Goal: Task Accomplishment & Management: Manage account settings

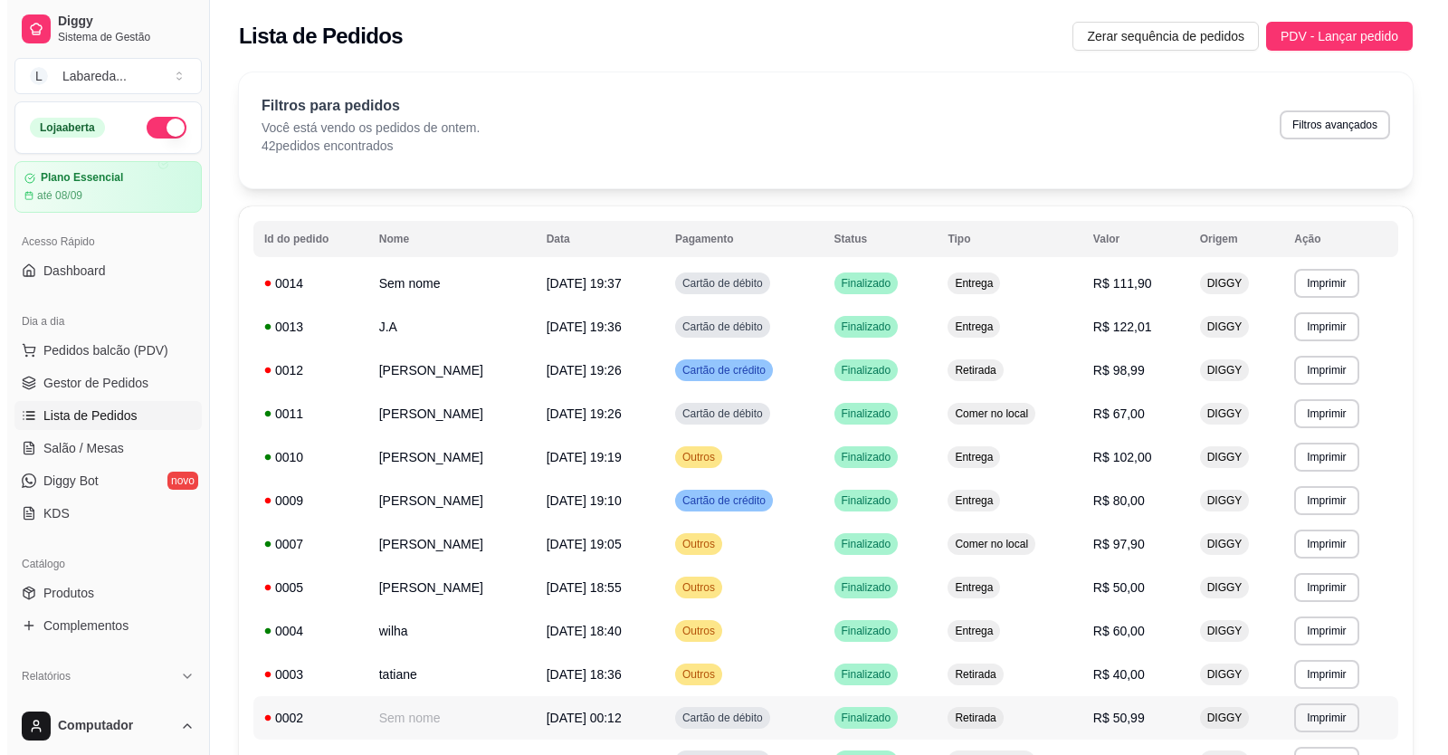
scroll to position [91, 0]
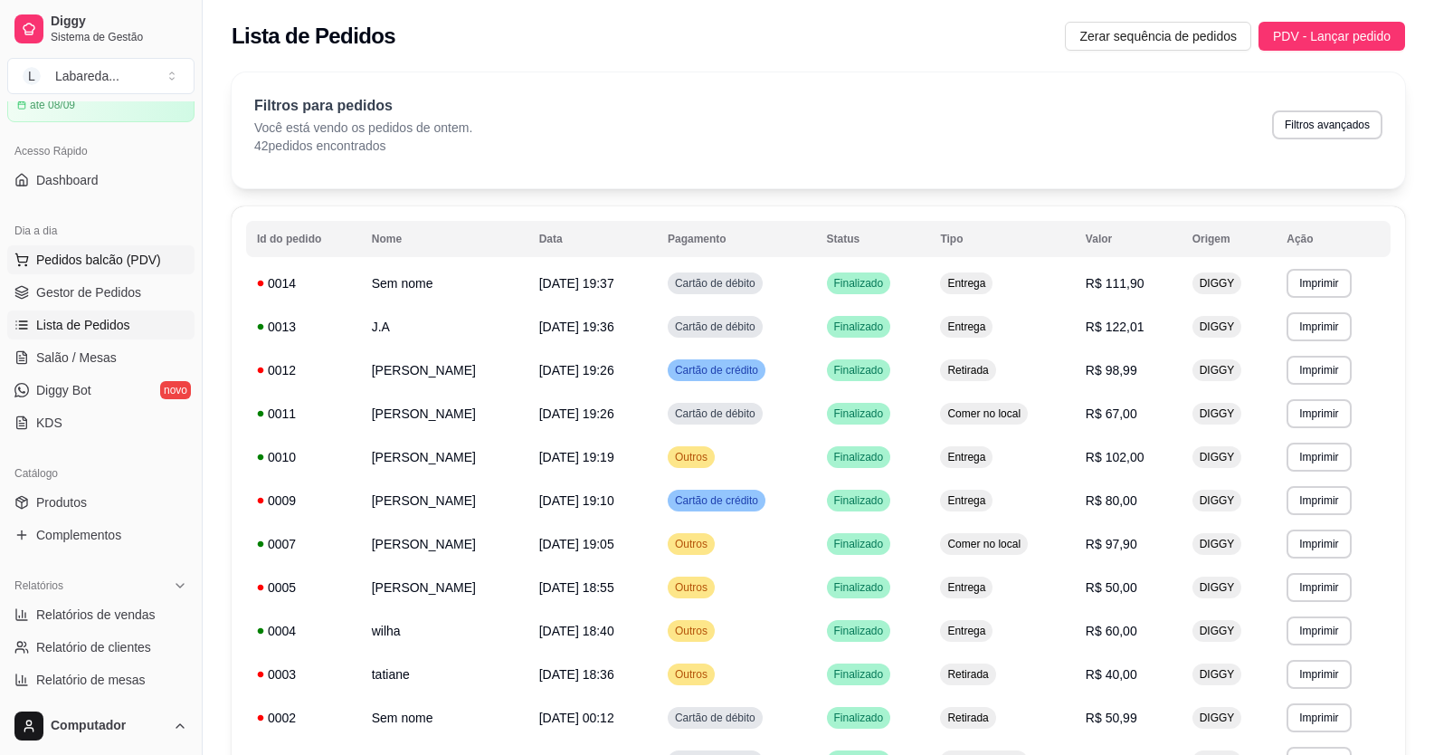
click at [72, 251] on button "Pedidos balcão (PDV)" at bounding box center [100, 259] width 187 height 29
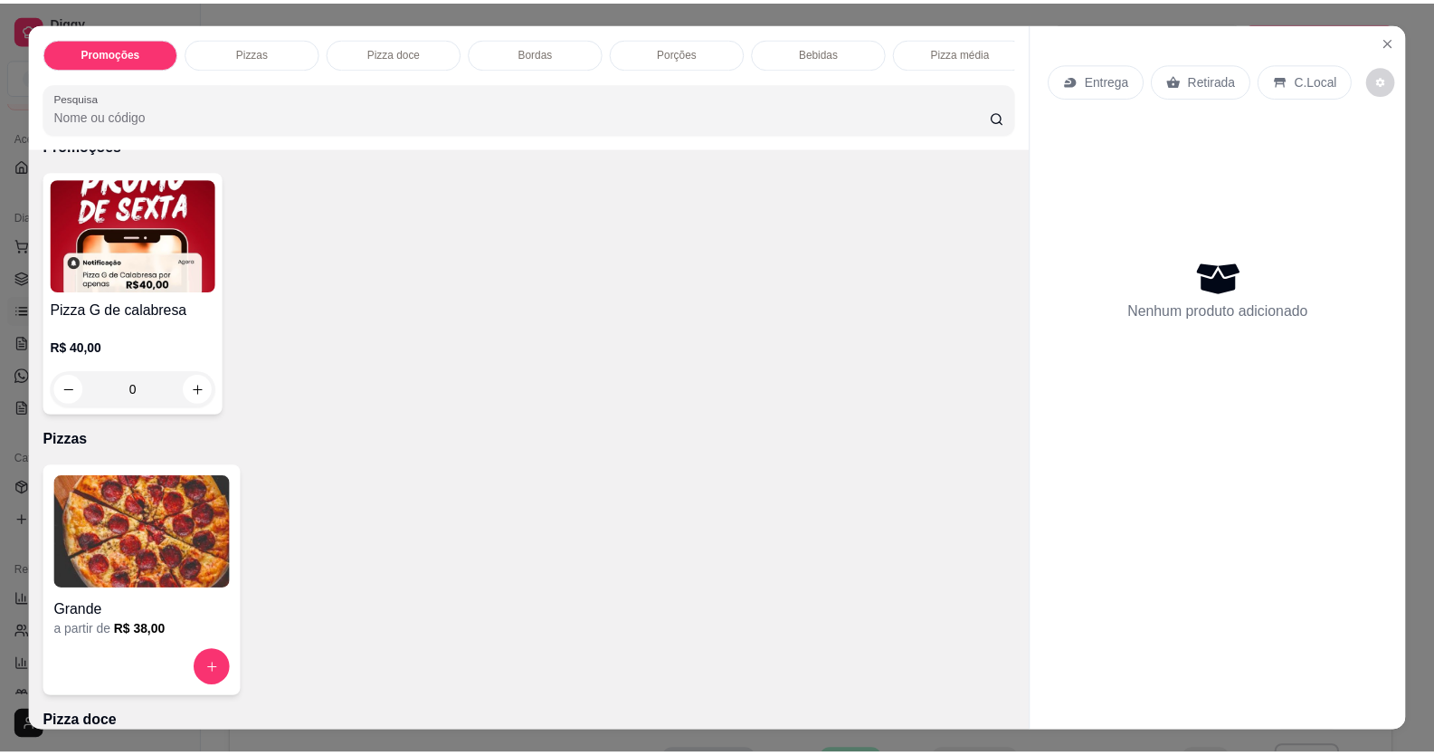
scroll to position [181, 0]
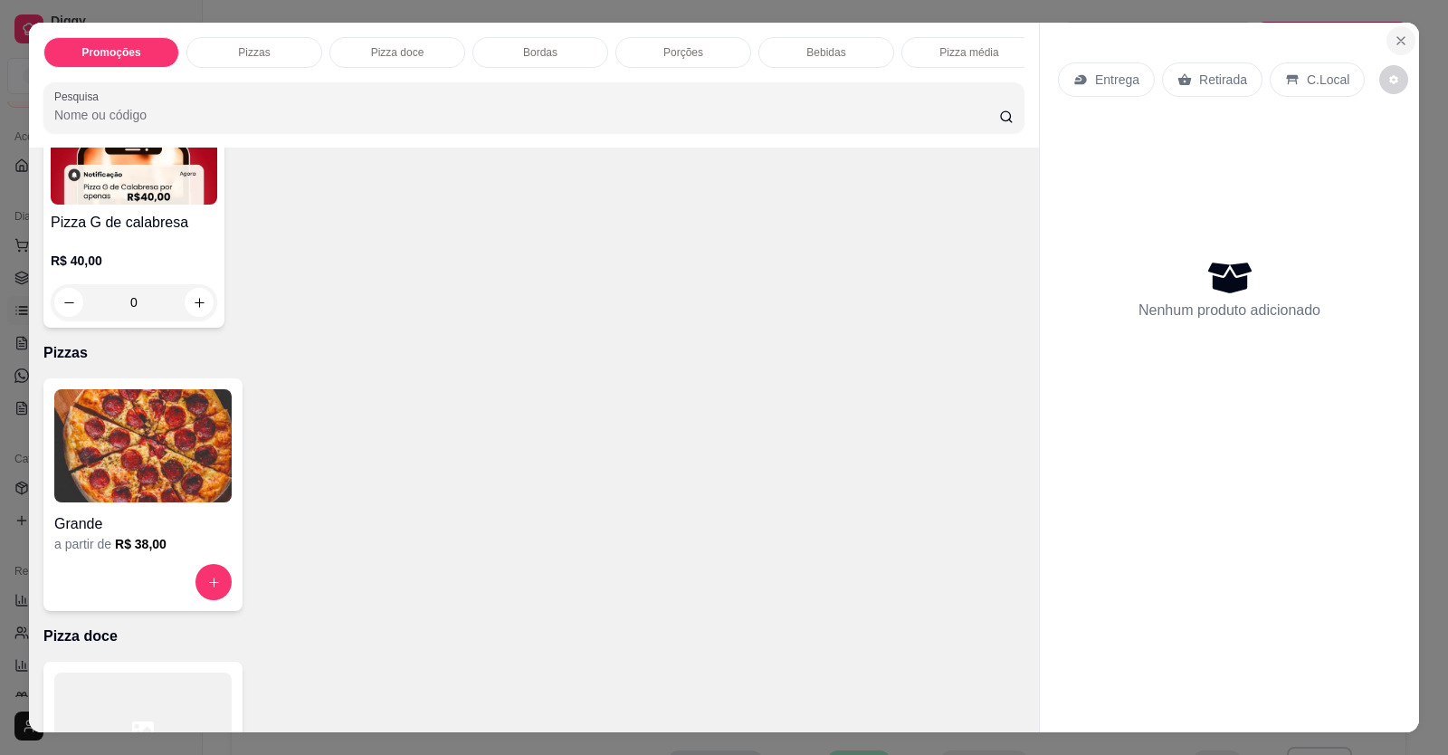
drag, startPoint x: 1410, startPoint y: 42, endPoint x: 1395, endPoint y: 40, distance: 15.5
click at [1404, 40] on section "Promoções Pizzas Pizza doce Bordas Porções Bebidas Pizza média Pesquisa Item av…" at bounding box center [724, 378] width 1390 height 710
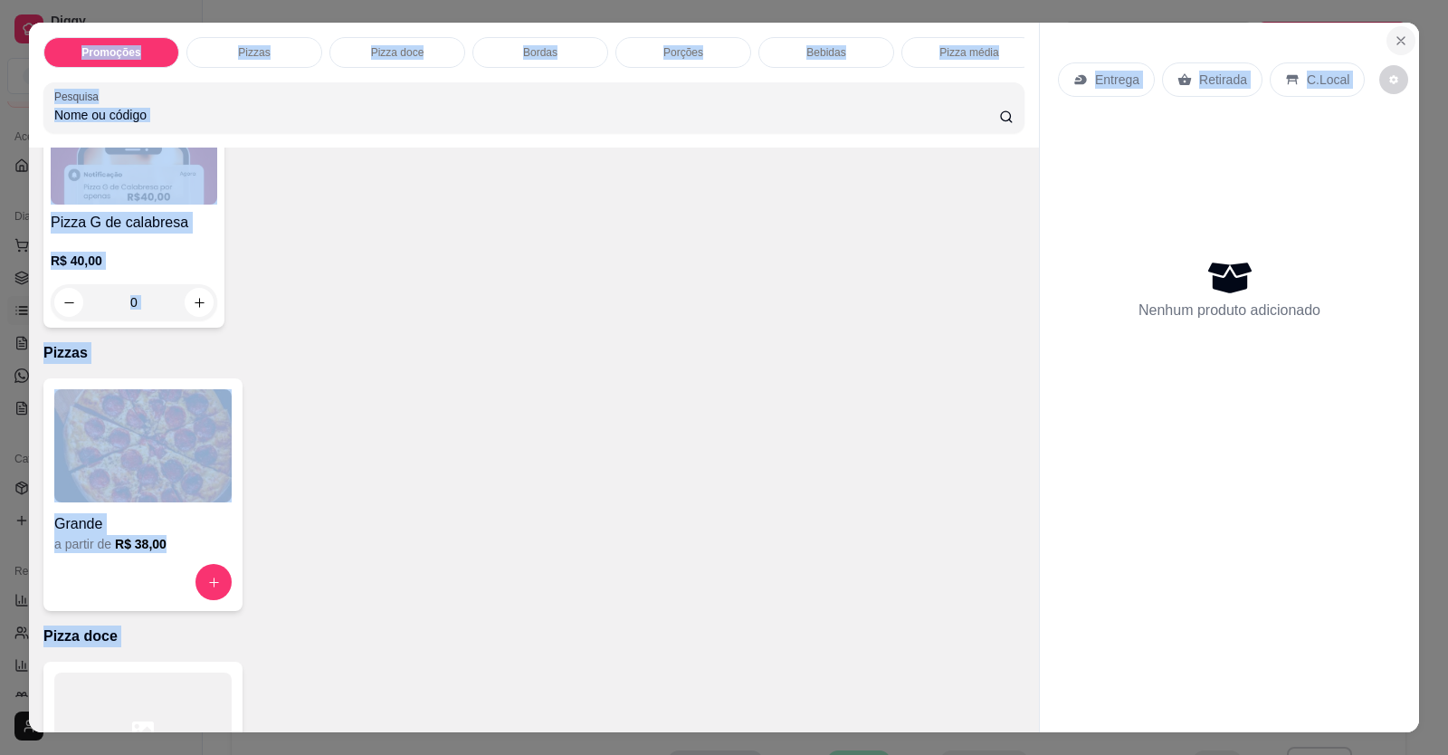
click at [1397, 40] on icon "Close" at bounding box center [1400, 40] width 7 height 7
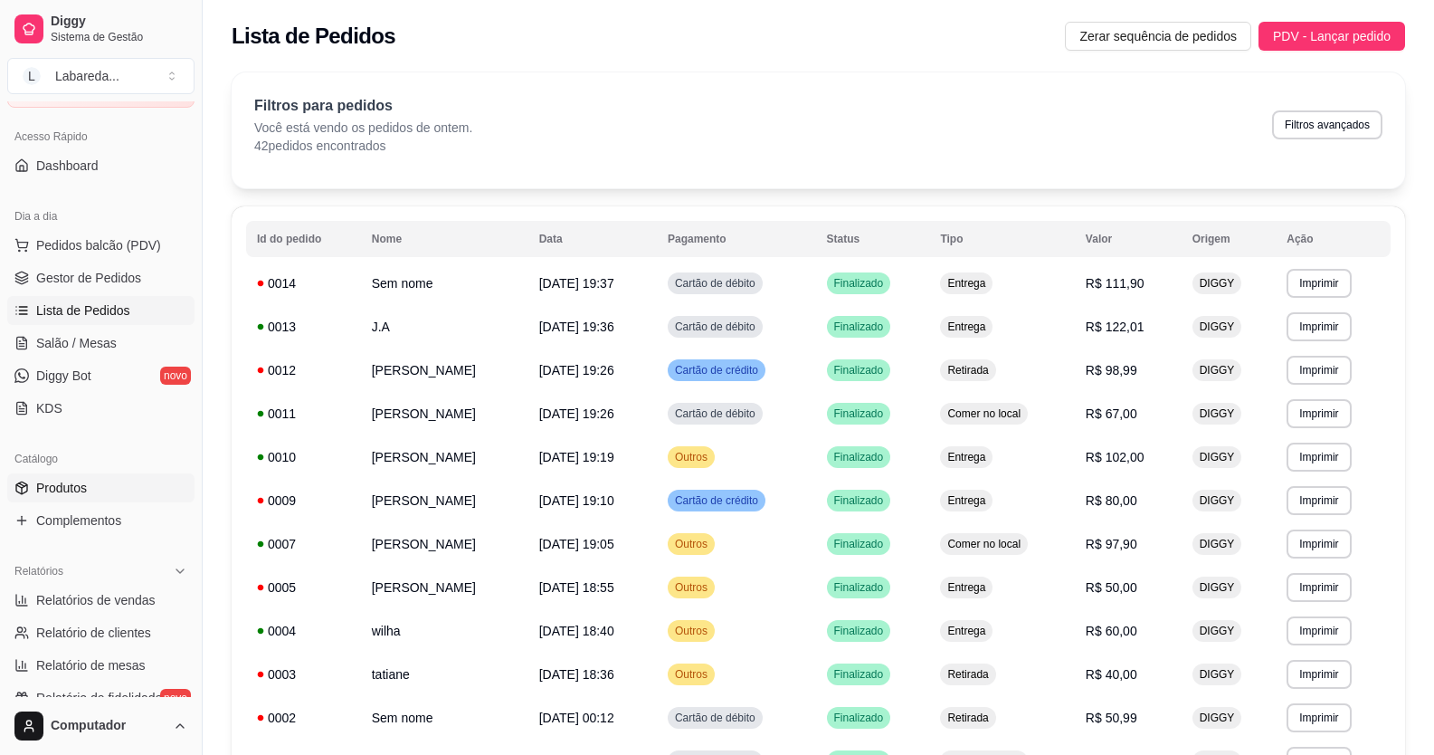
drag, startPoint x: 76, startPoint y: 491, endPoint x: 85, endPoint y: 484, distance: 11.6
click at [78, 491] on span "Produtos" at bounding box center [61, 488] width 51 height 18
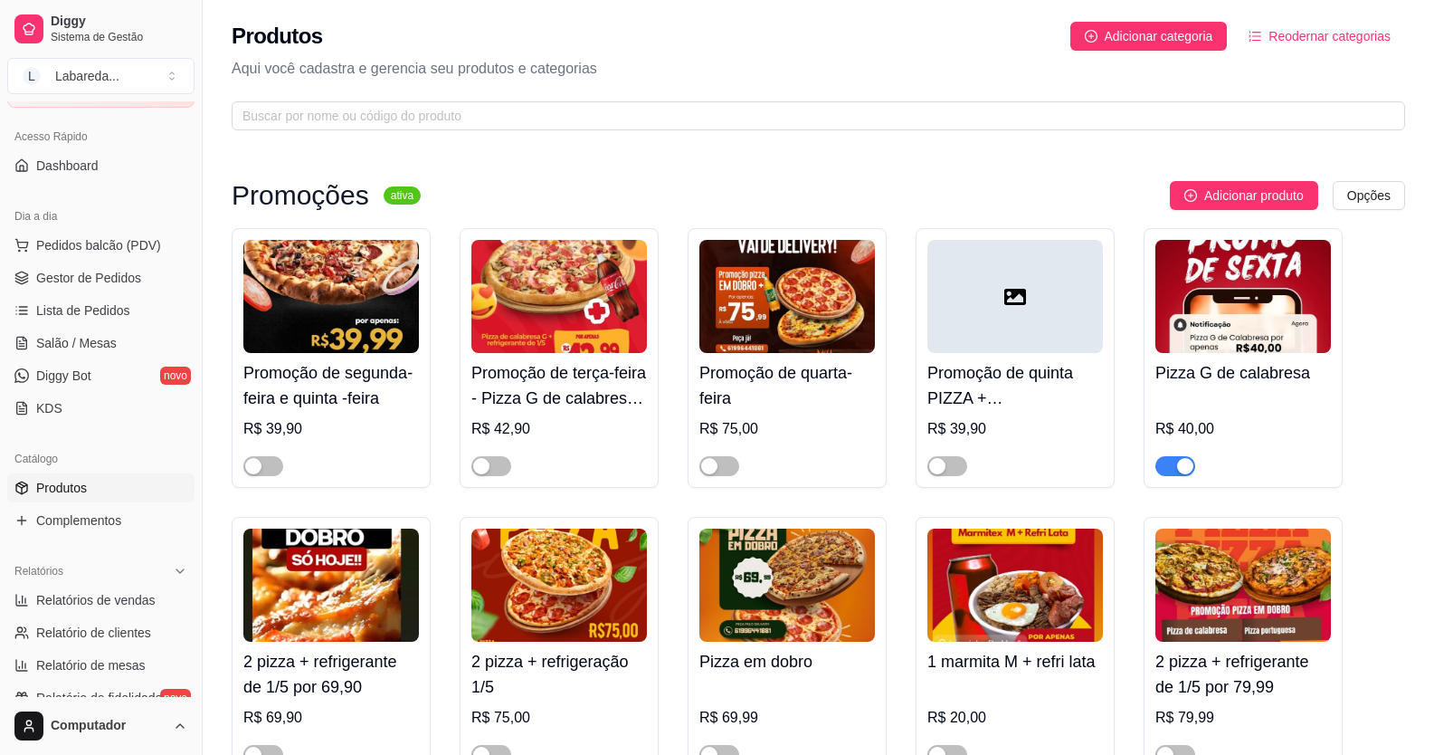
click at [1170, 464] on span "button" at bounding box center [1176, 466] width 40 height 20
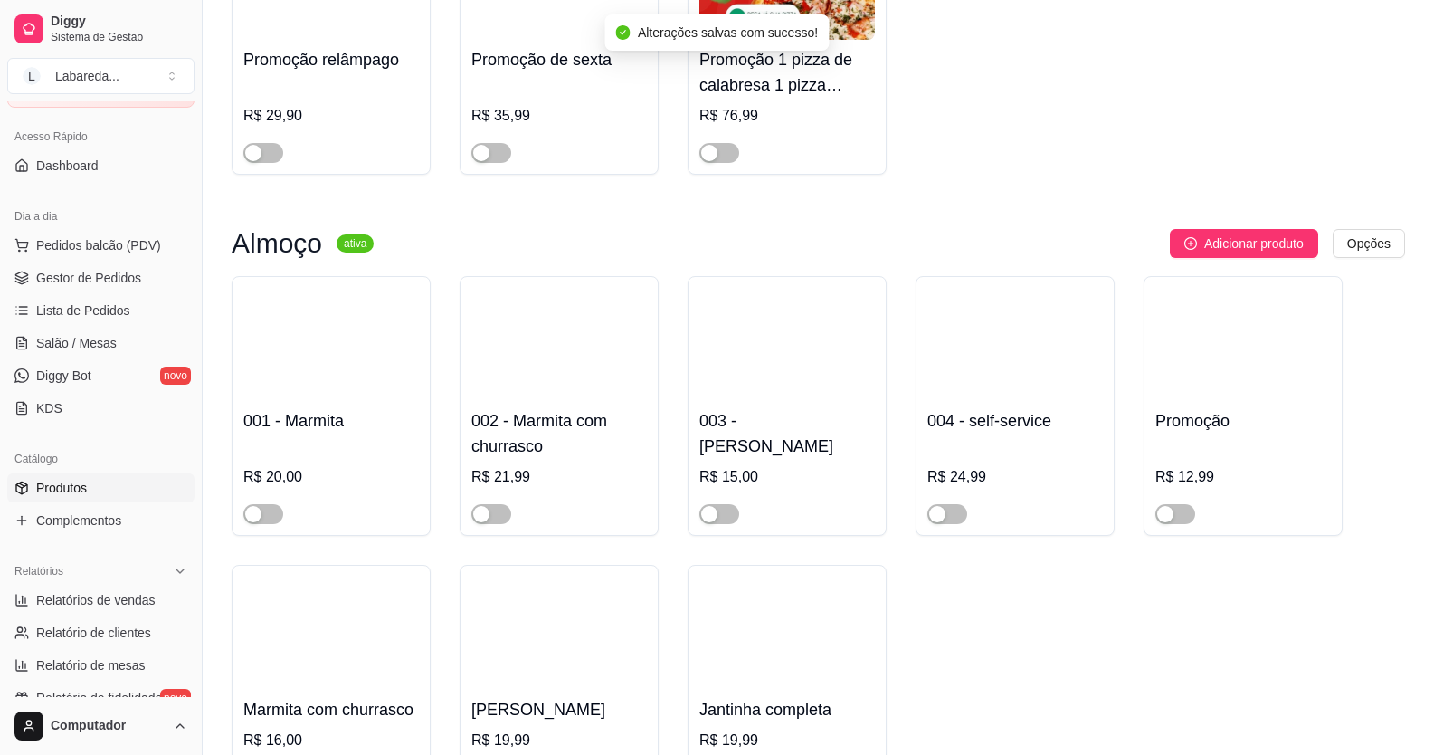
scroll to position [996, 0]
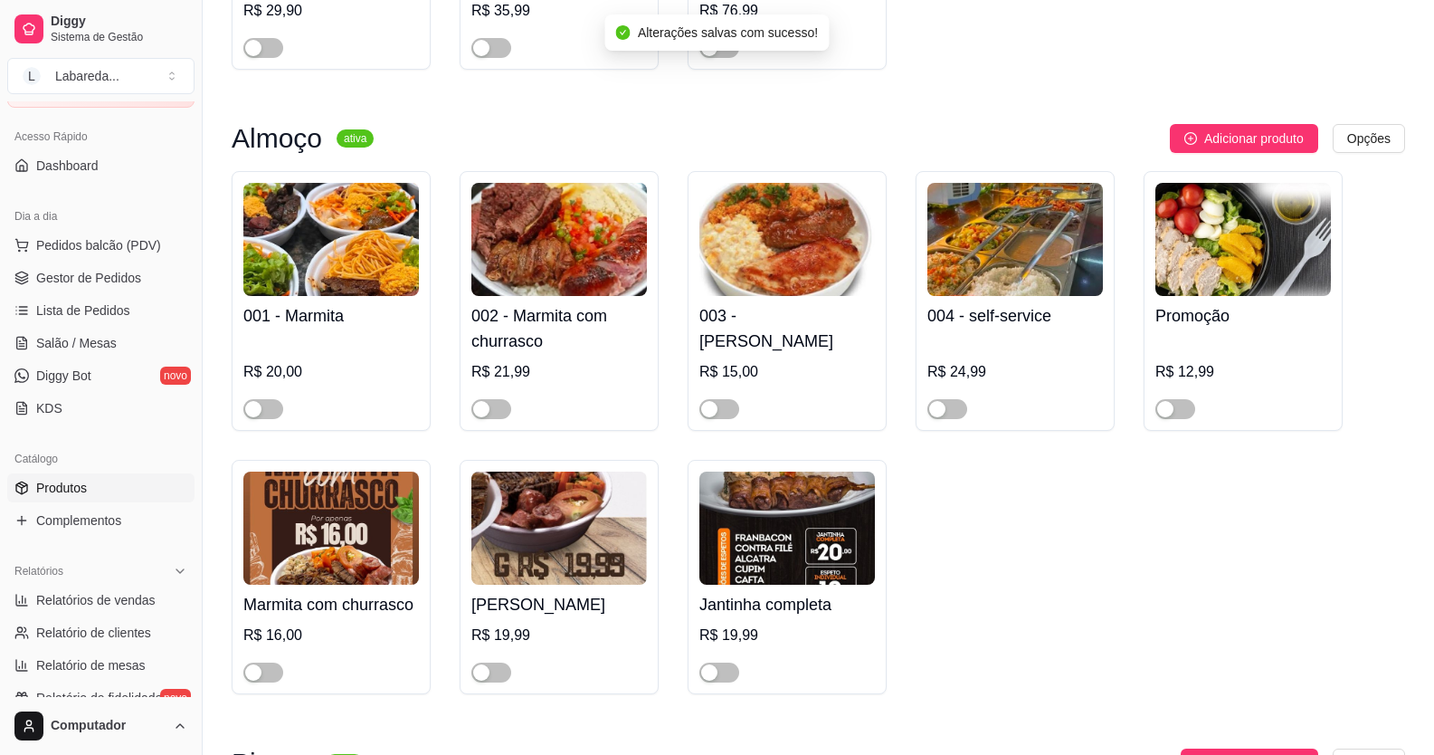
drag, startPoint x: 956, startPoint y: 414, endPoint x: 877, endPoint y: 405, distance: 79.3
click at [940, 408] on button "button" at bounding box center [948, 409] width 40 height 20
drag, startPoint x: 717, startPoint y: 416, endPoint x: 615, endPoint y: 417, distance: 102.3
click at [712, 416] on div "button" at bounding box center [709, 409] width 16 height 16
drag, startPoint x: 491, startPoint y: 408, endPoint x: 423, endPoint y: 408, distance: 67.9
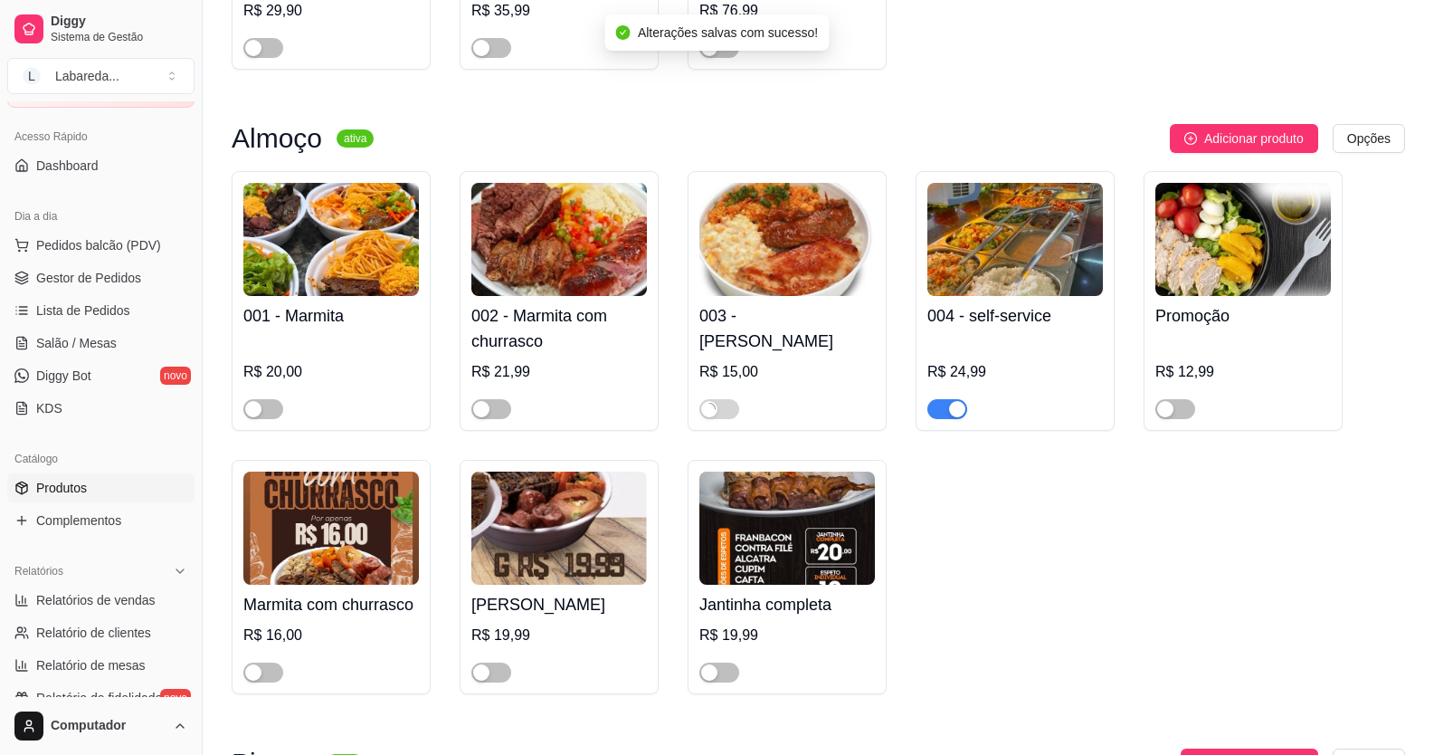
click at [488, 408] on button "button" at bounding box center [492, 409] width 40 height 20
click at [257, 414] on div "button" at bounding box center [253, 409] width 16 height 16
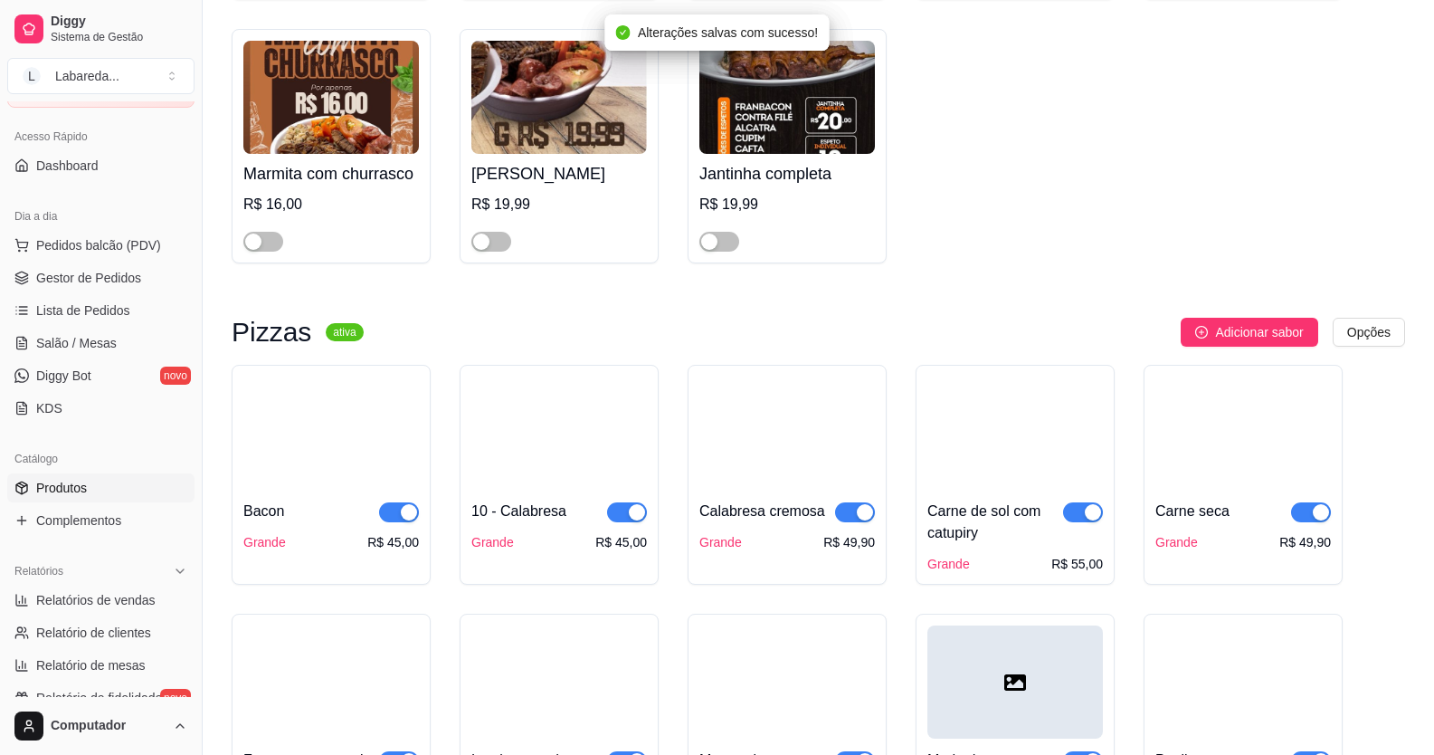
scroll to position [1448, 0]
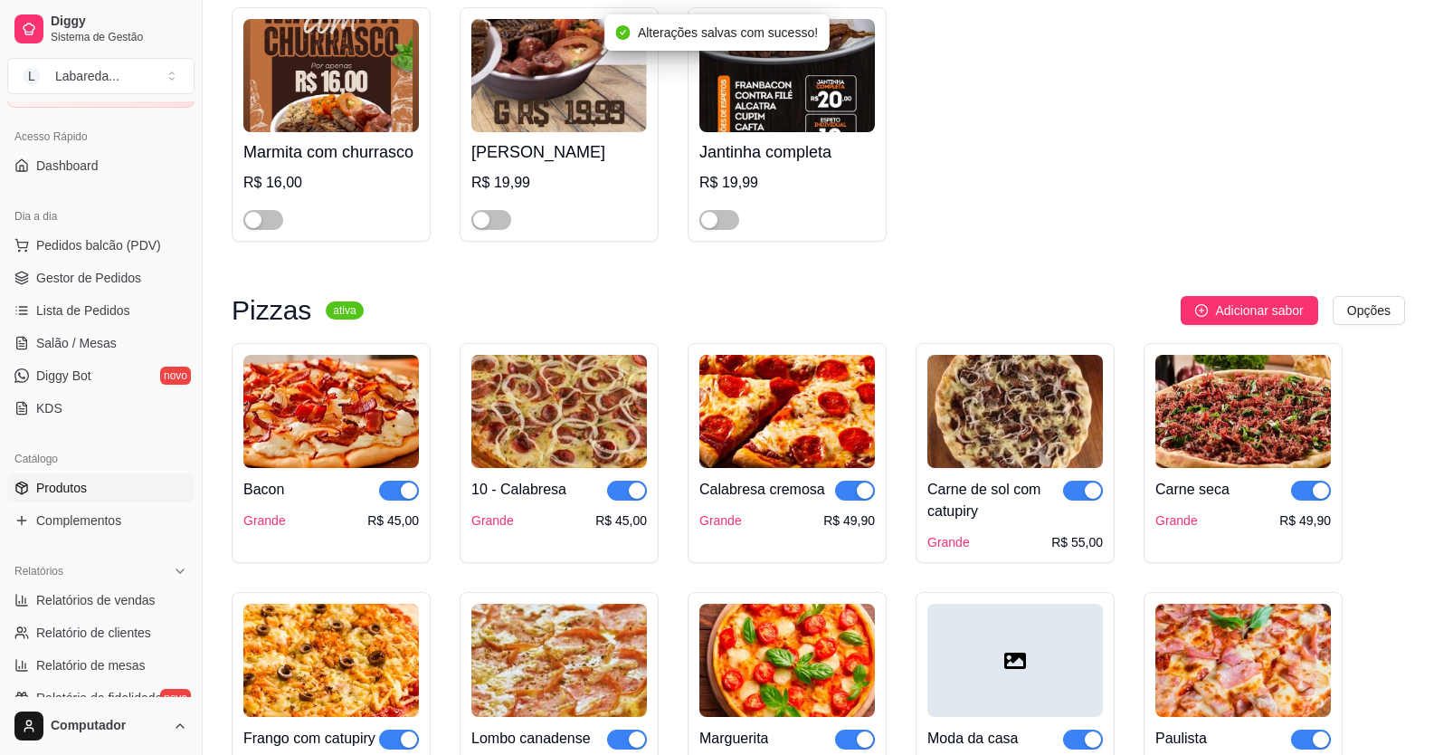
click at [419, 492] on div "Bacon Grande R$ 45,00" at bounding box center [331, 453] width 199 height 220
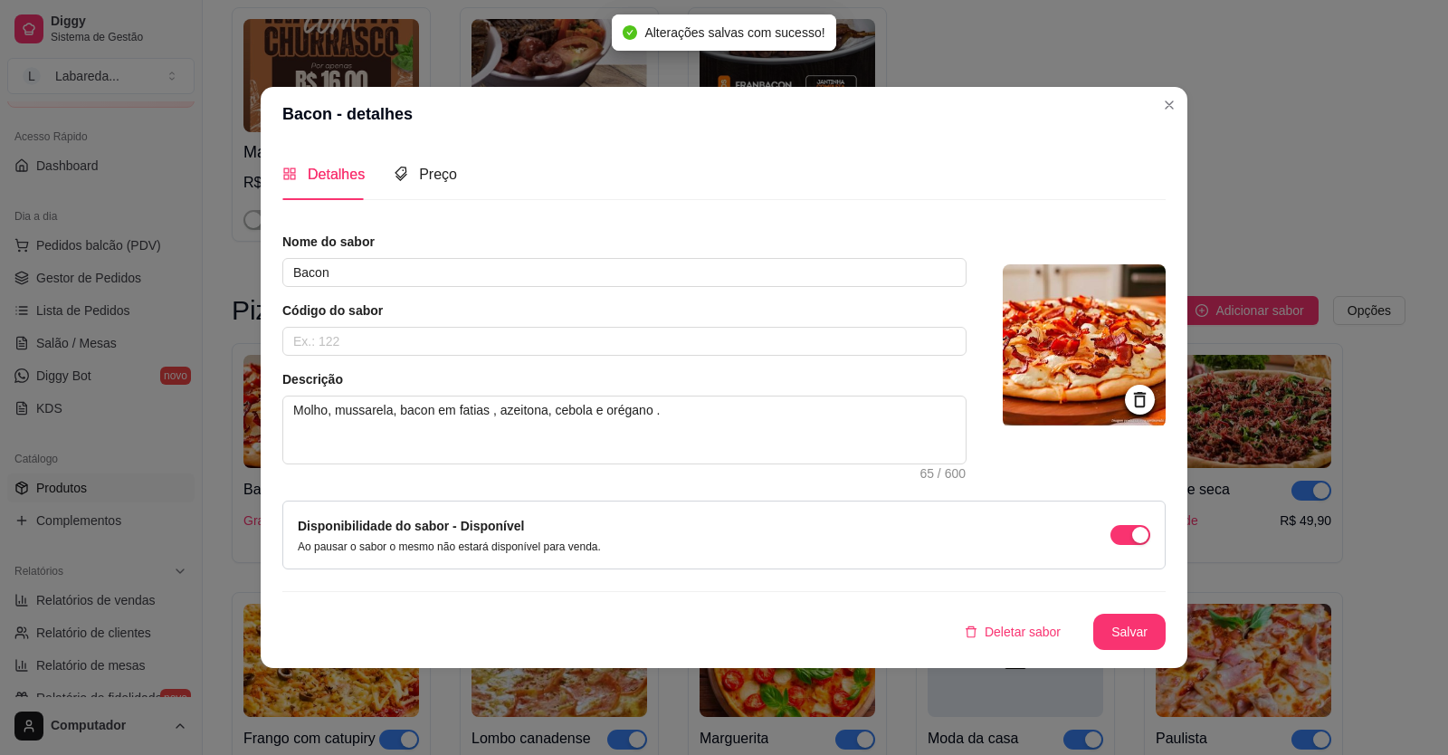
drag, startPoint x: 526, startPoint y: 662, endPoint x: 526, endPoint y: 684, distance: 22.6
click at [526, 672] on div "Bacon - detalhes Detalhes Preço Nome do sabor Bacon Código do sabor Descrição M…" at bounding box center [724, 377] width 1448 height 755
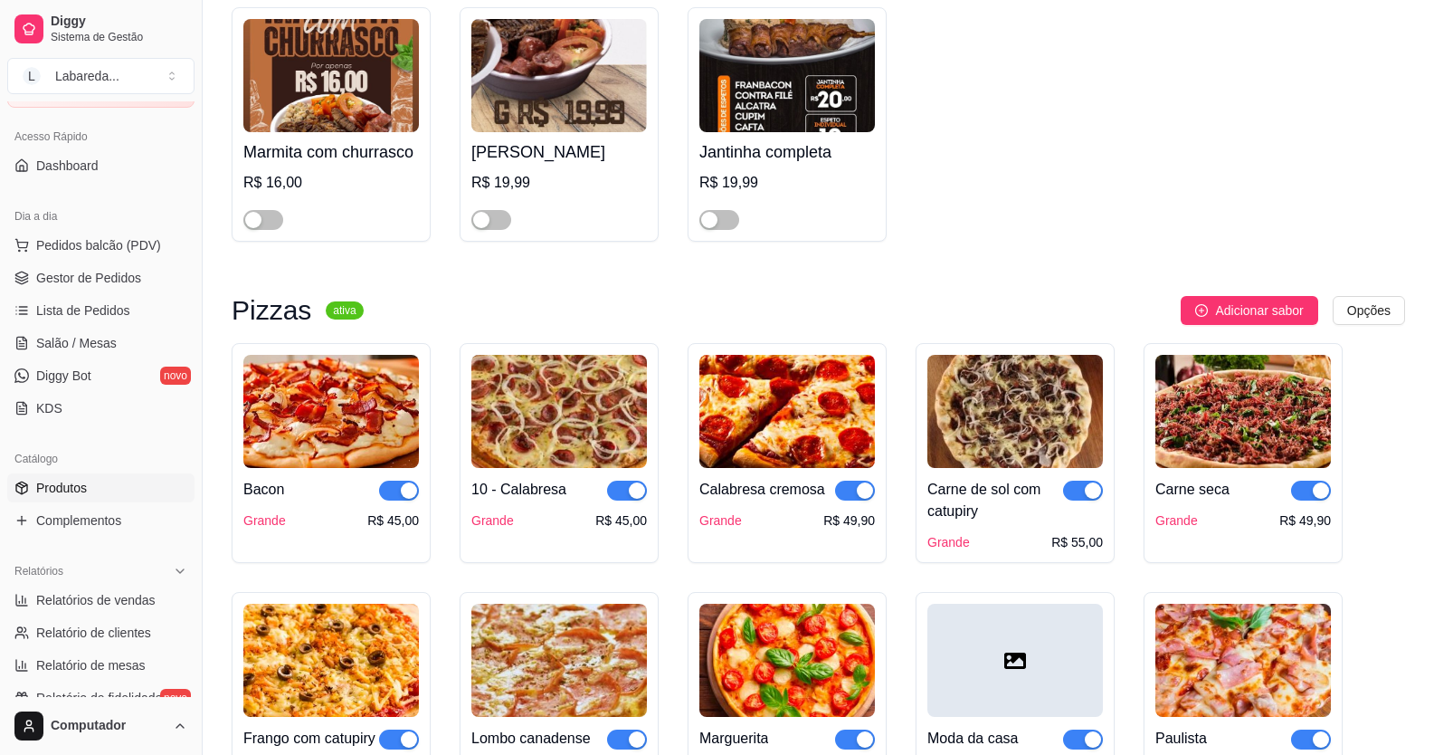
drag, startPoint x: 394, startPoint y: 498, endPoint x: 536, endPoint y: 522, distance: 144.2
click at [394, 497] on span "button" at bounding box center [399, 491] width 40 height 20
click at [628, 500] on span "button" at bounding box center [627, 491] width 40 height 20
click at [862, 496] on div "button" at bounding box center [865, 490] width 16 height 16
drag, startPoint x: 1083, startPoint y: 501, endPoint x: 1171, endPoint y: 495, distance: 88.0
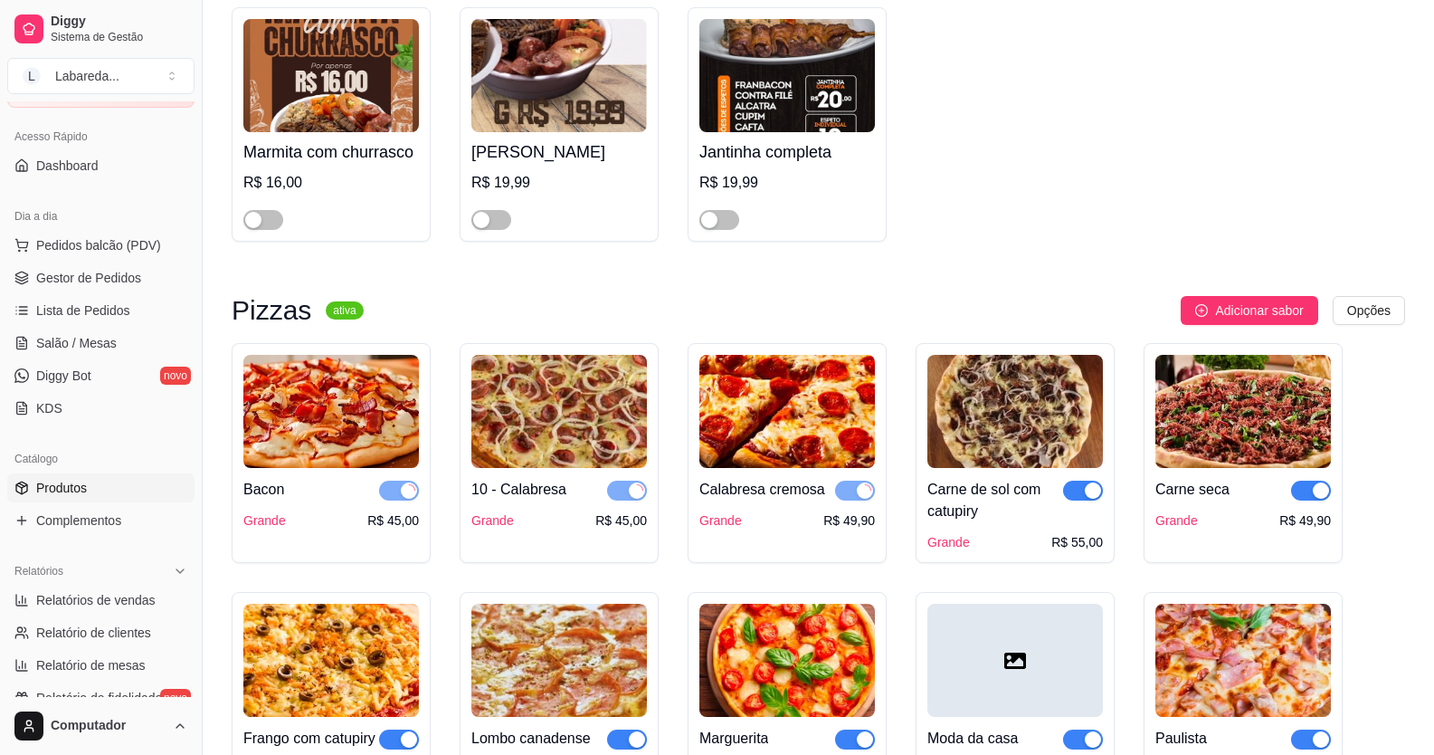
click at [1092, 500] on button "button" at bounding box center [1083, 491] width 40 height 20
click at [1326, 499] on div "button" at bounding box center [1321, 490] width 16 height 16
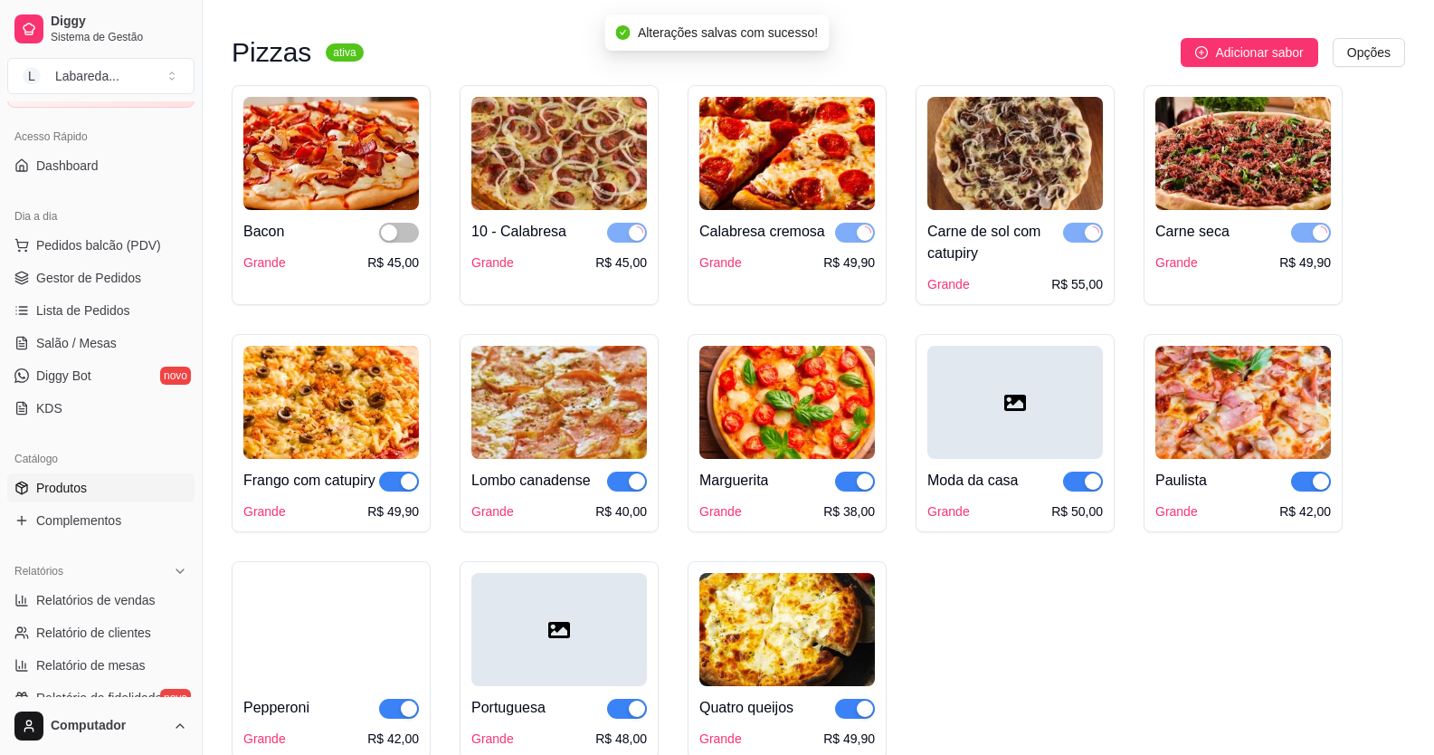
scroll to position [1720, 0]
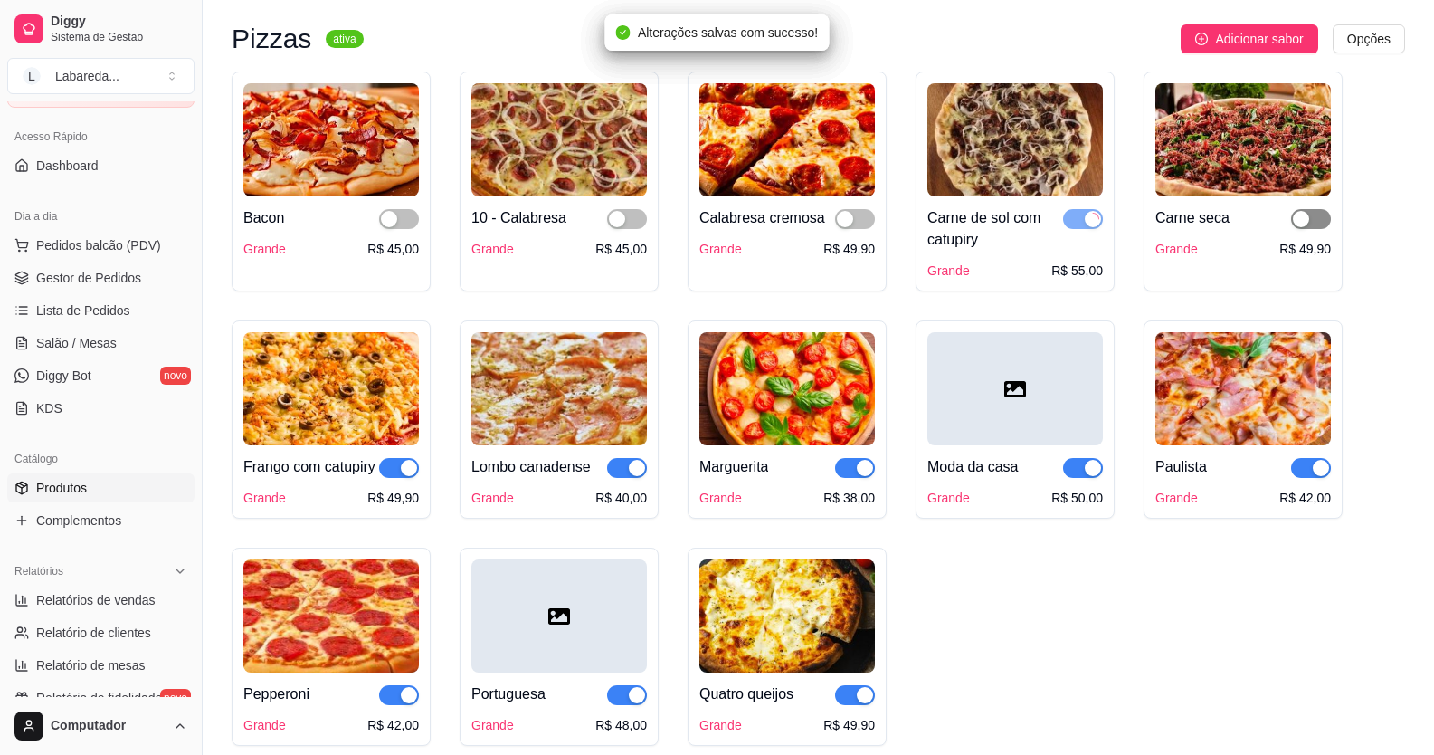
click at [1311, 472] on button "button" at bounding box center [1311, 468] width 40 height 20
click at [1094, 476] on div "button" at bounding box center [1093, 468] width 16 height 16
click at [854, 473] on span "button" at bounding box center [855, 468] width 40 height 20
drag, startPoint x: 636, startPoint y: 471, endPoint x: 497, endPoint y: 491, distance: 140.8
click at [635, 471] on div "button" at bounding box center [637, 468] width 16 height 16
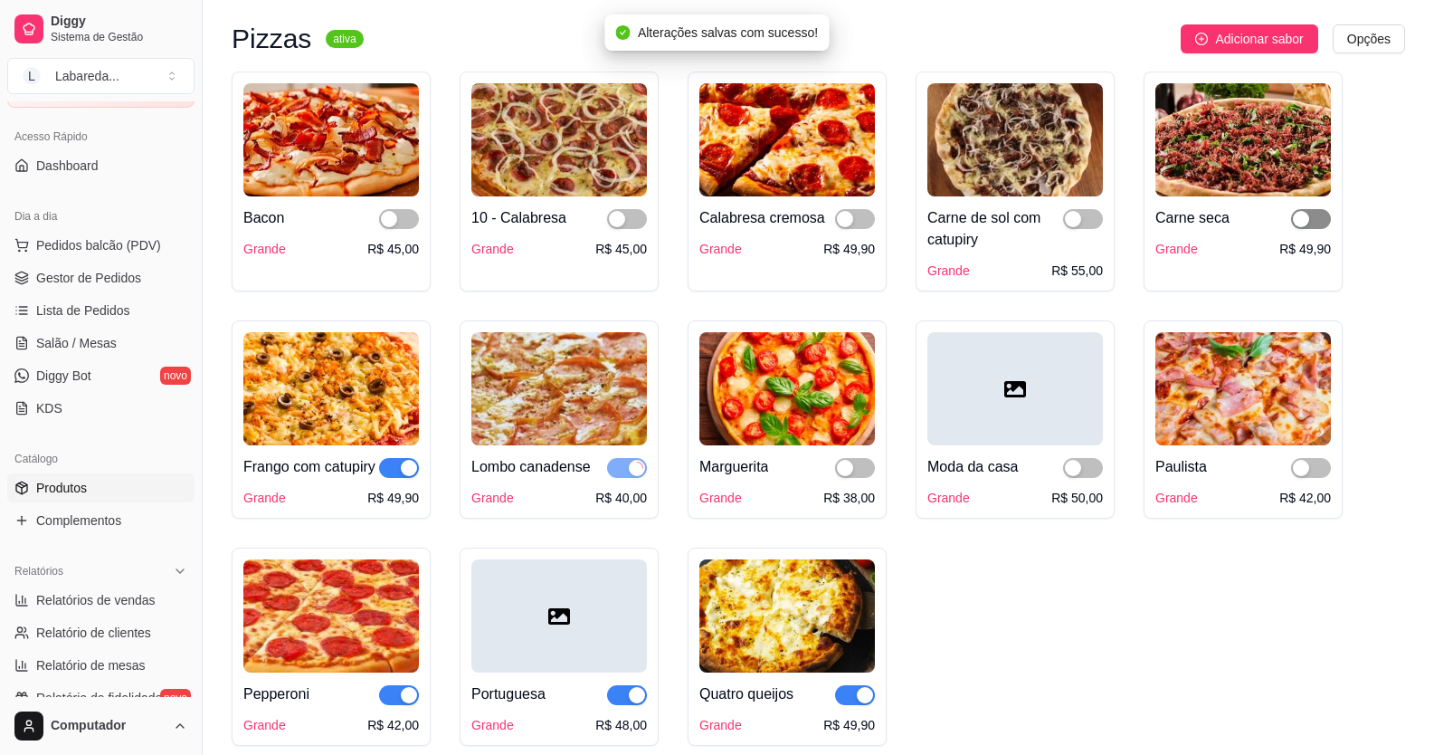
click at [397, 478] on span "button" at bounding box center [399, 468] width 40 height 20
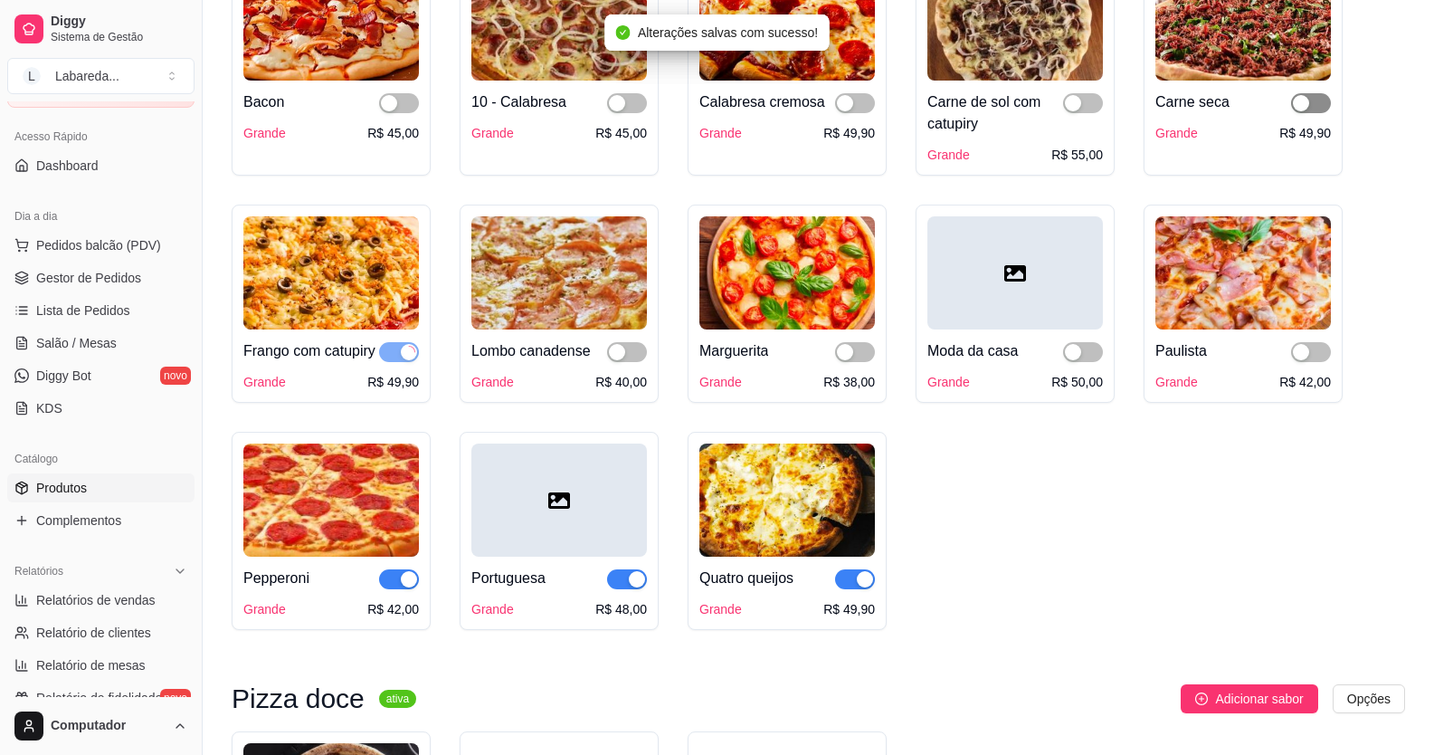
scroll to position [1991, 0]
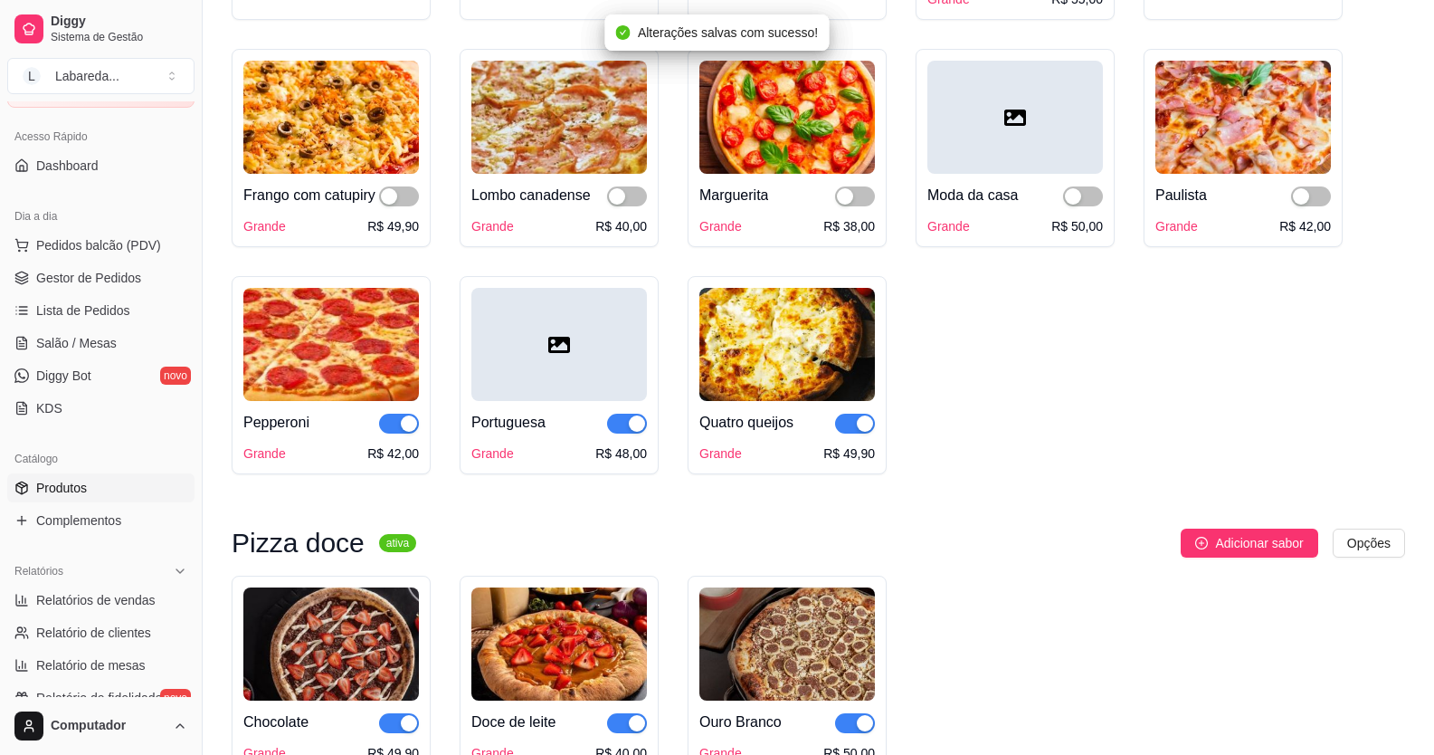
click at [405, 432] on div "button" at bounding box center [409, 423] width 16 height 16
click at [634, 432] on div "button" at bounding box center [637, 423] width 16 height 16
click at [856, 434] on span "button" at bounding box center [855, 424] width 40 height 20
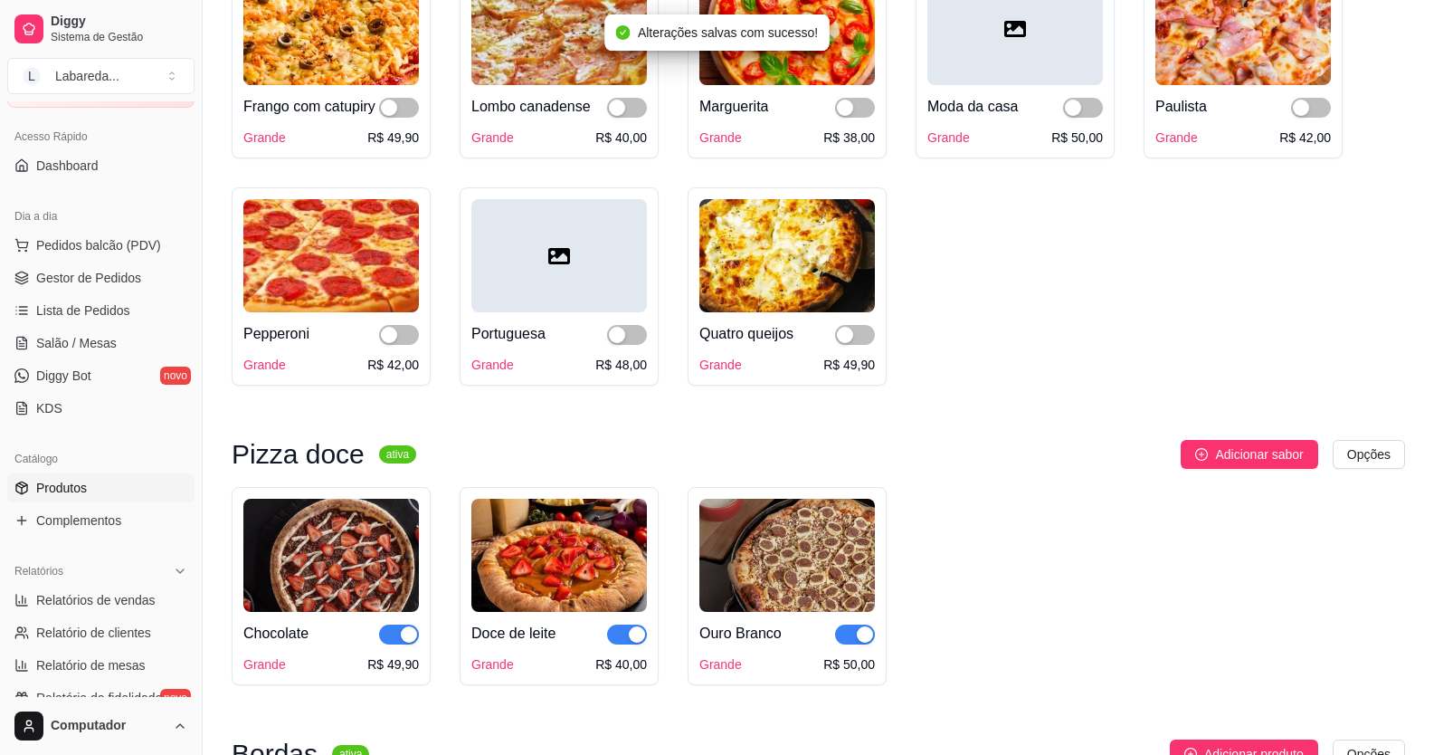
scroll to position [2353, 0]
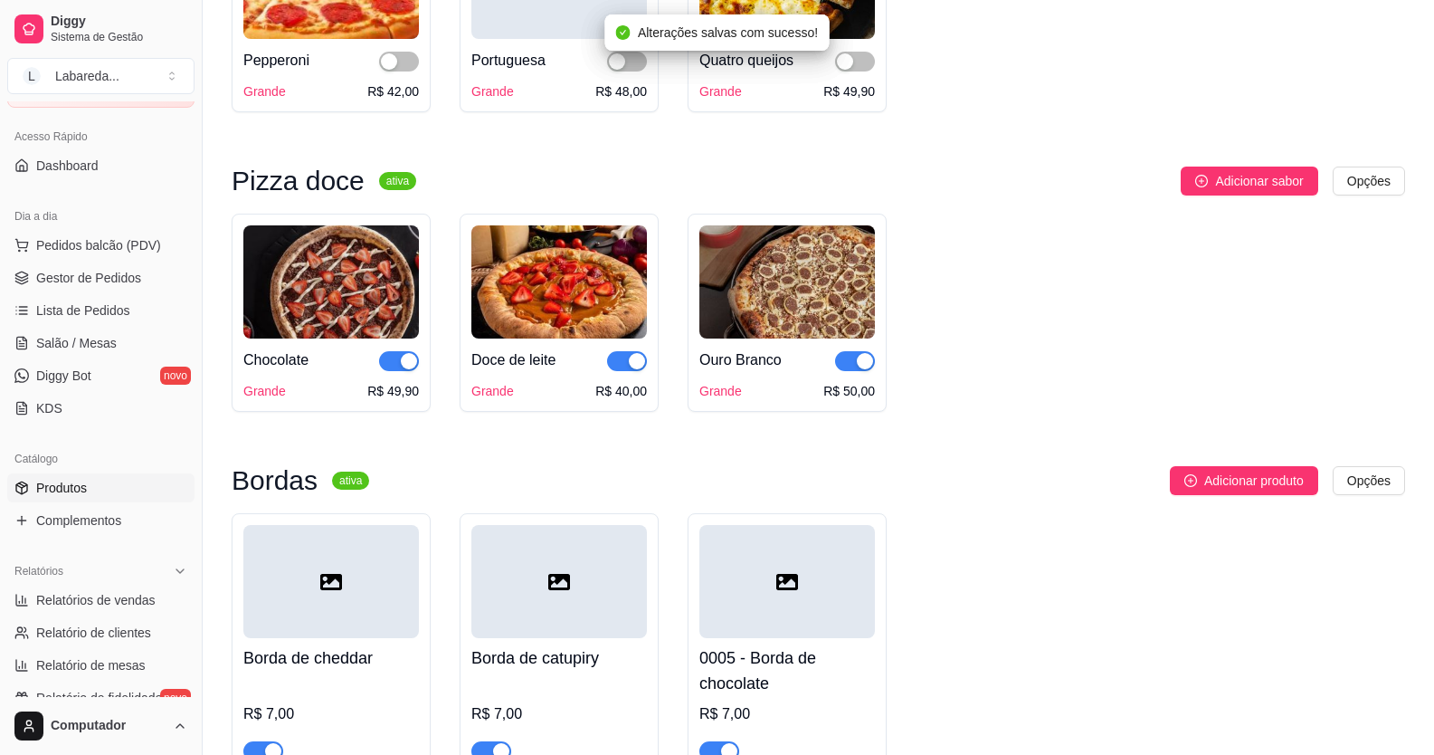
drag, startPoint x: 848, startPoint y: 394, endPoint x: 833, endPoint y: 391, distance: 15.6
click at [849, 371] on span "button" at bounding box center [855, 361] width 40 height 20
drag, startPoint x: 624, startPoint y: 393, endPoint x: 508, endPoint y: 402, distance: 117.1
click at [624, 371] on span "button" at bounding box center [627, 361] width 40 height 20
click at [414, 369] on div "button" at bounding box center [409, 361] width 16 height 16
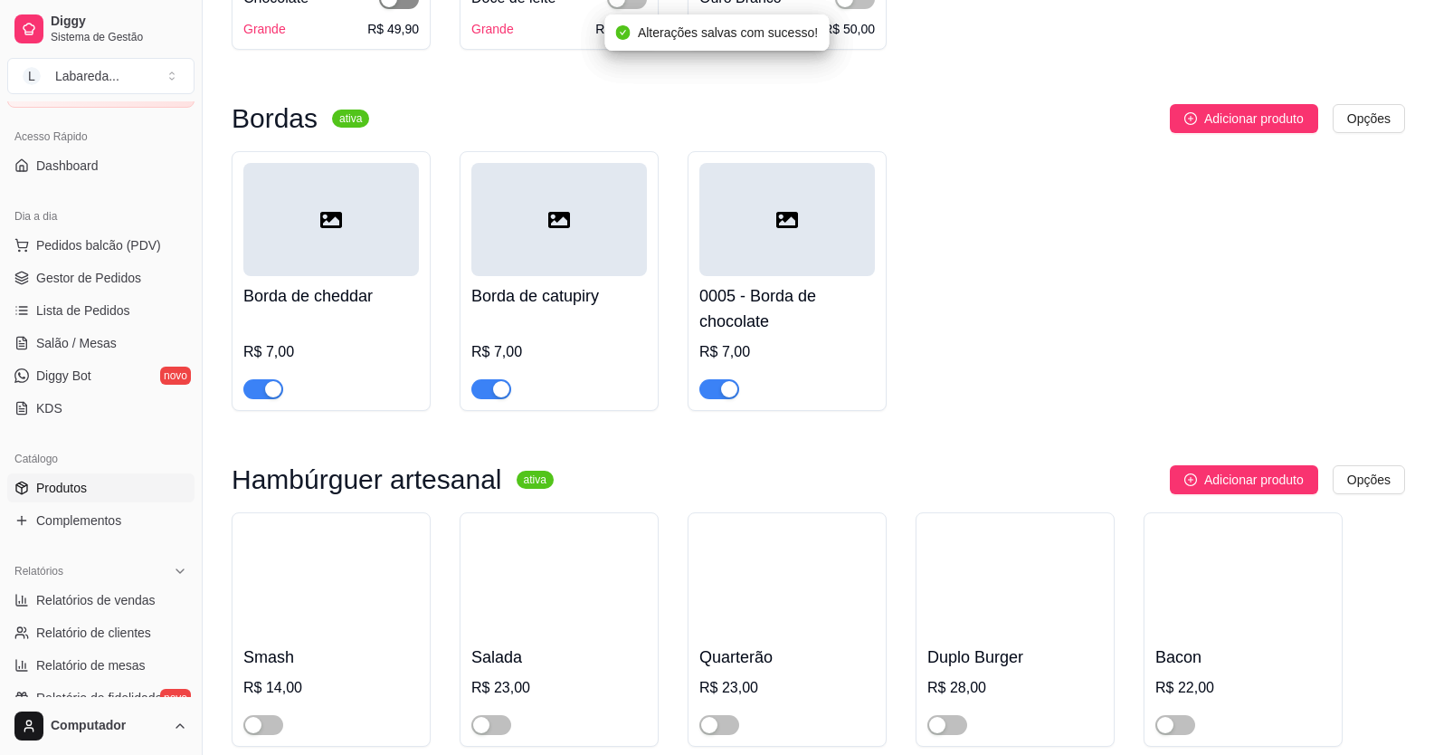
scroll to position [2806, 0]
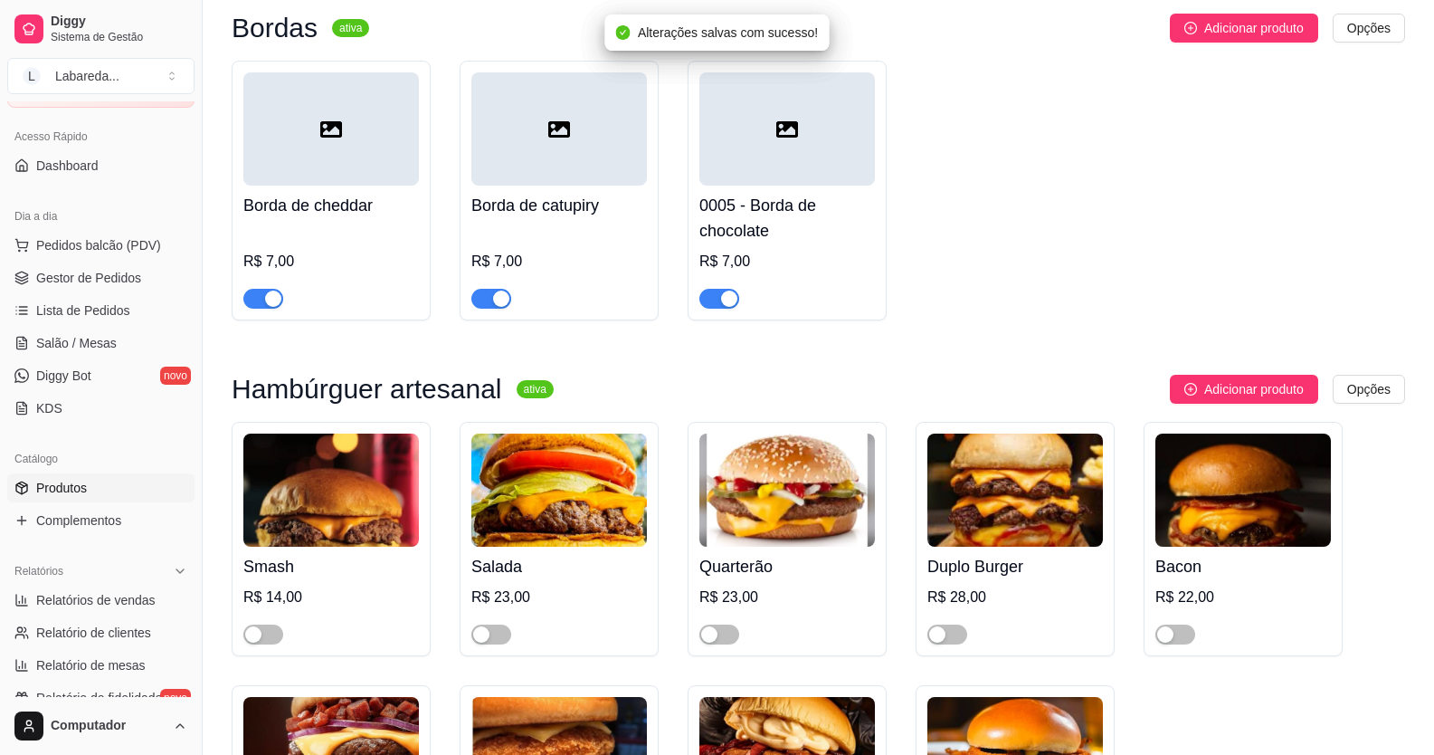
click at [278, 307] on div "button" at bounding box center [273, 299] width 16 height 16
click at [505, 307] on div "button" at bounding box center [501, 299] width 16 height 16
click at [719, 309] on span "button" at bounding box center [720, 299] width 40 height 20
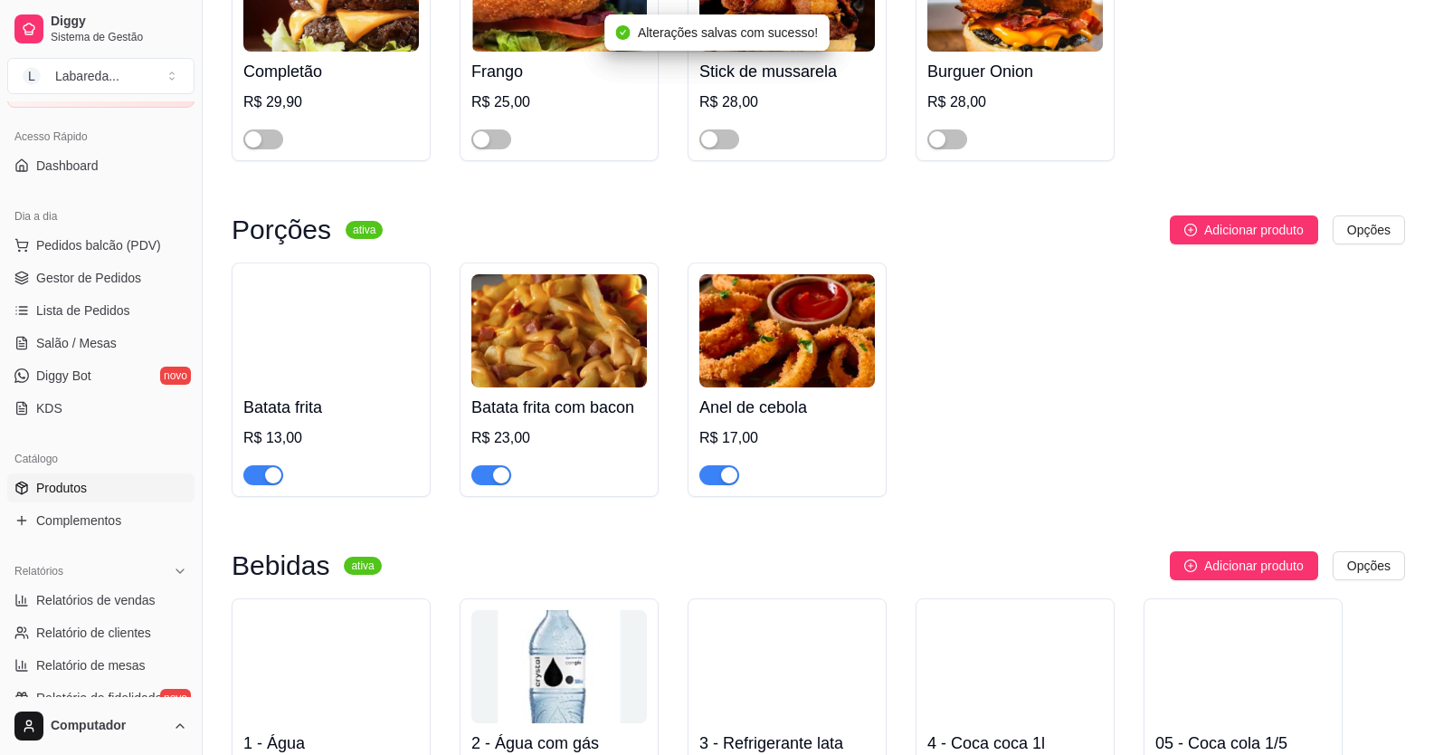
scroll to position [3620, 0]
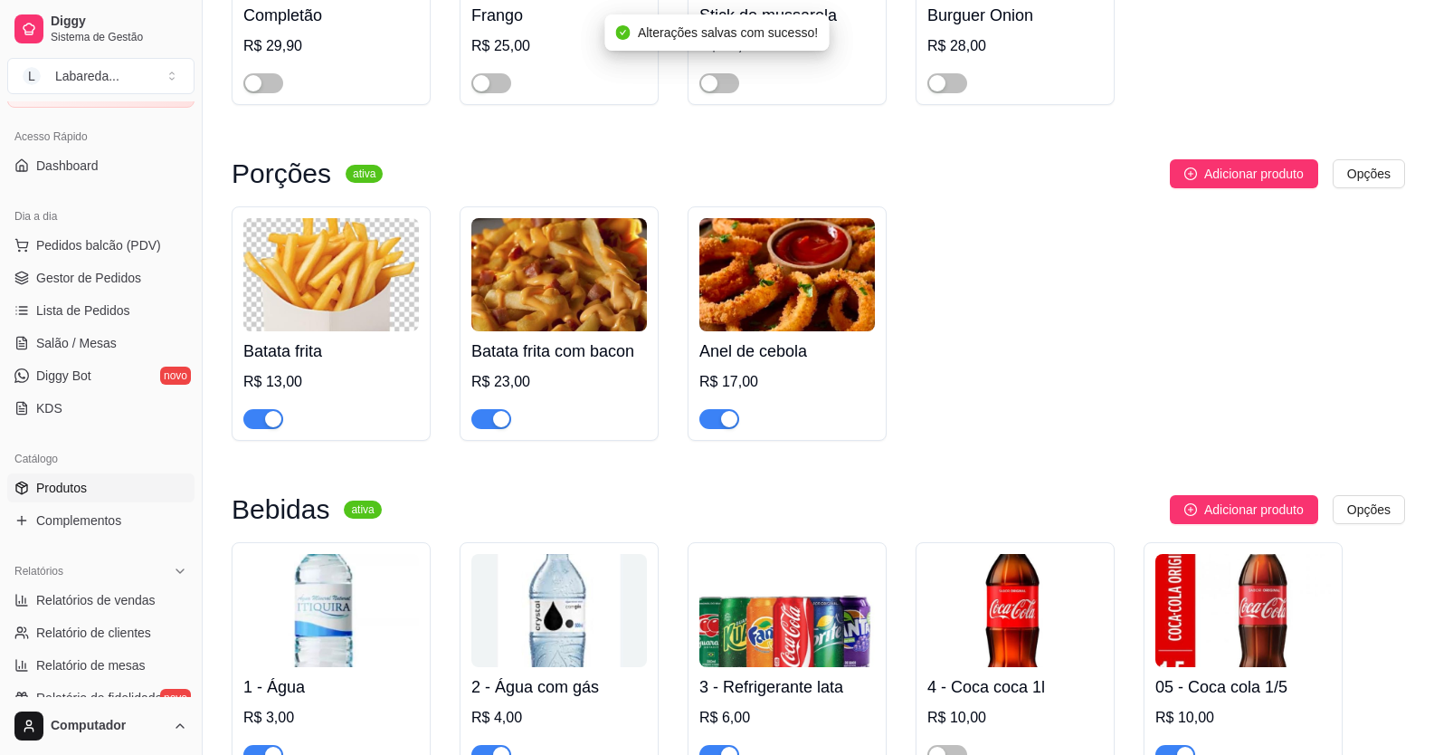
drag, startPoint x: 490, startPoint y: 459, endPoint x: 519, endPoint y: 453, distance: 30.4
click at [491, 429] on span "button" at bounding box center [492, 419] width 40 height 20
click at [729, 427] on div "button" at bounding box center [729, 419] width 16 height 16
click at [273, 427] on div "button" at bounding box center [273, 419] width 16 height 16
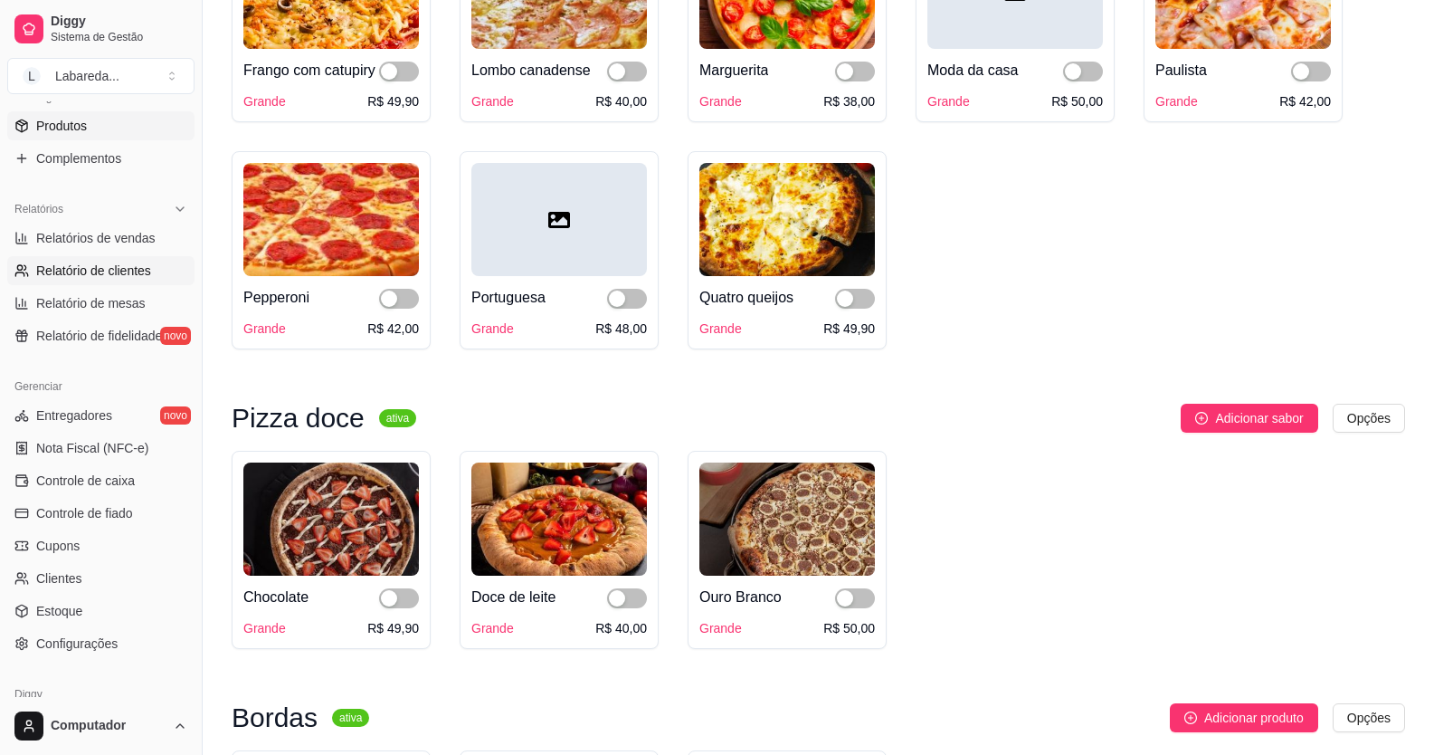
scroll to position [1991, 0]
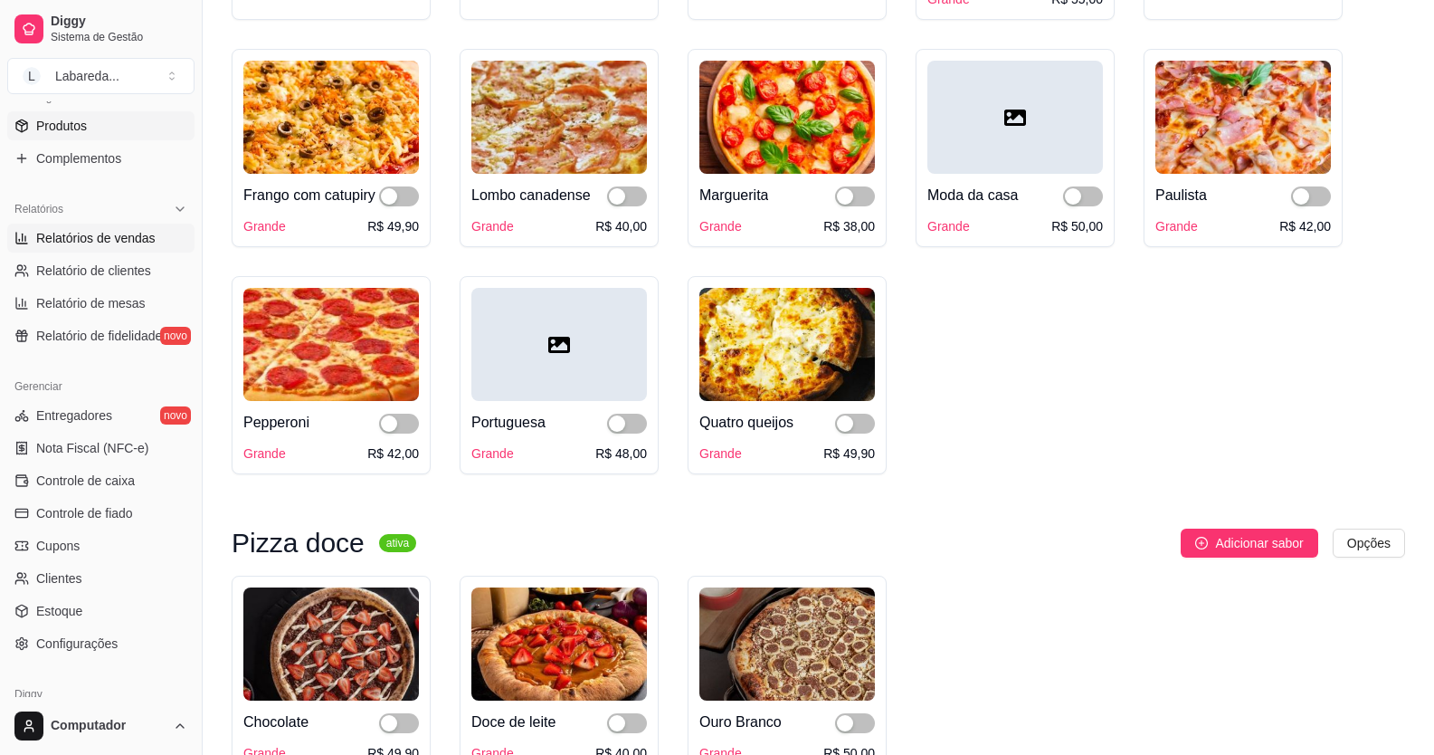
click at [106, 233] on span "Relatórios de vendas" at bounding box center [95, 238] width 119 height 18
select select "ALL"
select select "0"
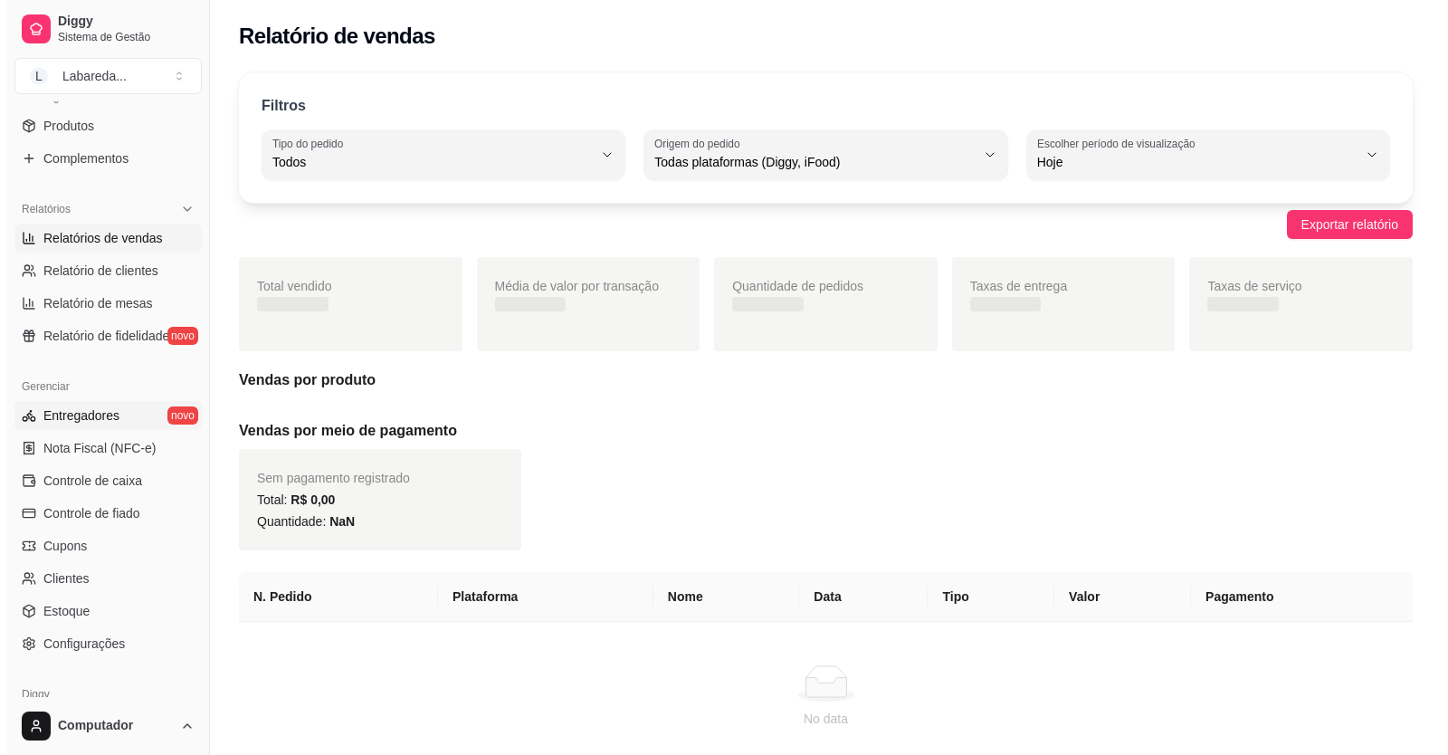
scroll to position [91, 0]
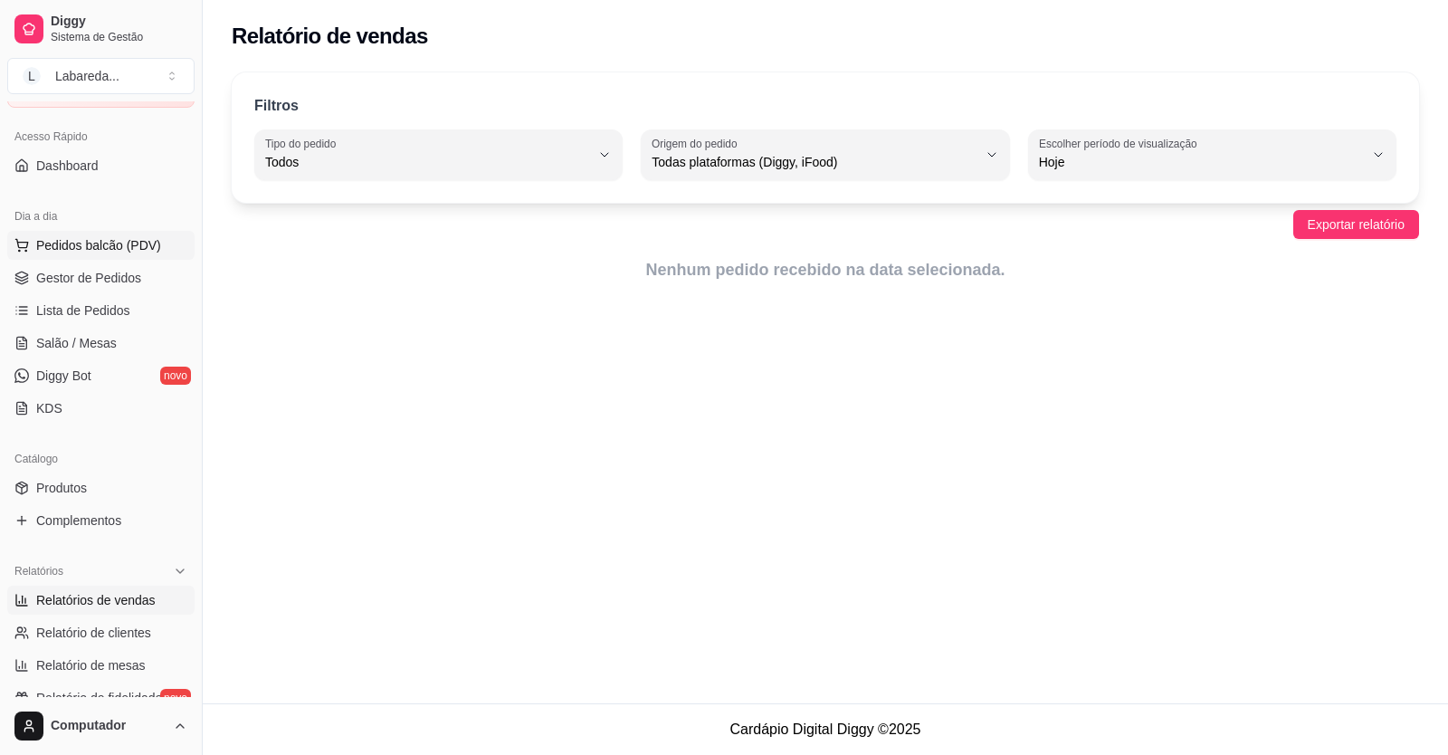
click at [65, 242] on span "Pedidos balcão (PDV)" at bounding box center [98, 245] width 125 height 18
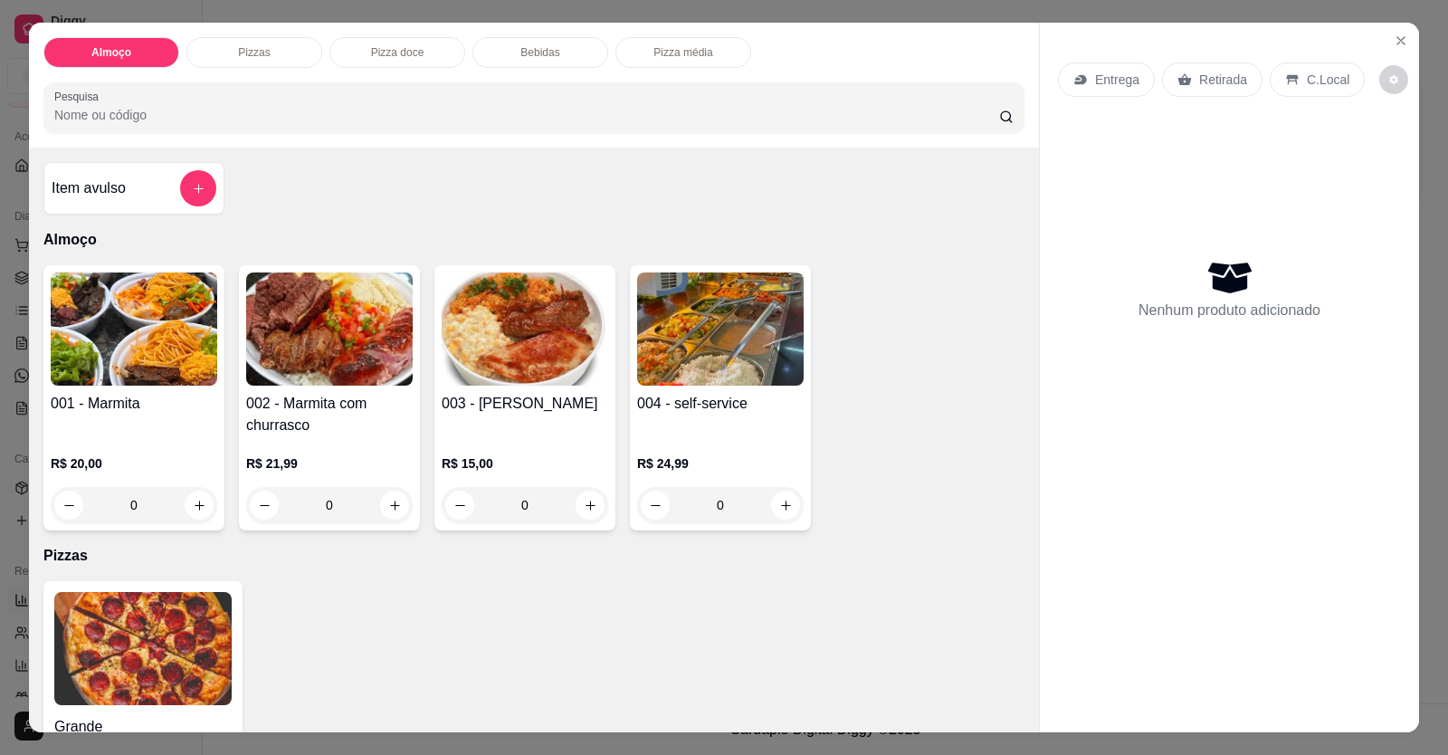
click at [1169, 741] on div "Almoço Pizzas Pizza doce Bebidas Pizza média Pesquisa Item avulso Almoço 001 - …" at bounding box center [724, 377] width 1448 height 755
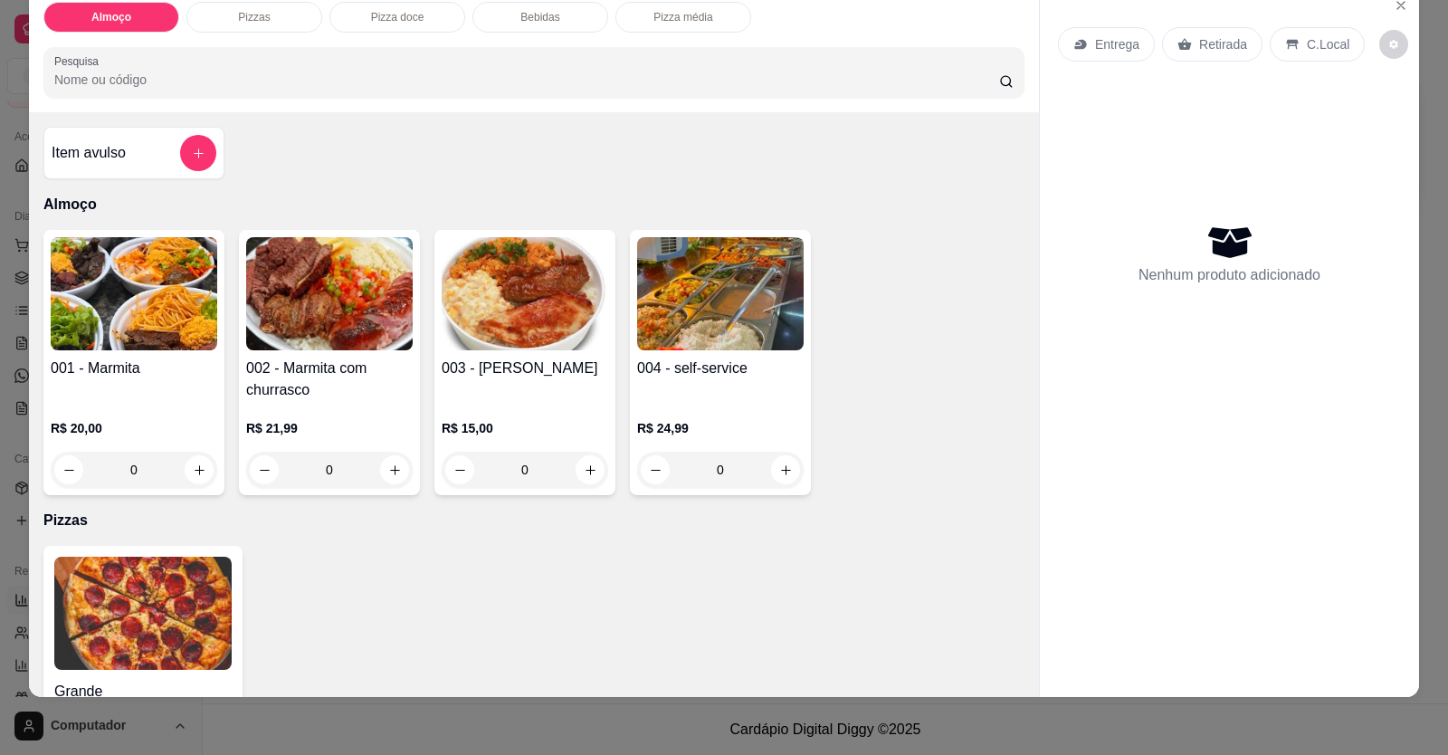
click at [357, 619] on div "Grande a partir de R$ 0,00" at bounding box center [533, 662] width 981 height 233
click at [388, 472] on icon "increase-product-quantity" at bounding box center [395, 470] width 14 height 14
type input "1"
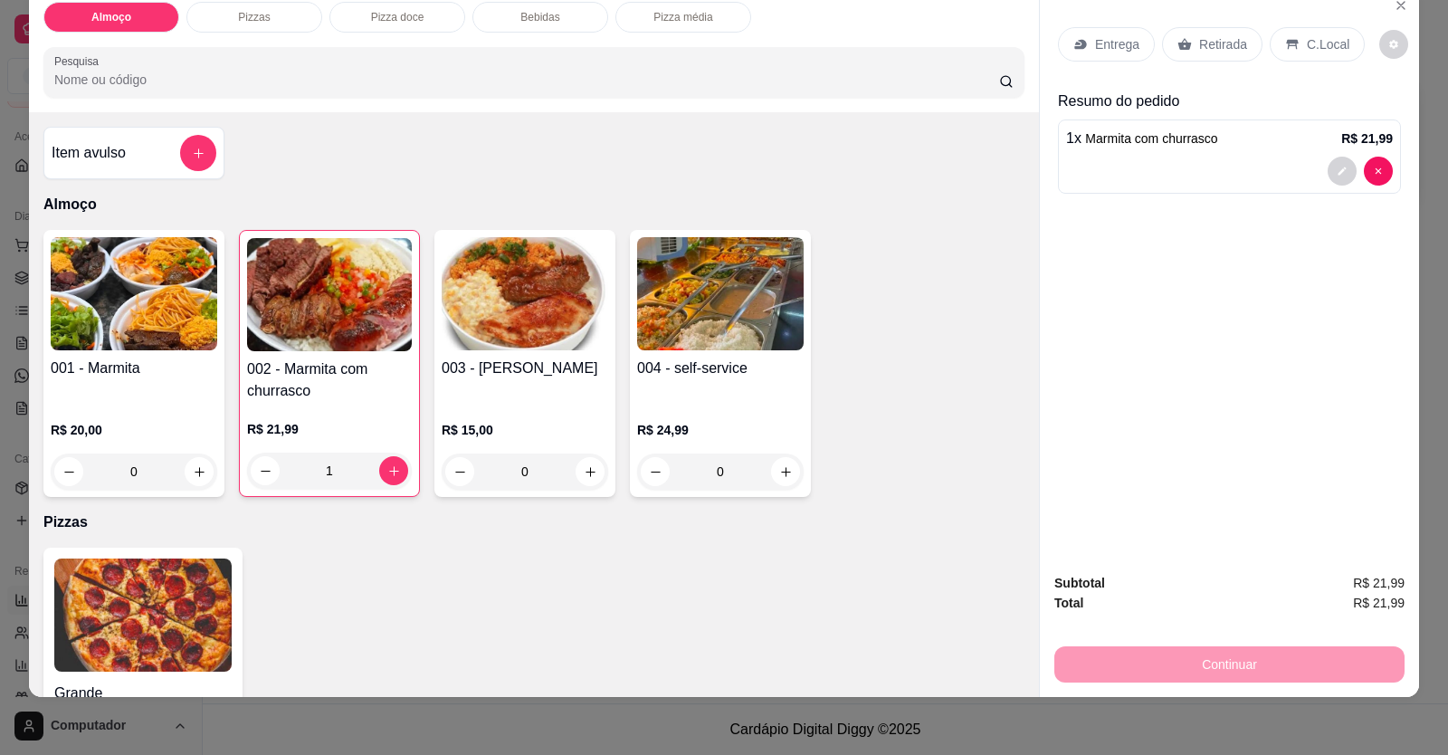
click at [1113, 31] on div "Entrega" at bounding box center [1106, 44] width 97 height 34
click at [1087, 56] on div "Entrega" at bounding box center [1106, 44] width 97 height 34
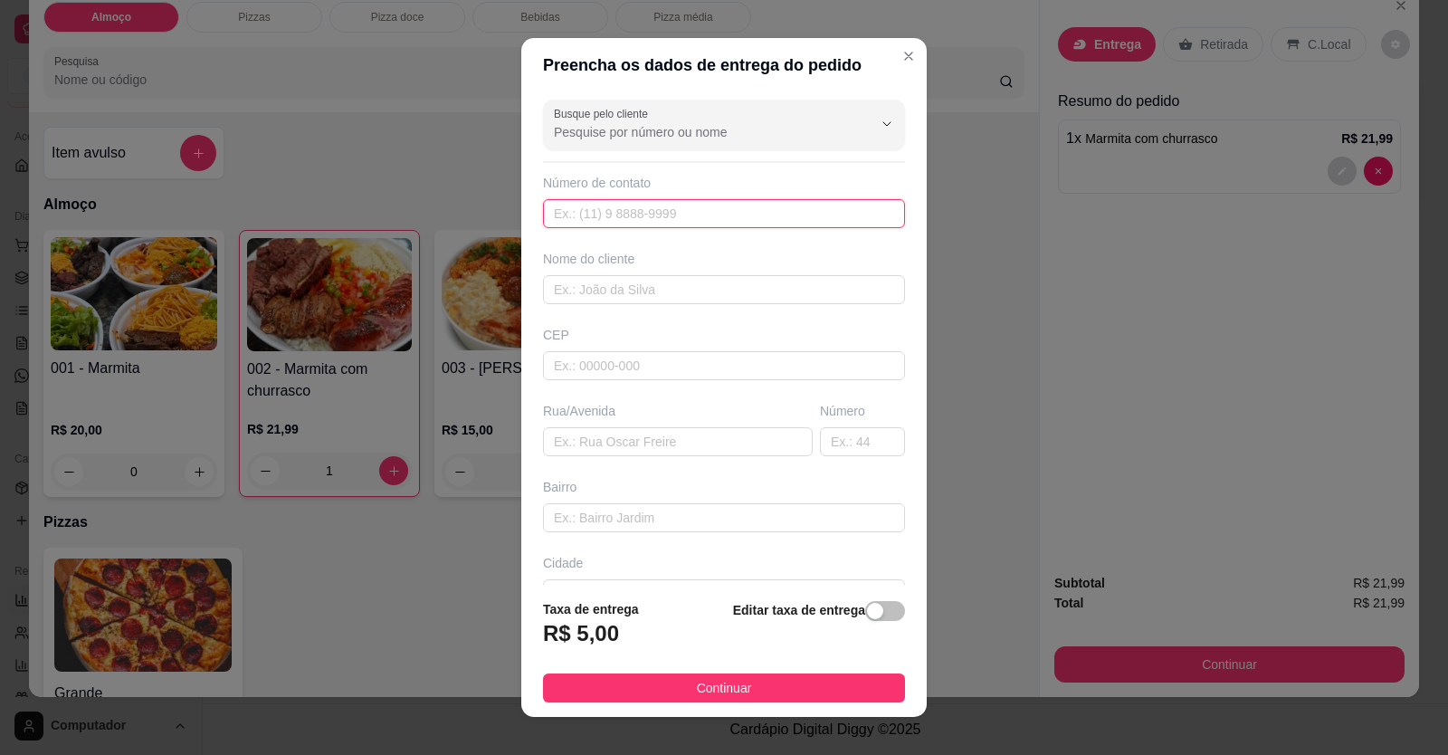
click at [746, 216] on input "text" at bounding box center [724, 213] width 362 height 29
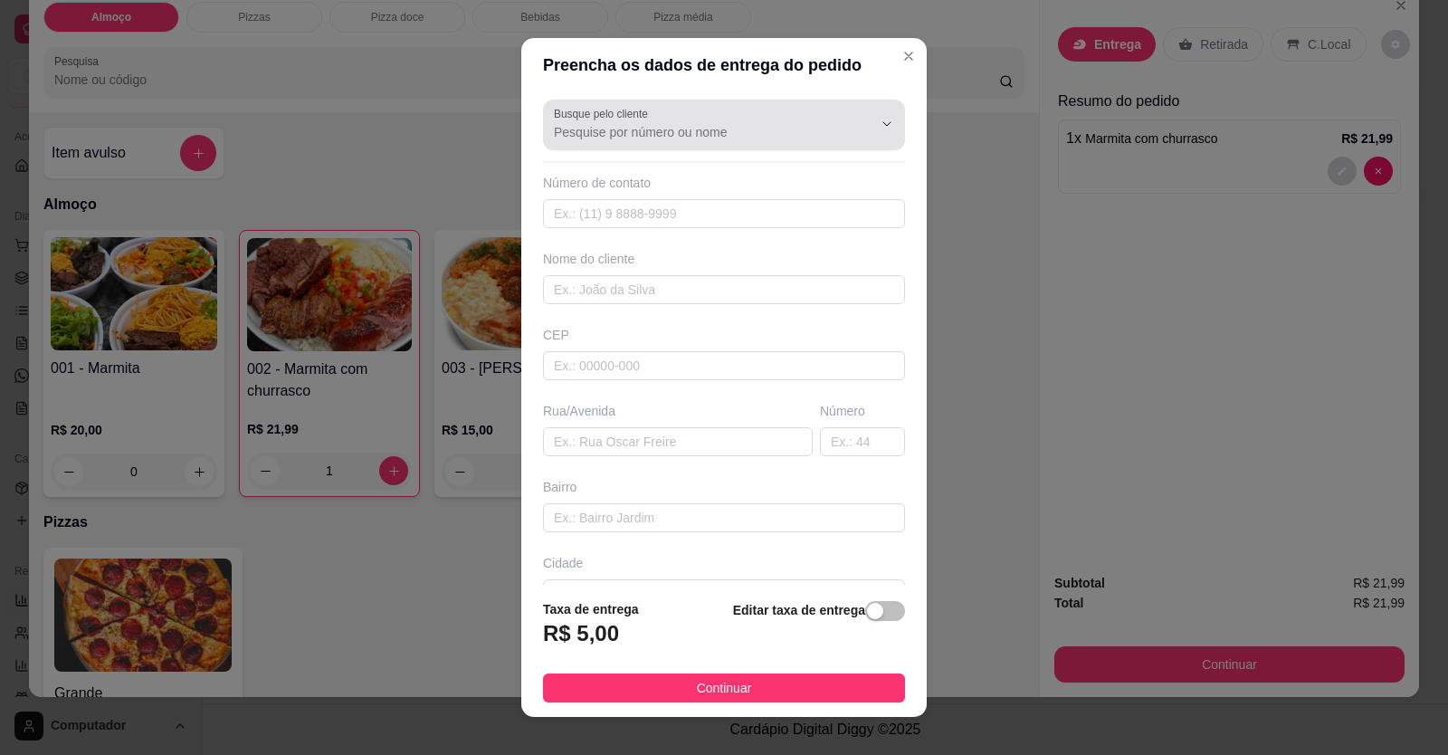
click at [718, 132] on input "Busque pelo cliente" at bounding box center [699, 132] width 290 height 18
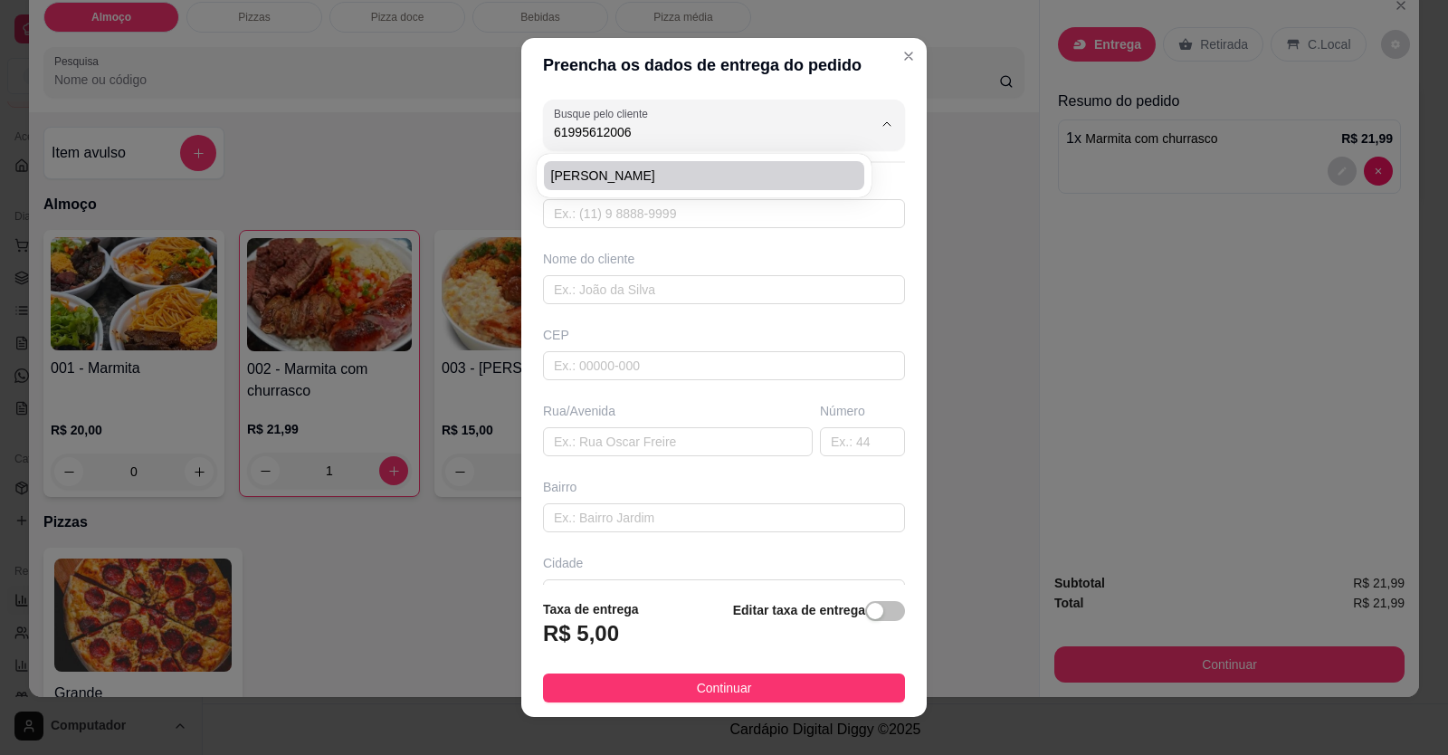
click at [710, 173] on span "[PERSON_NAME]" at bounding box center [695, 176] width 288 height 18
type input "[PERSON_NAME]"
type input "61995612006"
type input "[PERSON_NAME]"
type input "[STREET_ADDRESS] ABREU"
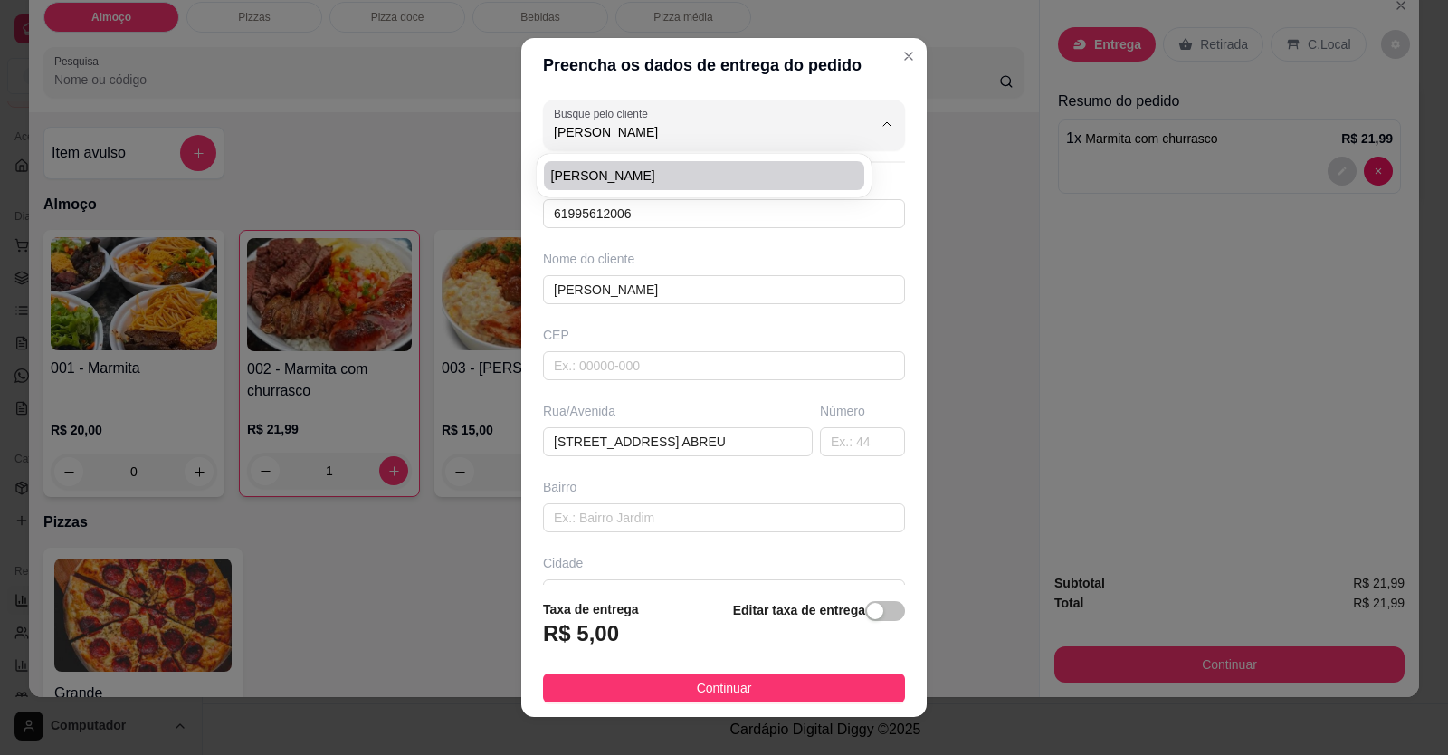
type input "NA RUA DO ANTIGO PERCUSO DE MOTO"
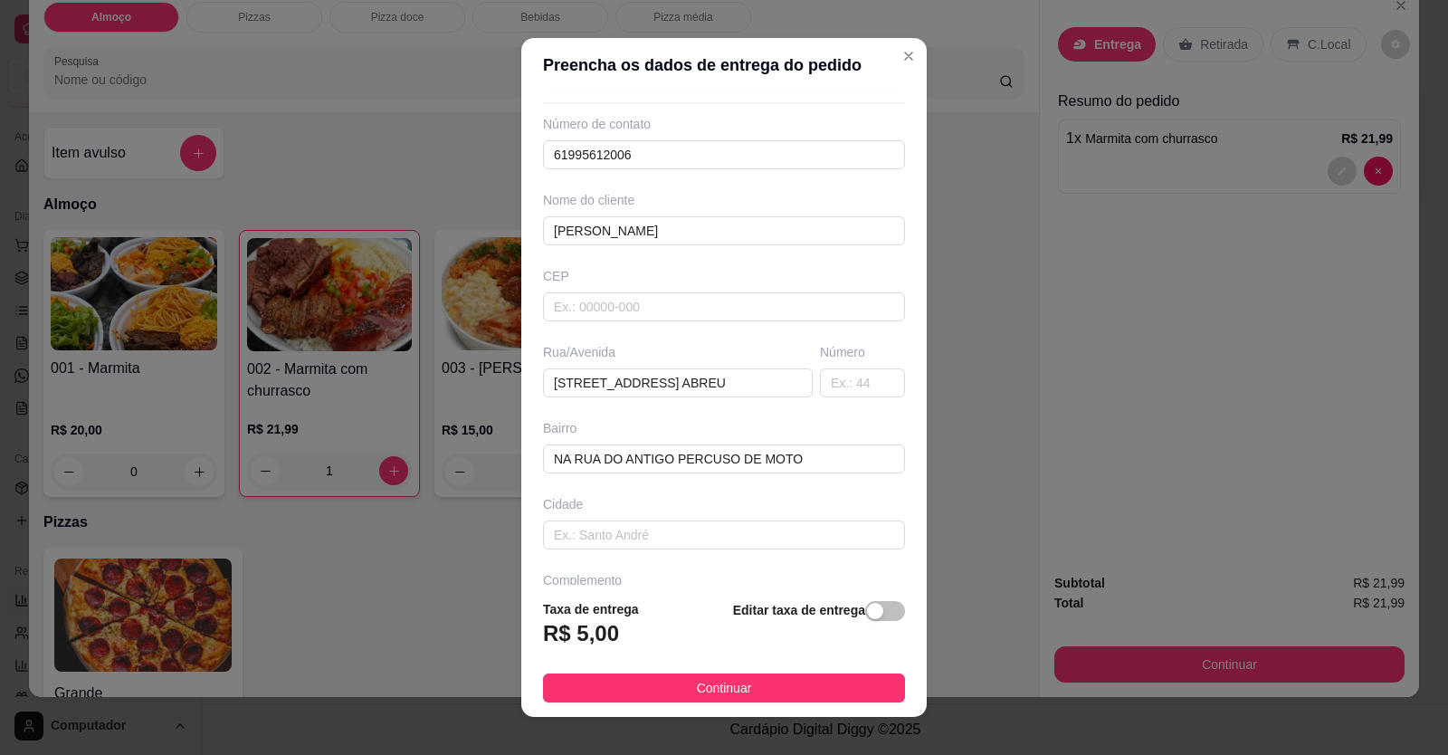
scroll to position [117, 0]
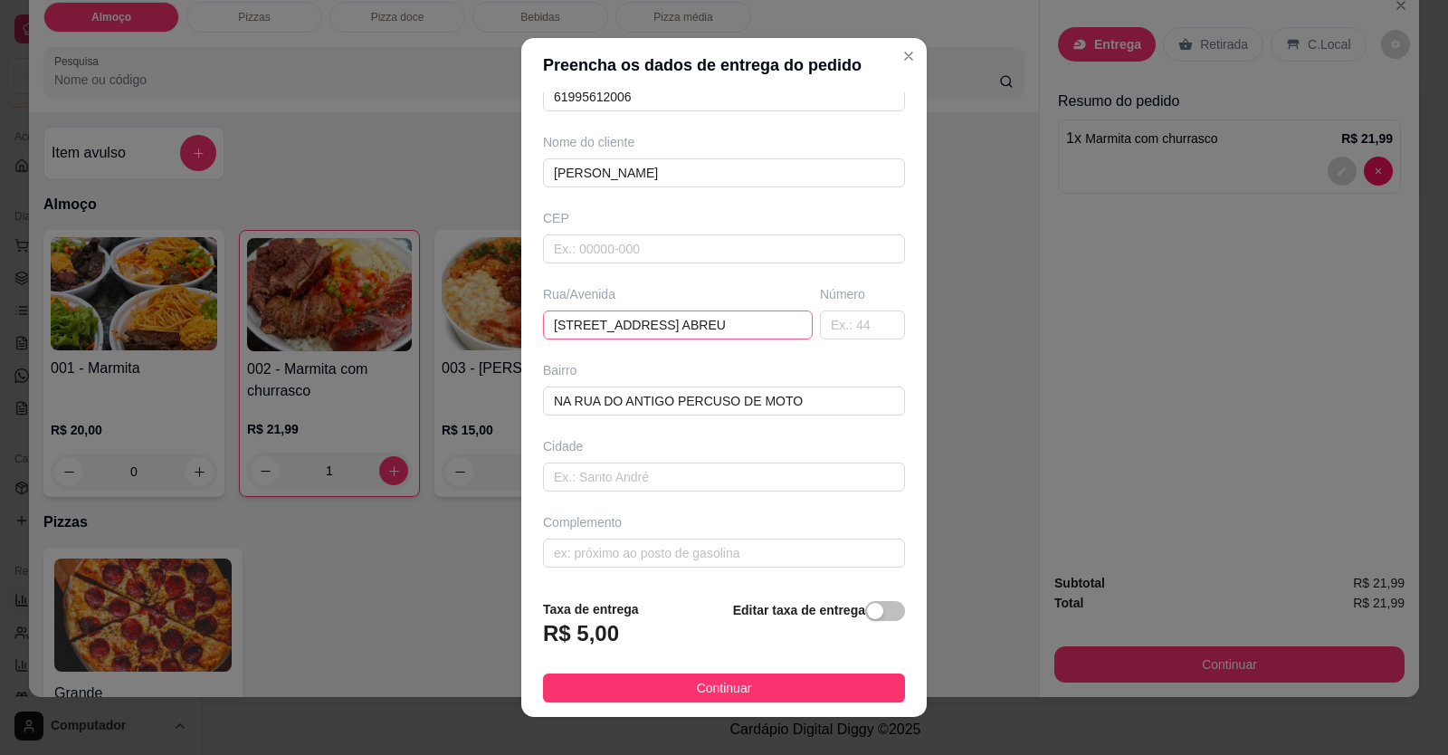
type input "[PERSON_NAME]"
drag, startPoint x: 726, startPoint y: 335, endPoint x: 343, endPoint y: 344, distance: 382.9
click at [346, 345] on div "Preencha os dados de entrega do pedido Busque pelo cliente [PERSON_NAME] Número…" at bounding box center [724, 377] width 1448 height 755
type input "EU"
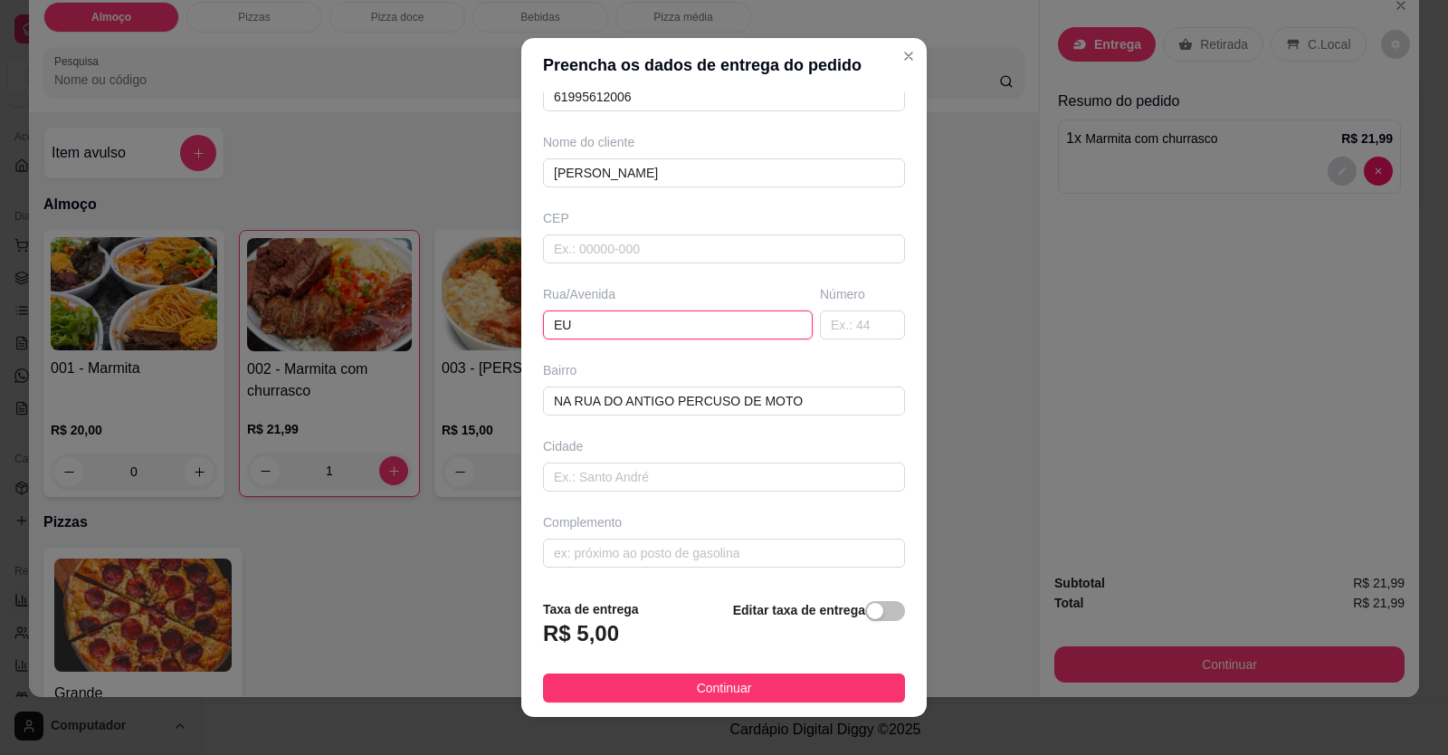
drag, startPoint x: 528, startPoint y: 335, endPoint x: 437, endPoint y: 336, distance: 90.5
click at [443, 338] on div "Preencha os dados de entrega do pedido Busque pelo cliente [PERSON_NAME] Número…" at bounding box center [724, 377] width 1448 height 755
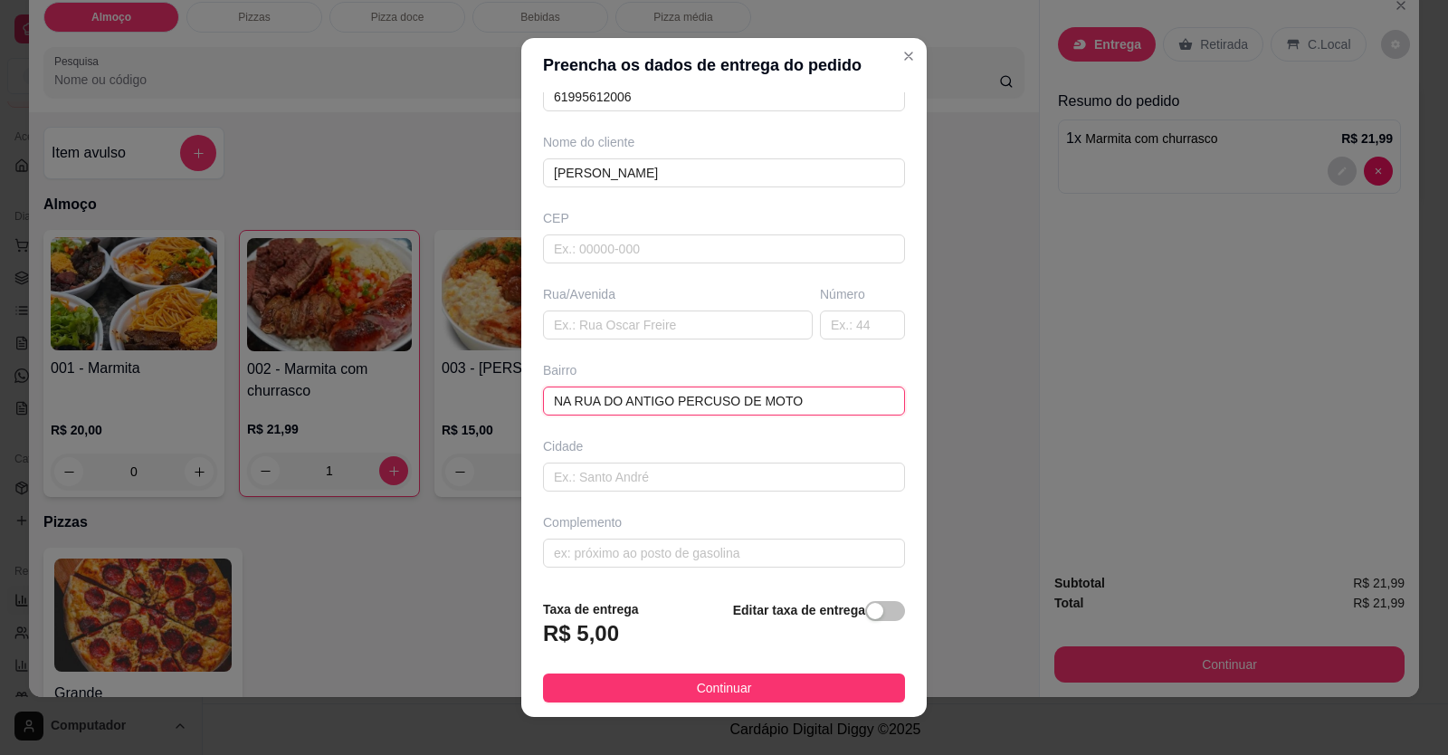
drag, startPoint x: 790, startPoint y: 418, endPoint x: 343, endPoint y: 372, distance: 449.5
click at [352, 372] on div "Preencha os dados de entrega do pedido Busque pelo cliente [PERSON_NAME] Número…" at bounding box center [724, 377] width 1448 height 755
type input "marmoraria suprema"
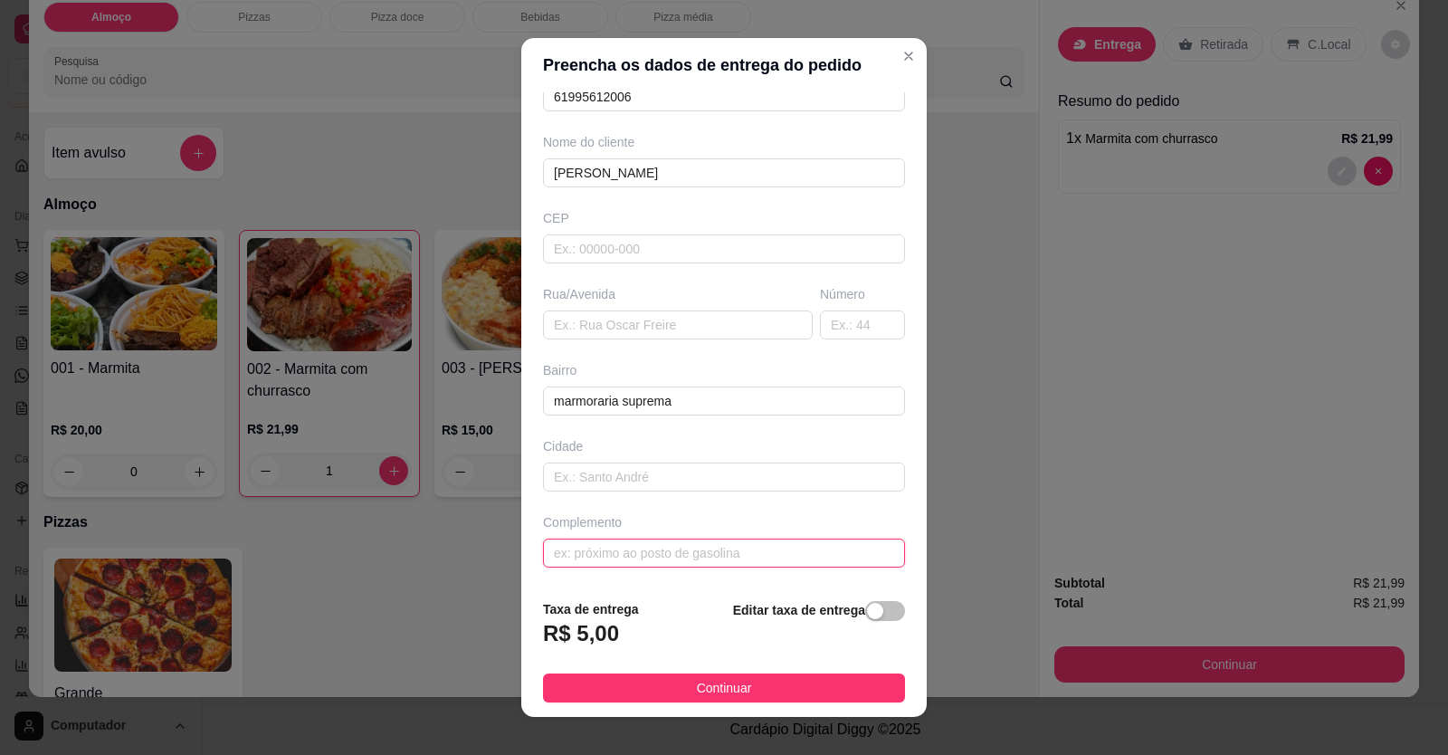
click at [596, 563] on input "text" at bounding box center [724, 552] width 362 height 29
type input "localizaçao"
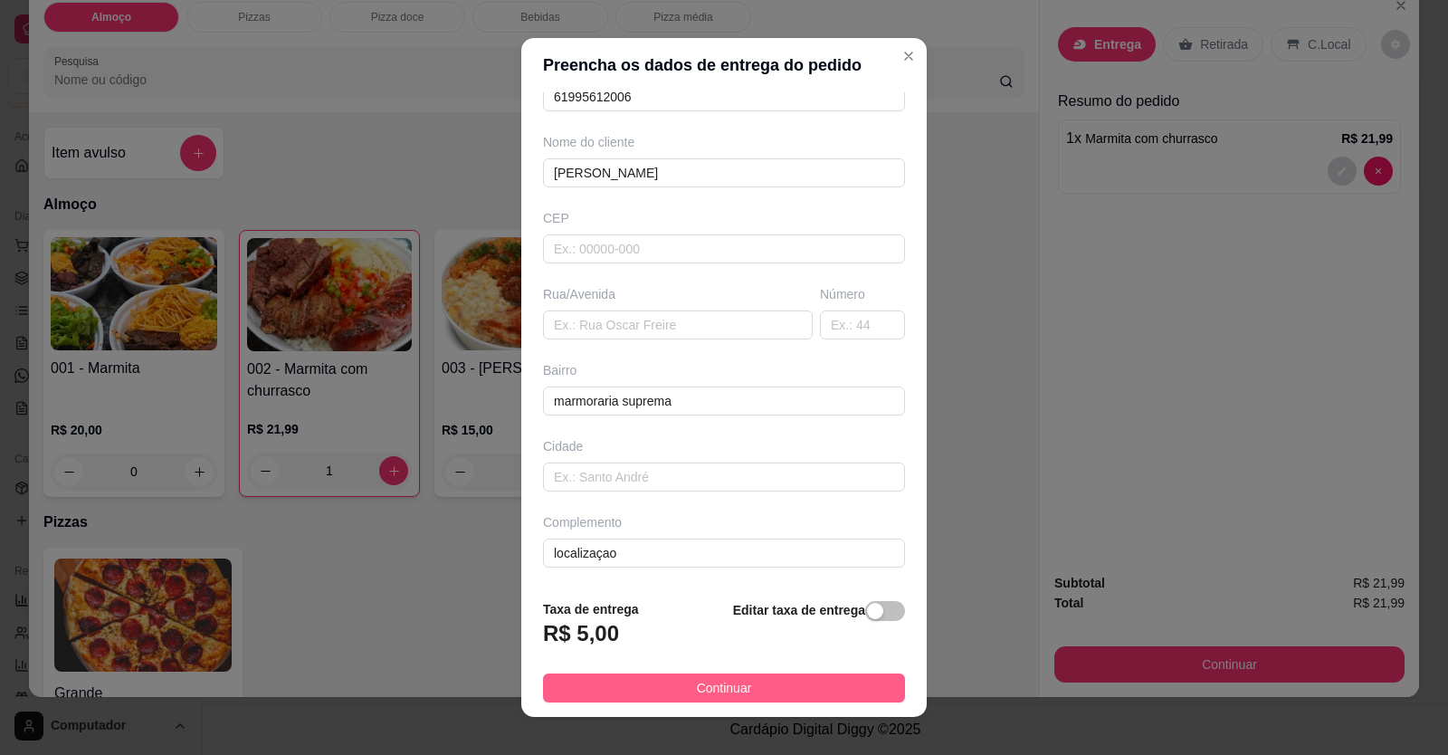
click at [742, 697] on button "Continuar" at bounding box center [724, 687] width 362 height 29
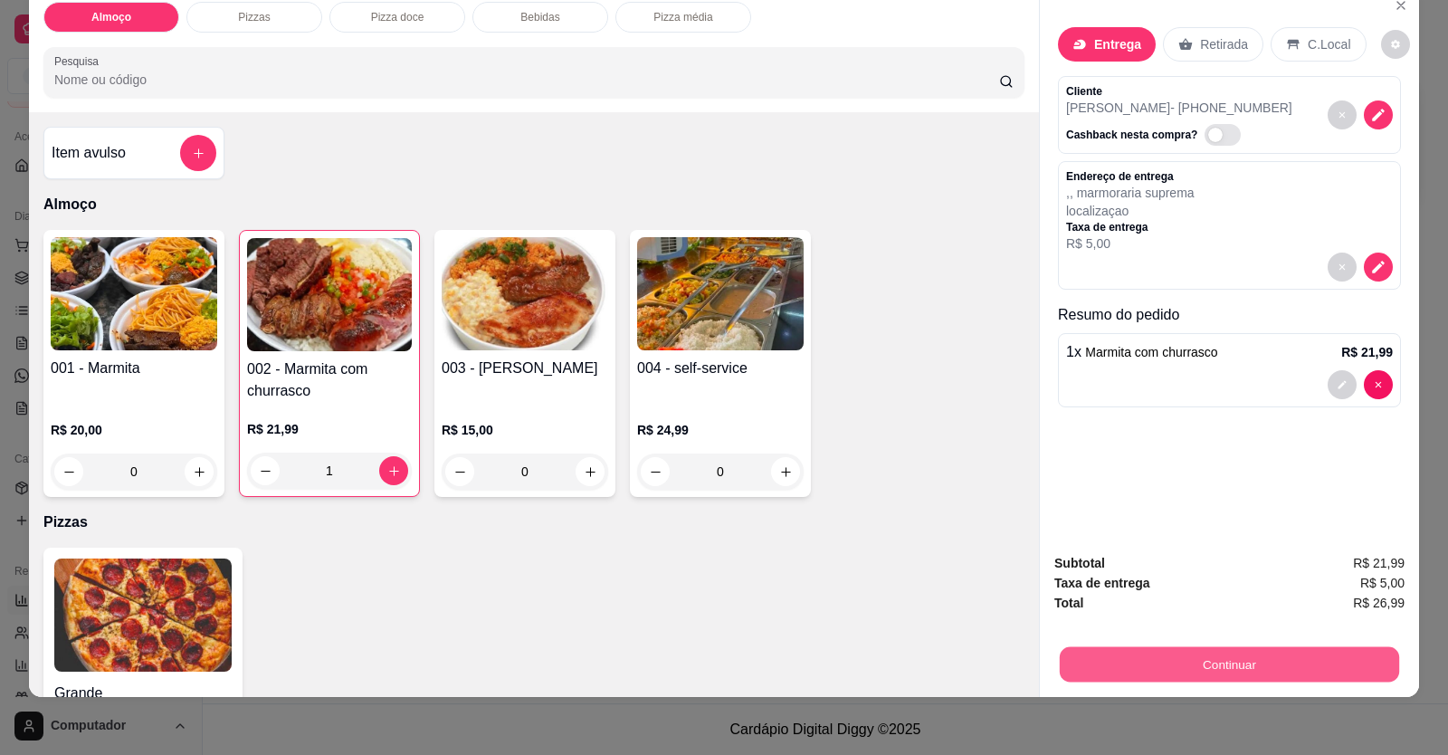
click at [1166, 674] on button "Continuar" at bounding box center [1229, 664] width 339 height 35
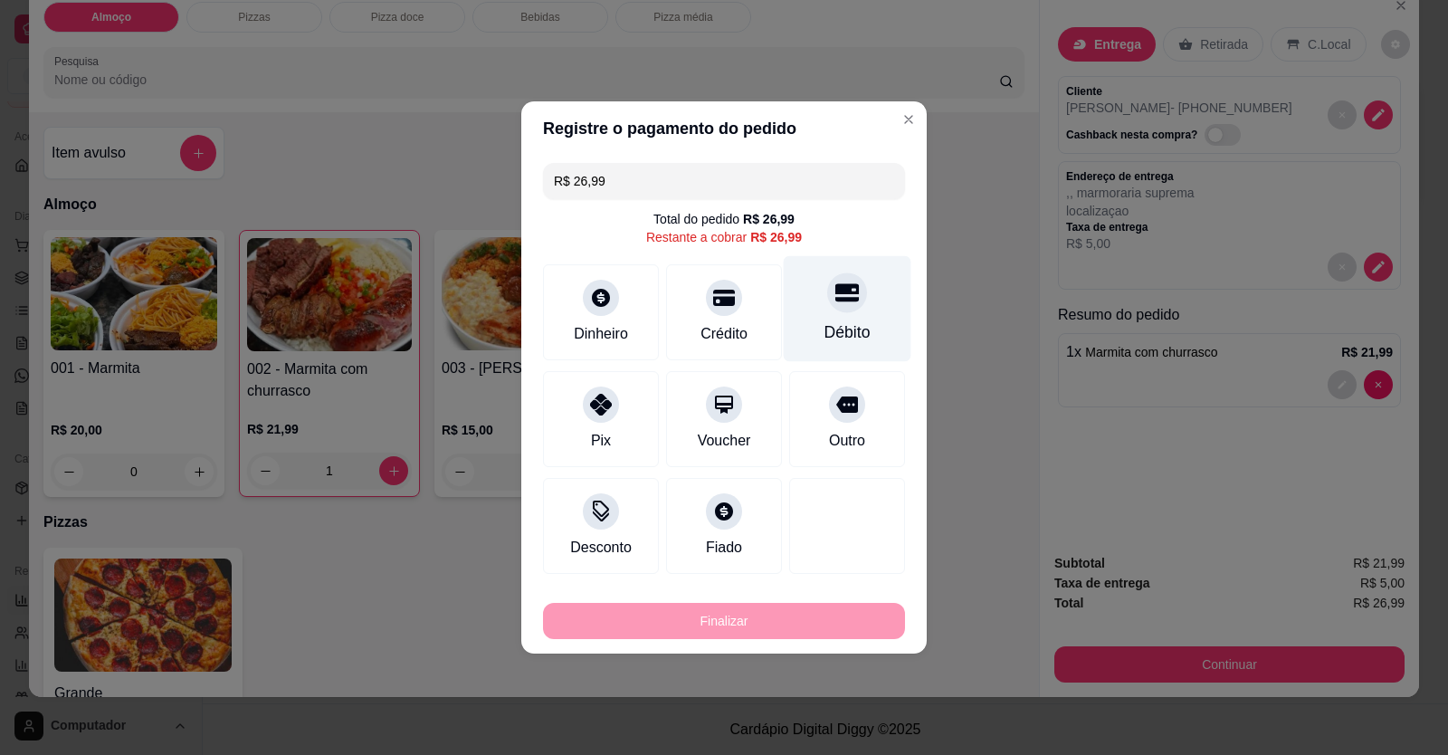
click at [853, 348] on div "Débito" at bounding box center [848, 309] width 128 height 106
type input "R$ 0,00"
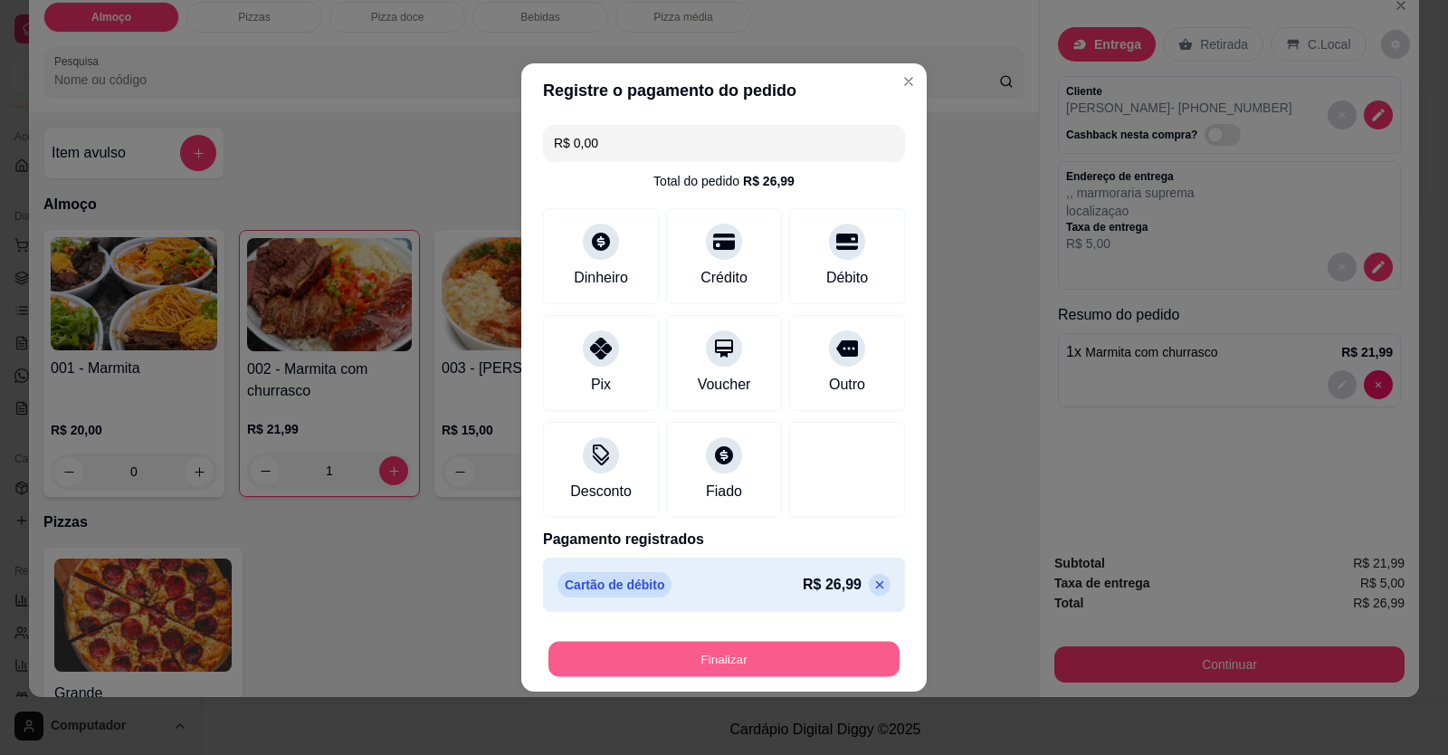
click at [795, 653] on button "Finalizar" at bounding box center [723, 659] width 351 height 35
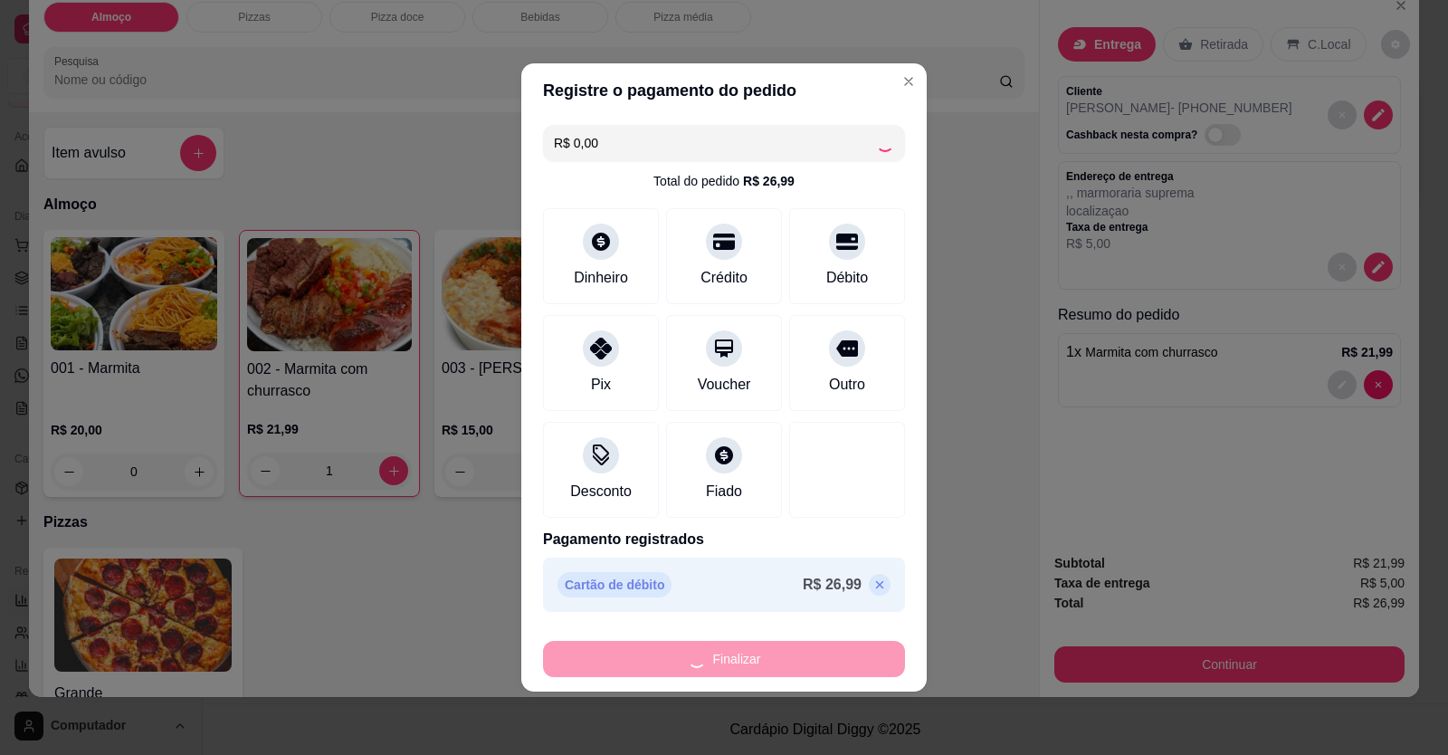
type input "0"
type input "-R$ 26,99"
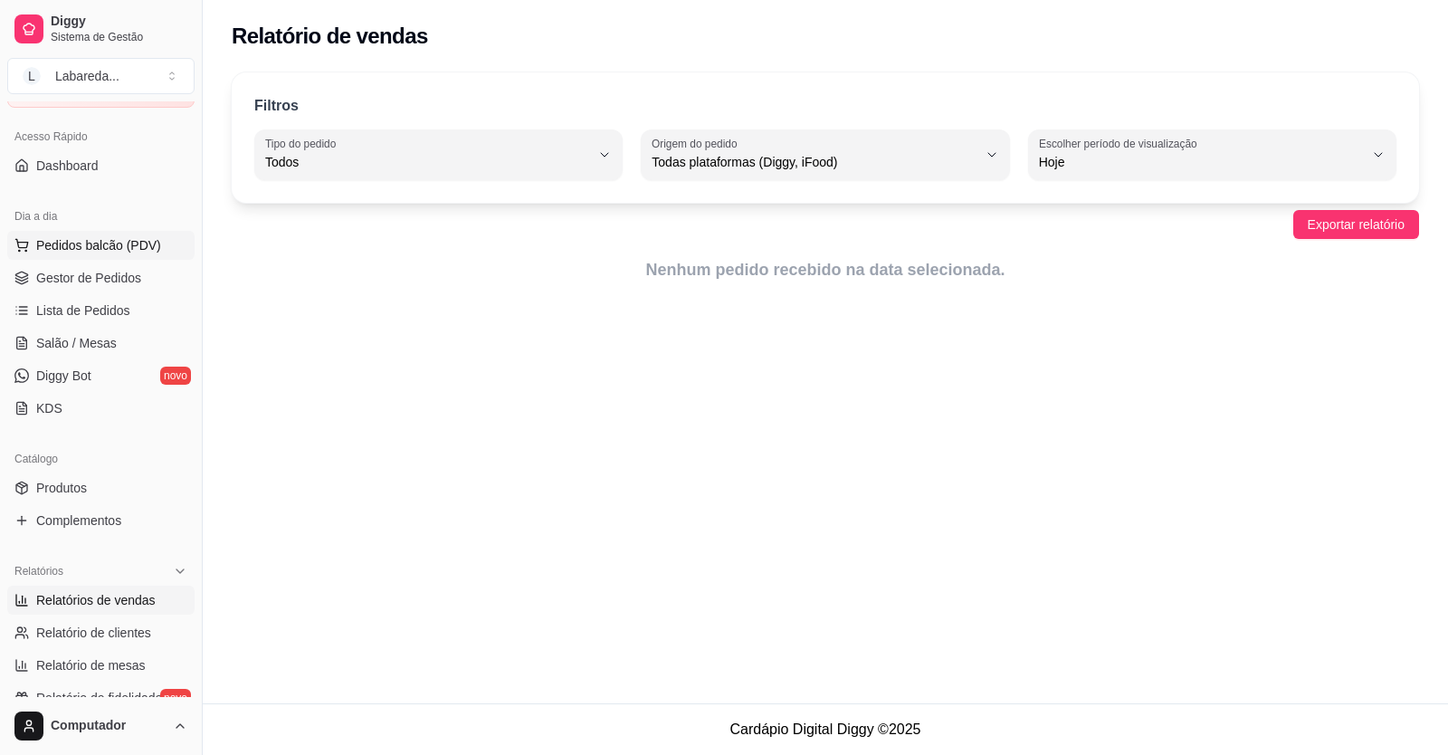
click at [110, 251] on span "Pedidos balcão (PDV)" at bounding box center [98, 245] width 125 height 18
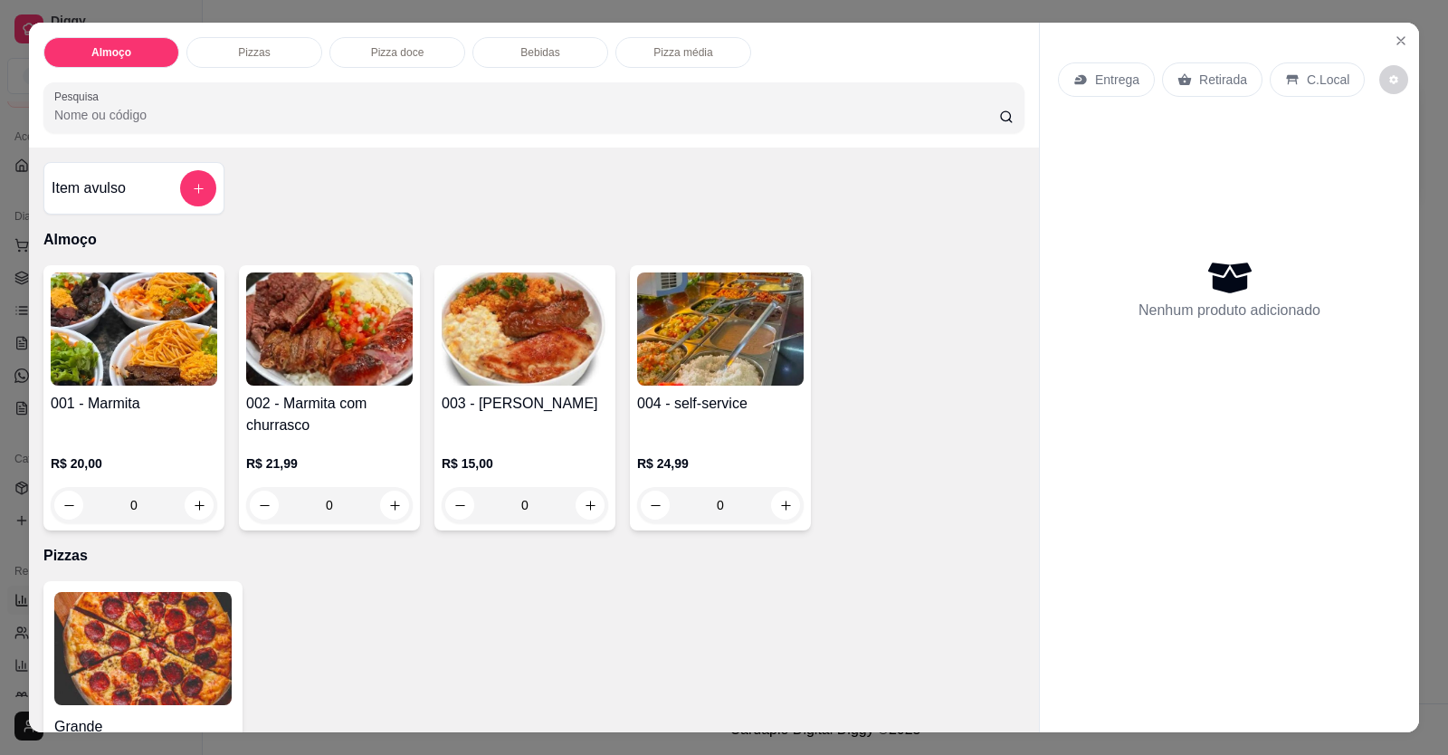
click at [29, 304] on div "Item avulso Almoço 001 - Marmita R$ 20,00 0 002 - Marmita com churrasco R$ 21,9…" at bounding box center [534, 440] width 1010 height 585
click at [5, 309] on div "Almoço Pizzas Pizza doce Bebidas Pizza média Pesquisa Item avulso Almoço 001 - …" at bounding box center [724, 377] width 1448 height 755
click at [580, 518] on button "increase-product-quantity" at bounding box center [590, 505] width 28 height 28
type input "1"
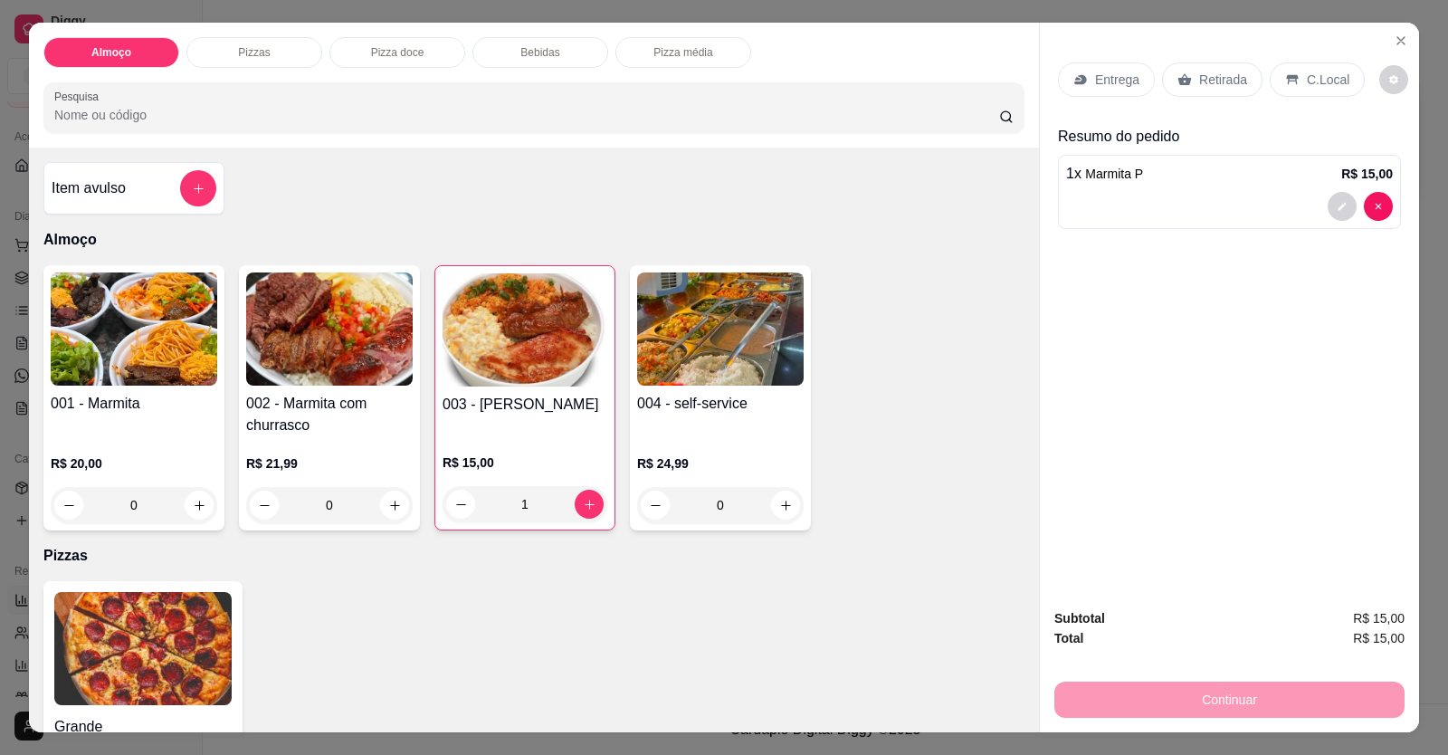
click at [1358, 406] on div "Entrega Retirada C.Local Resumo do pedido 1 x Marmita P R$ 15,00" at bounding box center [1229, 308] width 379 height 571
click at [1108, 83] on p "Entrega" at bounding box center [1117, 80] width 44 height 18
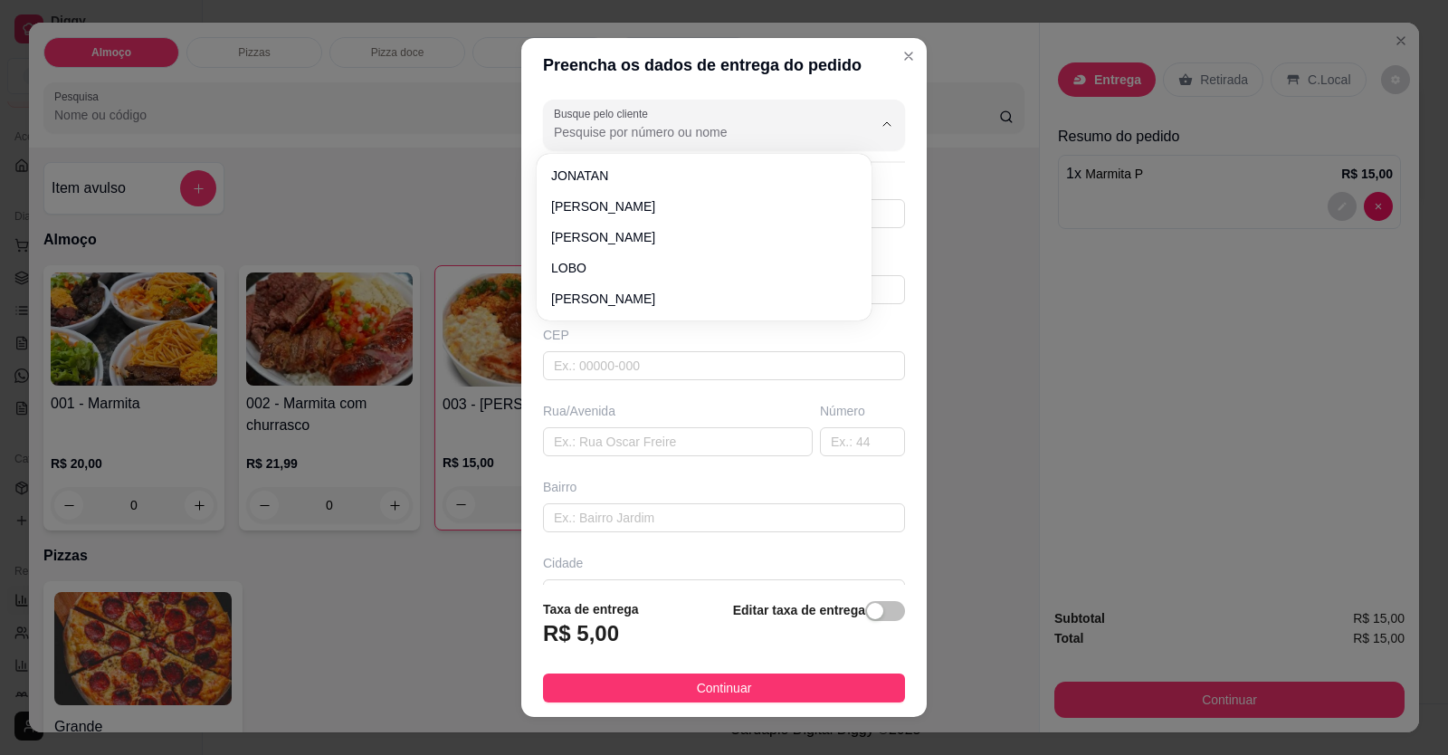
click at [650, 123] on input "Busque pelo cliente" at bounding box center [699, 132] width 290 height 18
drag, startPoint x: 647, startPoint y: 156, endPoint x: 647, endPoint y: 166, distance: 10.0
click at [647, 158] on div "PRETINHA" at bounding box center [704, 175] width 335 height 43
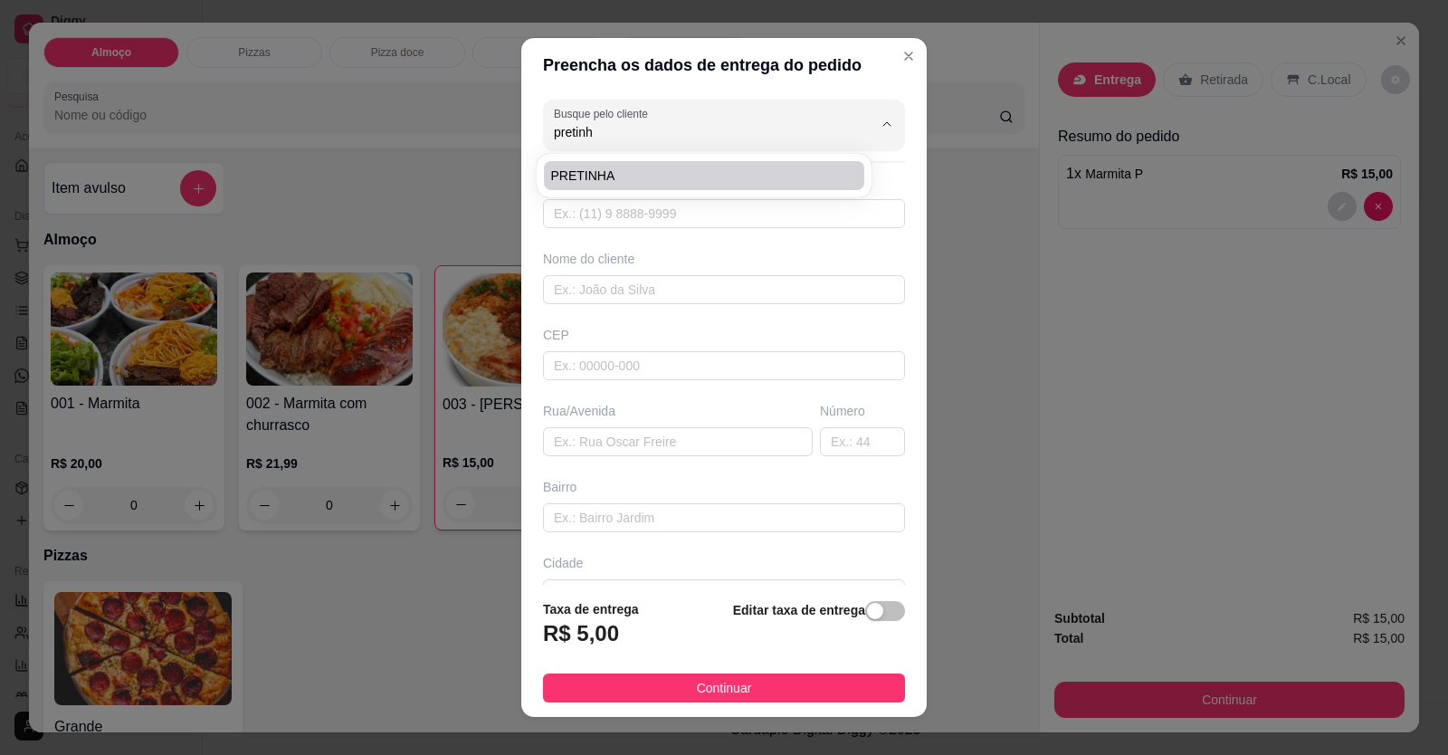
click at [647, 168] on span "PRETINHA" at bounding box center [695, 176] width 288 height 18
type input "PRETINHA"
type input "61999564965"
type input "PRETINHA"
type input "FAMA HOTEL"
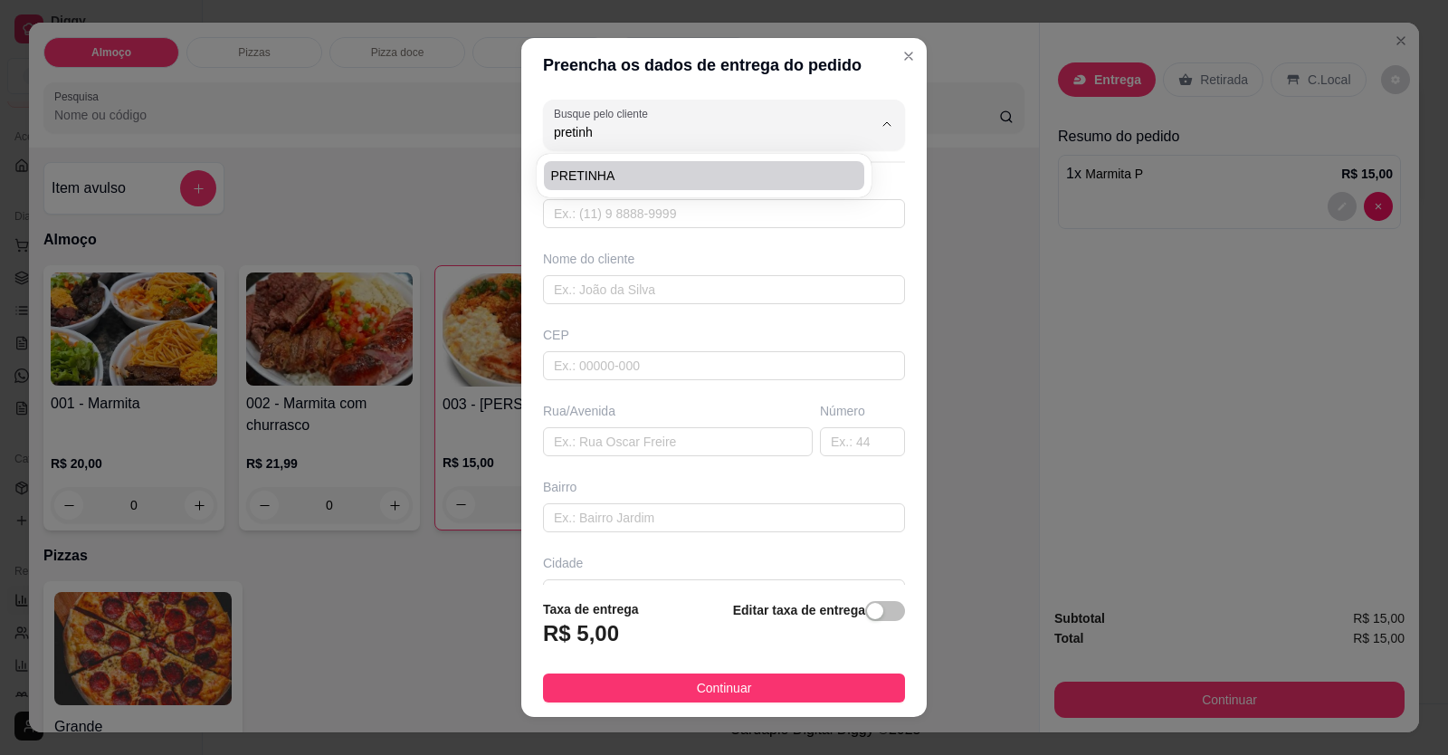
type input "EM FRENTE A PRESIDENTE [PERSON_NAME]"
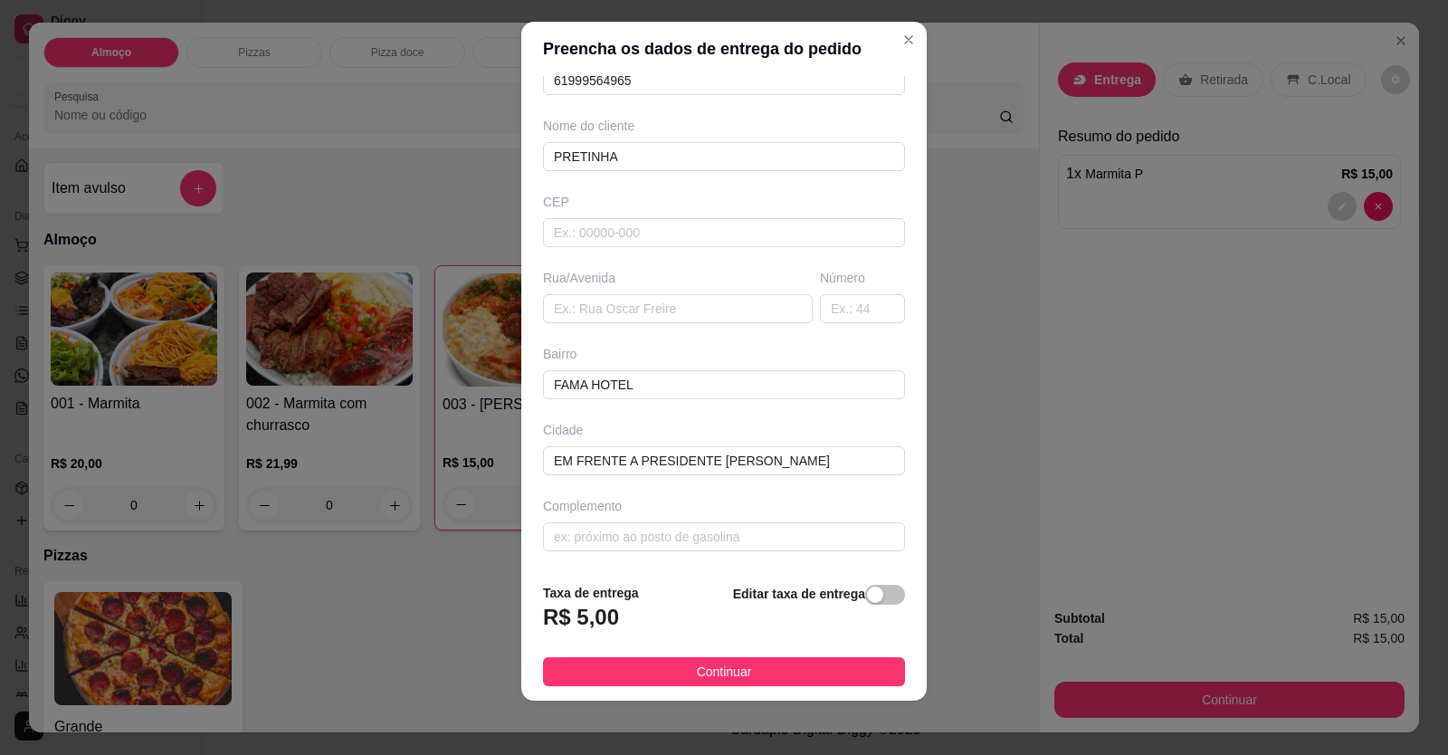
scroll to position [20, 0]
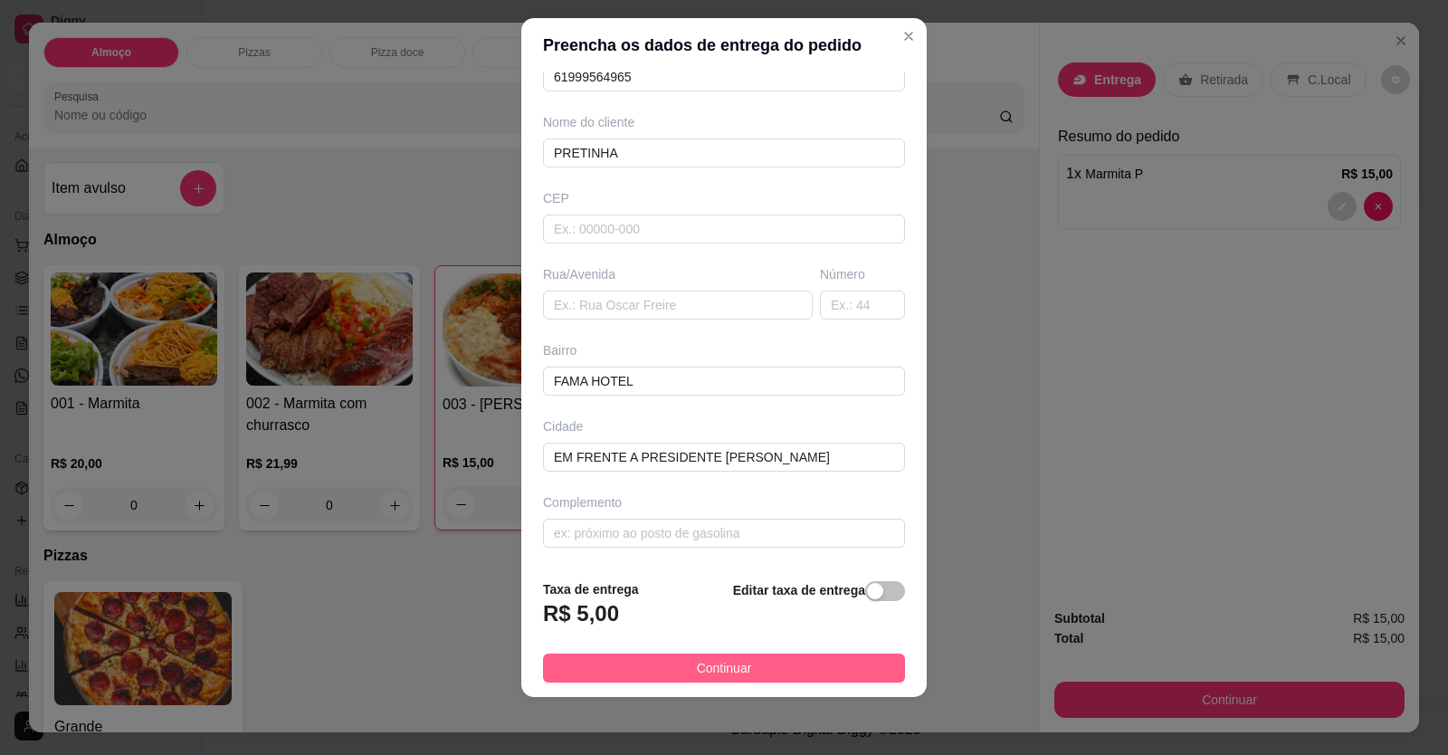
click at [800, 674] on button "Continuar" at bounding box center [724, 667] width 362 height 29
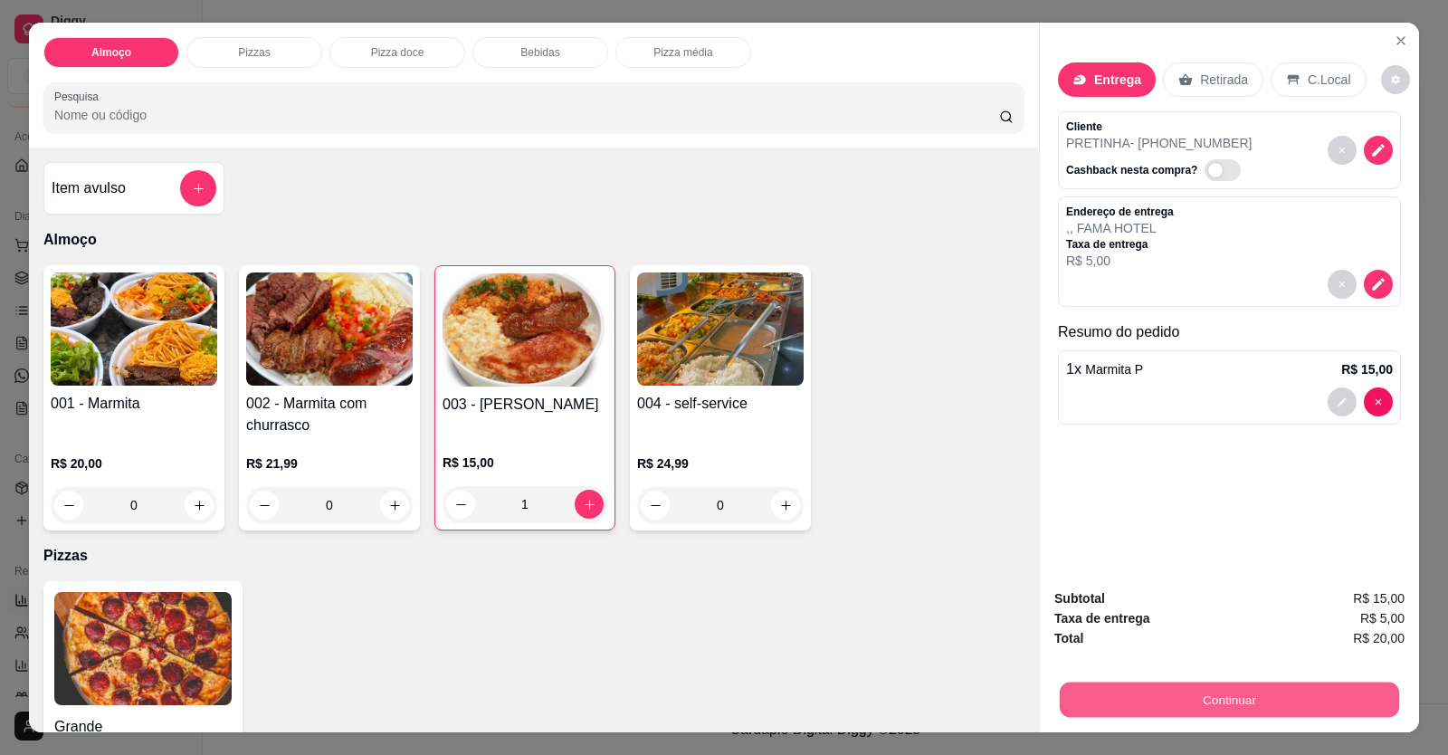
click at [1089, 688] on button "Continuar" at bounding box center [1229, 699] width 339 height 35
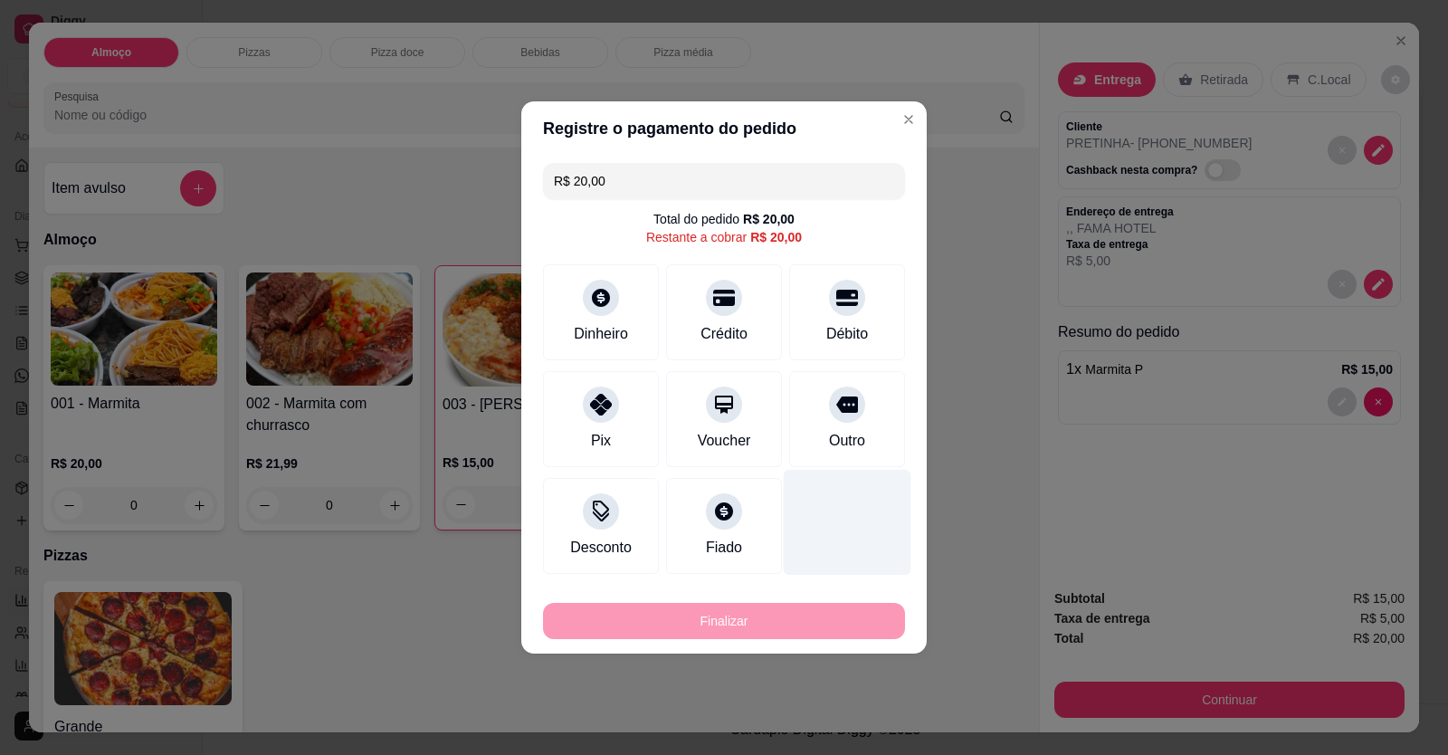
drag, startPoint x: 843, startPoint y: 317, endPoint x: 823, endPoint y: 474, distance: 158.7
click at [843, 331] on div "Débito" at bounding box center [847, 312] width 116 height 96
type input "R$ 0,00"
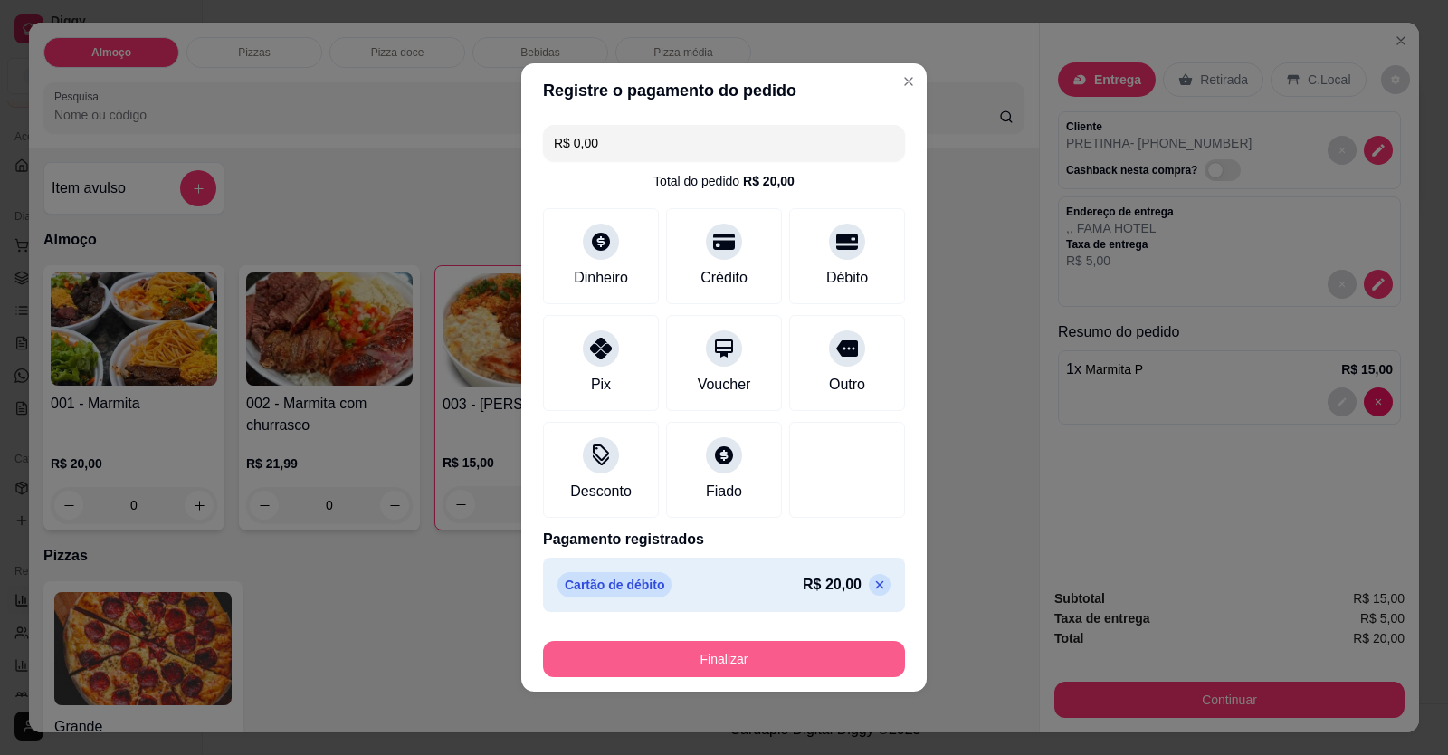
click at [815, 657] on button "Finalizar" at bounding box center [724, 659] width 362 height 36
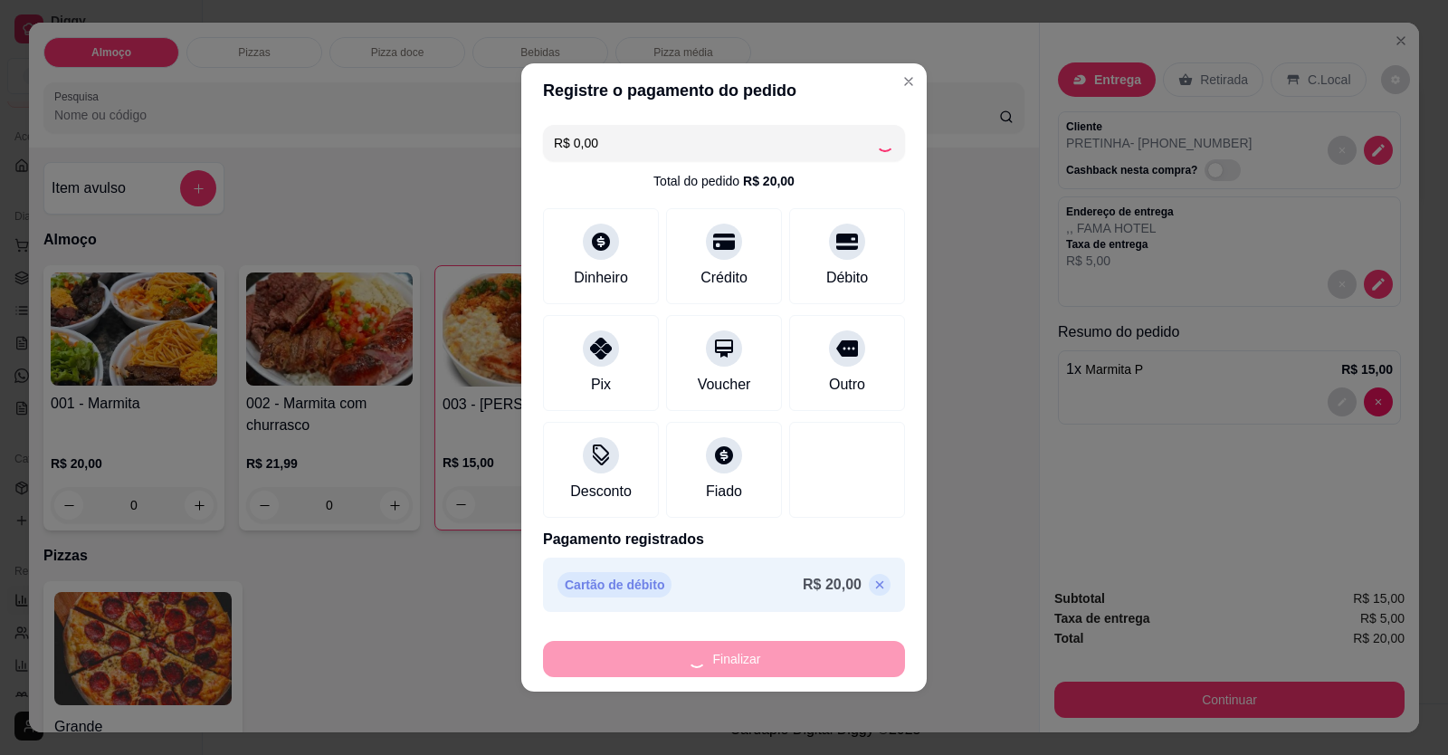
type input "0"
type input "-R$ 20,00"
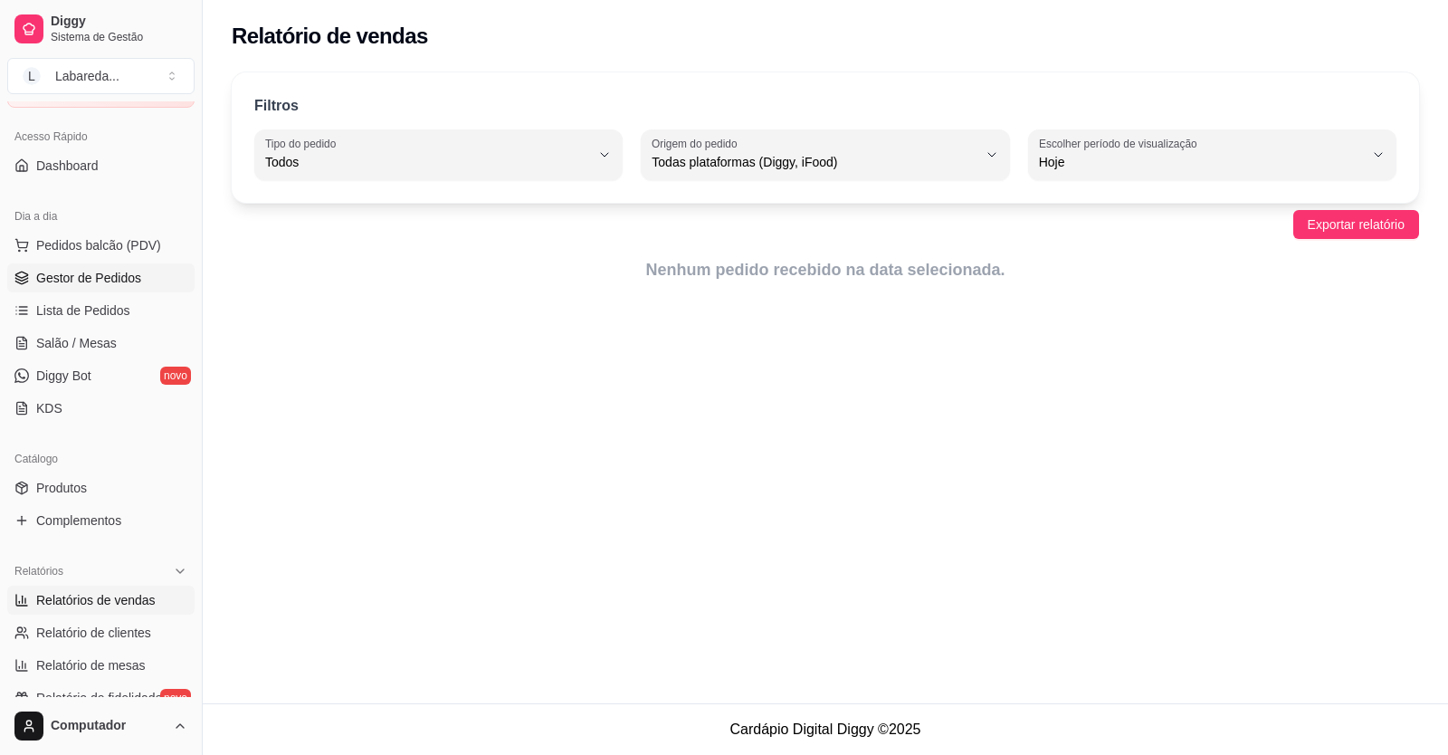
click at [100, 279] on span "Gestor de Pedidos" at bounding box center [88, 278] width 105 height 18
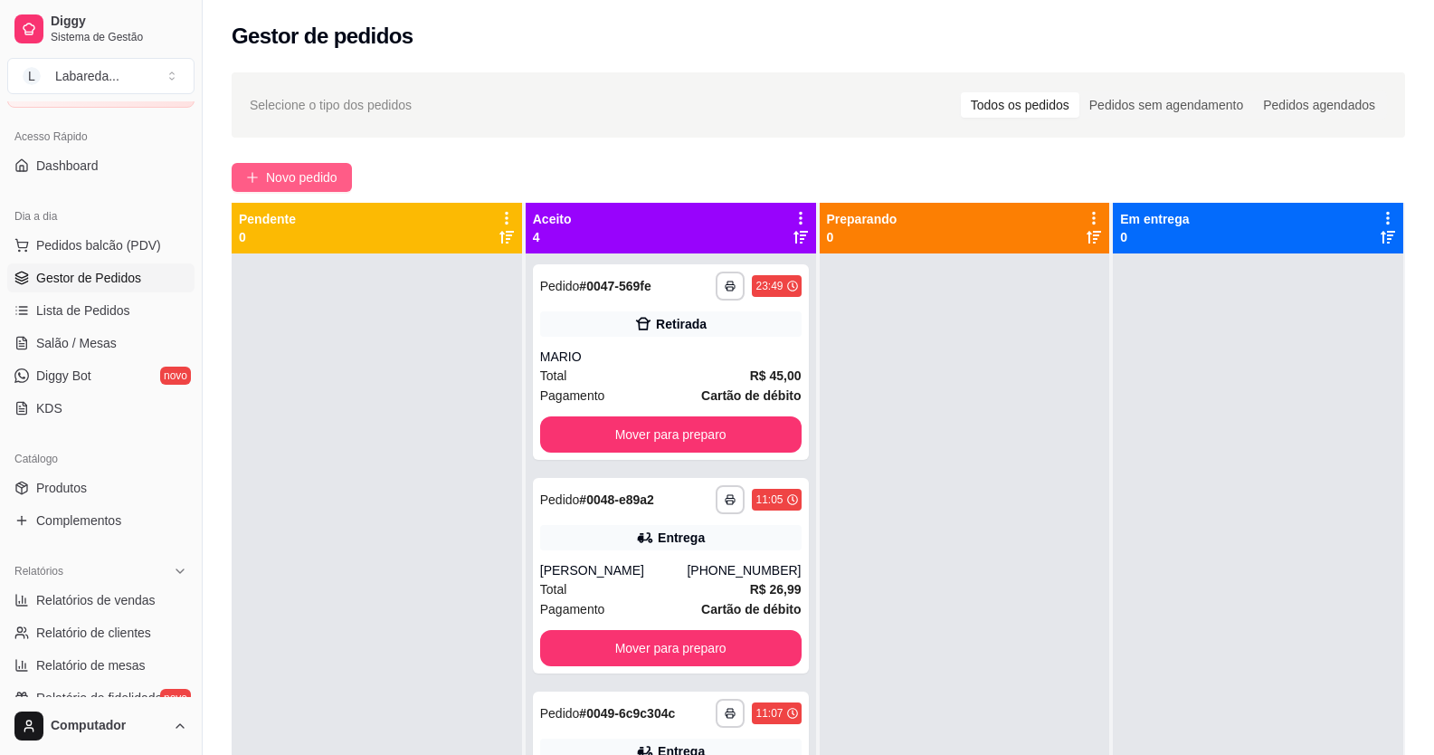
click at [340, 167] on button "Novo pedido" at bounding box center [292, 177] width 120 height 29
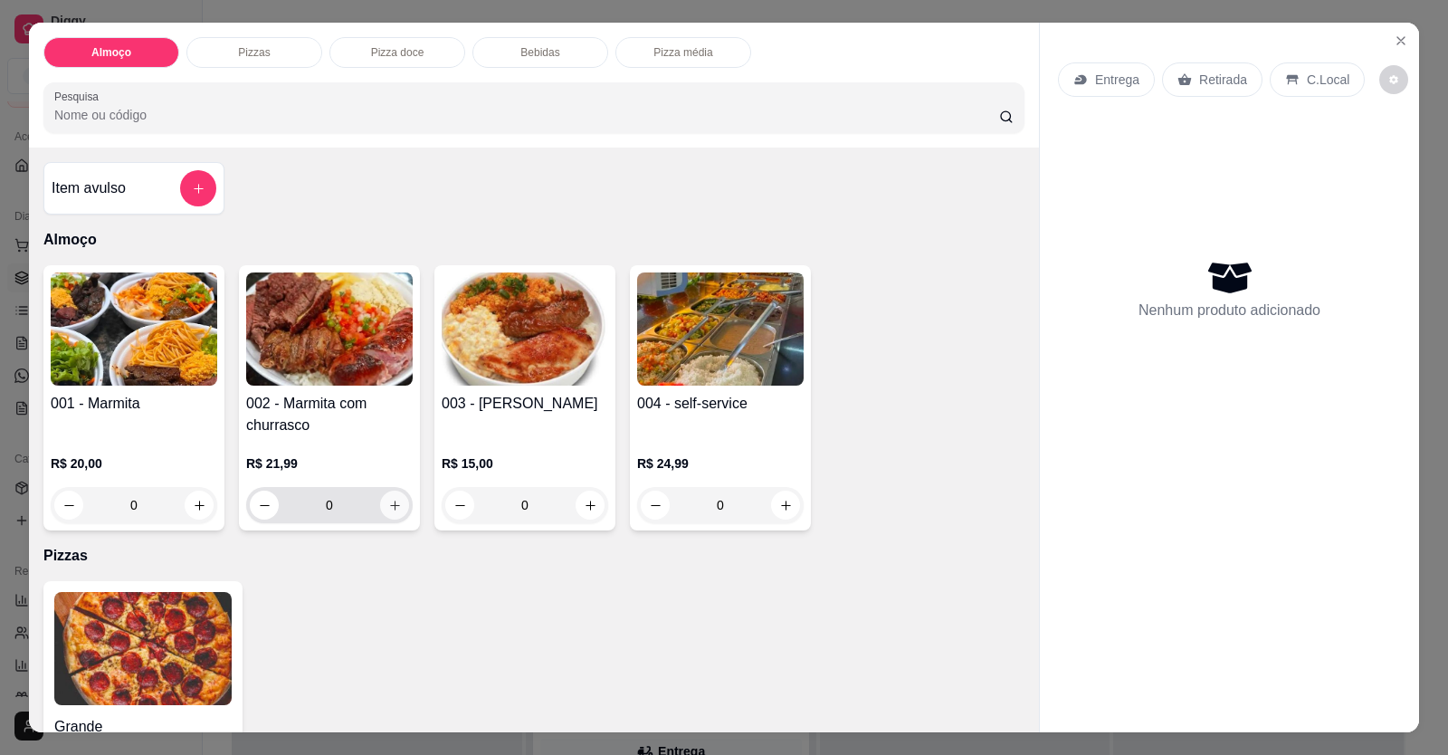
click at [391, 508] on icon "increase-product-quantity" at bounding box center [395, 506] width 14 height 14
type input "1"
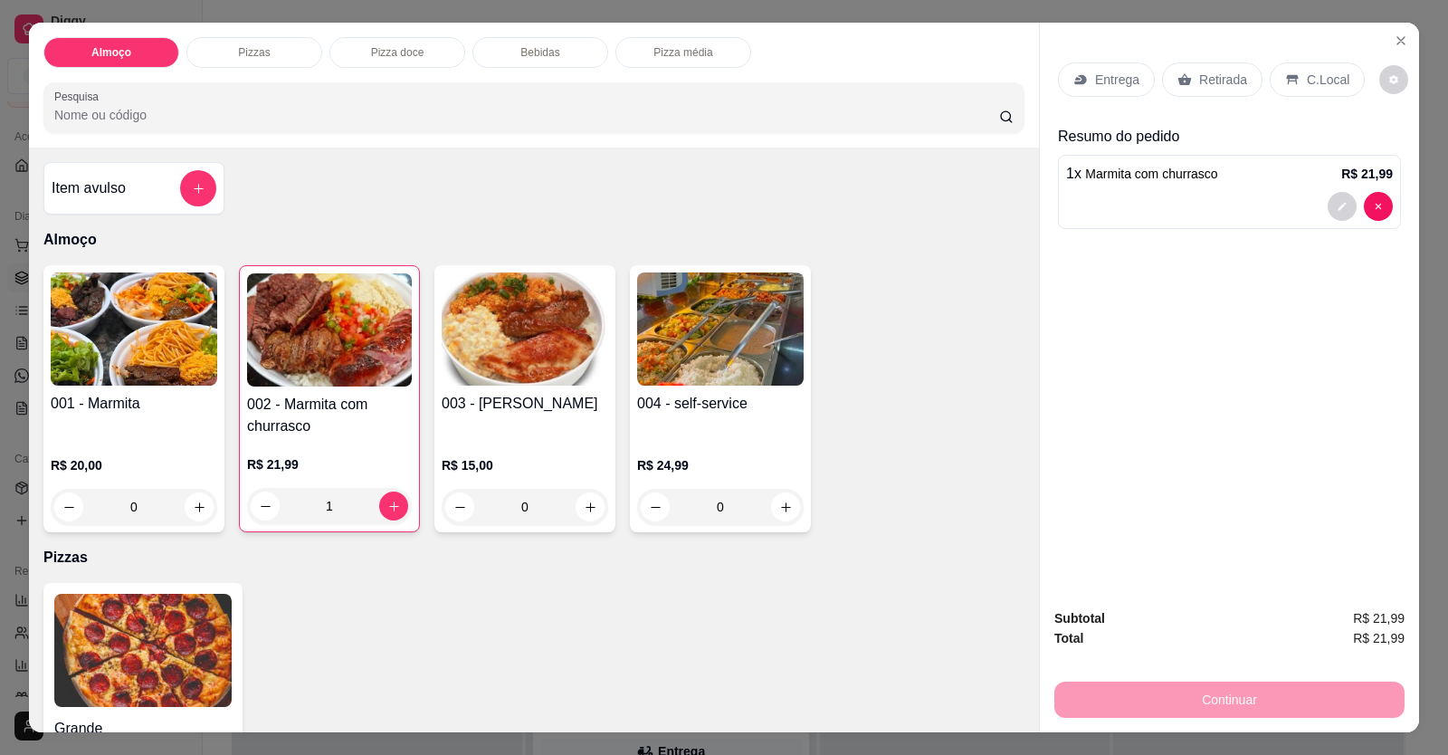
click at [1120, 197] on div at bounding box center [1229, 206] width 327 height 29
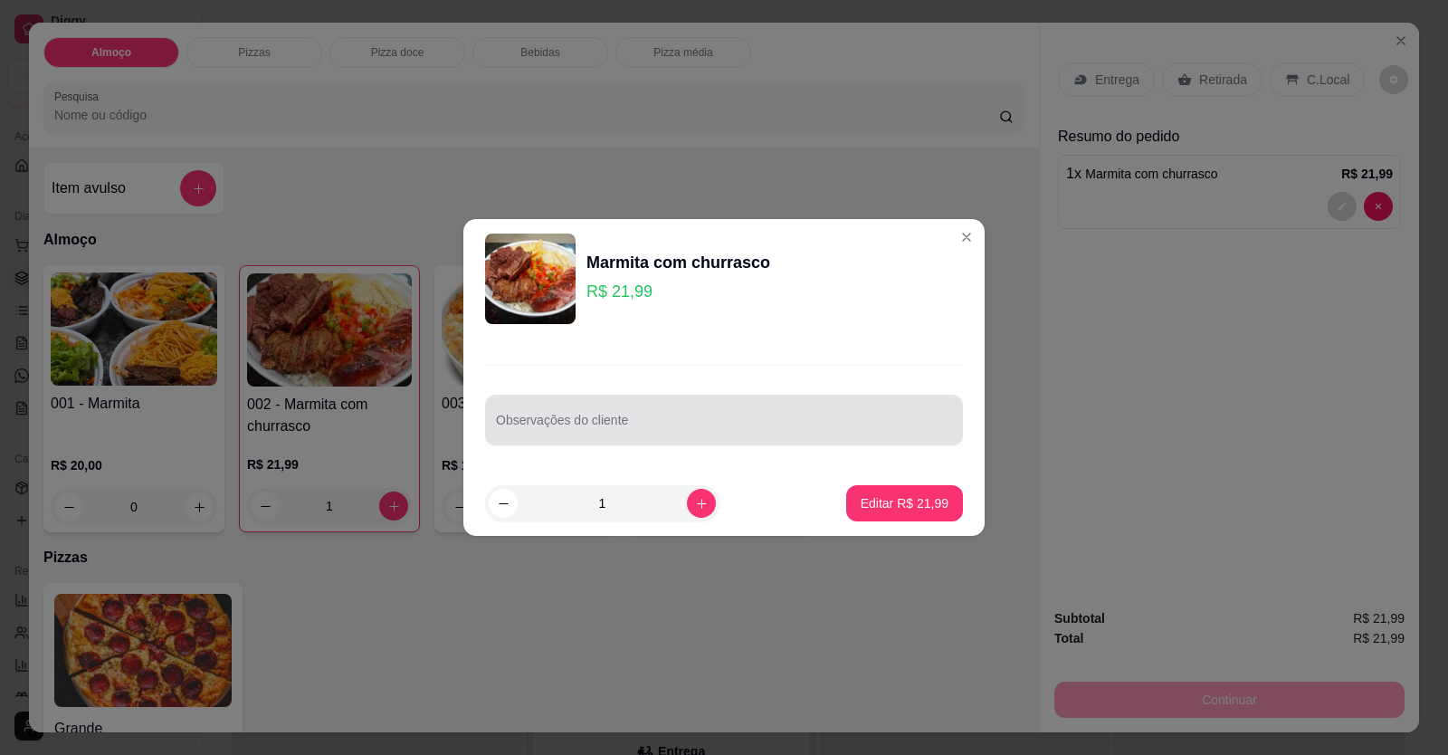
click at [805, 419] on input "Observações do cliente" at bounding box center [724, 427] width 456 height 18
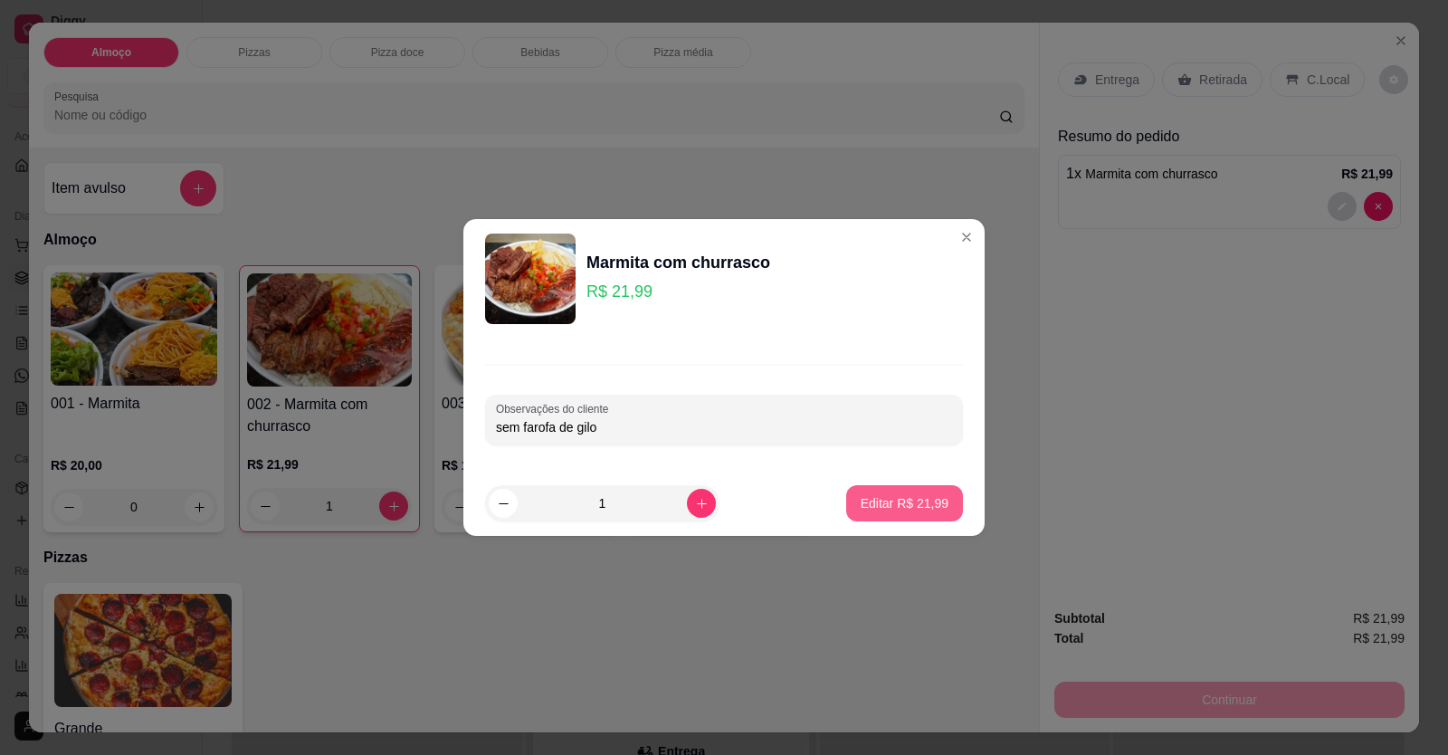
type input "sem farofa de gilo"
click at [862, 497] on p "Editar R$ 21,99" at bounding box center [904, 502] width 85 height 17
type input "0"
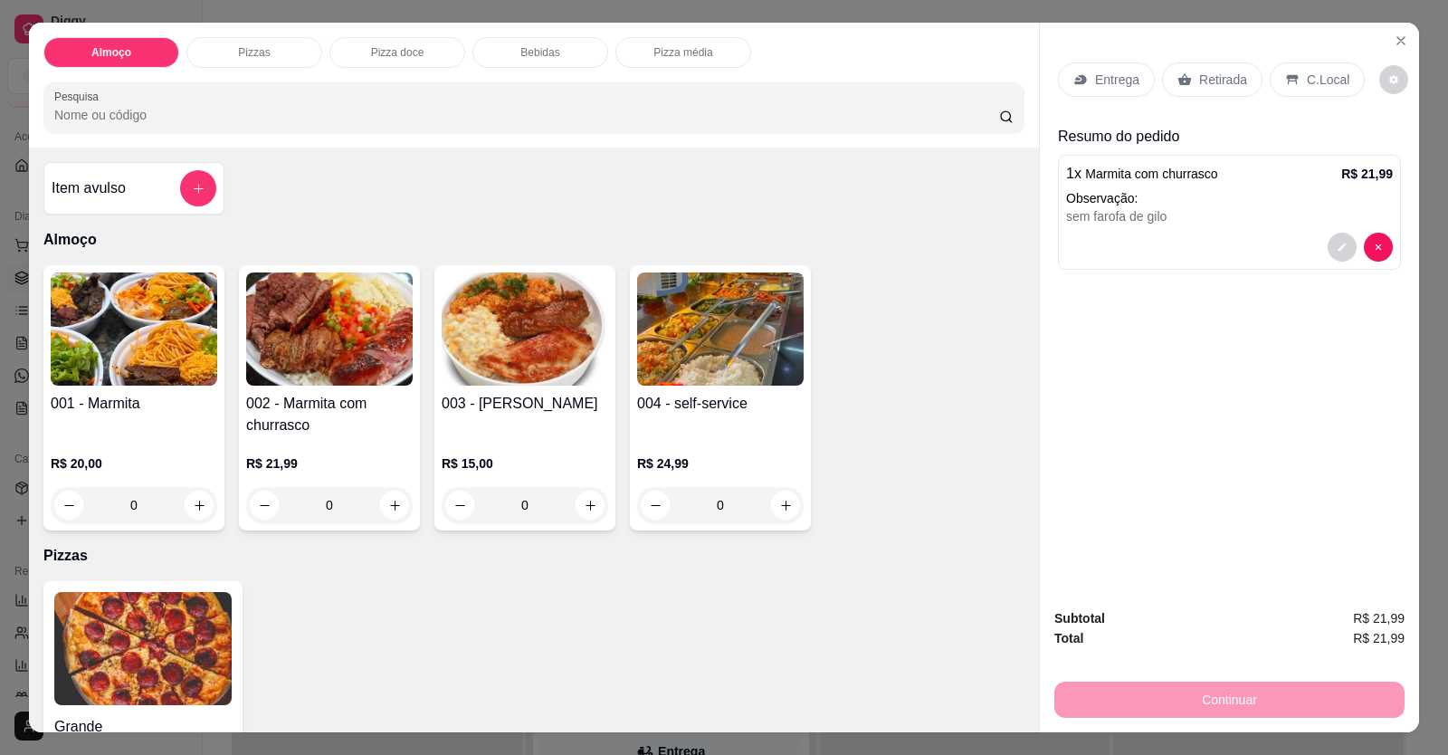
click at [1116, 90] on div "Entrega" at bounding box center [1106, 79] width 97 height 34
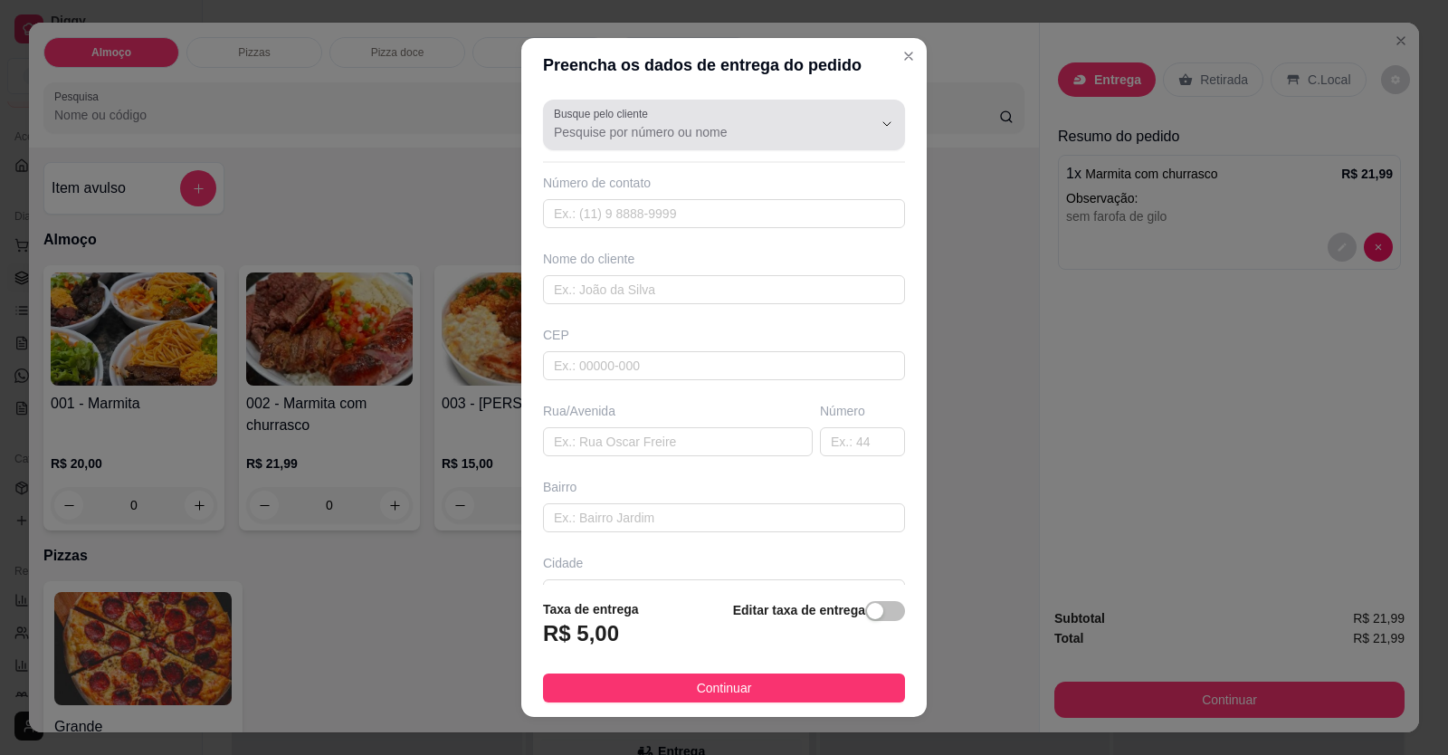
click at [757, 119] on div at bounding box center [724, 125] width 340 height 36
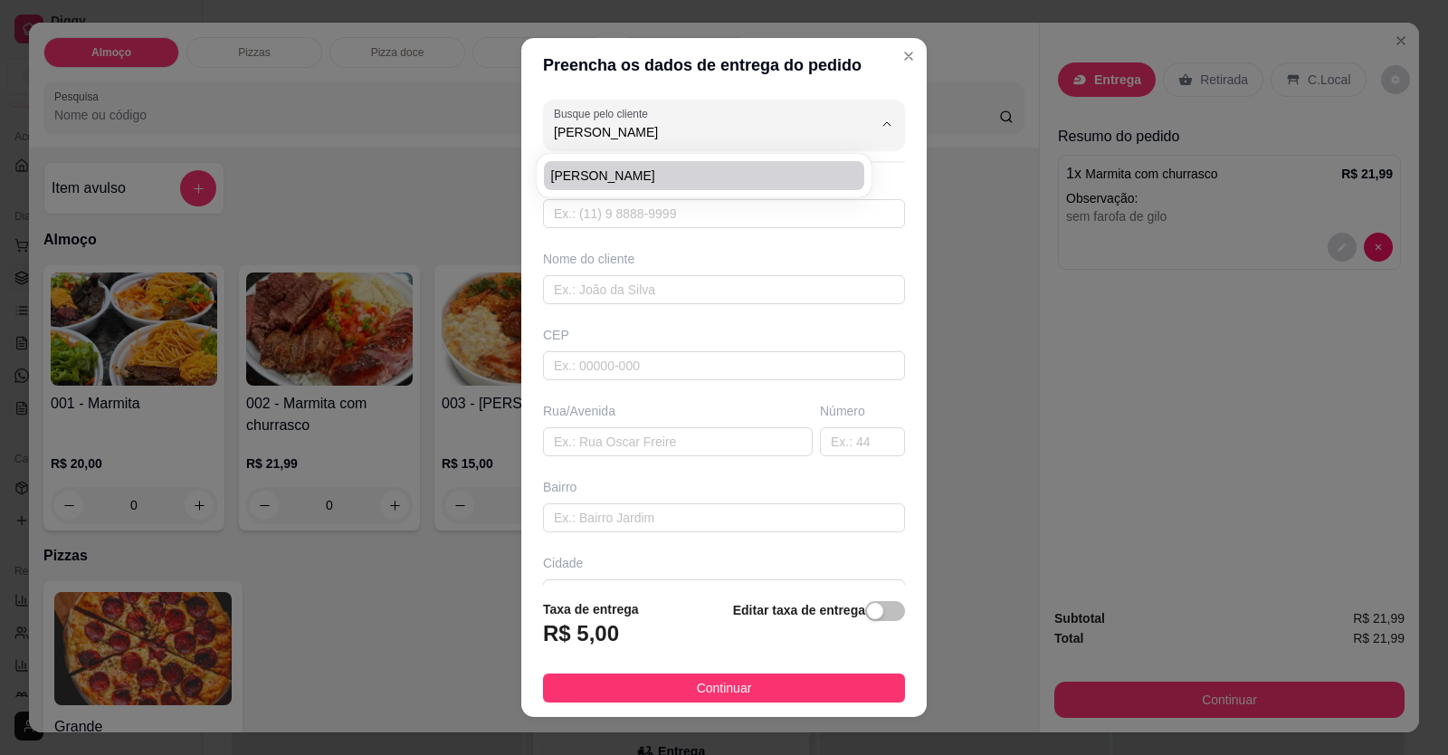
click at [675, 176] on span "[PERSON_NAME]" at bounding box center [695, 176] width 288 height 18
type input "[PERSON_NAME]"
type input "61998903055"
type input "[PERSON_NAME]"
type input "AV RIFANIA"
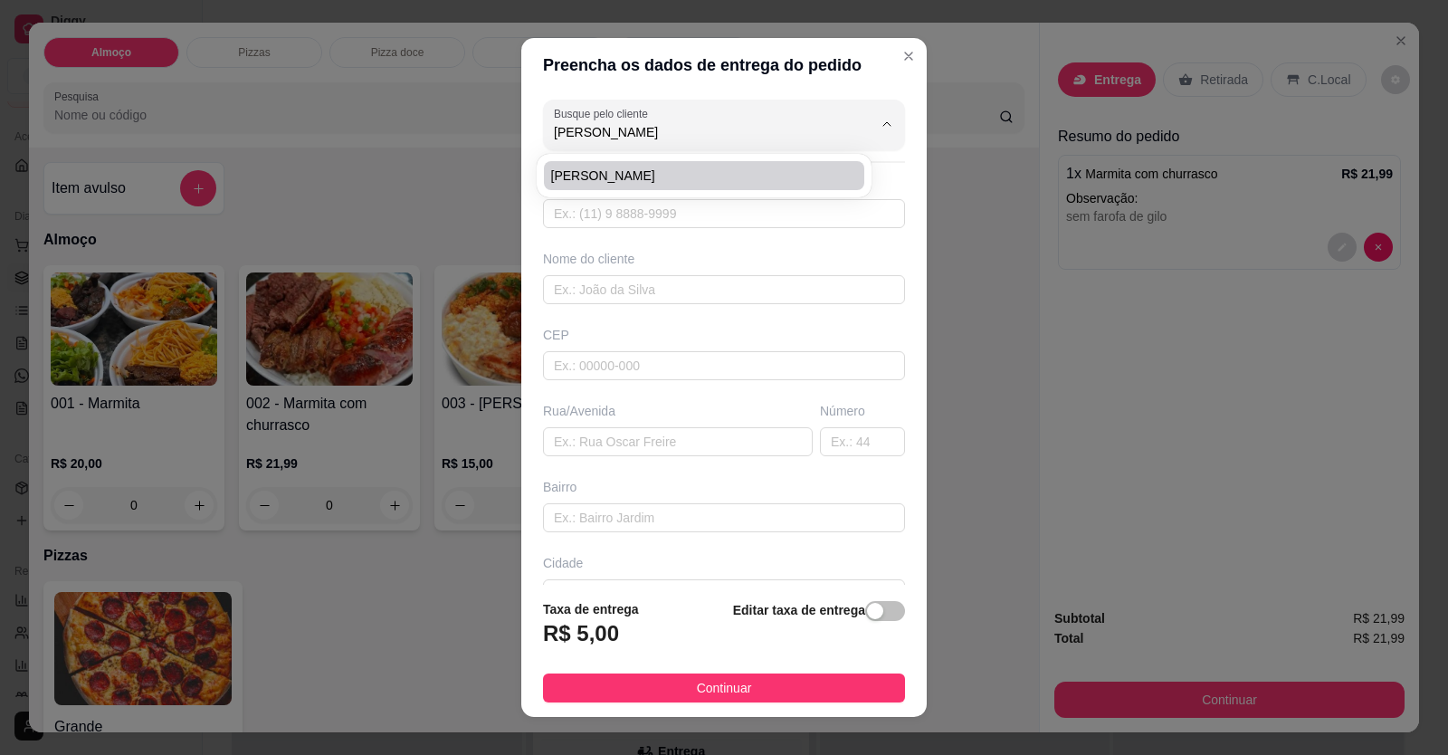
type input "3"
type input "COMERCIAL AMANDA"
type input "CHACARAS DO ABREU"
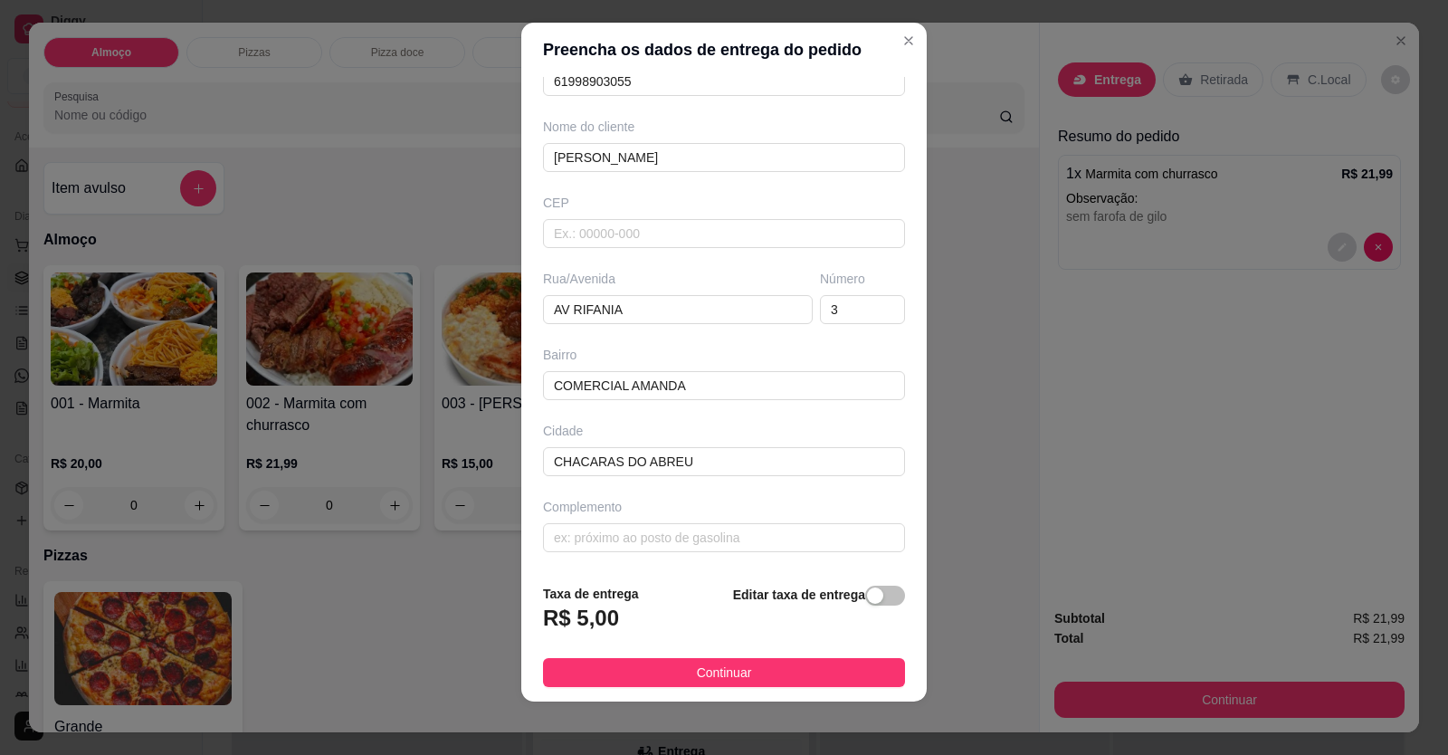
scroll to position [20, 0]
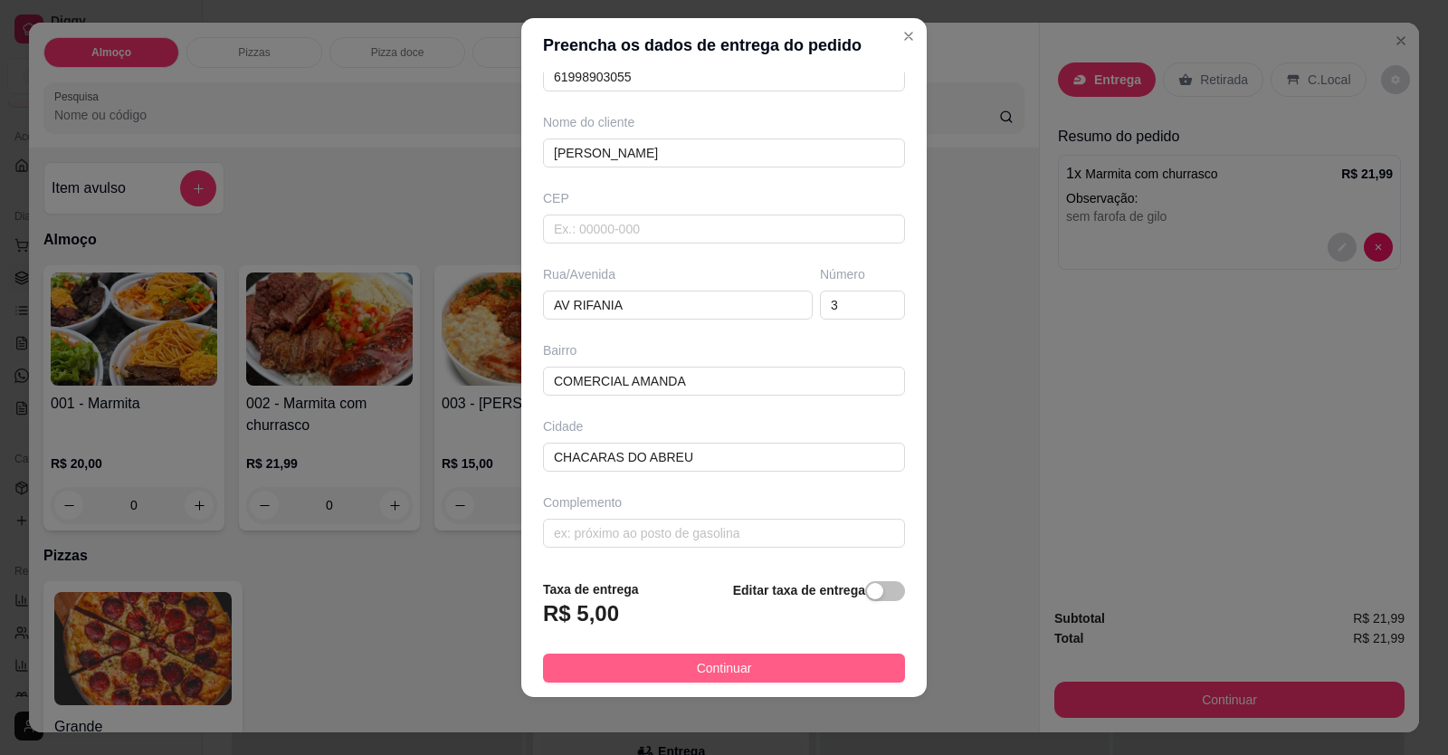
type input "[PERSON_NAME]"
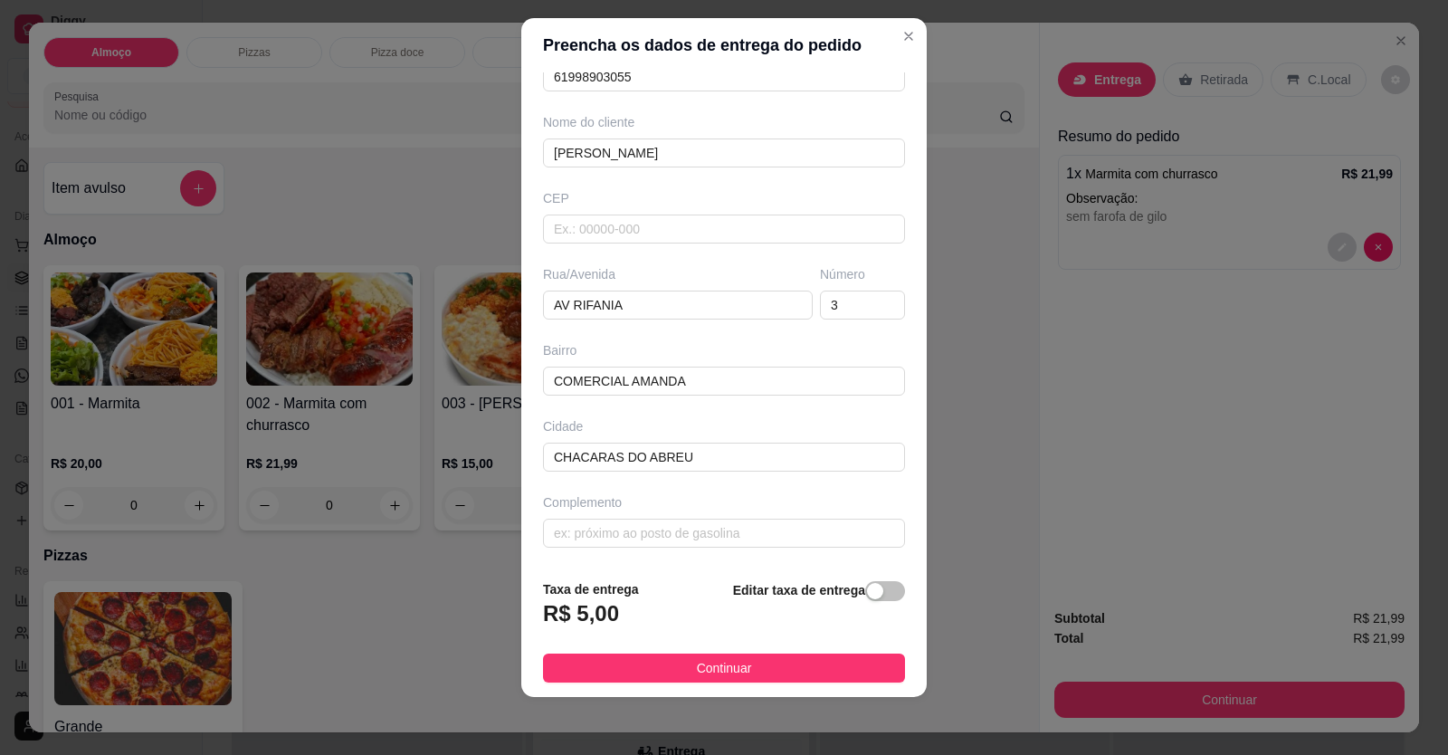
drag, startPoint x: 739, startPoint y: 664, endPoint x: 781, endPoint y: 680, distance: 44.4
click at [742, 663] on button "Continuar" at bounding box center [724, 667] width 362 height 29
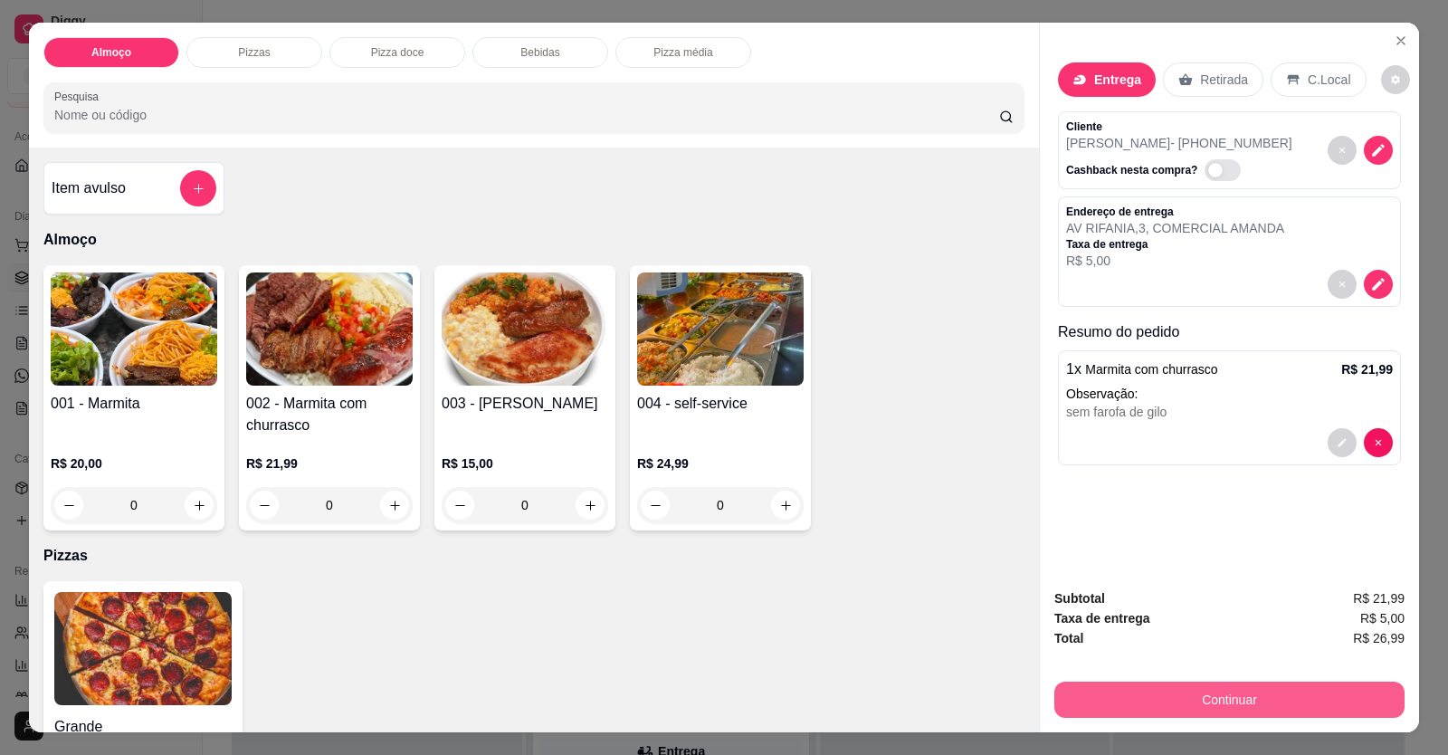
click at [1205, 715] on button "Continuar" at bounding box center [1229, 699] width 350 height 36
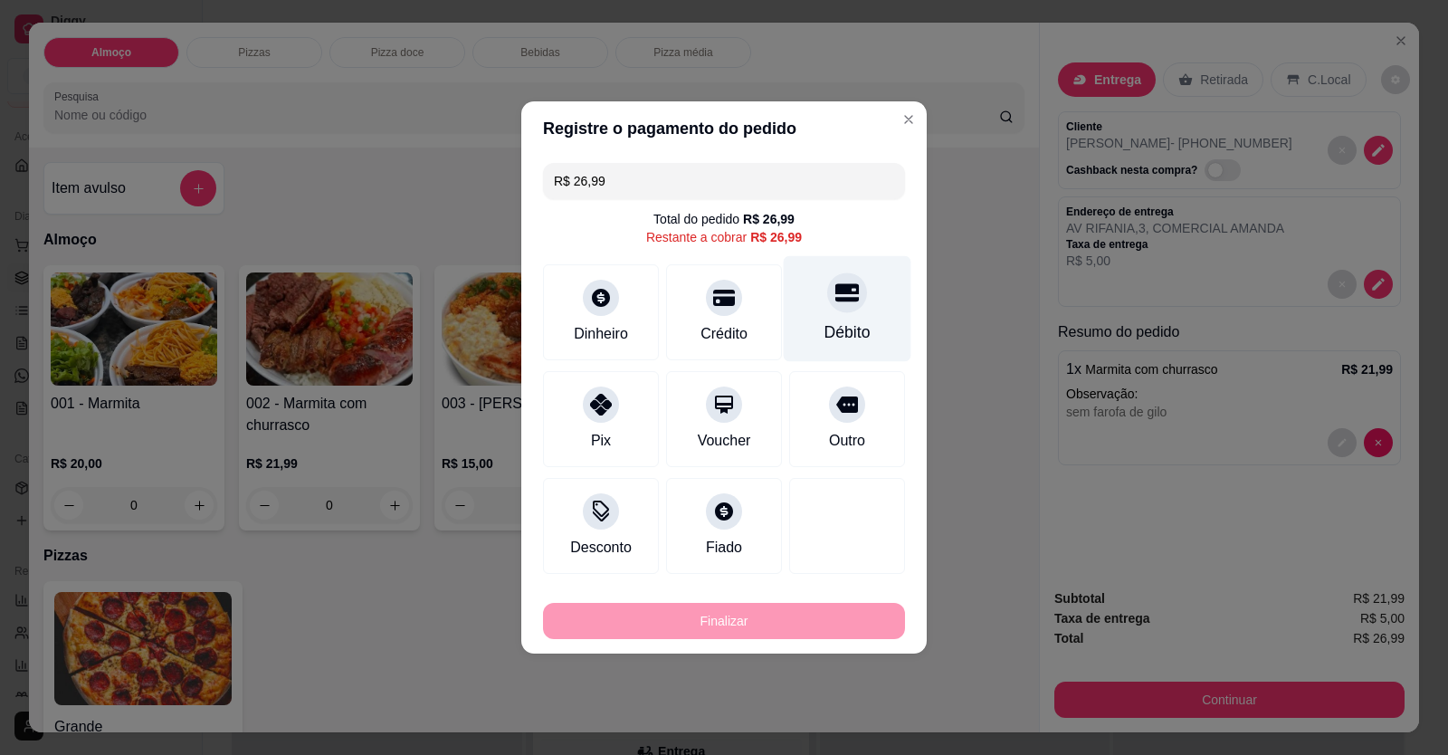
click at [836, 308] on div at bounding box center [847, 292] width 40 height 40
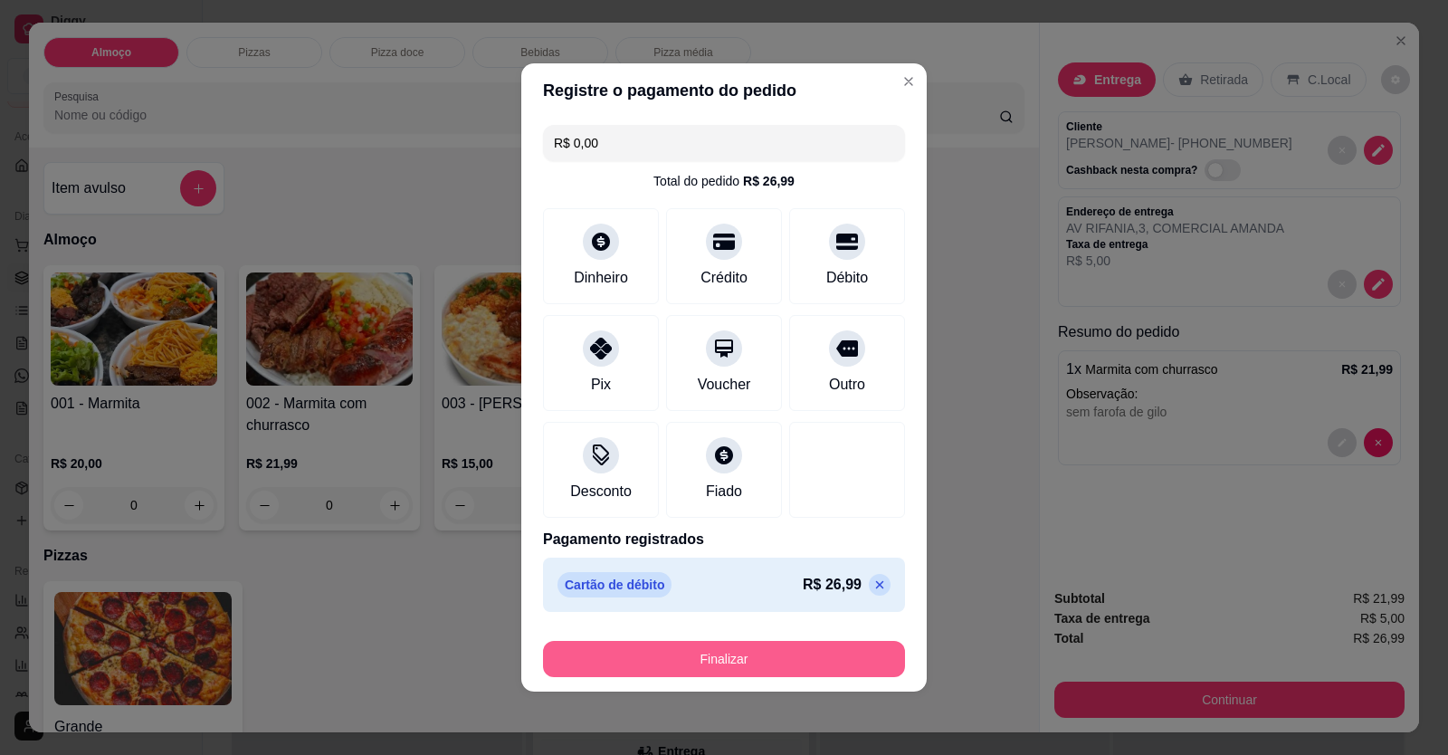
click at [809, 656] on button "Finalizar" at bounding box center [724, 659] width 362 height 36
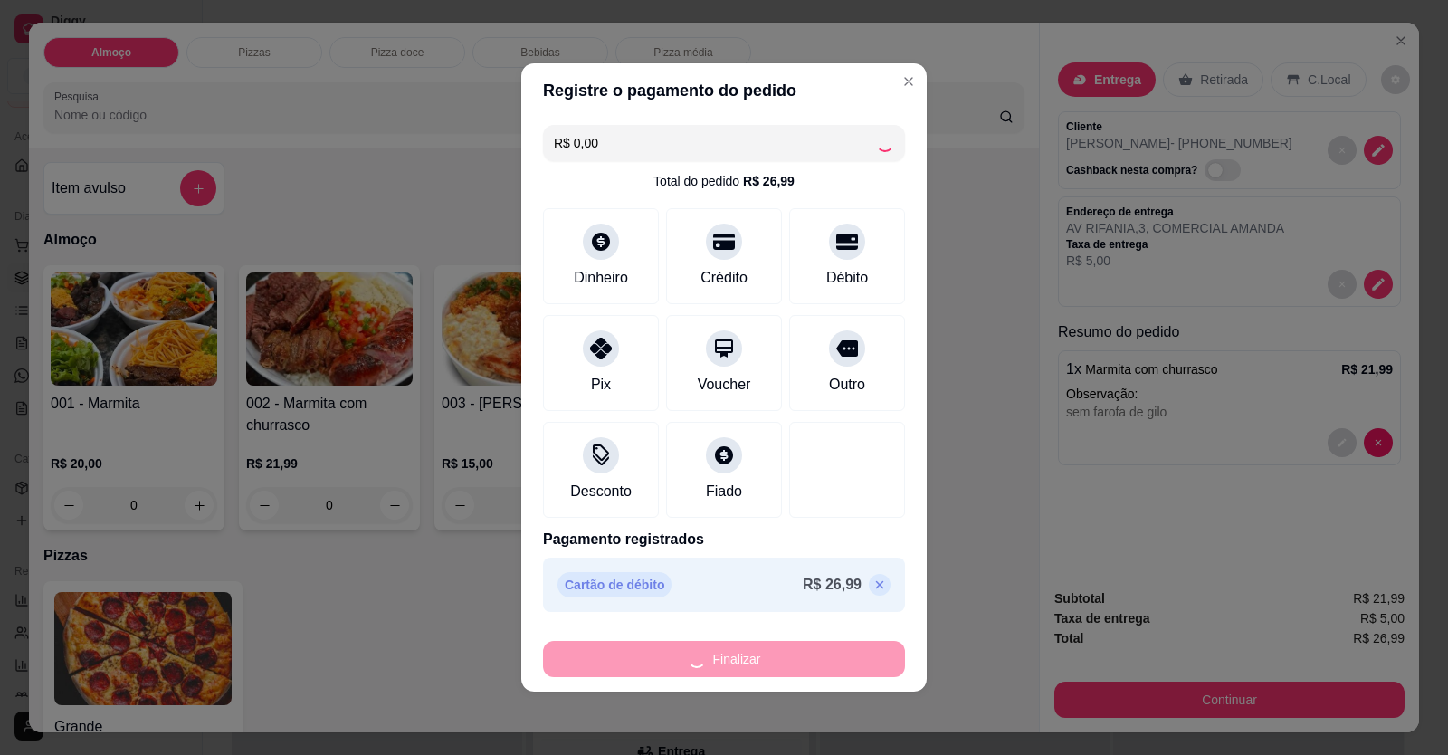
type input "-R$ 26,99"
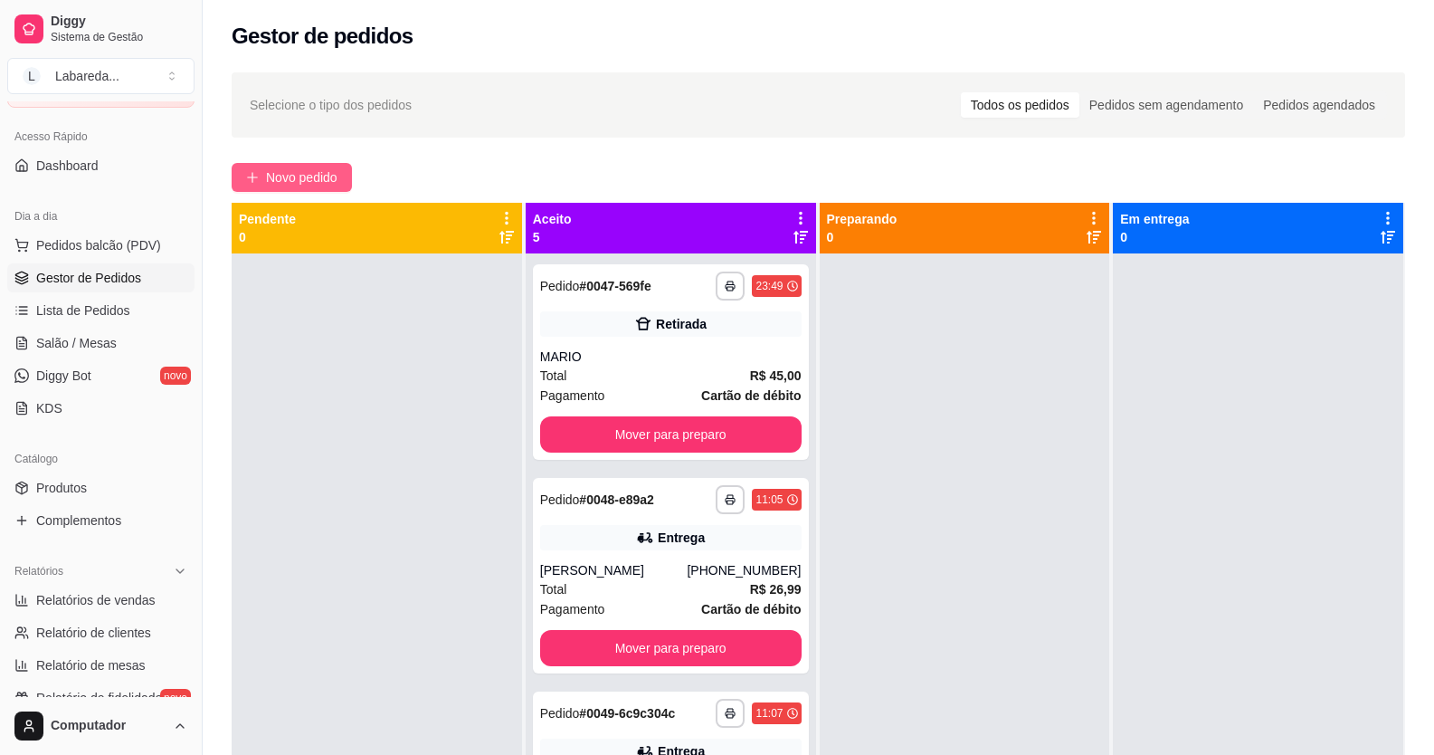
click at [328, 180] on span "Novo pedido" at bounding box center [301, 177] width 71 height 20
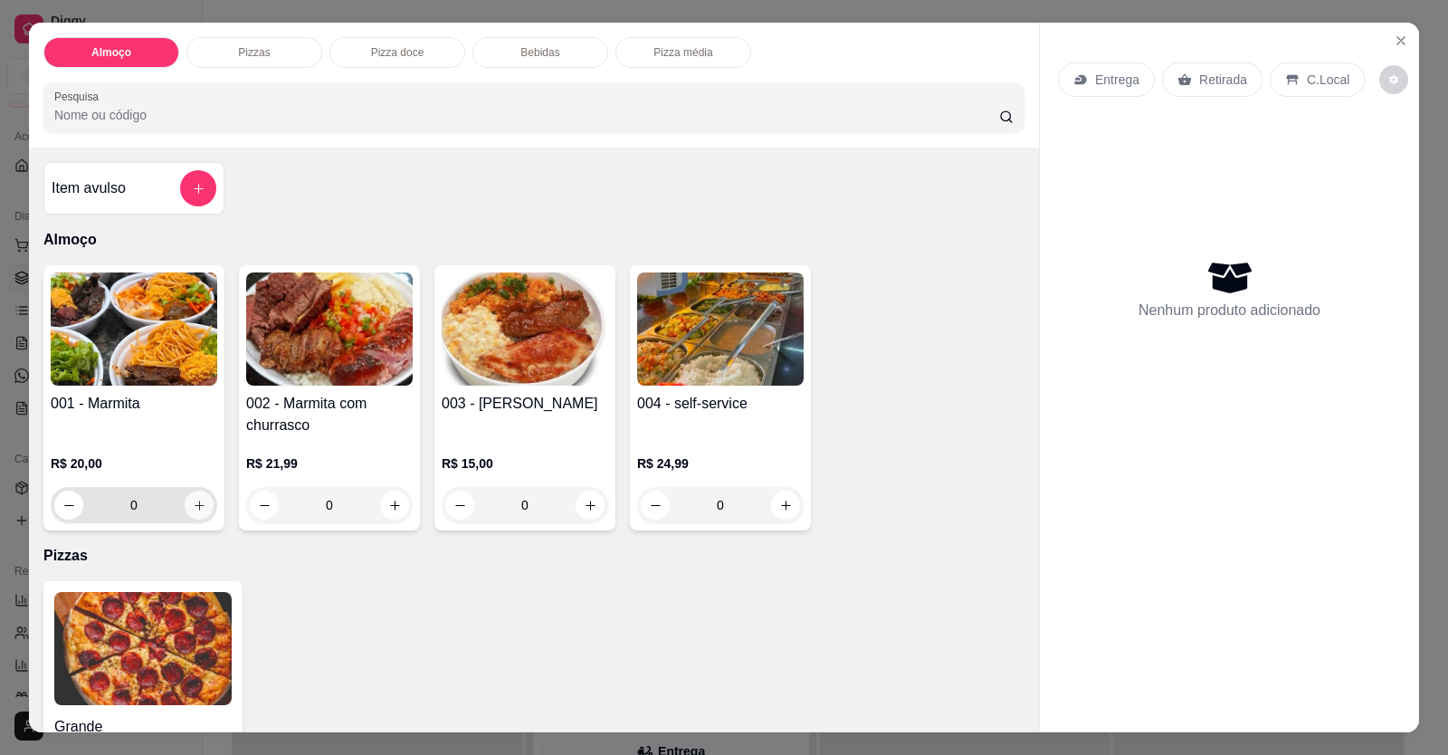
click at [195, 510] on icon "increase-product-quantity" at bounding box center [200, 506] width 14 height 14
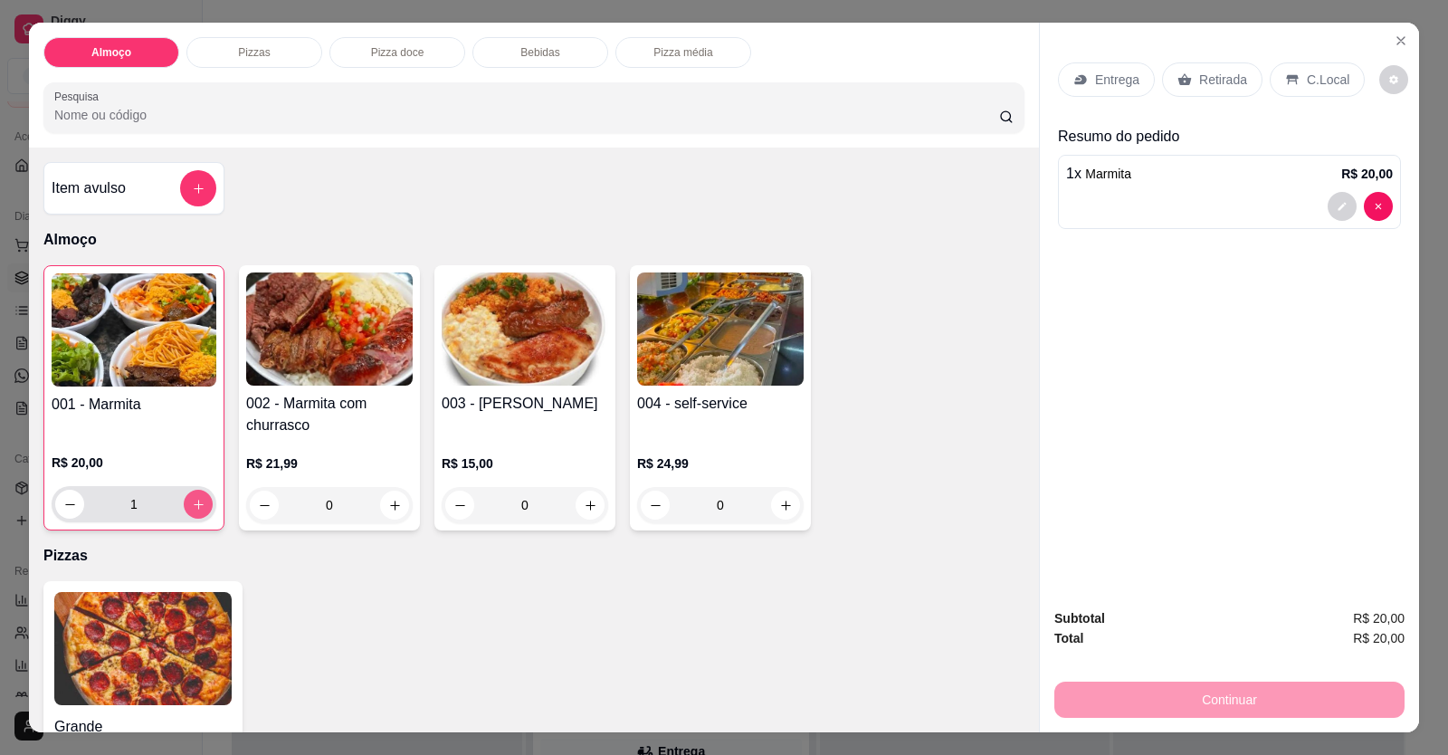
click at [195, 510] on icon "increase-product-quantity" at bounding box center [199, 505] width 14 height 14
type input "2"
click at [1239, 217] on div at bounding box center [1229, 206] width 327 height 29
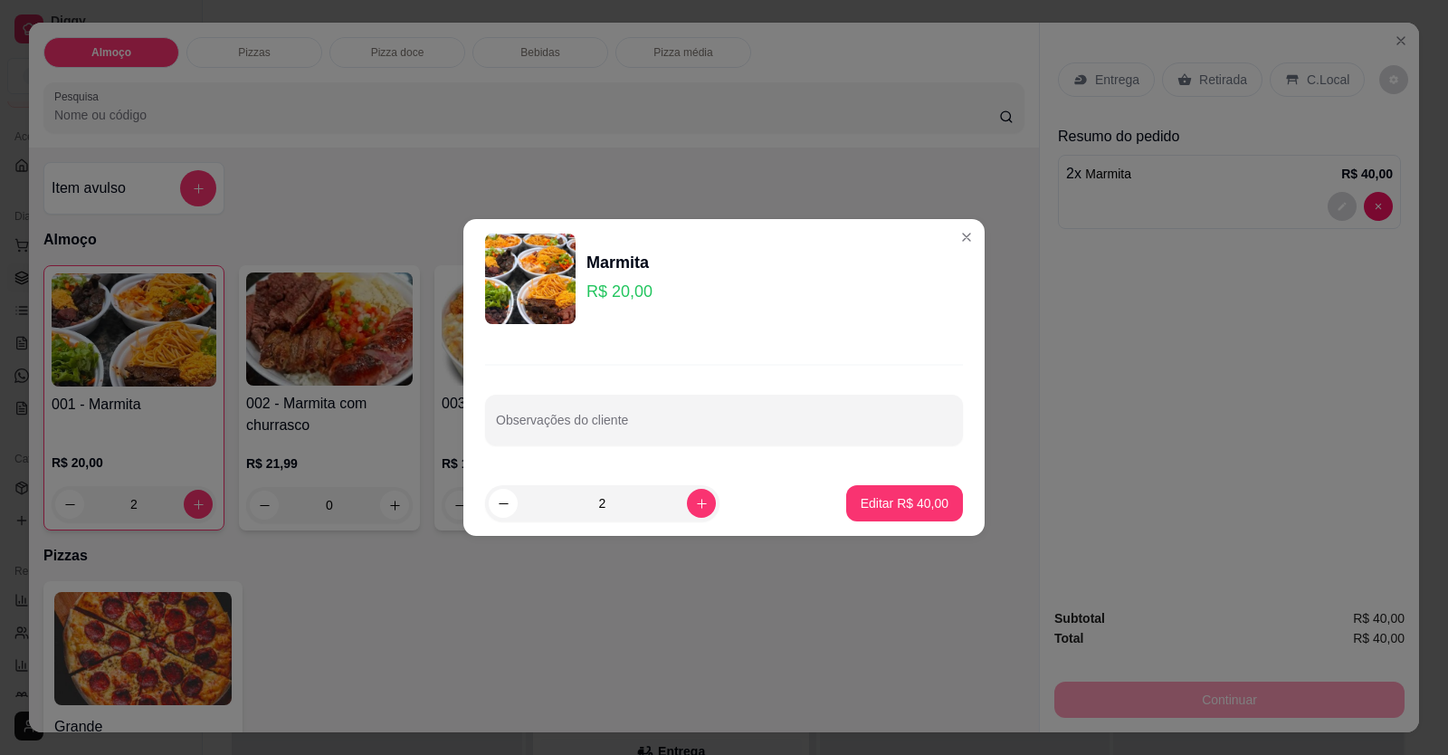
drag, startPoint x: 713, startPoint y: 390, endPoint x: 704, endPoint y: 409, distance: 21.1
click at [707, 403] on div "Observações do cliente" at bounding box center [723, 404] width 521 height 132
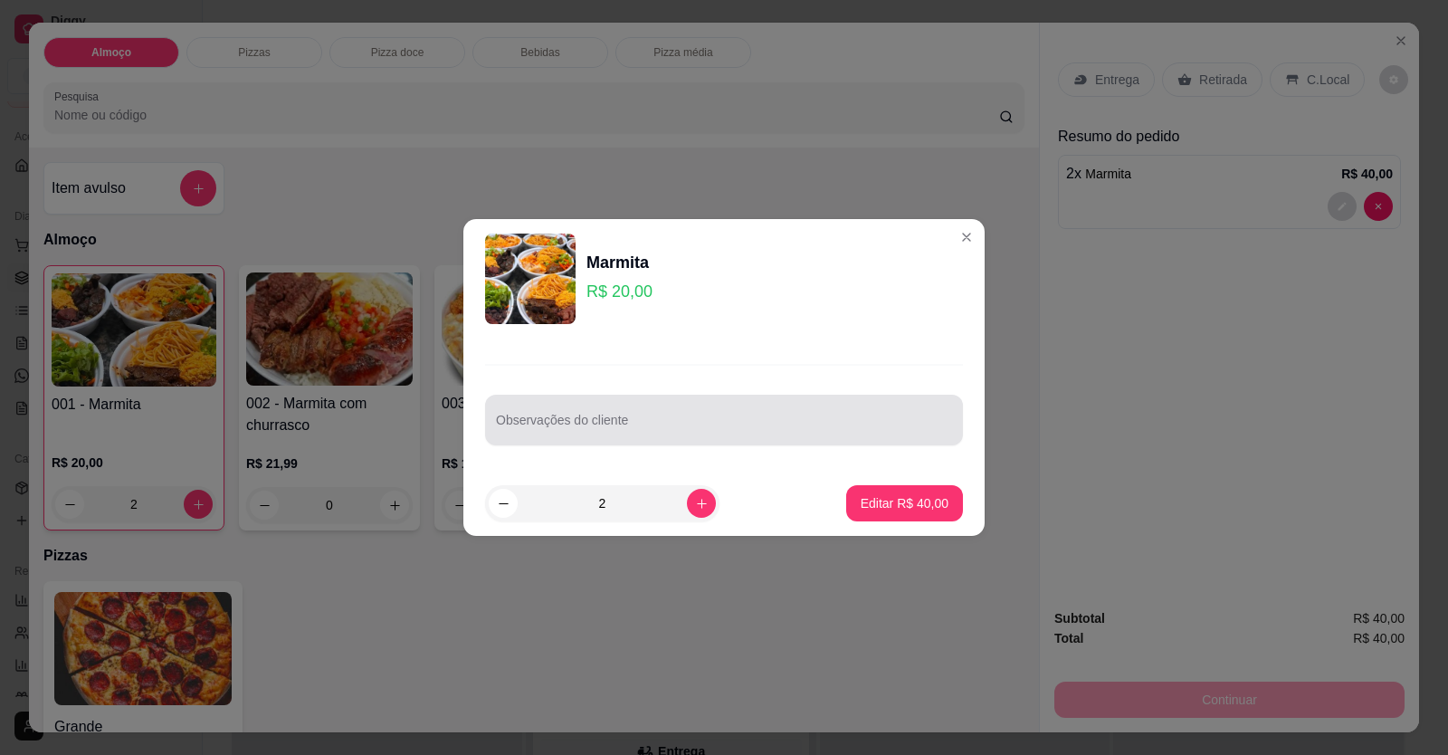
click at [699, 425] on div at bounding box center [724, 420] width 456 height 36
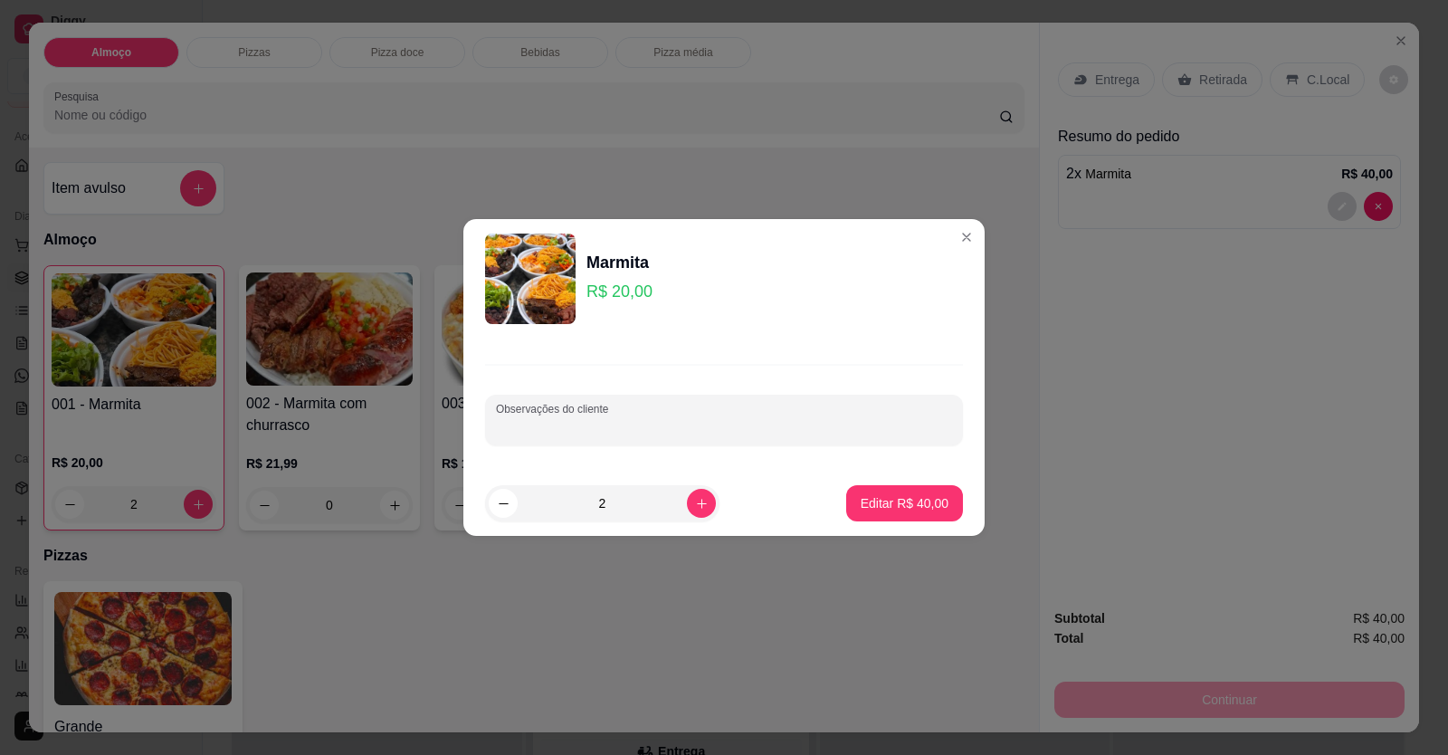
paste input "Arroz feijão tropeiro,farofa de gilo,purê de batata,batata frita,carne com mand…"
type input "Arroz feijão tropeiro,farofa de gilo,purê de batata,batata frita,carne com mand…"
click at [917, 492] on button "Editar R$ 40,00" at bounding box center [904, 503] width 113 height 35
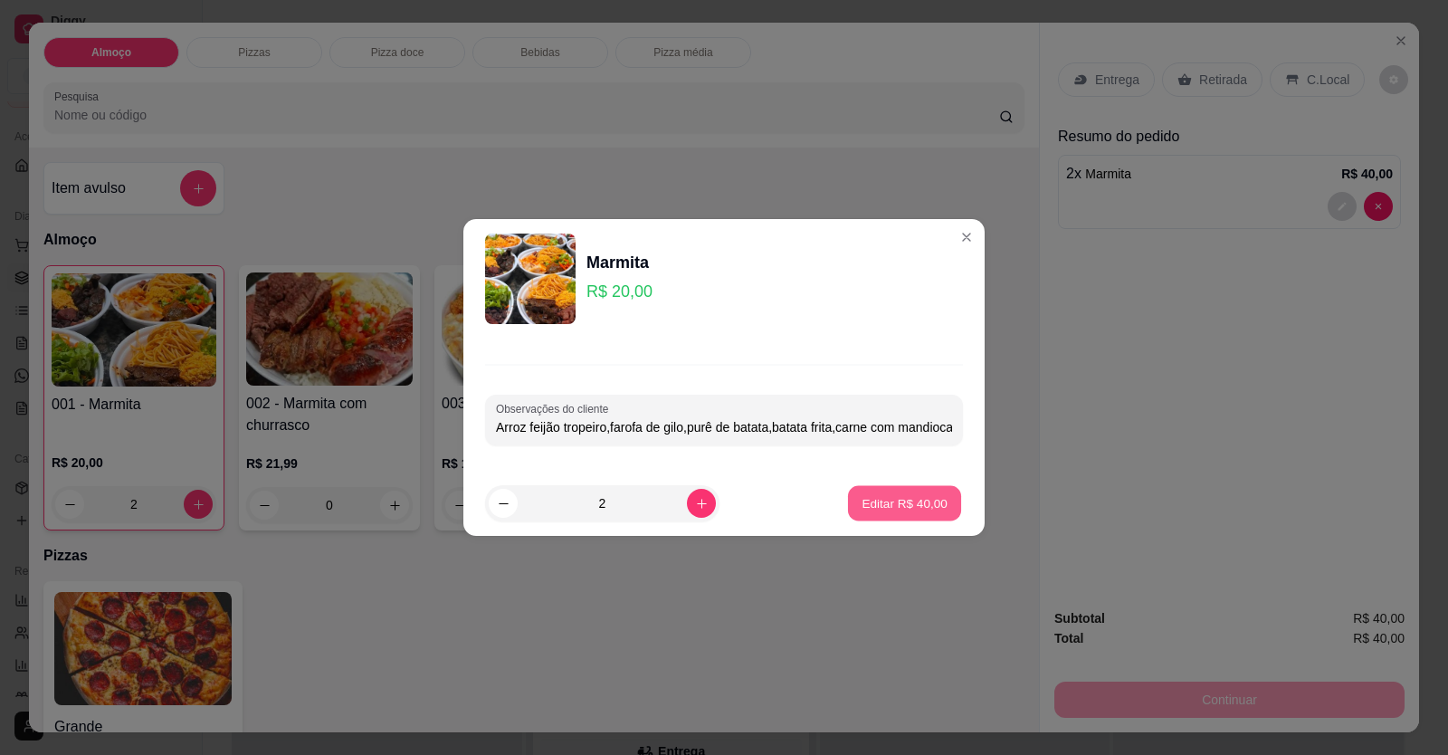
type input "0"
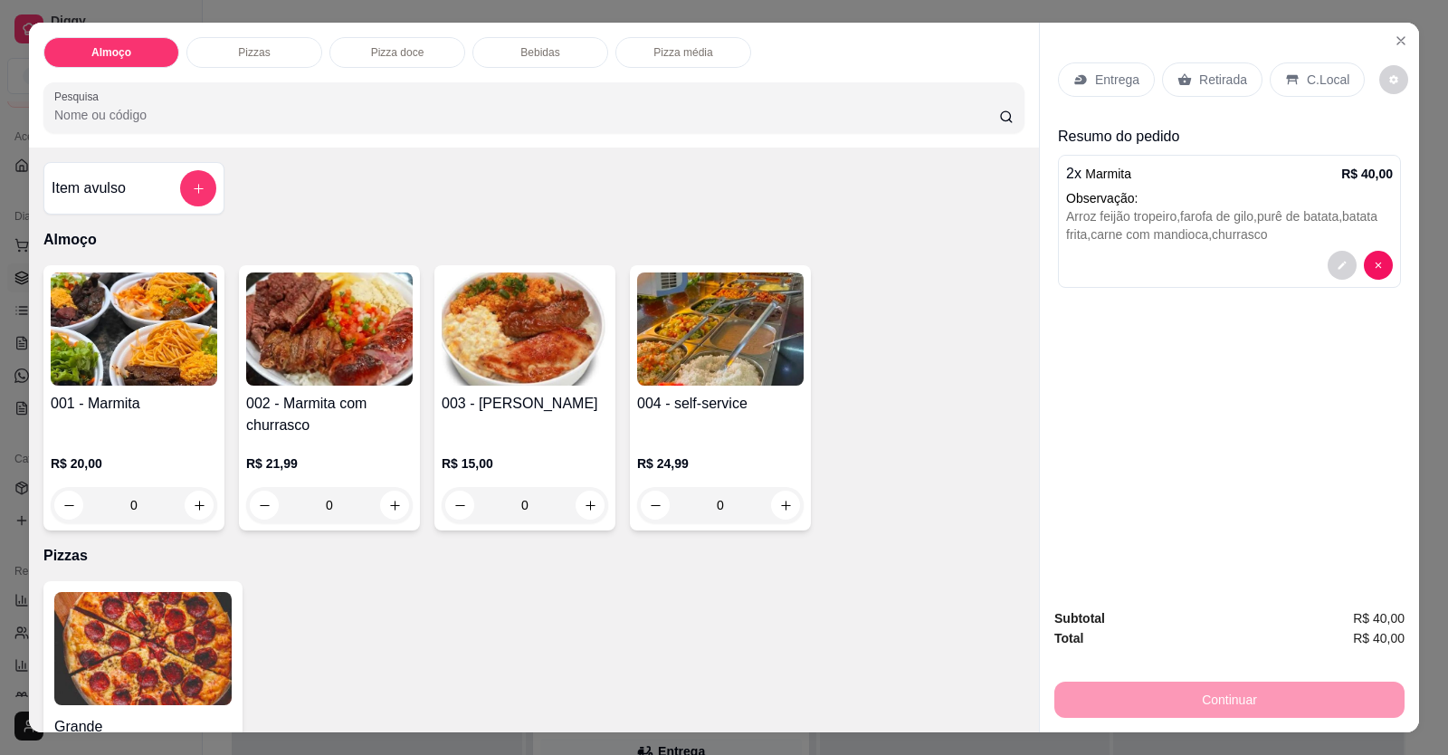
click at [1111, 84] on p "Entrega" at bounding box center [1117, 80] width 44 height 18
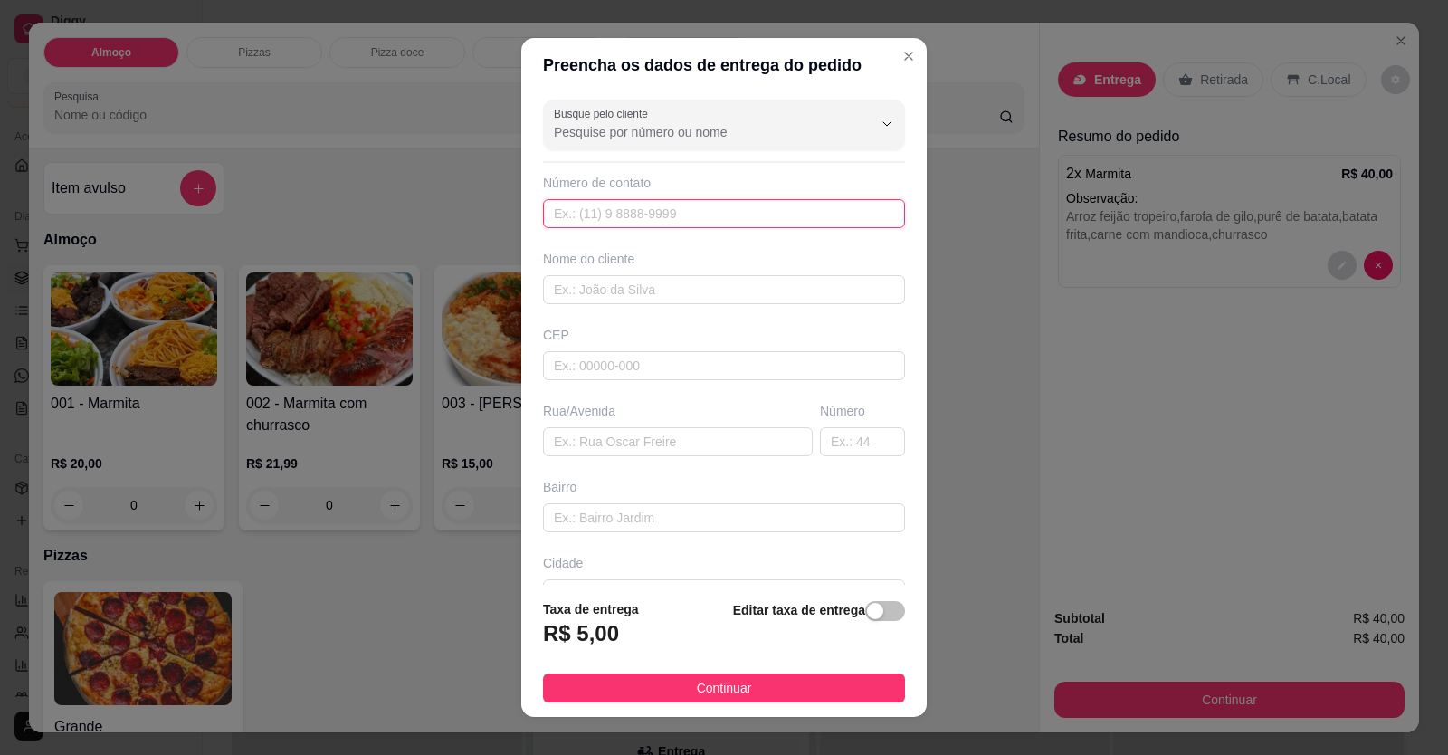
drag, startPoint x: 678, startPoint y: 199, endPoint x: 677, endPoint y: 211, distance: 11.8
click at [677, 205] on input "text" at bounding box center [724, 213] width 362 height 29
click at [677, 211] on input "text" at bounding box center [724, 213] width 362 height 29
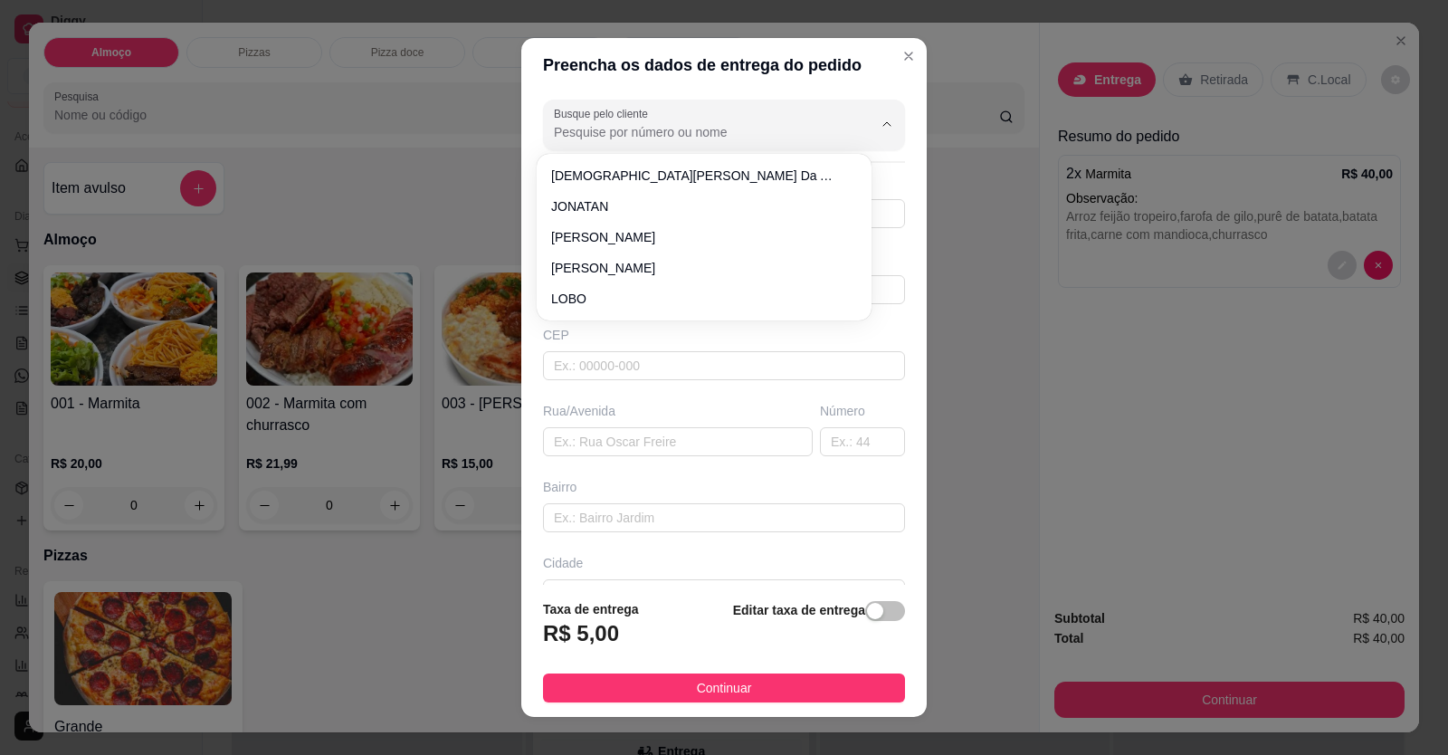
click at [712, 137] on input "Busque pelo cliente" at bounding box center [699, 132] width 290 height 18
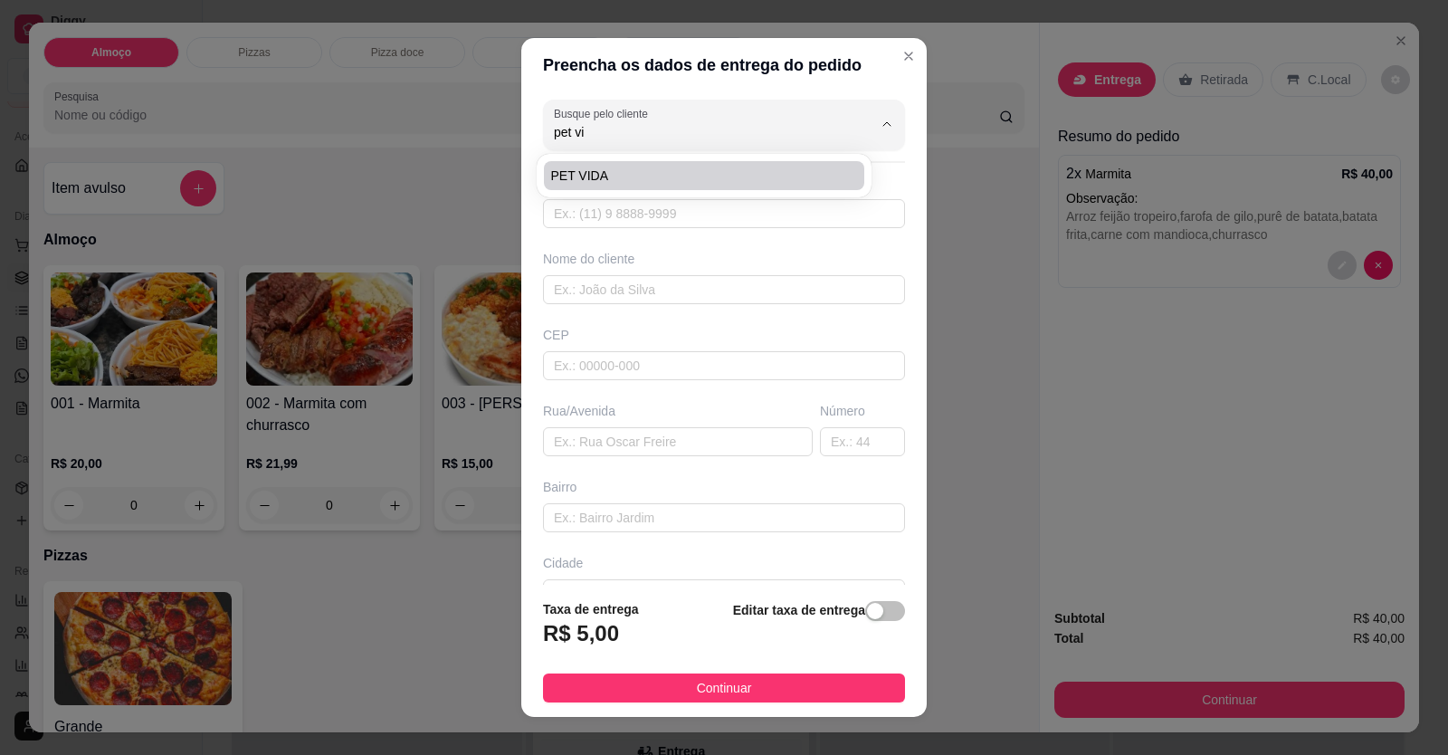
click at [715, 177] on span "PET VIDA" at bounding box center [695, 176] width 288 height 18
type input "PET VIDA"
type input "61998525064"
type input "PET VIDA"
type input "CENTRO"
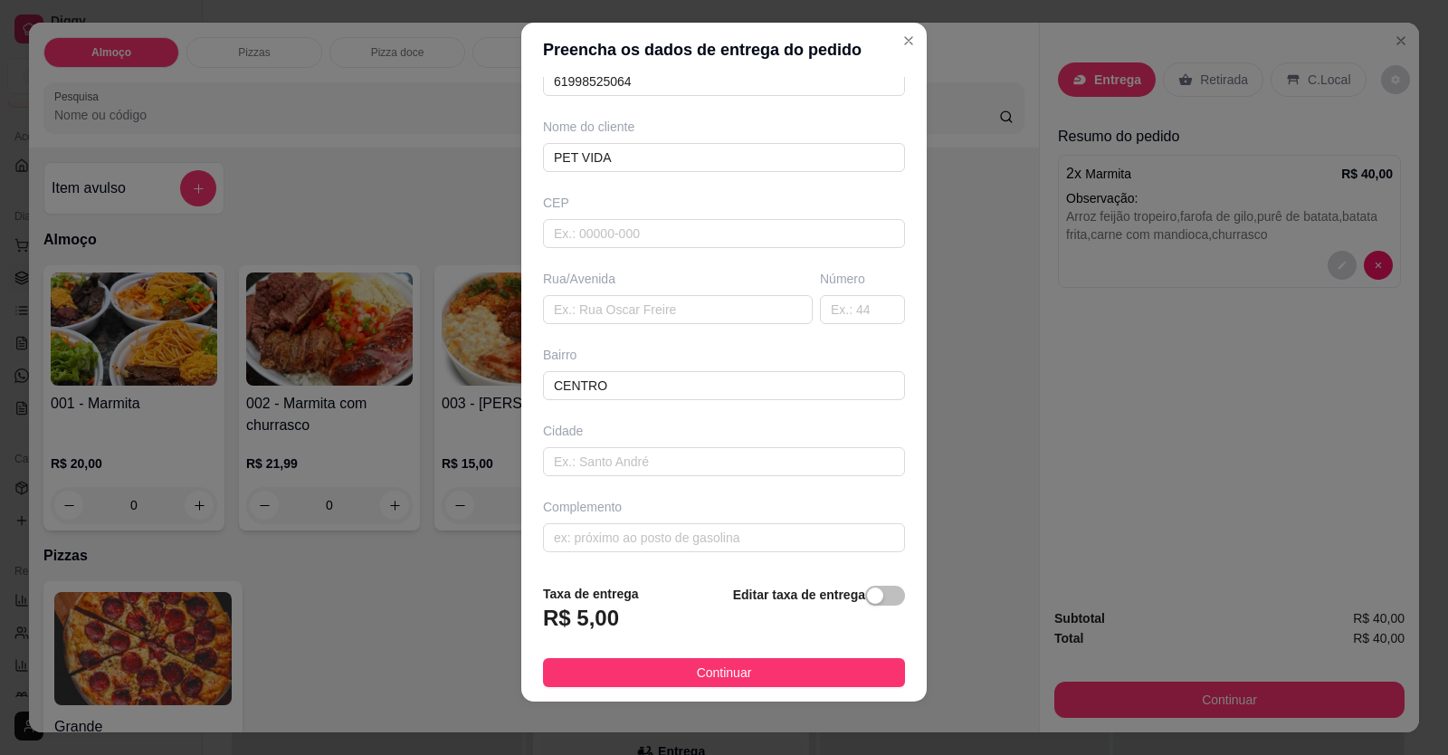
scroll to position [20, 0]
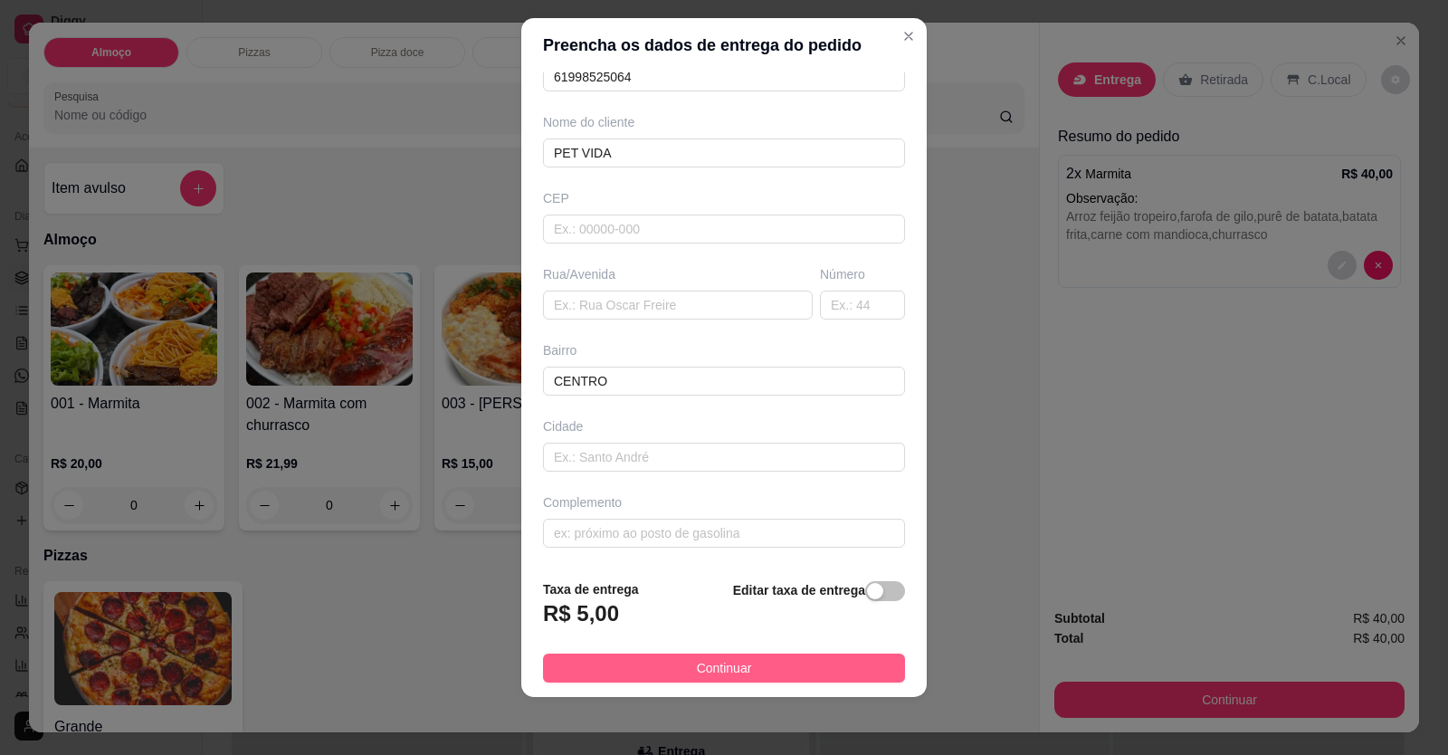
type input "PET VIDA"
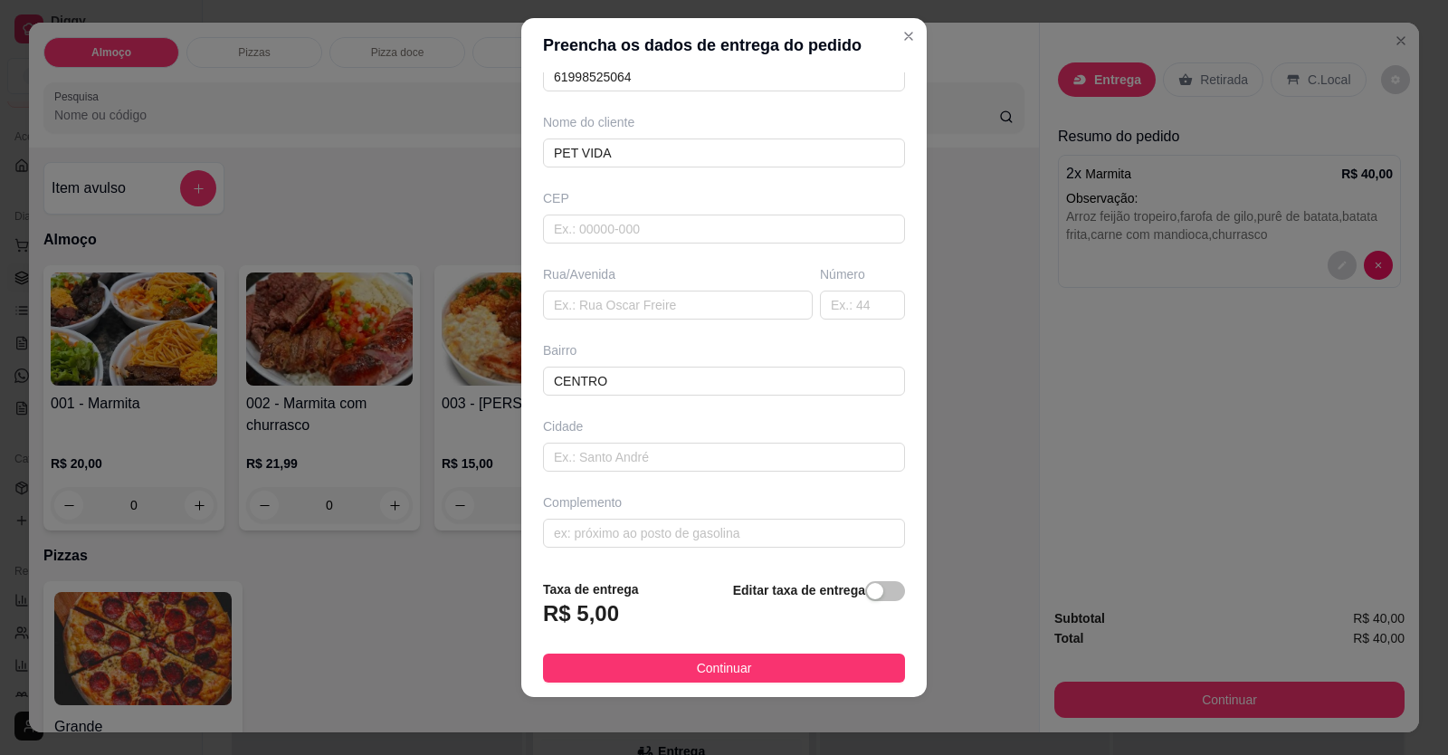
drag, startPoint x: 724, startPoint y: 667, endPoint x: 748, endPoint y: 675, distance: 24.9
click at [727, 668] on span "Continuar" at bounding box center [724, 668] width 55 height 20
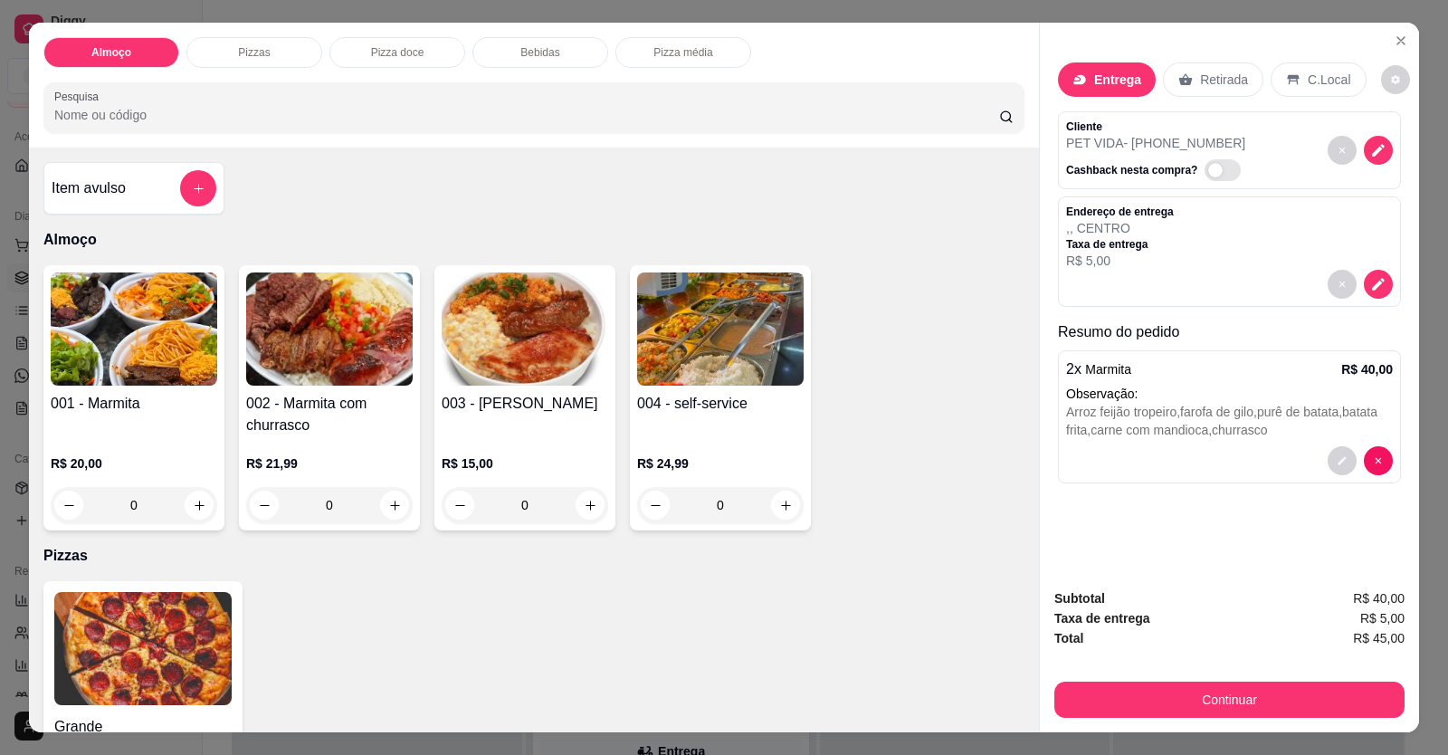
click at [1130, 711] on button "Continuar" at bounding box center [1229, 699] width 350 height 36
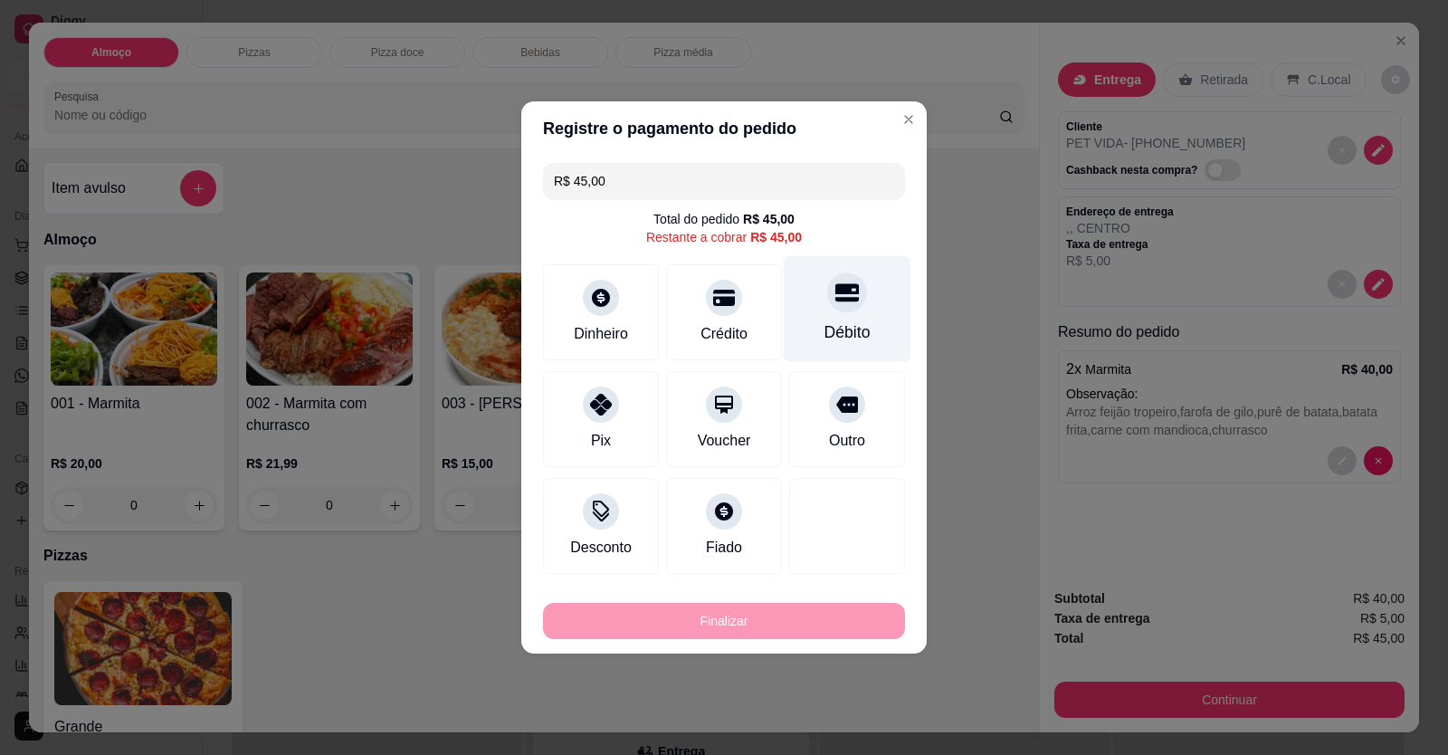
click at [839, 323] on div "Débito" at bounding box center [847, 332] width 46 height 24
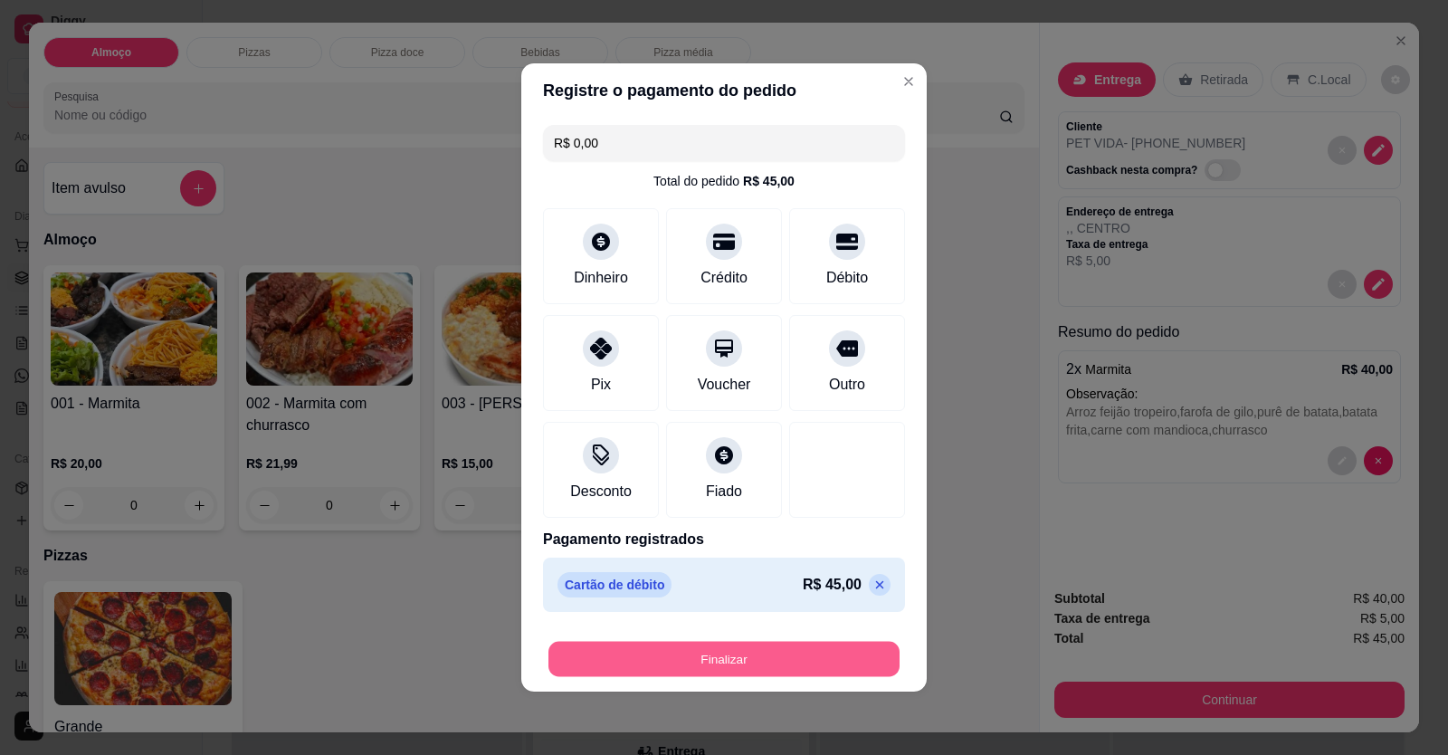
click at [819, 647] on button "Finalizar" at bounding box center [723, 659] width 351 height 35
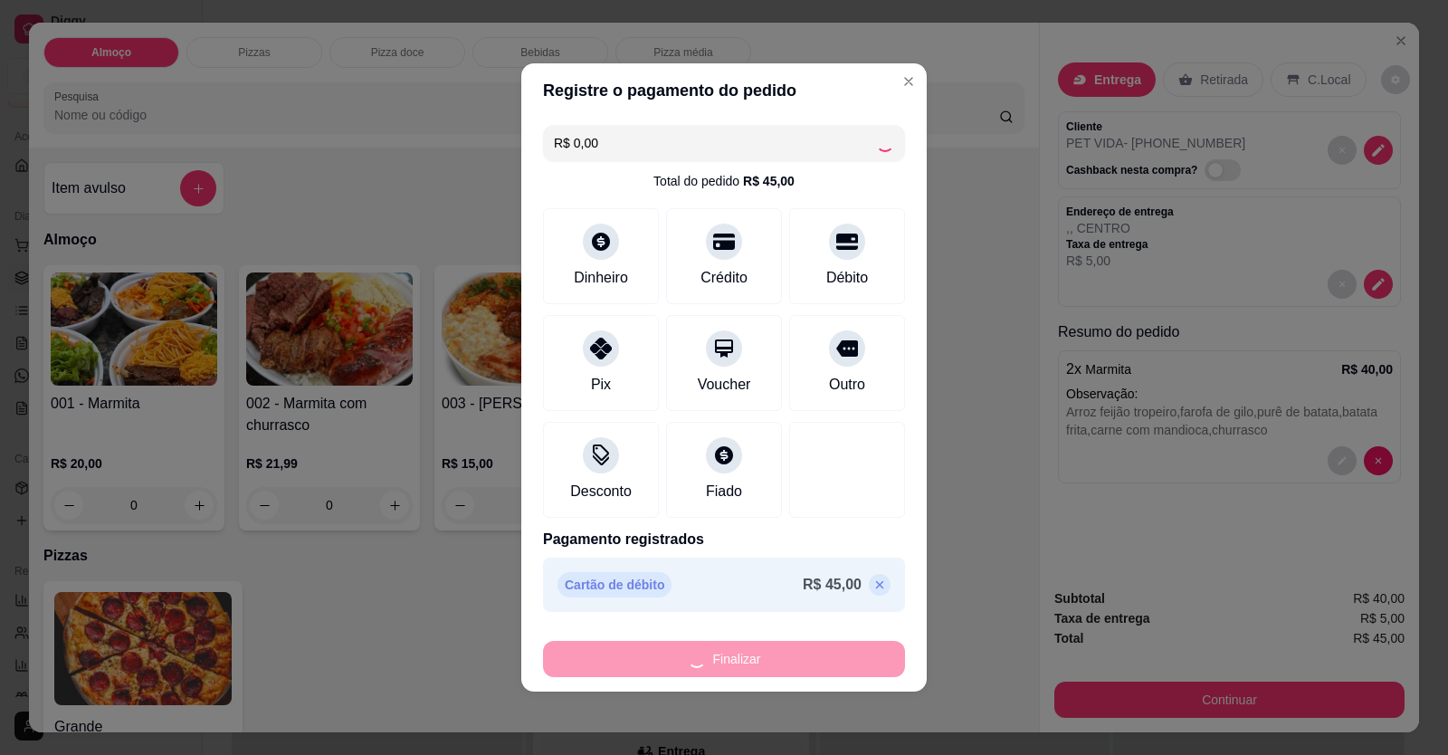
type input "-R$ 45,00"
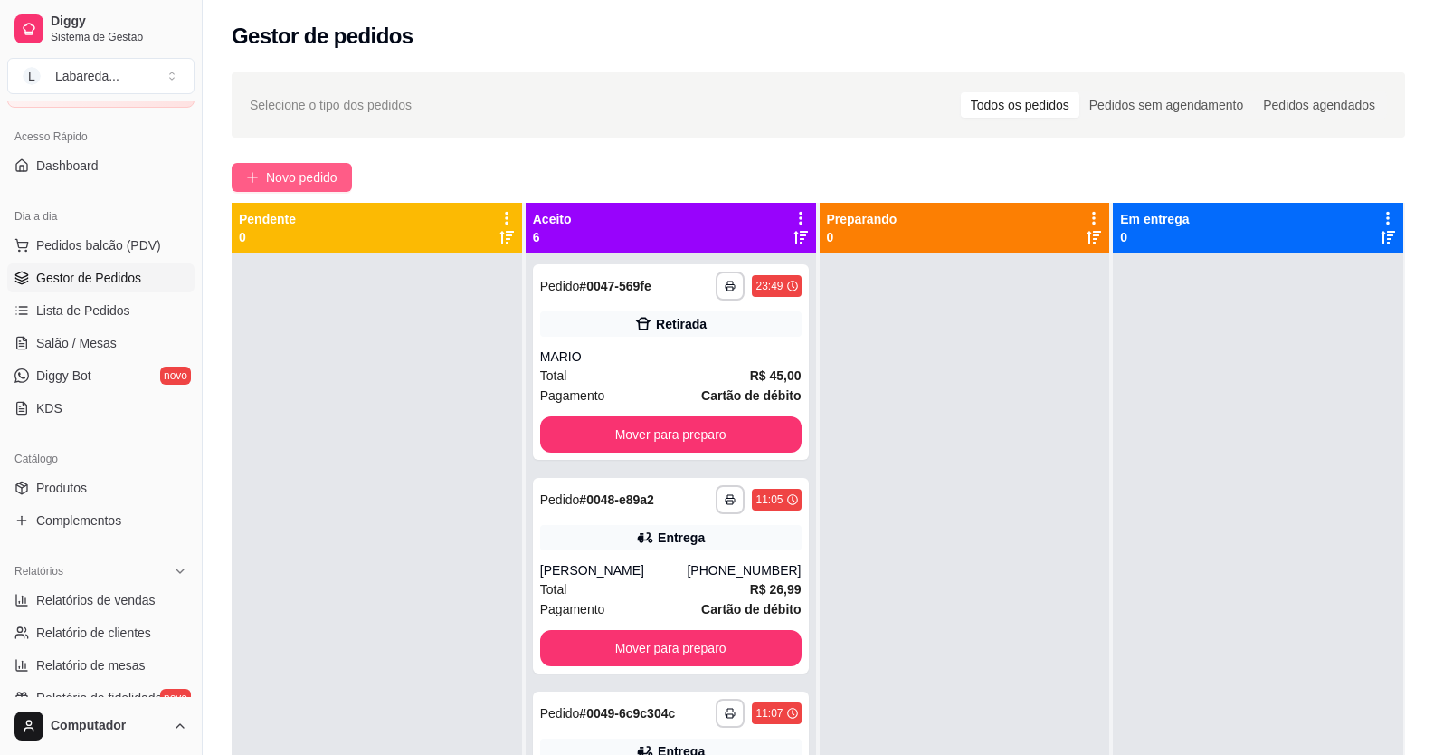
click at [319, 174] on span "Novo pedido" at bounding box center [301, 177] width 71 height 20
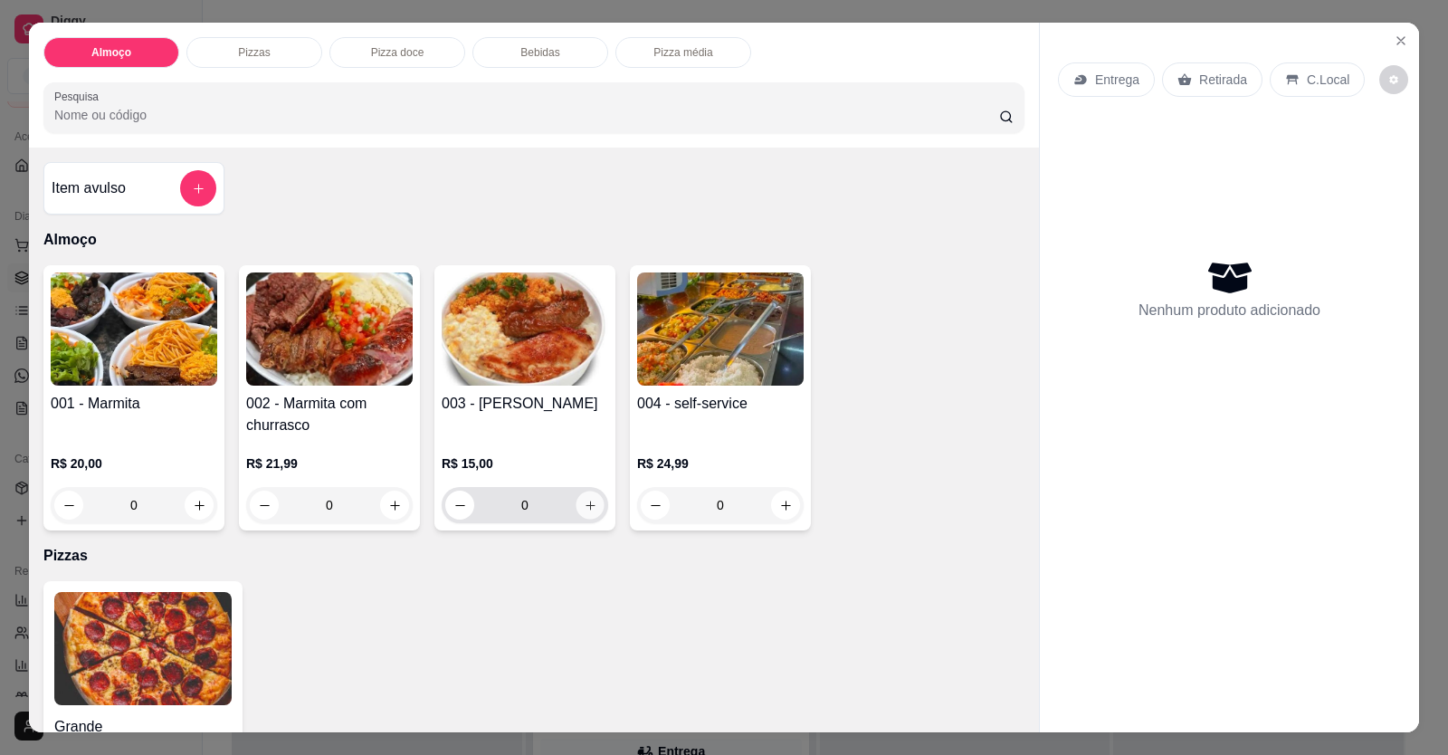
click at [587, 509] on icon "increase-product-quantity" at bounding box center [591, 506] width 14 height 14
type input "1"
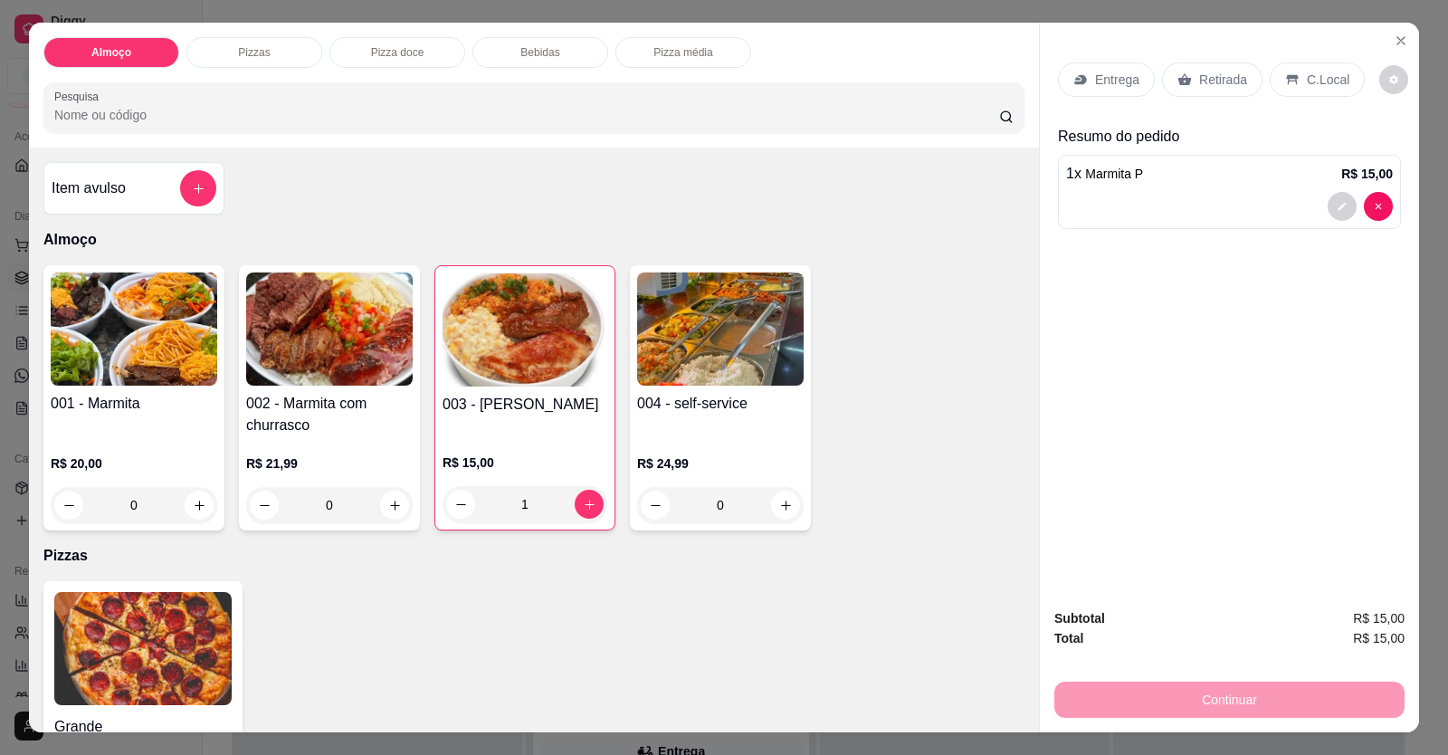
click at [1135, 217] on div at bounding box center [1229, 206] width 327 height 29
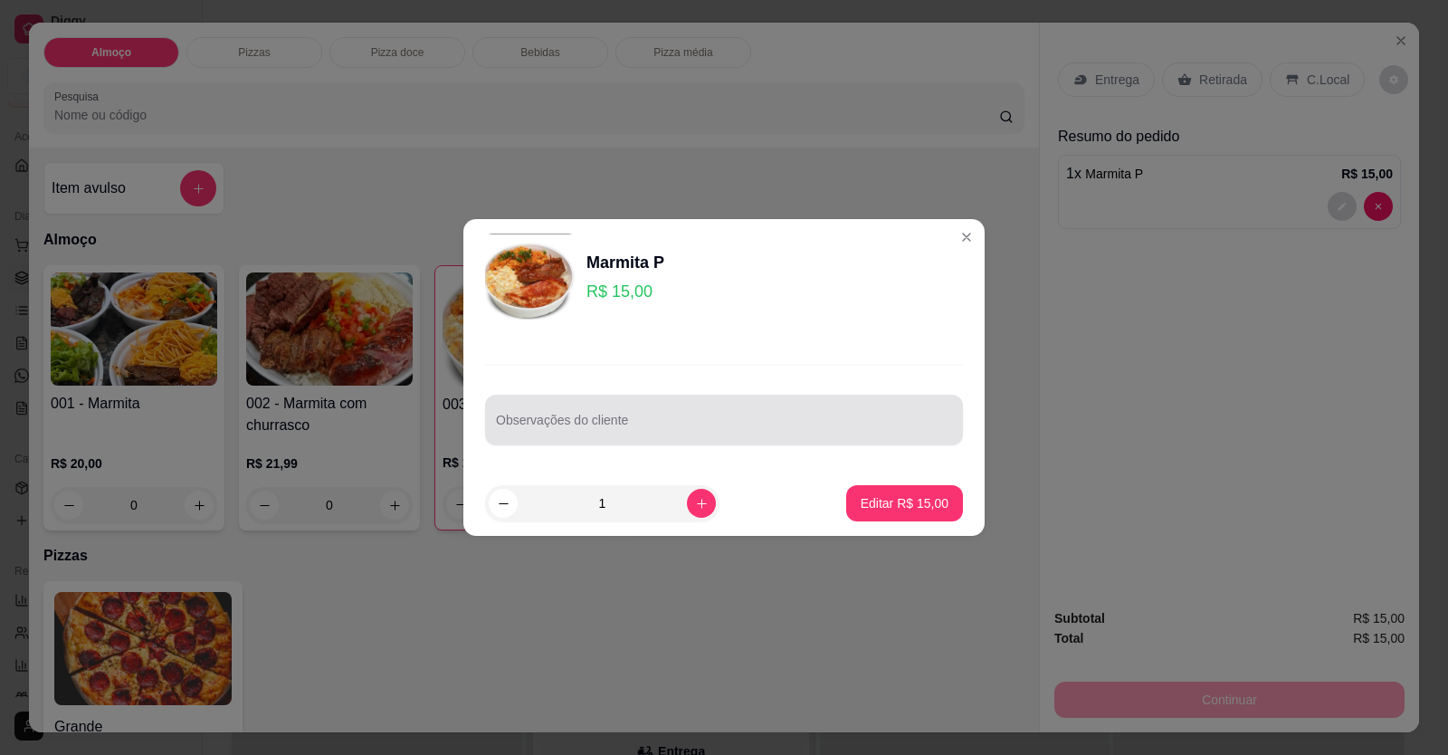
drag, startPoint x: 715, startPoint y: 408, endPoint x: 630, endPoint y: 401, distance: 85.4
click at [629, 401] on div "Observações do cliente" at bounding box center [724, 420] width 478 height 51
click at [632, 406] on div "Observações do cliente" at bounding box center [724, 420] width 478 height 51
click at [632, 412] on div at bounding box center [724, 420] width 456 height 36
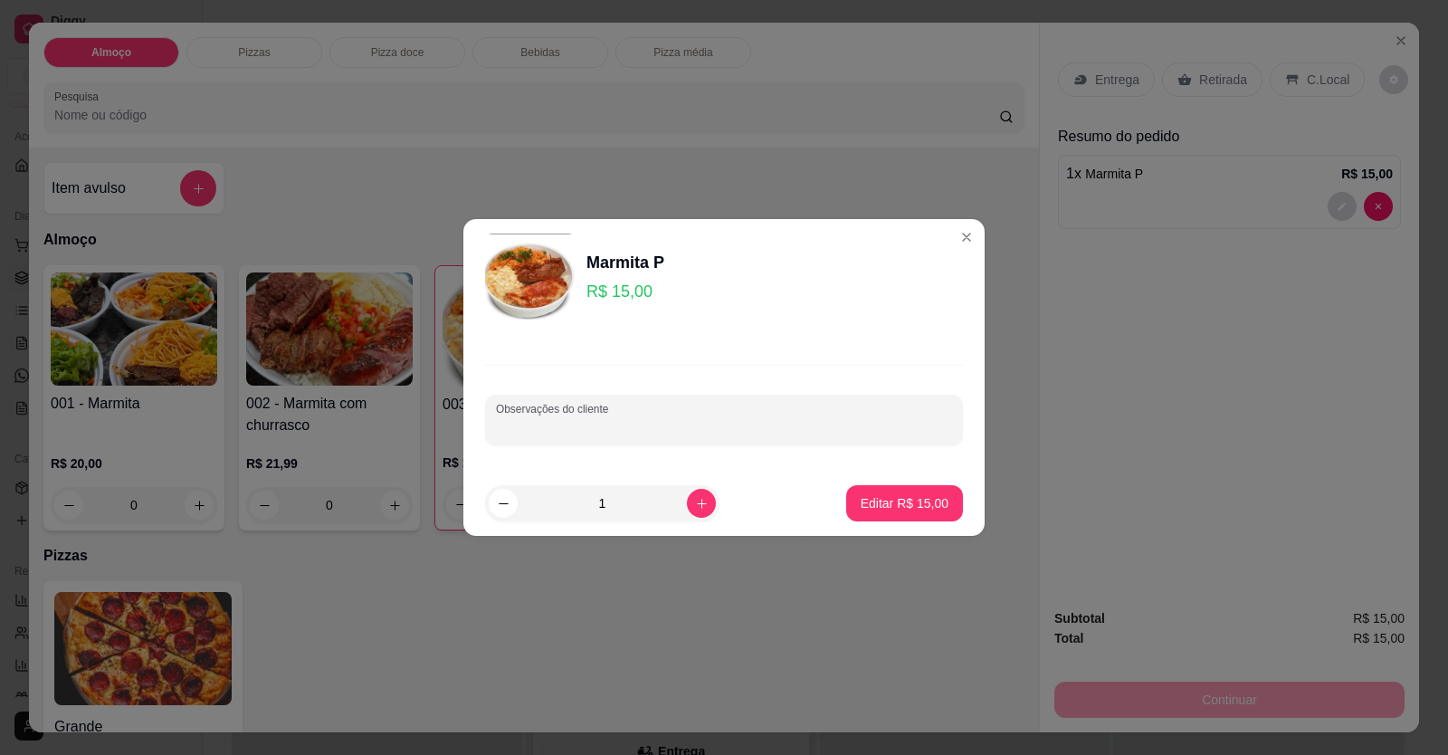
click at [634, 411] on div at bounding box center [724, 420] width 456 height 36
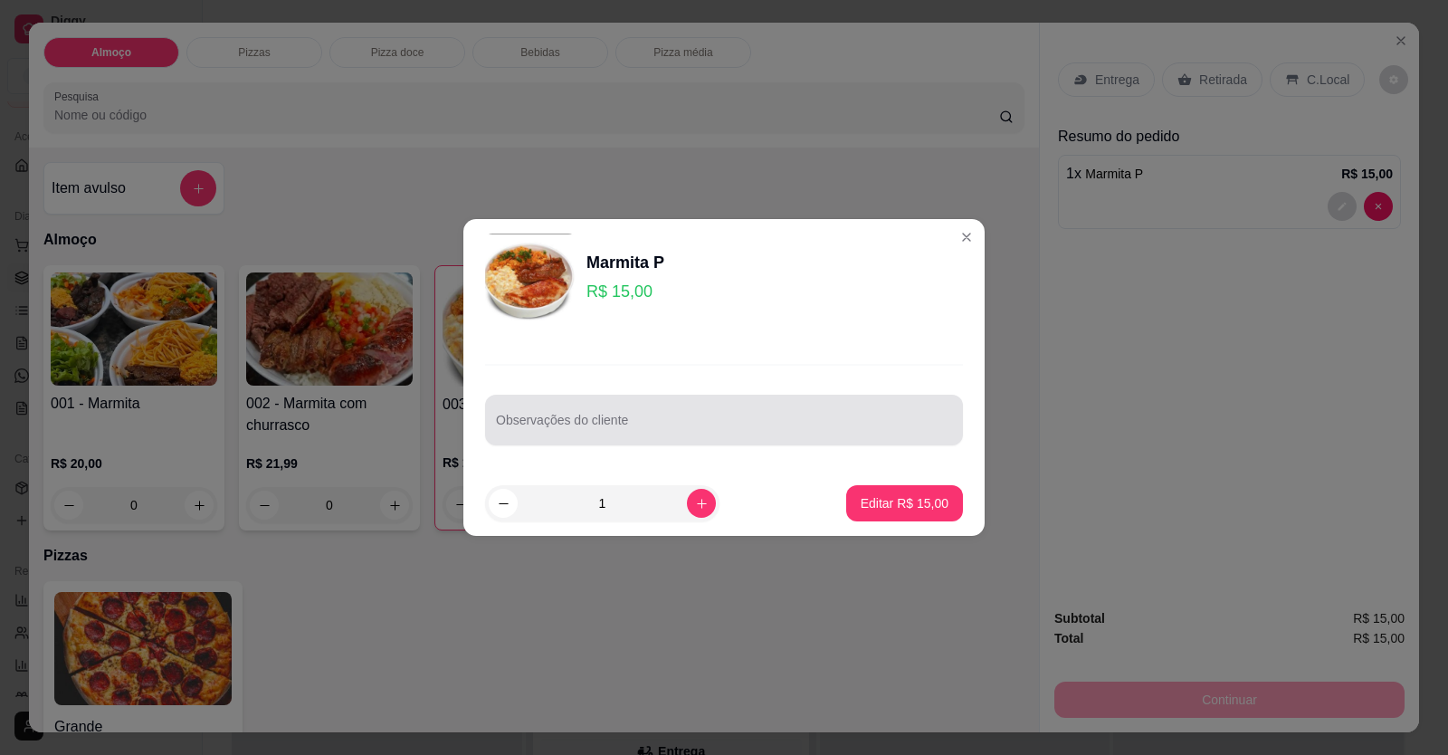
click at [637, 411] on div at bounding box center [724, 420] width 456 height 36
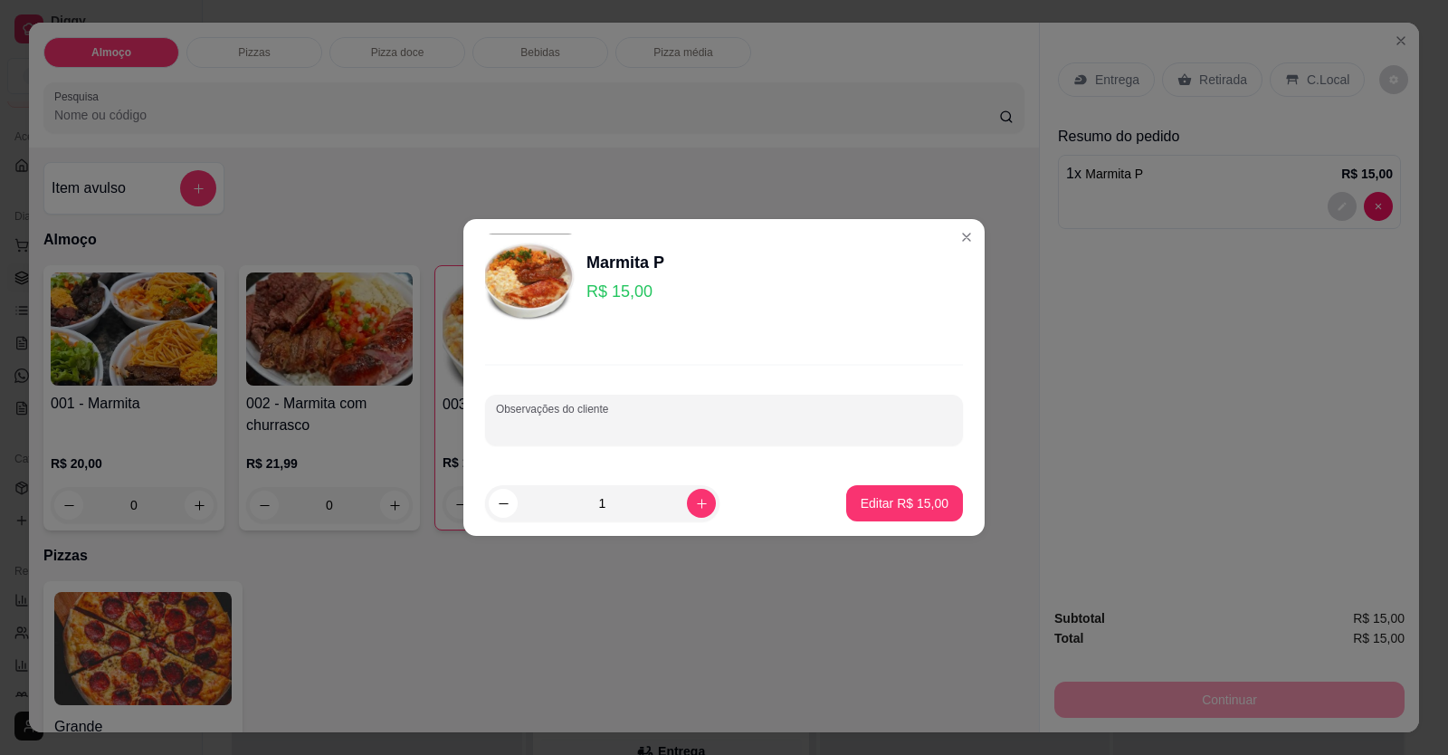
drag, startPoint x: 637, startPoint y: 411, endPoint x: 605, endPoint y: 417, distance: 32.3
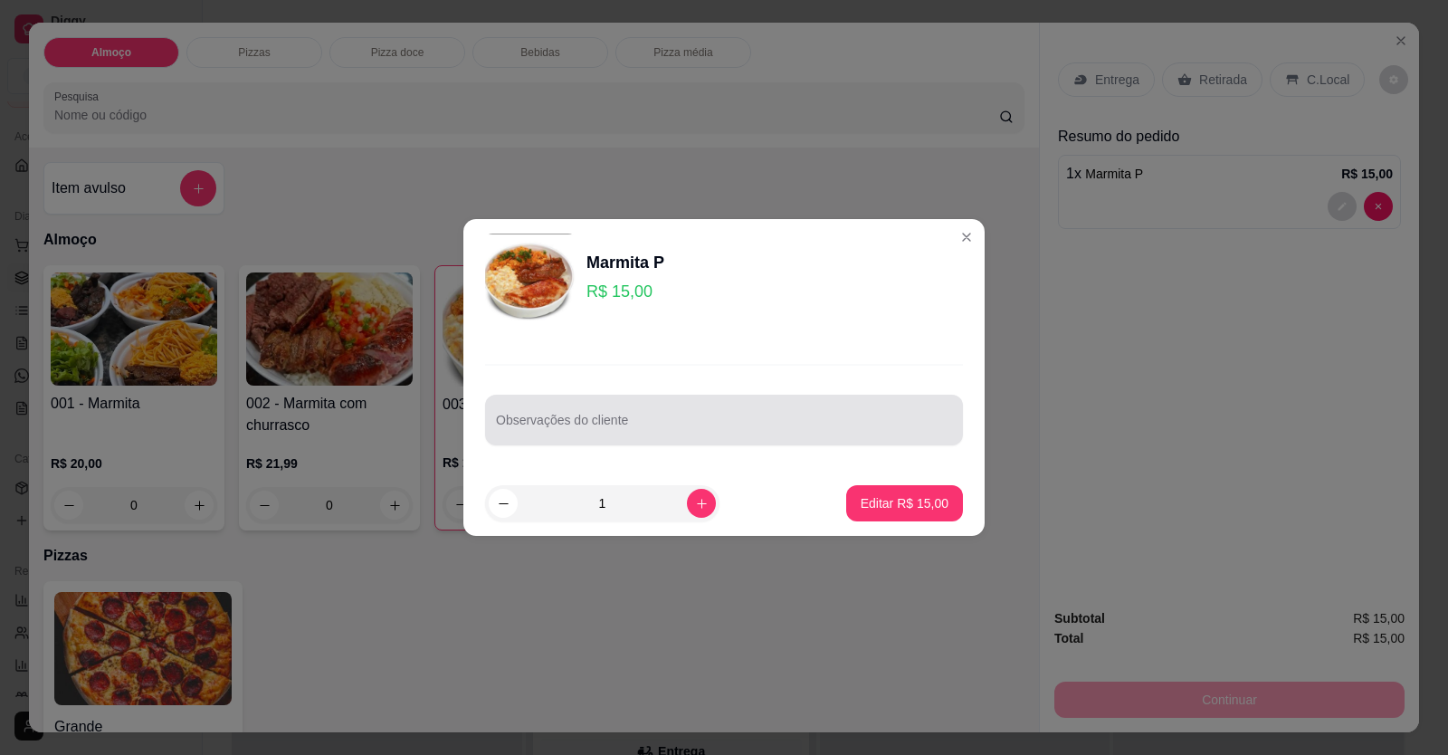
click at [605, 416] on div at bounding box center [724, 420] width 456 height 36
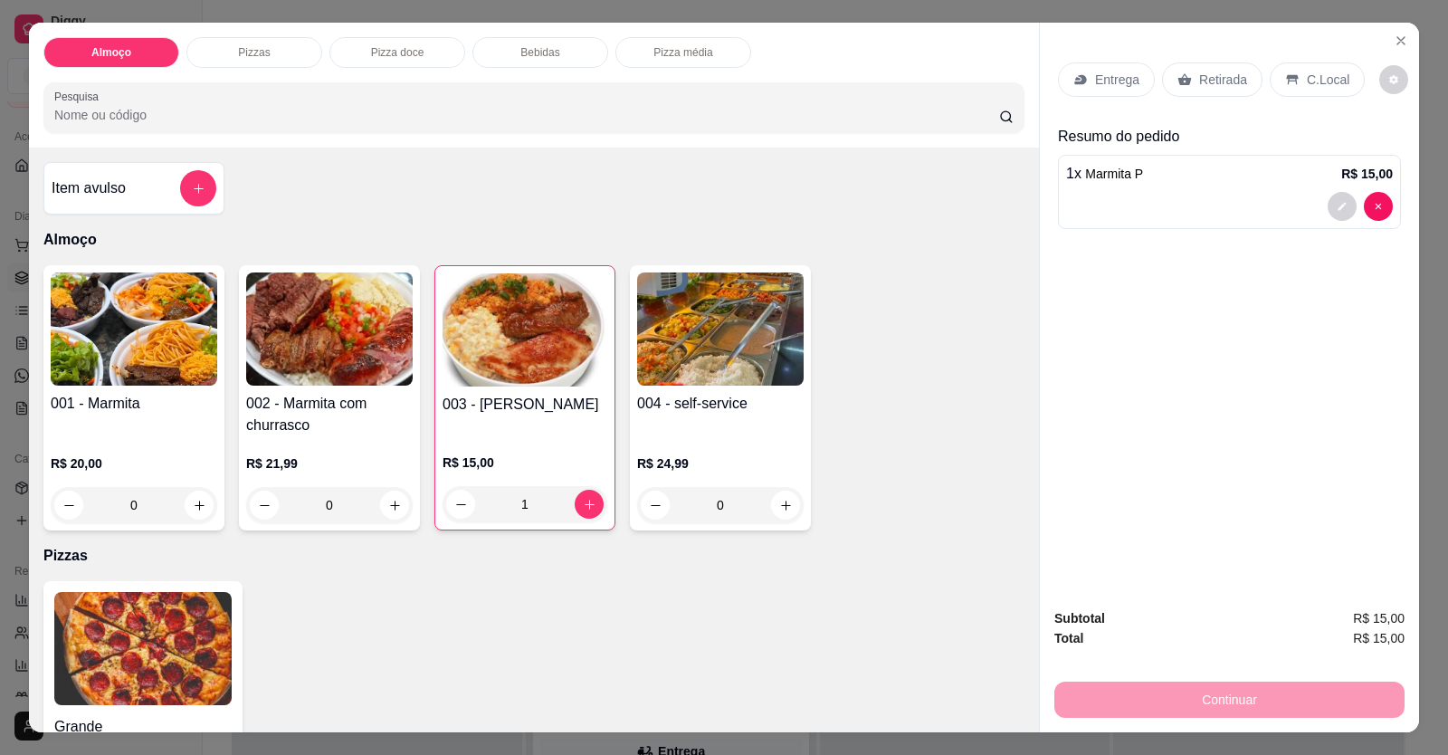
click at [1129, 178] on span "Marmita P" at bounding box center [1114, 174] width 58 height 14
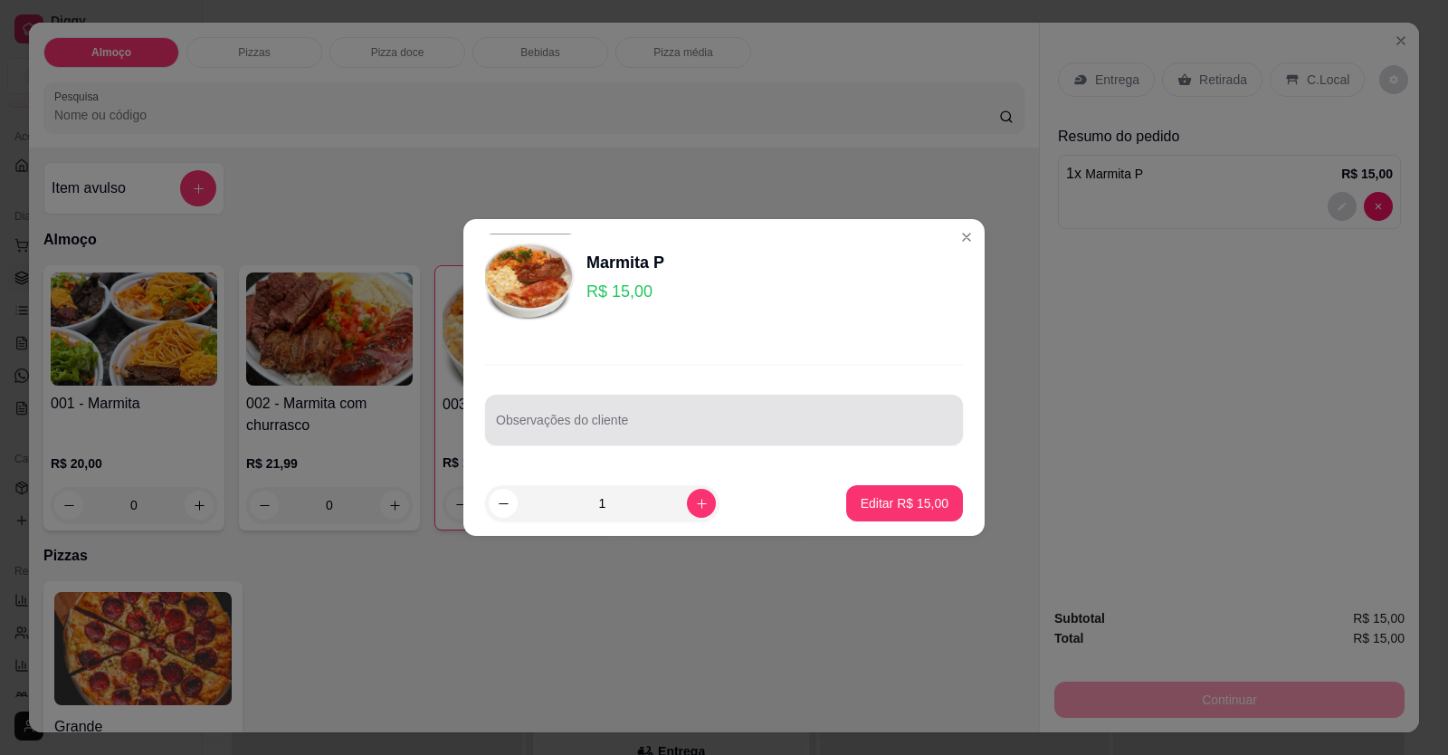
drag, startPoint x: 678, startPoint y: 441, endPoint x: 601, endPoint y: 432, distance: 77.5
click at [601, 432] on div "Observações do cliente" at bounding box center [723, 404] width 521 height 132
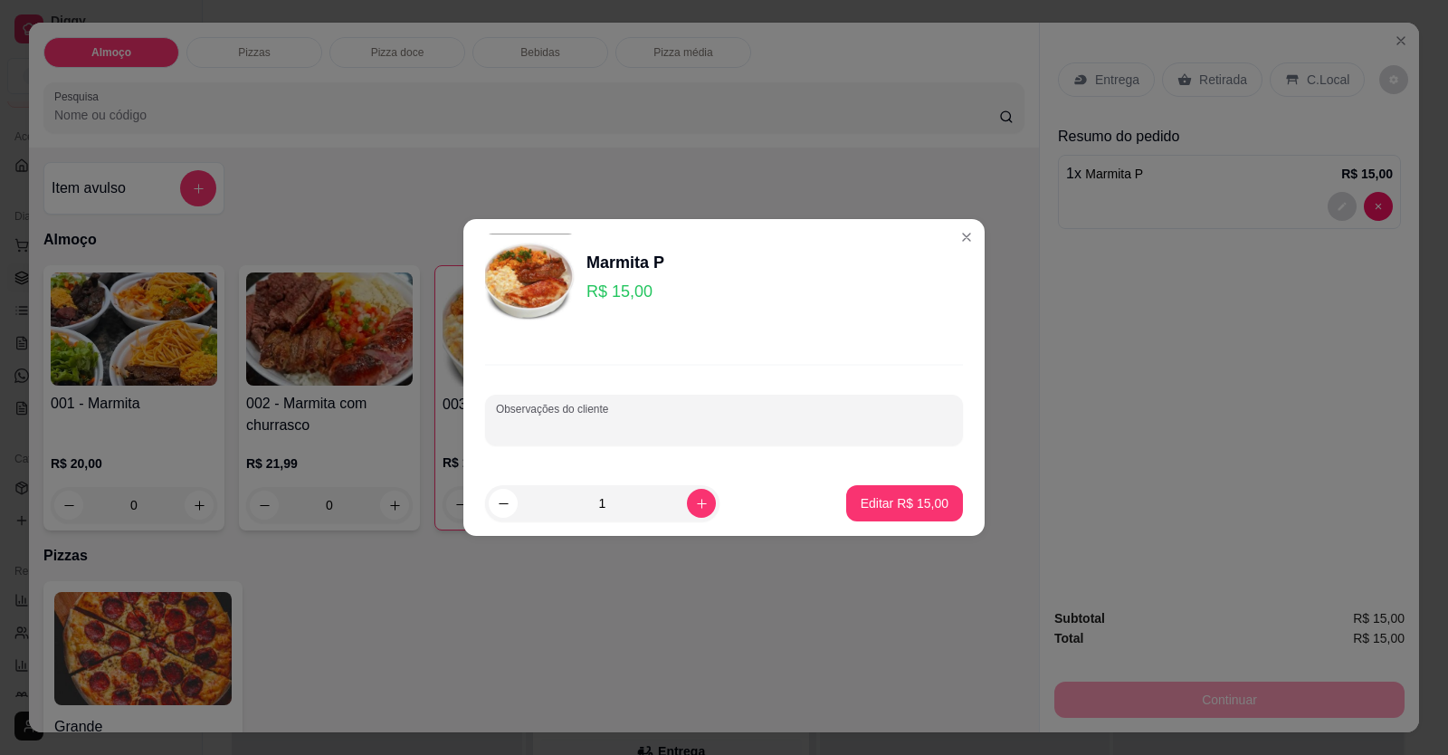
click at [602, 432] on input "Observações do cliente" at bounding box center [724, 427] width 456 height 18
paste input "arroz, feijão tropeiro, batata doce, carne com mandioca"
type input "arroz, feijão tropeiro, batata doce, carne com mandioca"
click at [889, 491] on button "Editar R$ 15,00" at bounding box center [904, 503] width 117 height 36
type input "0"
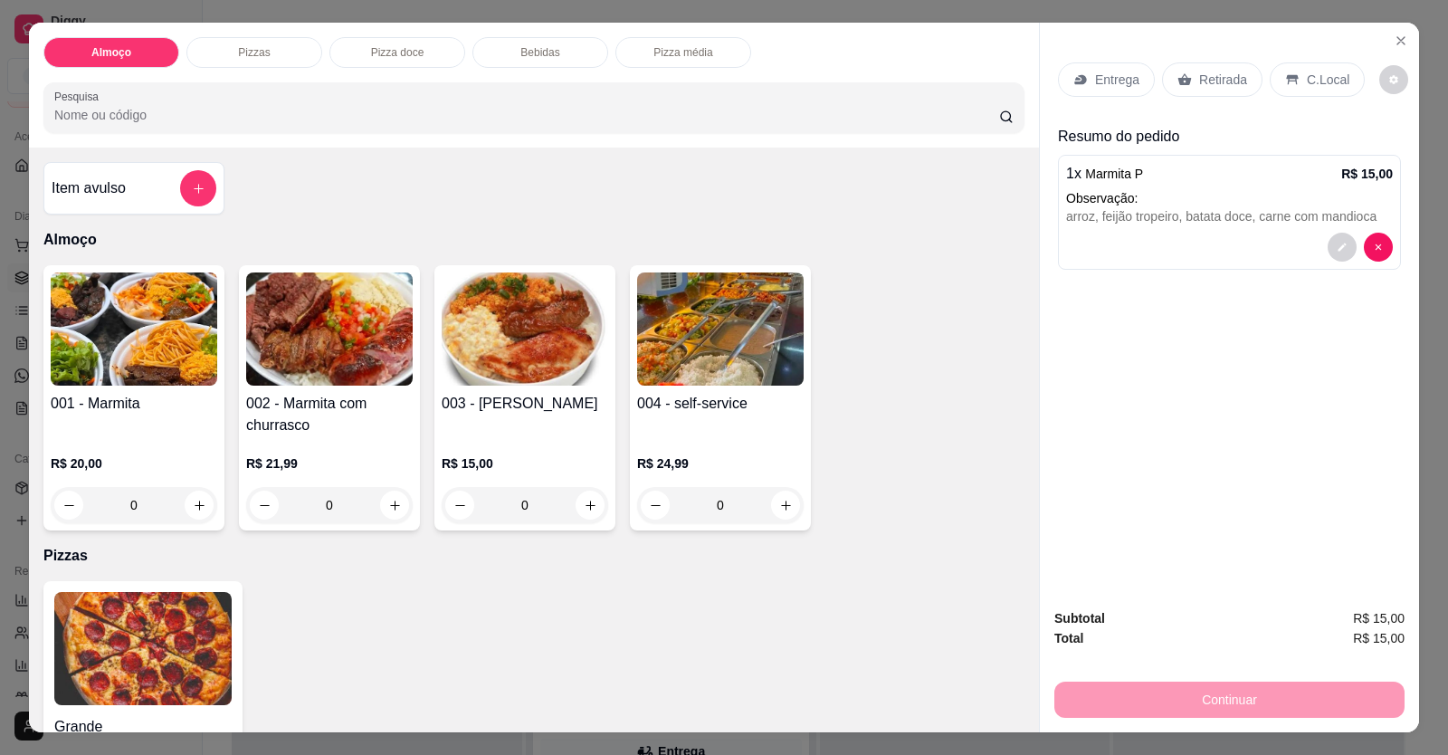
click at [1099, 68] on div "Entrega" at bounding box center [1106, 79] width 97 height 34
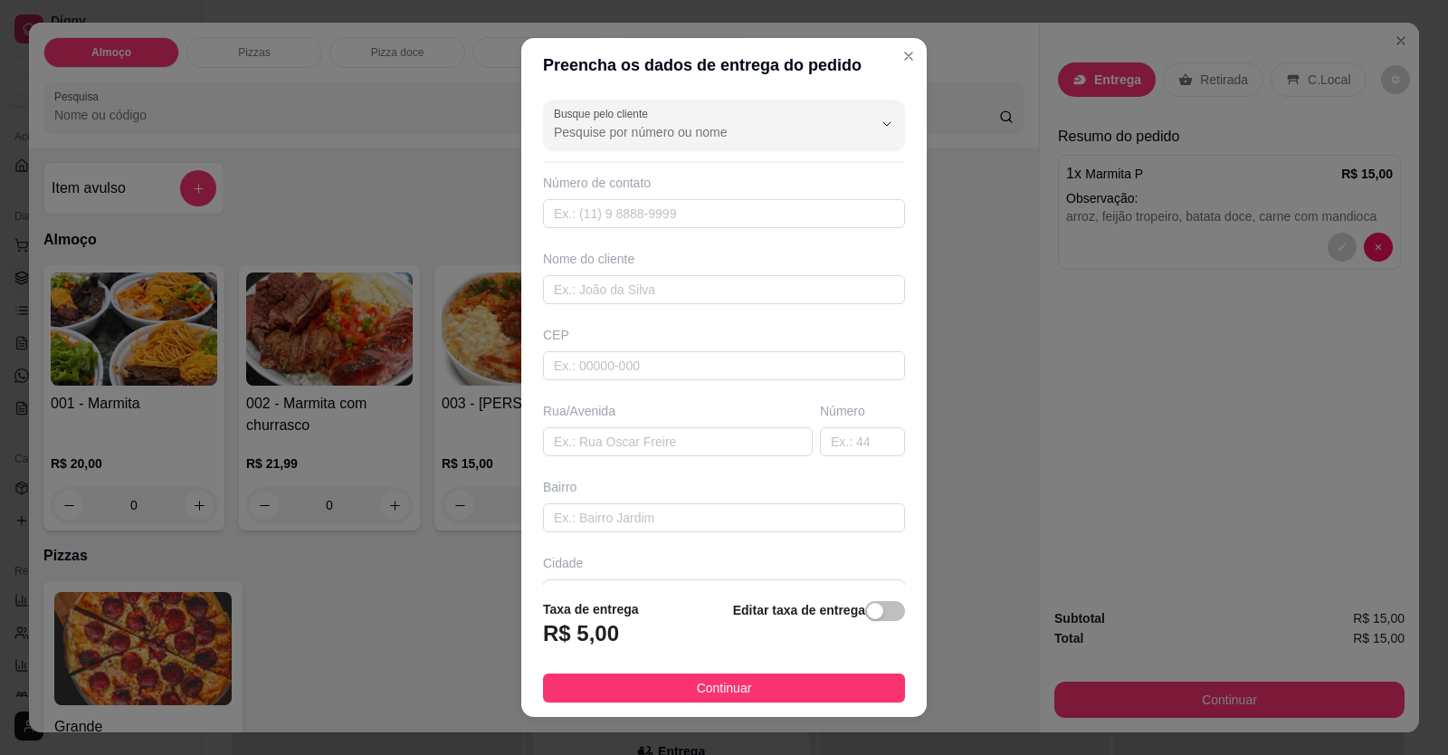
click at [613, 230] on div "Busque pelo cliente Número de contato Nome do cliente CEP Rua/[GEOGRAPHIC_DATA]" at bounding box center [723, 338] width 405 height 493
click at [612, 218] on input "text" at bounding box center [724, 213] width 362 height 29
type input "[PHONE_NUMBER]"
click at [605, 300] on input "text" at bounding box center [724, 289] width 362 height 29
type input "e"
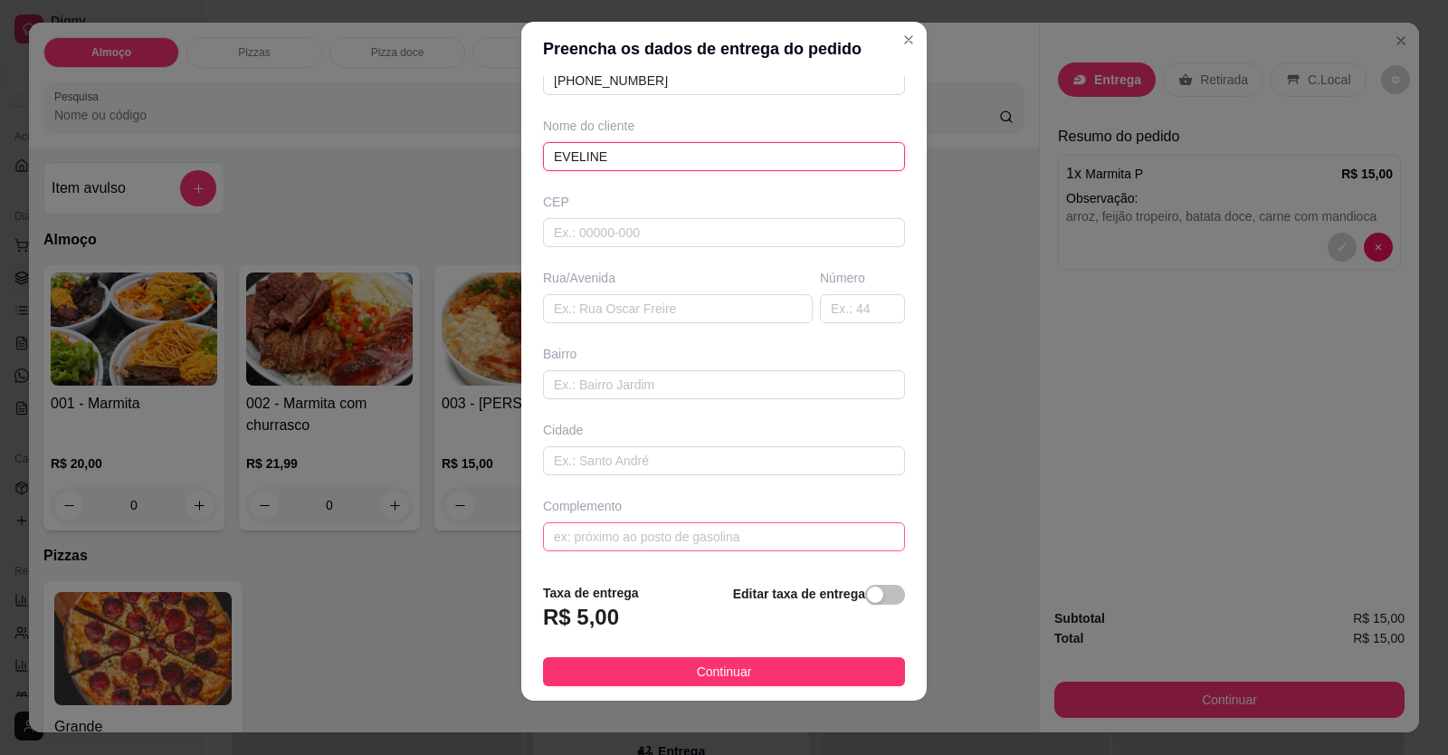
scroll to position [20, 0]
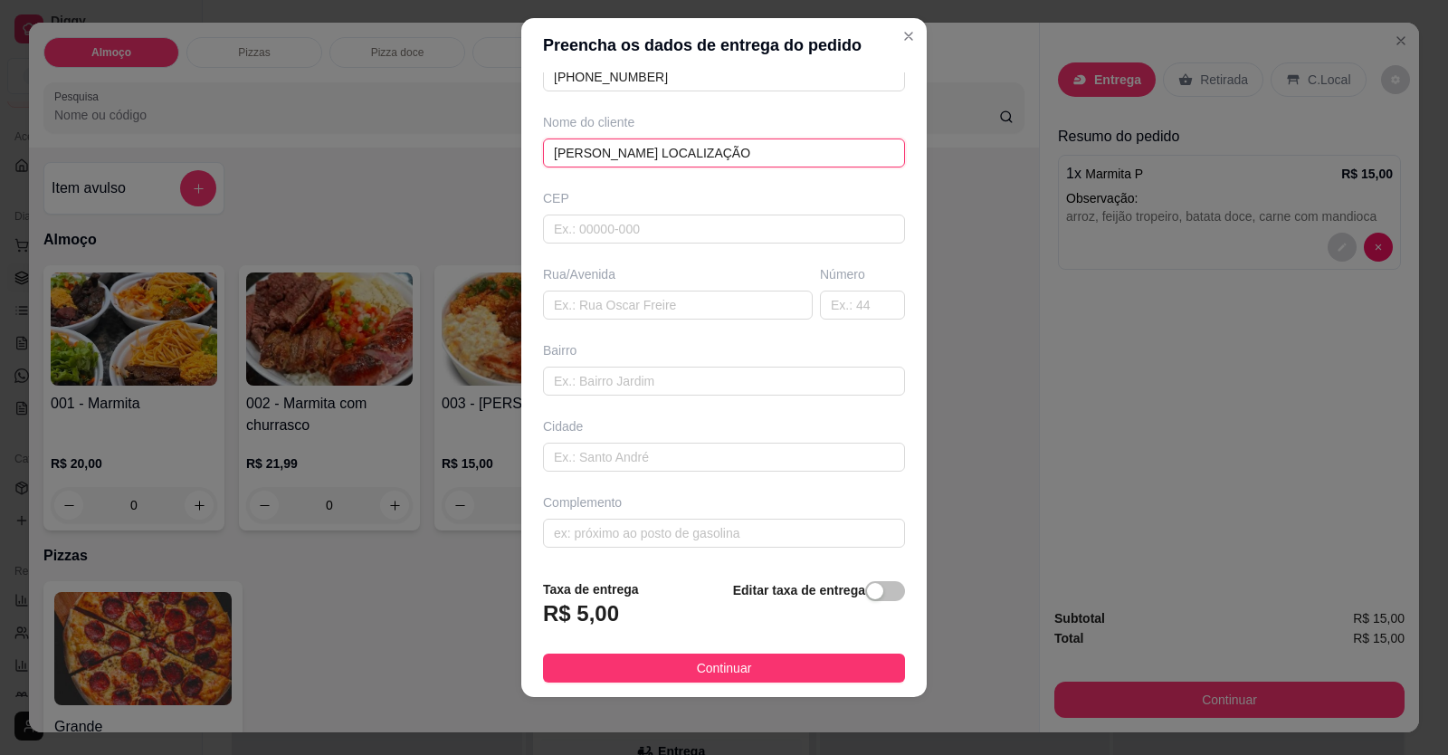
drag, startPoint x: 670, startPoint y: 142, endPoint x: 597, endPoint y: 153, distance: 73.2
click at [597, 153] on input "[PERSON_NAME] LOCALIZAÇÃO" at bounding box center [724, 152] width 362 height 29
type input "EVELINE"
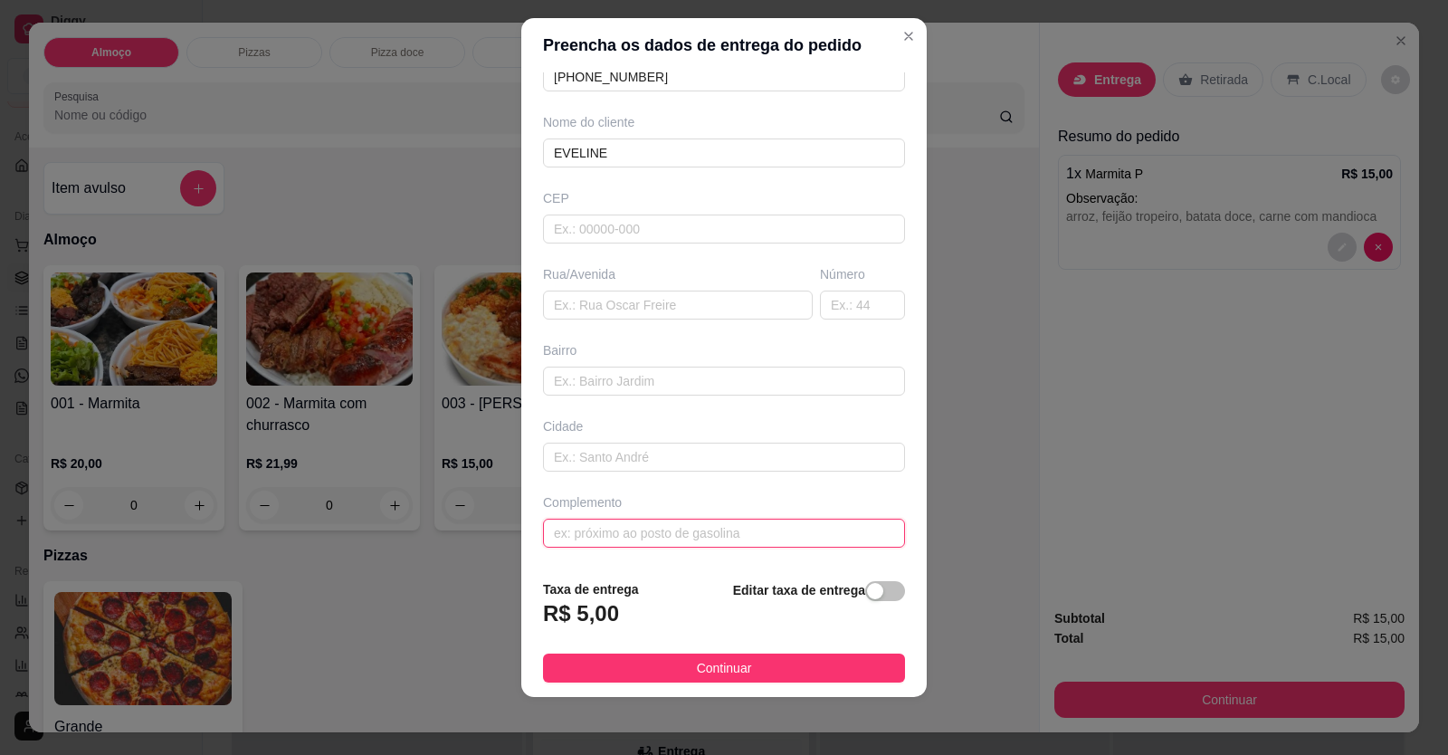
click at [638, 537] on input "text" at bounding box center [724, 533] width 362 height 29
paste input "LOCALIZAÇÃO"
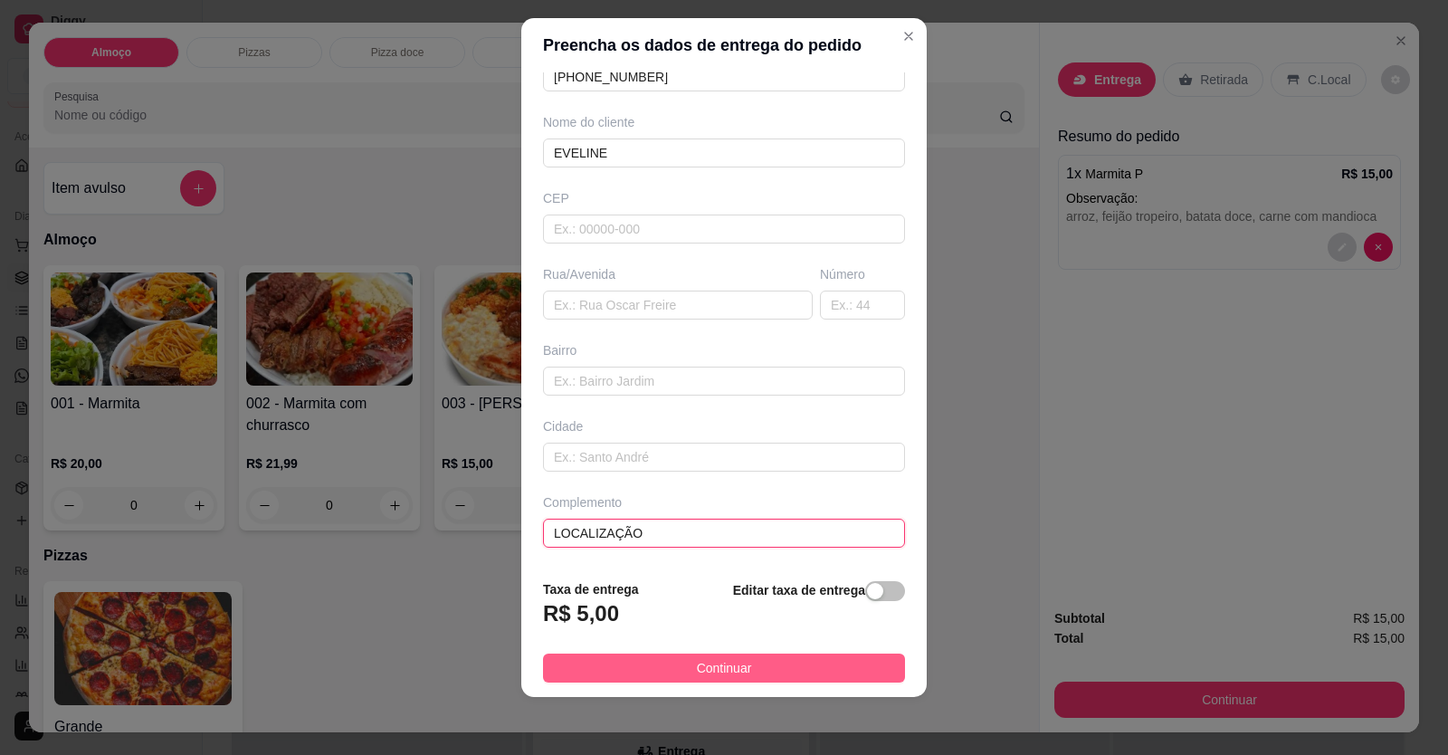
type input "LOCALIZAÇÃO"
drag, startPoint x: 734, startPoint y: 665, endPoint x: 1116, endPoint y: 753, distance: 391.9
click at [735, 665] on span "Continuar" at bounding box center [724, 668] width 55 height 20
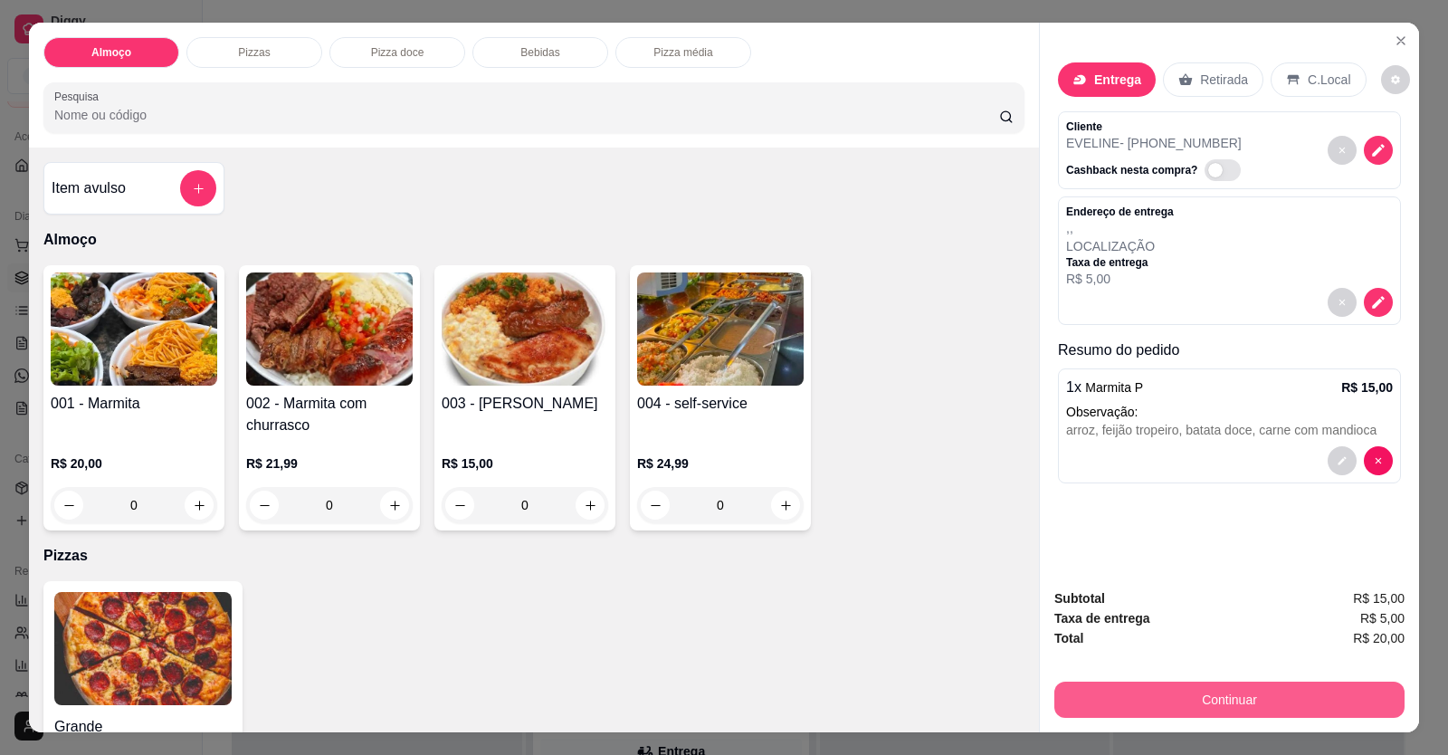
click at [1221, 696] on button "Continuar" at bounding box center [1229, 699] width 350 height 36
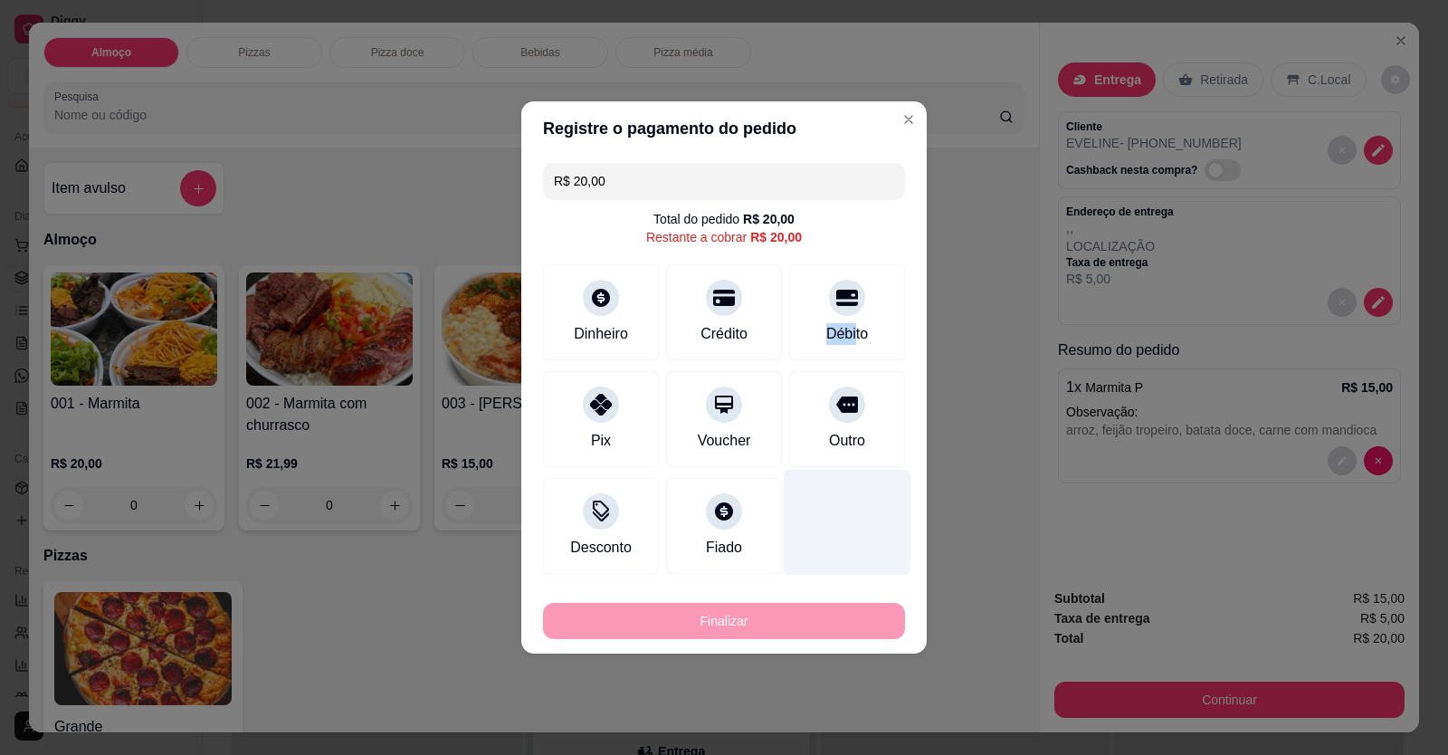
drag, startPoint x: 852, startPoint y: 310, endPoint x: 817, endPoint y: 438, distance: 132.2
click at [843, 334] on div "Débito" at bounding box center [847, 312] width 116 height 96
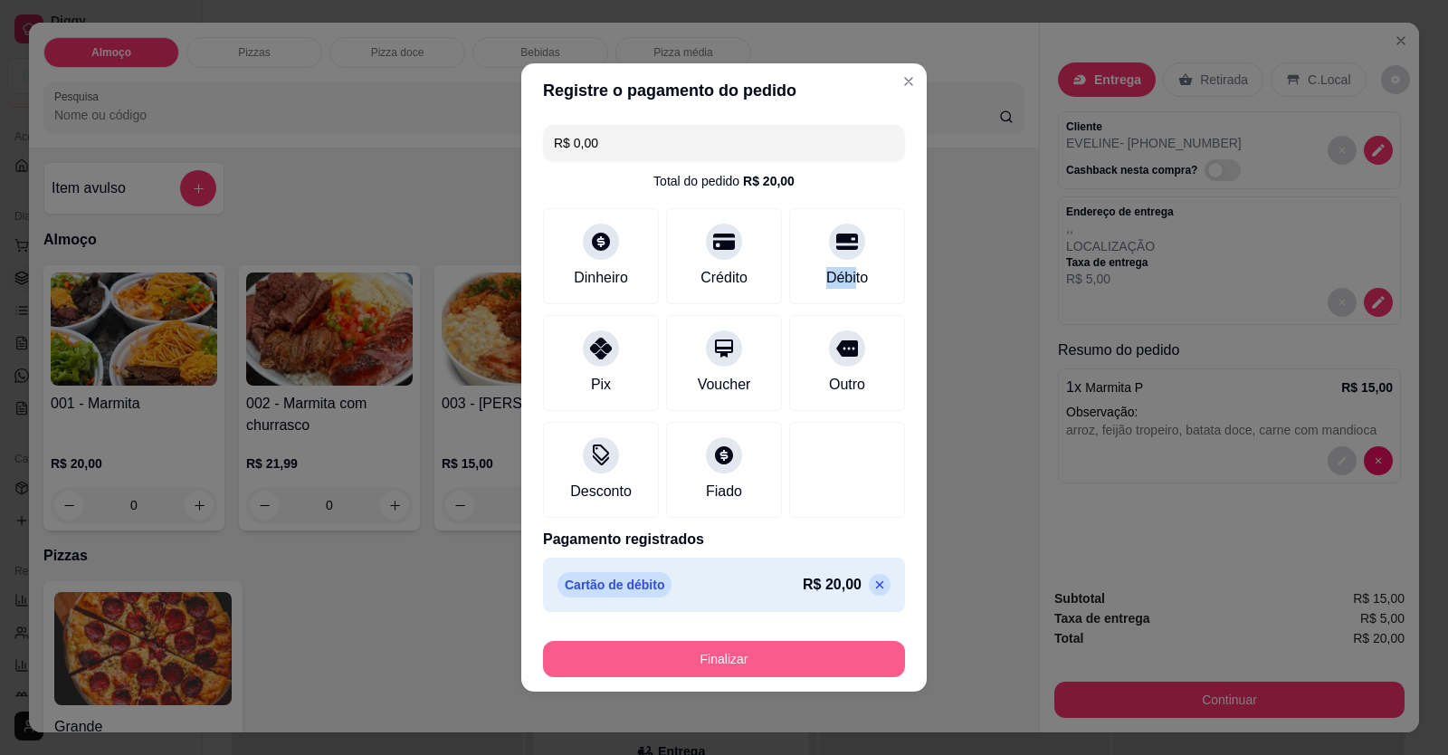
click at [805, 659] on button "Finalizar" at bounding box center [724, 659] width 362 height 36
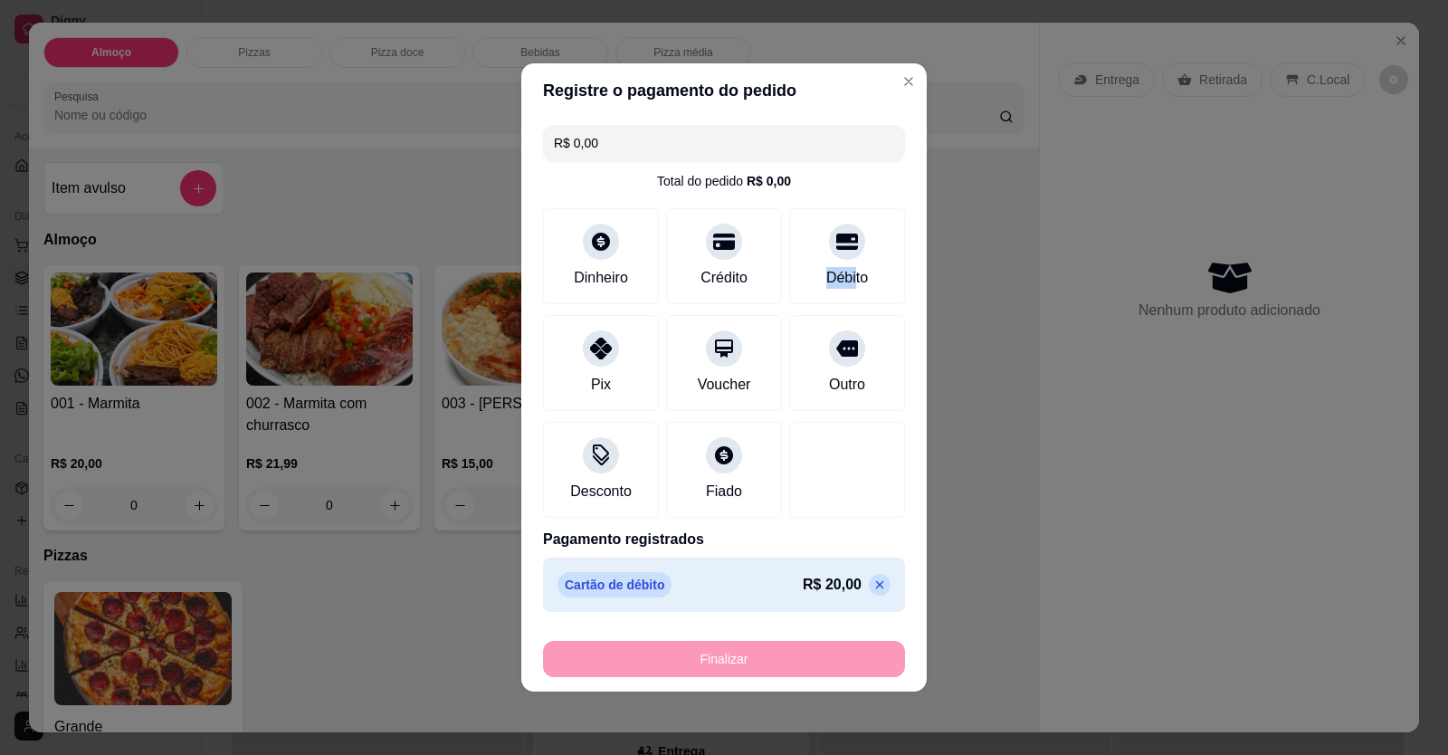
type input "-R$ 20,00"
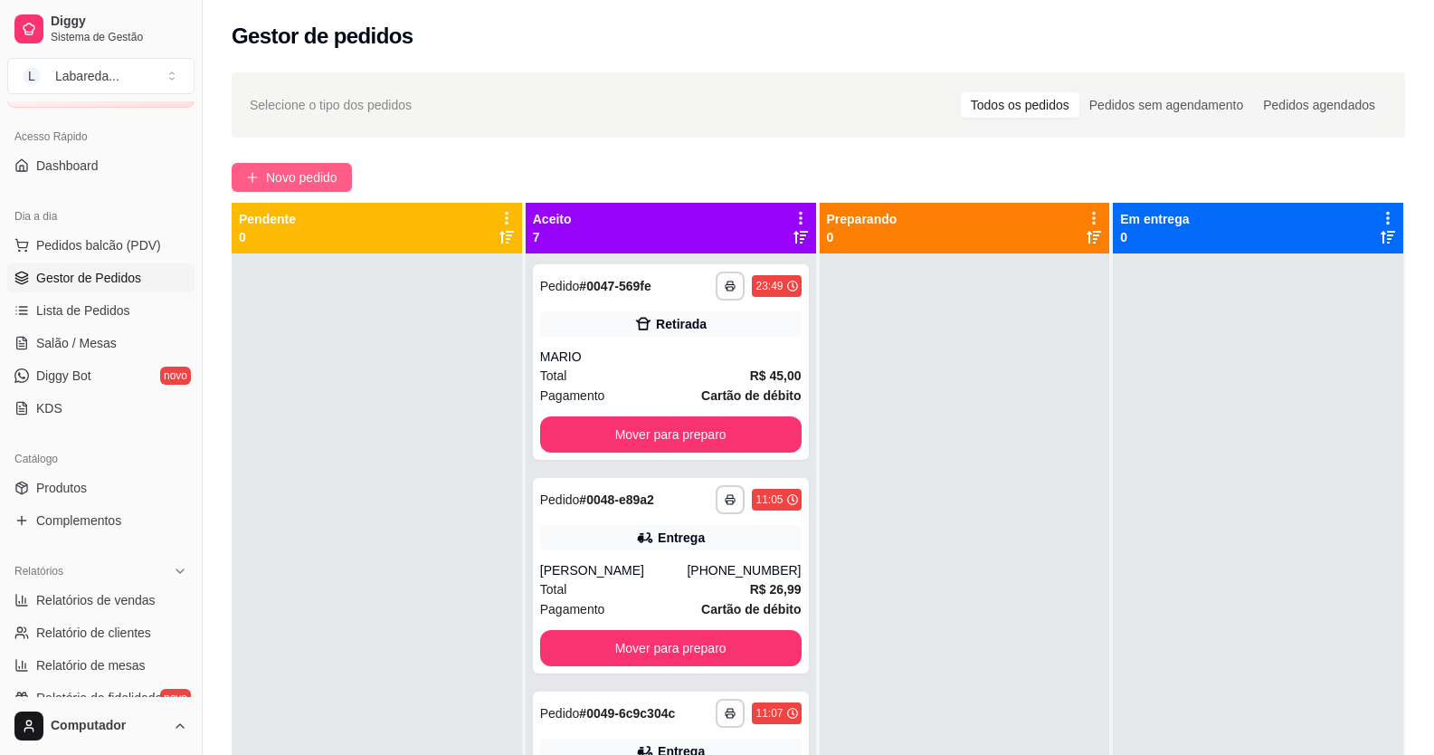
click at [344, 171] on button "Novo pedido" at bounding box center [292, 177] width 120 height 29
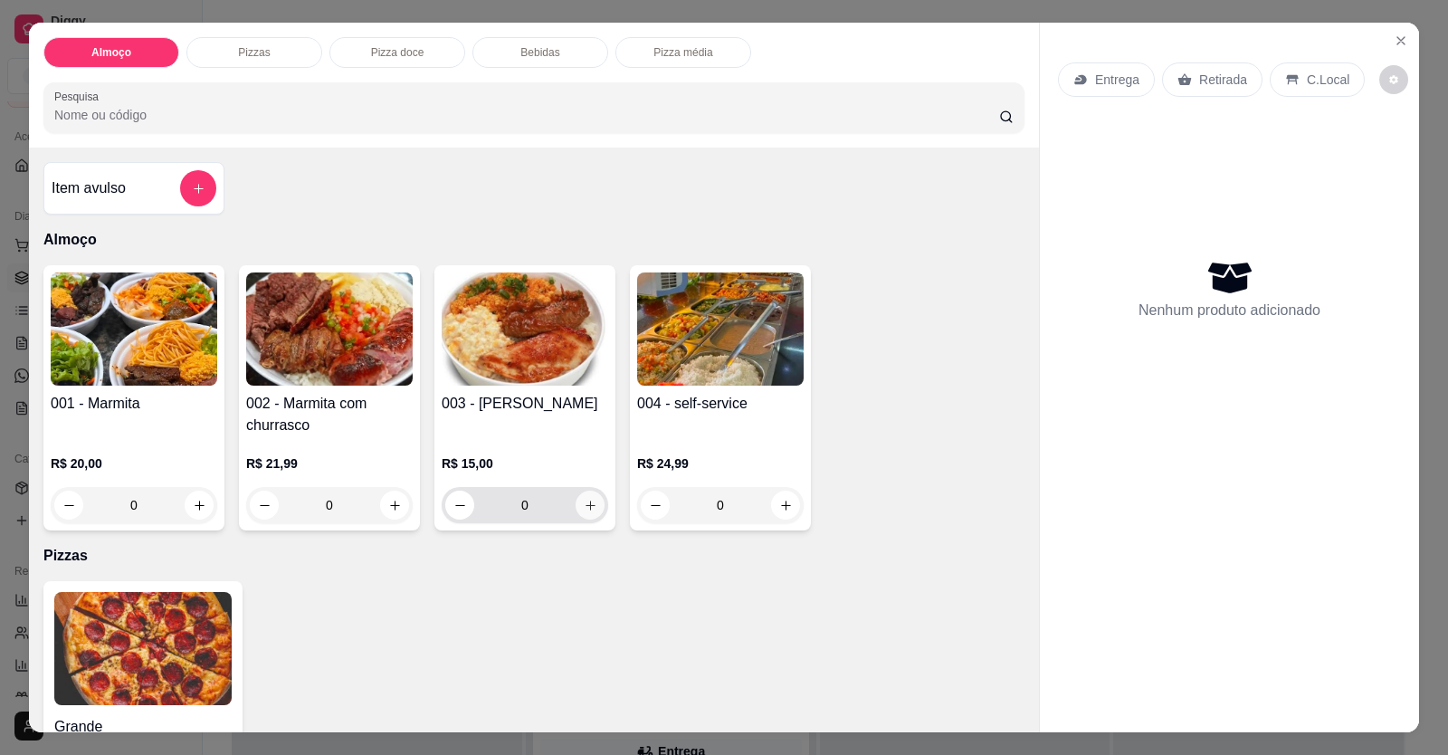
click at [590, 510] on button "increase-product-quantity" at bounding box center [590, 505] width 29 height 29
type input "1"
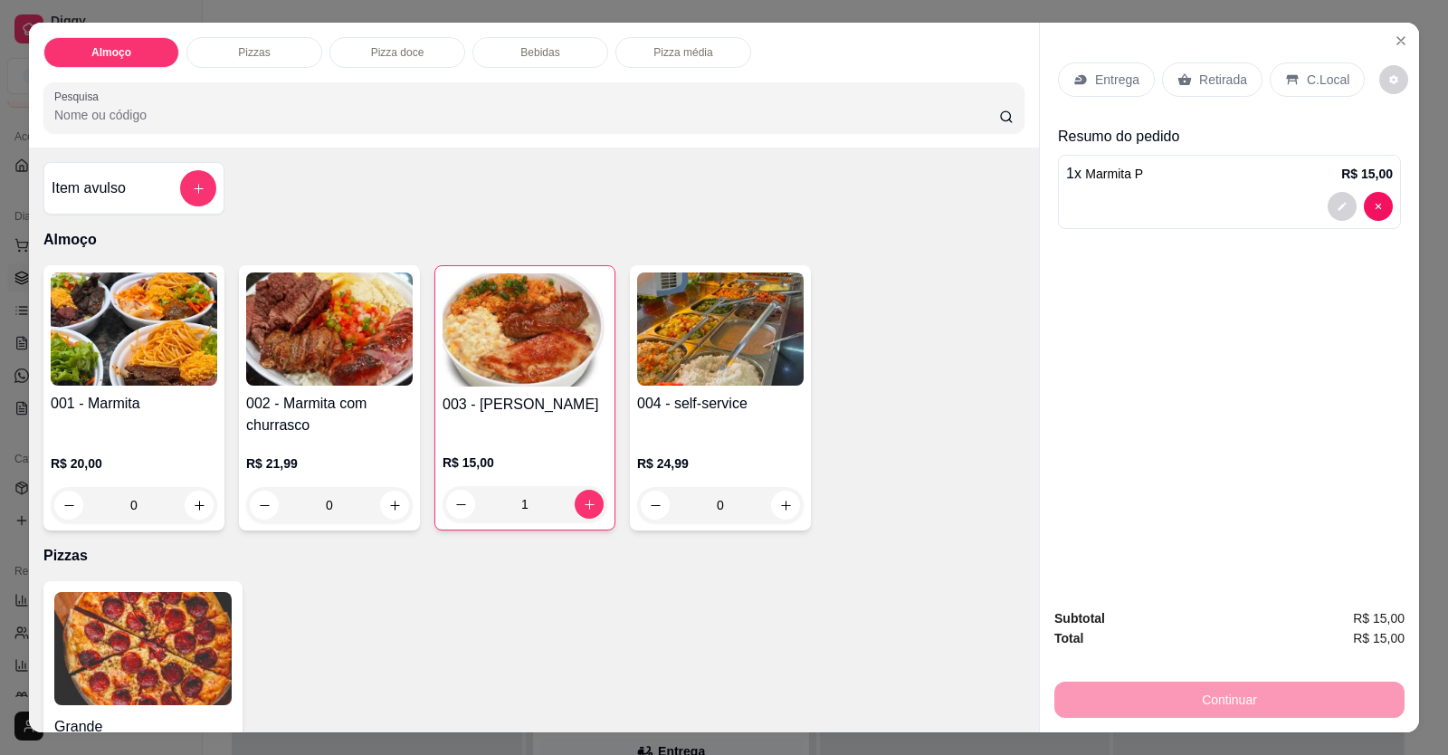
click at [1100, 195] on div at bounding box center [1229, 206] width 327 height 29
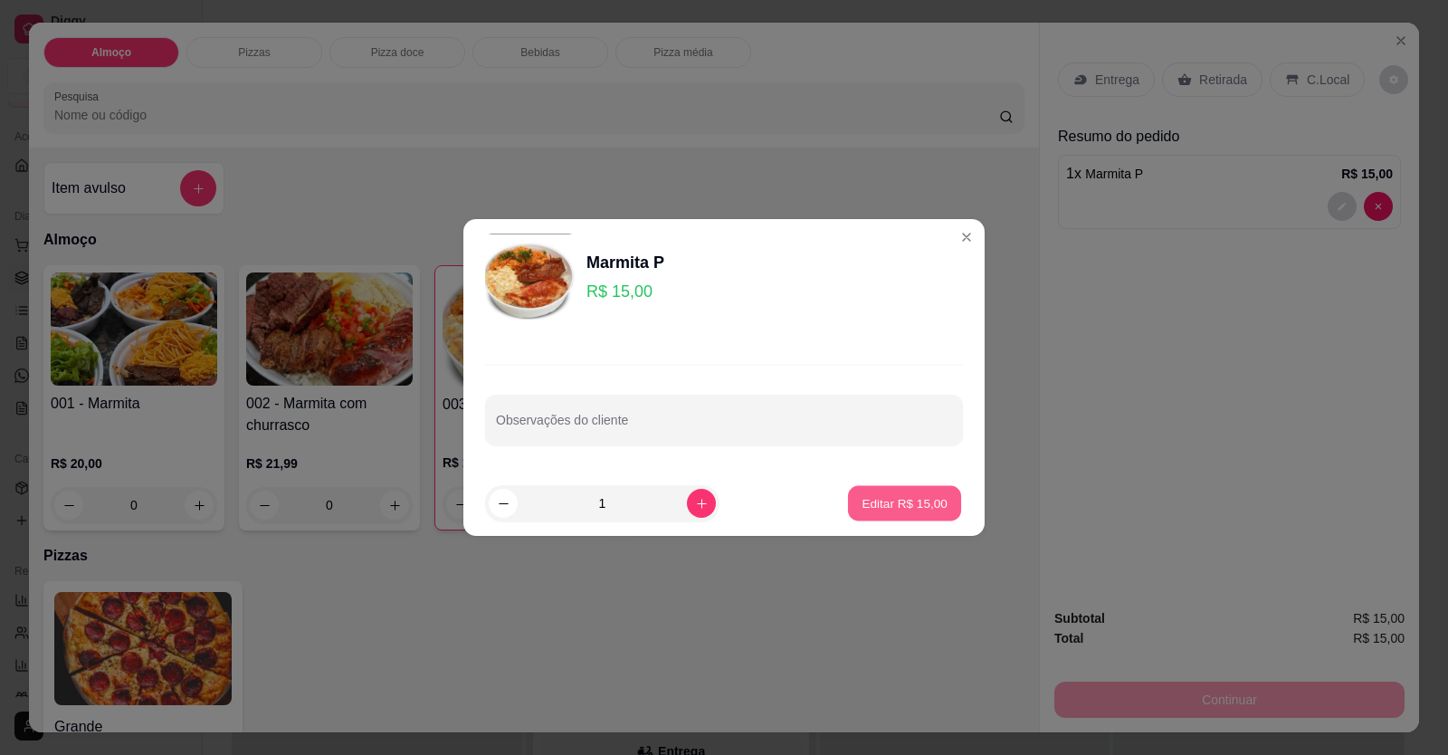
click at [882, 512] on button "Editar R$ 15,00" at bounding box center [904, 503] width 113 height 35
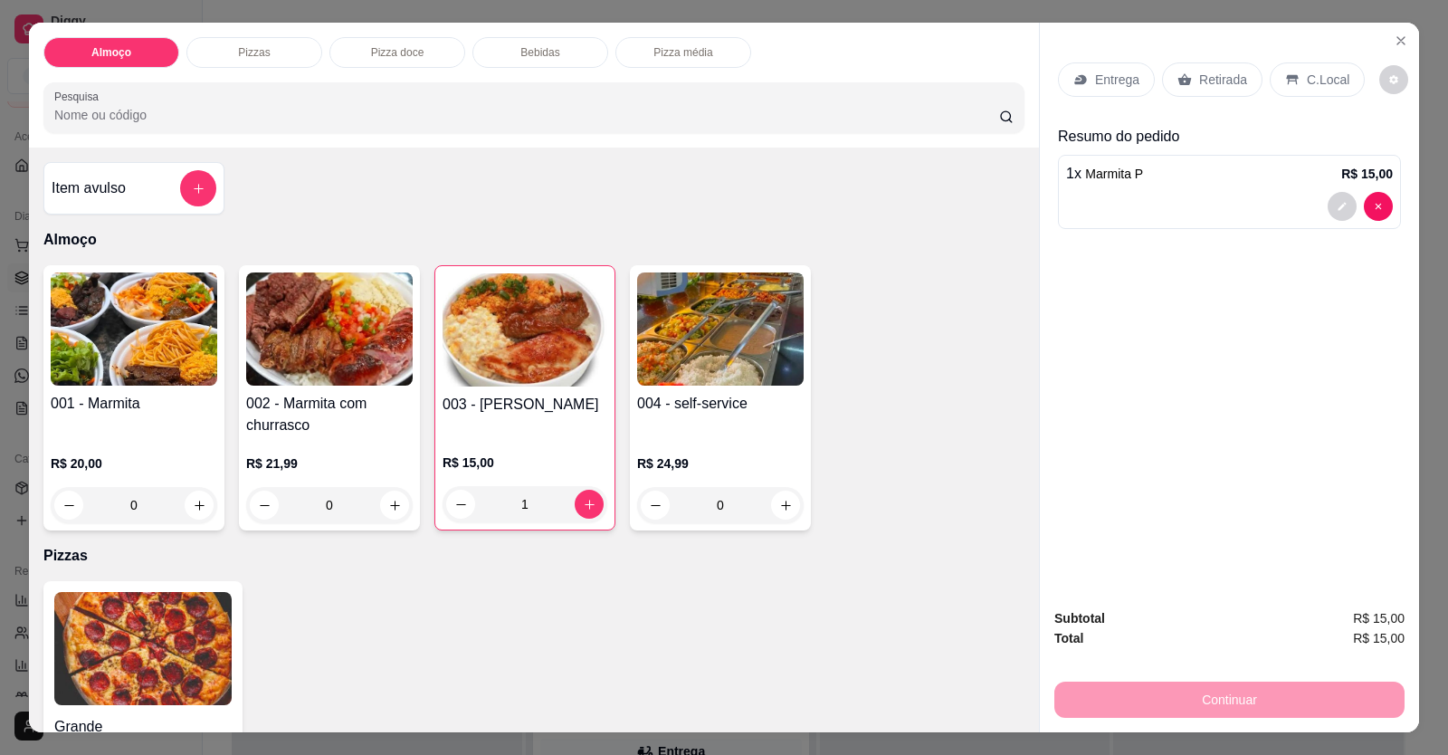
click at [885, 502] on div "001 - Marmita R$ 20,00 0 002 - Marmita com churrasco R$ 21,99 0 003 - Marmita P…" at bounding box center [533, 397] width 981 height 265
drag, startPoint x: 1104, startPoint y: 53, endPoint x: 1092, endPoint y: 79, distance: 27.9
click at [1096, 62] on div "Entrega Retirada C.Local" at bounding box center [1229, 79] width 343 height 63
click at [1095, 81] on p "Entrega" at bounding box center [1117, 80] width 44 height 18
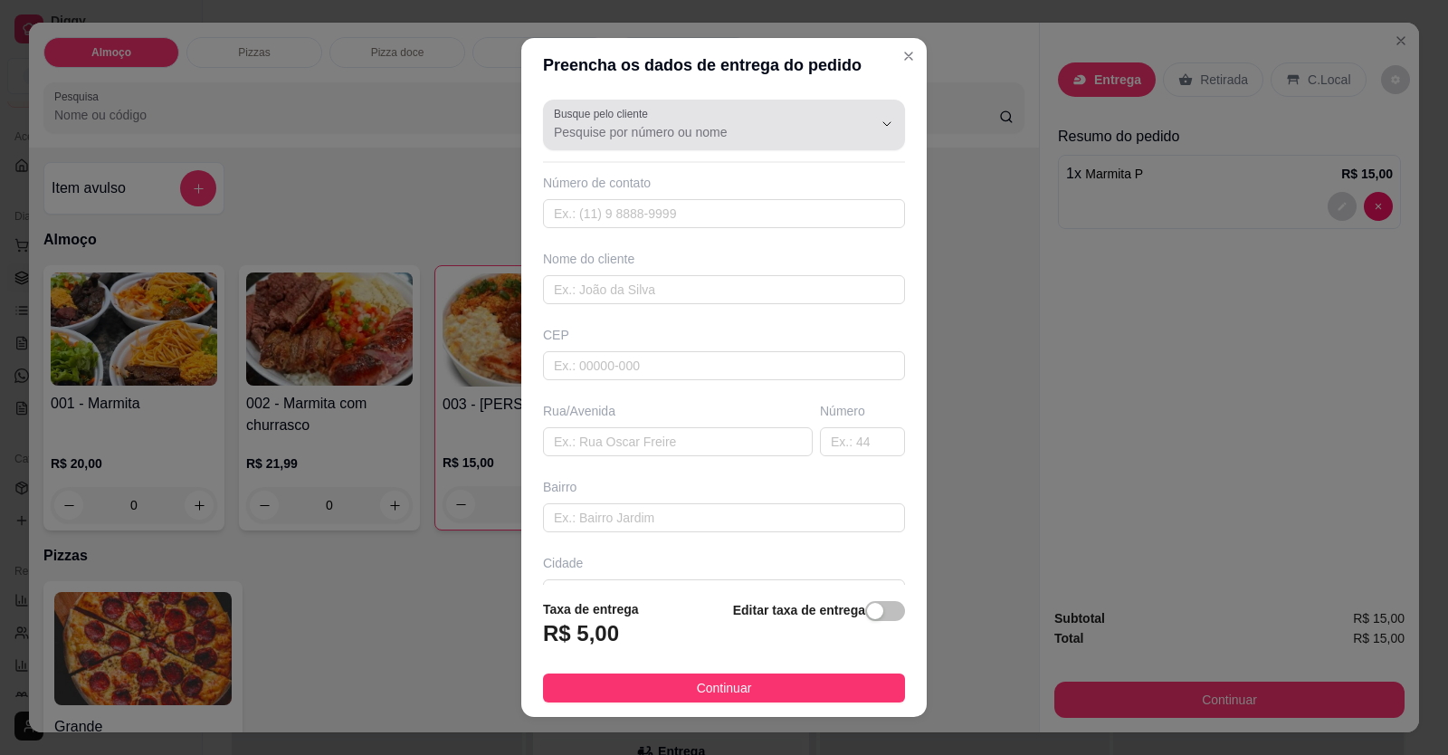
click at [843, 129] on div at bounding box center [872, 124] width 58 height 34
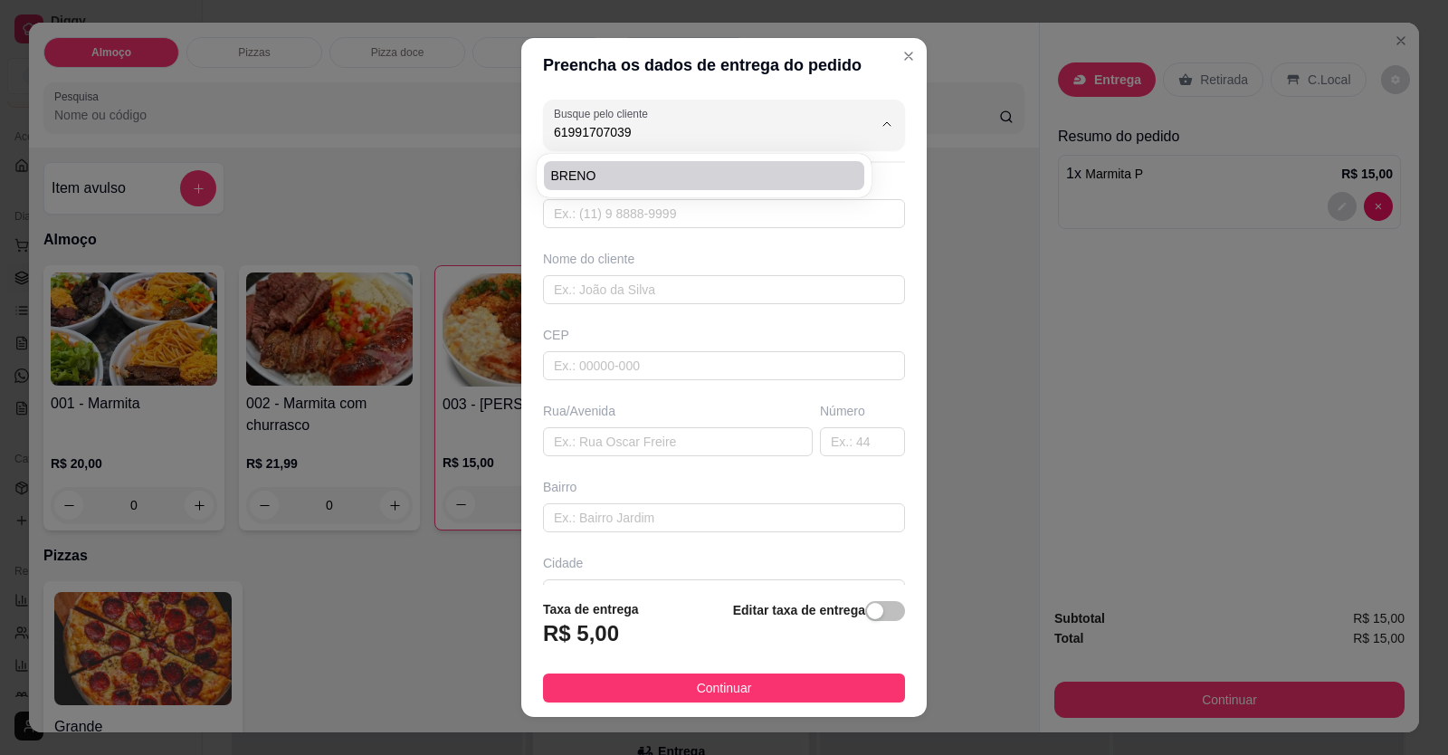
click at [739, 173] on span "BRENO" at bounding box center [695, 176] width 288 height 18
type input "BRENO"
type input "61991707039"
type input "BRENO"
type input "[STREET_ADDRESS]"
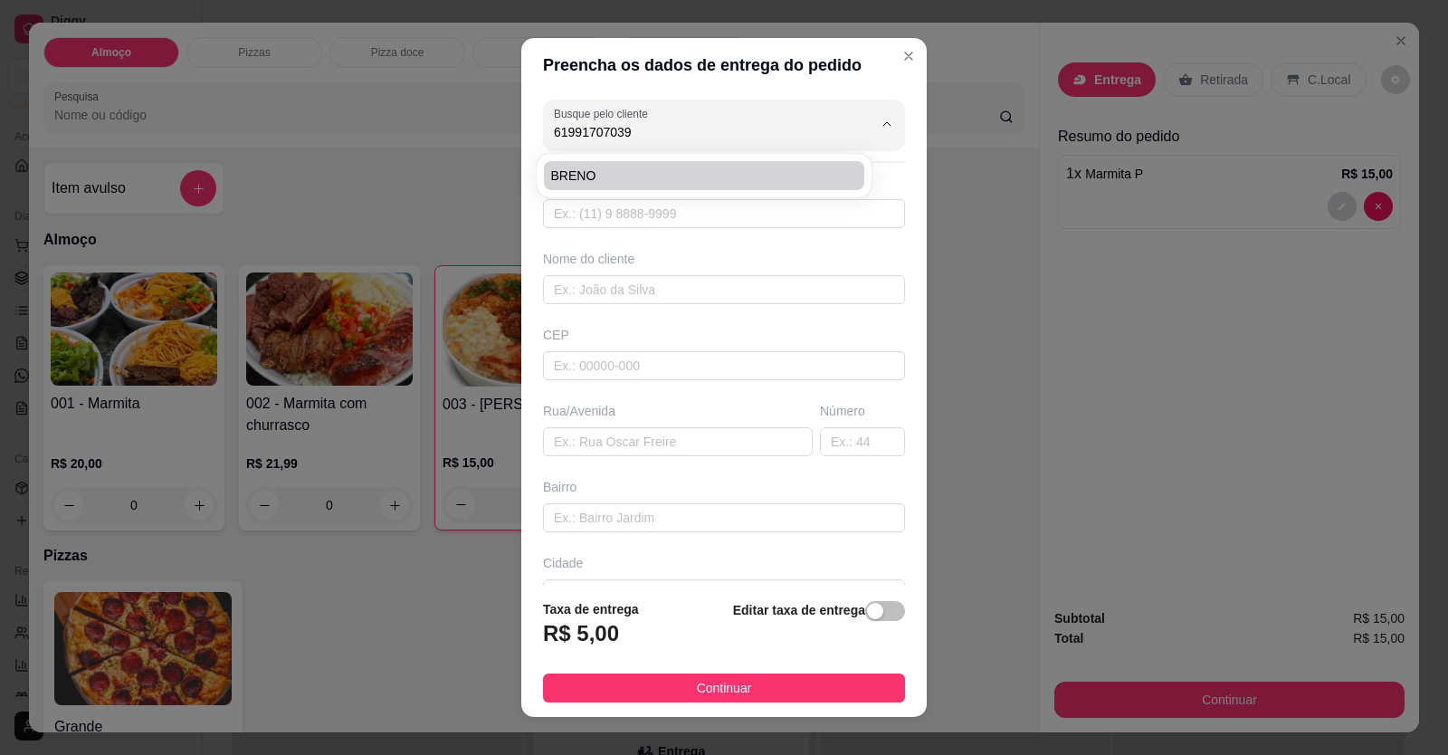
type input "SETOR CHACARA SUL"
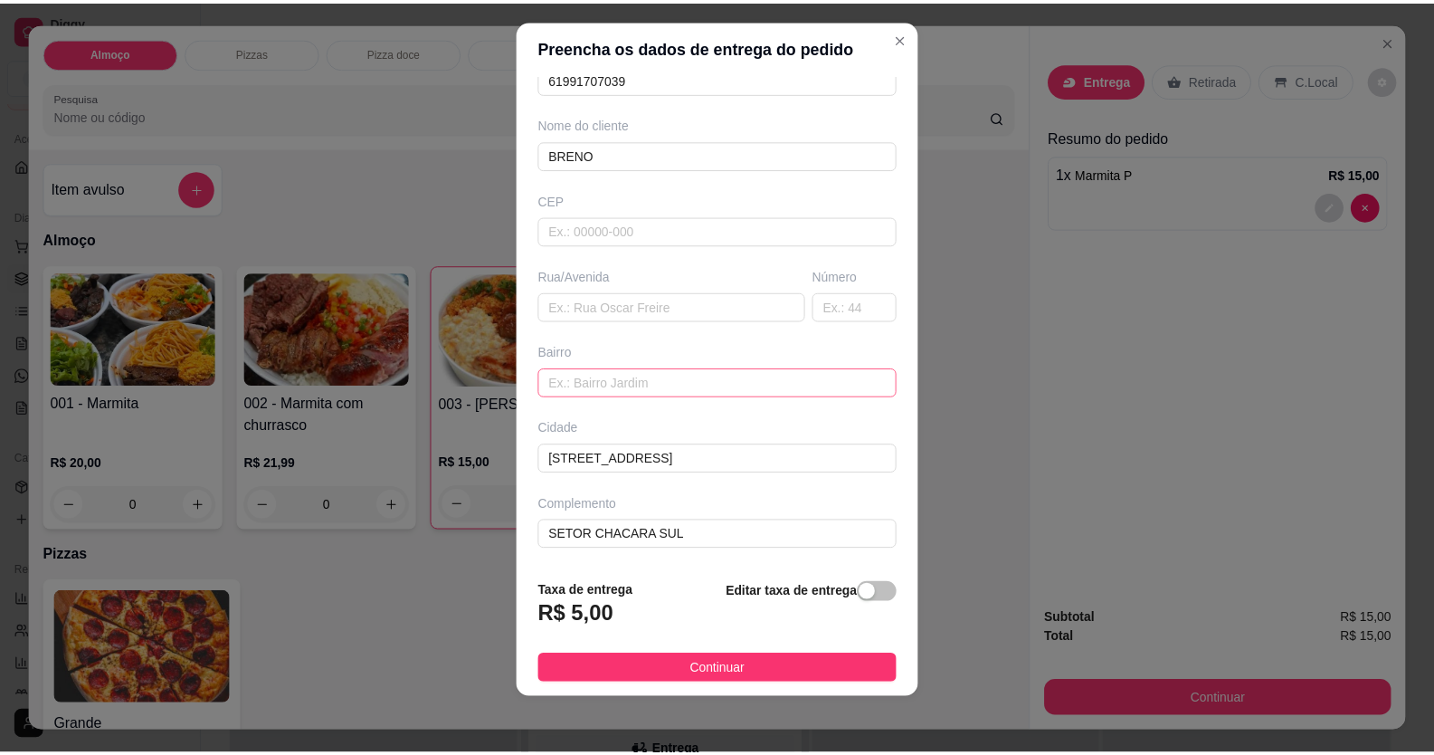
scroll to position [20, 0]
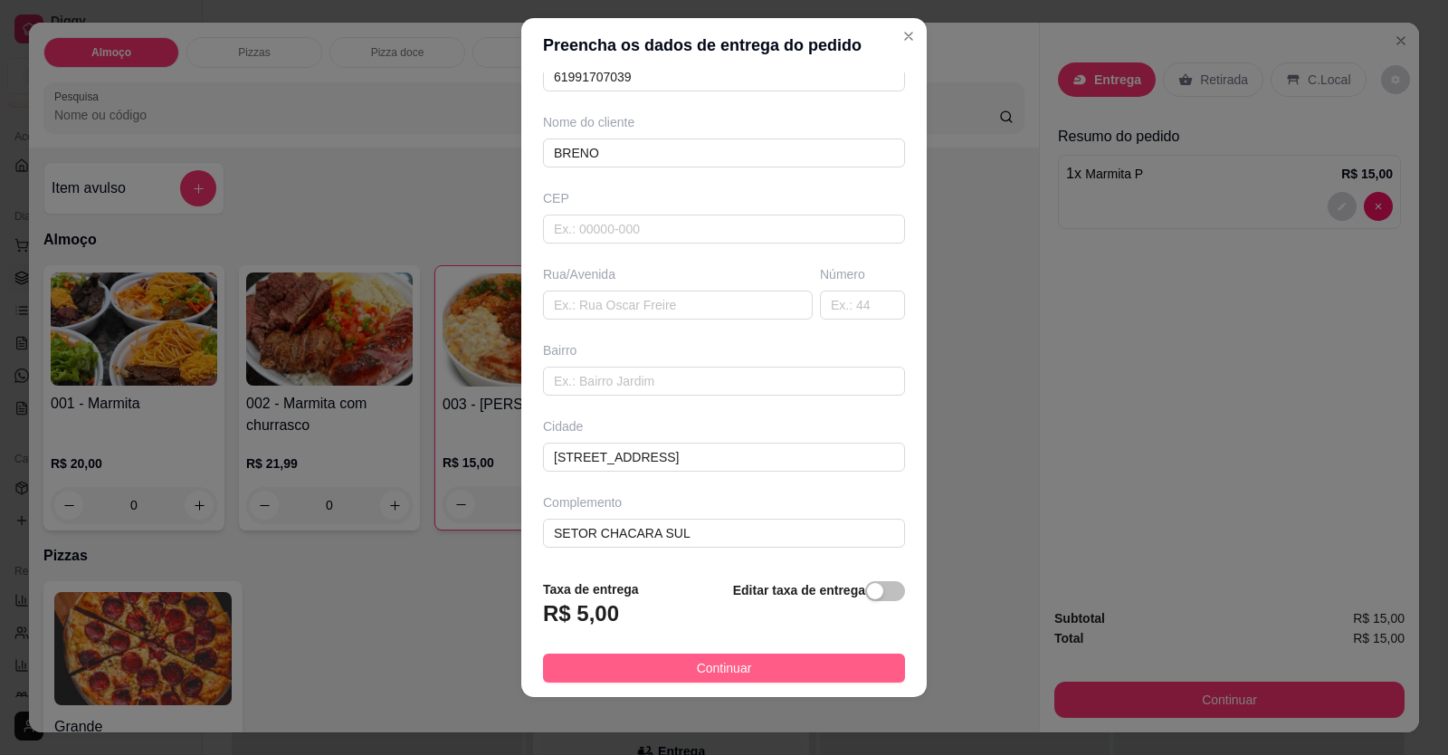
type input "BRENO"
click at [761, 670] on button "Continuar" at bounding box center [724, 667] width 362 height 29
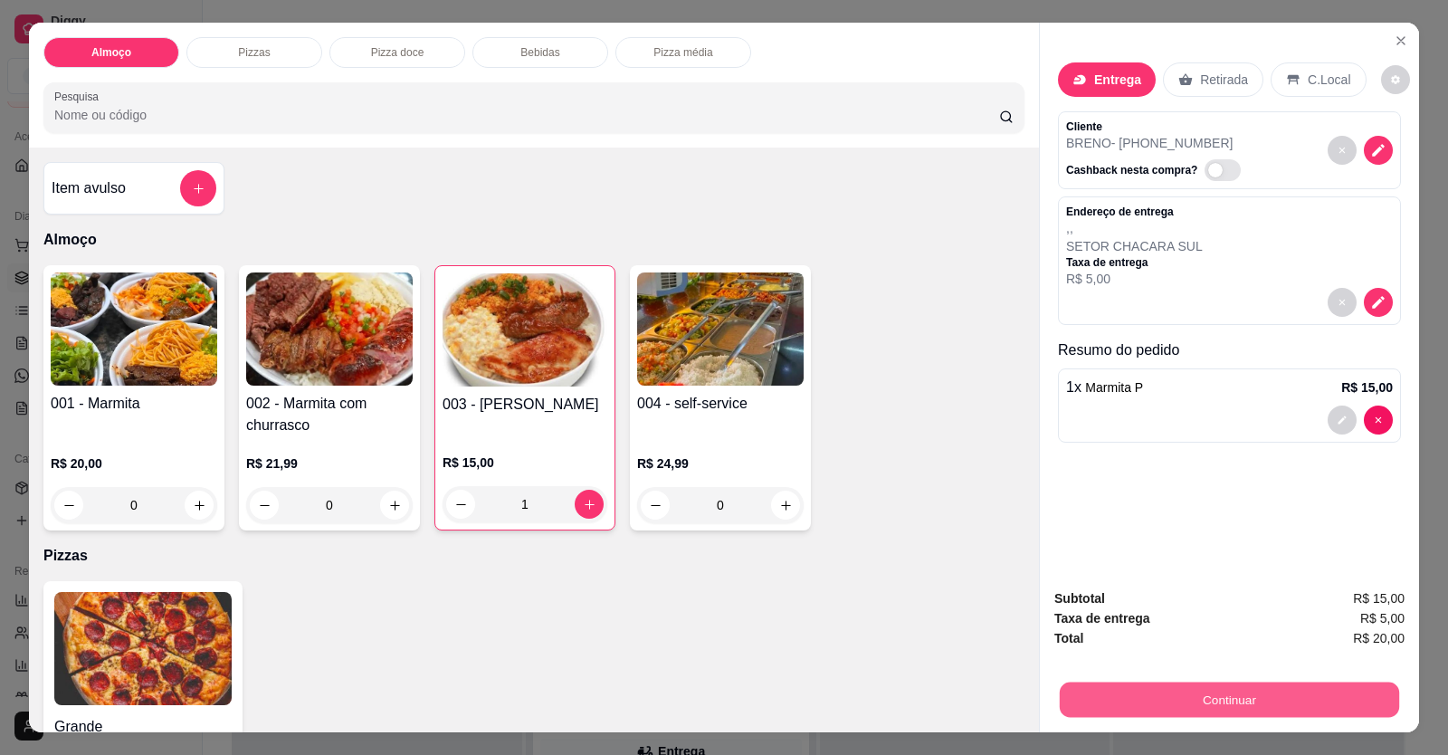
click at [1105, 700] on button "Continuar" at bounding box center [1229, 699] width 339 height 35
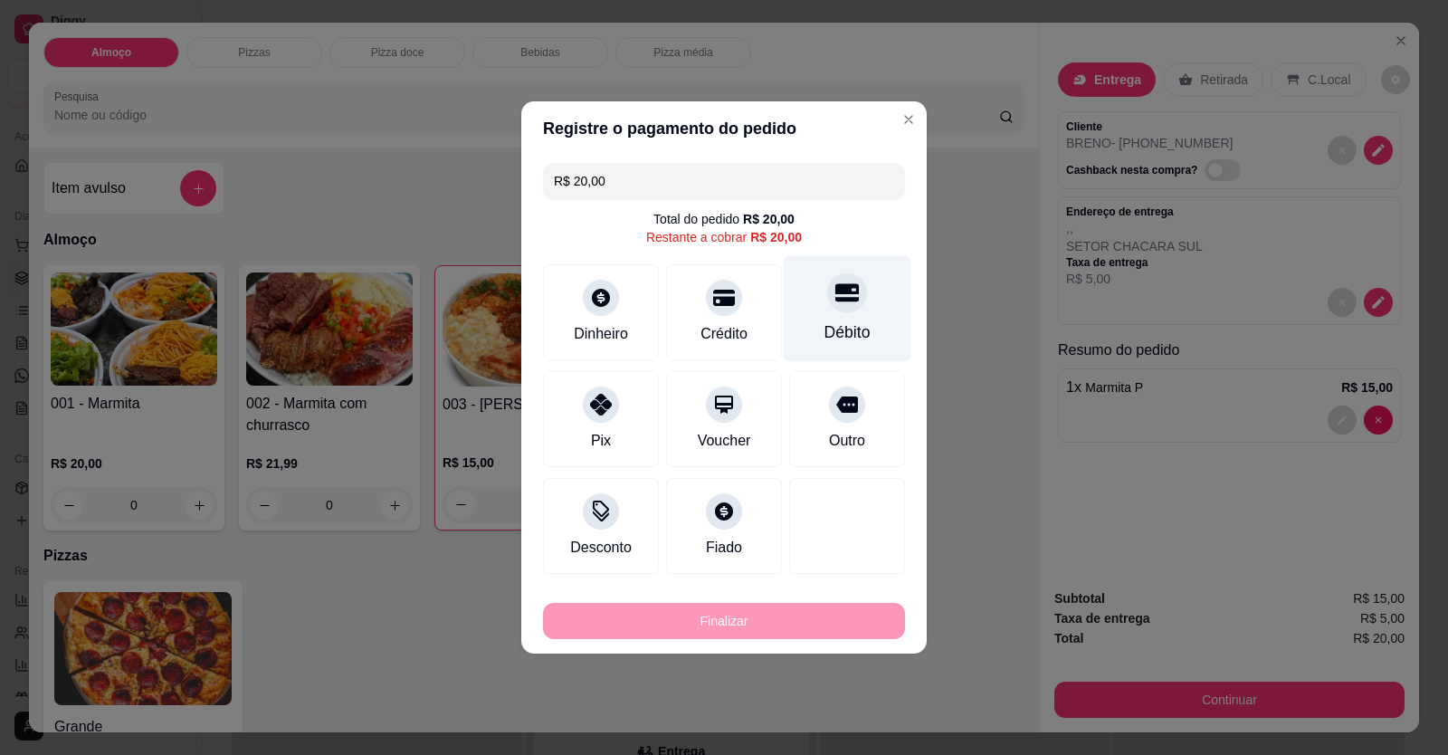
click at [834, 305] on div at bounding box center [847, 292] width 40 height 40
type input "R$ 0,00"
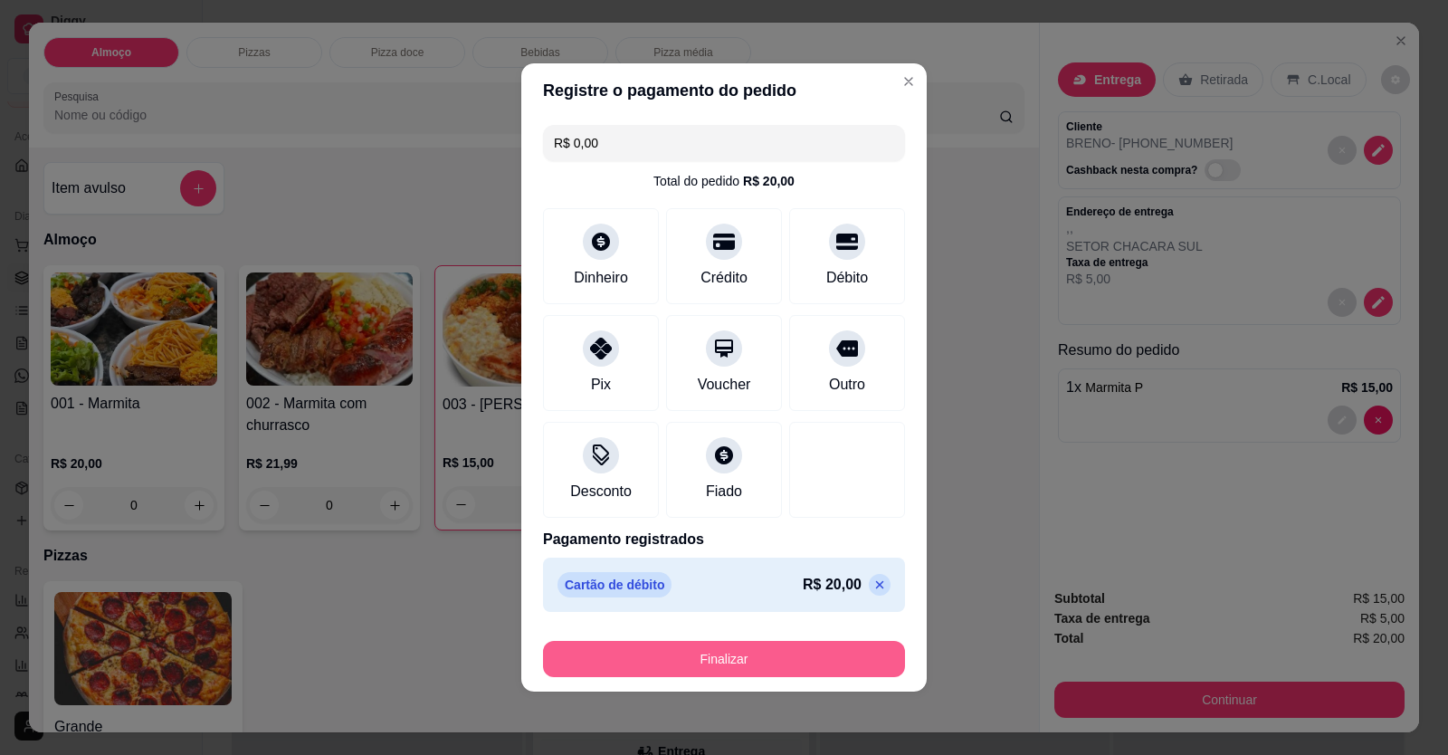
click at [796, 655] on button "Finalizar" at bounding box center [724, 659] width 362 height 36
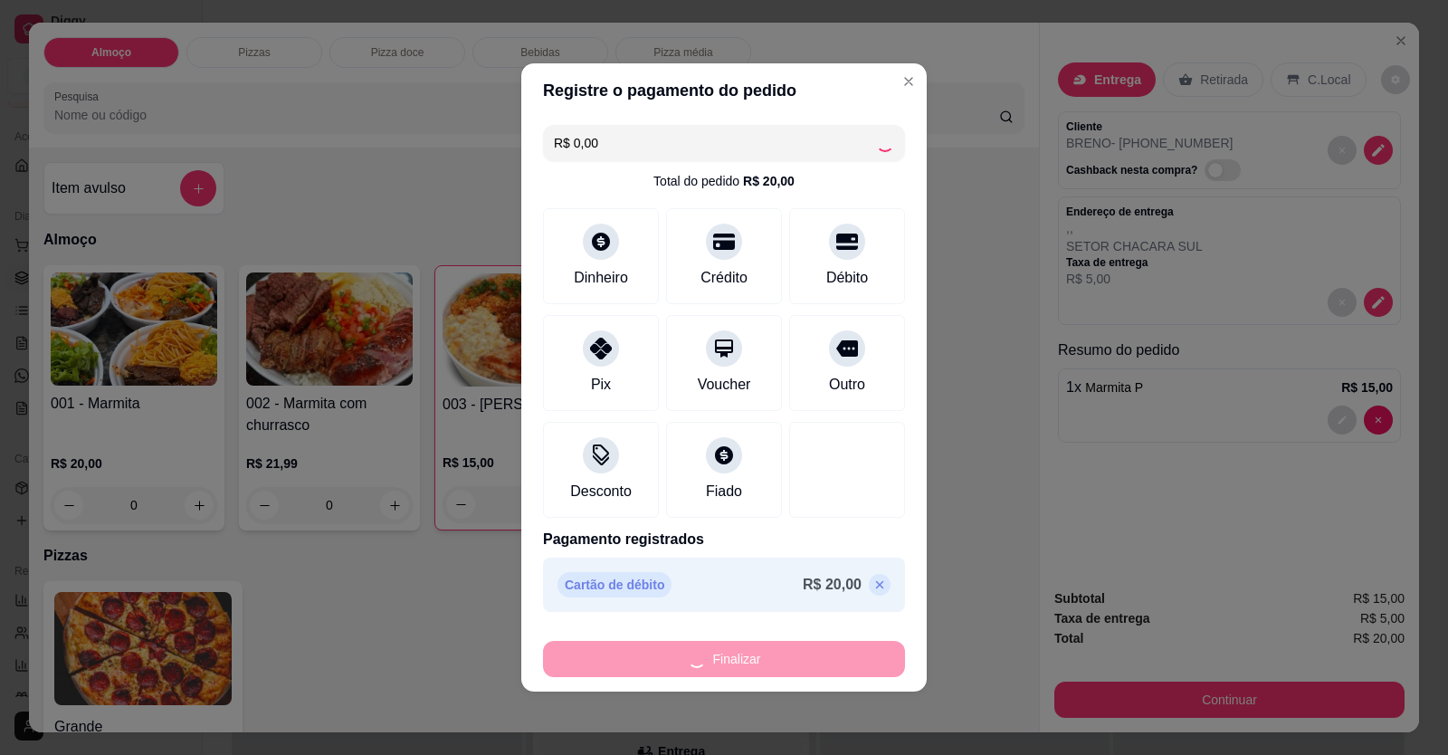
type input "0"
type input "-R$ 20,00"
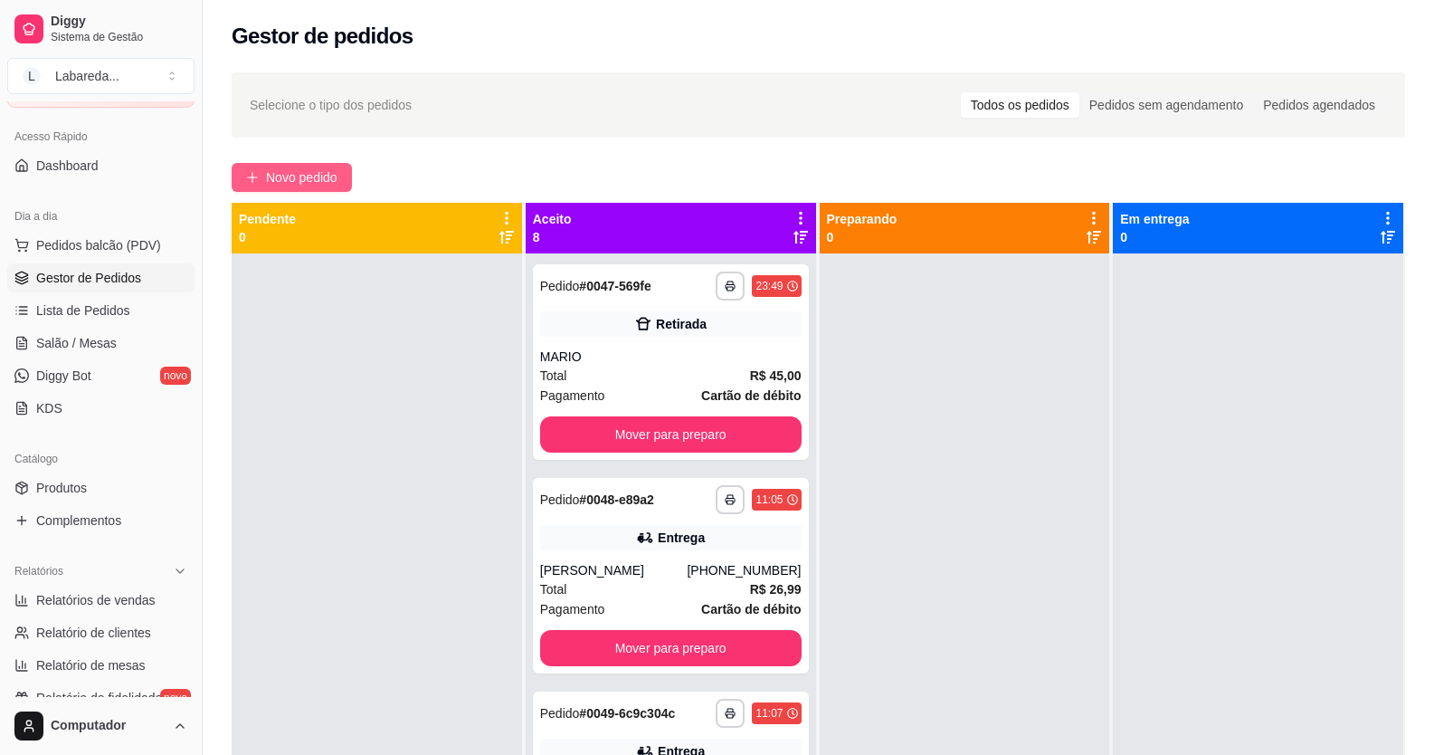
drag, startPoint x: 271, startPoint y: 158, endPoint x: 271, endPoint y: 172, distance: 13.6
click at [271, 161] on div "**********" at bounding box center [819, 521] width 1232 height 918
click at [271, 176] on span "Novo pedido" at bounding box center [301, 177] width 71 height 20
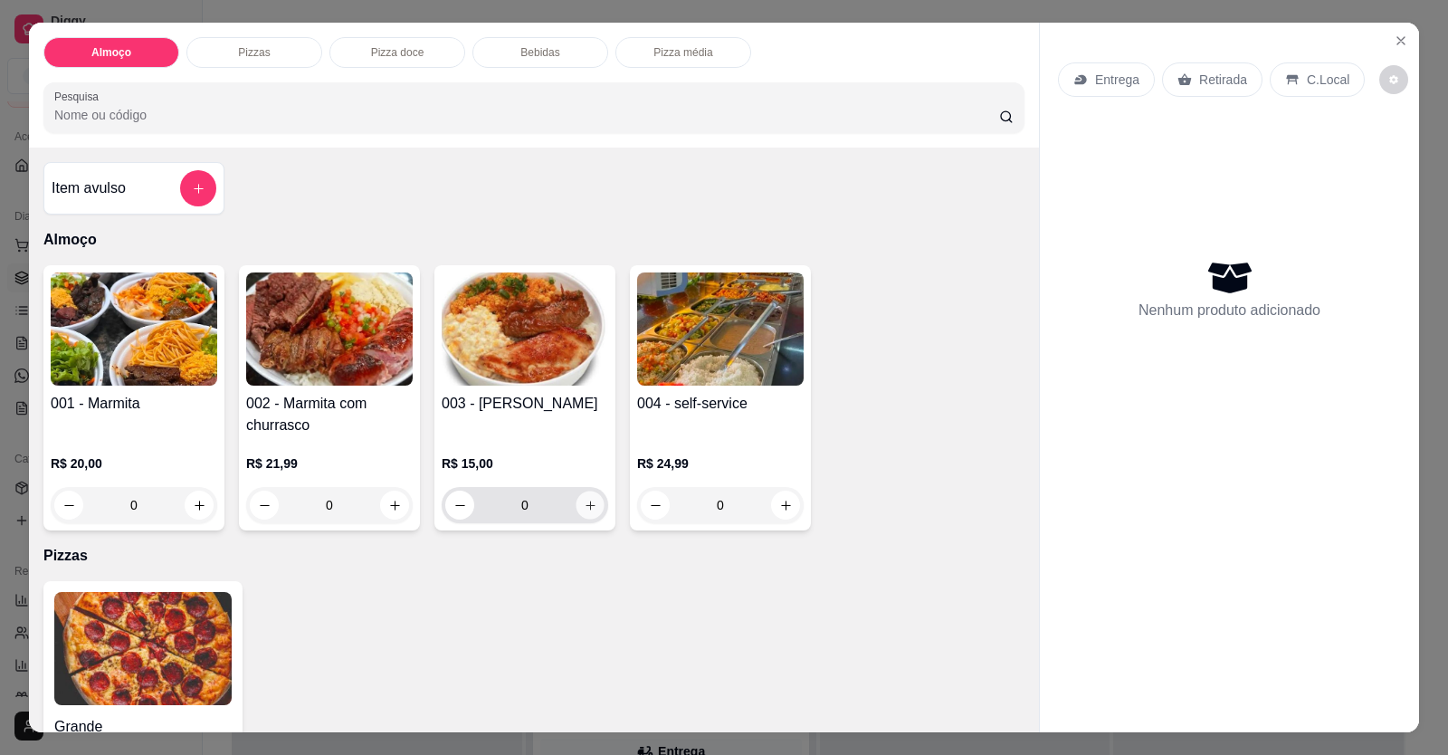
click at [585, 512] on button "increase-product-quantity" at bounding box center [590, 505] width 28 height 28
type input "1"
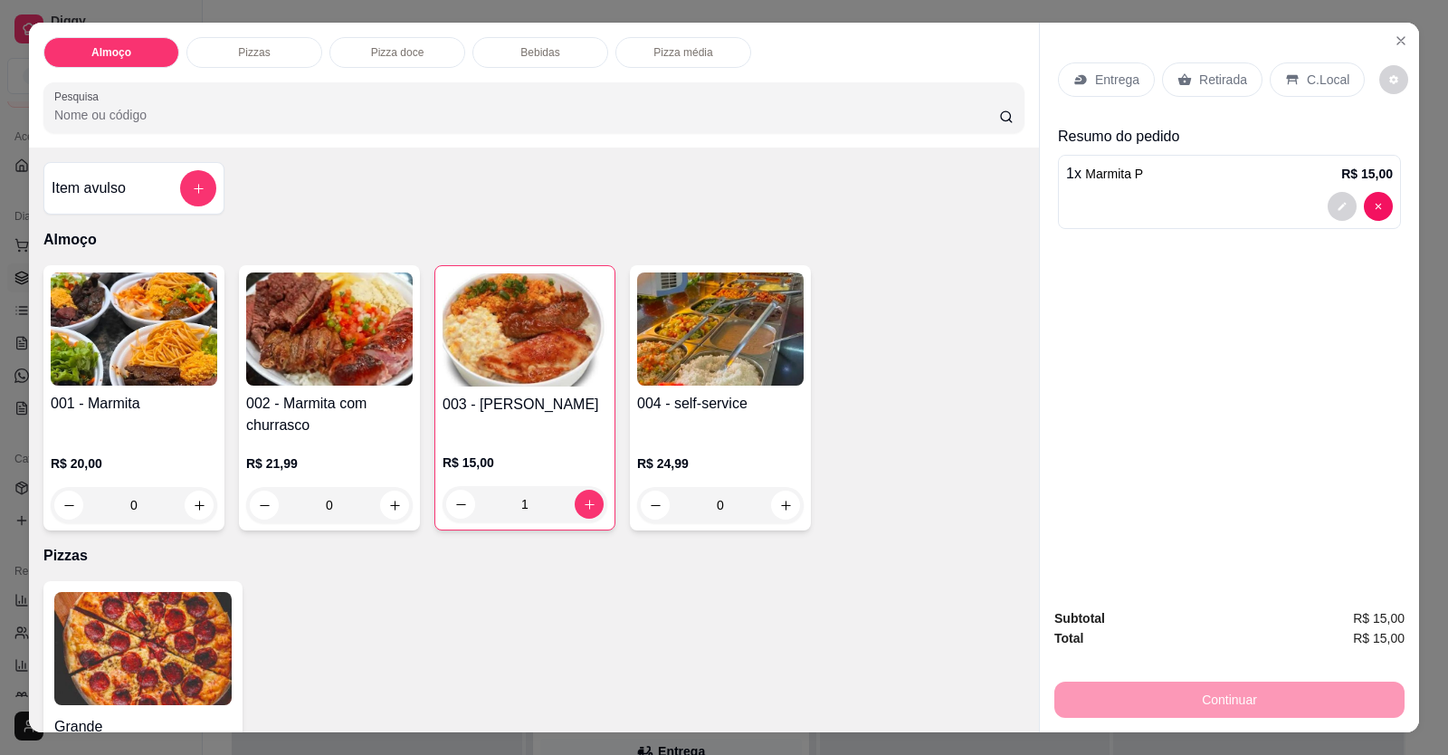
click at [1127, 84] on p "Entrega" at bounding box center [1117, 80] width 44 height 18
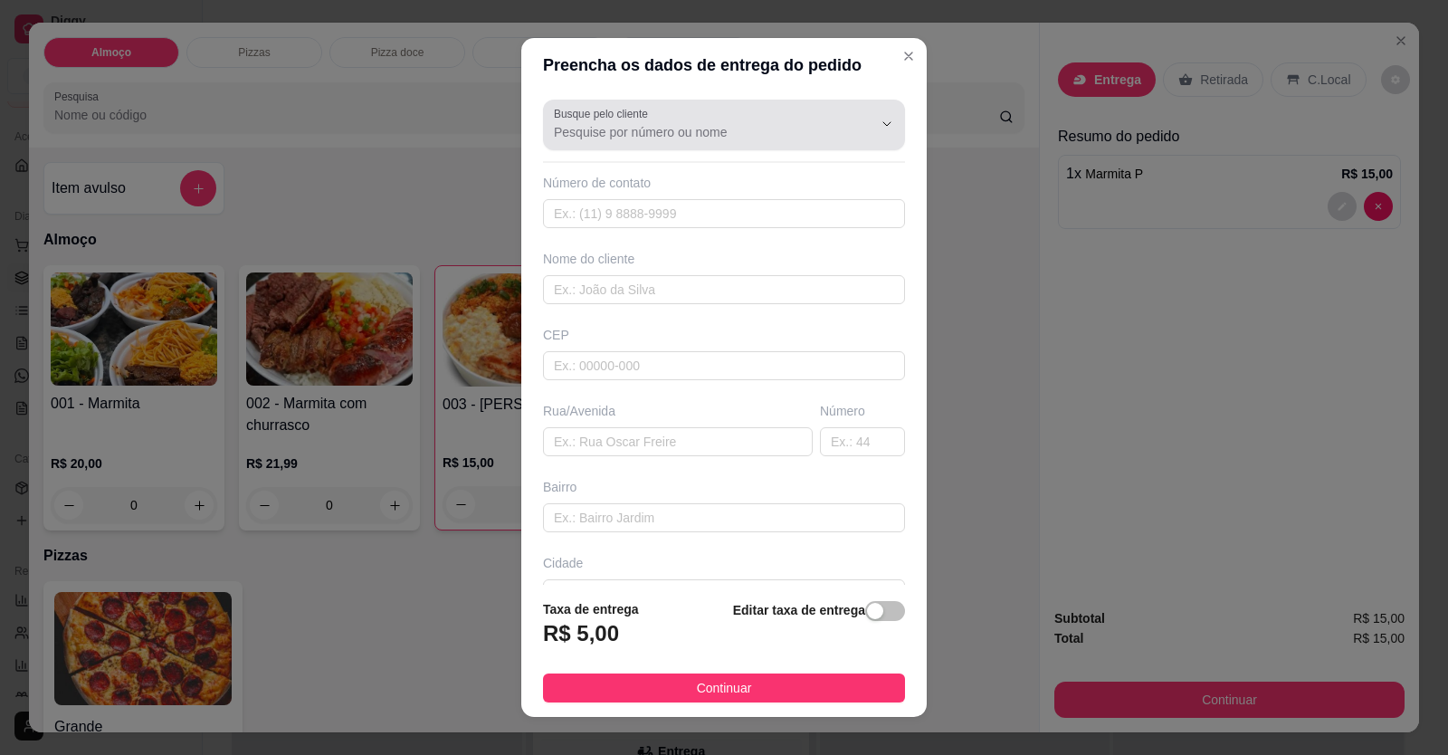
click at [716, 142] on div at bounding box center [724, 125] width 340 height 36
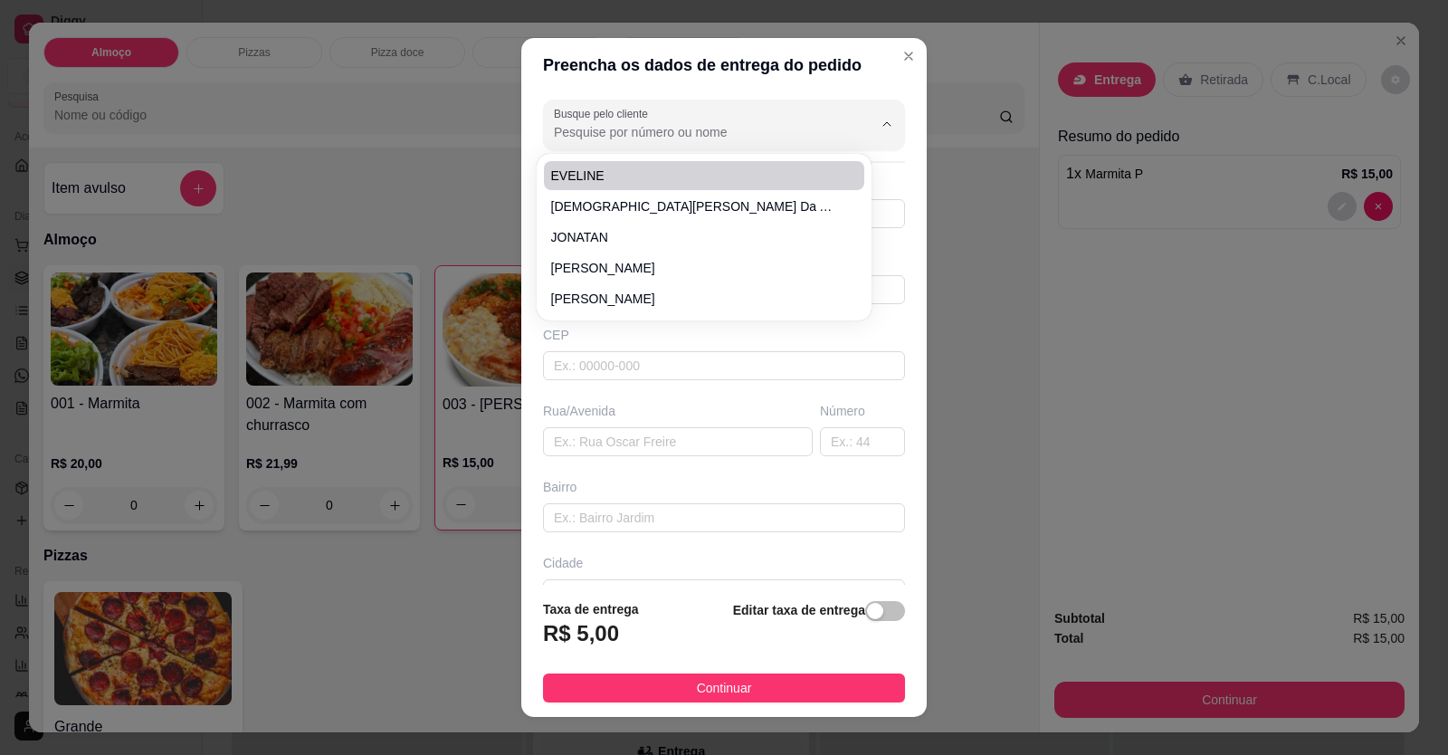
click at [647, 135] on input "Busque pelo cliente" at bounding box center [699, 132] width 290 height 18
click at [630, 168] on span "[PERSON_NAME]" at bounding box center [695, 176] width 288 height 18
type input "[PERSON_NAME]"
type input "61996499653"
type input "[PERSON_NAME]"
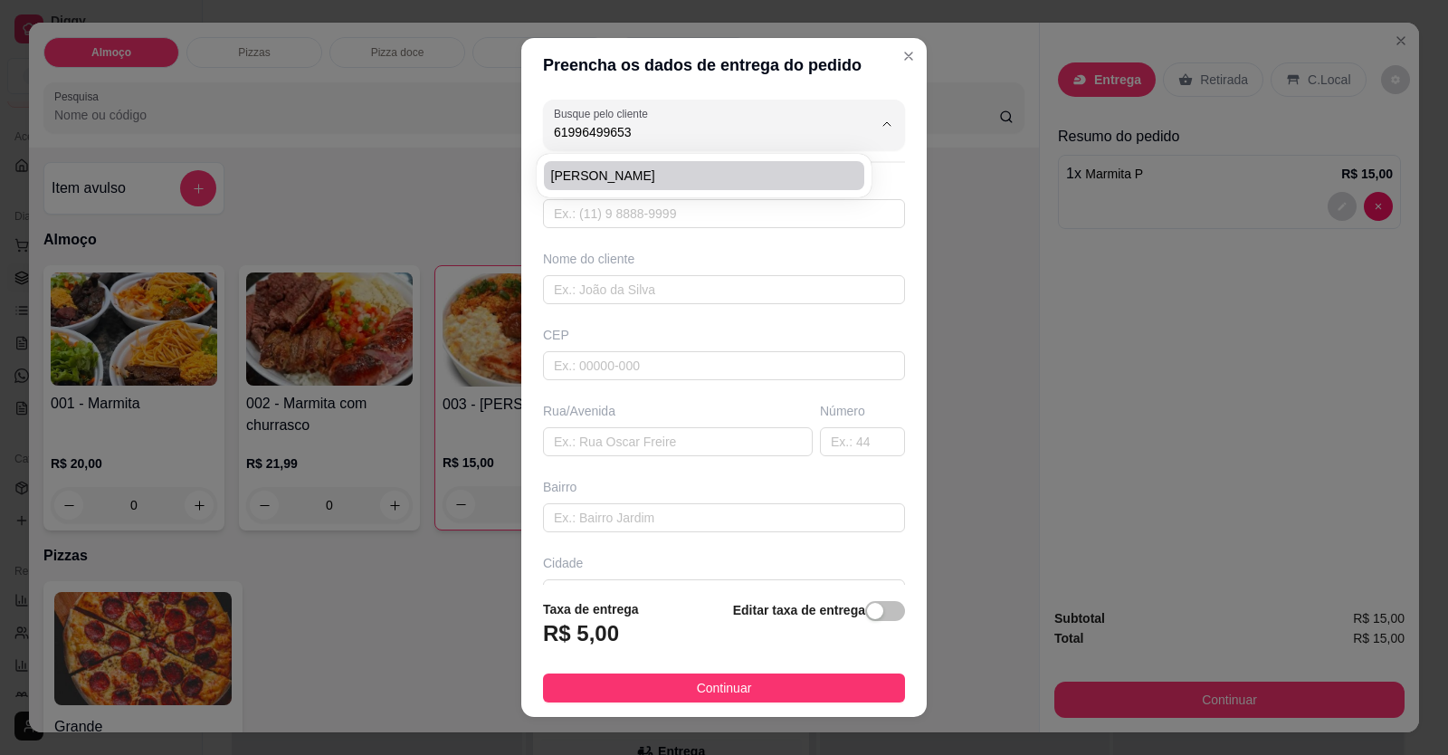
type input "LOCALIZAÇÃO"
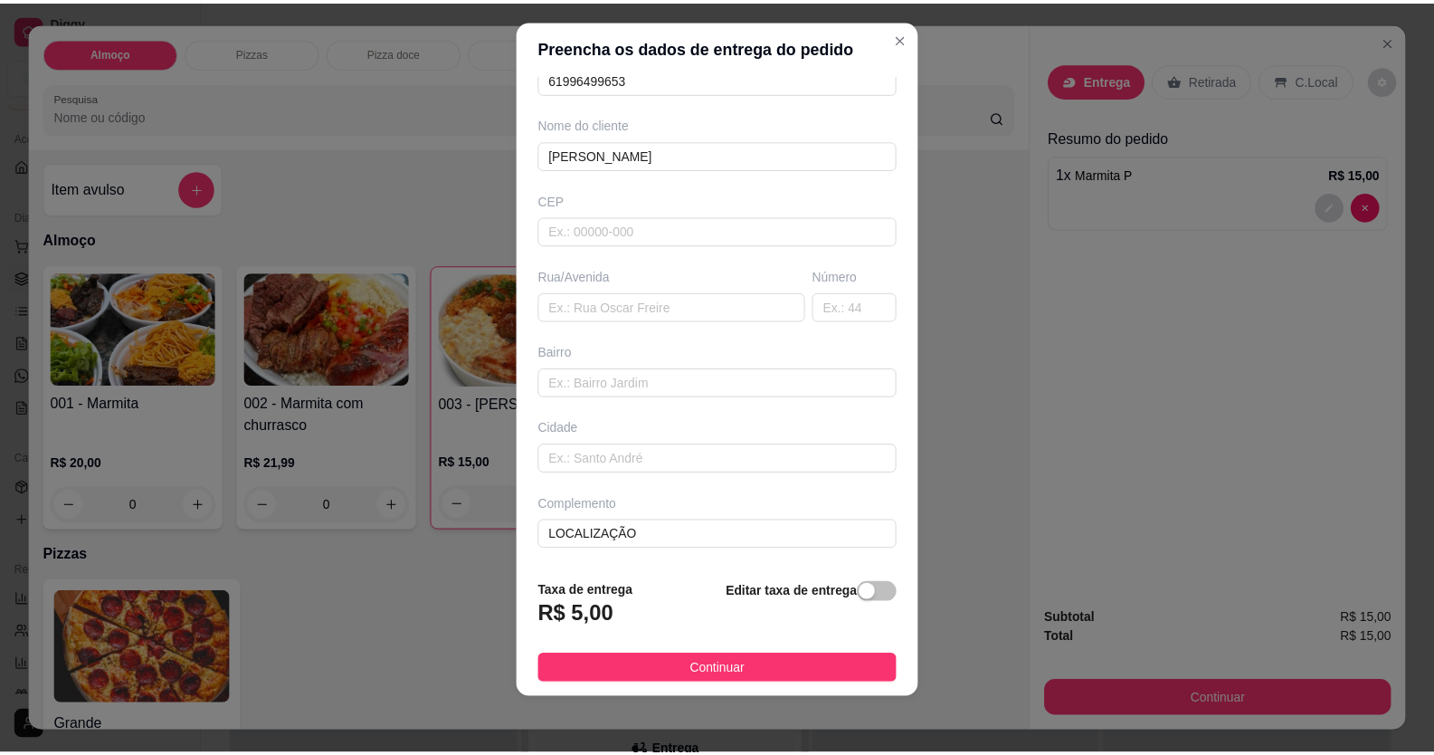
scroll to position [20, 0]
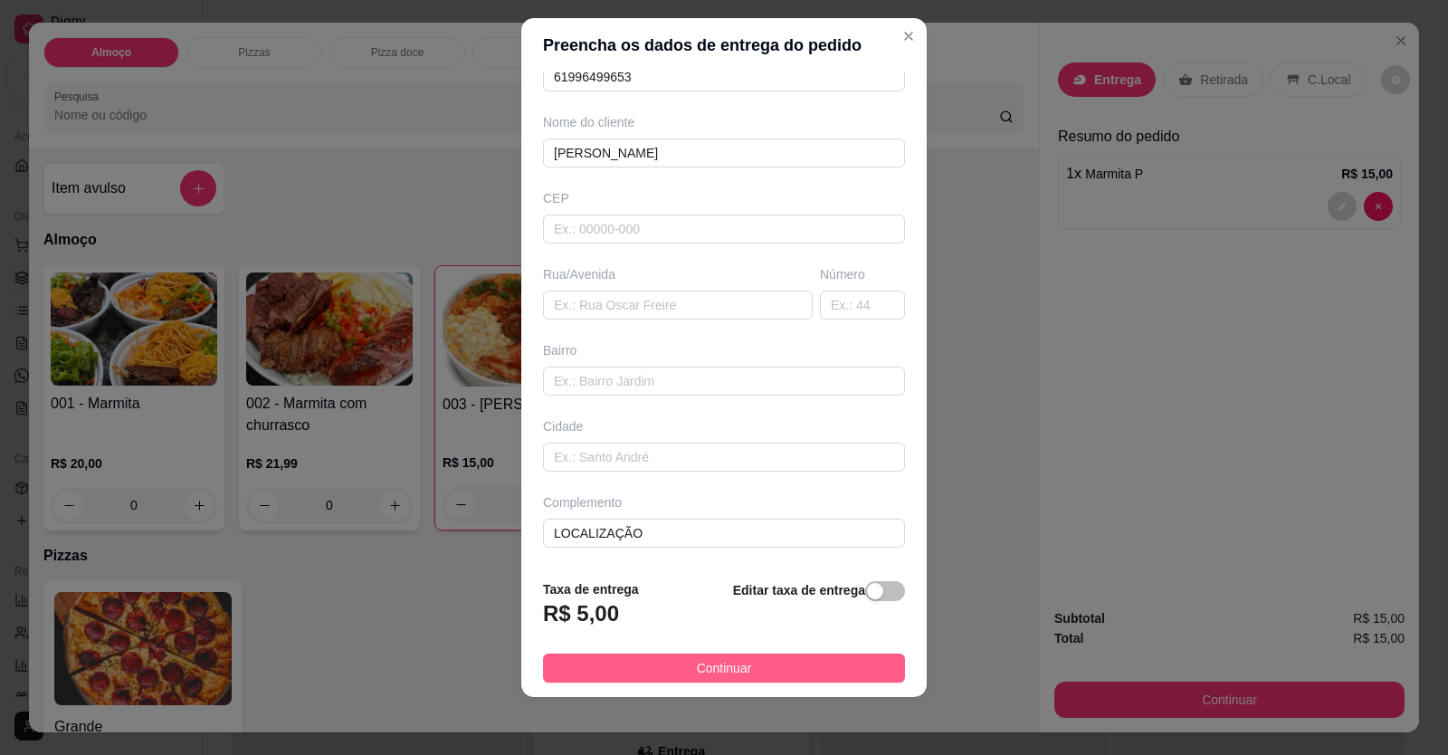
type input "[PERSON_NAME]"
click at [763, 676] on button "Continuar" at bounding box center [724, 667] width 362 height 29
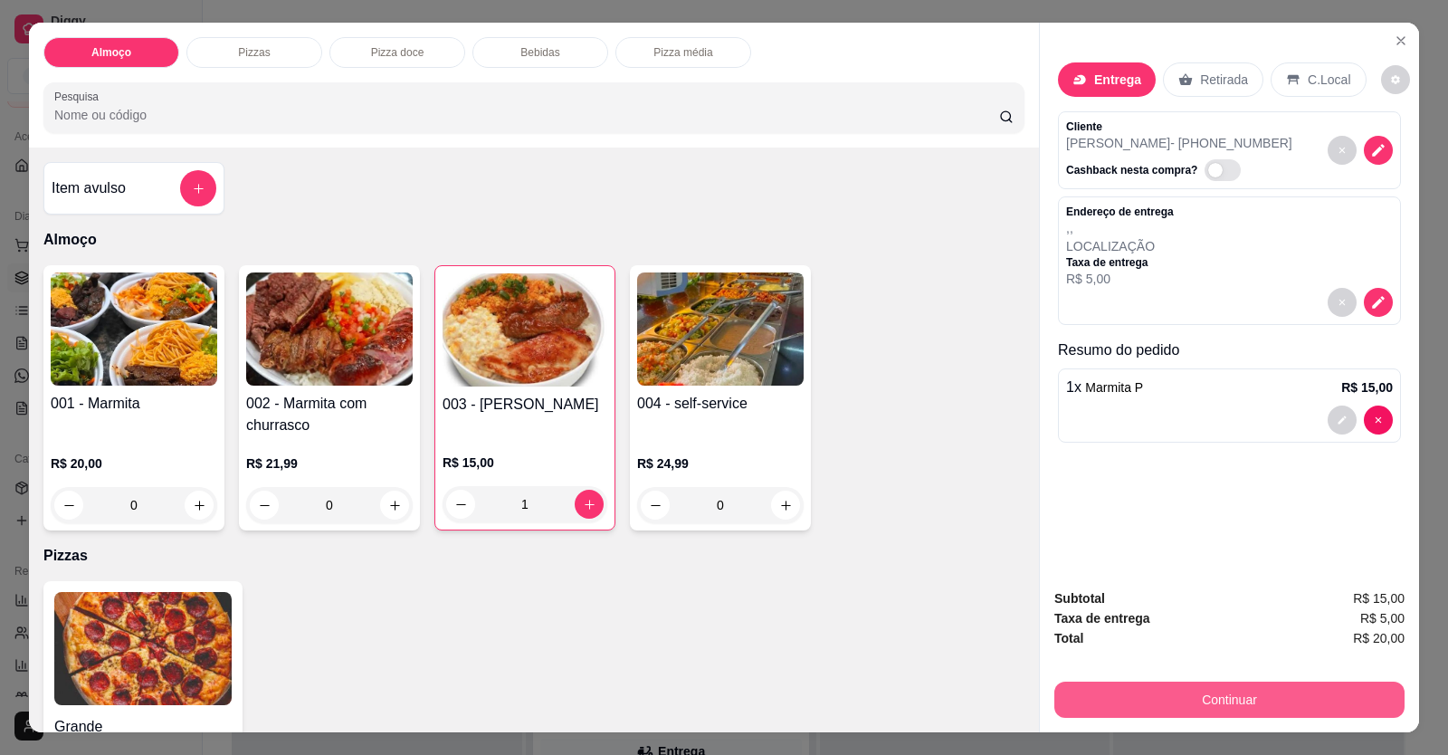
click at [1071, 717] on button "Continuar" at bounding box center [1229, 699] width 350 height 36
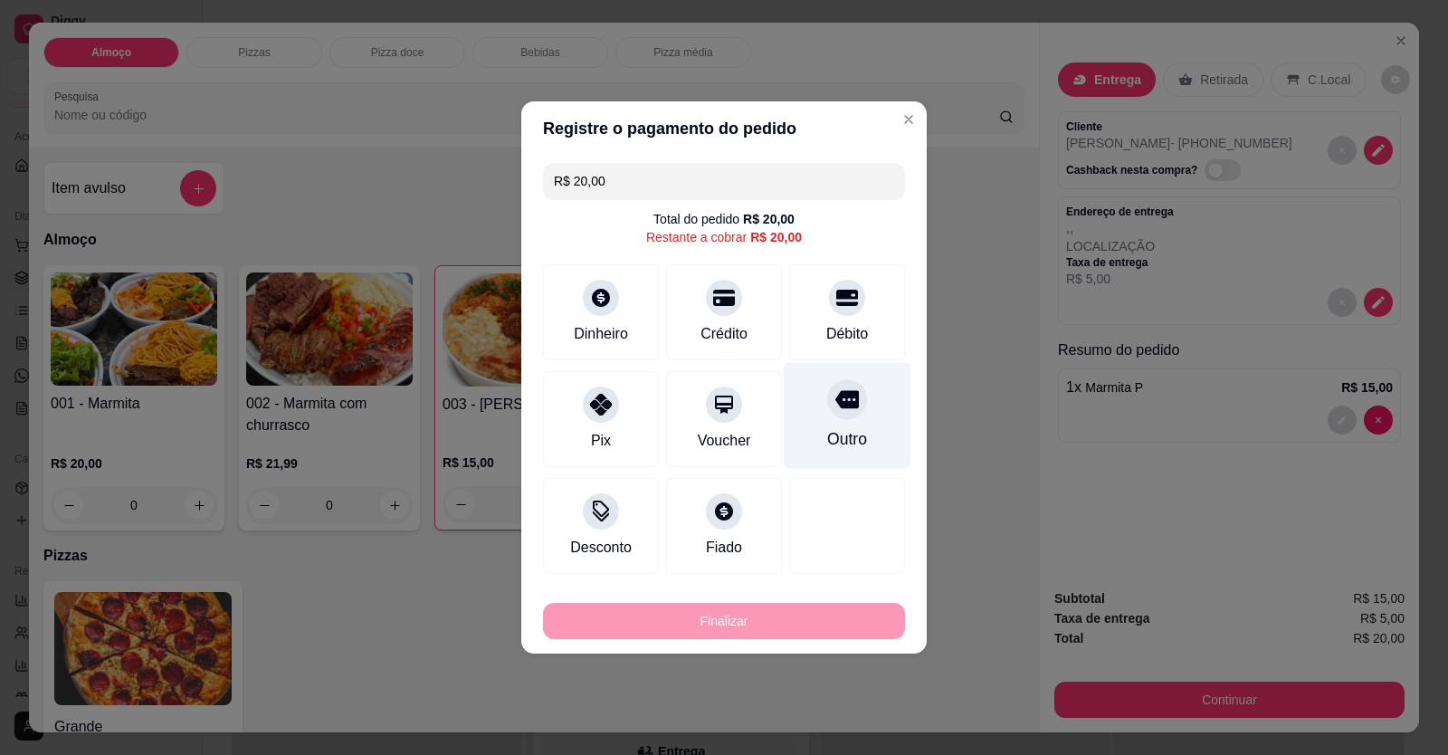
click at [866, 334] on div "Débito" at bounding box center [847, 312] width 116 height 96
type input "R$ 0,00"
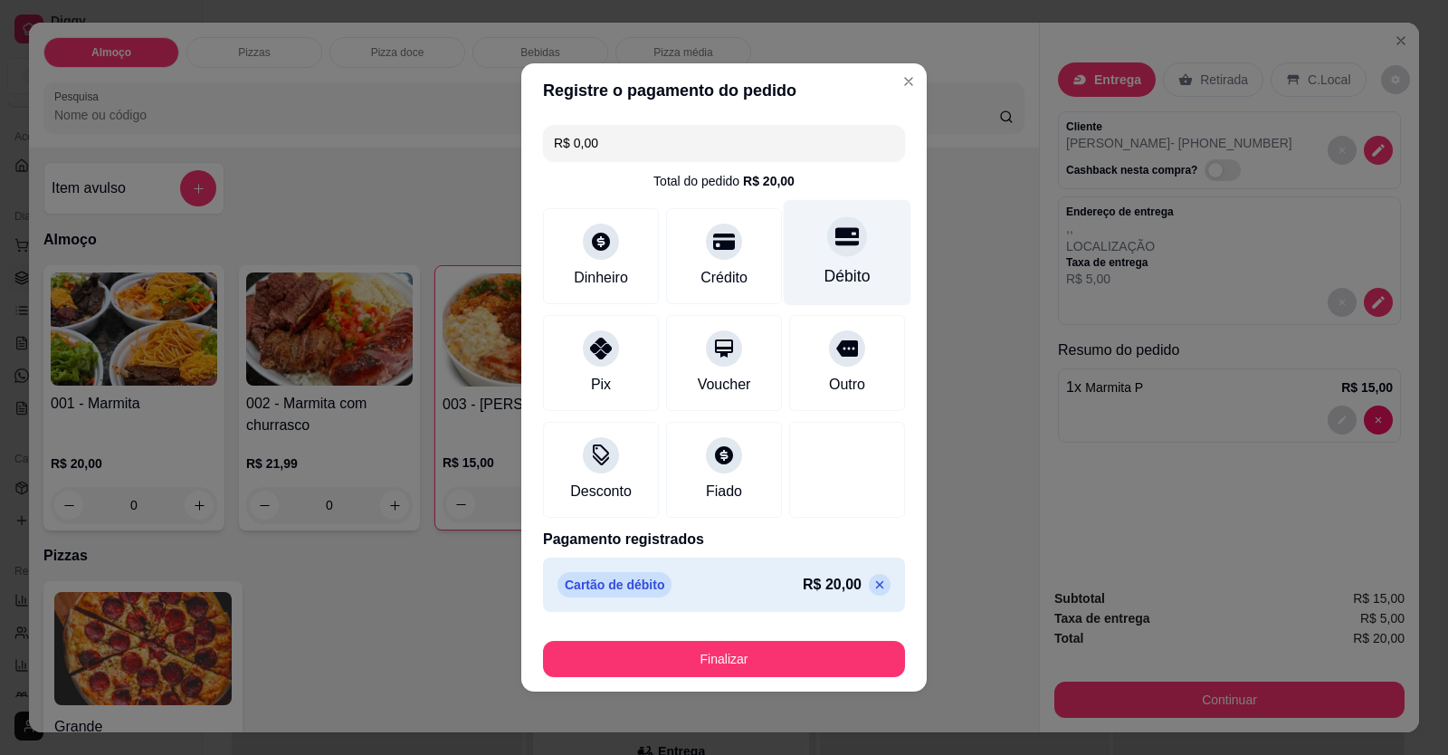
click at [843, 271] on div "Débito" at bounding box center [847, 276] width 46 height 24
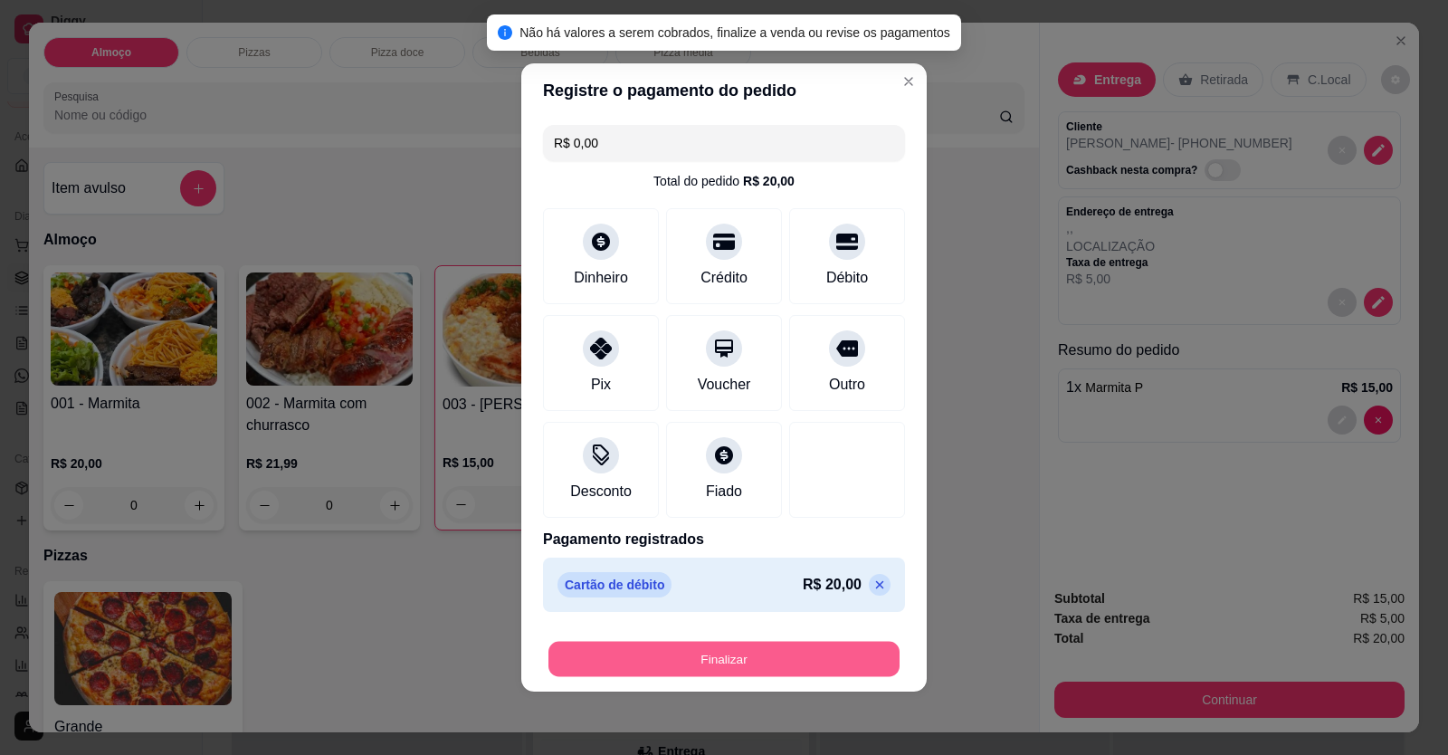
click at [818, 656] on button "Finalizar" at bounding box center [723, 659] width 351 height 35
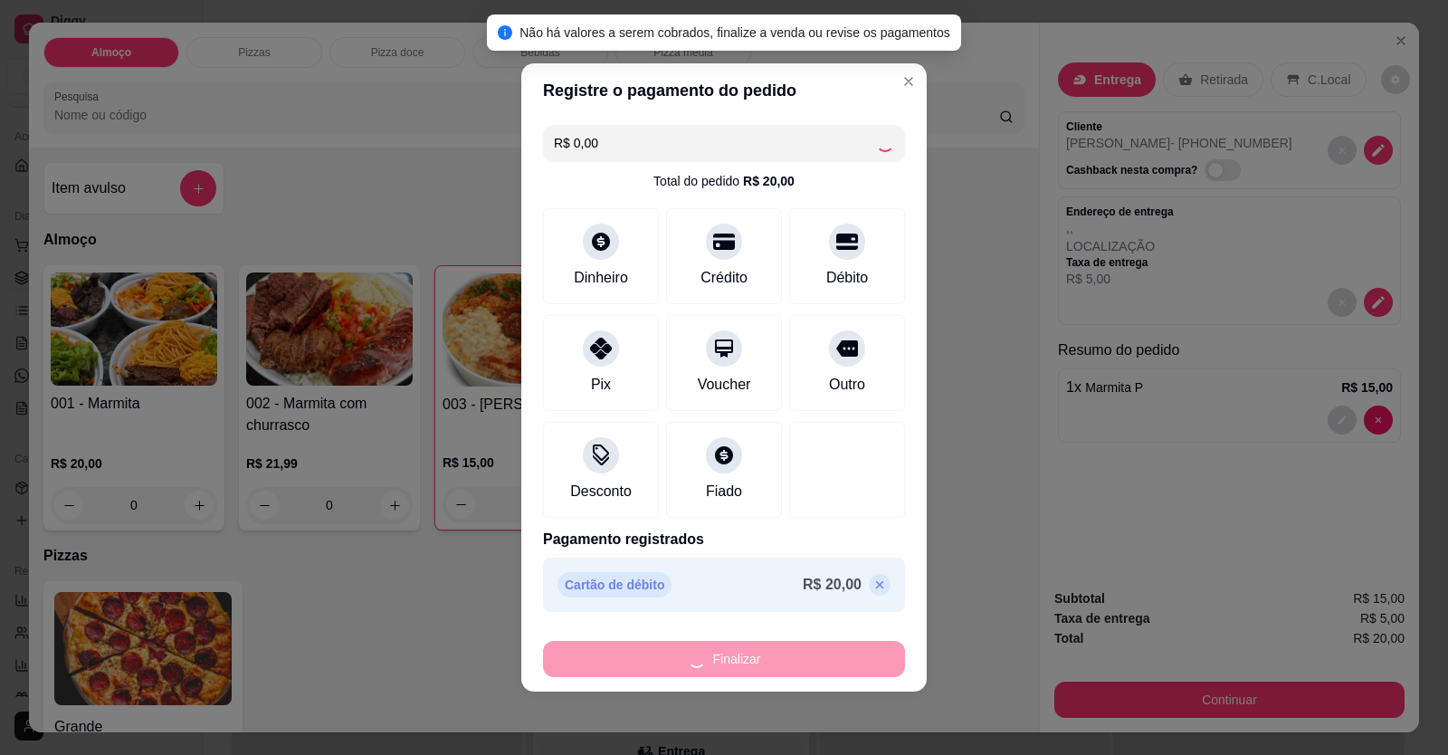
type input "0"
type input "-R$ 20,00"
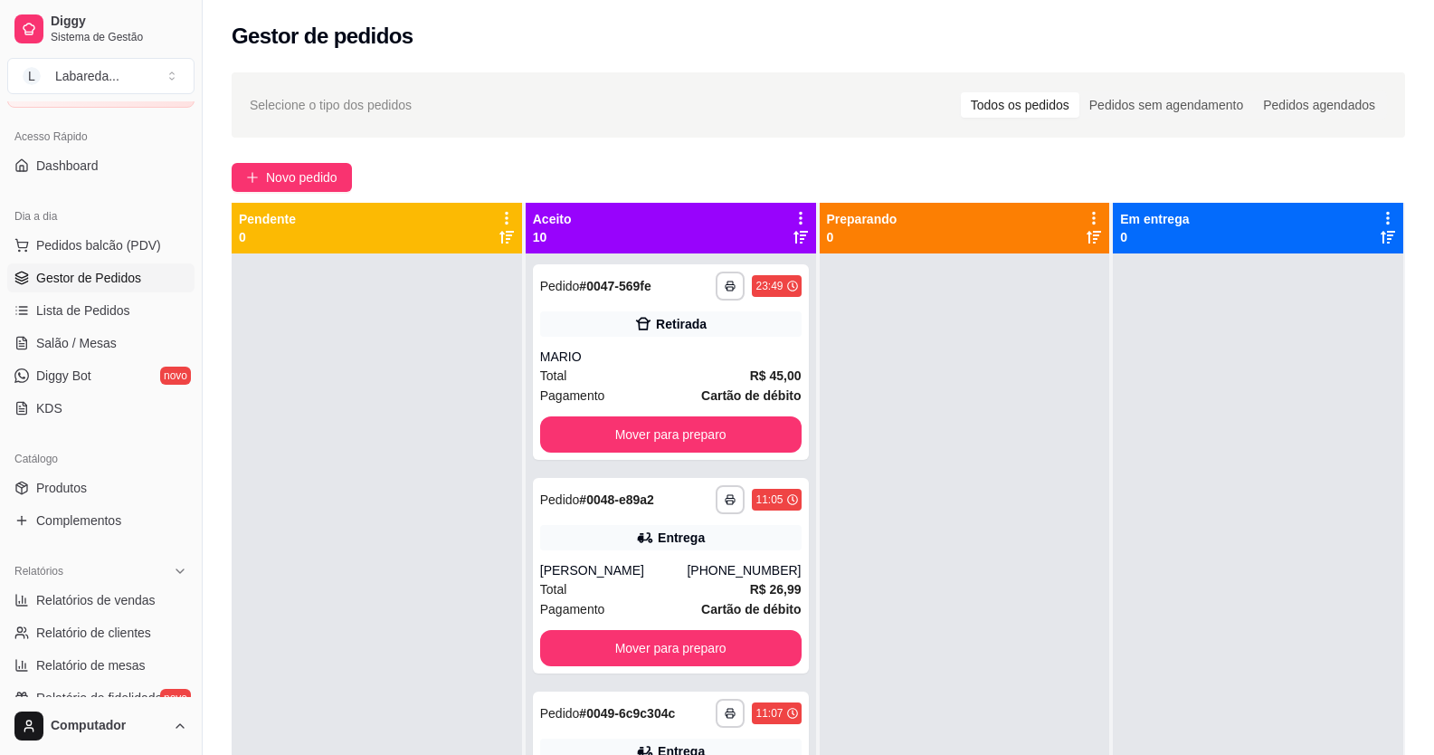
click at [996, 661] on div at bounding box center [965, 630] width 291 height 755
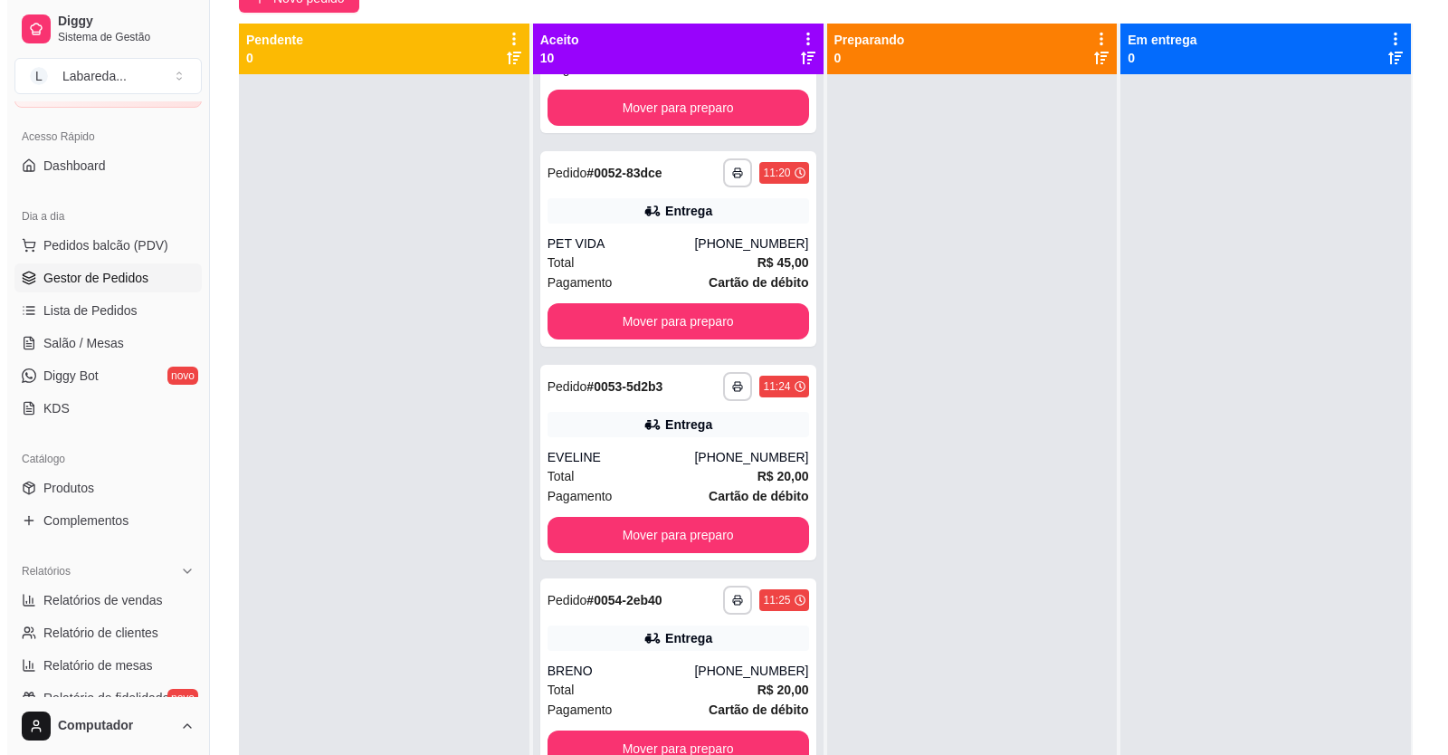
scroll to position [95, 0]
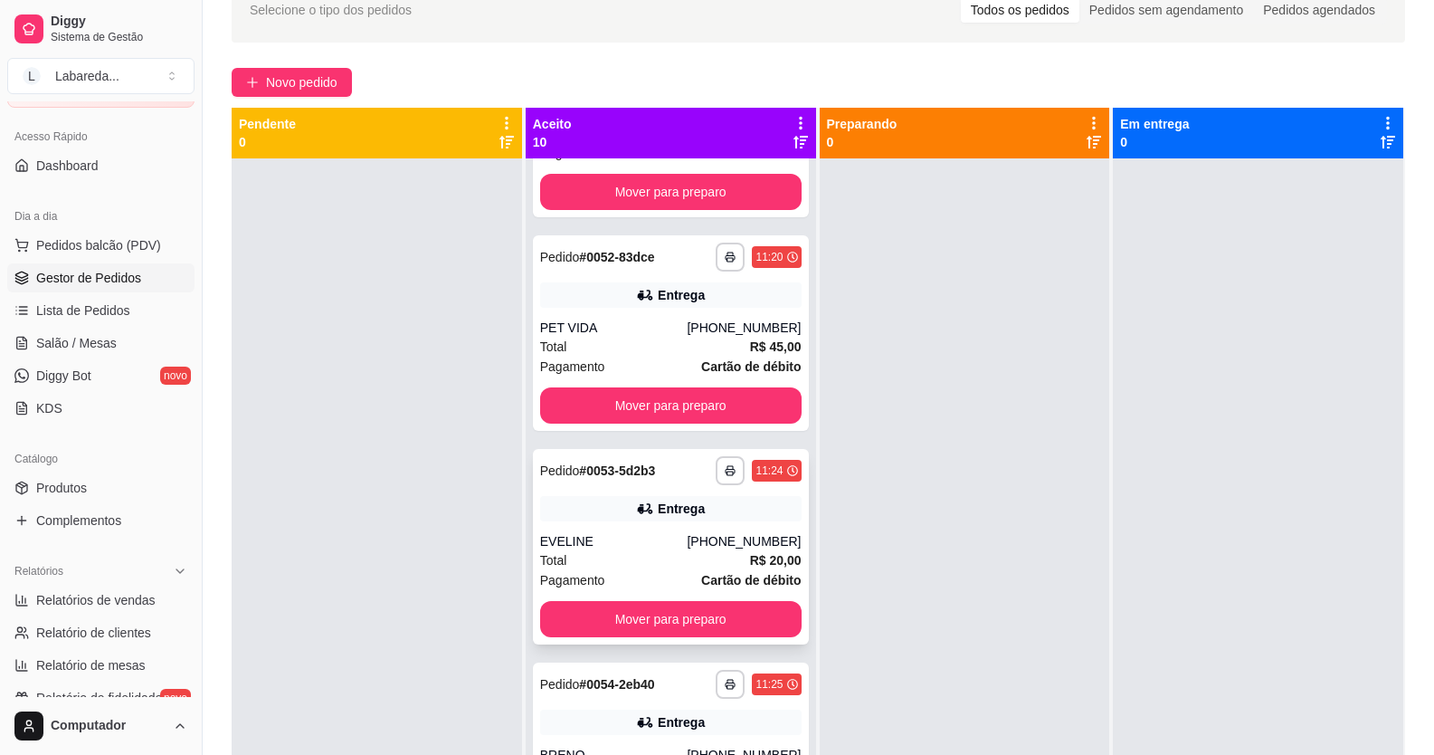
click at [698, 550] on div "Total R$ 20,00" at bounding box center [671, 560] width 262 height 20
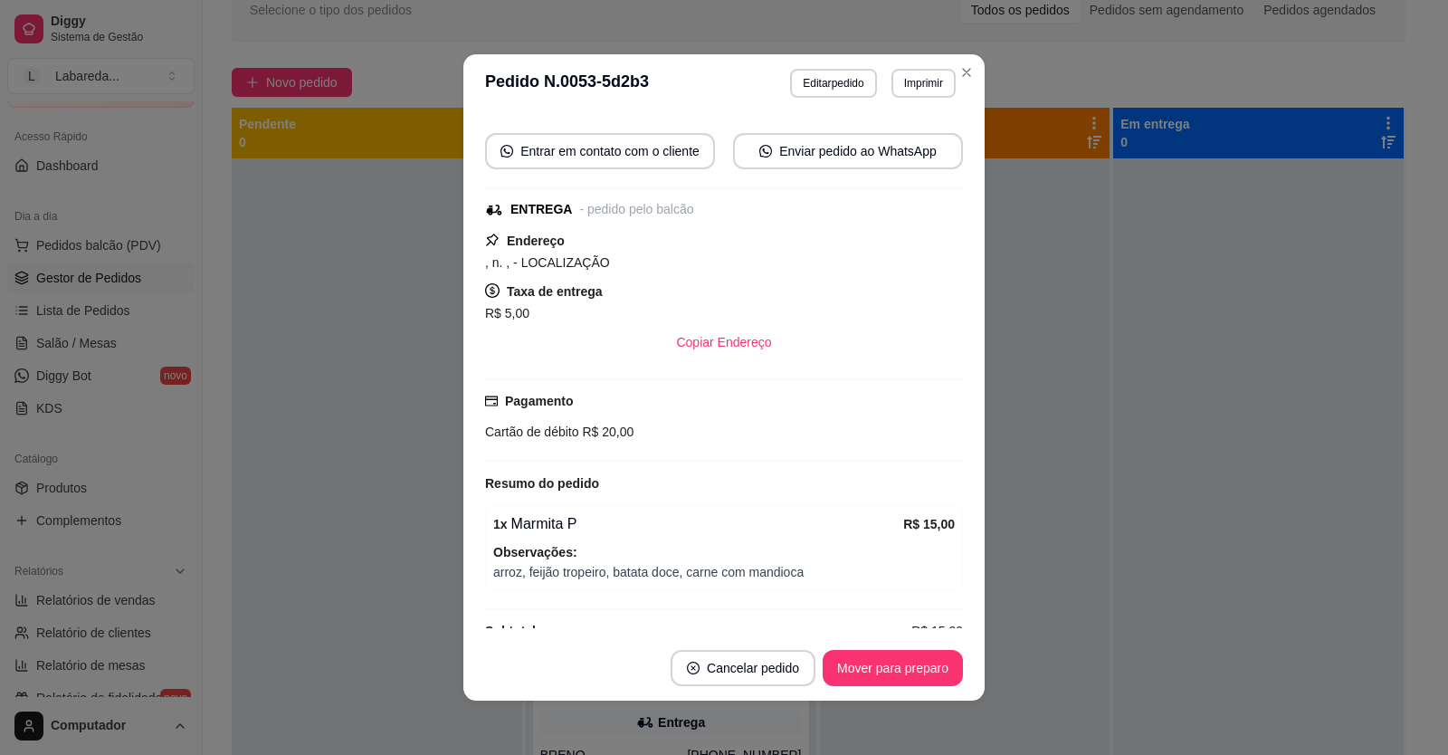
scroll to position [272, 0]
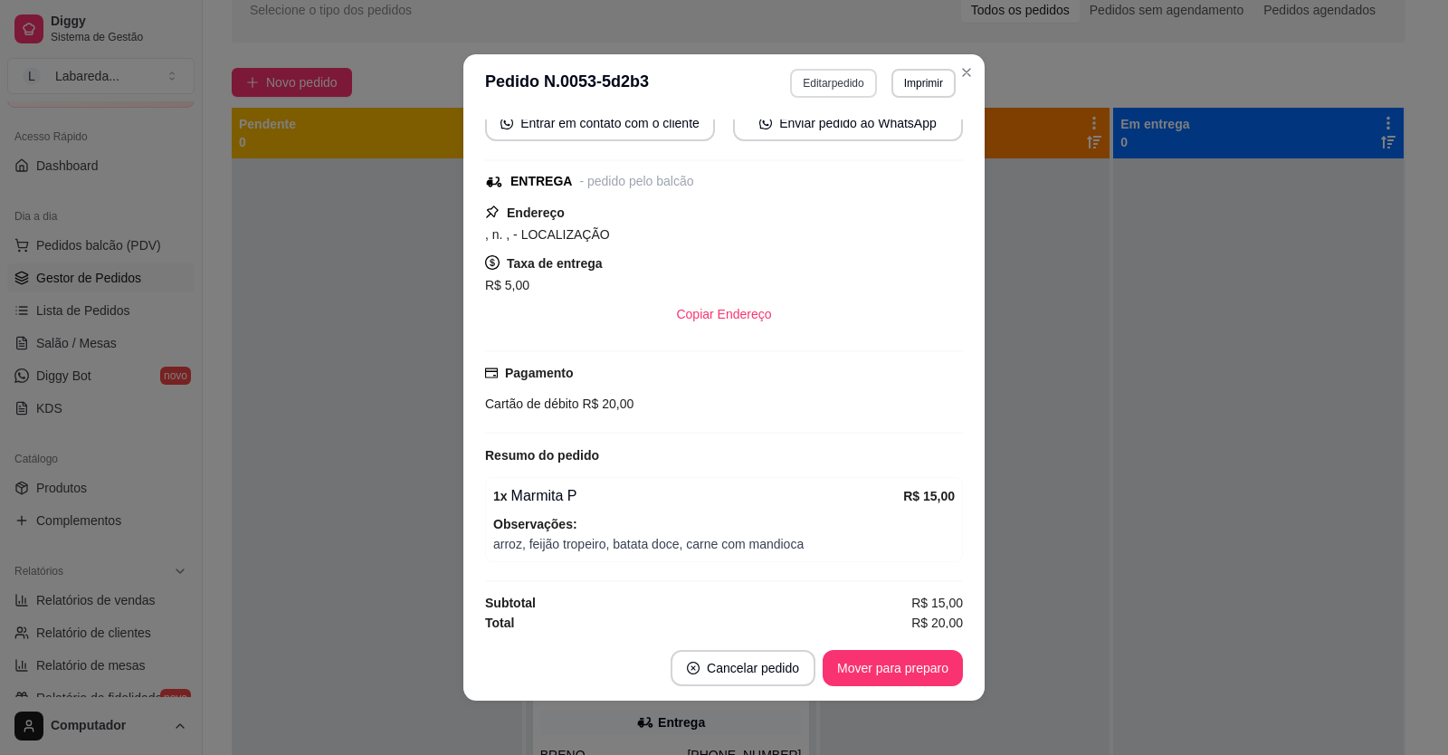
click at [843, 80] on button "Editar pedido" at bounding box center [833, 83] width 86 height 29
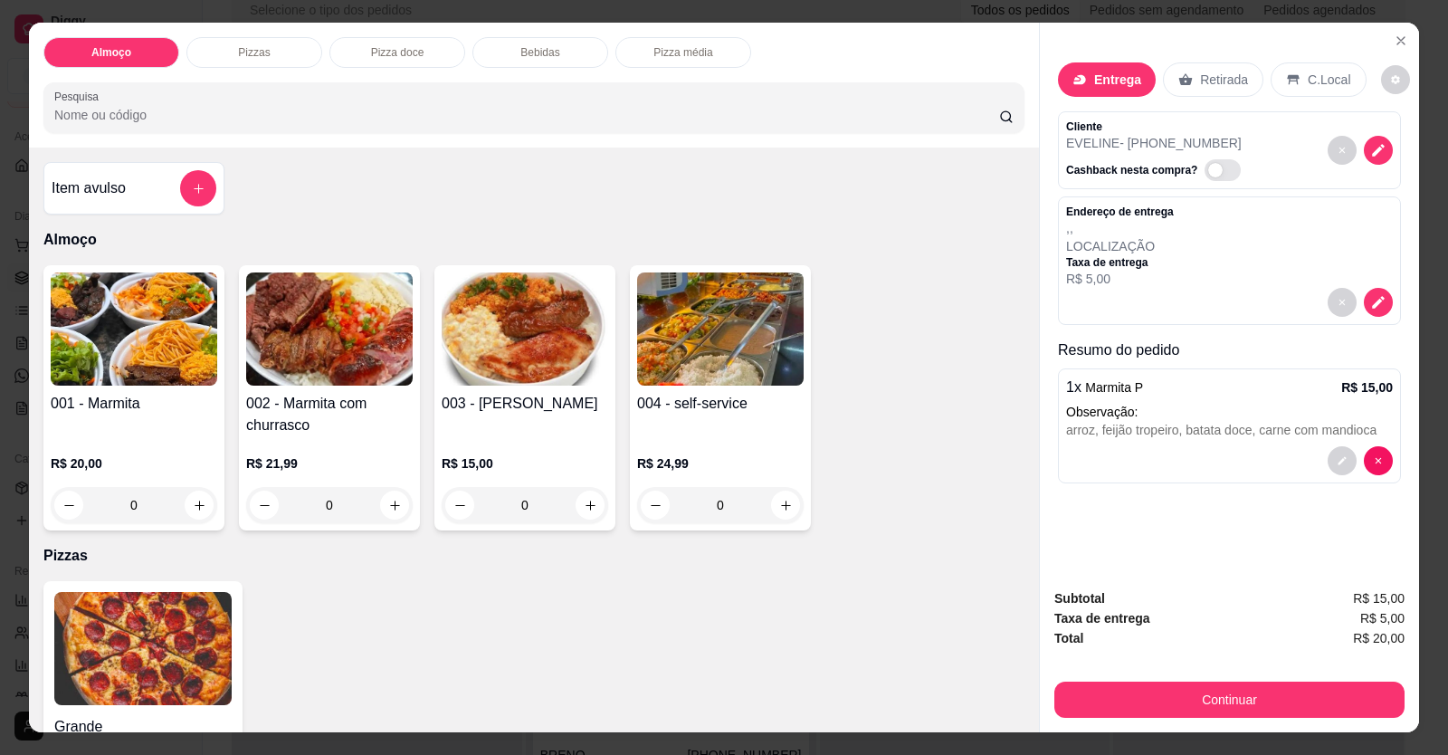
scroll to position [183, 0]
click at [1169, 257] on div "Endereço de entrega , , LOCALIZAÇÃO Taxa de entrega R$ 5,00" at bounding box center [1229, 246] width 327 height 83
click at [1380, 303] on button "decrease-product-quantity" at bounding box center [1378, 302] width 29 height 29
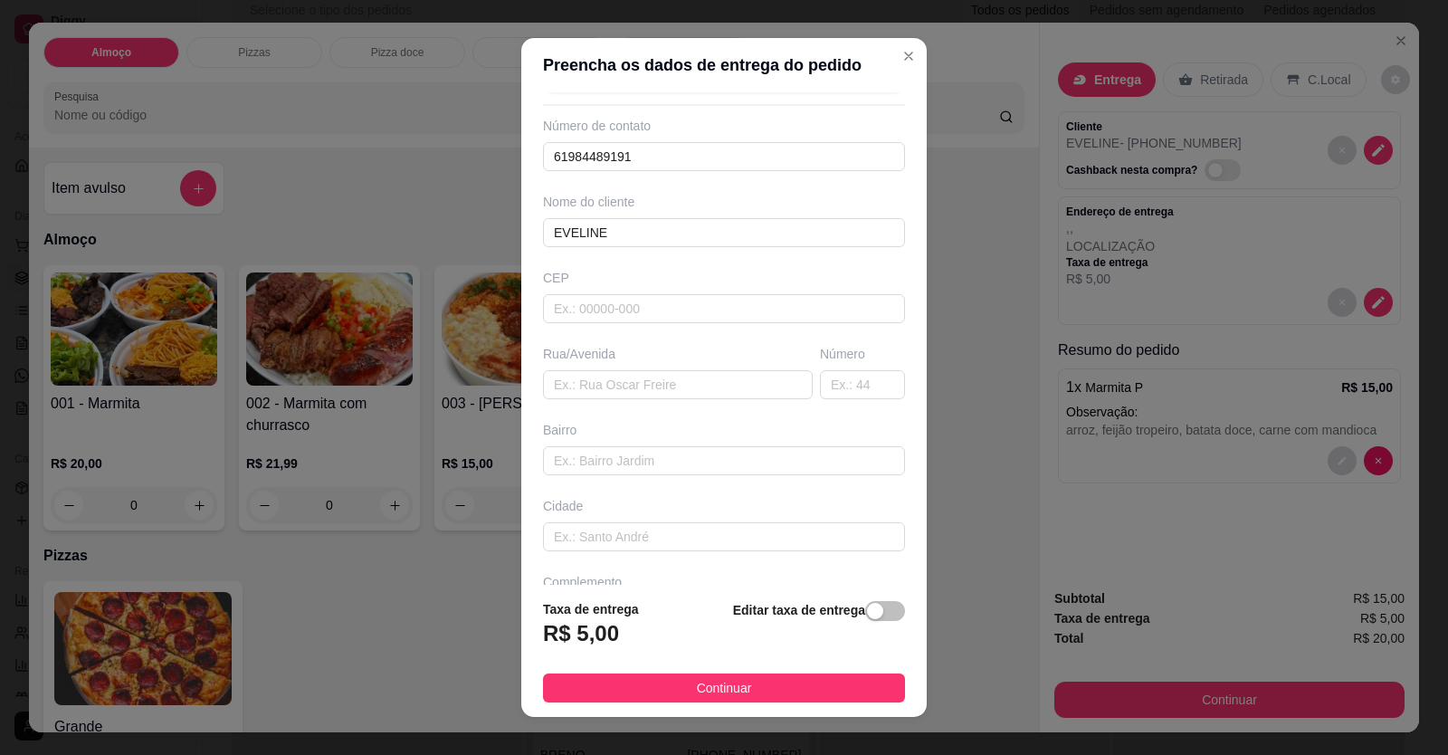
scroll to position [117, 0]
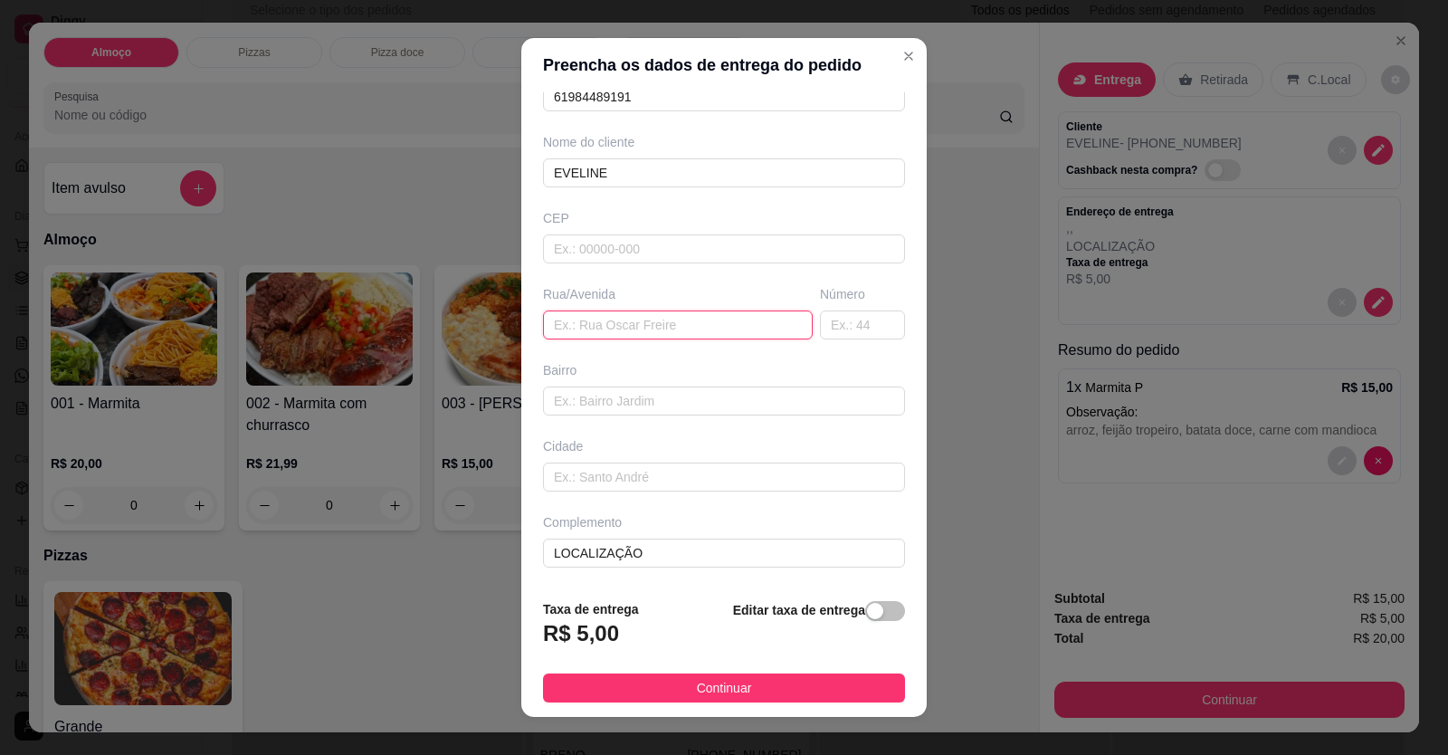
click at [595, 323] on input "text" at bounding box center [678, 324] width 270 height 29
paste input "[11:26[DATE]] Eveline: [STREET_ADDRESS][PERSON_NAME] quadra 08 N°07 a 11 [GEOGR…"
type input "[11:26[DATE]] Eveline: [STREET_ADDRESS][PERSON_NAME] quadra 08 N°07 a 11 [GEOGR…"
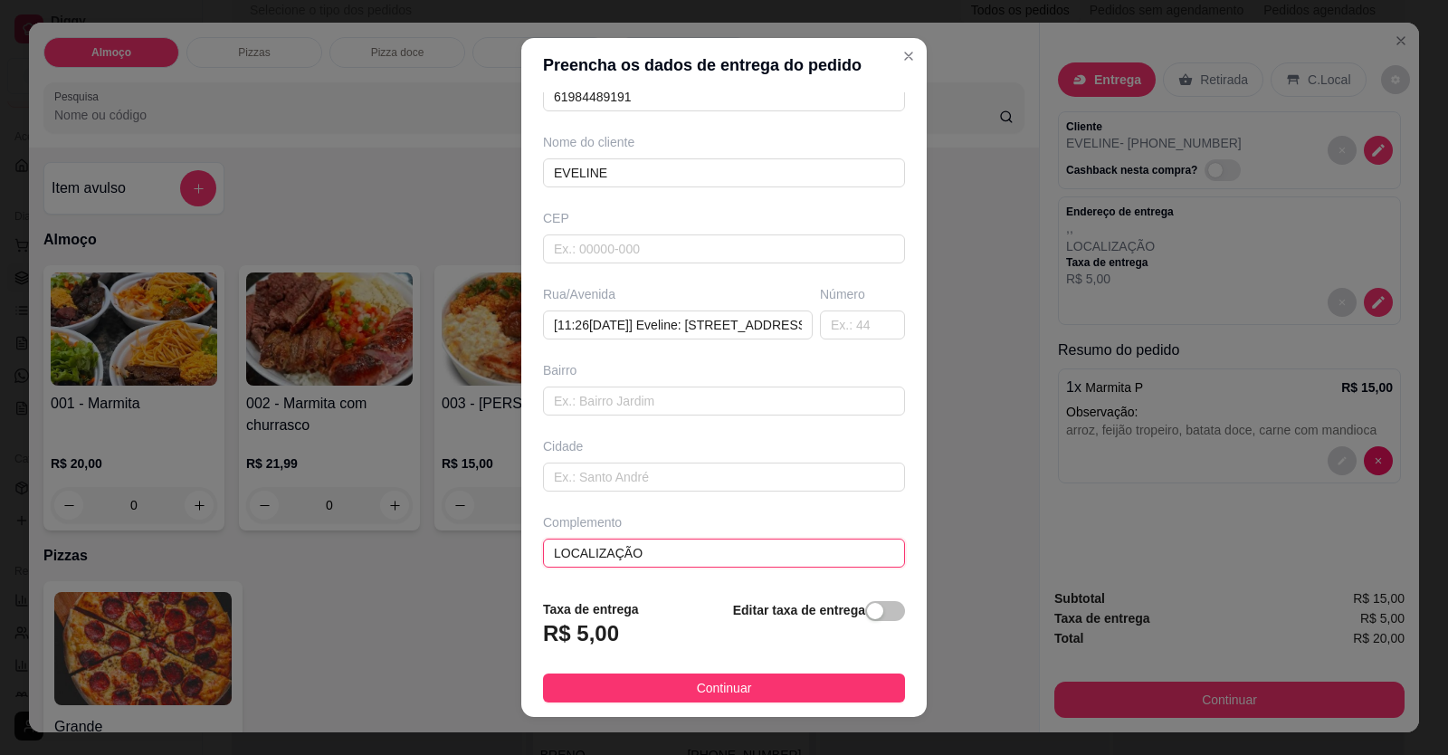
drag, startPoint x: 617, startPoint y: 548, endPoint x: 340, endPoint y: 519, distance: 278.5
click at [340, 519] on div "Preencha os dados de entrega do pedido Busque pelo cliente Número de contato 61…" at bounding box center [724, 377] width 1448 height 755
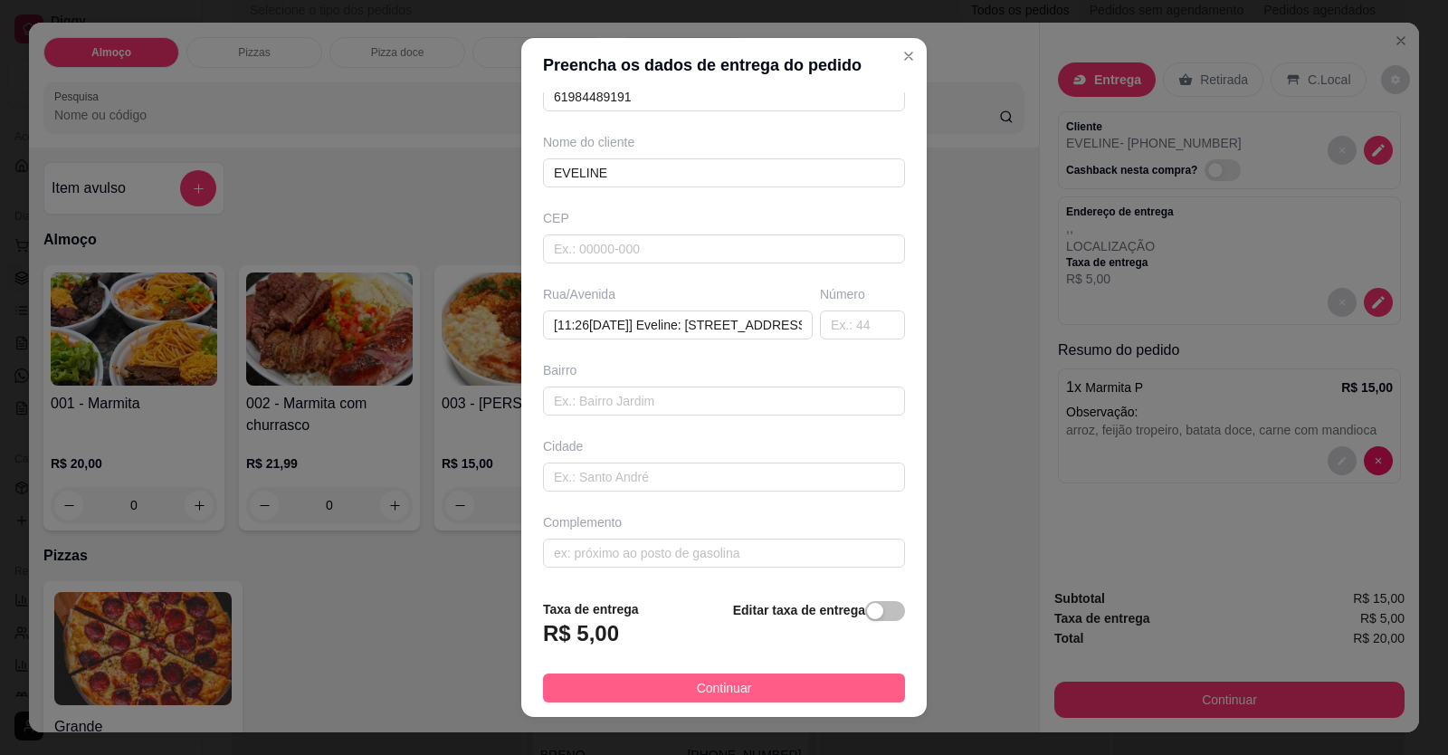
click at [712, 680] on span "Continuar" at bounding box center [724, 688] width 55 height 20
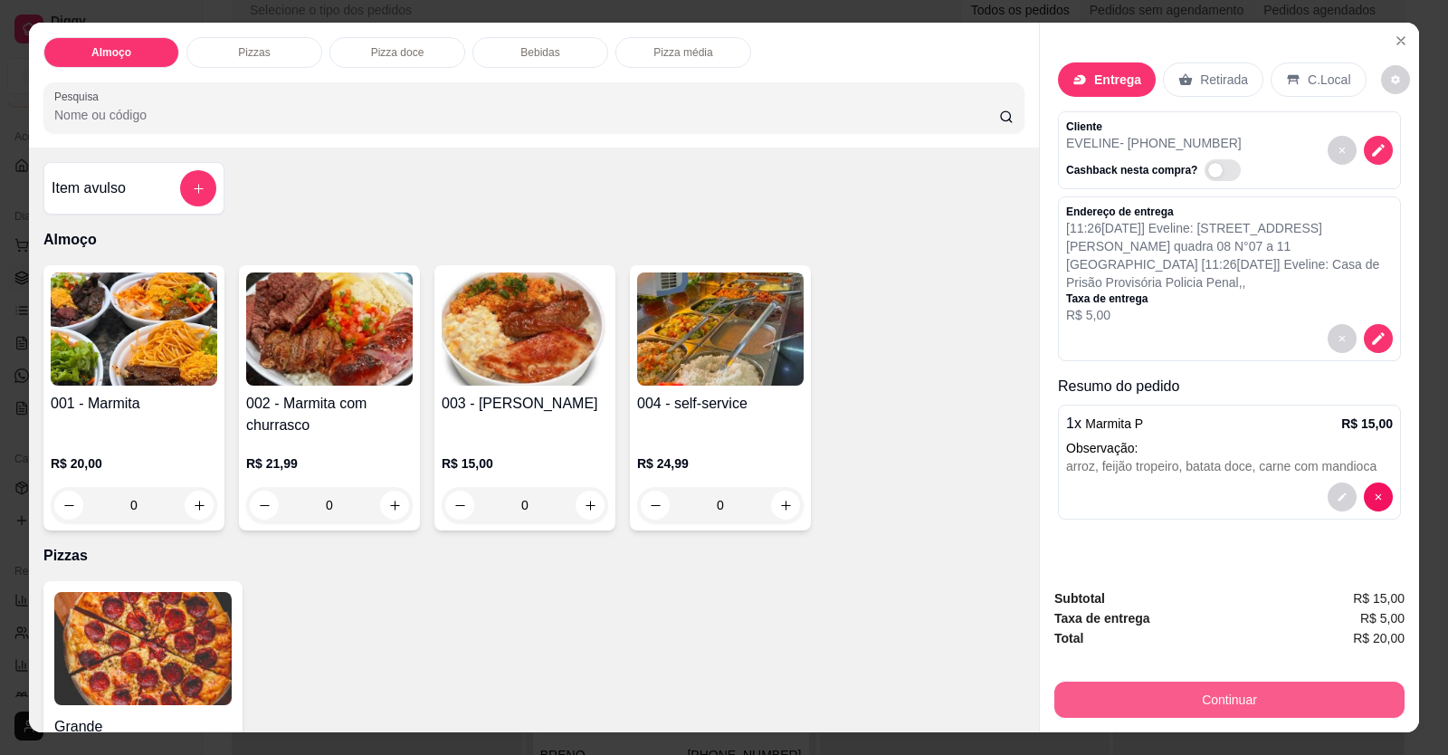
click at [1080, 697] on button "Continuar" at bounding box center [1229, 699] width 350 height 36
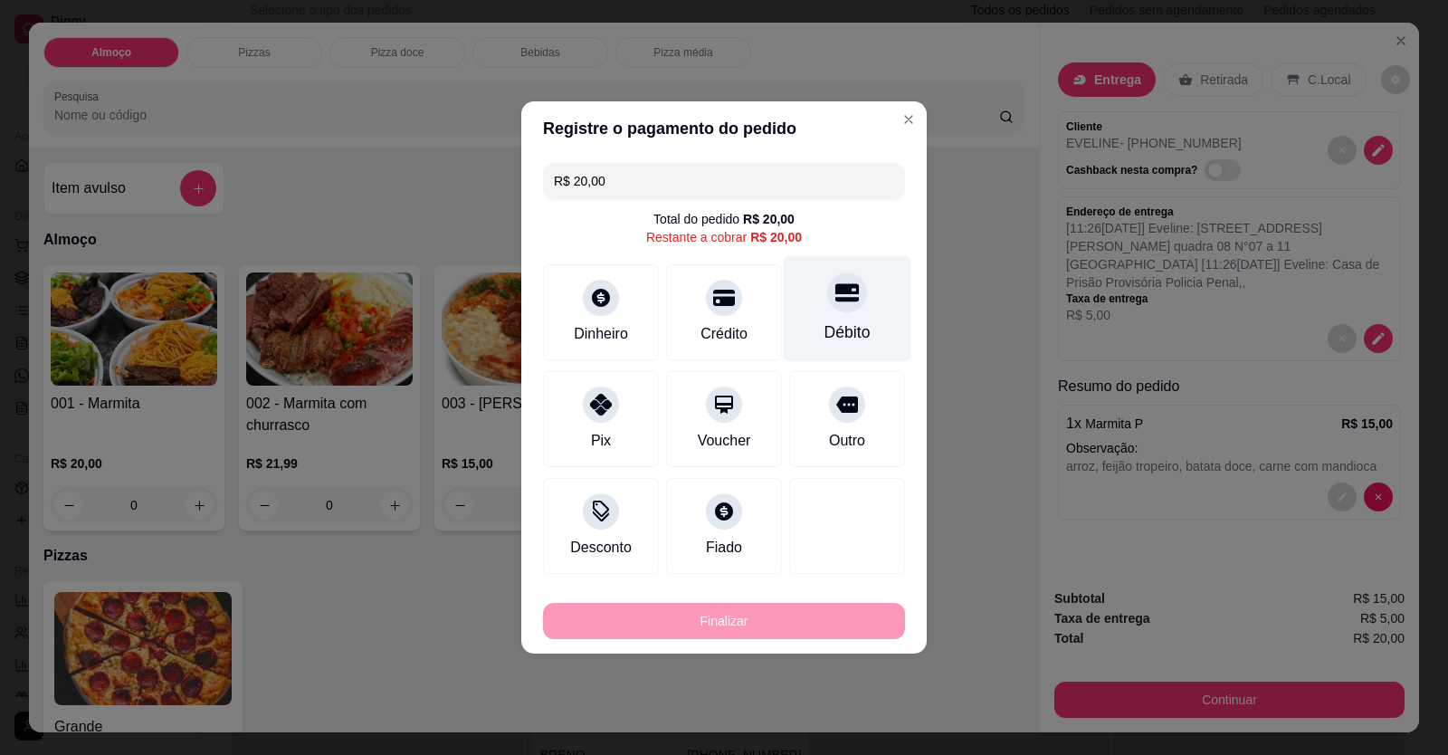
click at [835, 301] on icon at bounding box center [847, 293] width 24 height 18
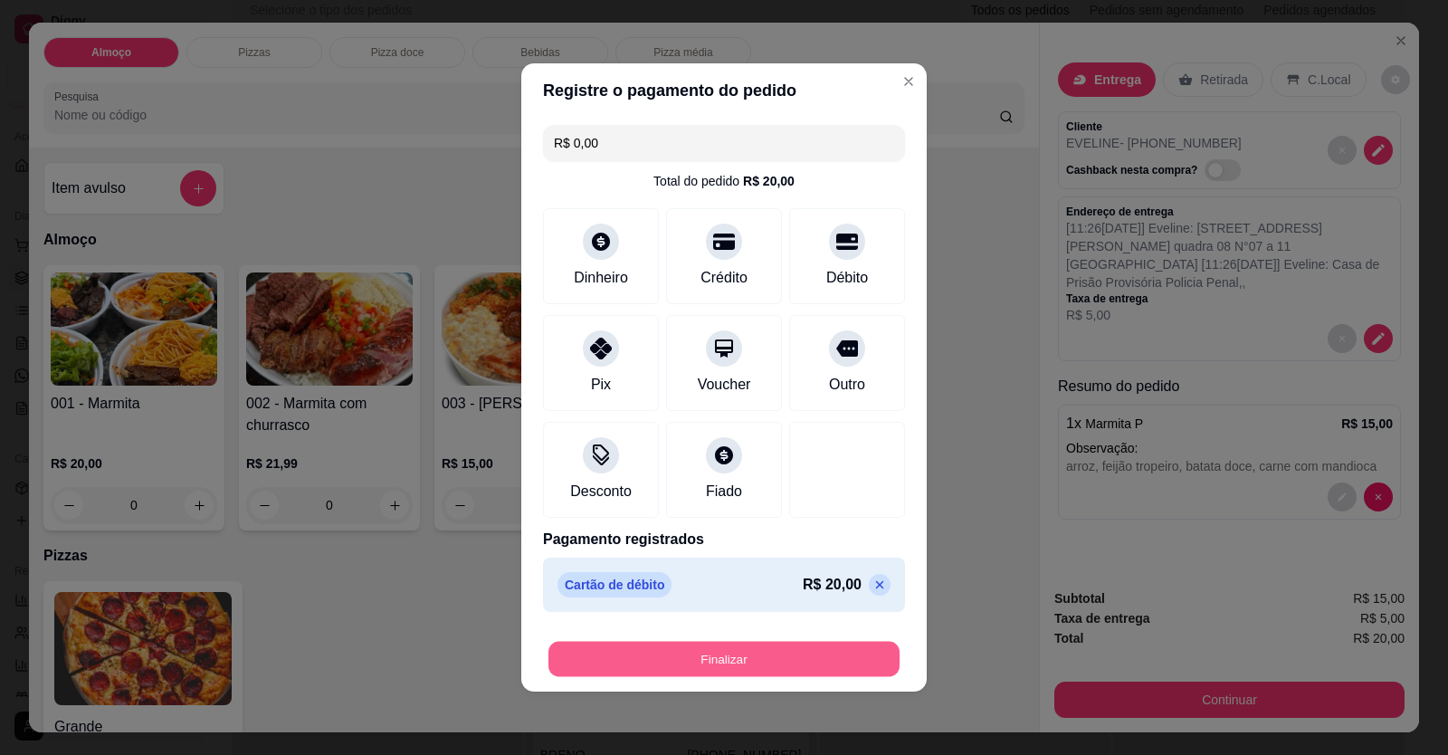
click at [762, 660] on button "Finalizar" at bounding box center [723, 659] width 351 height 35
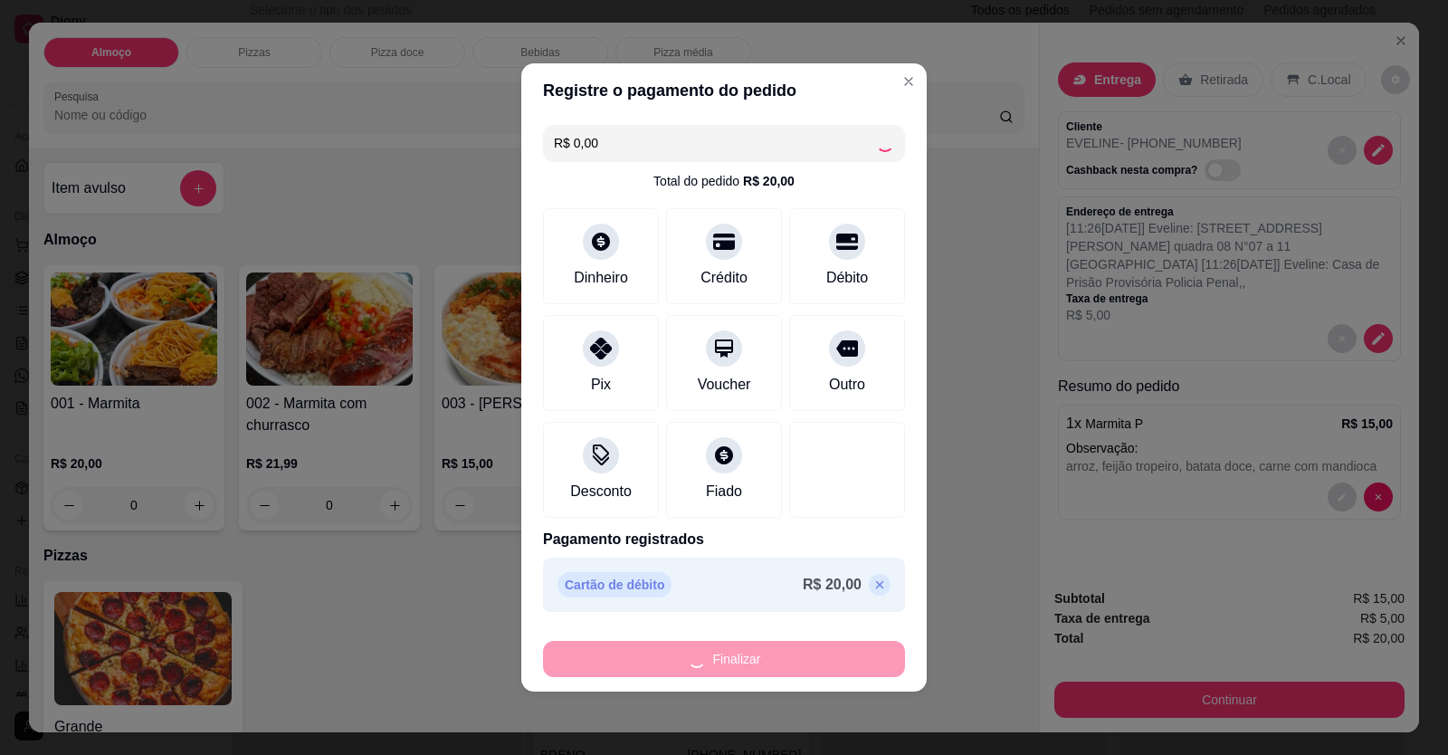
type input "-R$ 20,00"
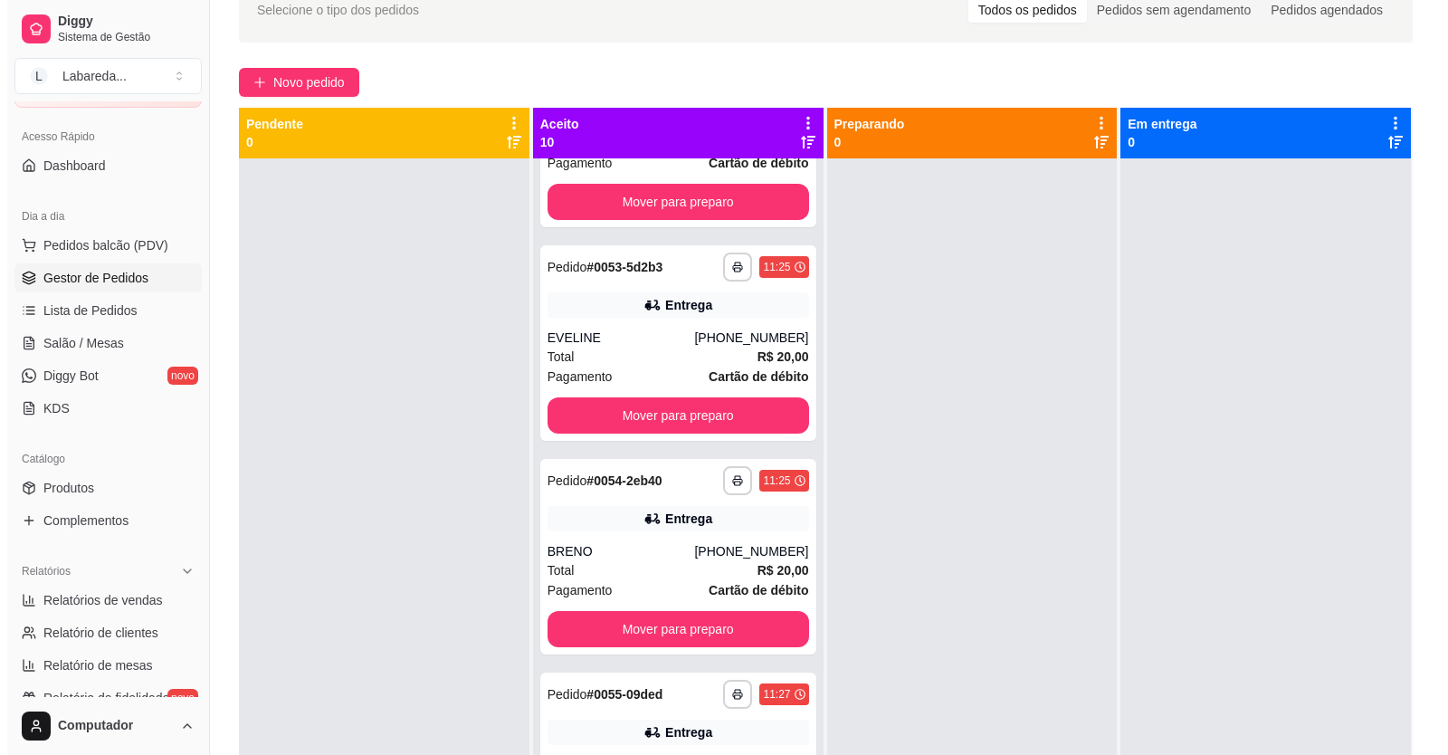
scroll to position [1219, 0]
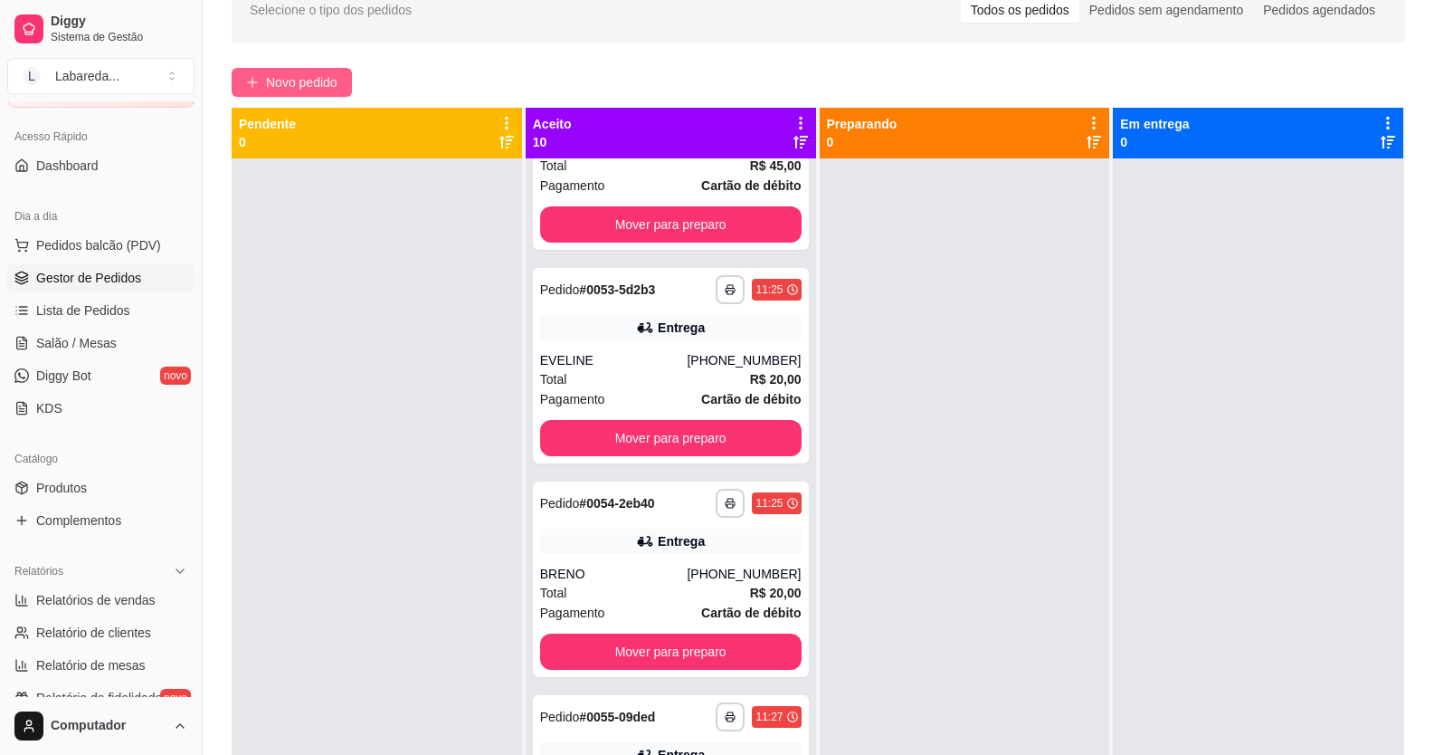
click at [331, 81] on span "Novo pedido" at bounding box center [301, 82] width 71 height 20
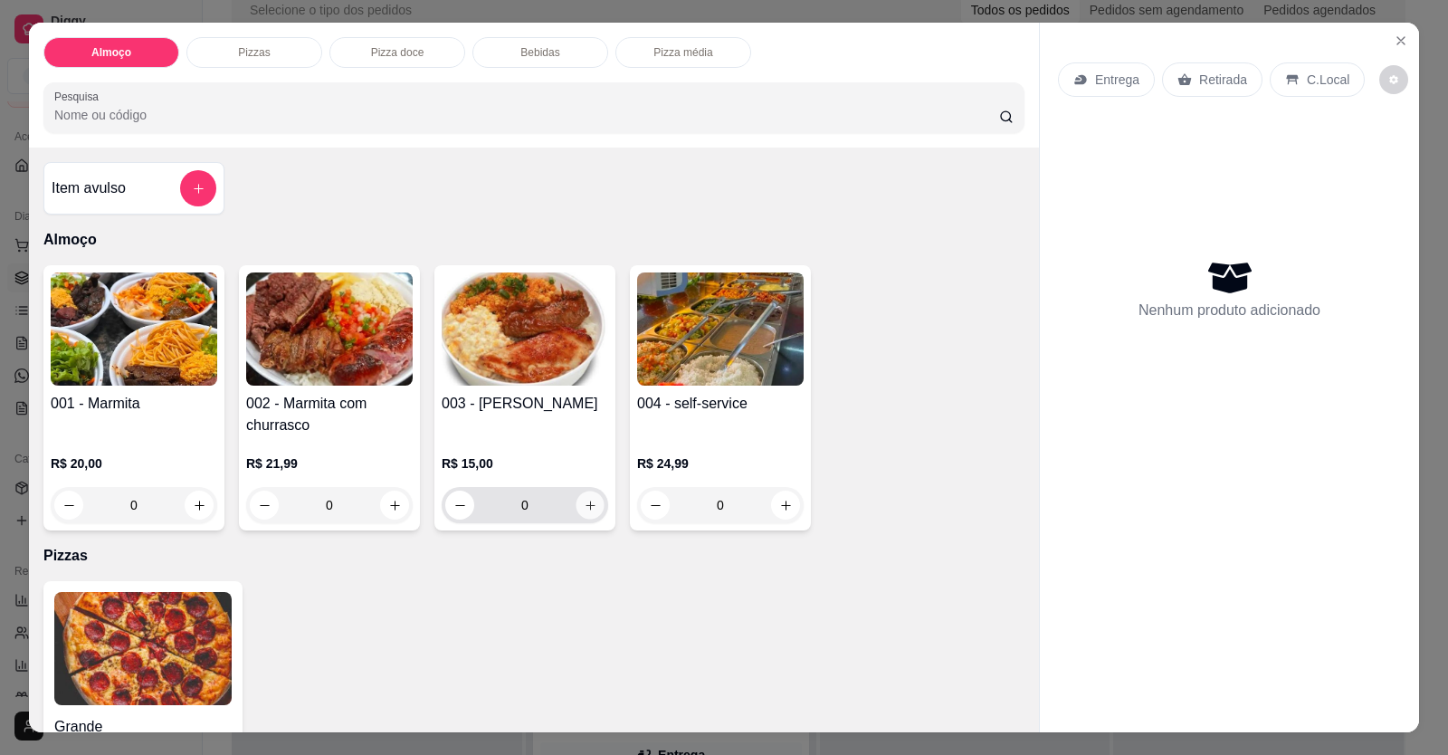
click at [586, 505] on icon "increase-product-quantity" at bounding box center [590, 504] width 9 height 9
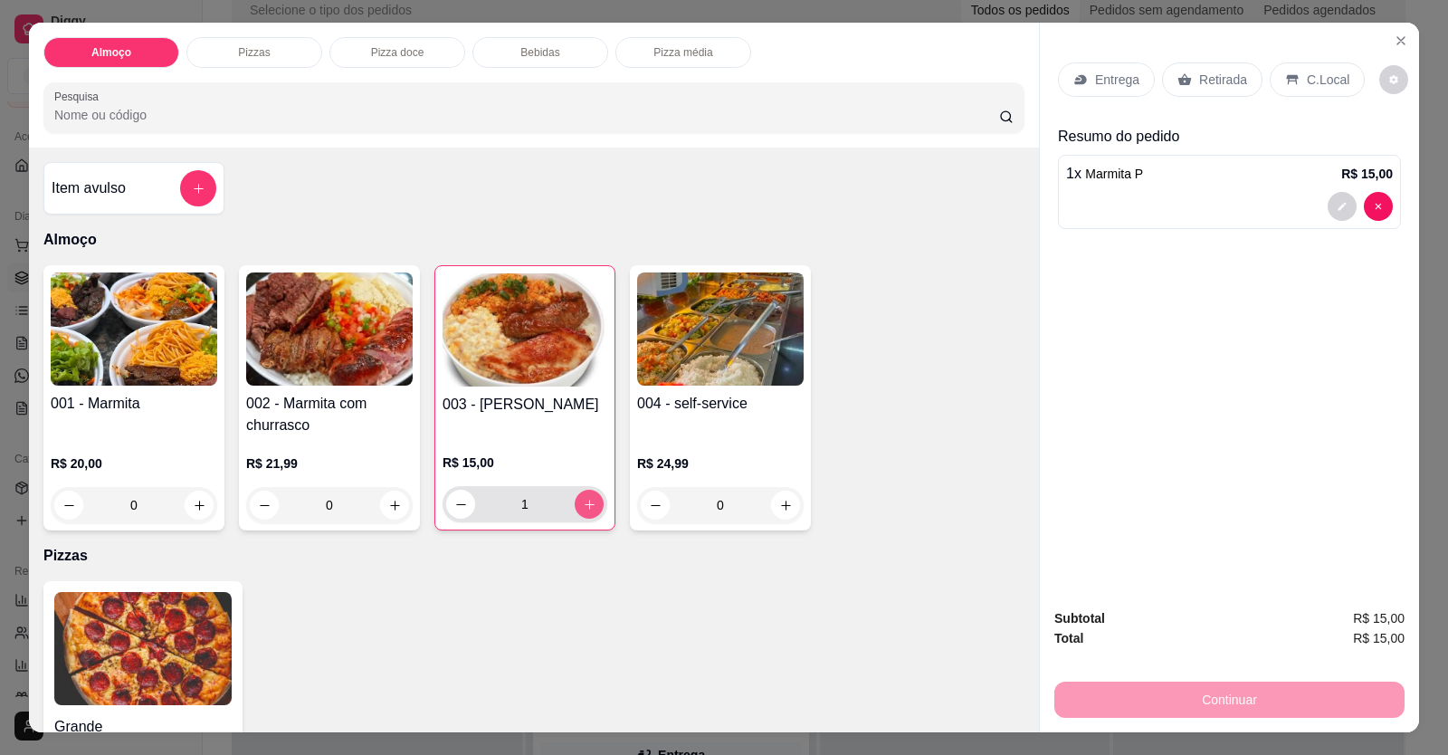
click at [585, 505] on icon "increase-product-quantity" at bounding box center [590, 505] width 10 height 10
type input "2"
click at [1124, 88] on p "Entrega" at bounding box center [1117, 80] width 44 height 18
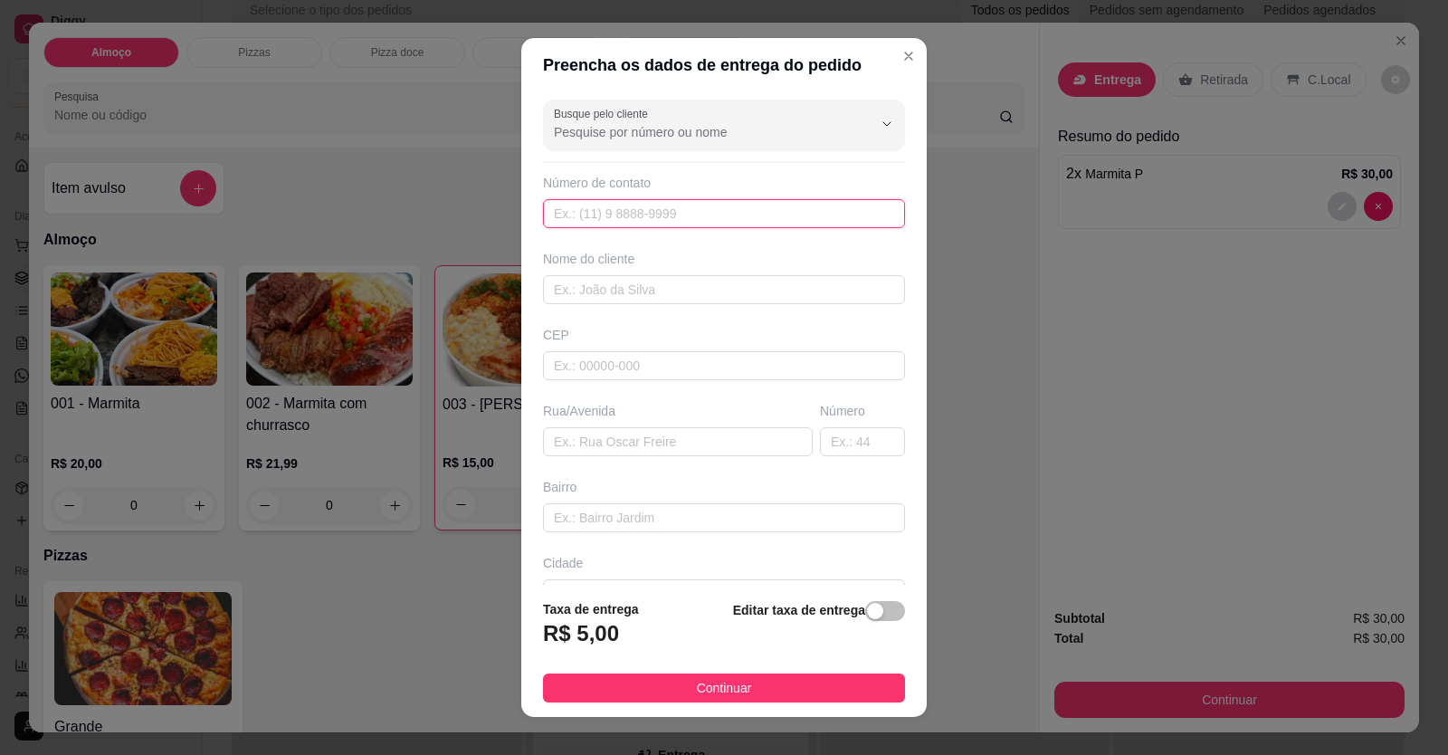
click at [705, 210] on input "text" at bounding box center [724, 213] width 362 height 29
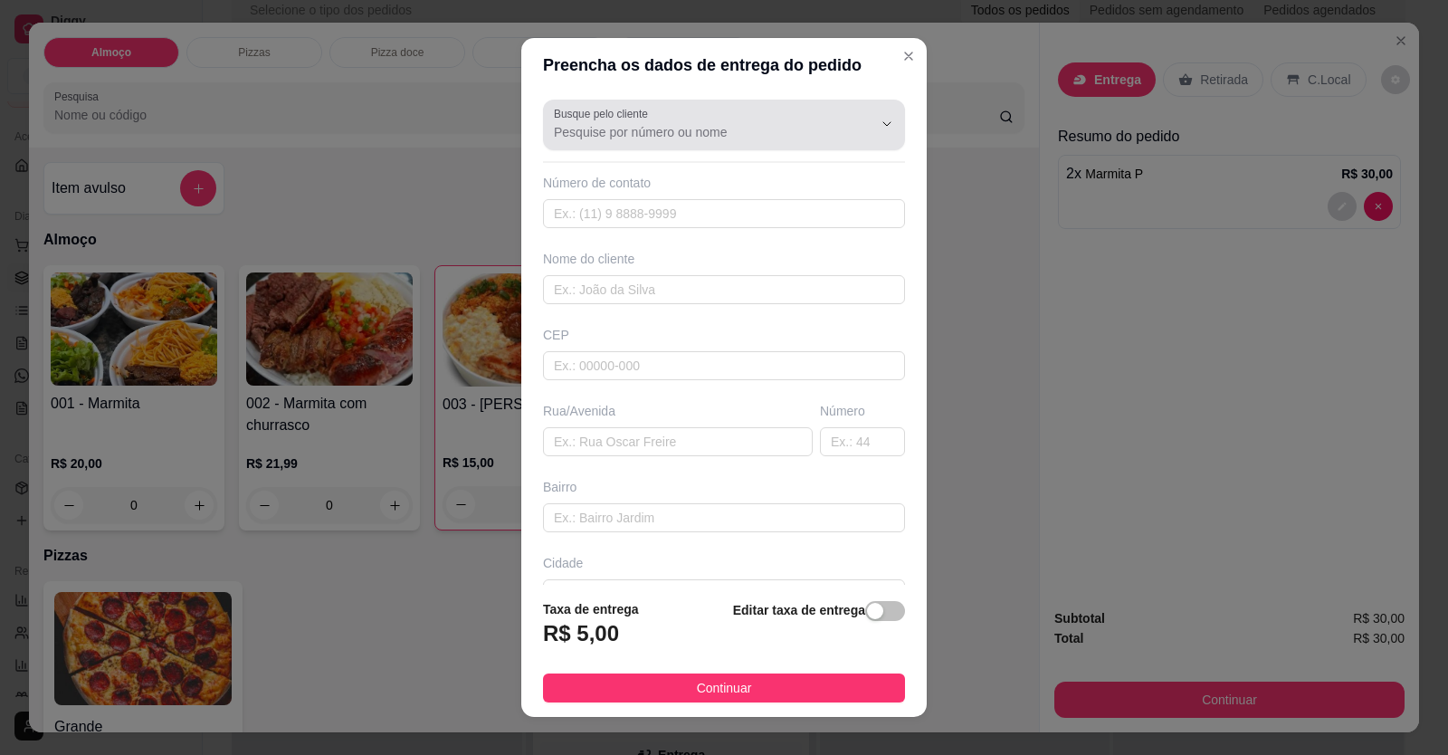
click at [677, 135] on input "Busque pelo cliente" at bounding box center [699, 132] width 290 height 18
click at [663, 168] on span "CLARA" at bounding box center [695, 176] width 288 height 18
type input "CLARA"
type input "61996895739"
type input "CLARA"
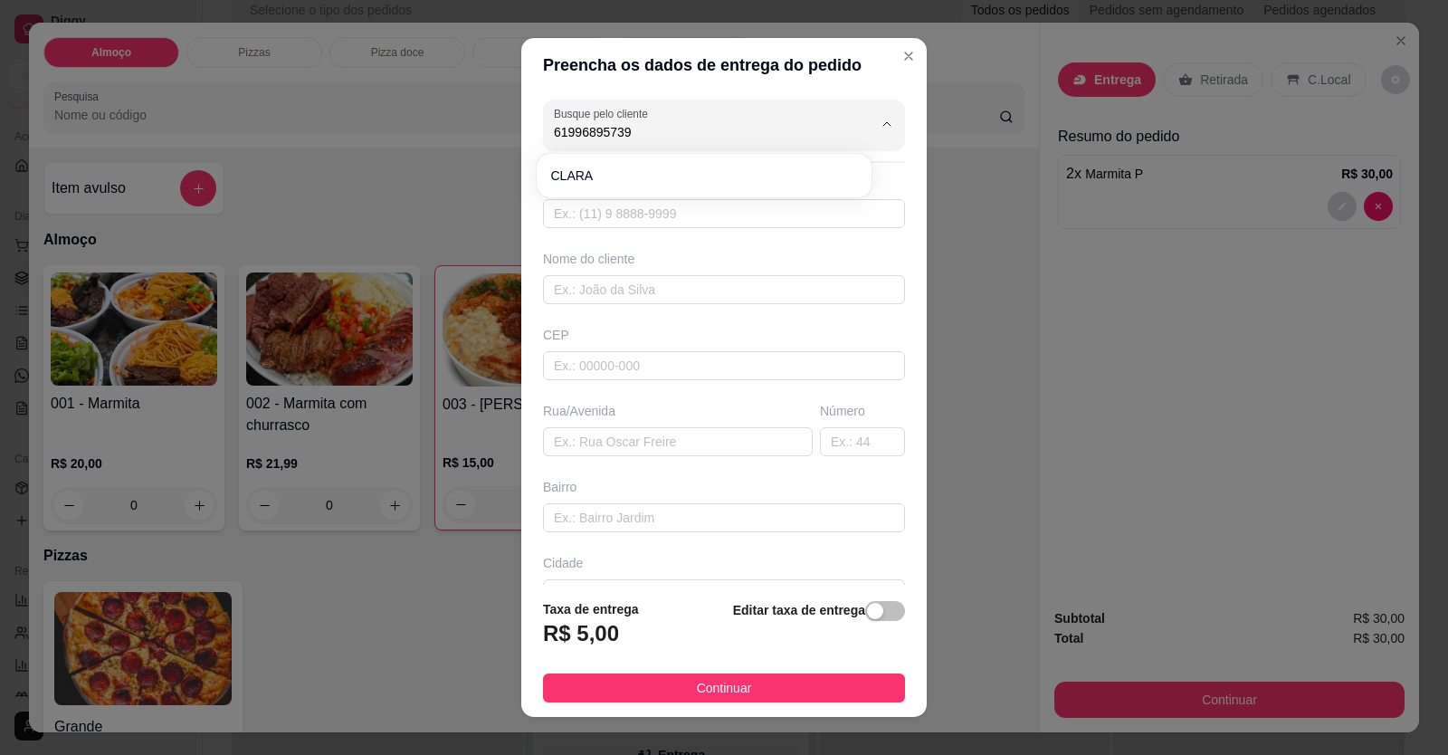
type input "VIA 20"
type input "LOCALIZAÇÃO"
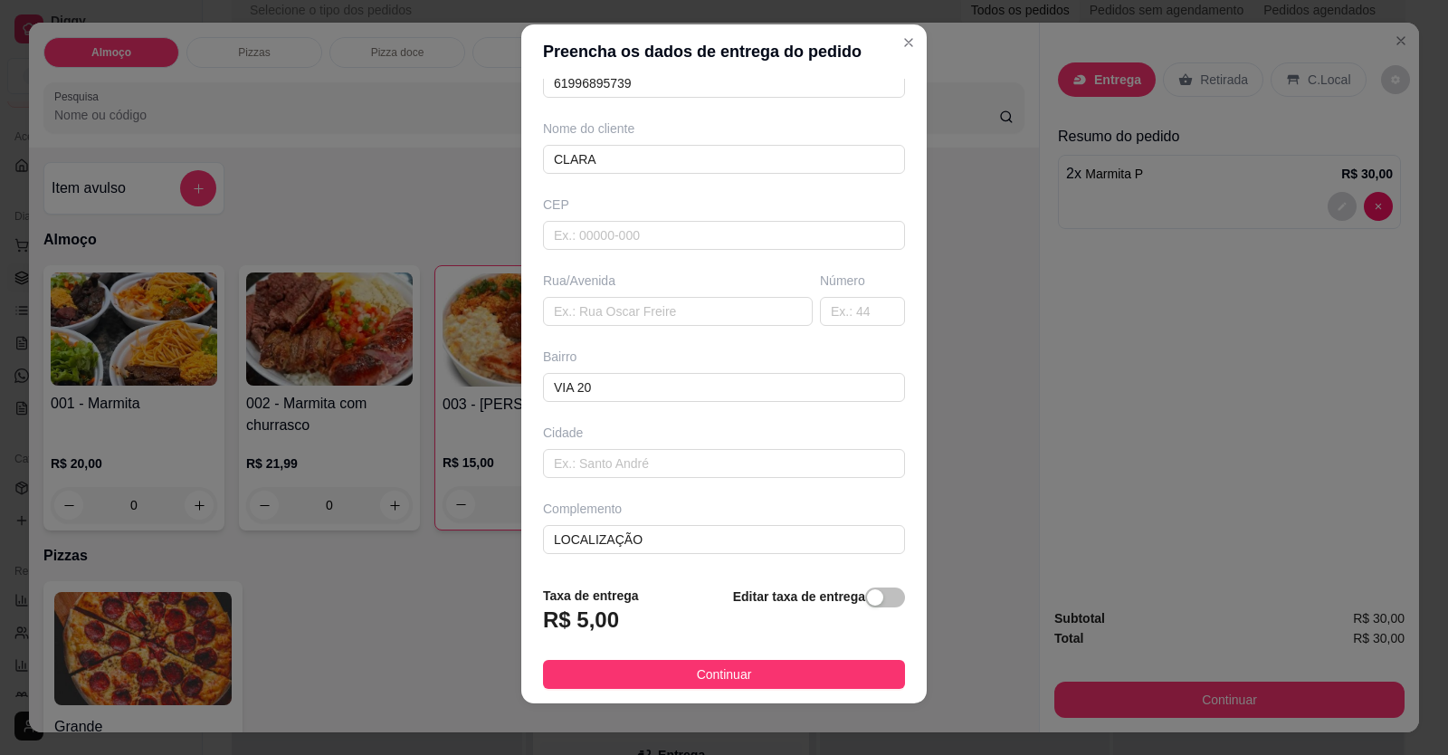
scroll to position [20, 0]
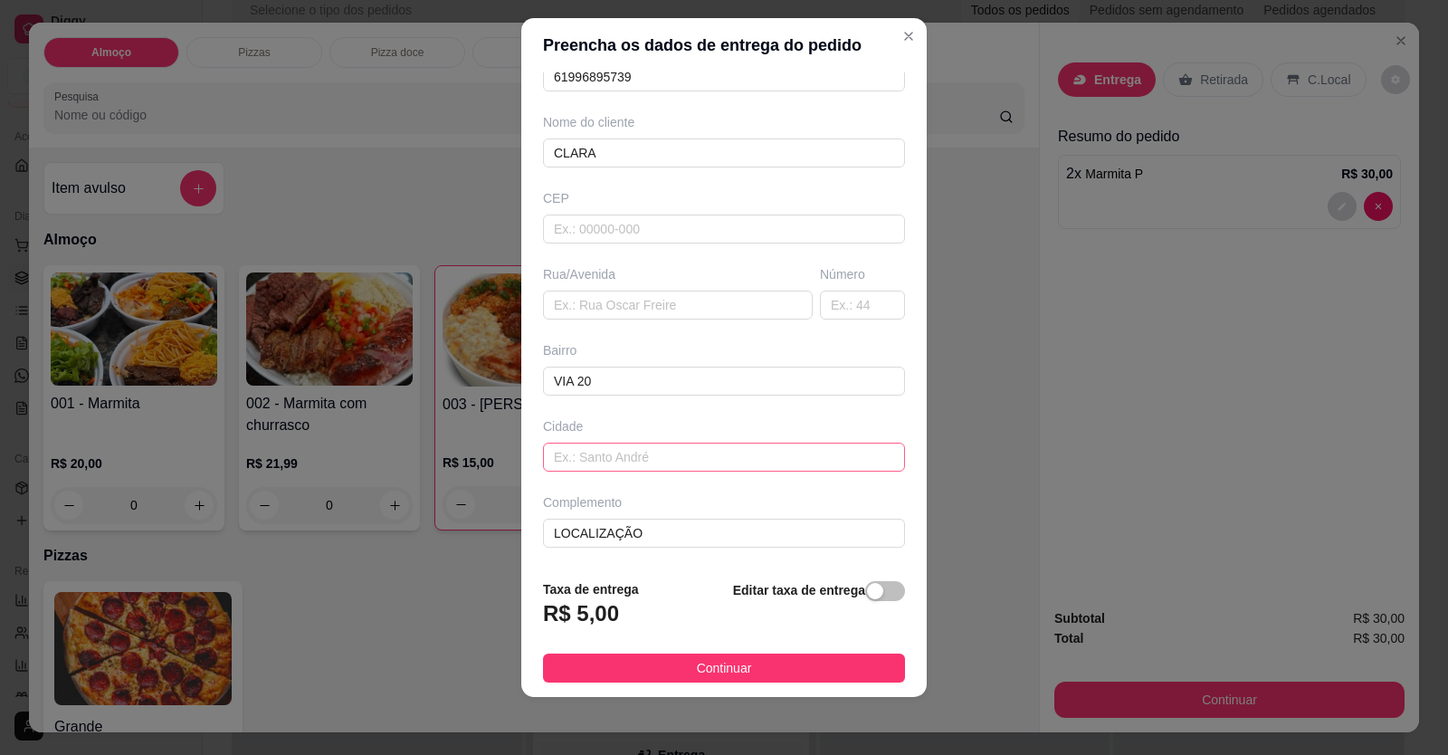
type input "CLARA"
click at [568, 462] on input "text" at bounding box center [724, 457] width 362 height 29
type input "SETOR SUL"
click at [612, 384] on input "VIA 20" at bounding box center [724, 381] width 362 height 29
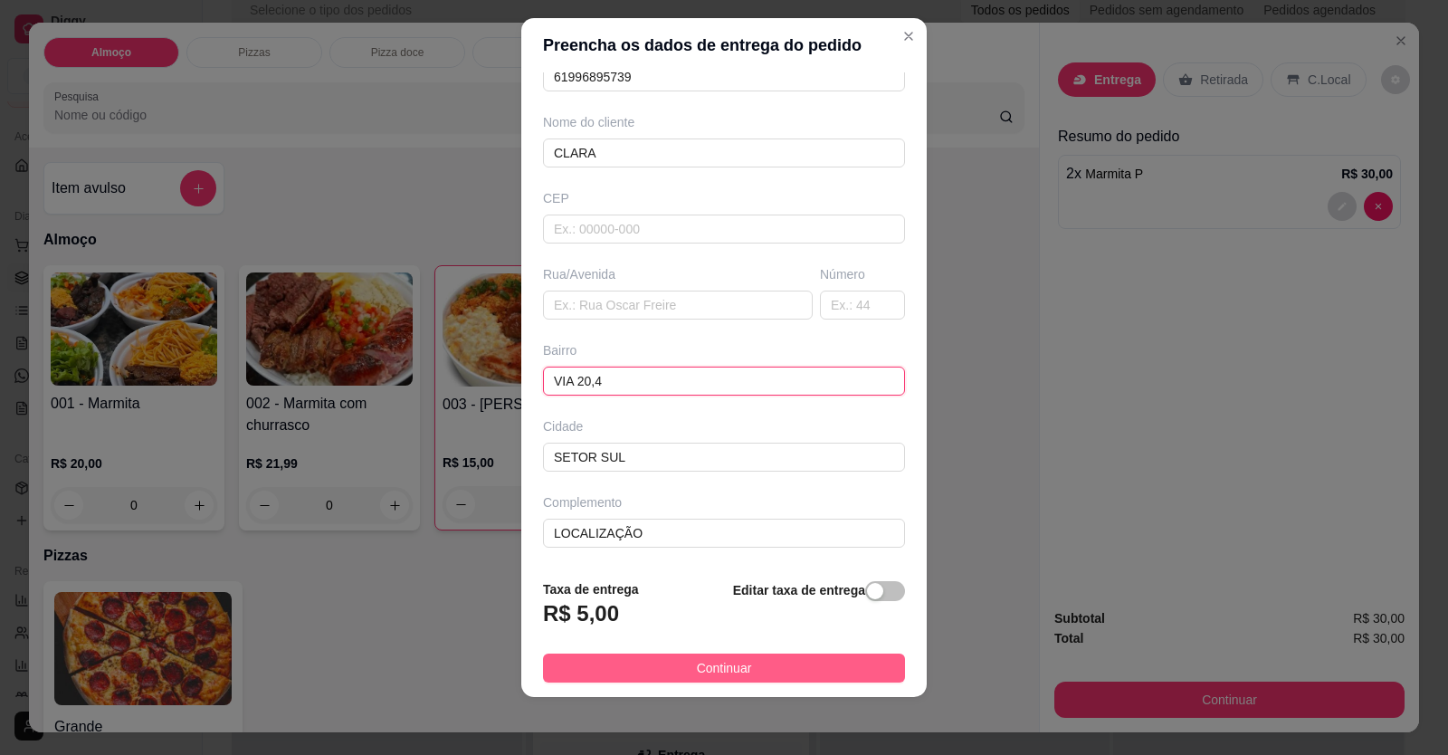
type input "VIA 20,4"
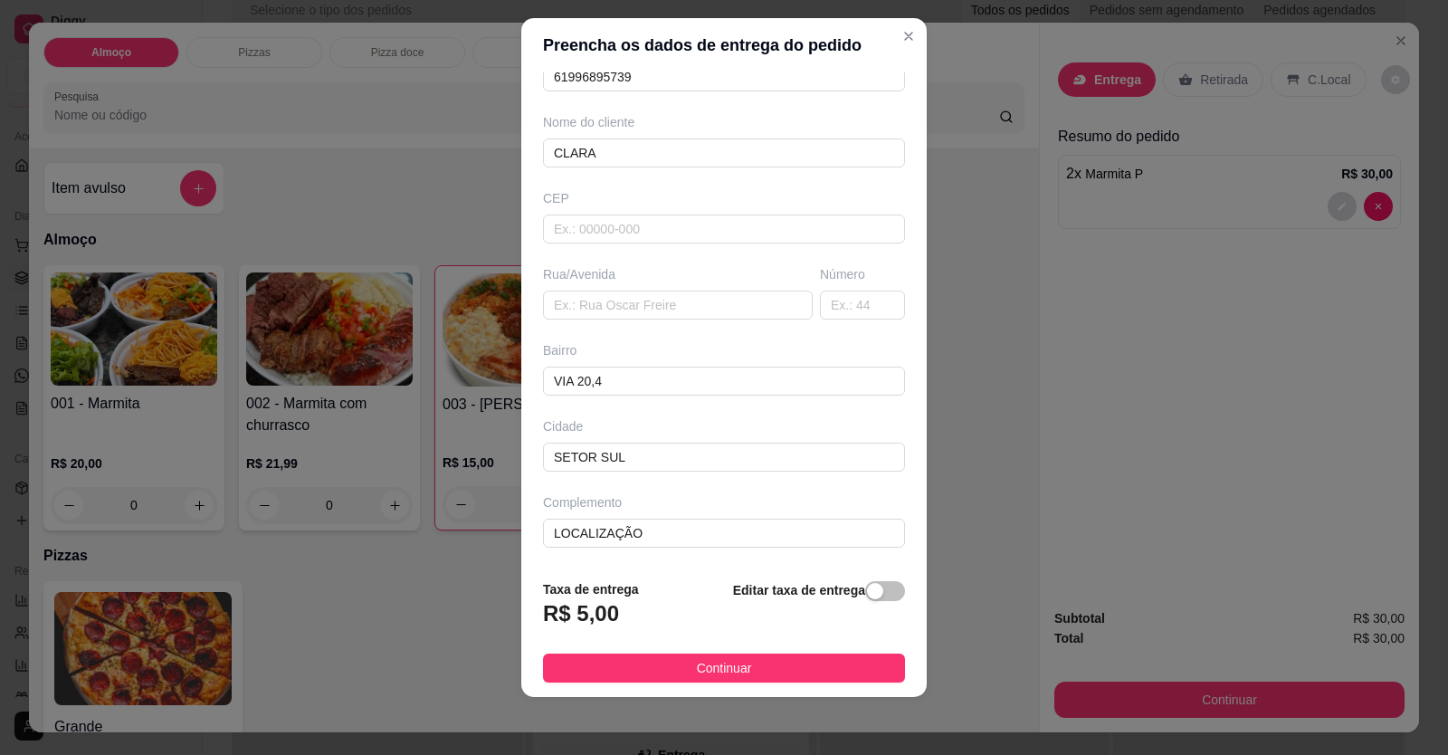
drag, startPoint x: 723, startPoint y: 659, endPoint x: 776, endPoint y: 665, distance: 52.9
click at [733, 659] on span "Continuar" at bounding box center [724, 668] width 55 height 20
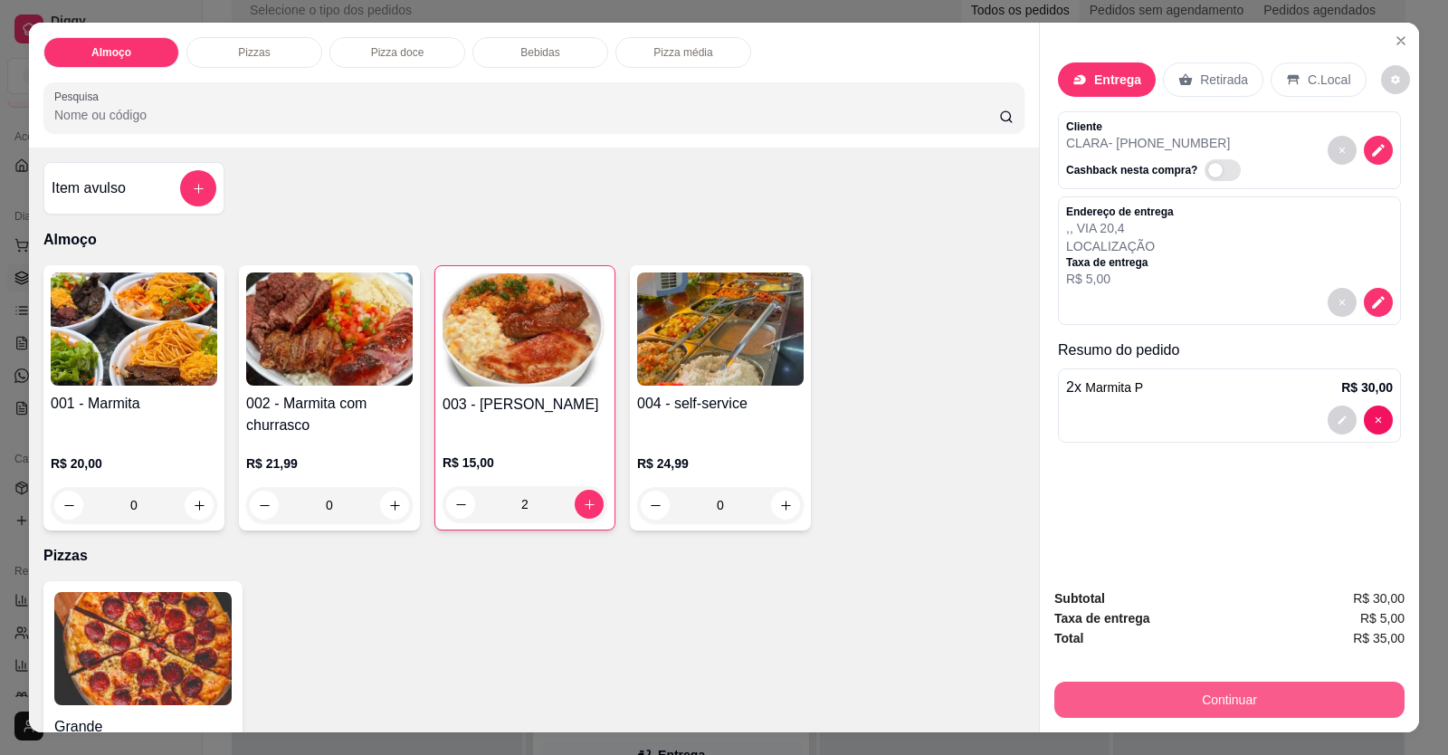
click at [1063, 686] on button "Continuar" at bounding box center [1229, 699] width 350 height 36
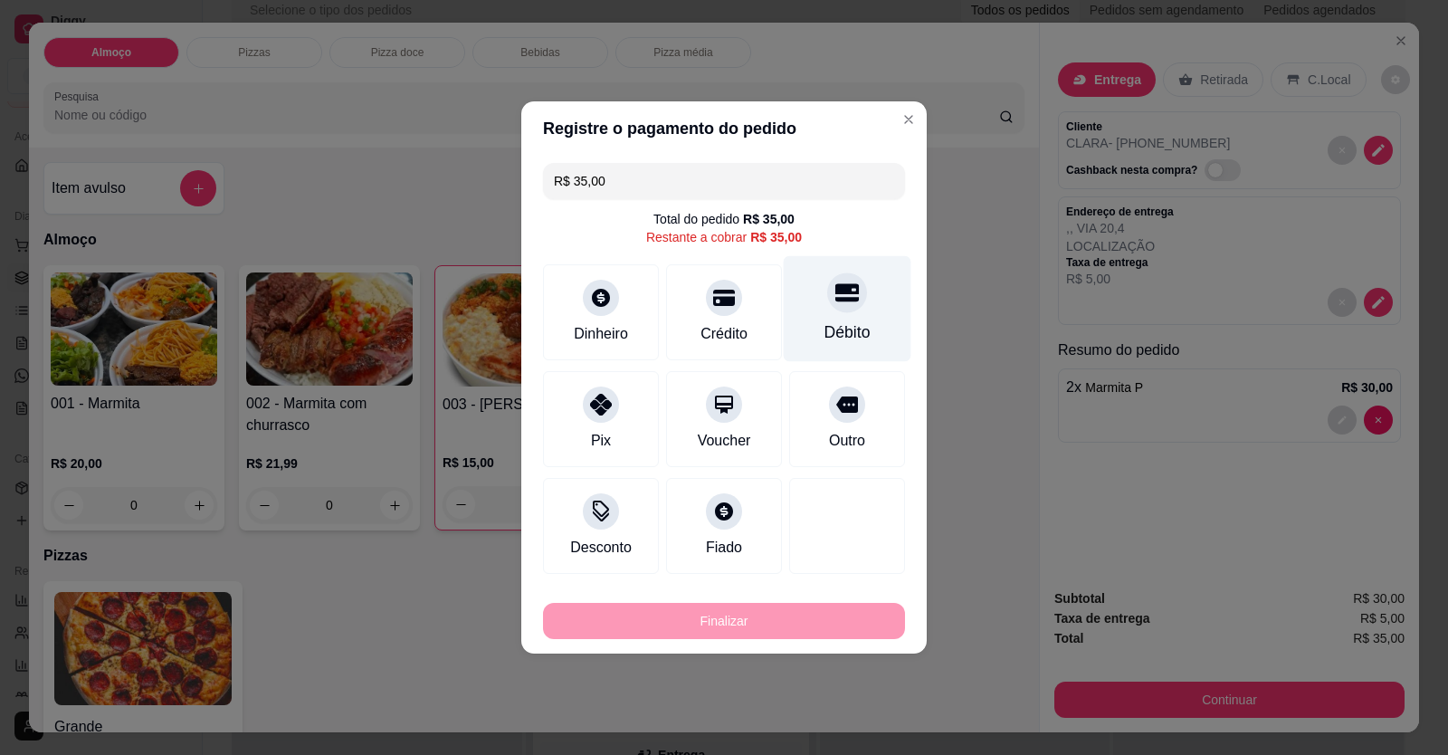
click at [831, 320] on div "Débito" at bounding box center [847, 332] width 46 height 24
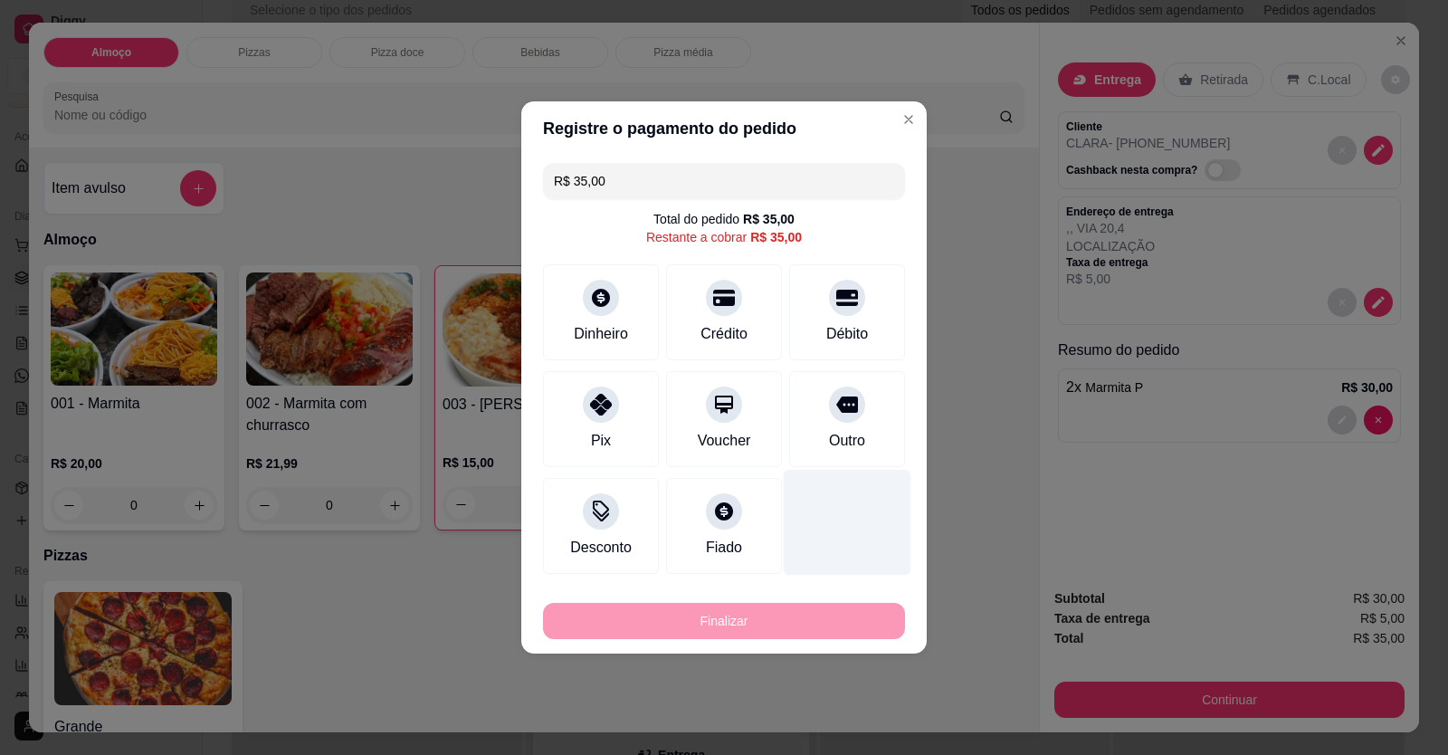
type input "R$ 0,00"
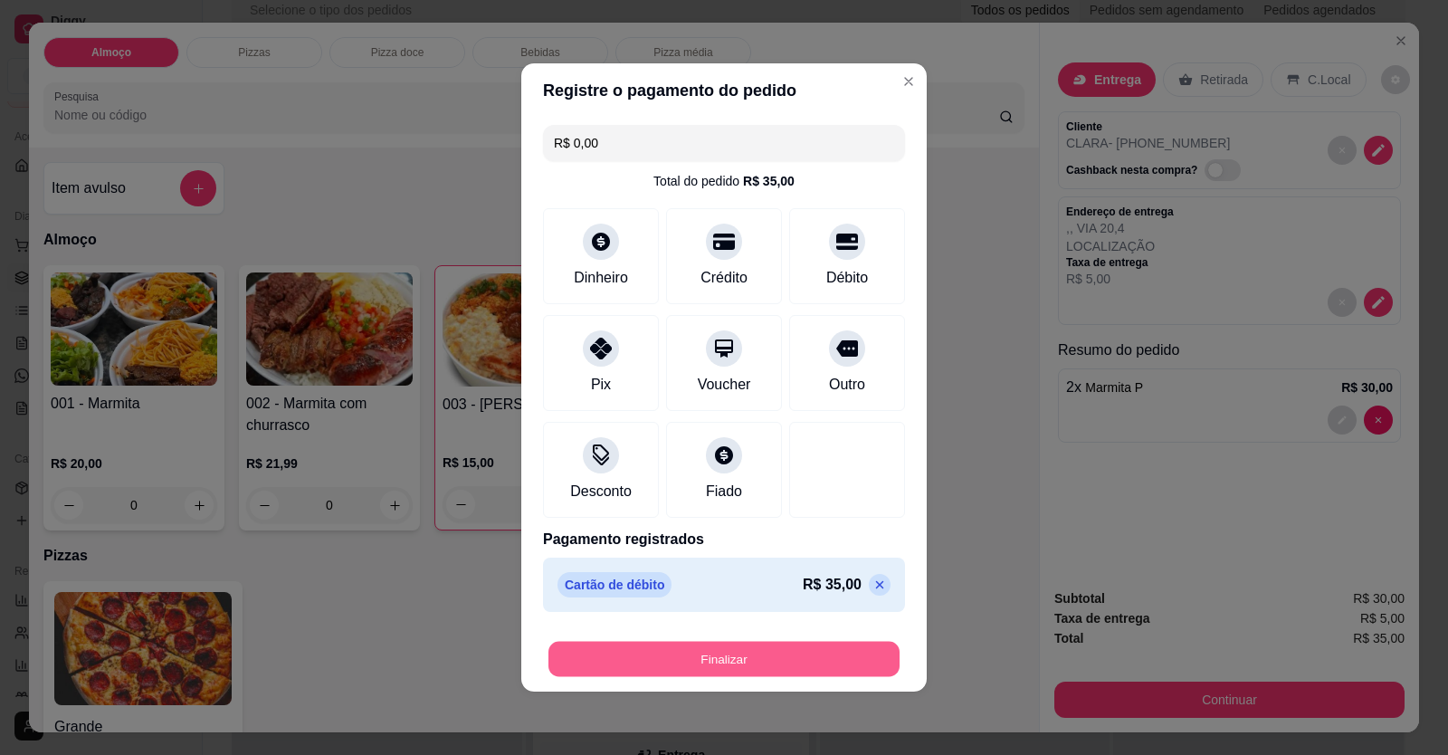
click at [756, 656] on button "Finalizar" at bounding box center [723, 659] width 351 height 35
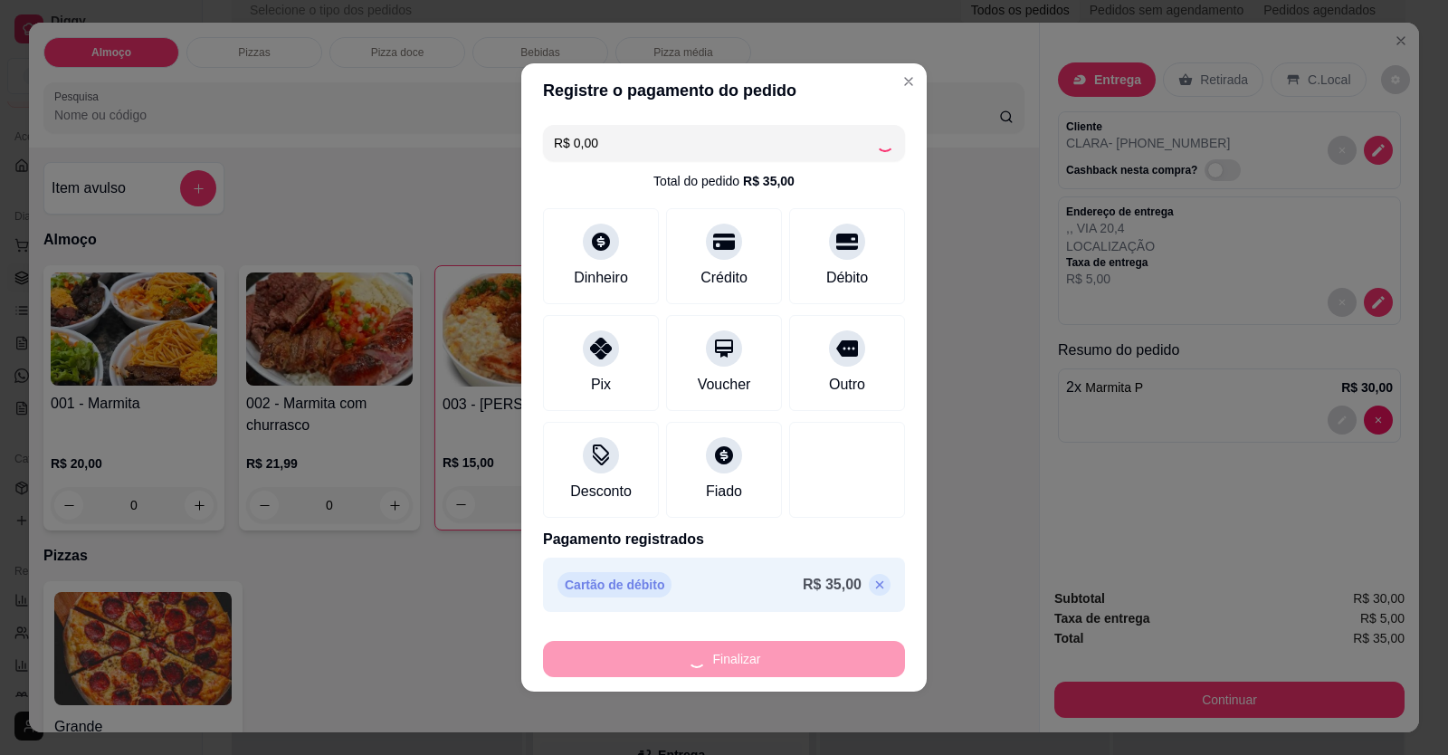
type input "0"
type input "-R$ 35,00"
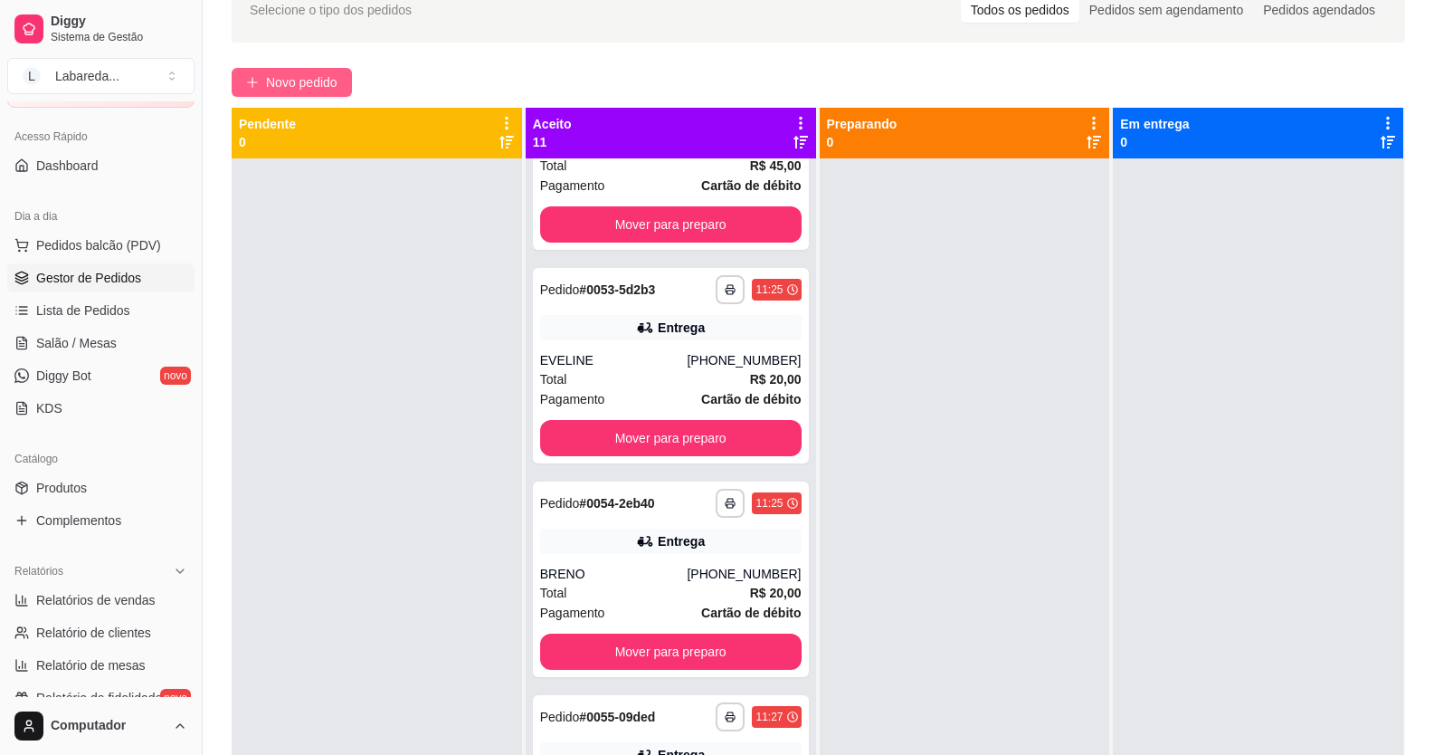
click at [287, 74] on span "Novo pedido" at bounding box center [301, 82] width 71 height 20
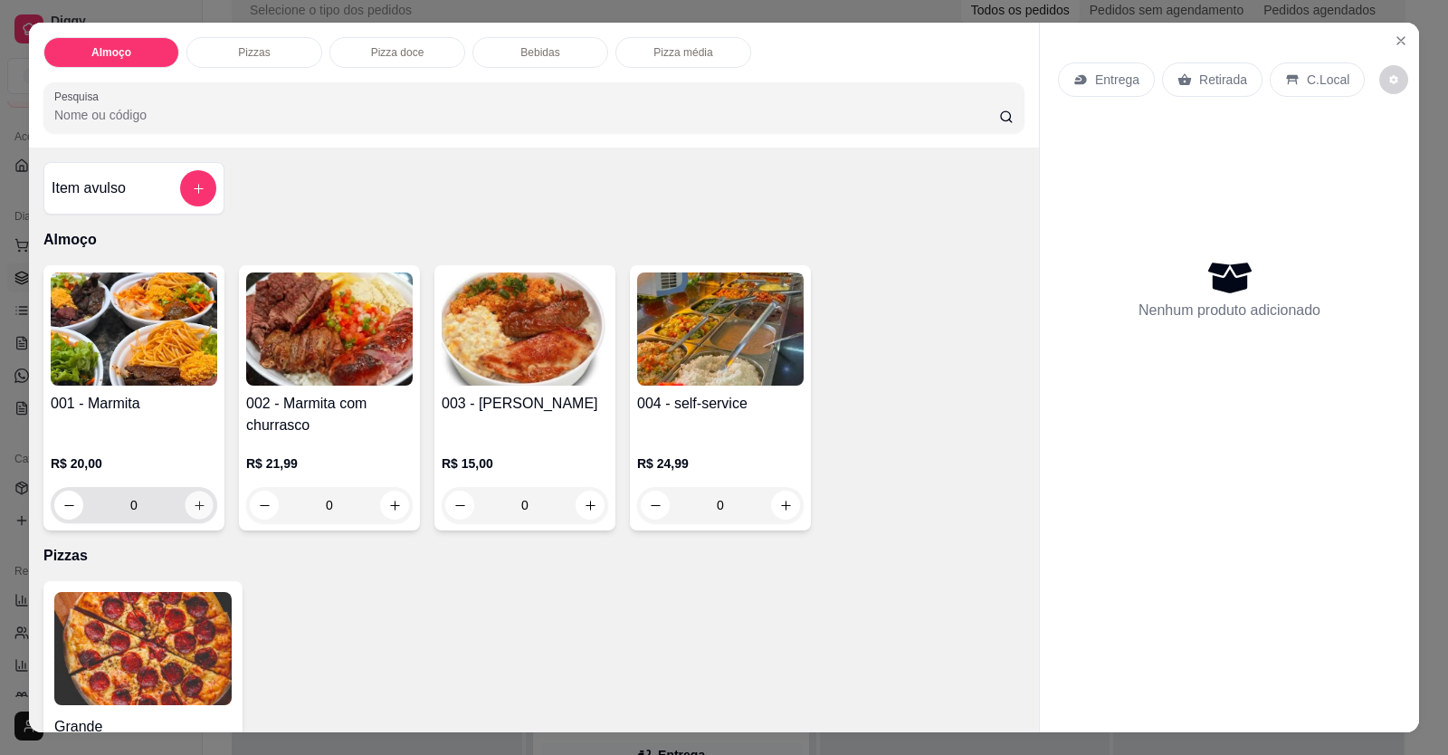
click at [195, 512] on button "increase-product-quantity" at bounding box center [199, 505] width 28 height 28
type input "1"
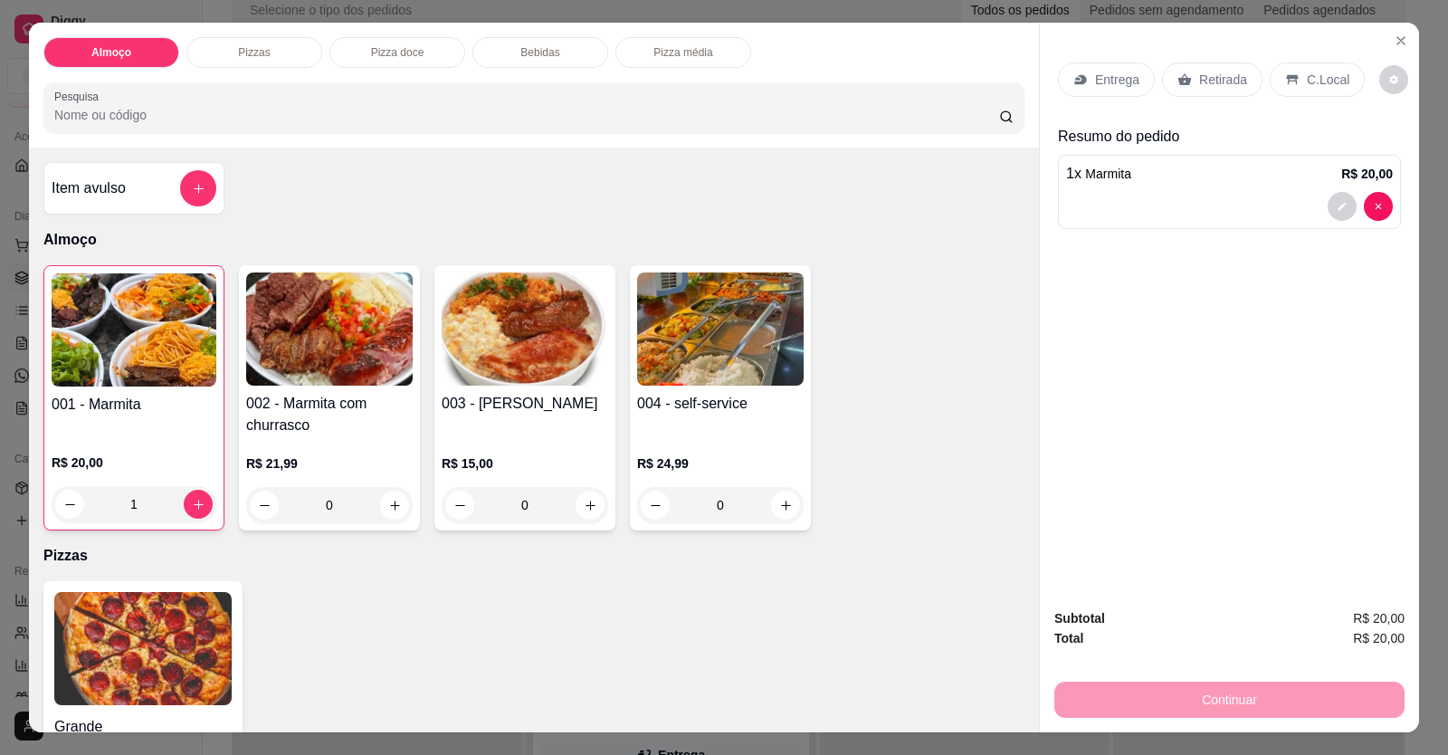
click at [1138, 202] on div at bounding box center [1229, 206] width 327 height 29
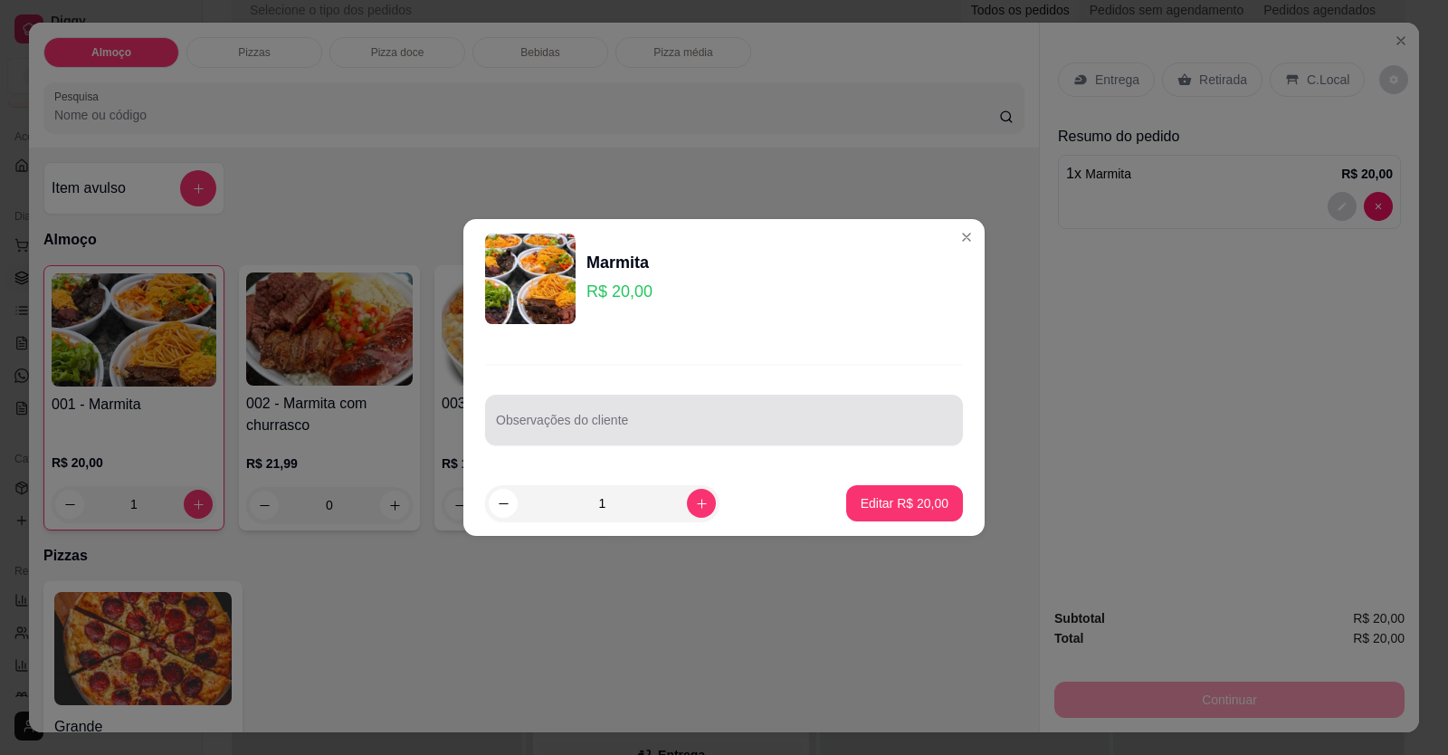
click at [676, 409] on div at bounding box center [724, 420] width 456 height 36
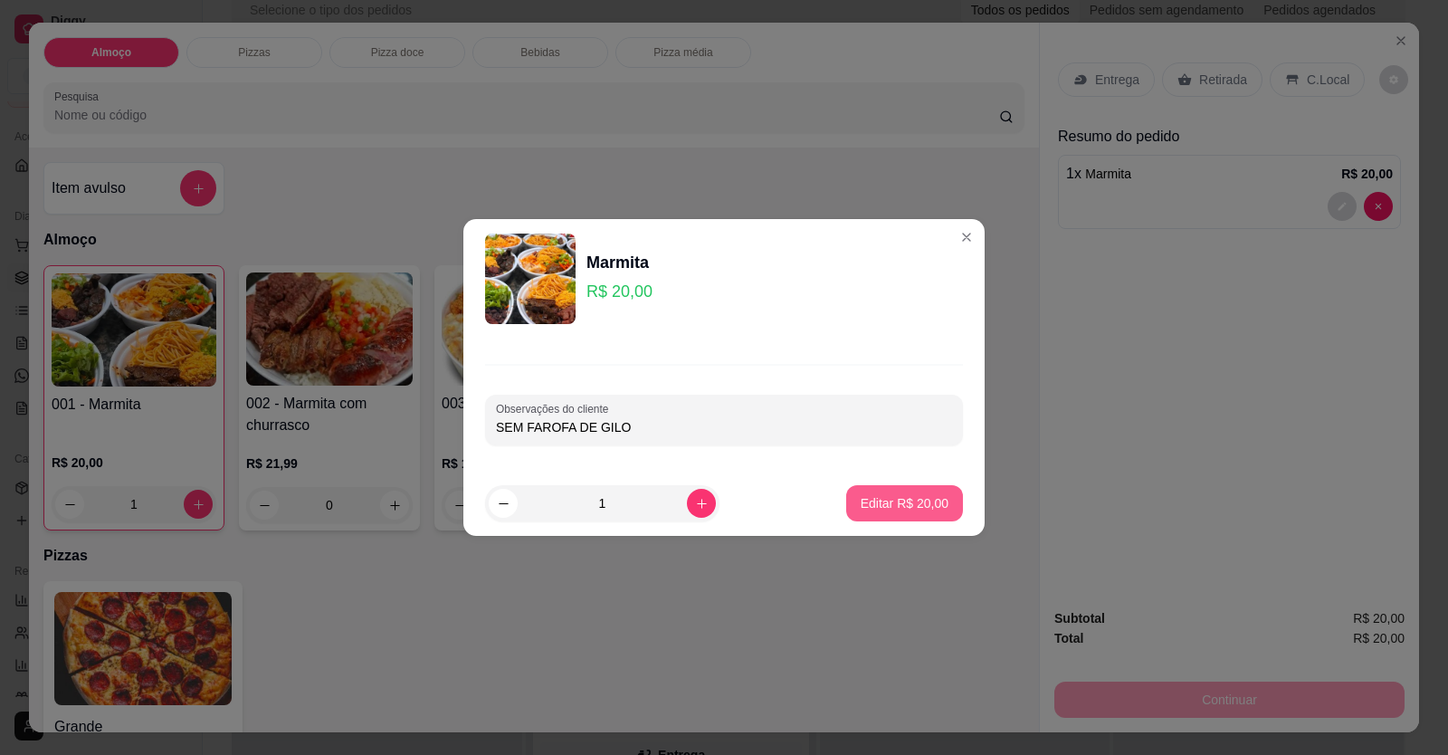
type input "SEM FAROFA DE GILO"
click at [878, 498] on p "Editar R$ 20,00" at bounding box center [905, 503] width 88 height 18
type input "0"
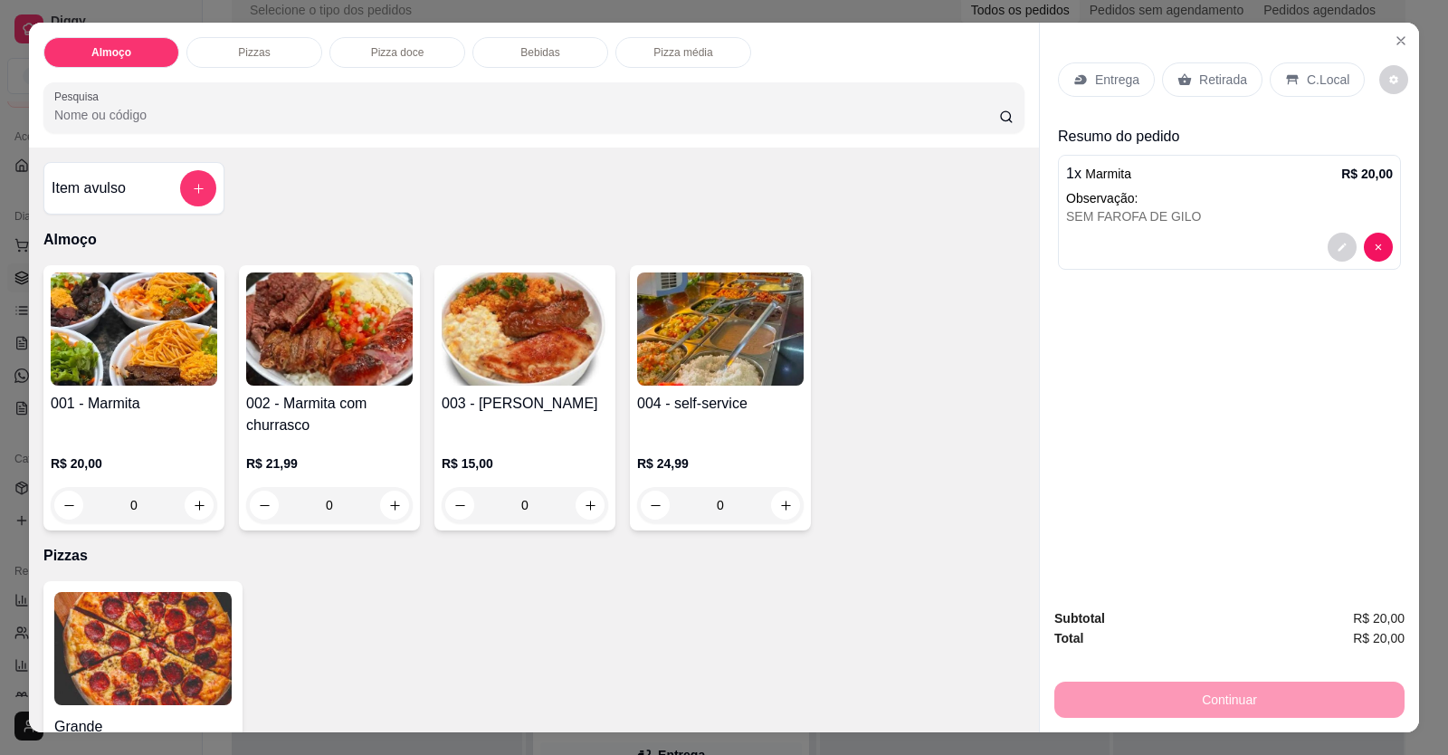
click at [1120, 88] on p "Entrega" at bounding box center [1117, 80] width 44 height 18
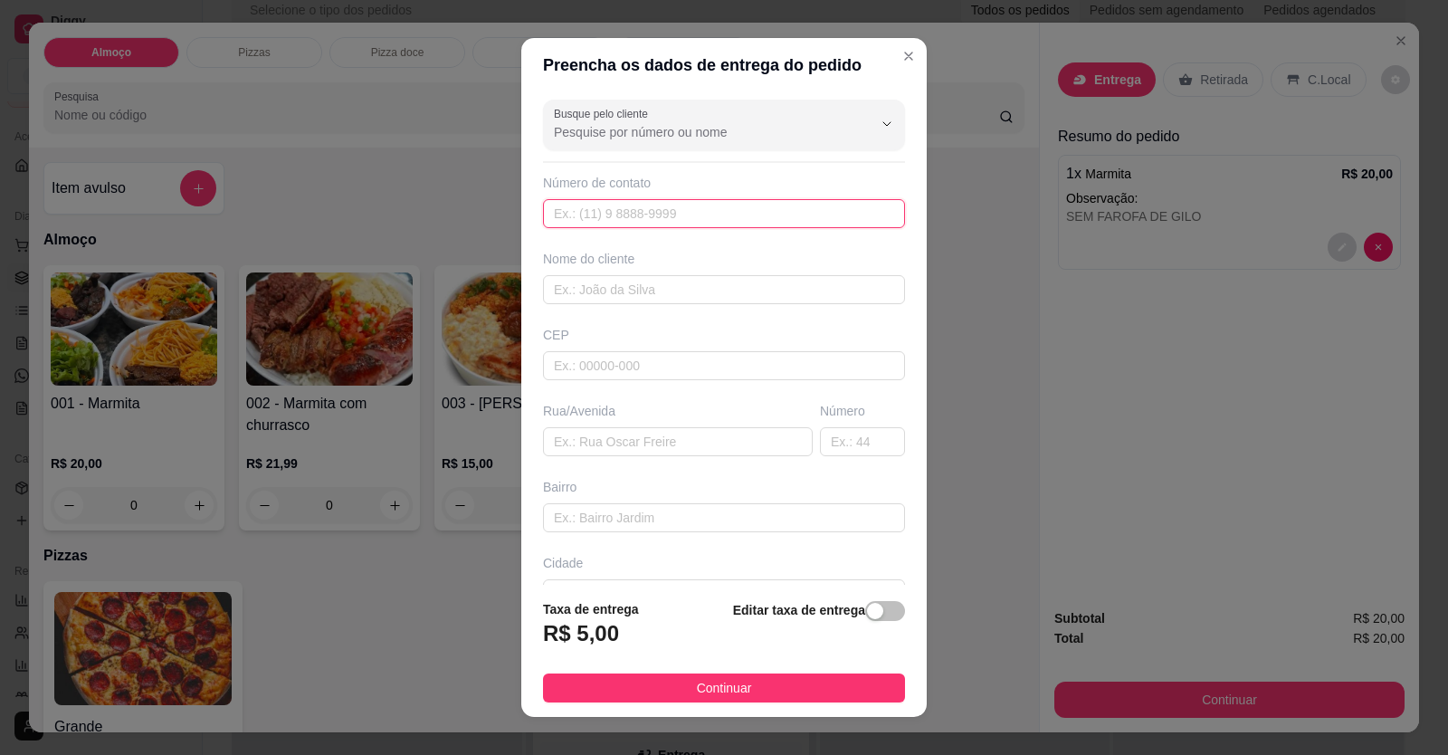
click at [732, 214] on input "text" at bounding box center [724, 213] width 362 height 29
click at [750, 158] on div "Busque pelo cliente Número de contato Nome do cliente CEP Rua/[GEOGRAPHIC_DATA]" at bounding box center [723, 338] width 405 height 493
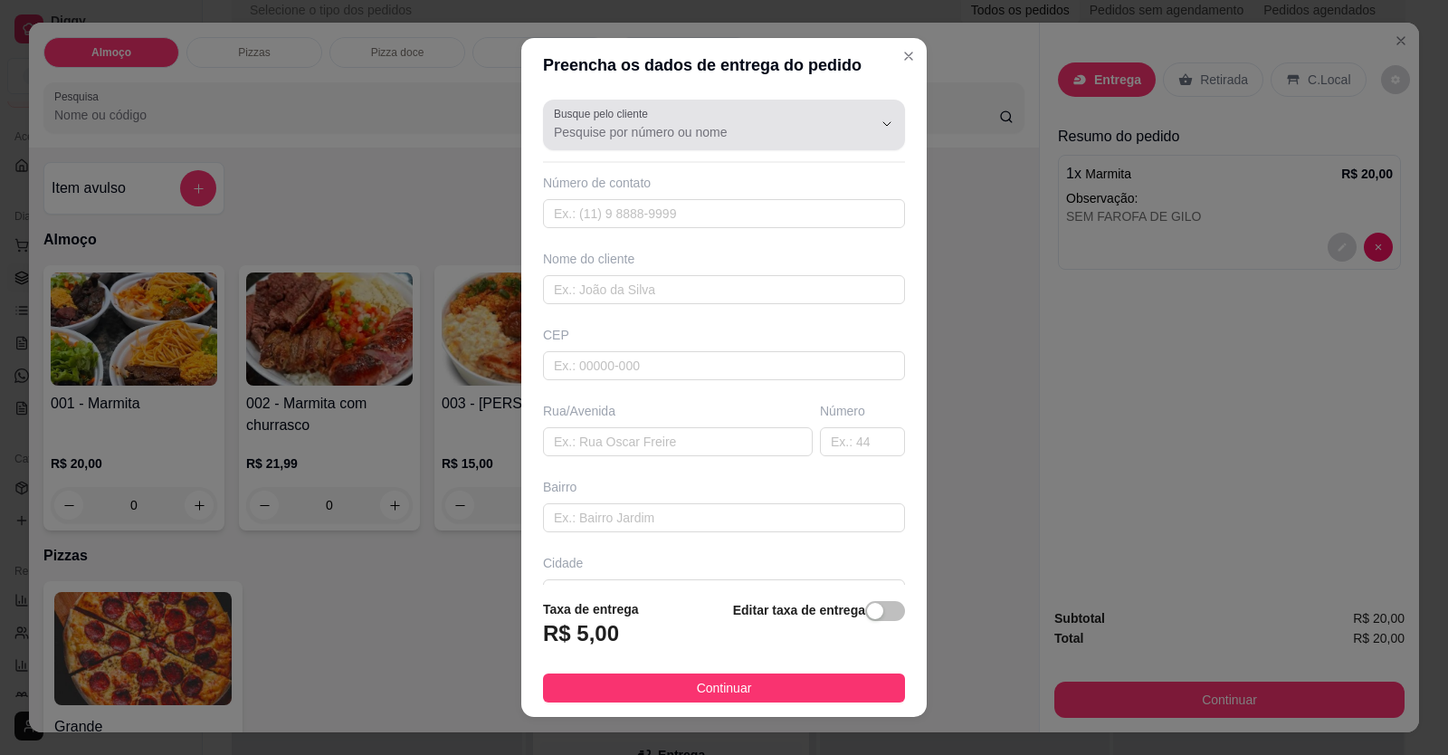
click at [748, 141] on div at bounding box center [724, 125] width 340 height 36
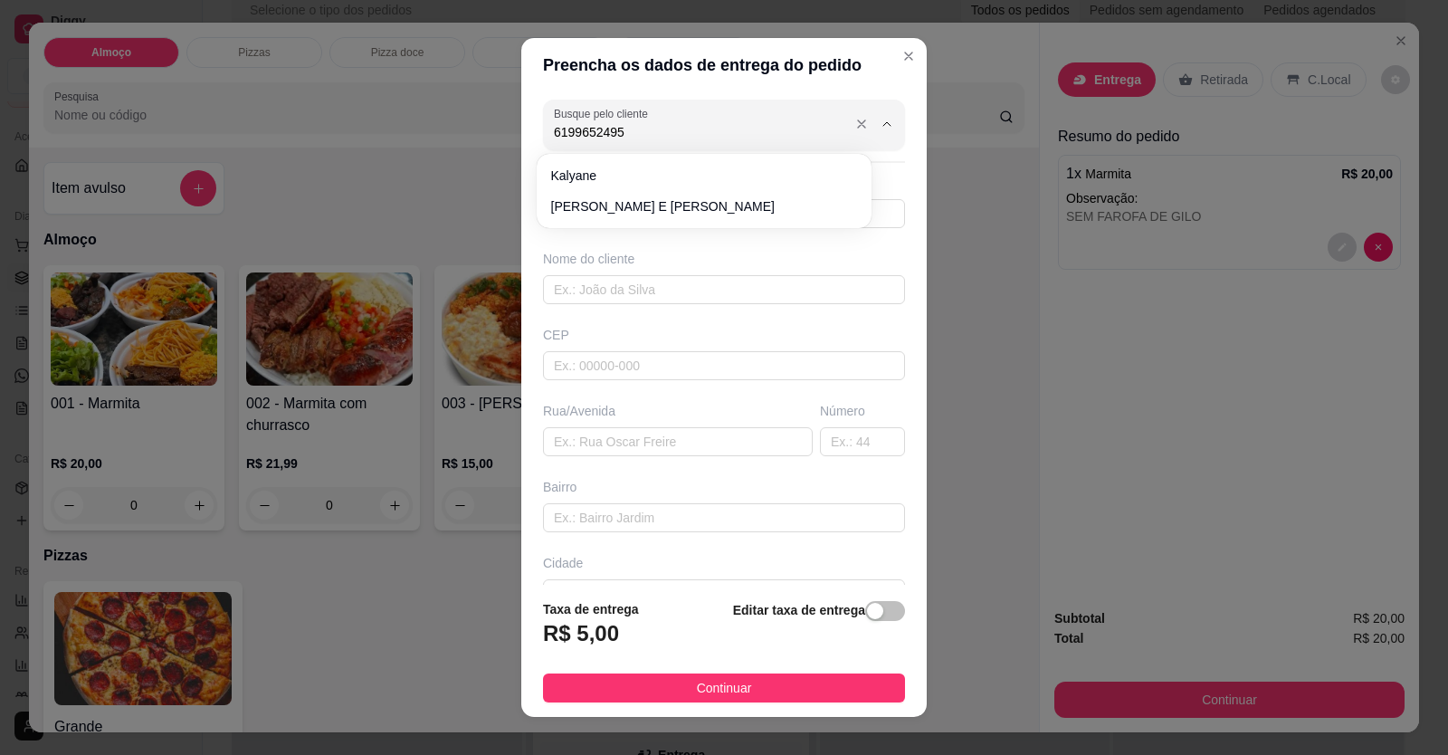
type input "61996524953"
click at [672, 300] on input "text" at bounding box center [724, 289] width 362 height 29
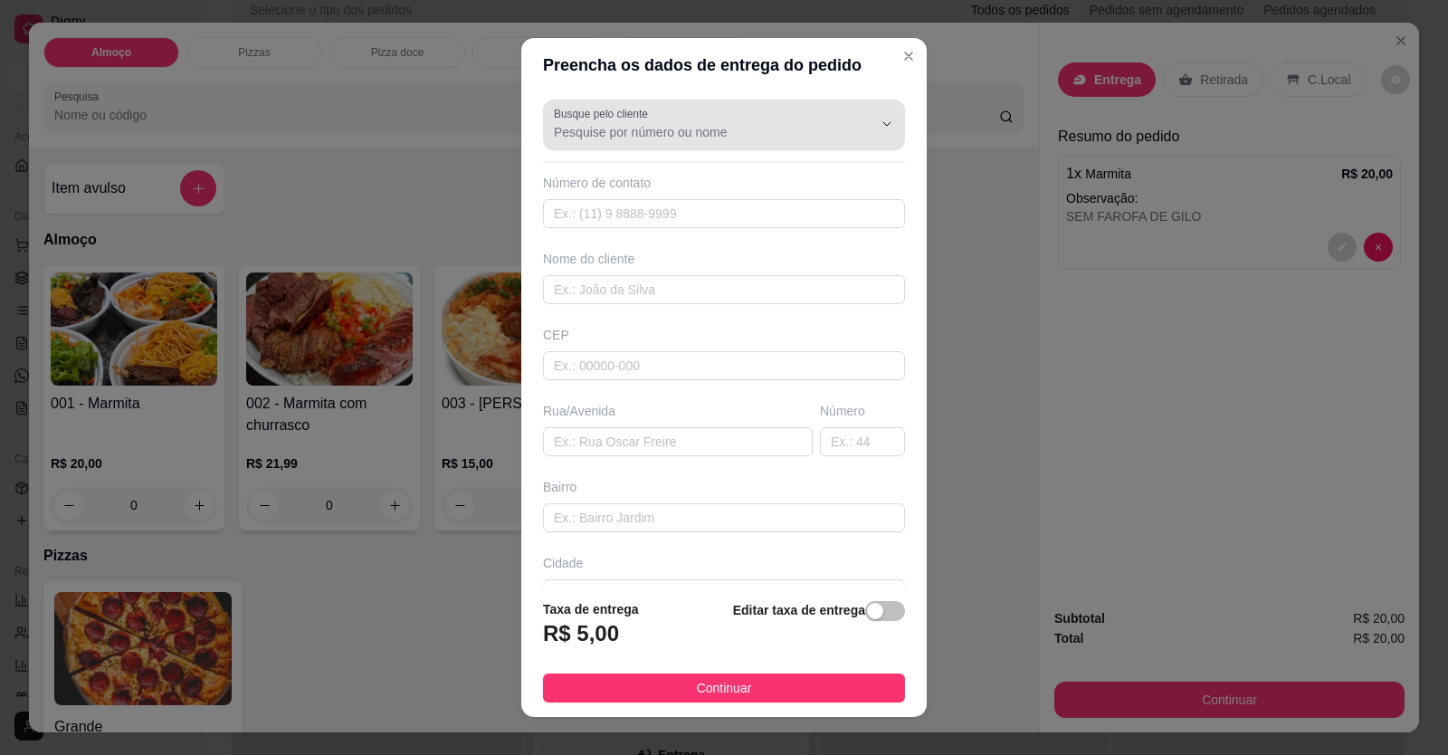
click at [662, 145] on div "Busque pelo cliente" at bounding box center [724, 125] width 362 height 51
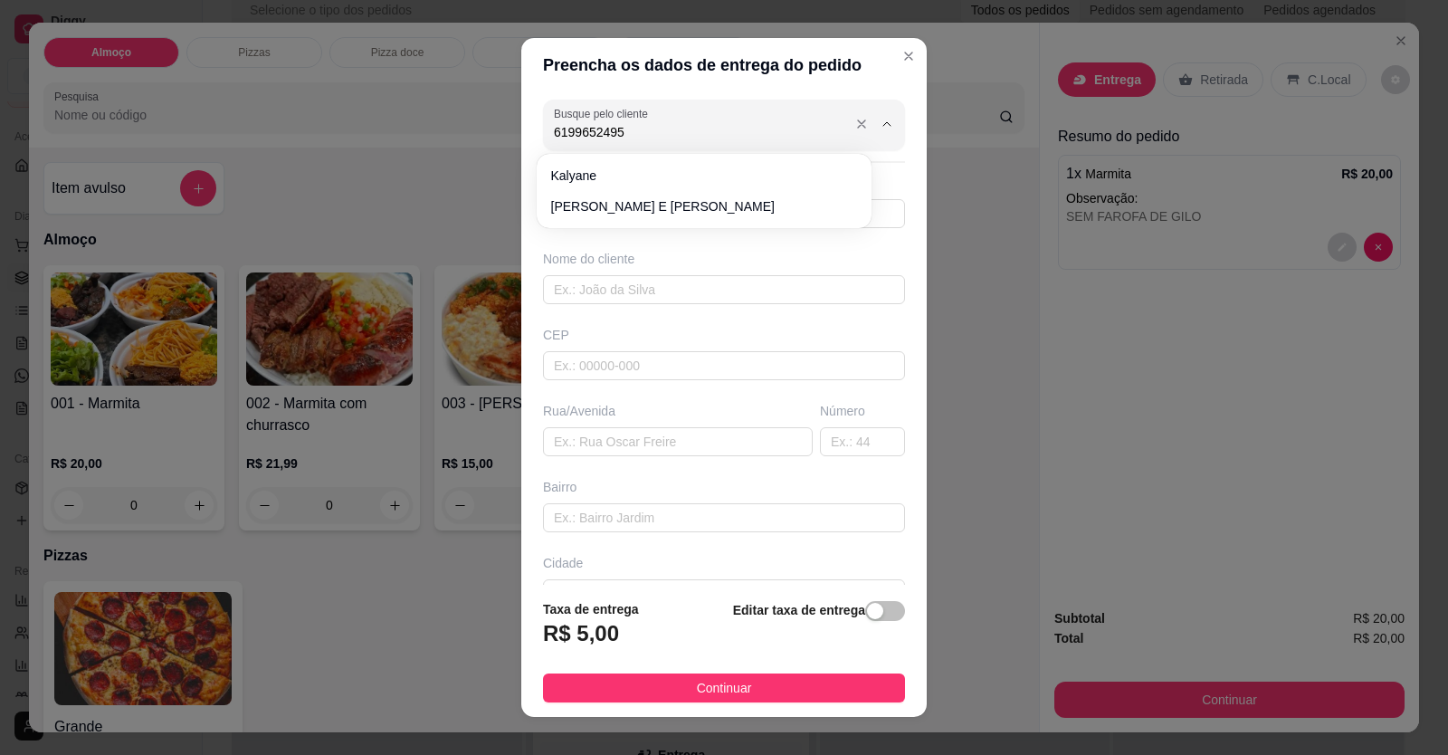
type input "61996524953"
click at [641, 221] on input "text" at bounding box center [724, 213] width 362 height 29
type input "61996524953"
click at [680, 206] on input "text" at bounding box center [724, 213] width 362 height 29
click at [625, 217] on input "text" at bounding box center [724, 213] width 362 height 29
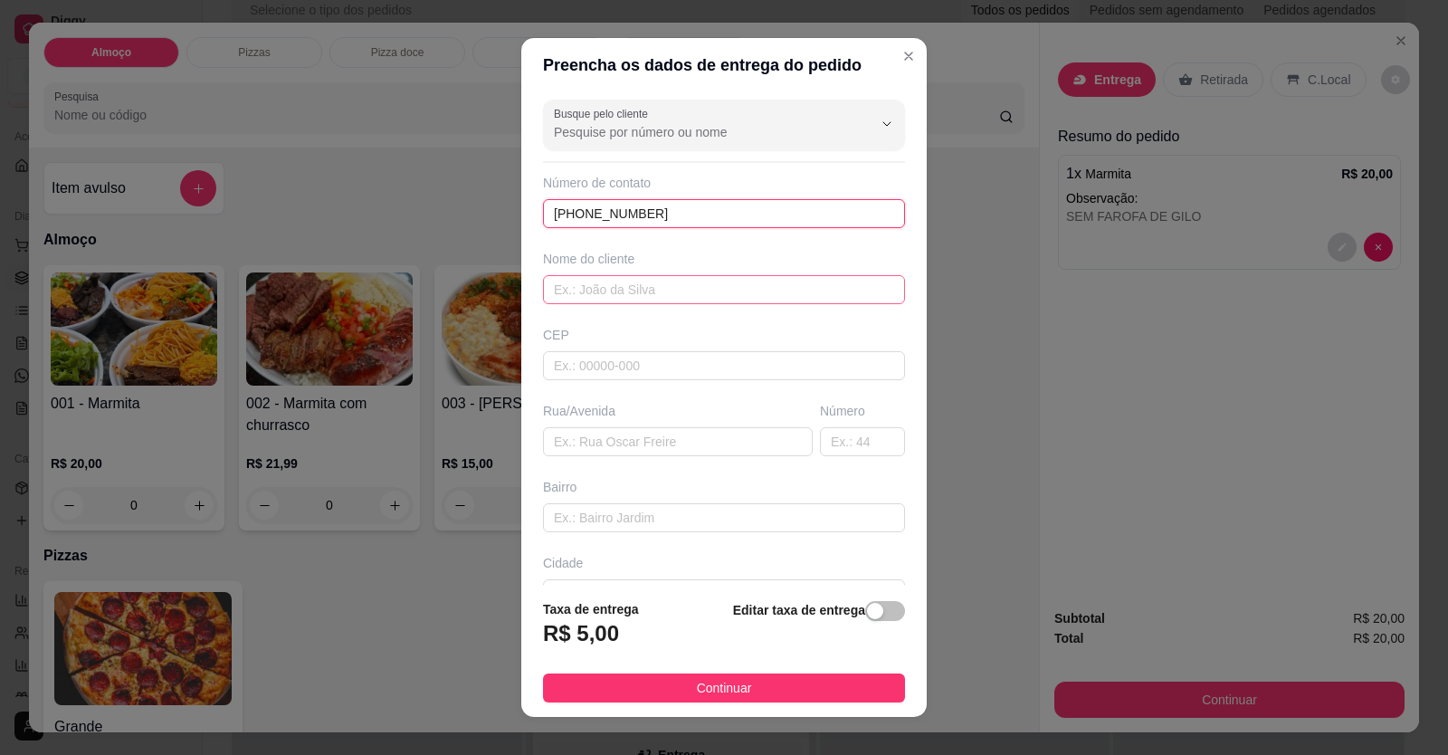
type input "[PHONE_NUMBER]"
click at [611, 297] on input "text" at bounding box center [724, 289] width 362 height 29
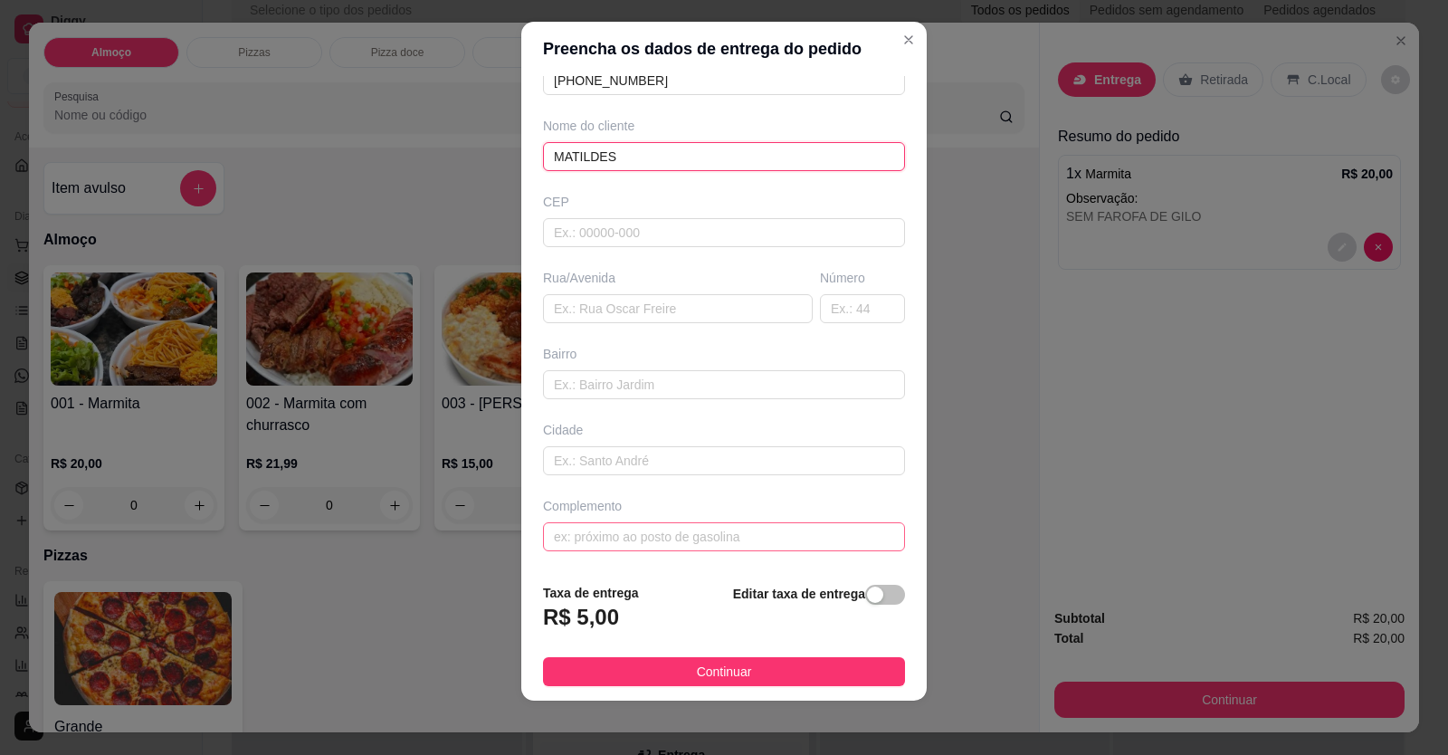
scroll to position [20, 0]
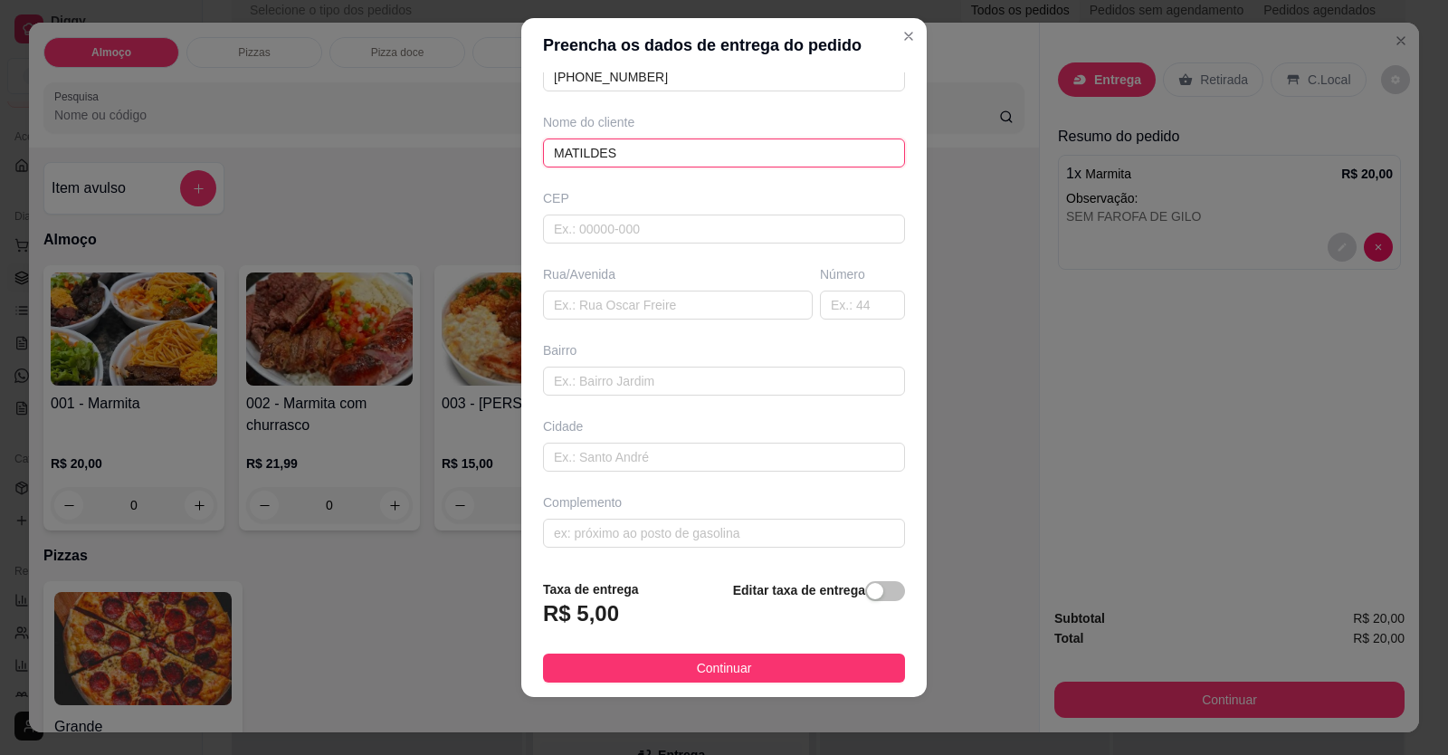
type input "MATILDES"
click at [632, 381] on input "text" at bounding box center [724, 381] width 362 height 29
paste input "[STREET_ADDRESS] em frente a [GEOGRAPHIC_DATA]"
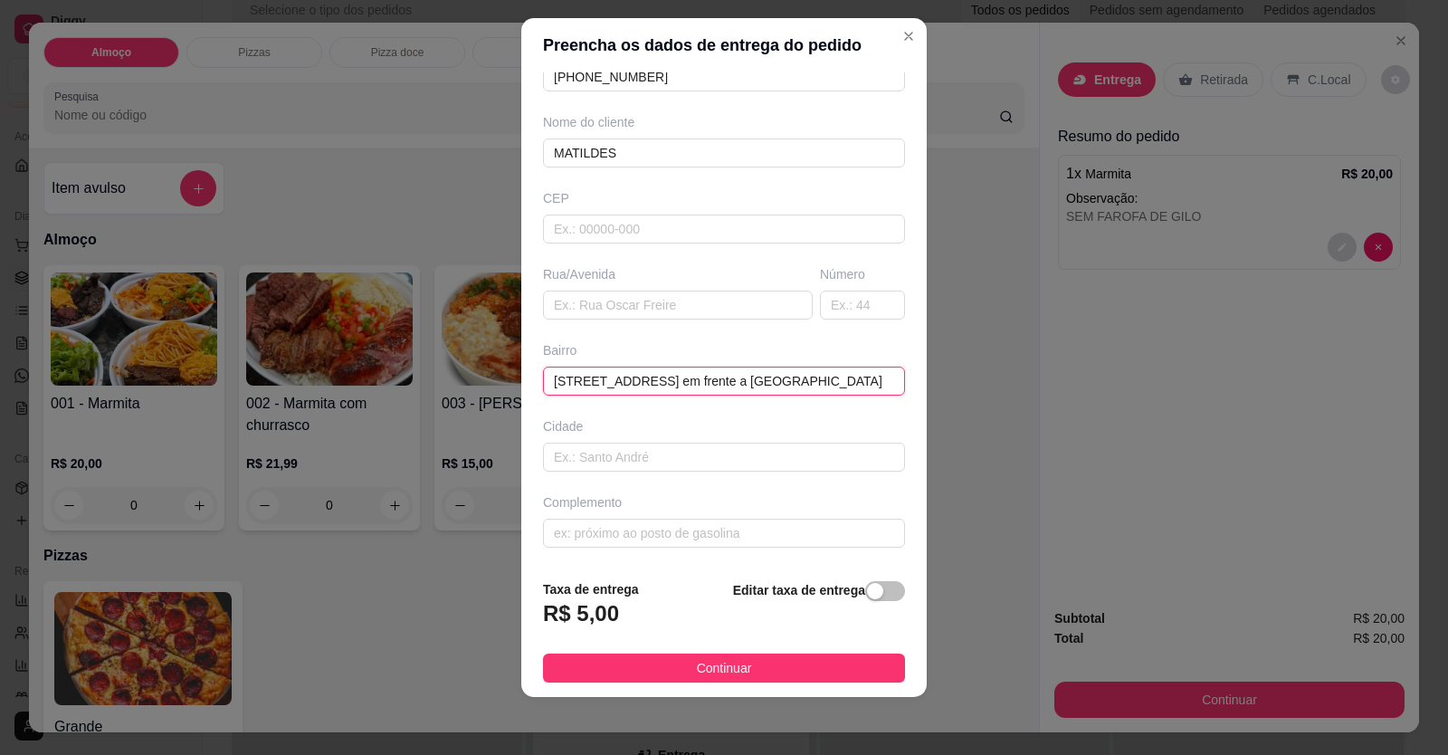
scroll to position [0, 107]
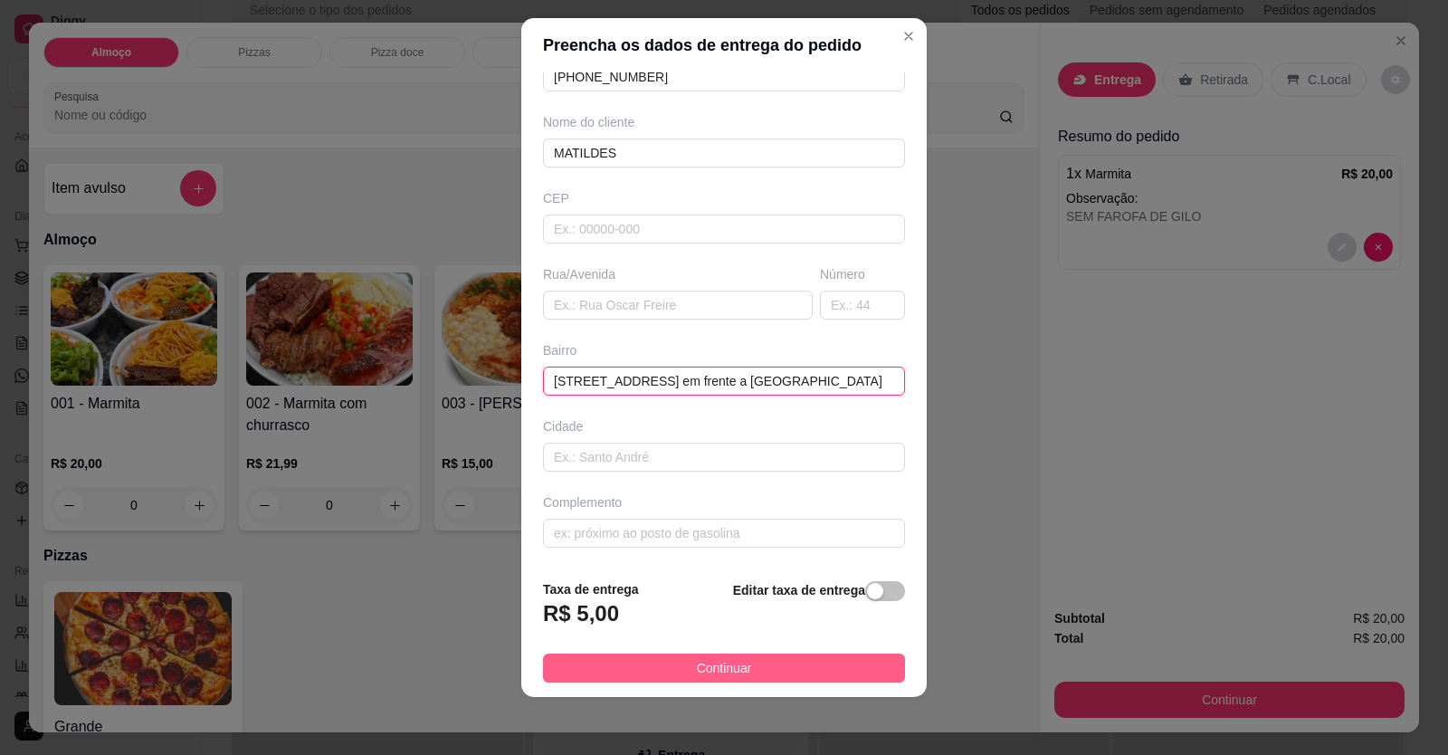
type input "[STREET_ADDRESS] em frente a [GEOGRAPHIC_DATA]"
click at [790, 674] on button "Continuar" at bounding box center [724, 667] width 362 height 29
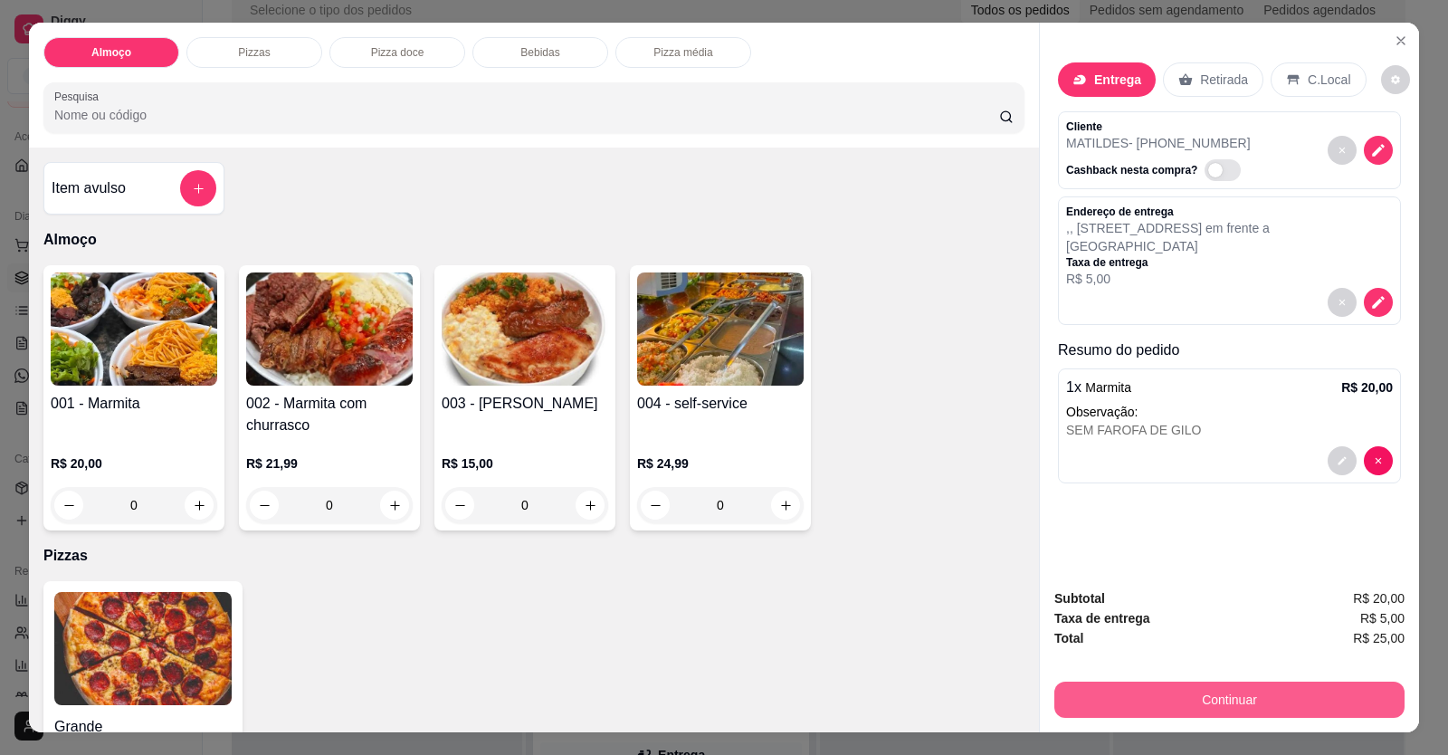
click at [1129, 710] on button "Continuar" at bounding box center [1229, 699] width 350 height 36
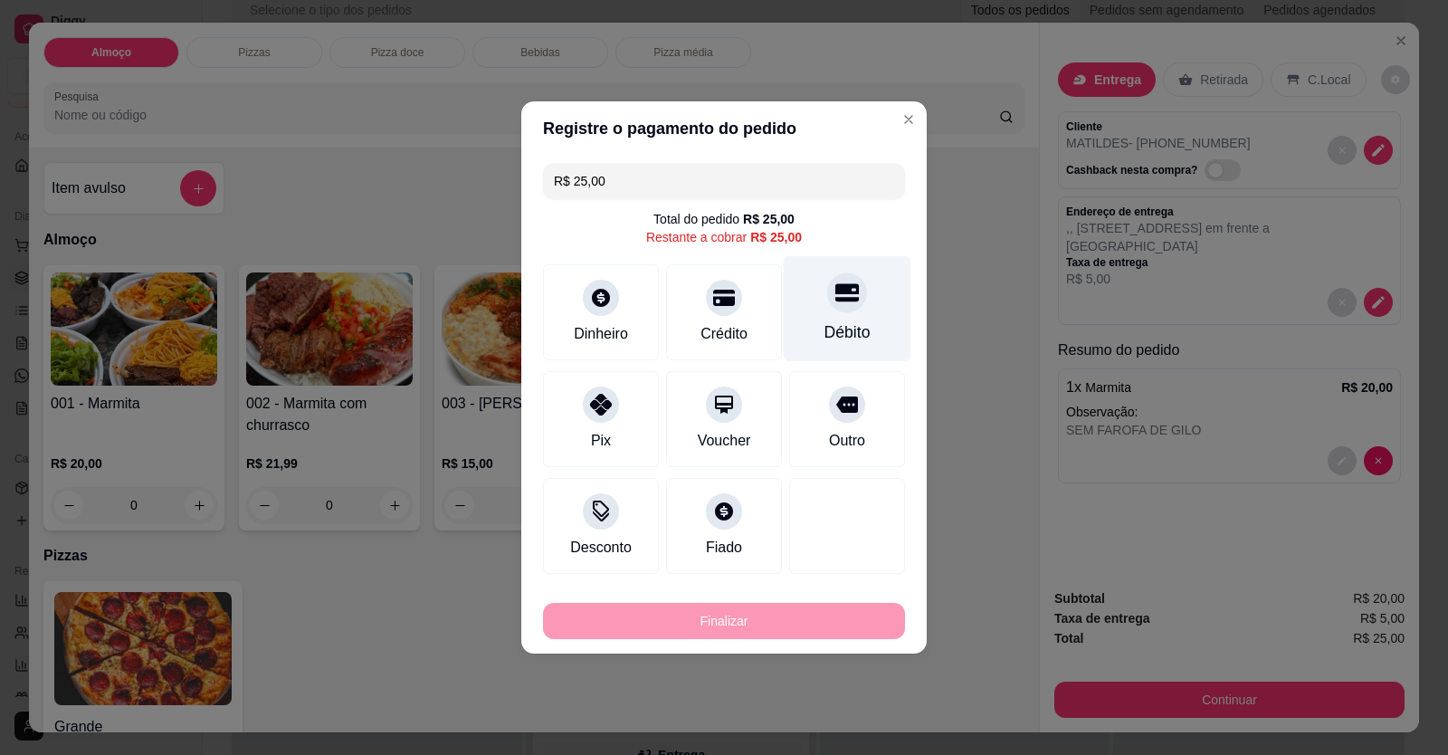
click at [851, 320] on div "Débito" at bounding box center [847, 332] width 46 height 24
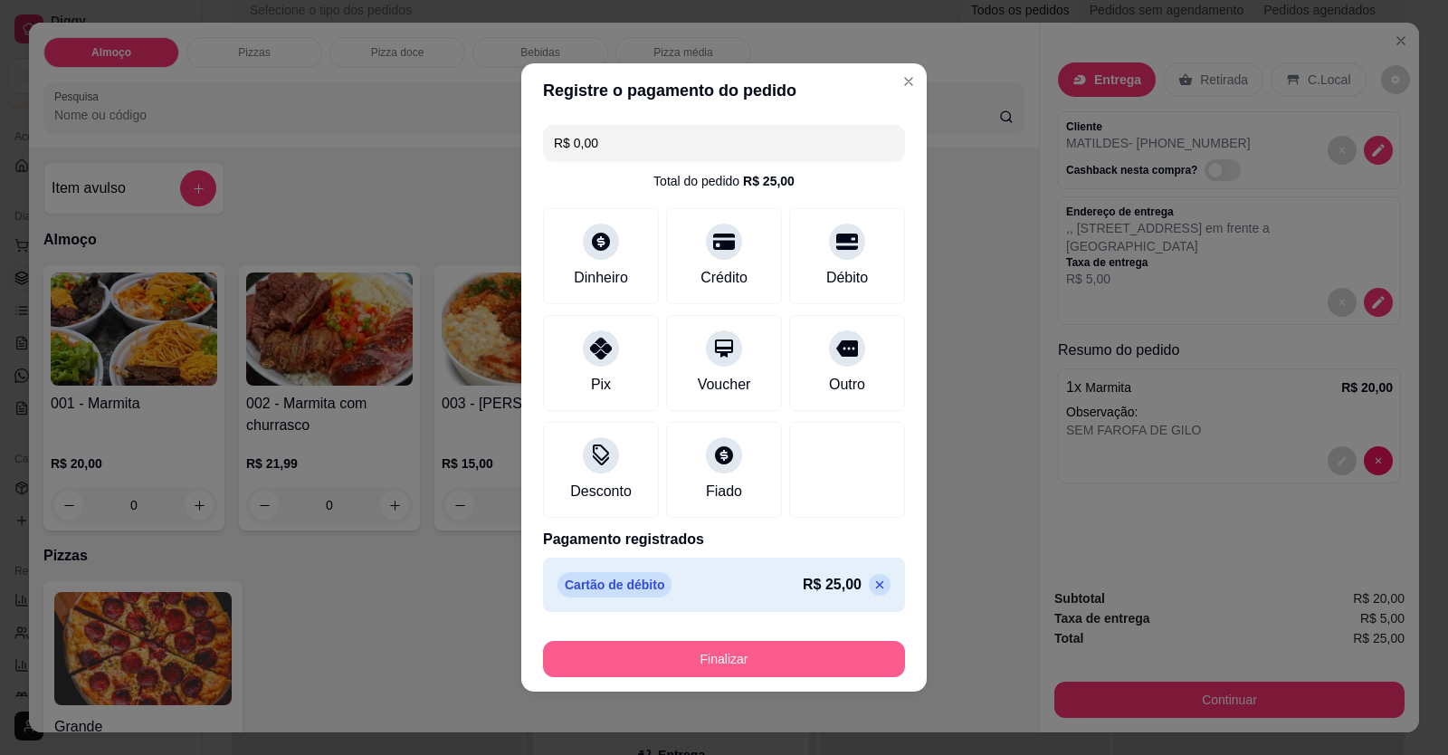
click at [745, 663] on button "Finalizar" at bounding box center [724, 659] width 362 height 36
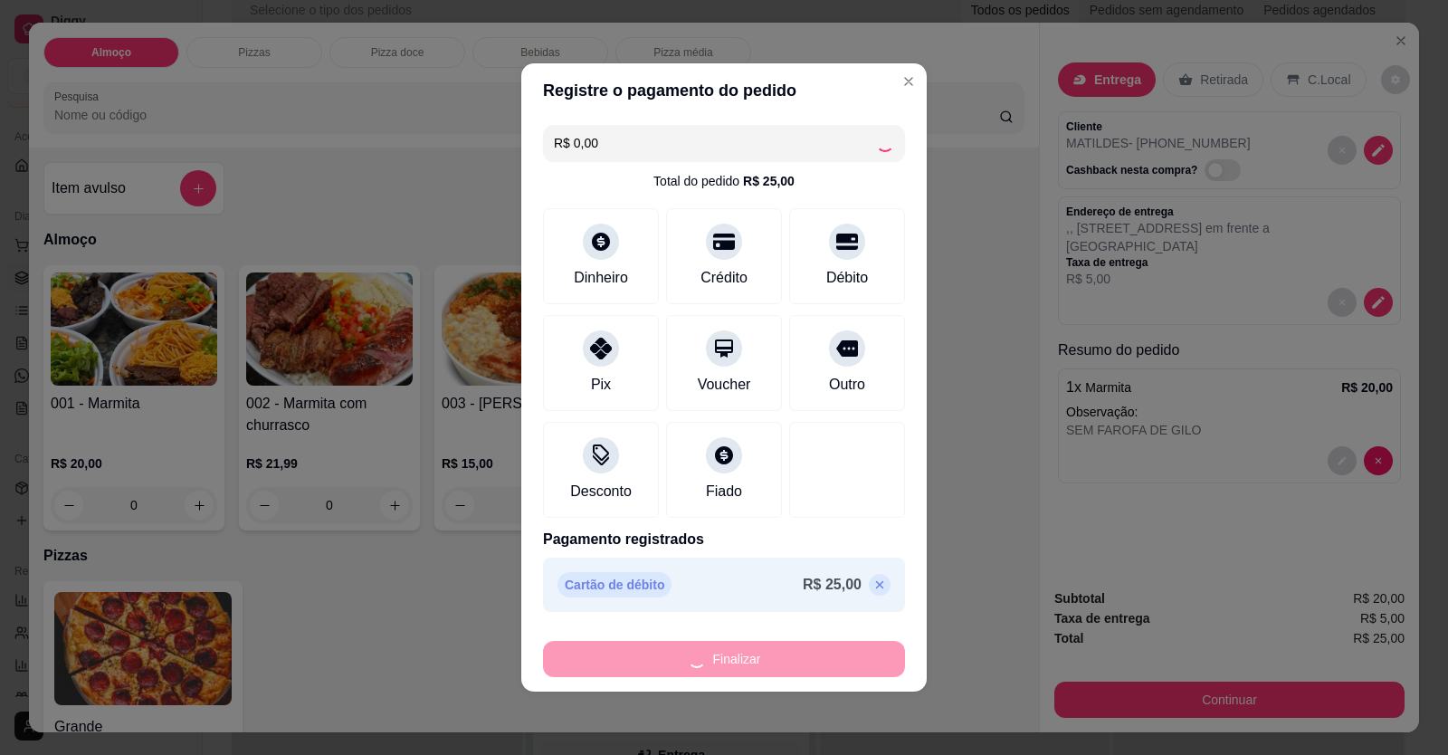
type input "-R$ 25,00"
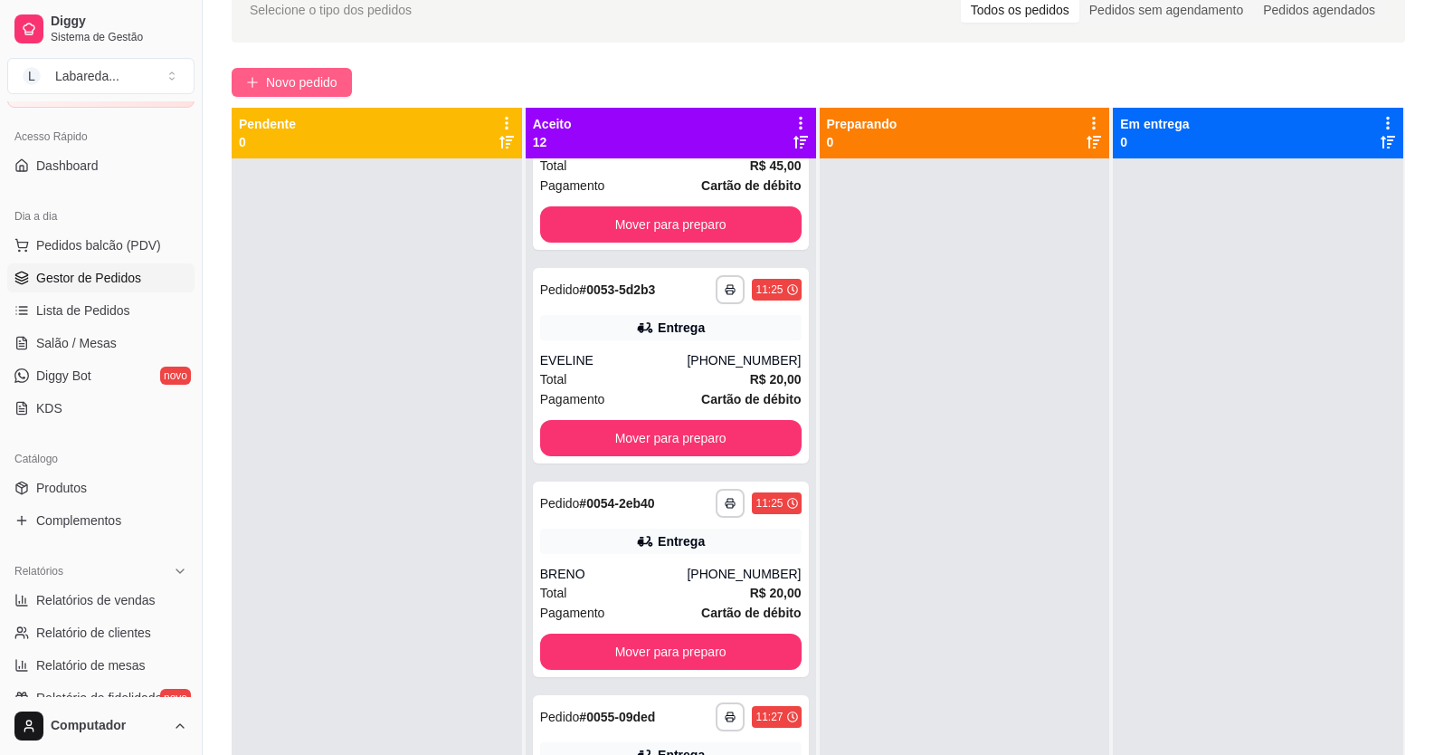
click at [286, 78] on span "Novo pedido" at bounding box center [301, 82] width 71 height 20
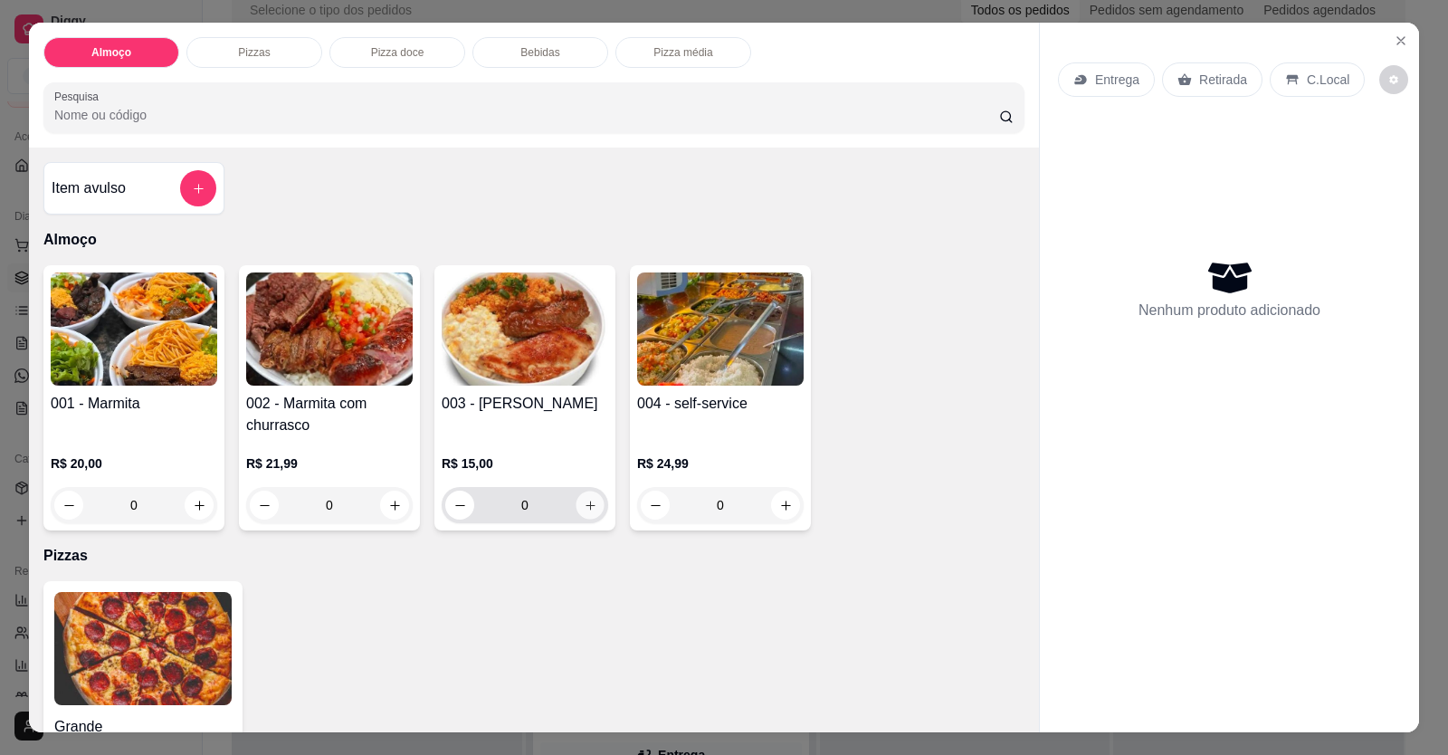
click at [582, 516] on button "increase-product-quantity" at bounding box center [590, 505] width 28 height 28
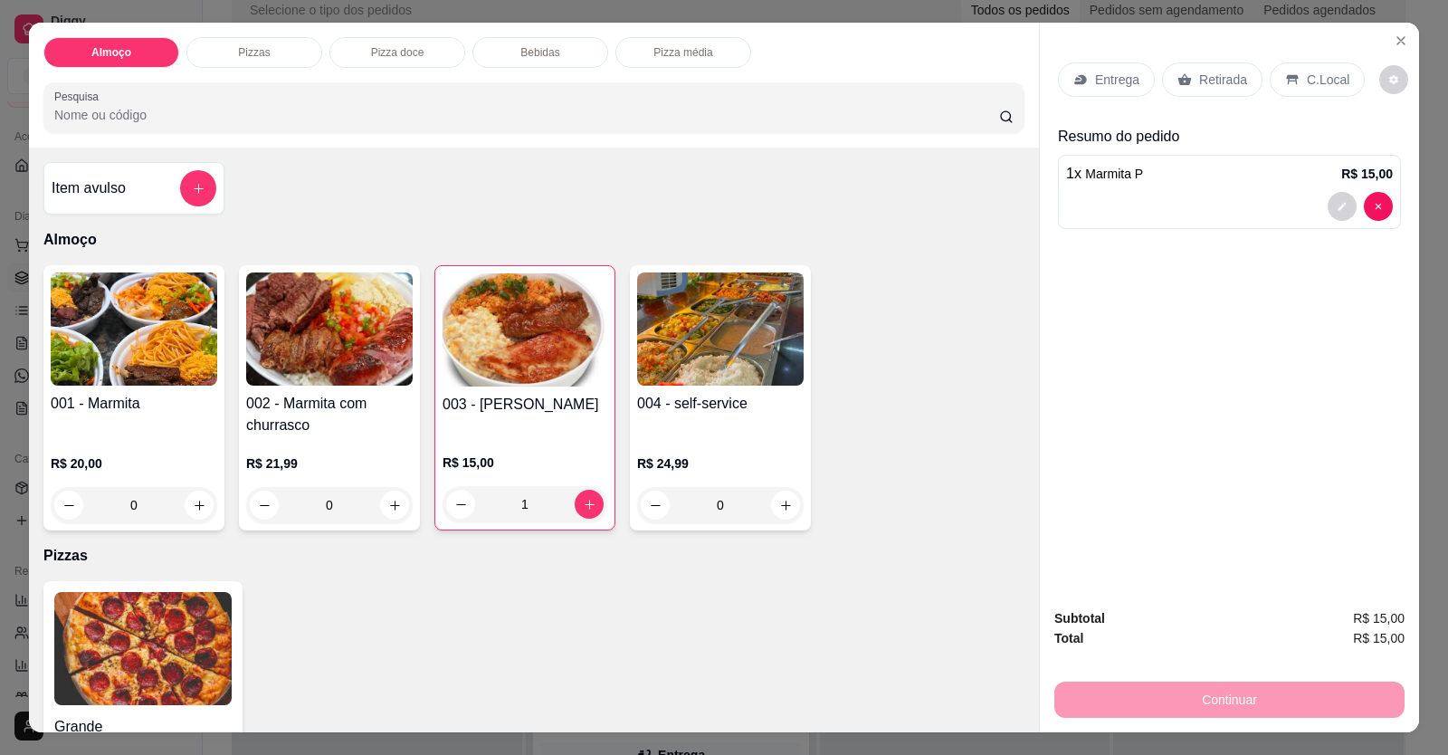
click at [475, 506] on input "1" at bounding box center [525, 504] width 100 height 36
click at [448, 501] on button "decrease-product-quantity" at bounding box center [460, 504] width 29 height 29
type input "0"
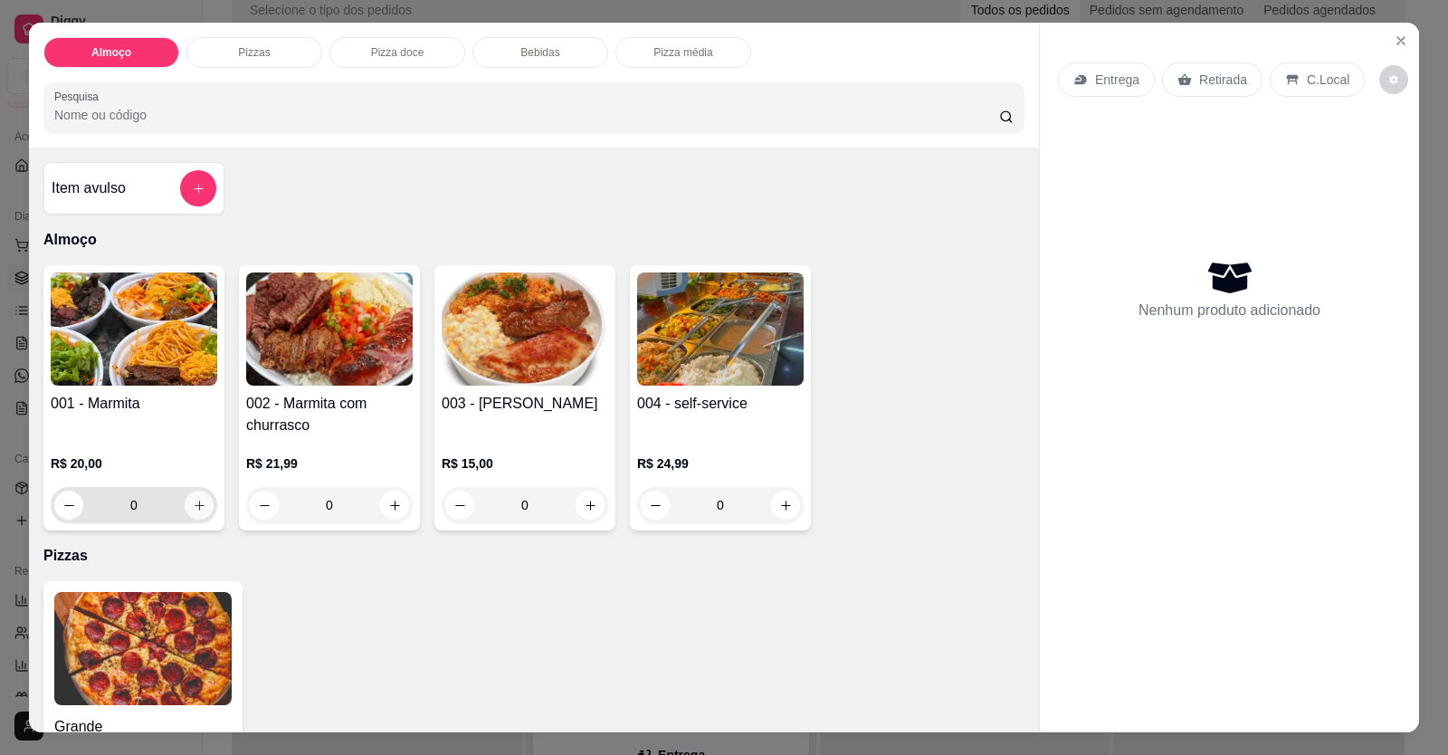
click at [197, 505] on icon "increase-product-quantity" at bounding box center [200, 506] width 14 height 14
type input "1"
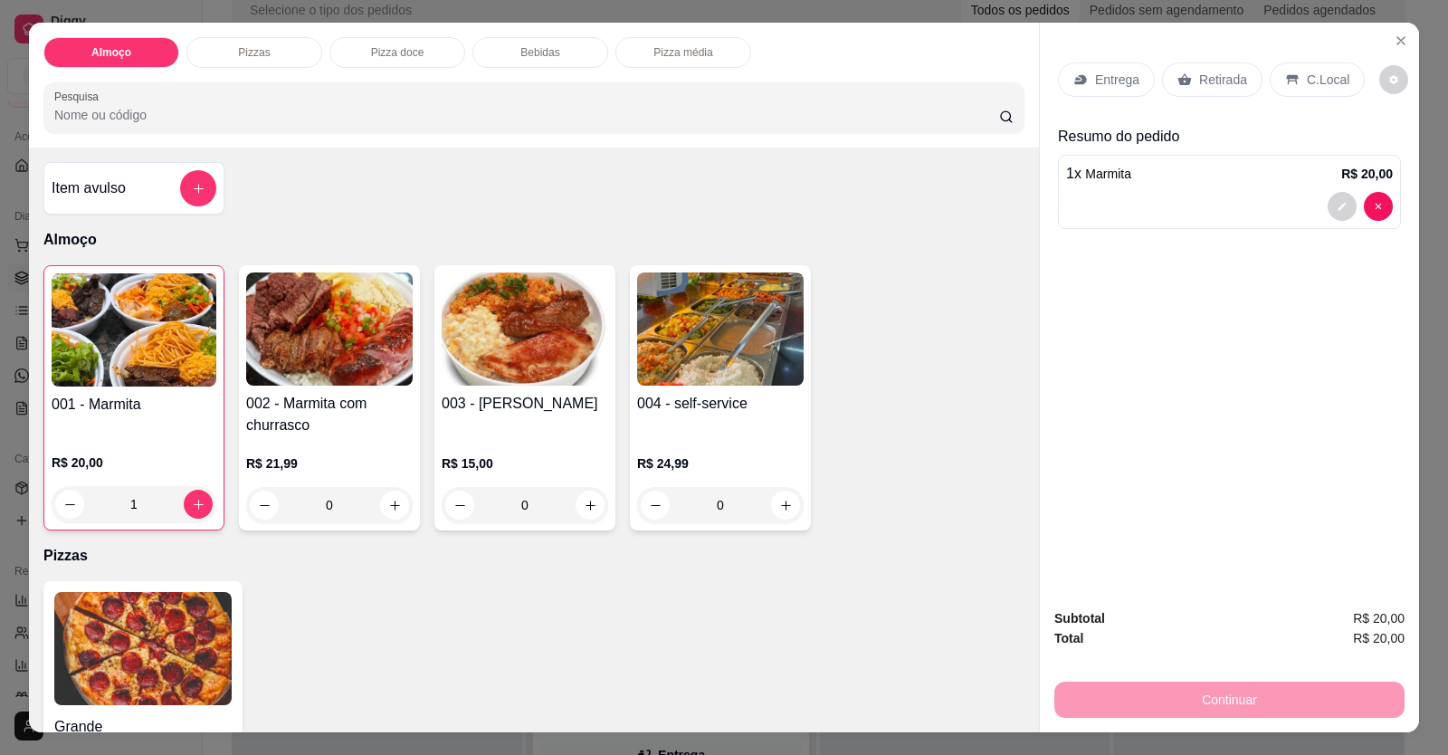
click at [1075, 81] on icon at bounding box center [1080, 79] width 14 height 14
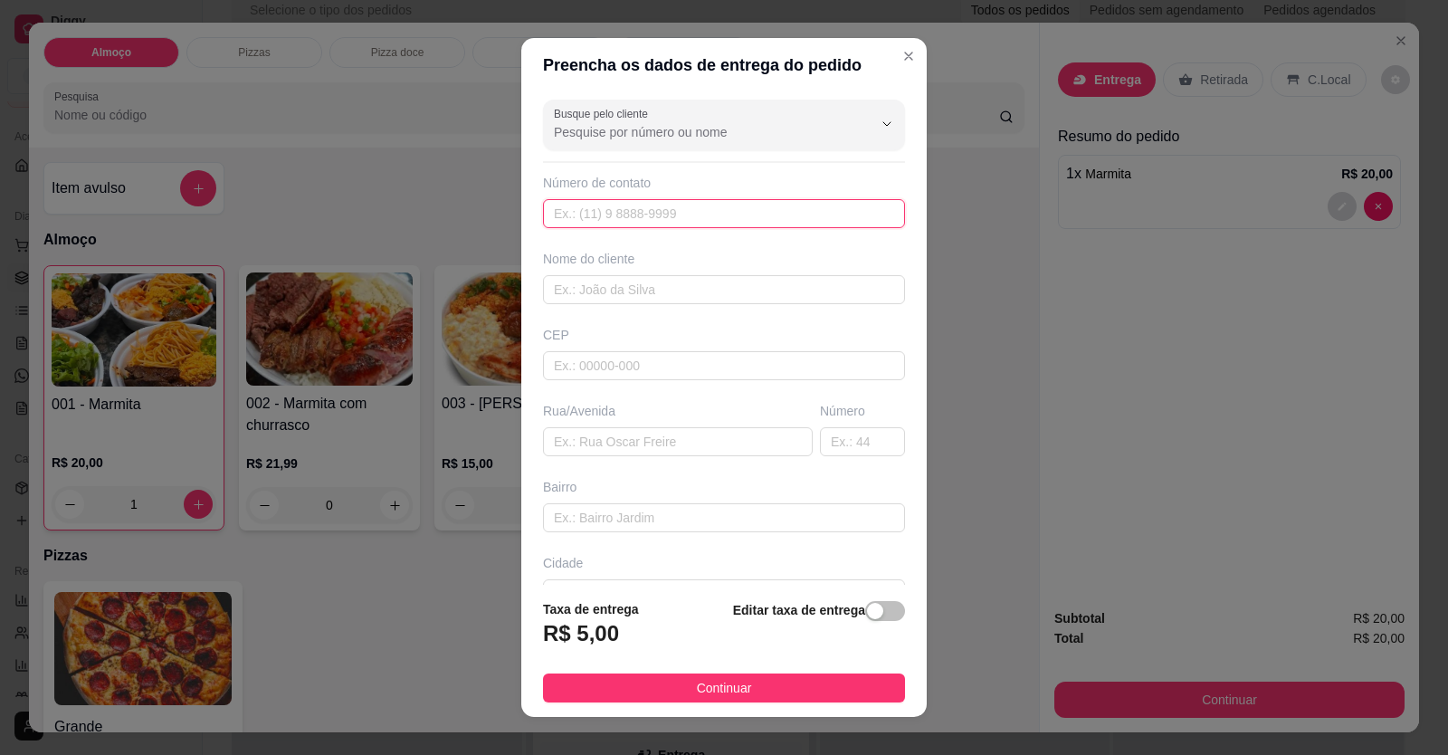
click at [748, 206] on input "text" at bounding box center [724, 213] width 362 height 29
type input "[PHONE_NUMBER]"
click at [705, 297] on input "text" at bounding box center [724, 289] width 362 height 29
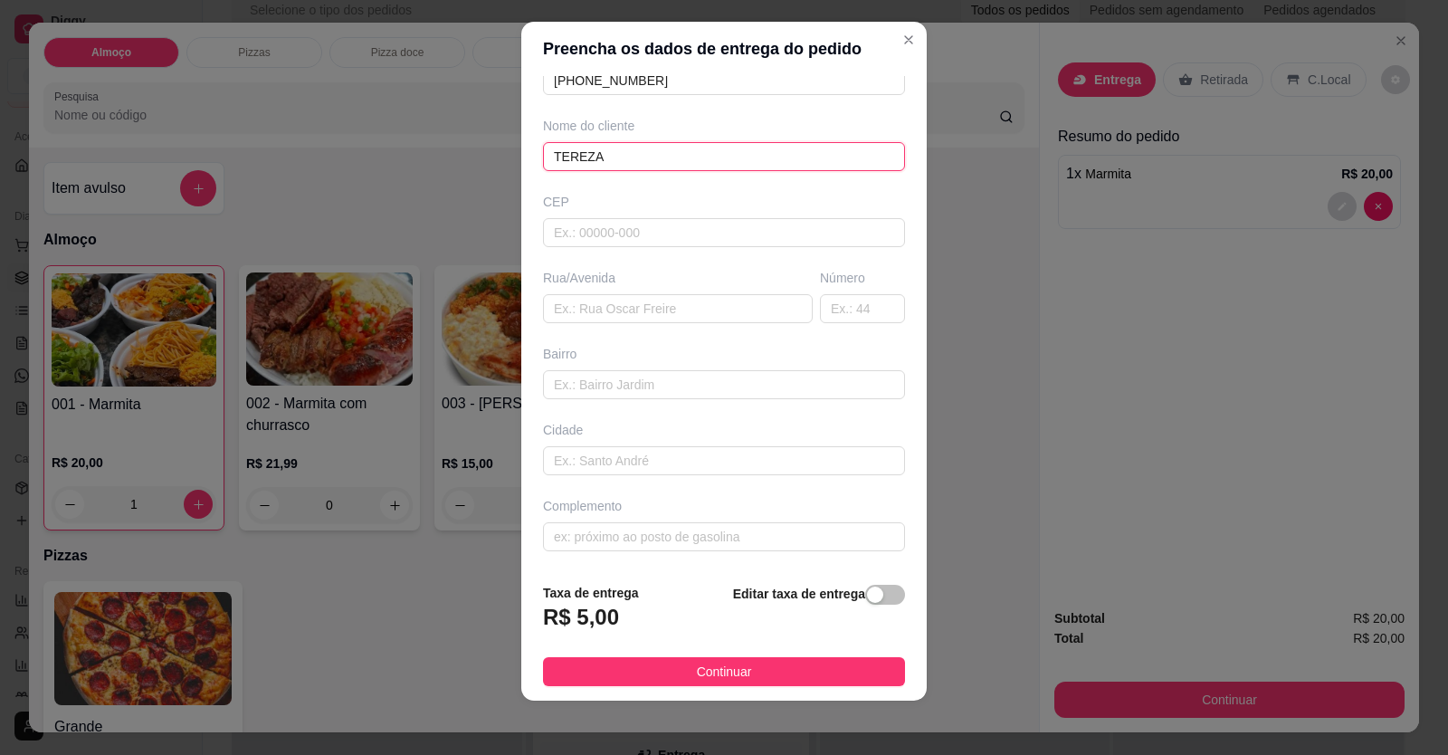
scroll to position [20, 0]
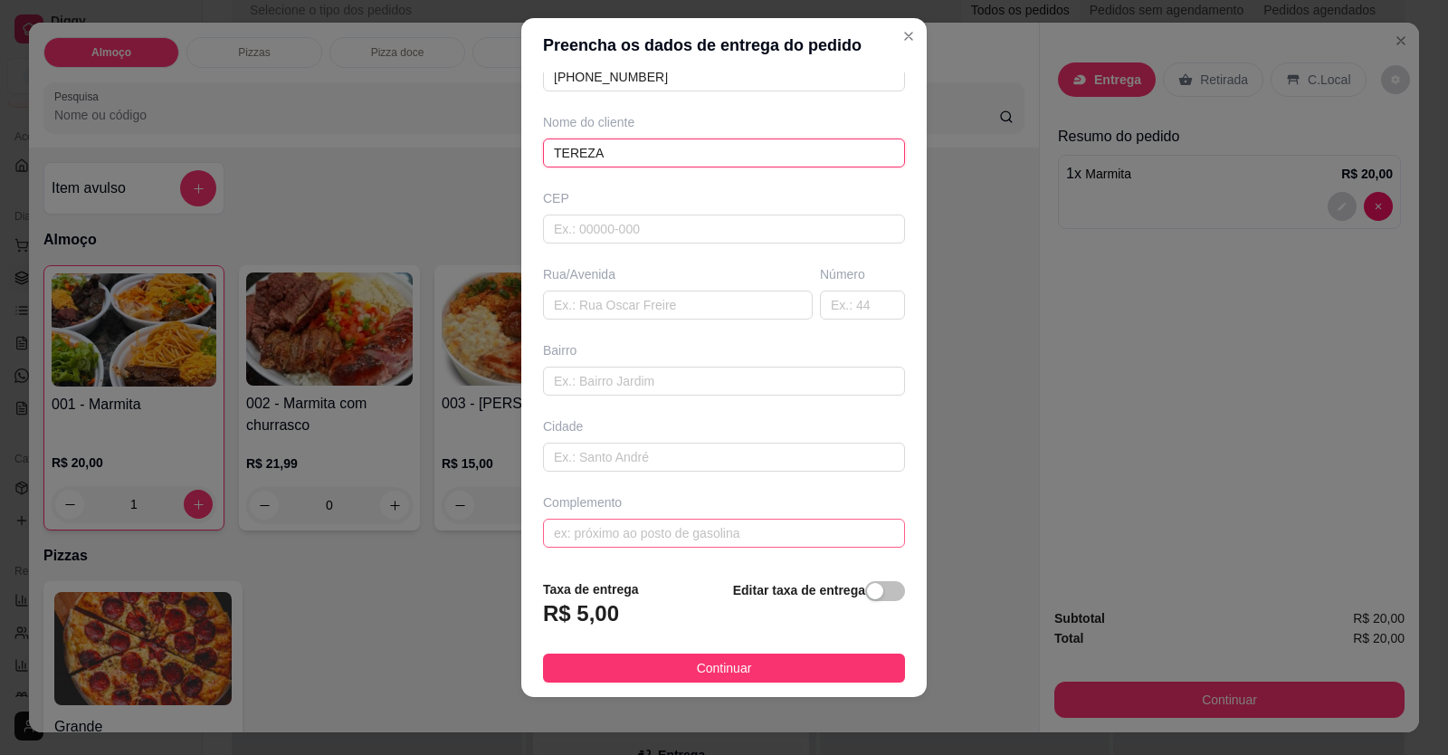
type input "TEREZA"
click at [677, 537] on input "text" at bounding box center [724, 533] width 362 height 29
type input "LOCALIZAÇÃO"
click at [697, 666] on span "Continuar" at bounding box center [724, 668] width 55 height 20
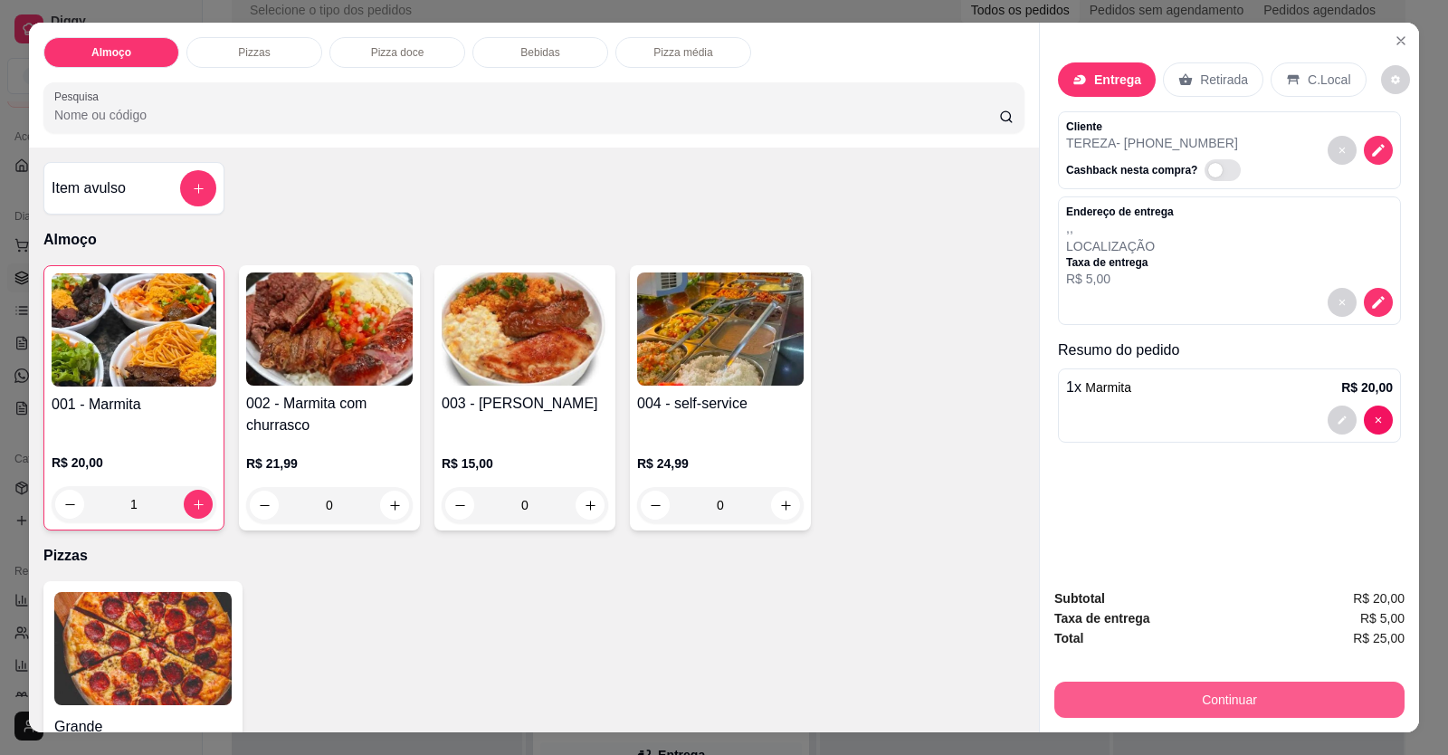
click at [1110, 701] on button "Continuar" at bounding box center [1229, 699] width 350 height 36
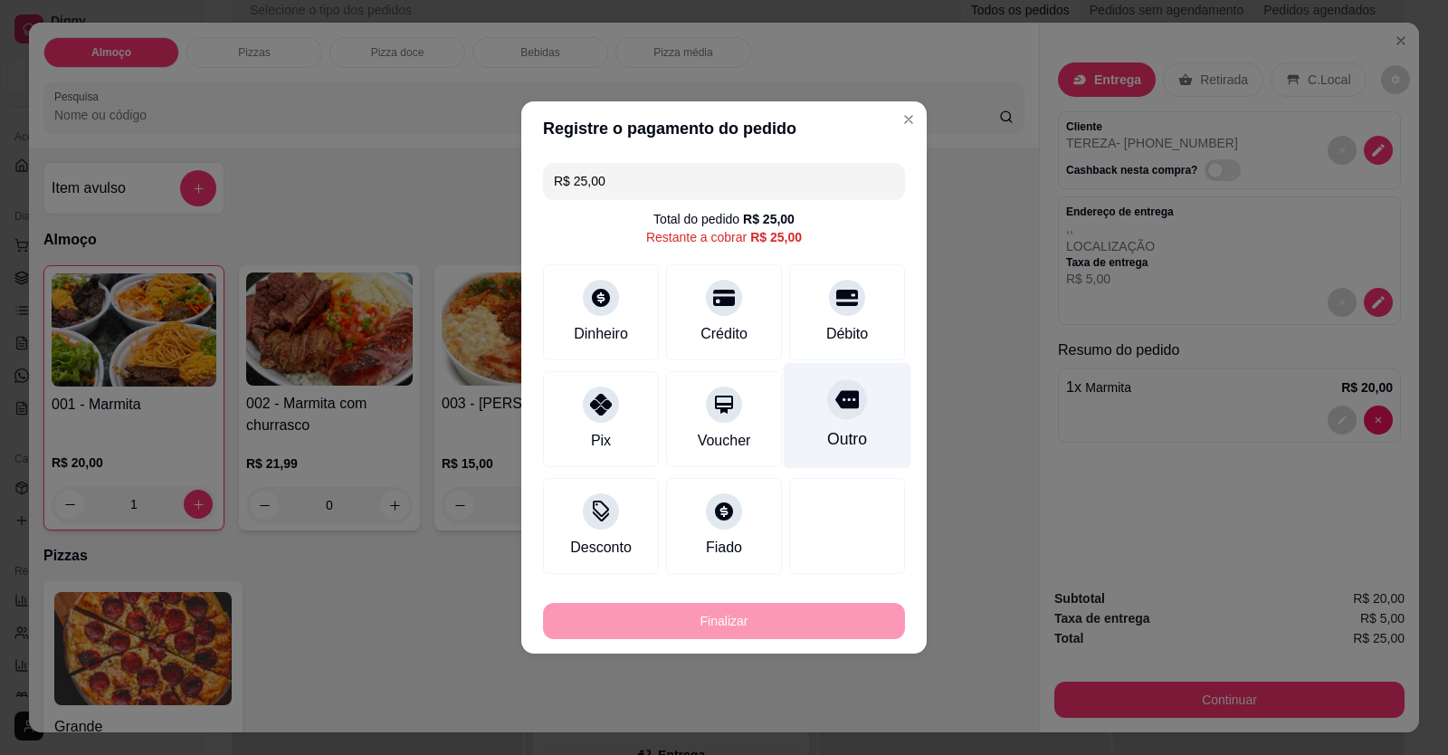
drag, startPoint x: 840, startPoint y: 320, endPoint x: 828, endPoint y: 404, distance: 84.1
click at [841, 323] on div "Débito" at bounding box center [847, 334] width 42 height 22
type input "R$ 0,00"
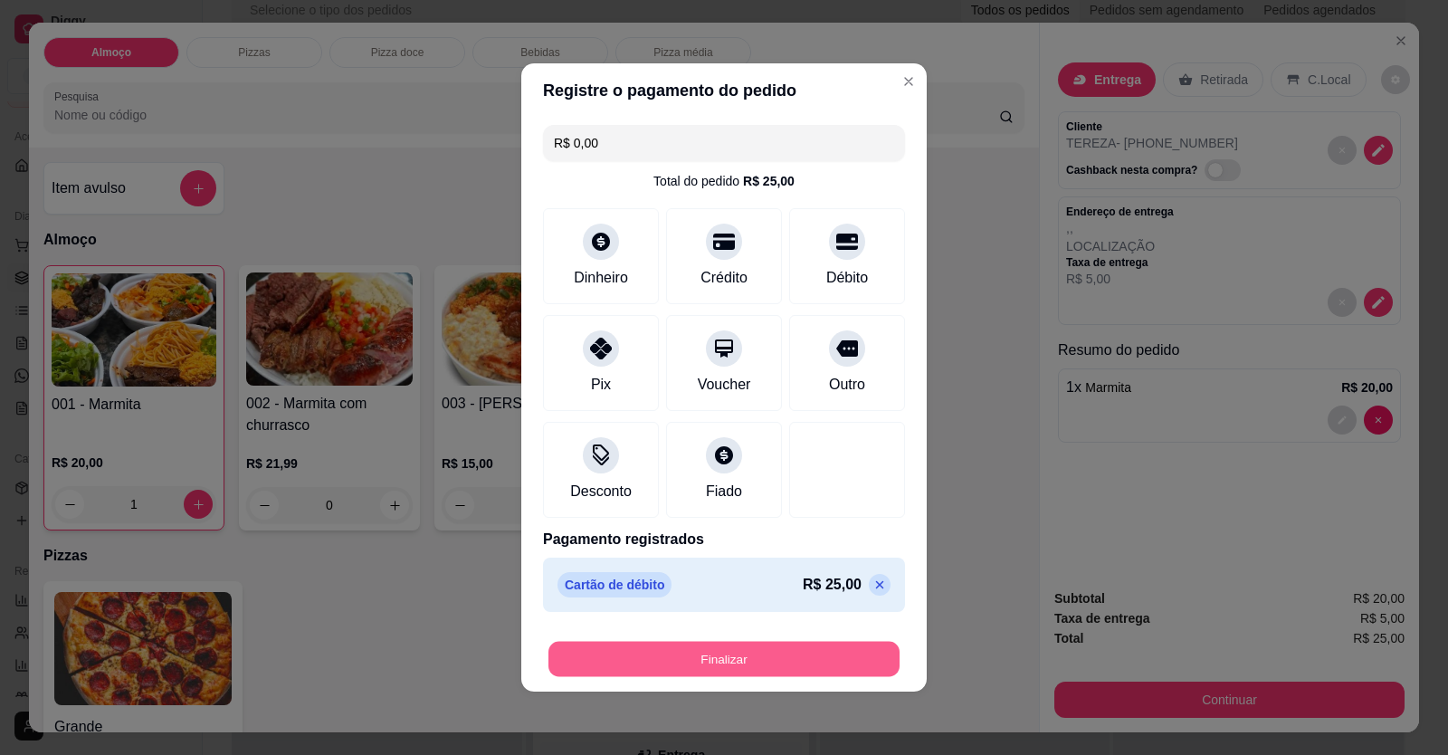
click at [799, 659] on button "Finalizar" at bounding box center [723, 659] width 351 height 35
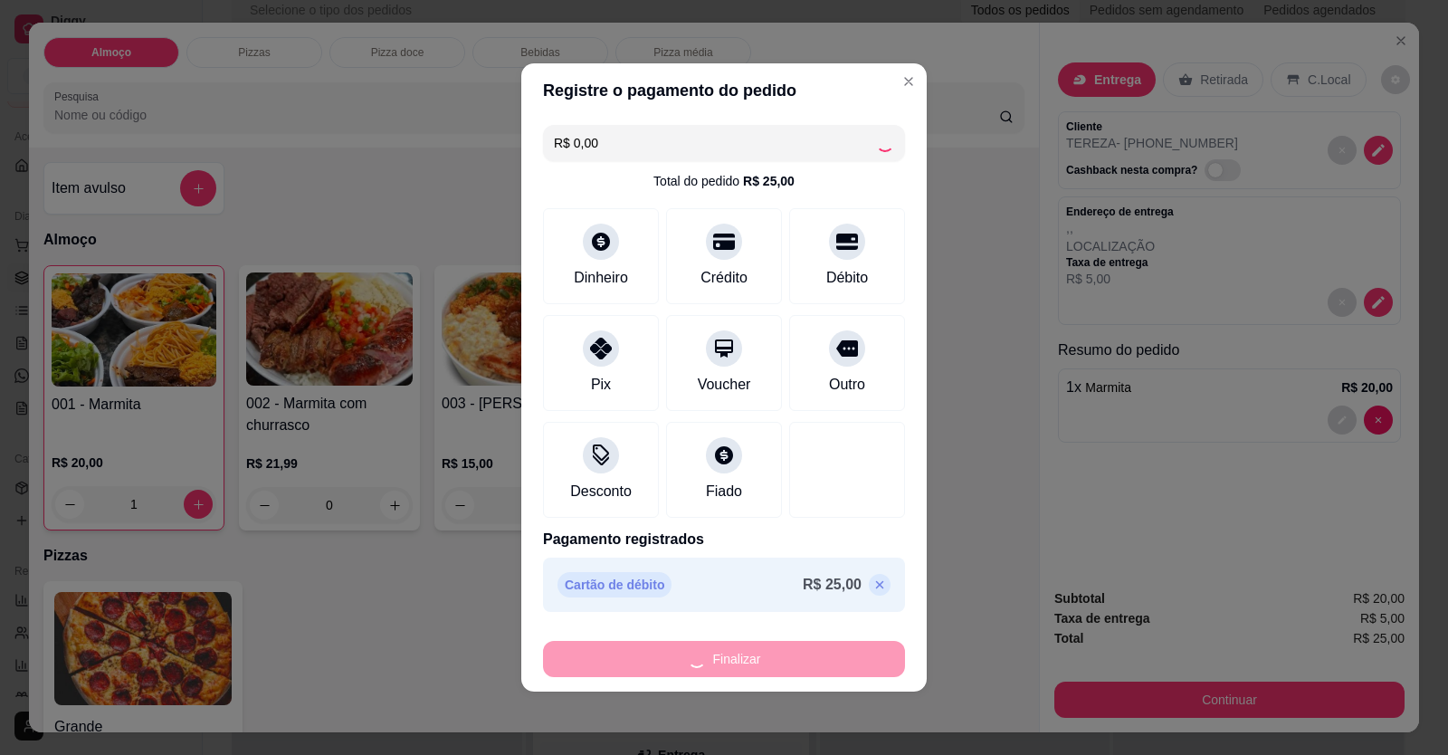
type input "0"
type input "-R$ 25,00"
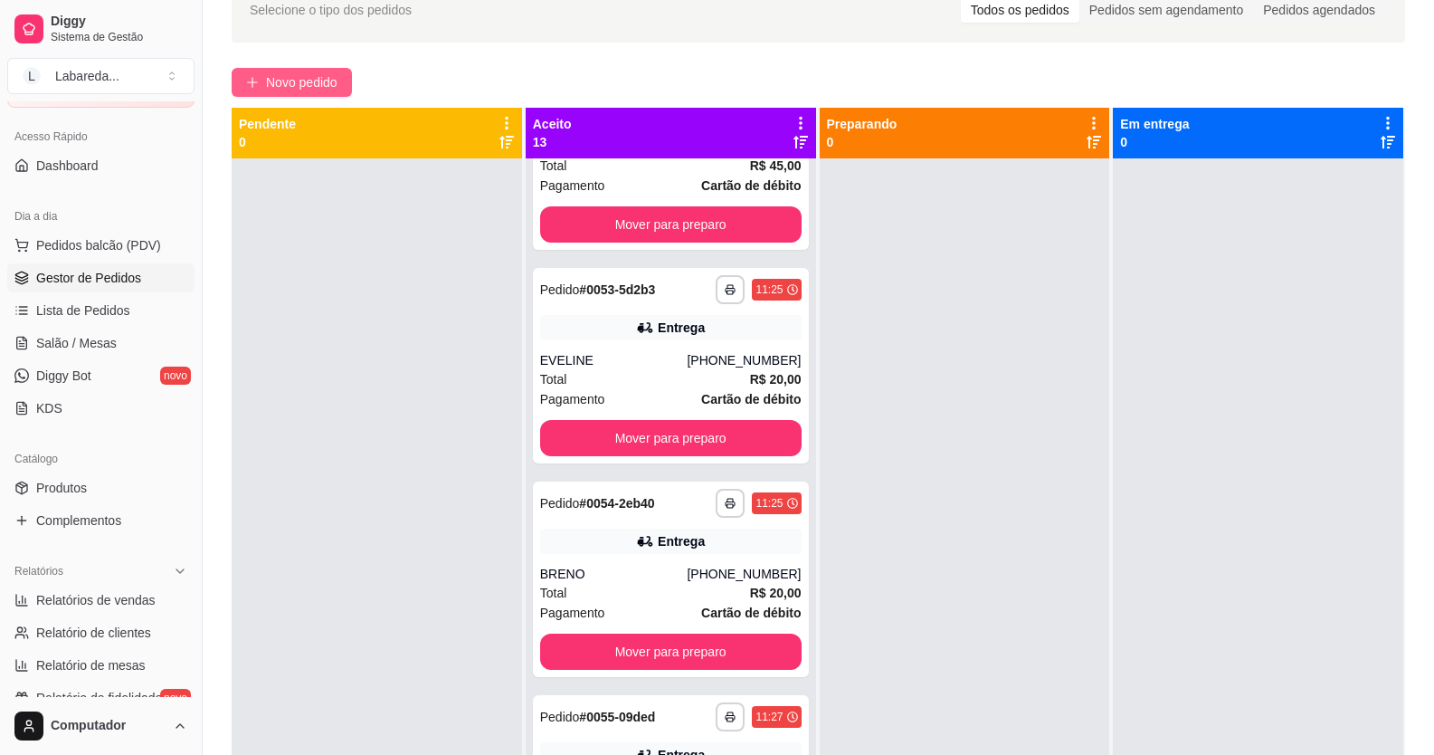
click at [331, 89] on span "Novo pedido" at bounding box center [301, 82] width 71 height 20
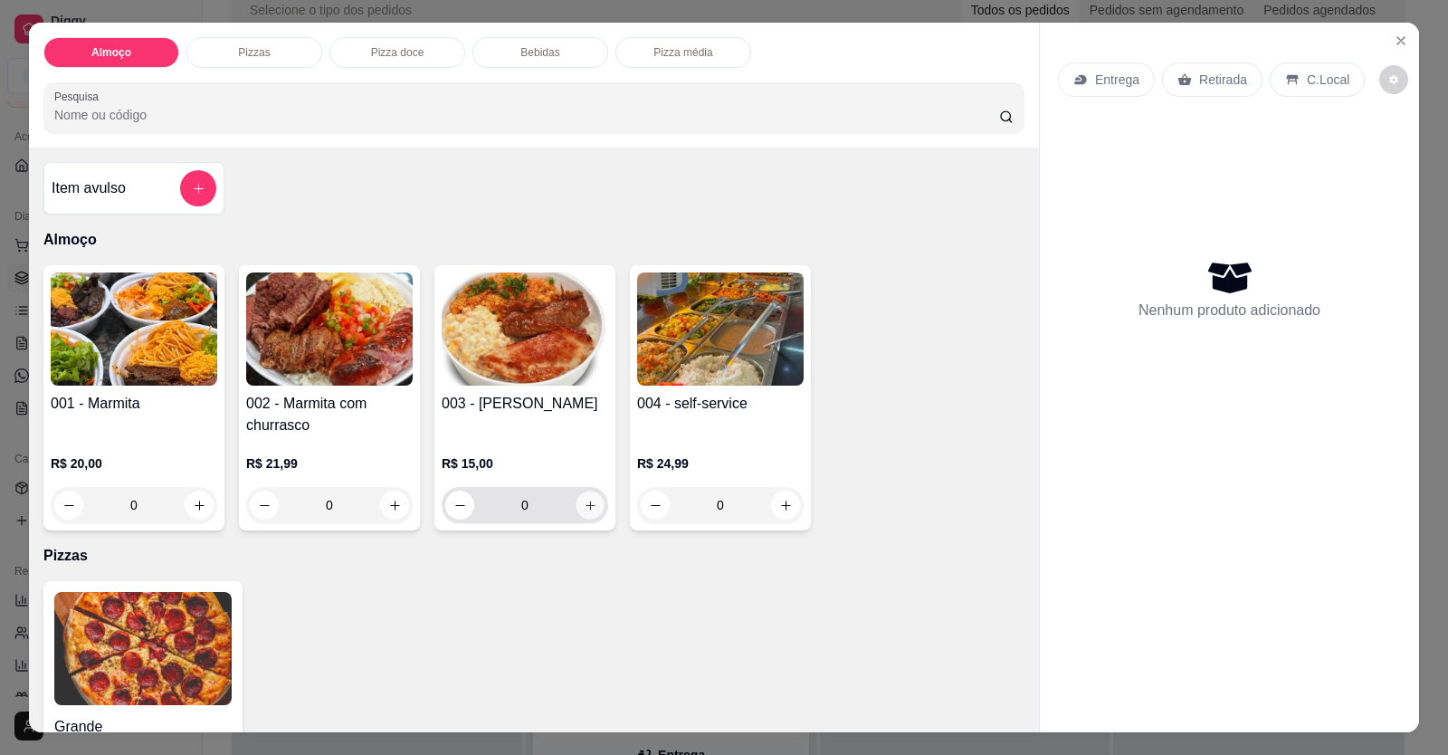
click at [576, 512] on button "increase-product-quantity" at bounding box center [590, 505] width 28 height 28
type input "1"
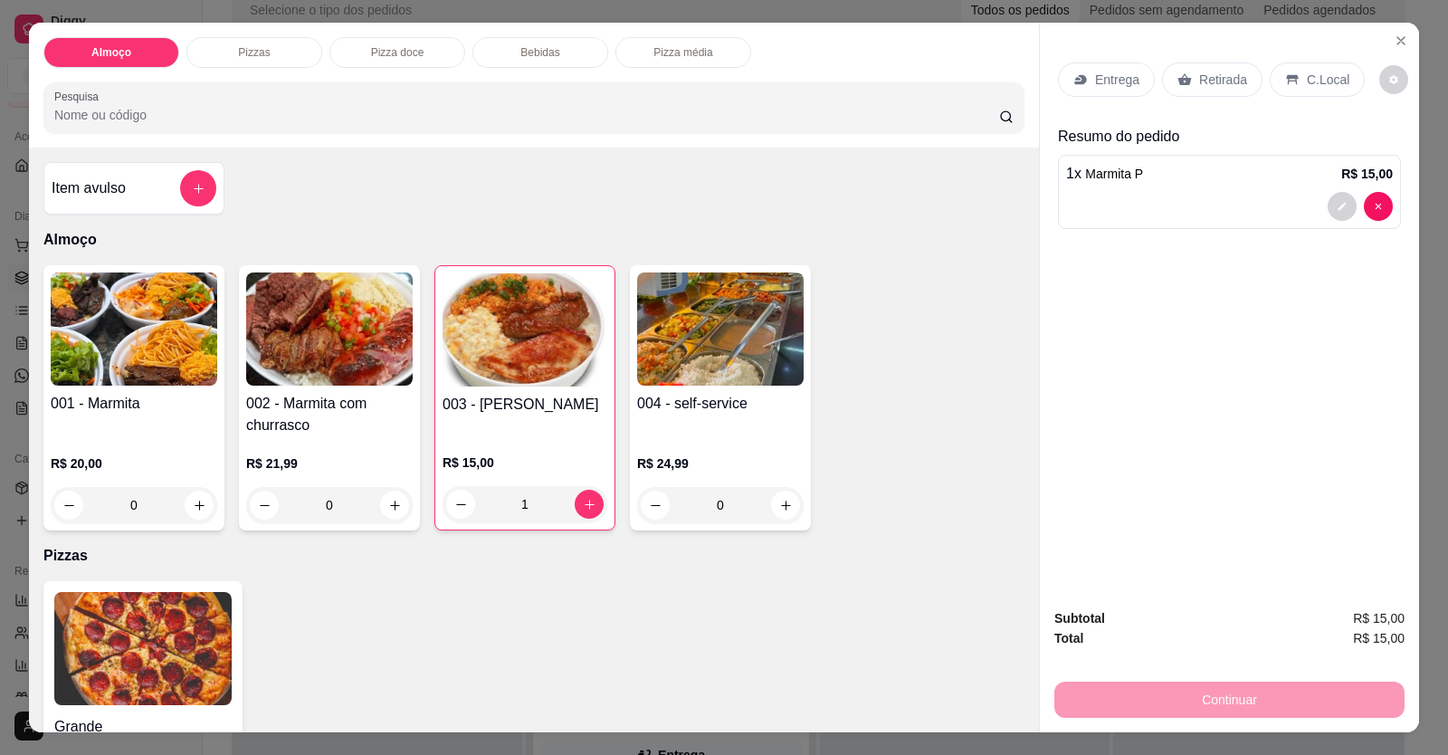
click at [1074, 84] on icon at bounding box center [1080, 80] width 12 height 10
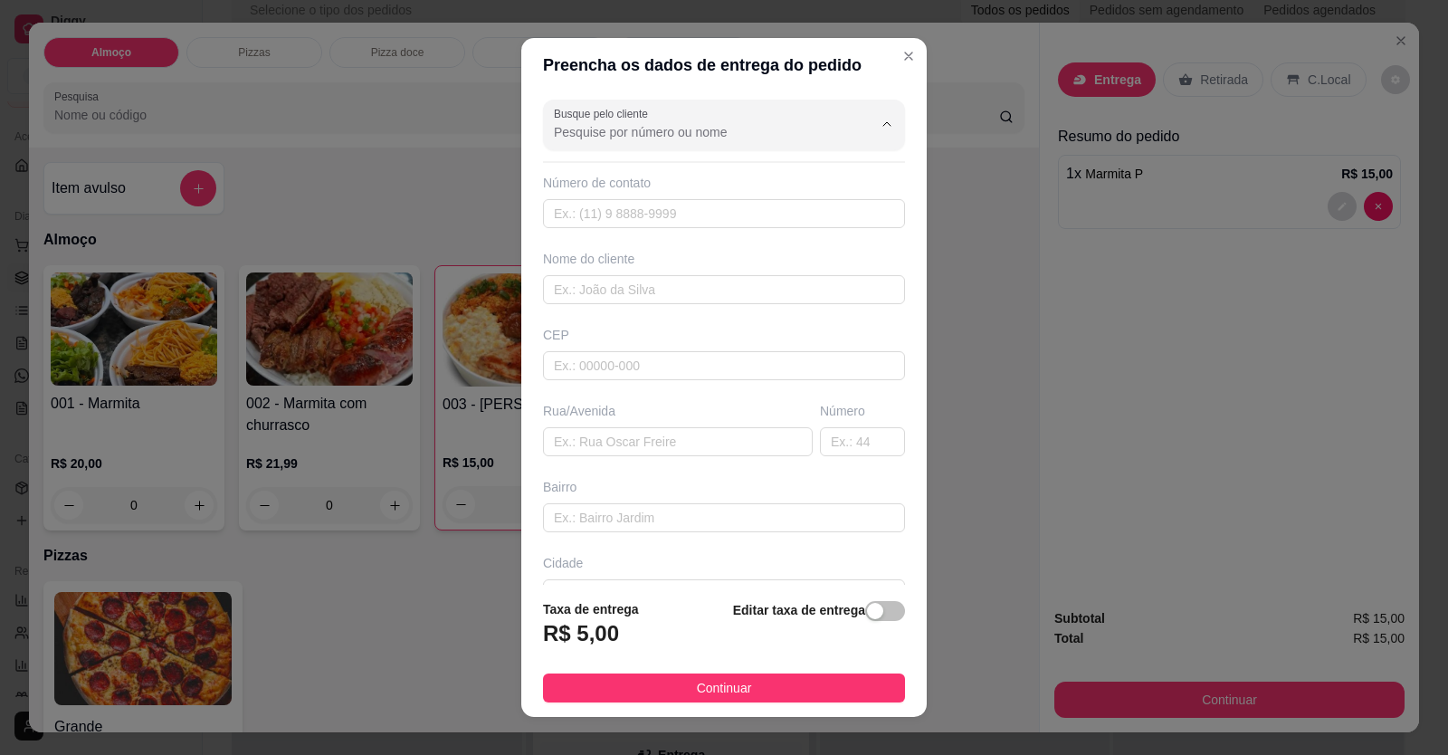
click at [643, 137] on input "Busque pelo cliente" at bounding box center [699, 132] width 290 height 18
type input "RALIMA"
click at [607, 129] on input "RALIMA" at bounding box center [699, 132] width 290 height 18
click at [588, 129] on input "RALIMA" at bounding box center [699, 132] width 290 height 18
drag, startPoint x: 586, startPoint y: 138, endPoint x: 522, endPoint y: 139, distance: 63.4
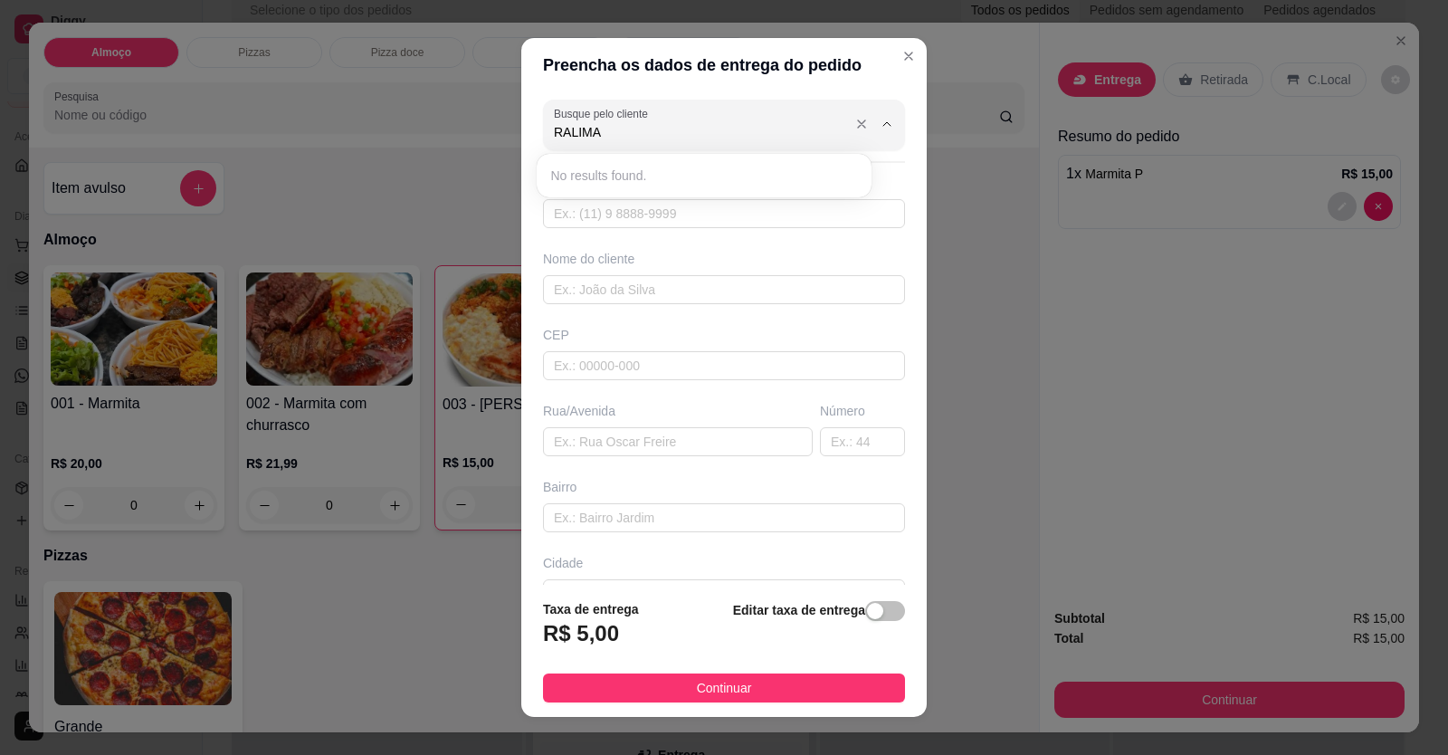
click at [522, 139] on div "Busque pelo cliente RALIMA Número de contato Nome do cliente CEP Rua/[GEOGRAPHI…" at bounding box center [723, 338] width 405 height 493
click at [588, 220] on input "text" at bounding box center [724, 213] width 362 height 29
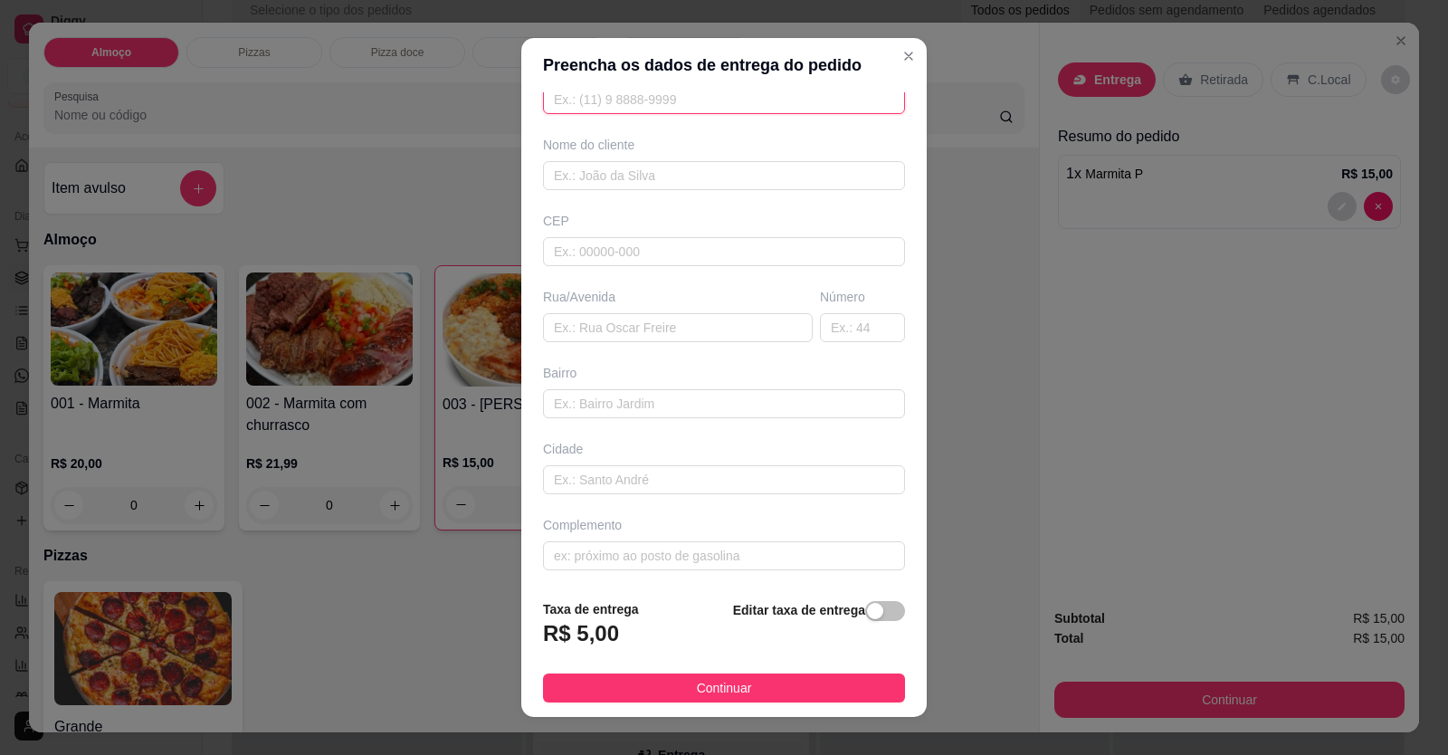
scroll to position [117, 0]
click at [614, 396] on input "text" at bounding box center [724, 400] width 362 height 29
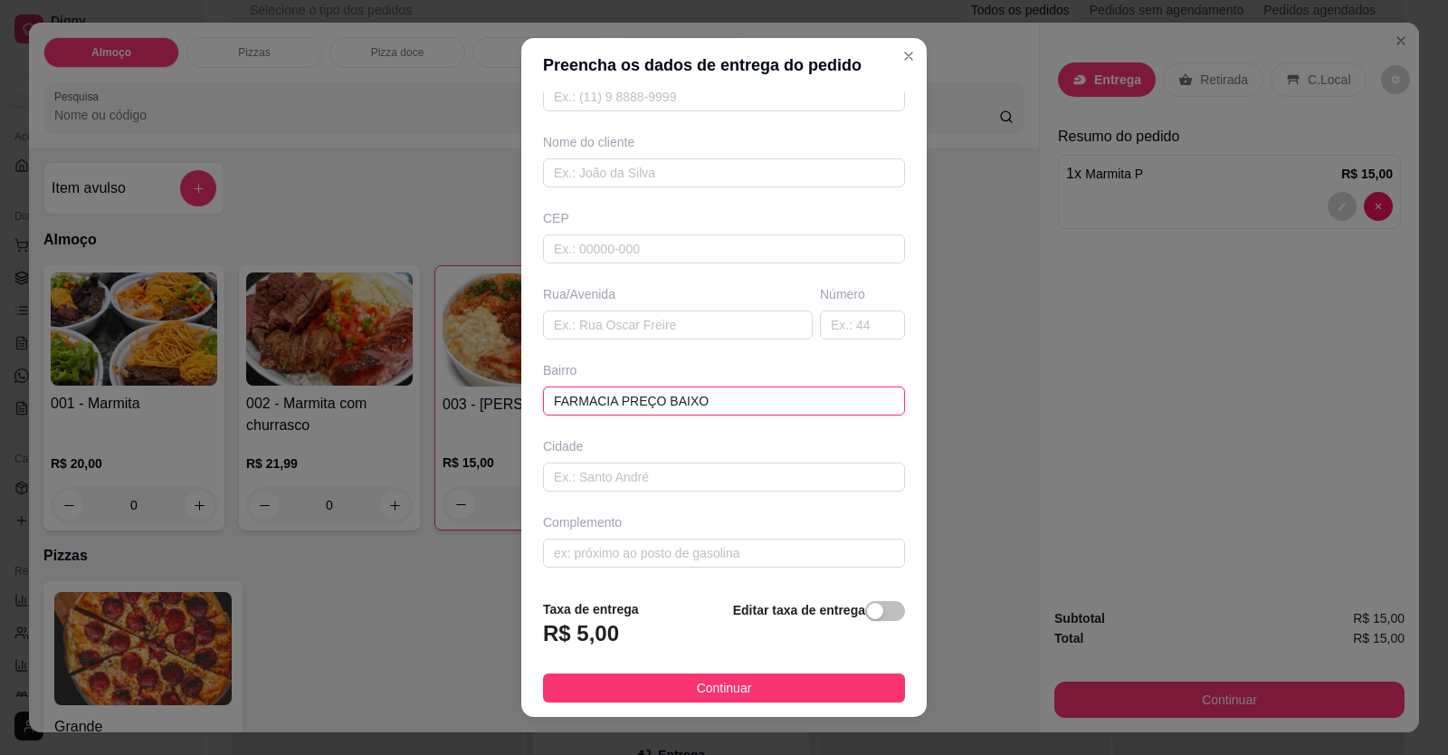
type input "FARMACIA PREÇO BAIXO"
click at [623, 491] on div "Busque pelo cliente Número de contato Nome do cliente CEP Rua/[GEOGRAPHIC_DATA]…" at bounding box center [723, 338] width 405 height 493
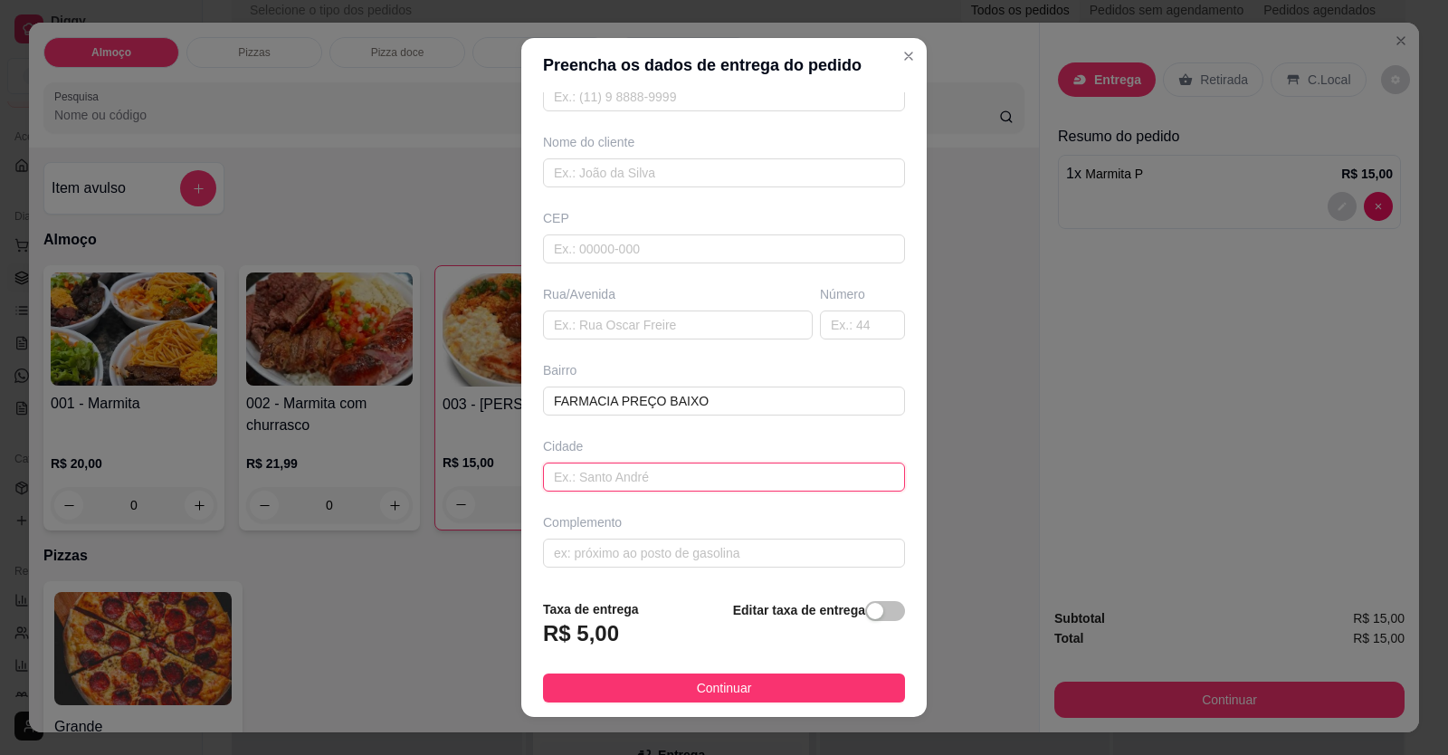
click at [615, 472] on input "text" at bounding box center [724, 476] width 362 height 29
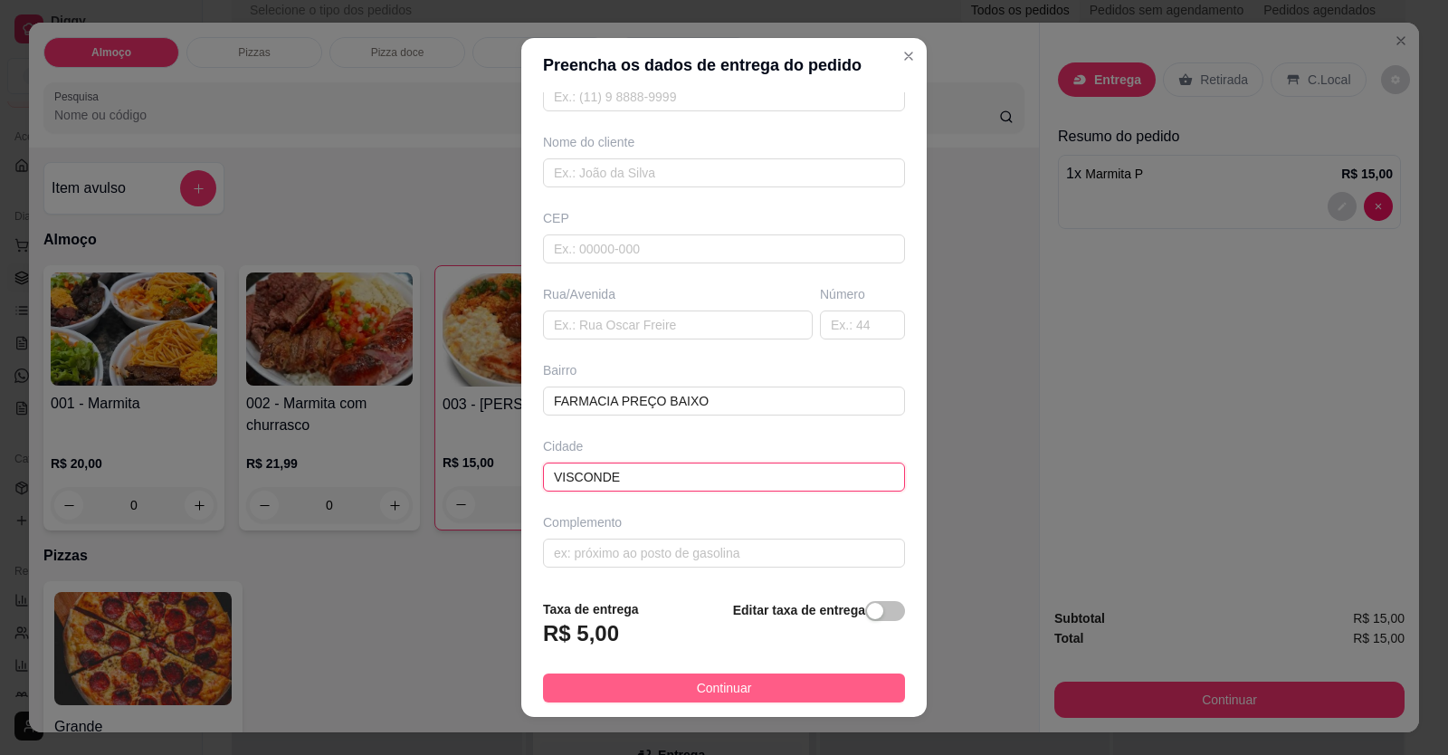
type input "VISCONDE"
click at [725, 689] on span "Continuar" at bounding box center [724, 688] width 55 height 20
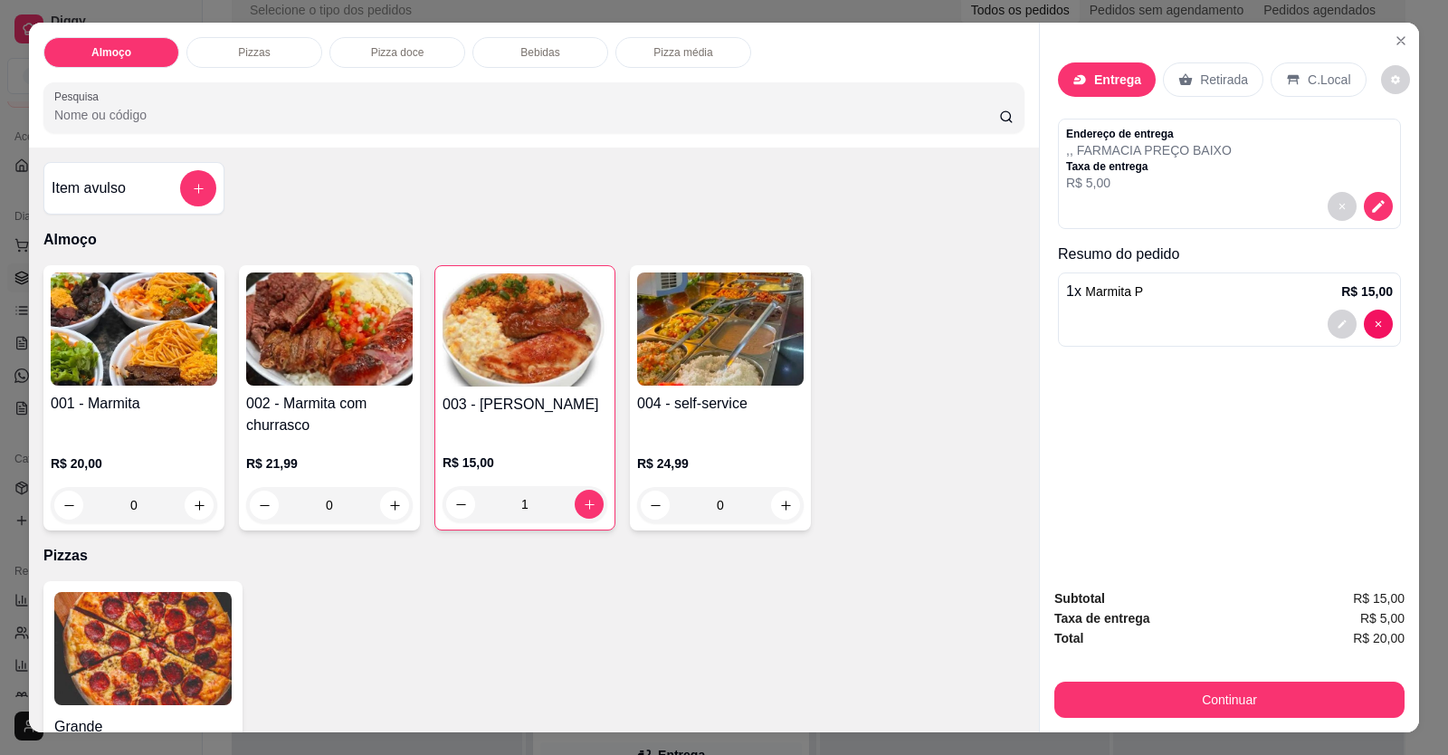
click at [1148, 198] on div at bounding box center [1229, 206] width 327 height 29
click at [1370, 201] on icon "decrease-product-quantity" at bounding box center [1378, 206] width 16 height 16
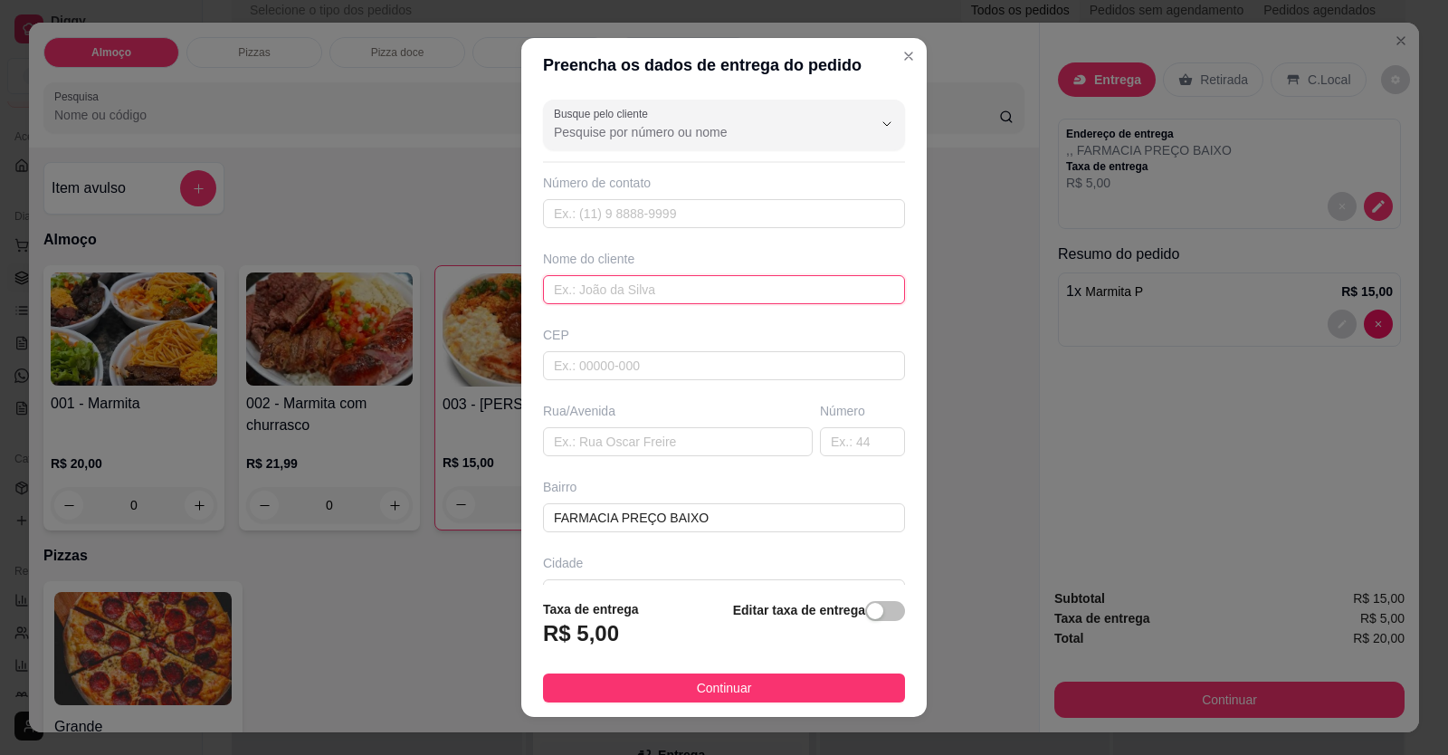
click at [712, 278] on input "text" at bounding box center [724, 289] width 362 height 29
type input "RALIMA"
click at [719, 221] on input "text" at bounding box center [724, 213] width 362 height 29
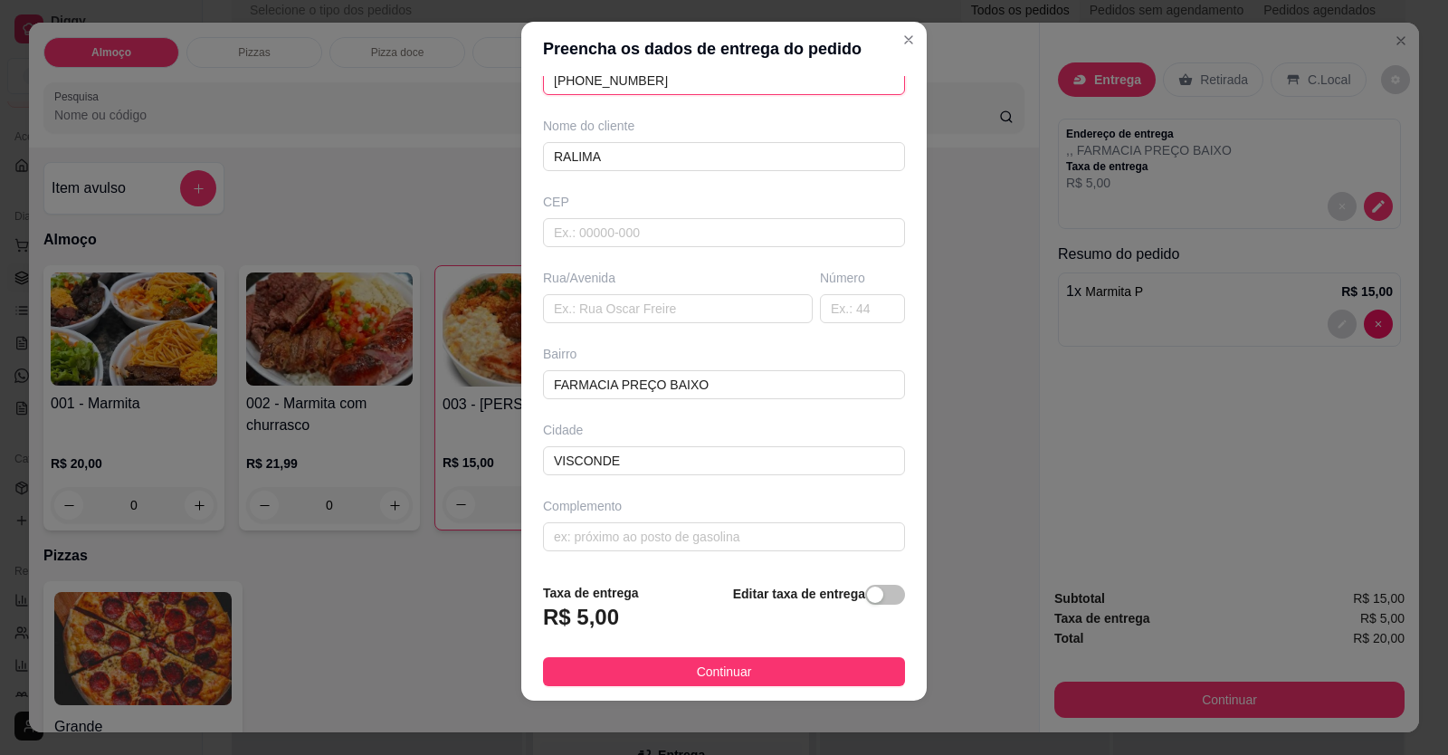
scroll to position [20, 0]
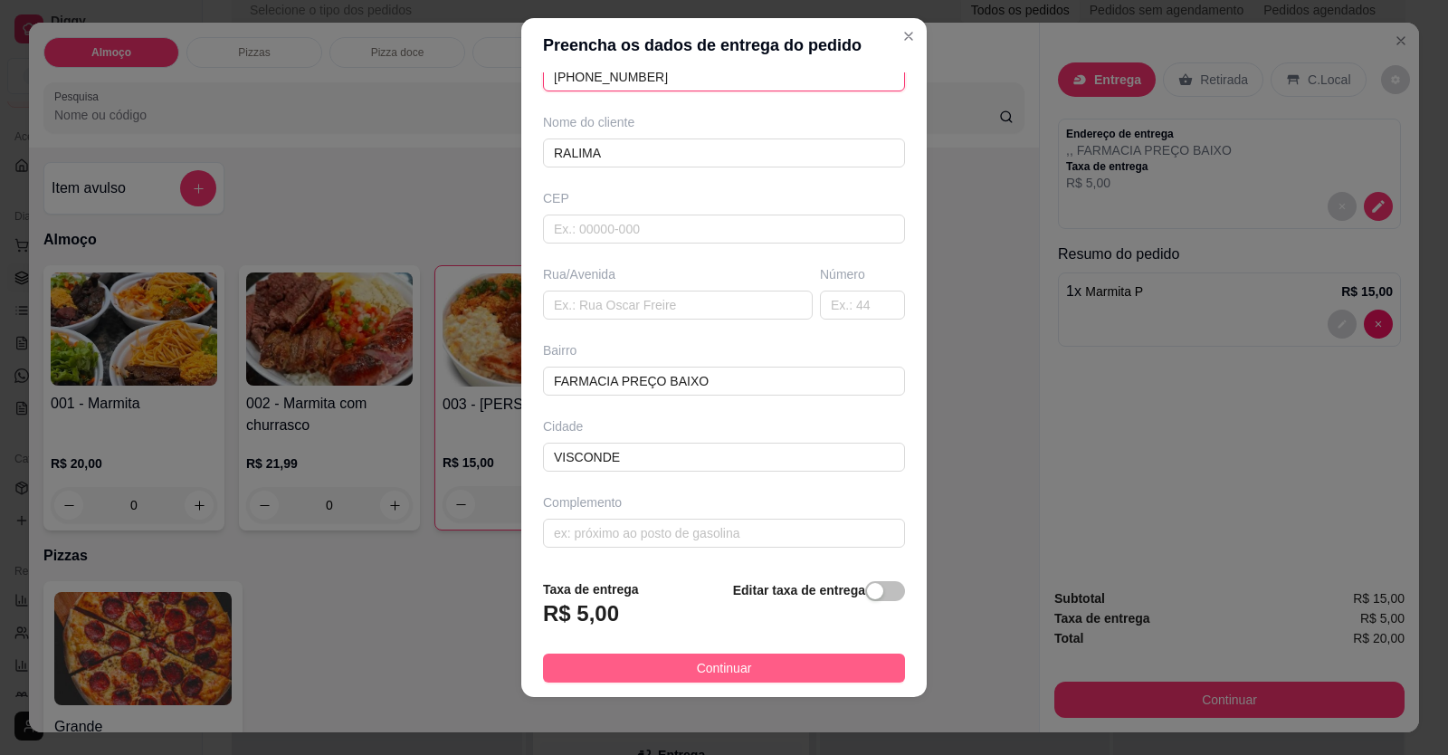
type input "[PHONE_NUMBER]"
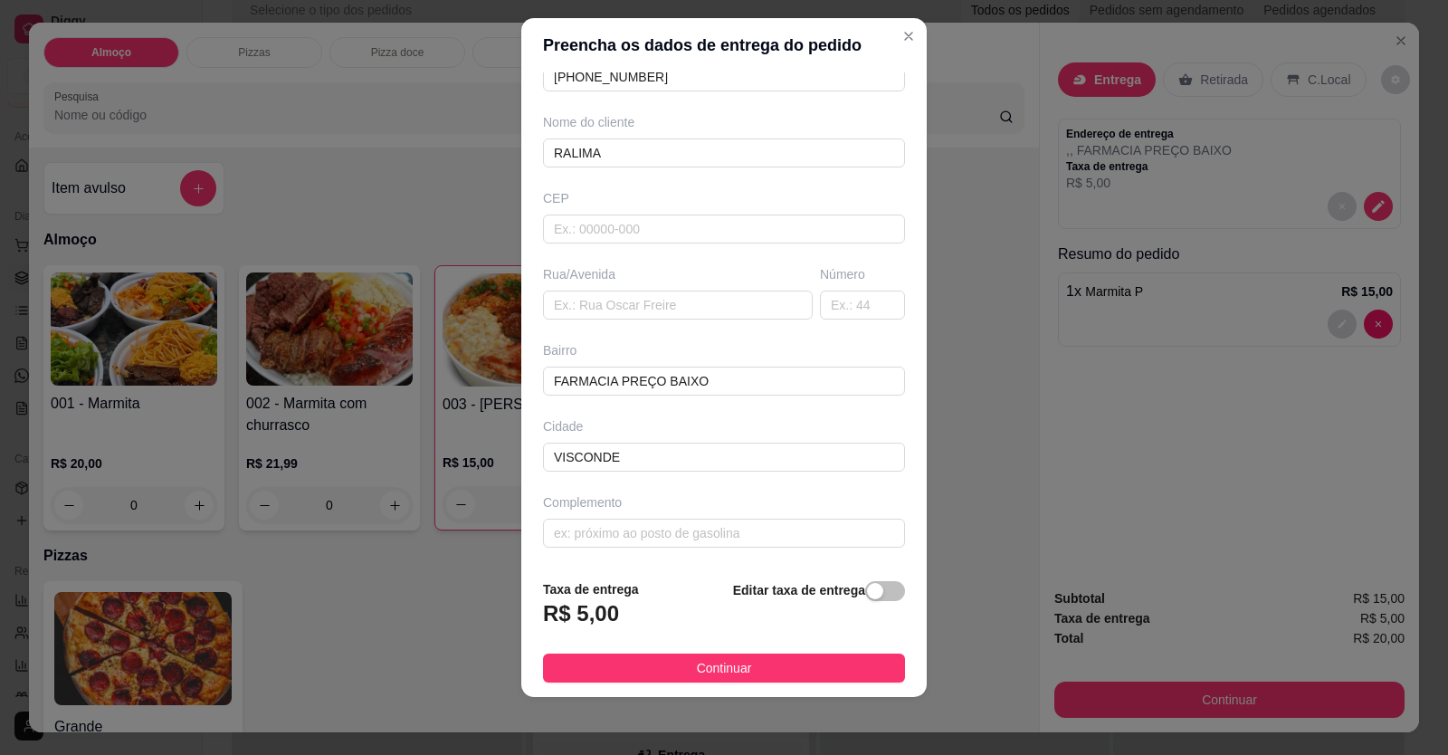
drag, startPoint x: 709, startPoint y: 679, endPoint x: 720, endPoint y: 670, distance: 14.8
click at [709, 678] on button "Continuar" at bounding box center [724, 667] width 362 height 29
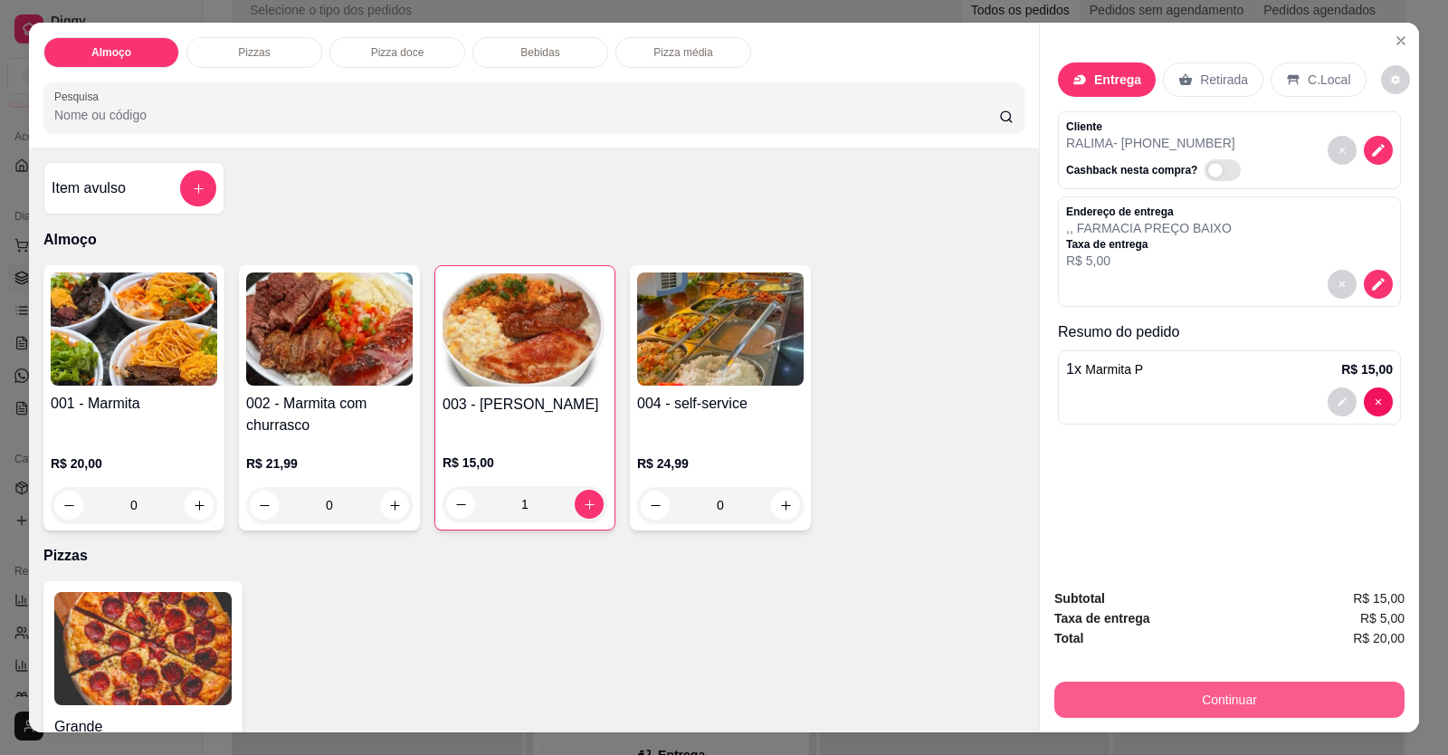
click at [1194, 699] on button "Continuar" at bounding box center [1229, 699] width 350 height 36
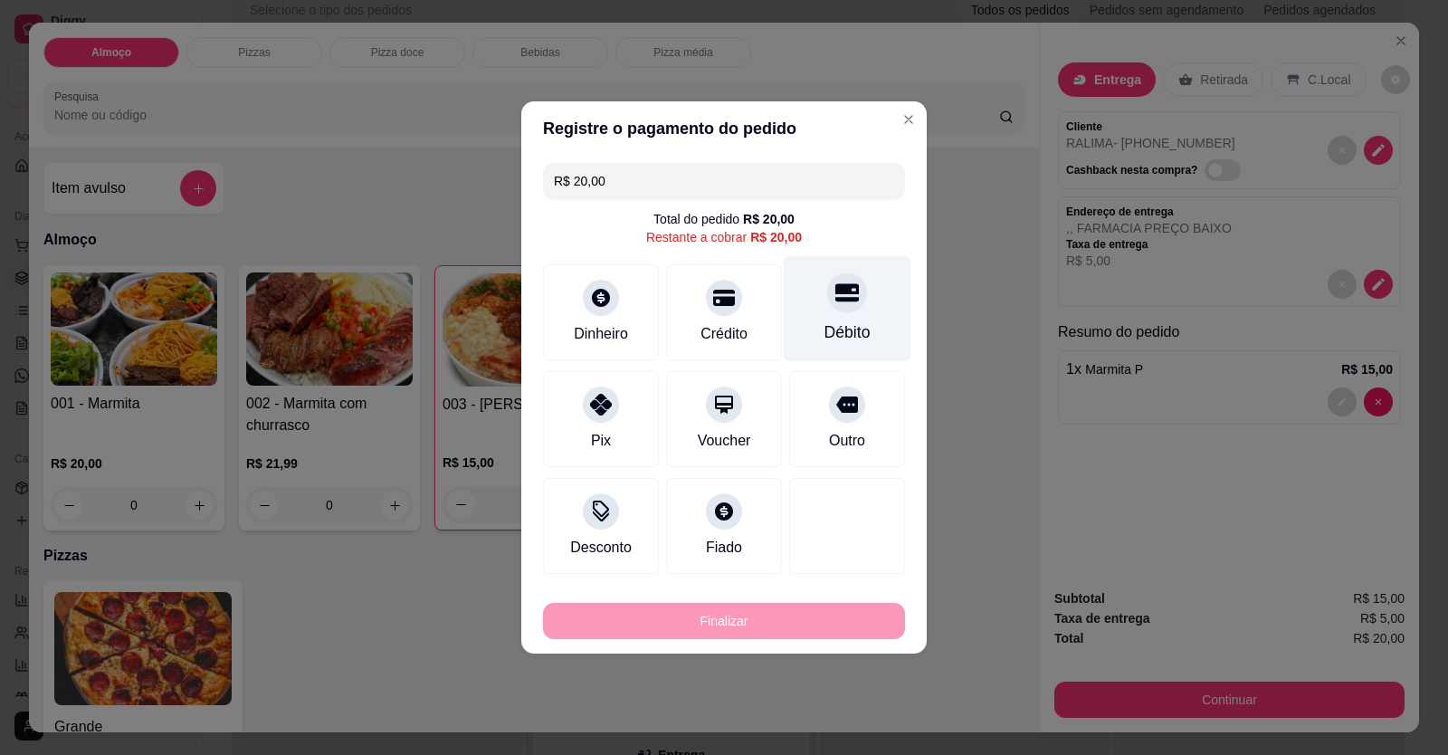
click at [843, 330] on div "Débito" at bounding box center [847, 332] width 46 height 24
type input "R$ 0,00"
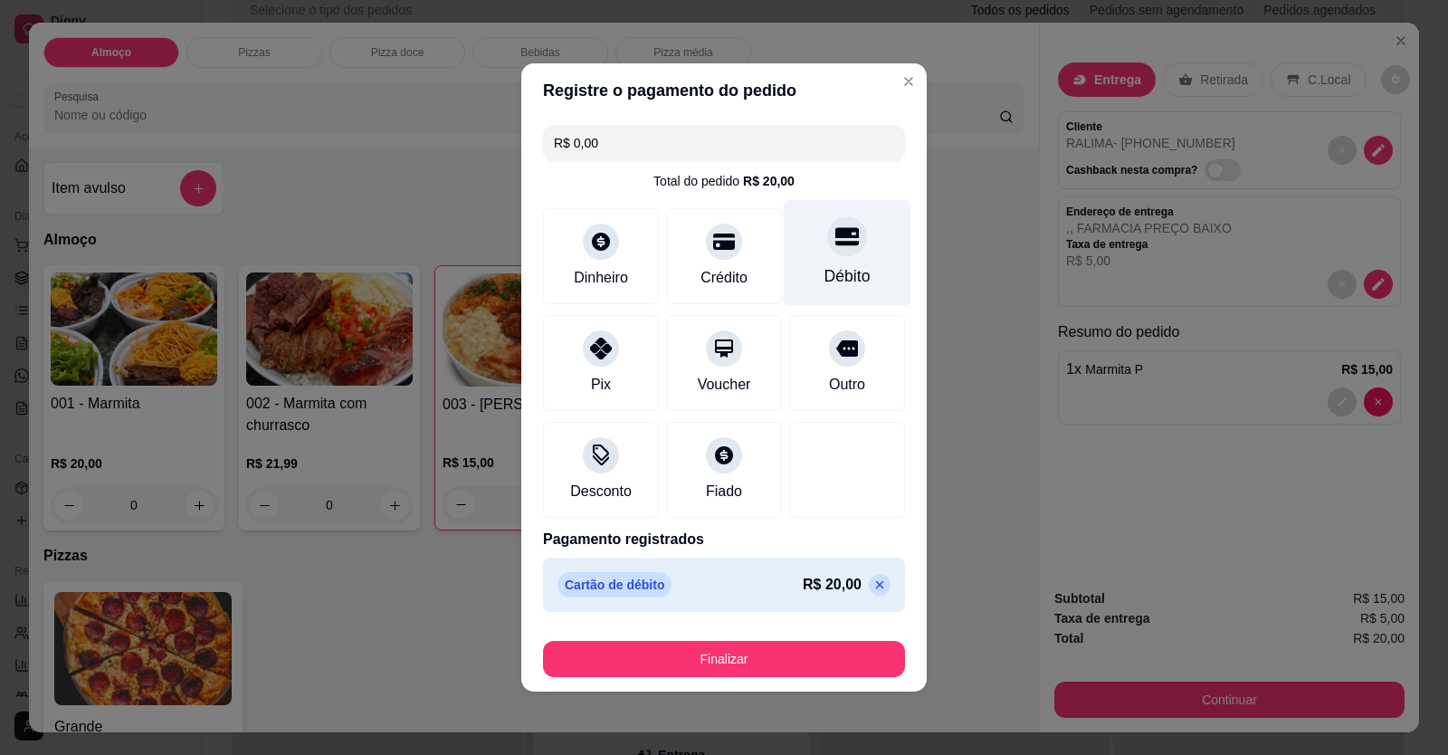
click at [834, 271] on div "Débito" at bounding box center [847, 276] width 46 height 24
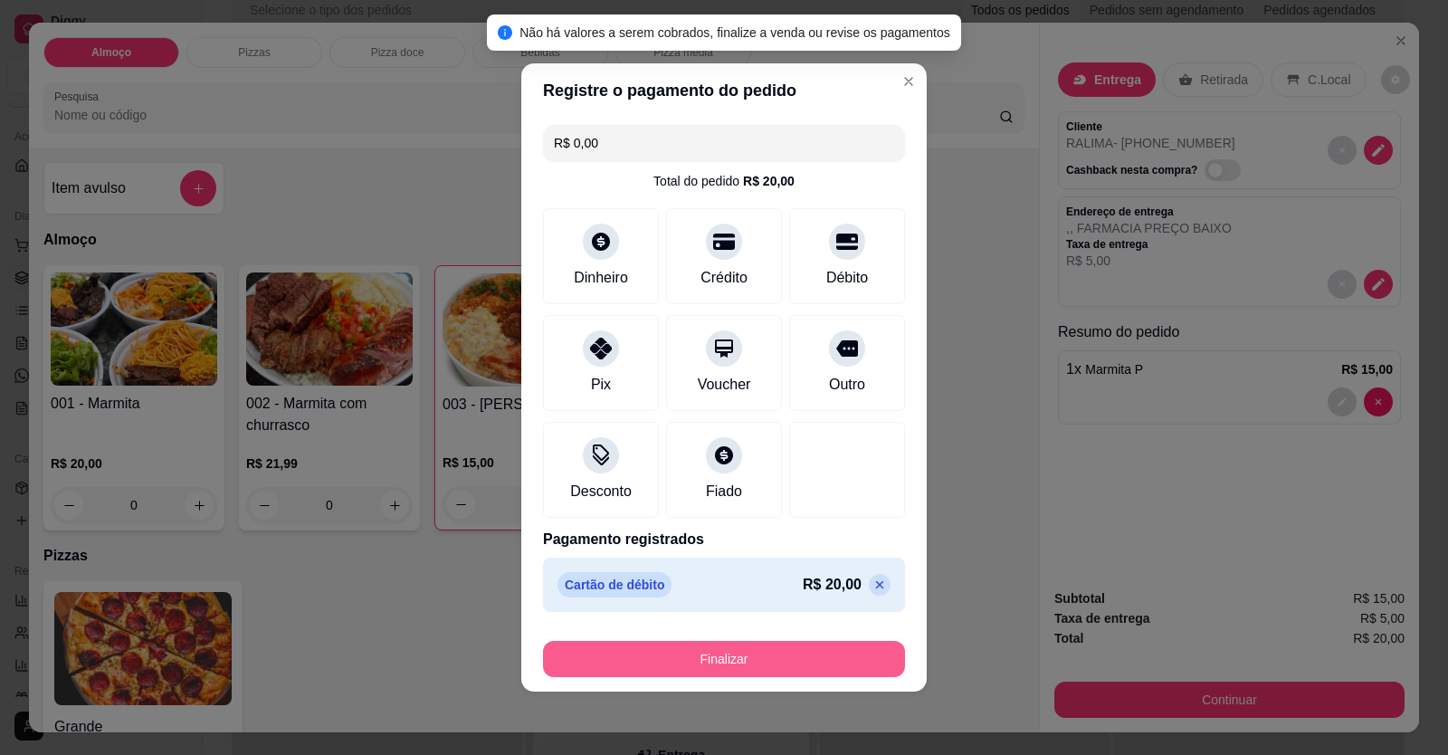
click at [774, 669] on button "Finalizar" at bounding box center [724, 659] width 362 height 36
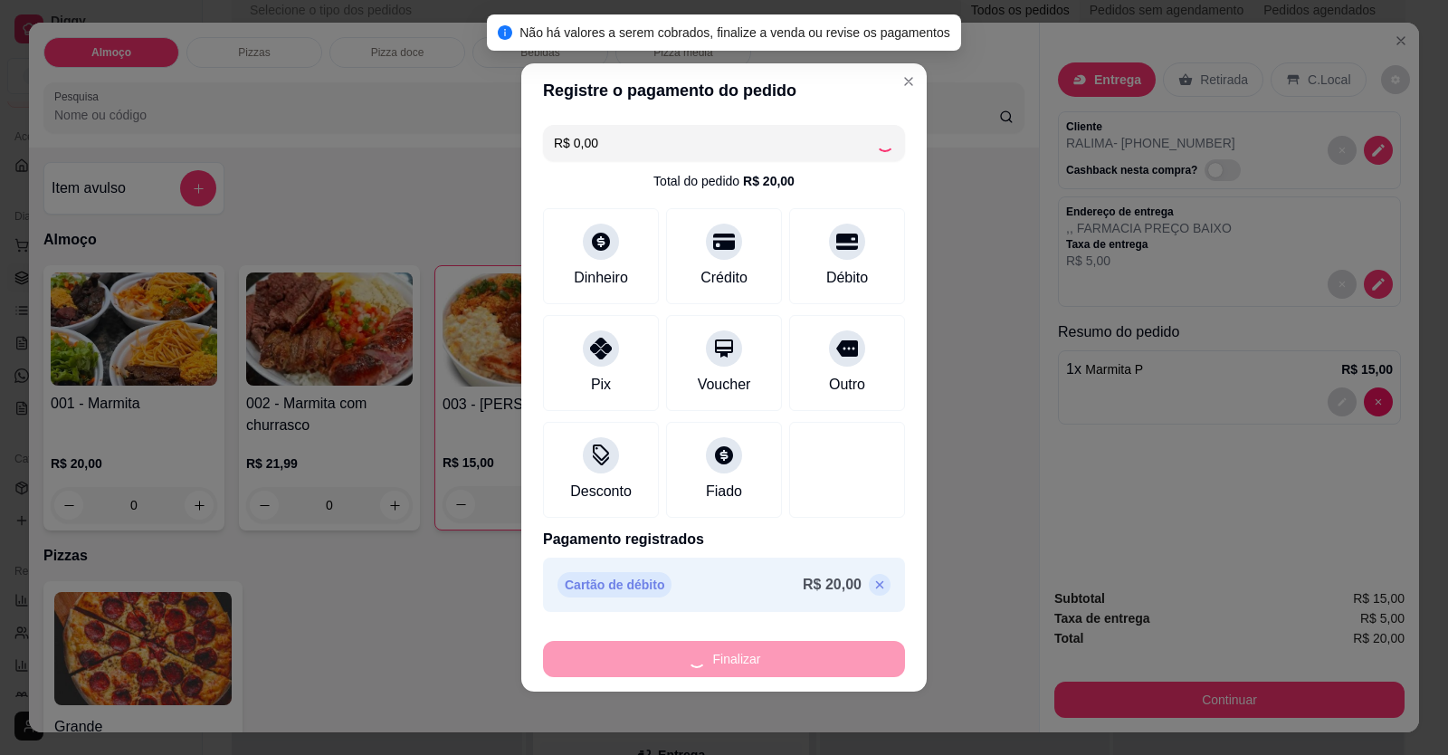
type input "0"
type input "-R$ 20,00"
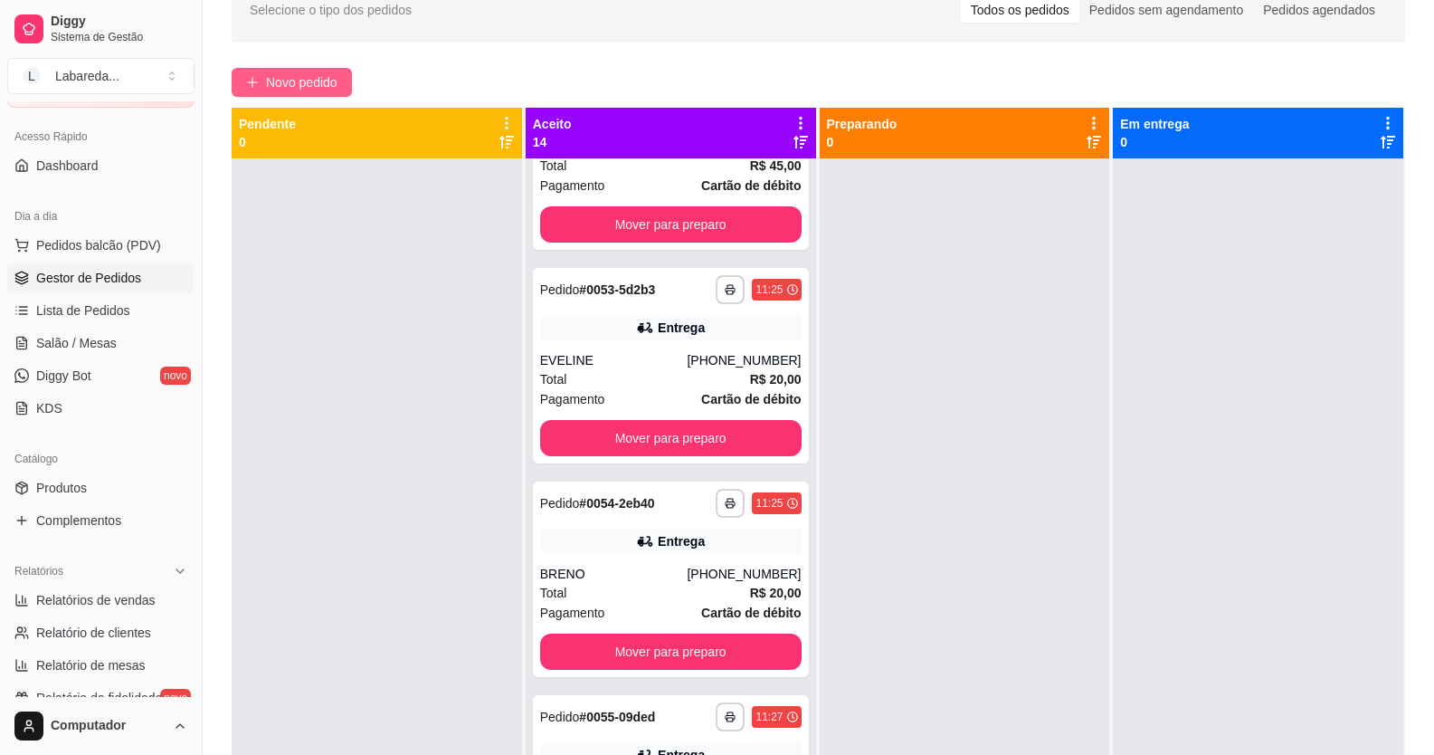
click at [293, 81] on span "Novo pedido" at bounding box center [301, 82] width 71 height 20
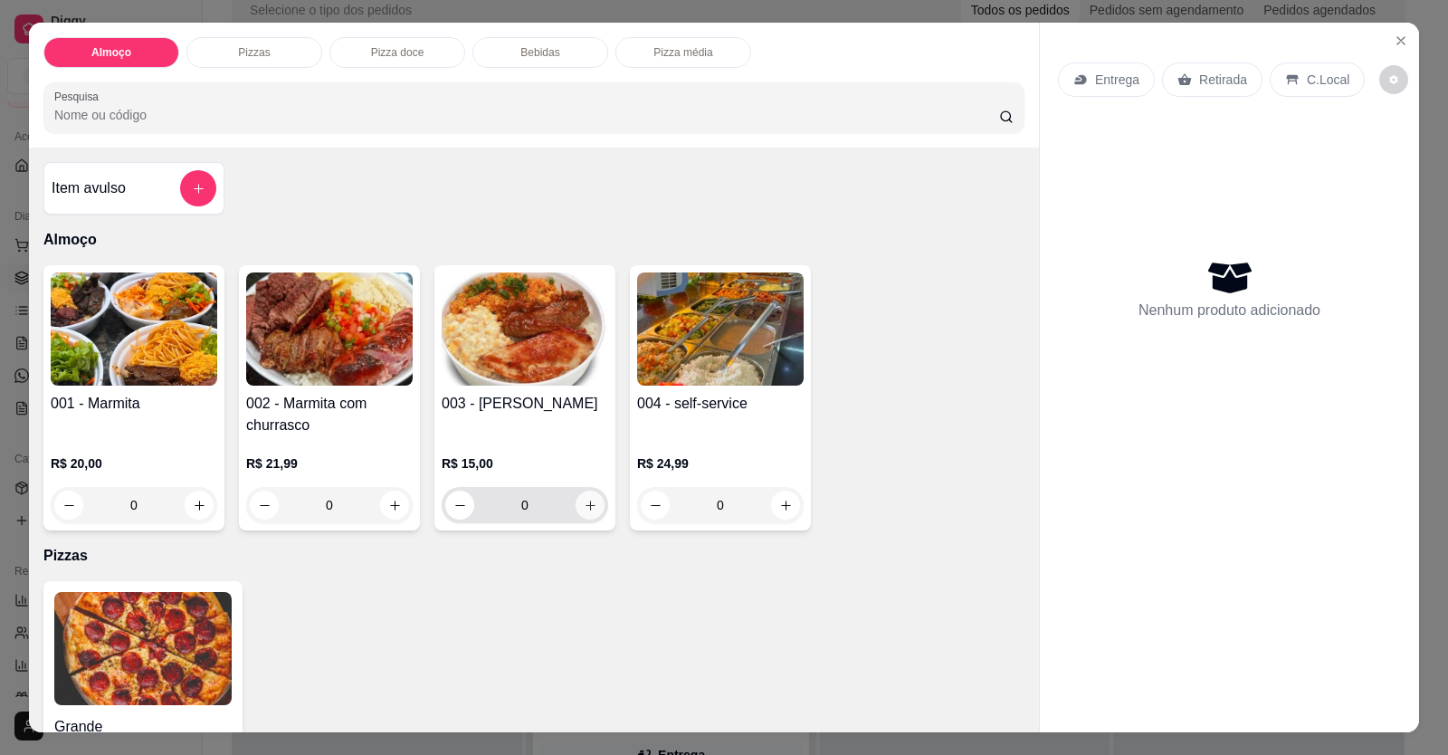
click at [594, 502] on button "increase-product-quantity" at bounding box center [590, 505] width 29 height 29
type input "1"
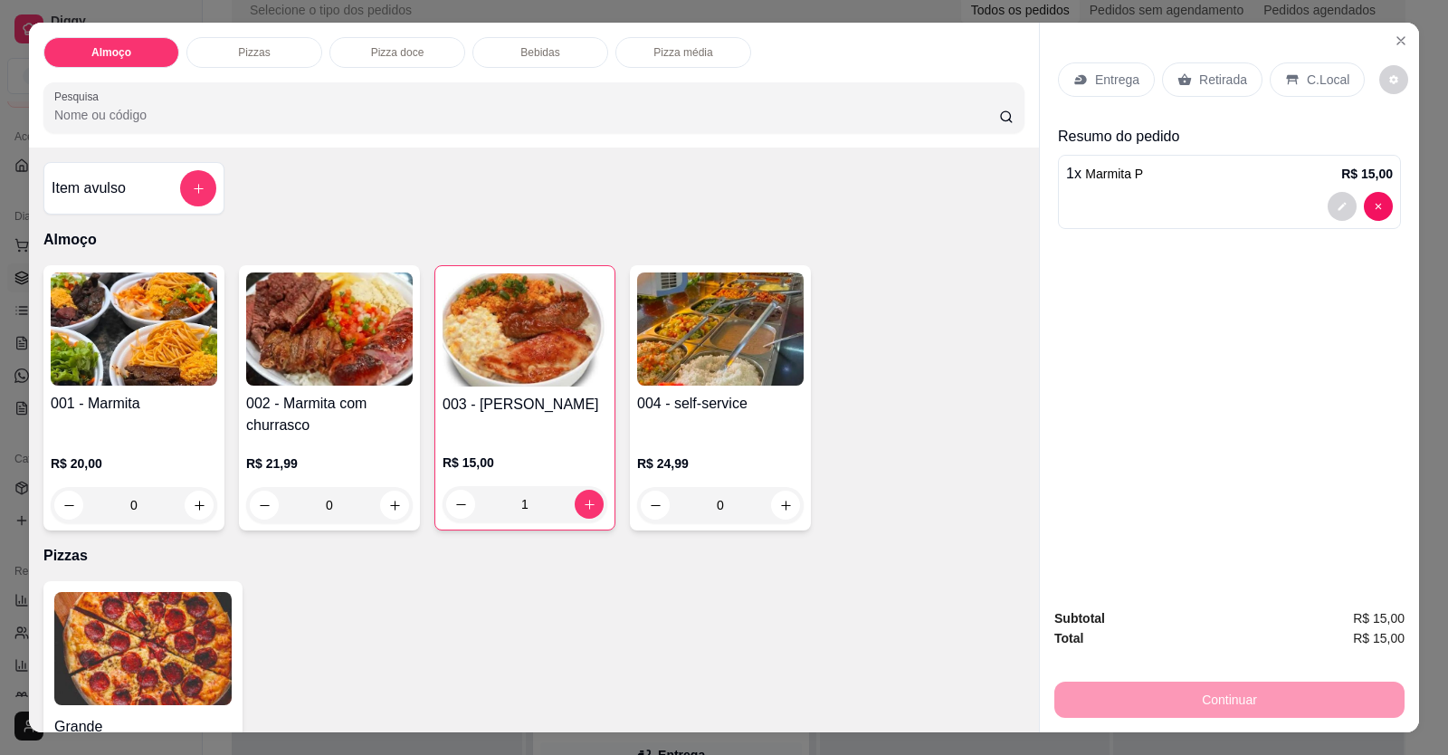
click at [1103, 77] on p "Entrega" at bounding box center [1117, 80] width 44 height 18
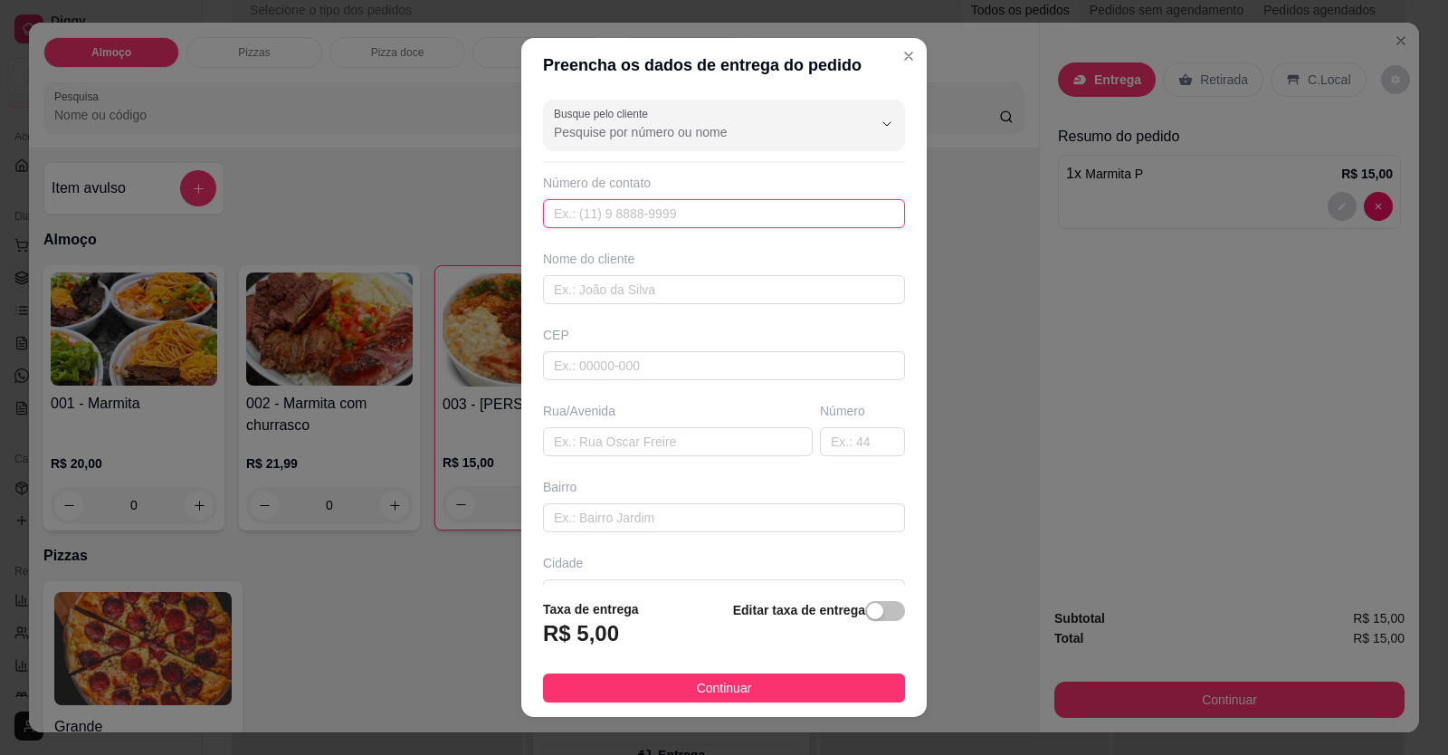
click at [737, 224] on input "text" at bounding box center [724, 213] width 362 height 29
type input "[PHONE_NUMBER]"
click at [596, 303] on input "text" at bounding box center [724, 289] width 362 height 29
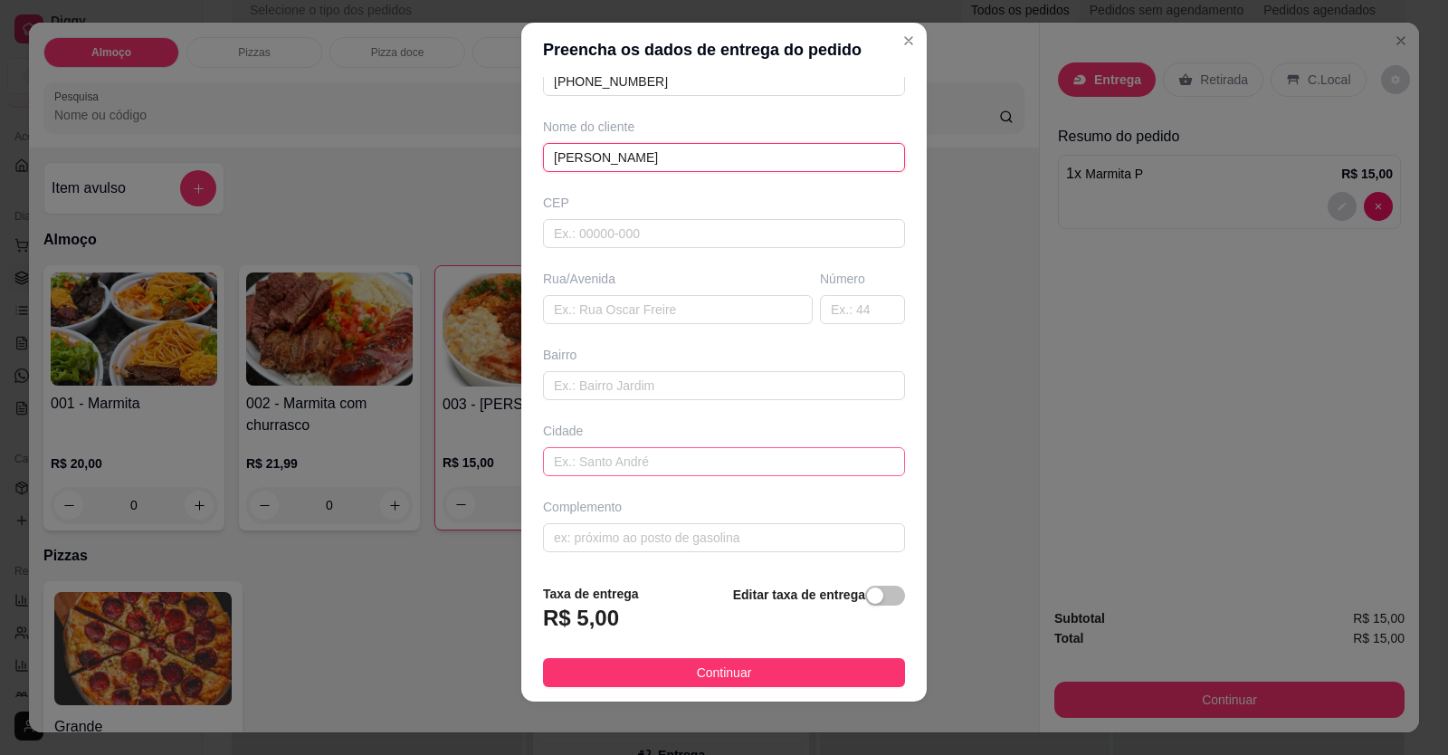
scroll to position [20, 0]
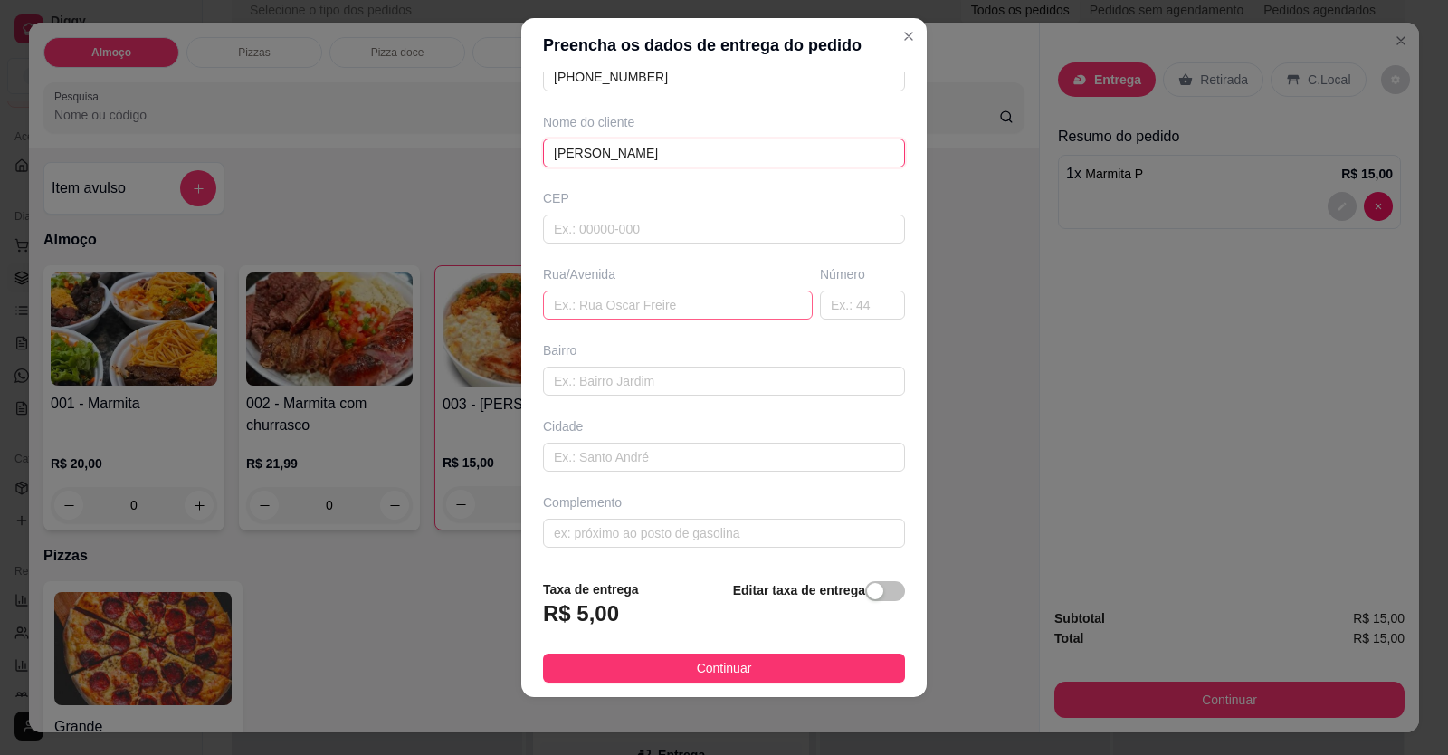
type input "[PERSON_NAME]"
click at [585, 313] on input "text" at bounding box center [678, 305] width 270 height 29
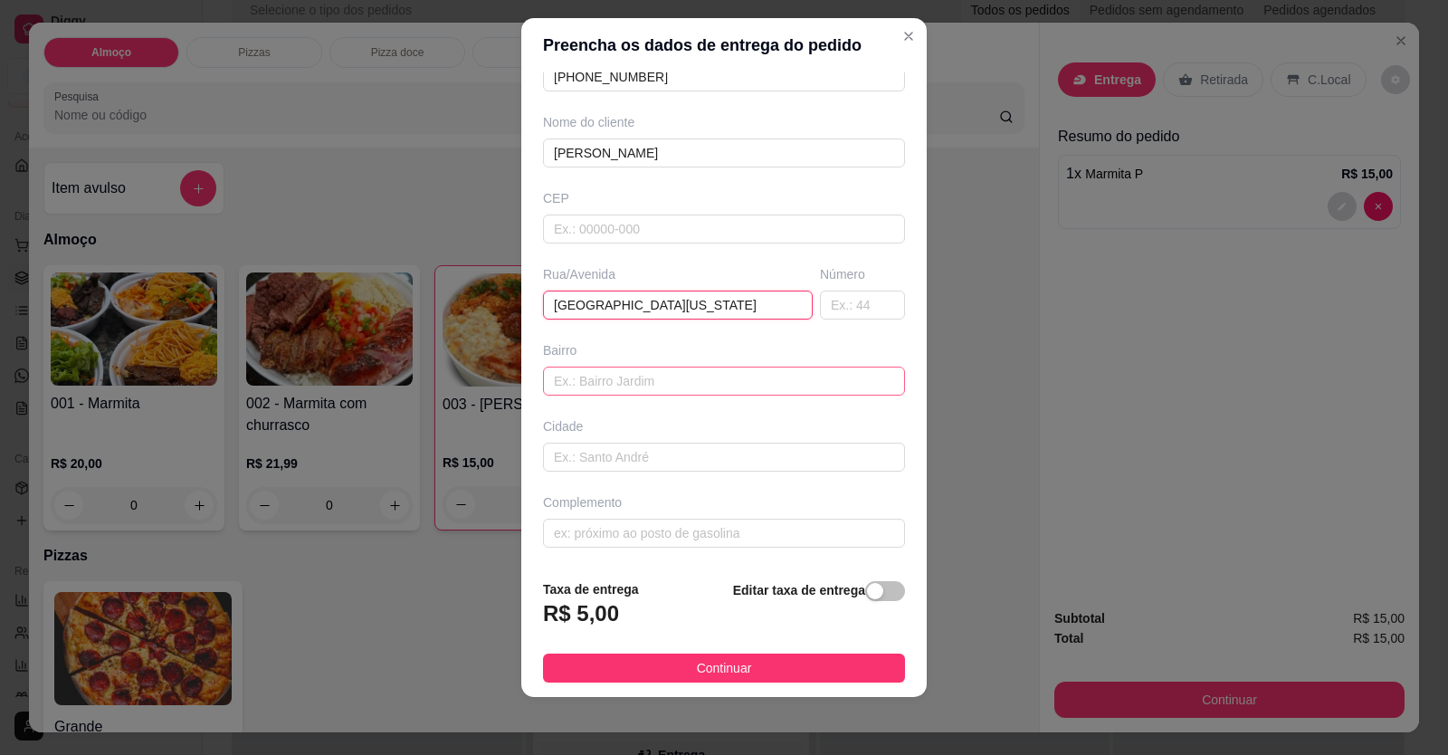
type input "[GEOGRAPHIC_DATA][US_STATE]"
click at [586, 380] on input "text" at bounding box center [724, 381] width 362 height 29
type input "[GEOGRAPHIC_DATA][PERSON_NAME]"
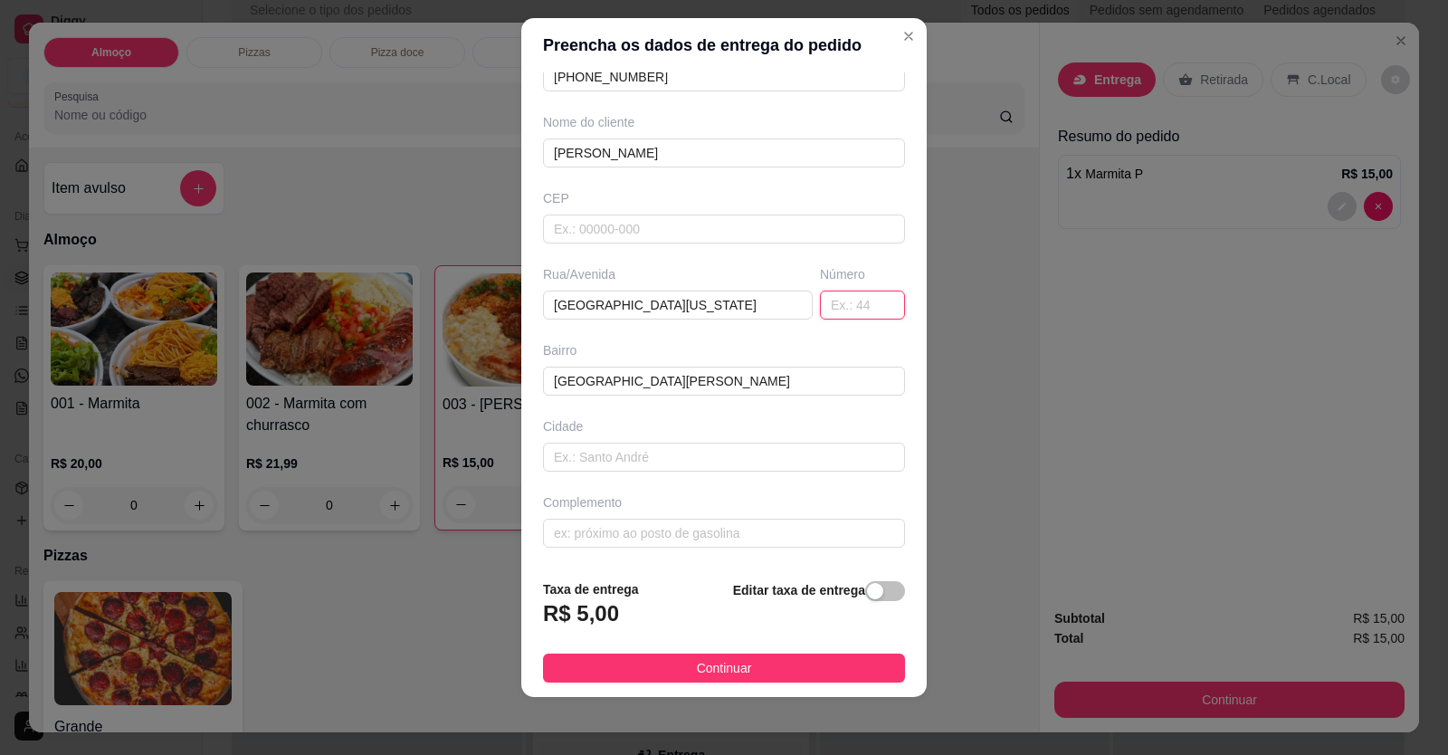
click at [823, 308] on input "text" at bounding box center [862, 305] width 85 height 29
type input "32"
click at [659, 457] on input "text" at bounding box center [724, 457] width 362 height 29
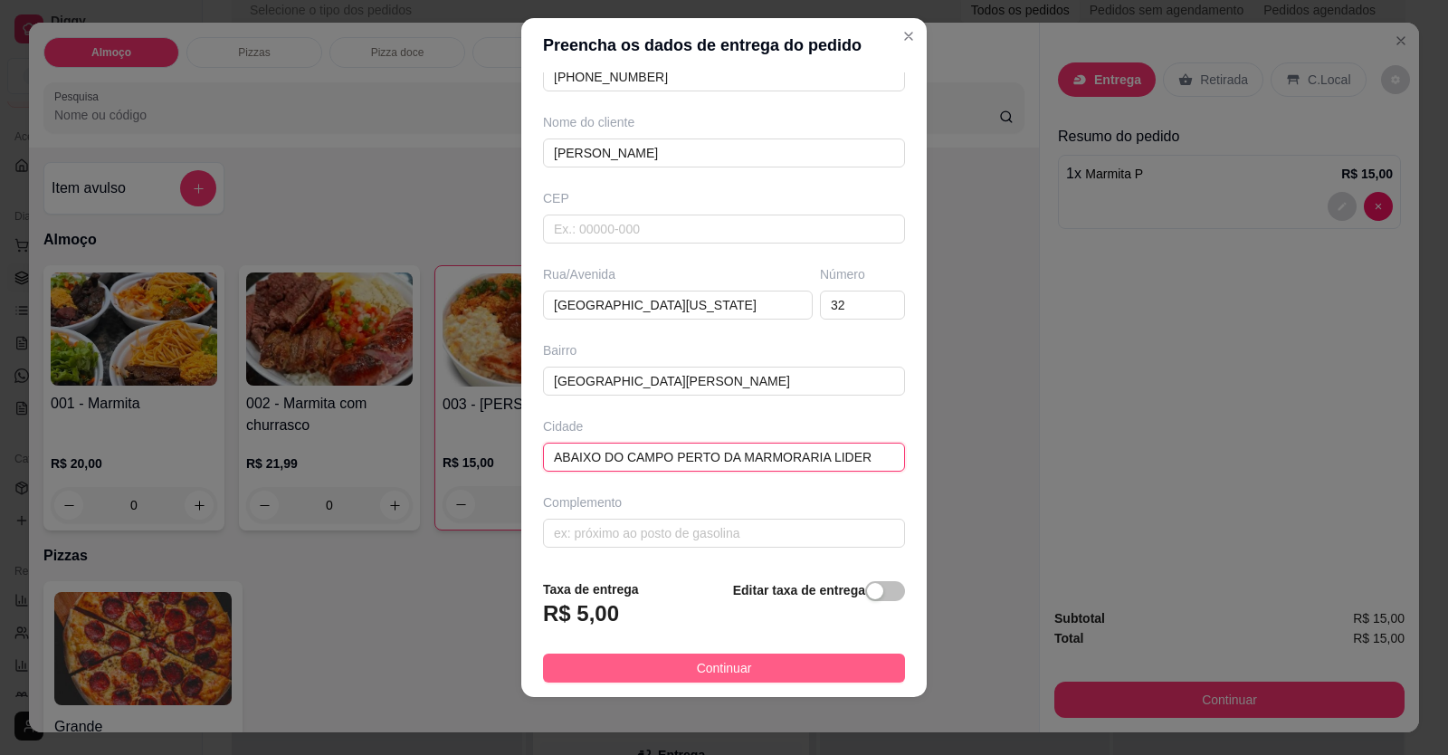
type input "ABAIXO DO CAMPO PERTO DA MARMORARIA LIDER"
click at [700, 670] on span "Continuar" at bounding box center [724, 668] width 55 height 20
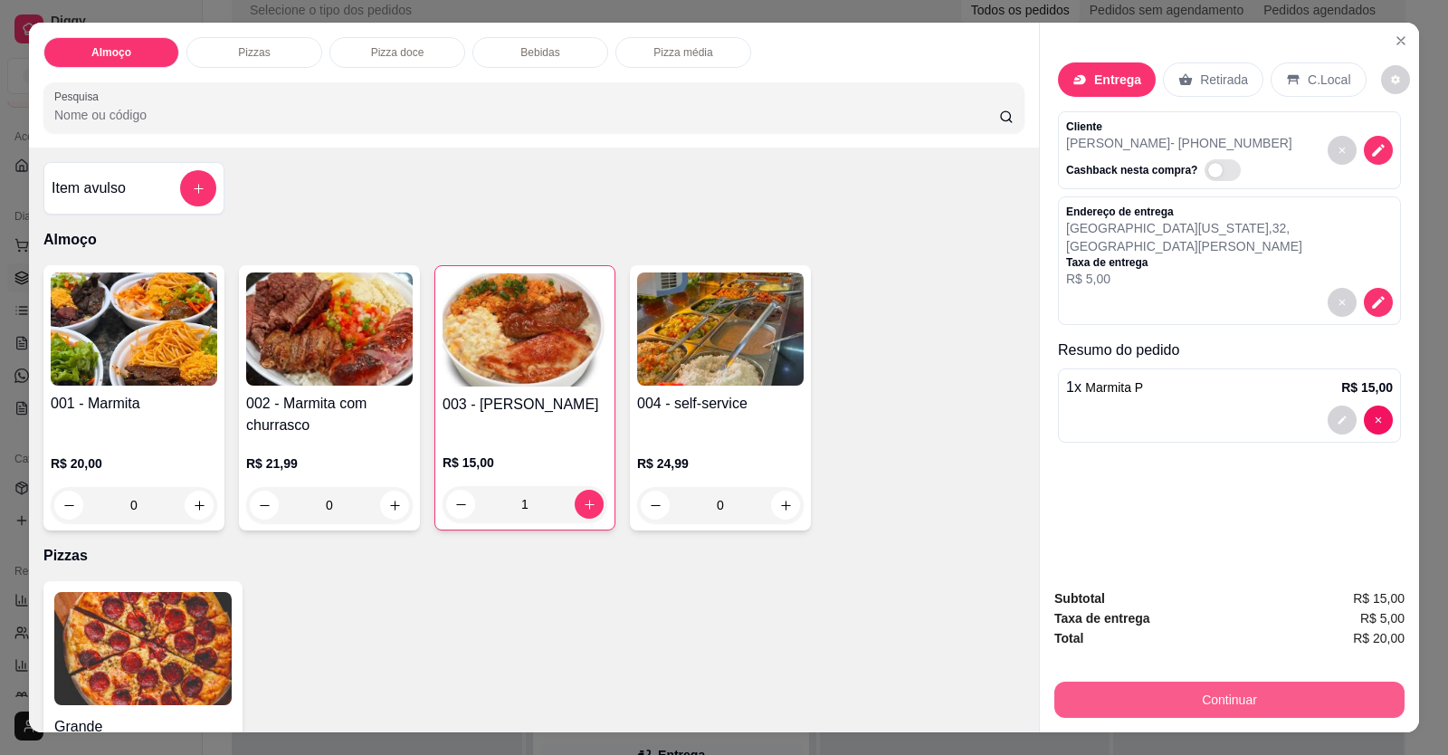
click at [1091, 699] on button "Continuar" at bounding box center [1229, 699] width 350 height 36
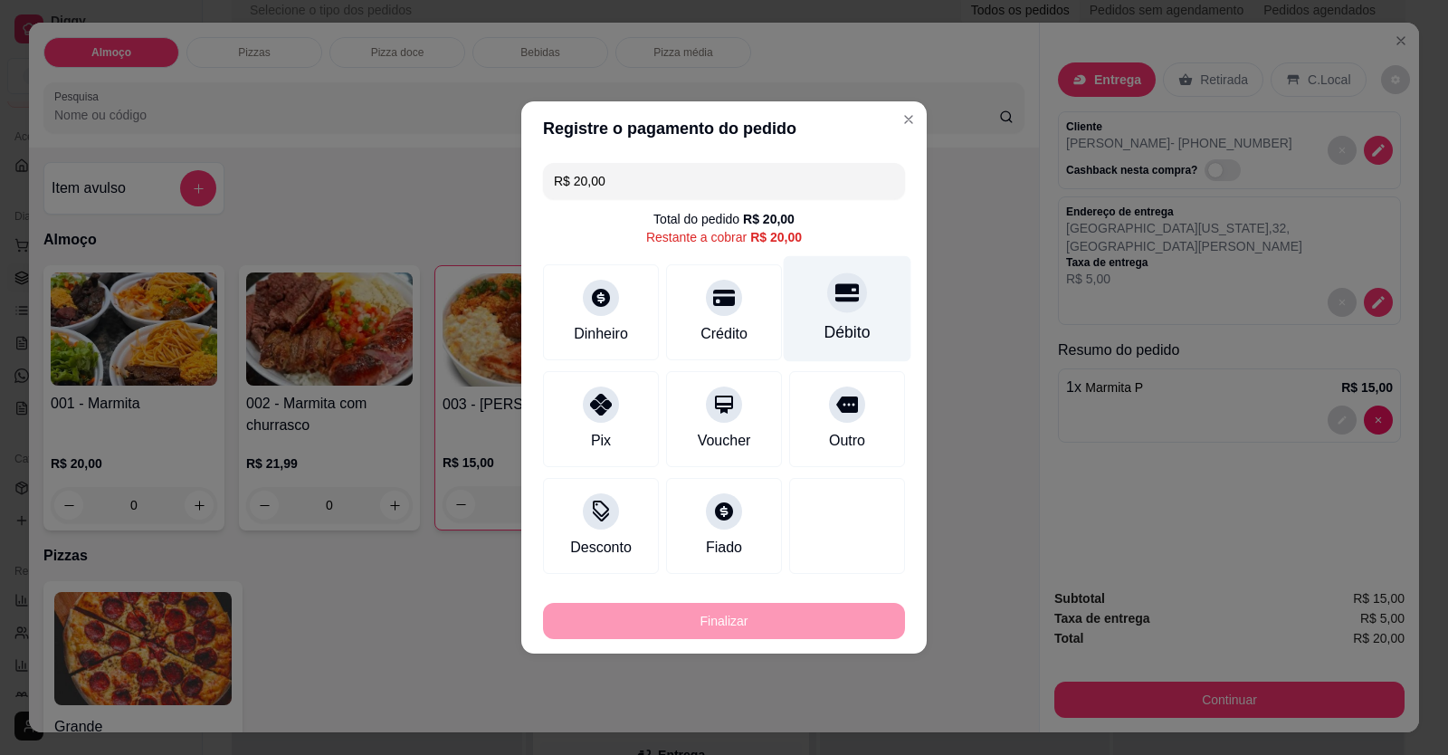
click at [827, 301] on div at bounding box center [847, 292] width 40 height 40
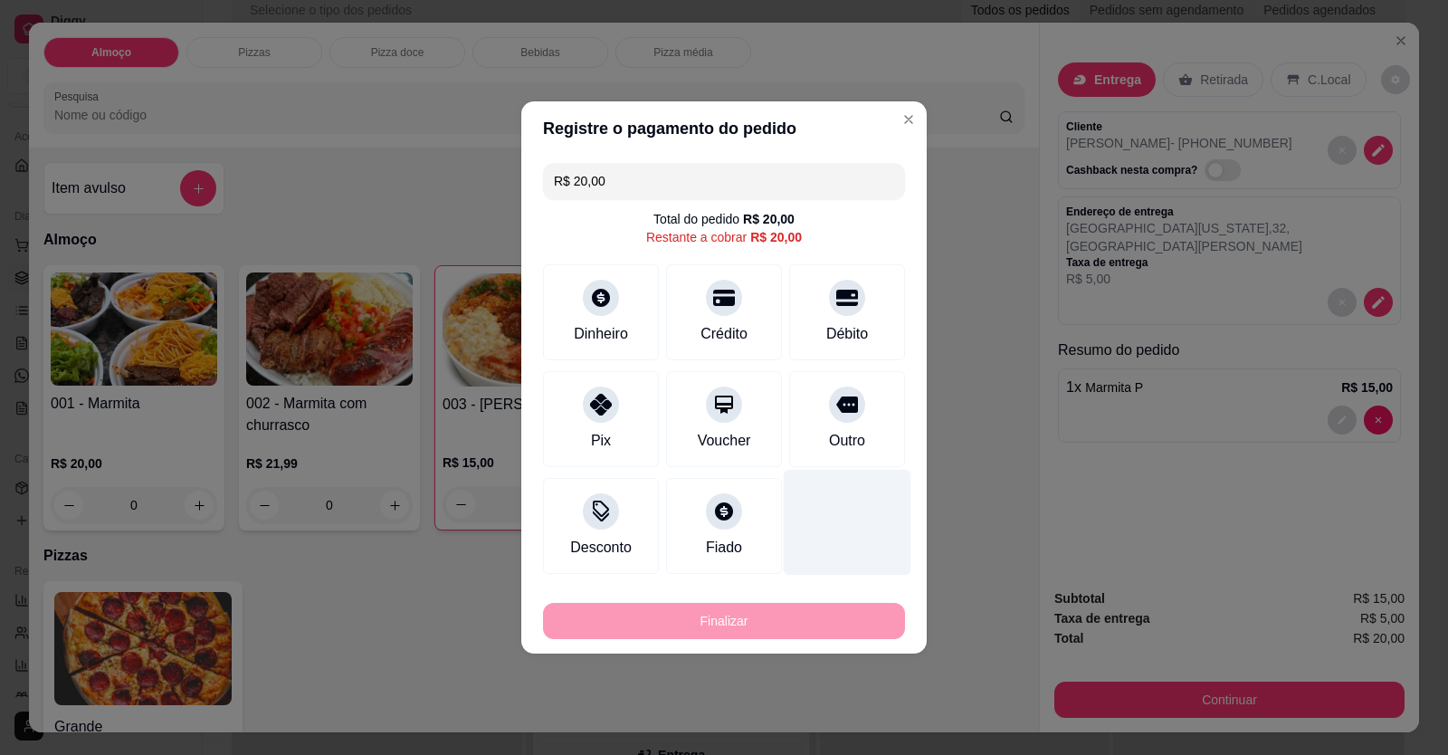
type input "R$ 0,00"
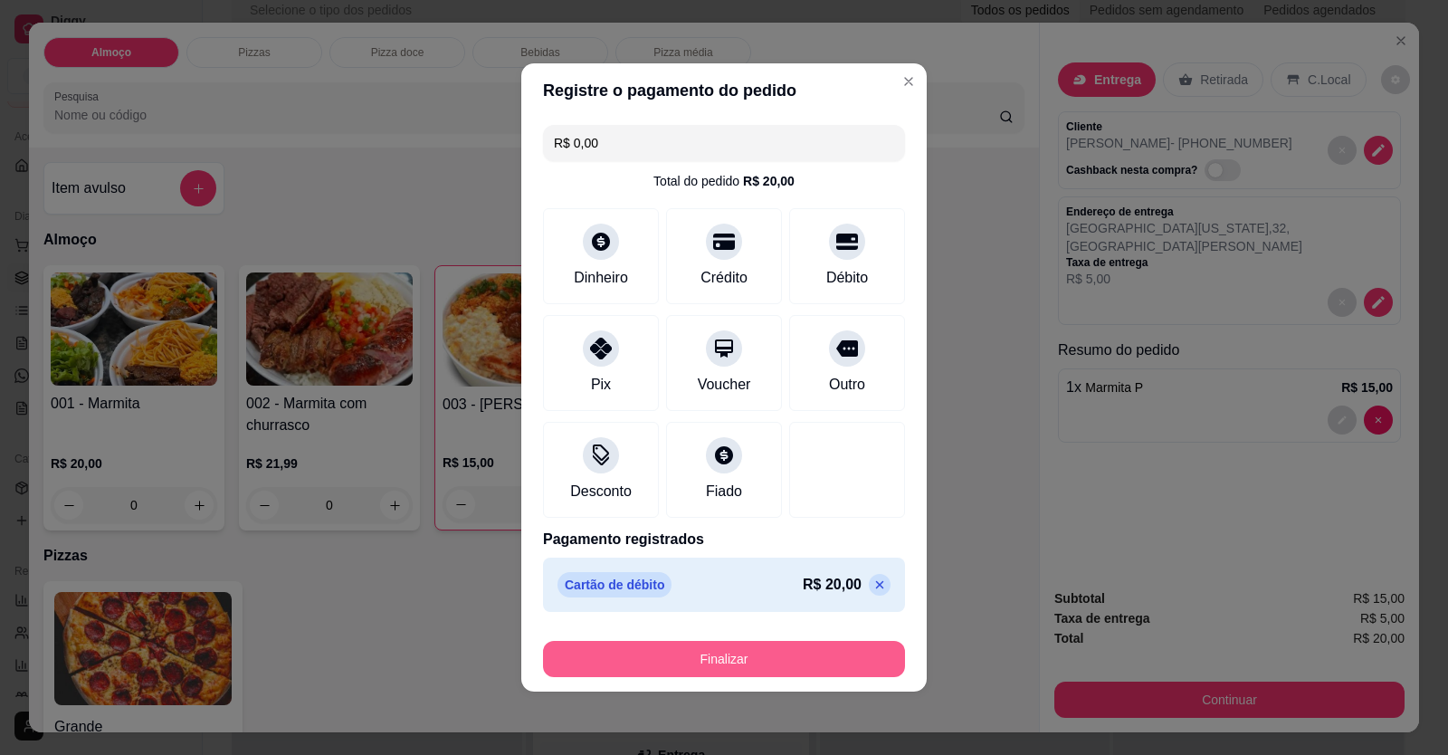
click at [793, 647] on button "Finalizar" at bounding box center [724, 659] width 362 height 36
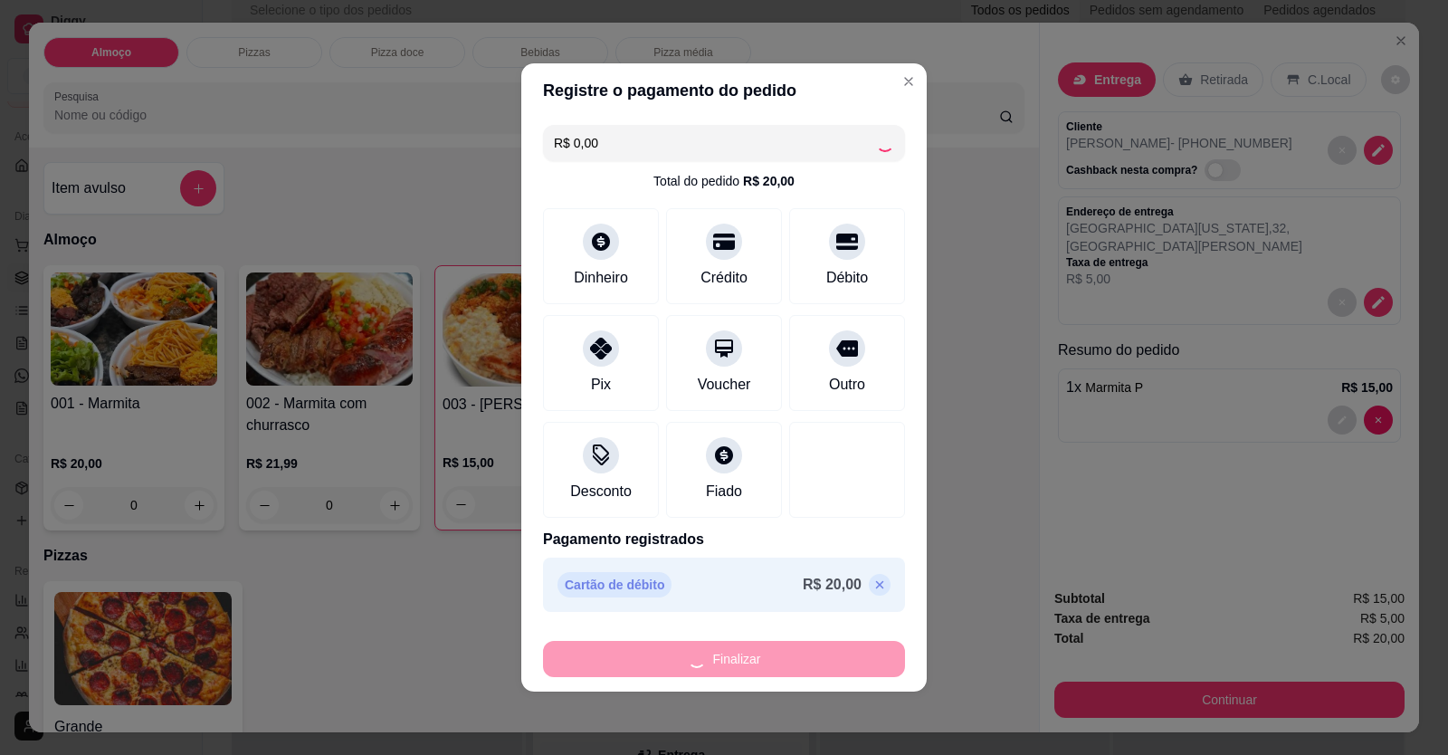
type input "0"
type input "-R$ 20,00"
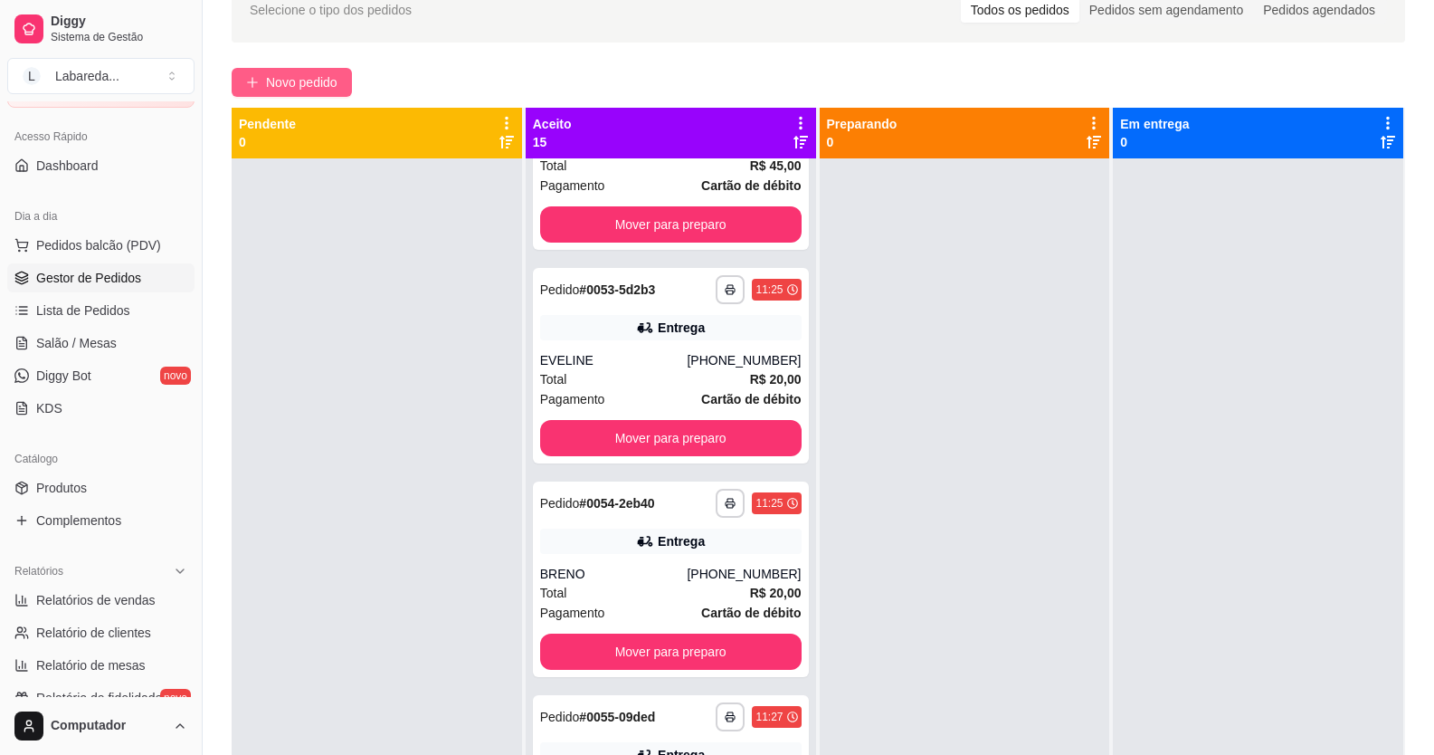
click at [319, 78] on span "Novo pedido" at bounding box center [301, 82] width 71 height 20
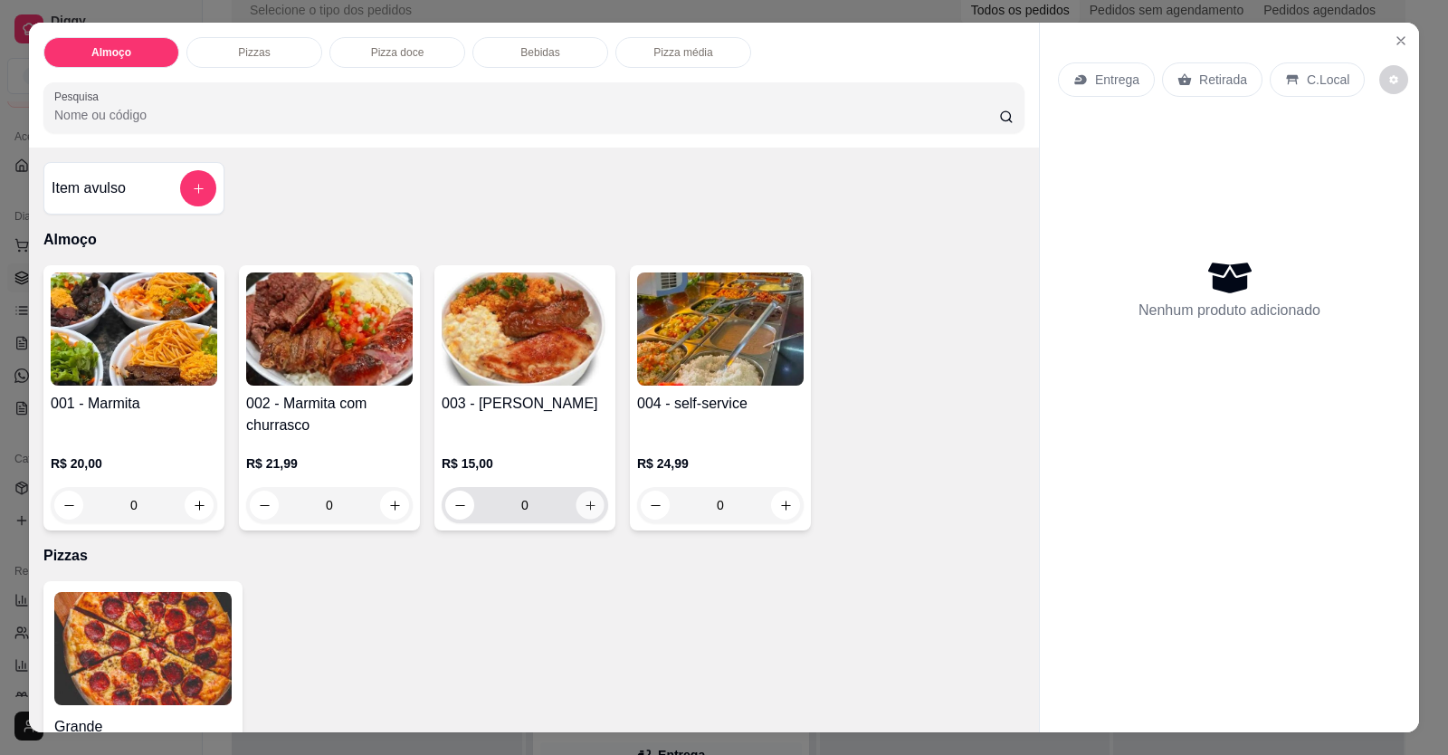
click at [588, 512] on button "increase-product-quantity" at bounding box center [590, 505] width 28 height 28
type input "1"
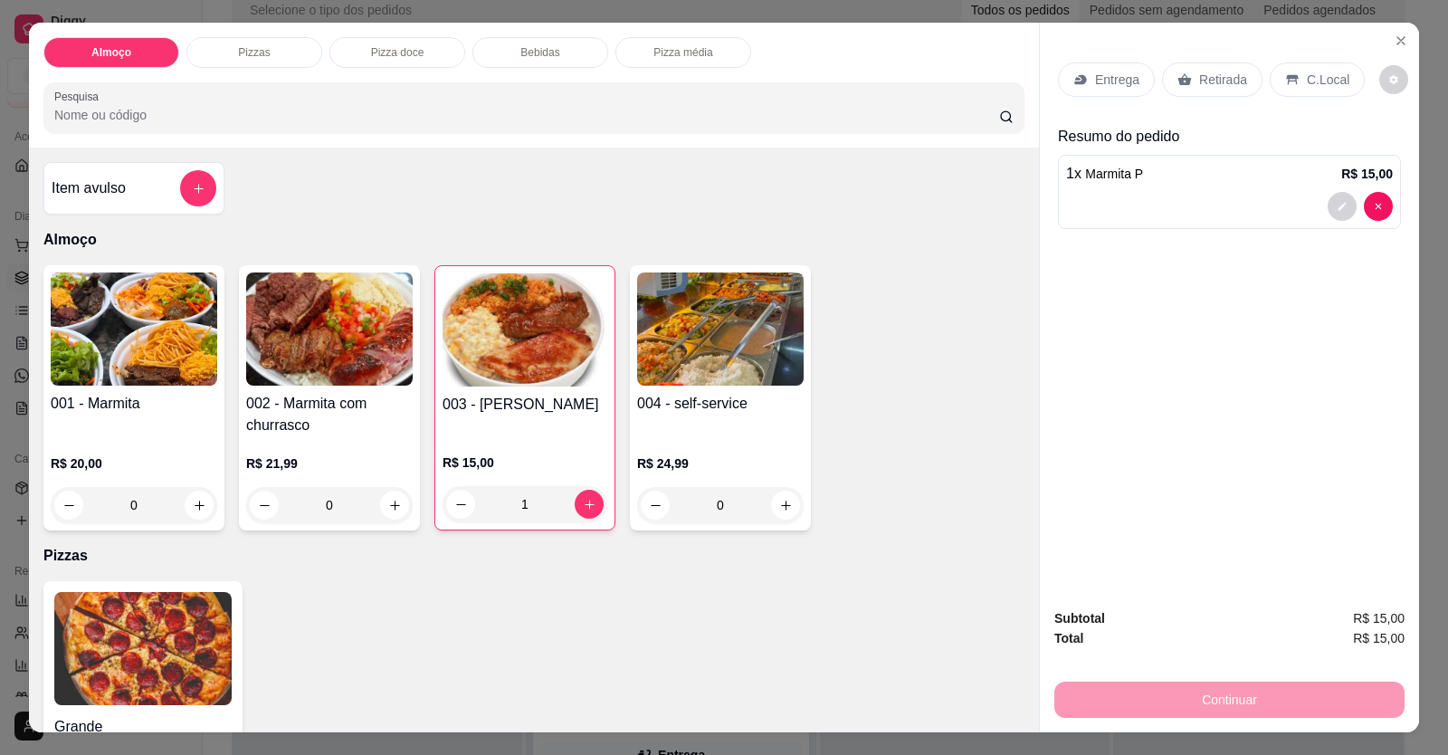
click at [1098, 215] on div at bounding box center [1229, 206] width 327 height 29
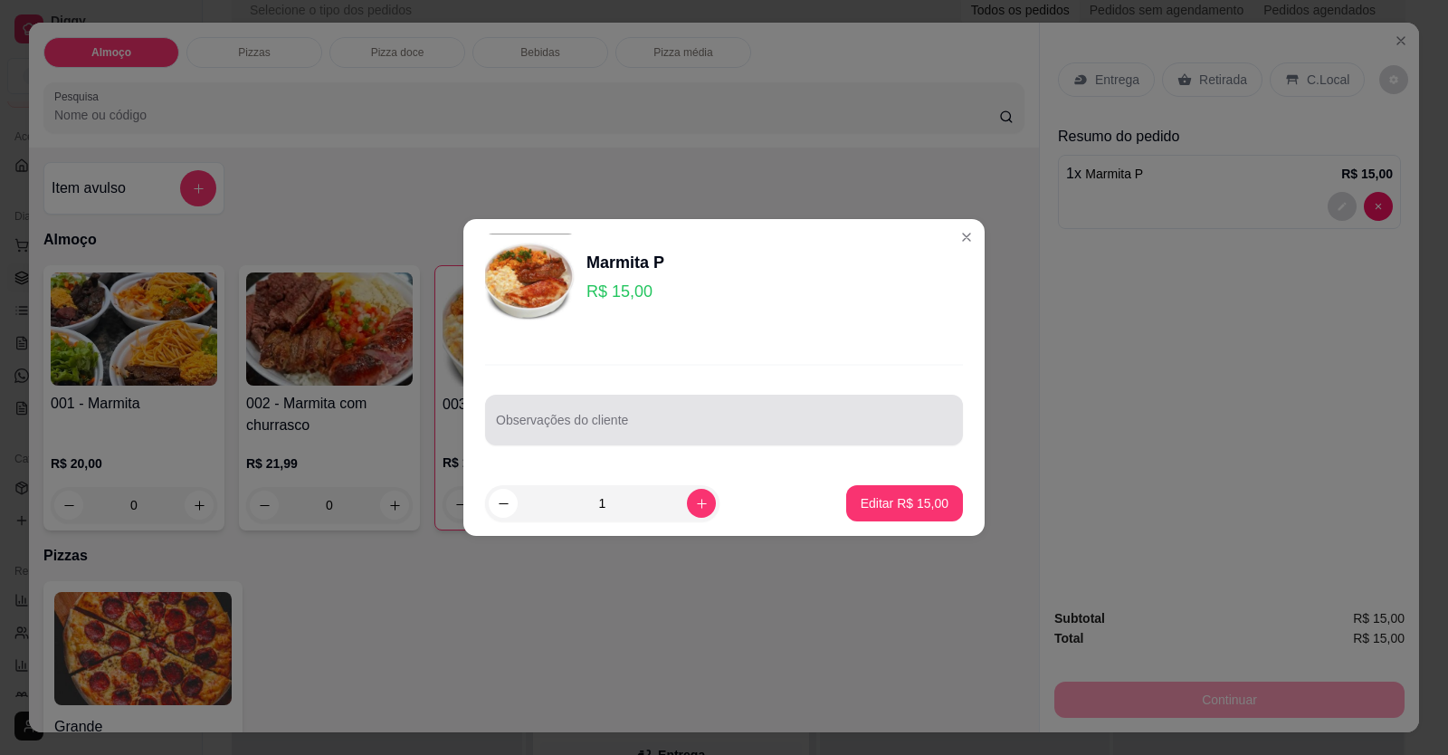
click at [690, 436] on div at bounding box center [724, 420] width 456 height 36
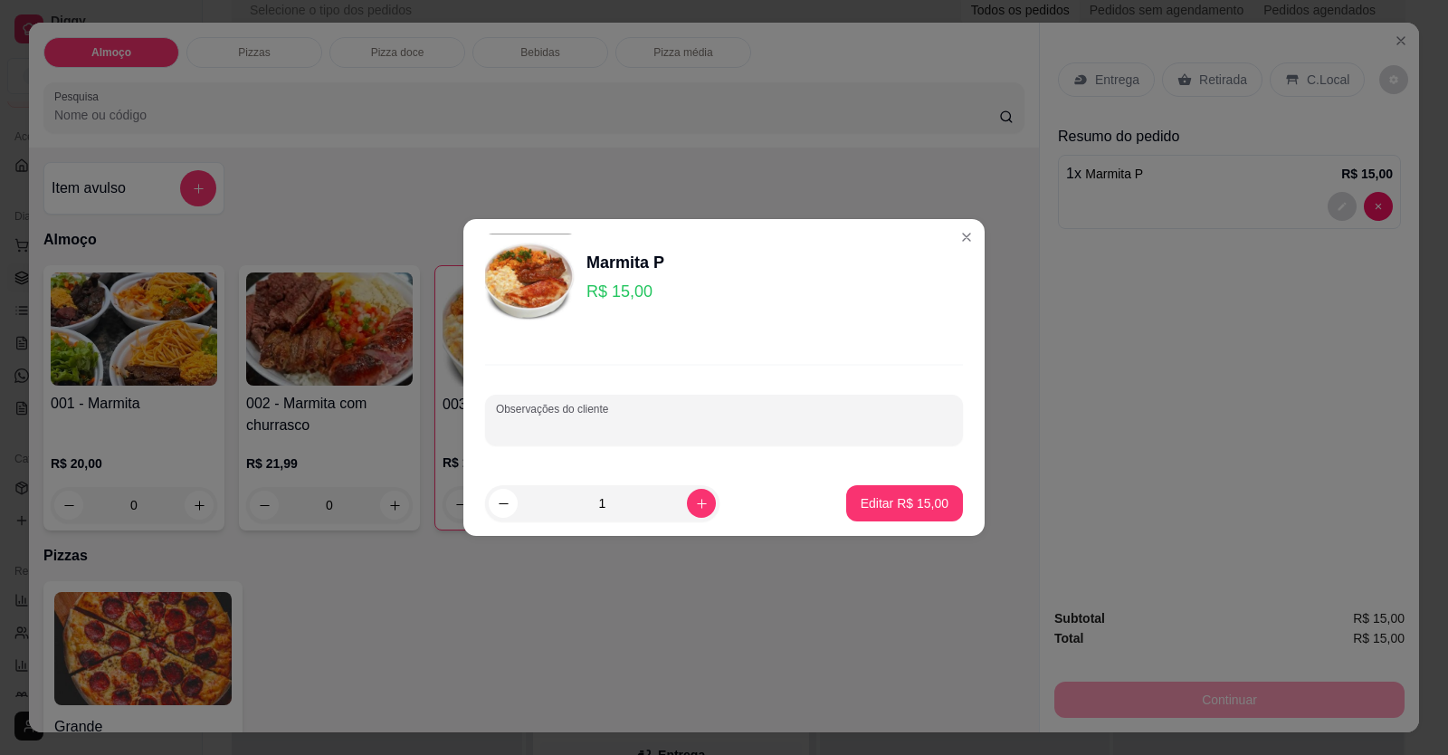
click at [590, 403] on div "Observações do cliente" at bounding box center [724, 420] width 478 height 51
click at [614, 424] on input "SEM ARROZ SEM CHIURRASC" at bounding box center [724, 427] width 456 height 18
click at [681, 432] on input "SEM ARROZ SEM CHURRASC" at bounding box center [724, 427] width 456 height 18
type input "SEM ARROZ SEM CHURRASCO"
click at [865, 502] on p "Editar R$ 15,00" at bounding box center [905, 503] width 88 height 18
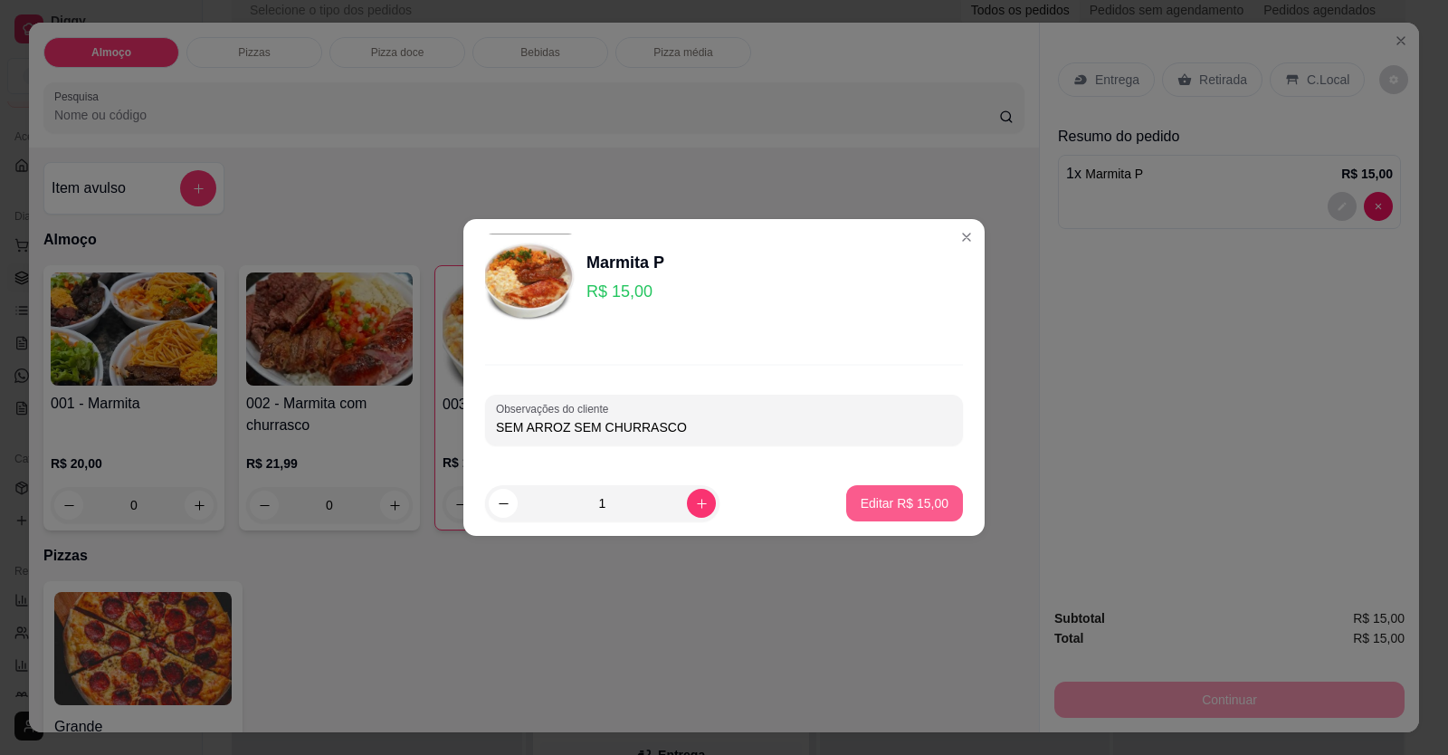
type input "0"
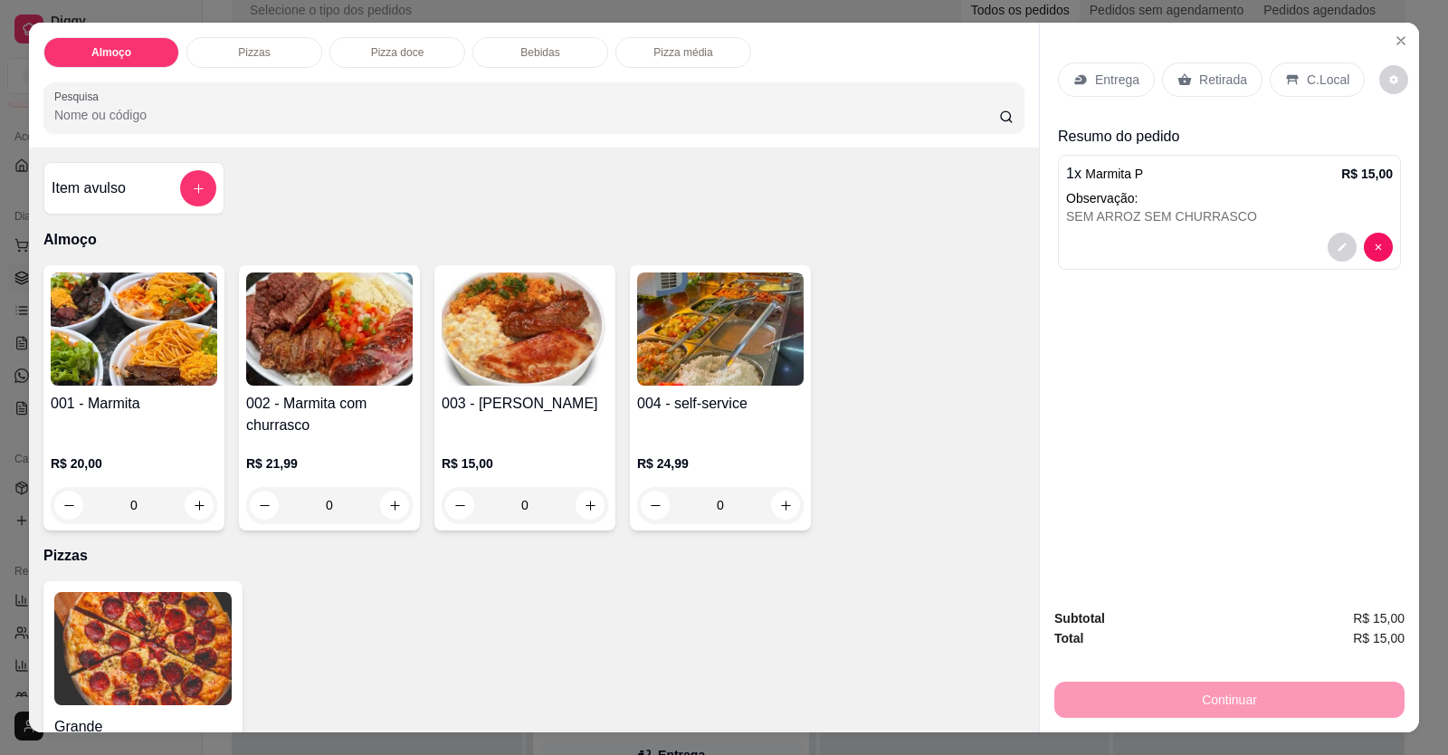
click at [1128, 77] on p "Entrega" at bounding box center [1117, 80] width 44 height 18
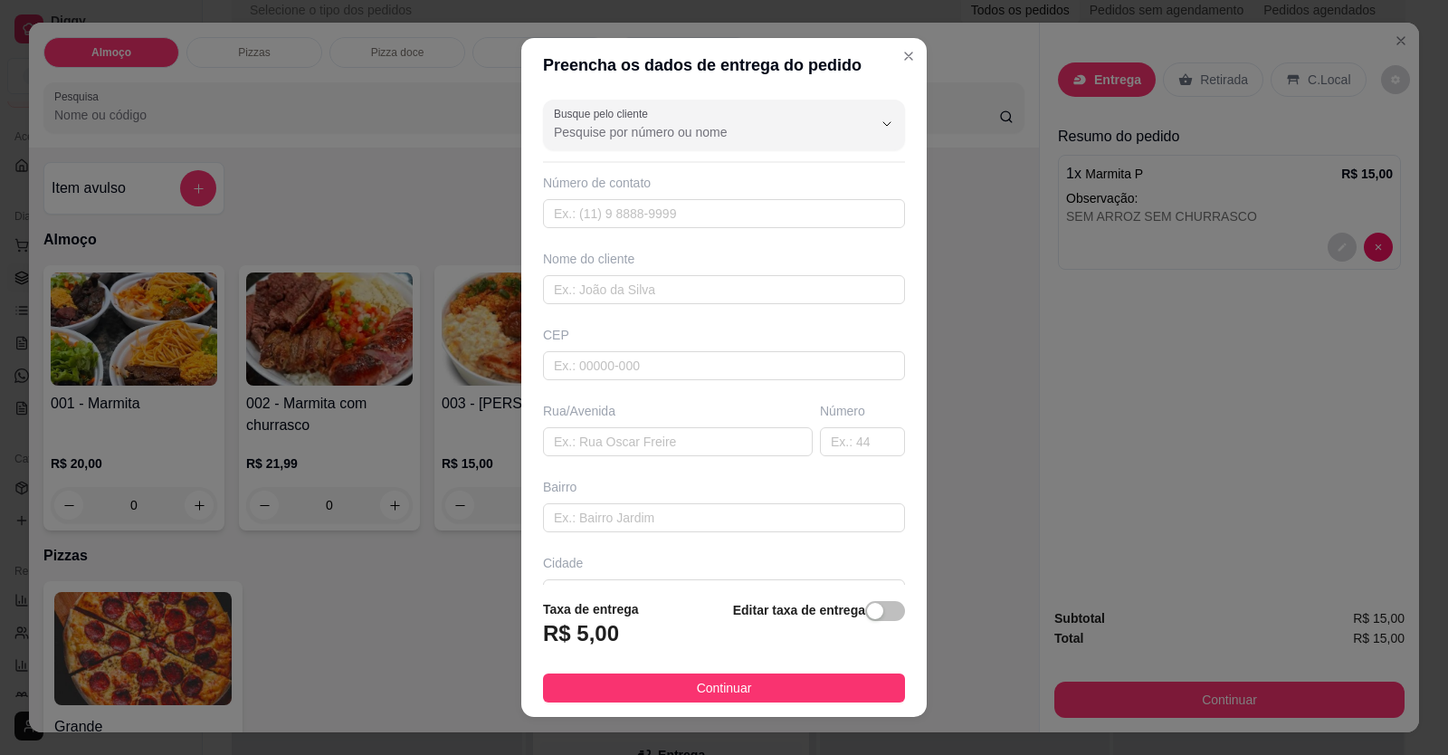
click at [748, 150] on div "Busque pelo cliente Número de contato Nome do cliente CEP Rua/[GEOGRAPHIC_DATA]" at bounding box center [723, 338] width 405 height 493
click at [767, 140] on input "Busque pelo cliente" at bounding box center [699, 132] width 290 height 18
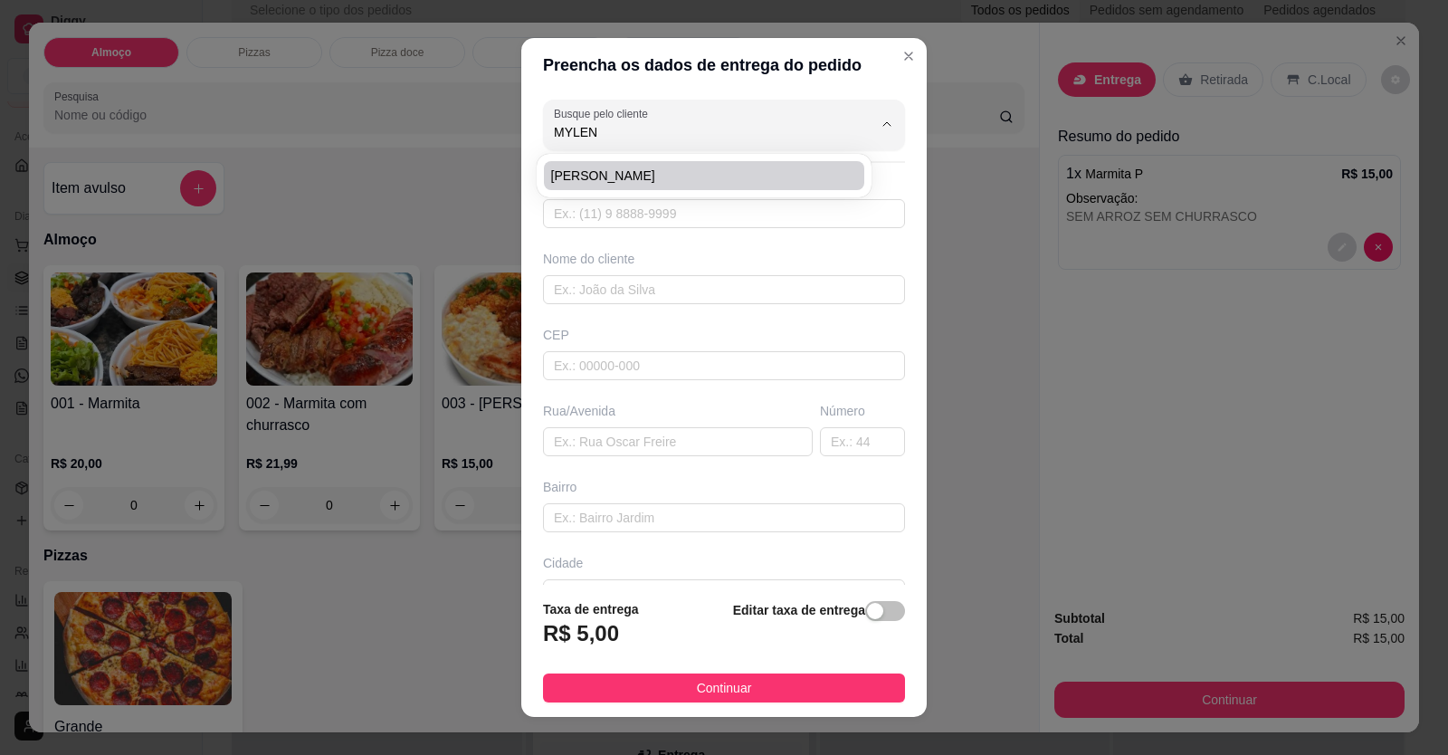
click at [621, 132] on body "**********" at bounding box center [717, 282] width 1434 height 755
click at [633, 188] on li "[PERSON_NAME]" at bounding box center [704, 175] width 320 height 29
type input "[PERSON_NAME]"
type input "61998689674"
type input "[PERSON_NAME]"
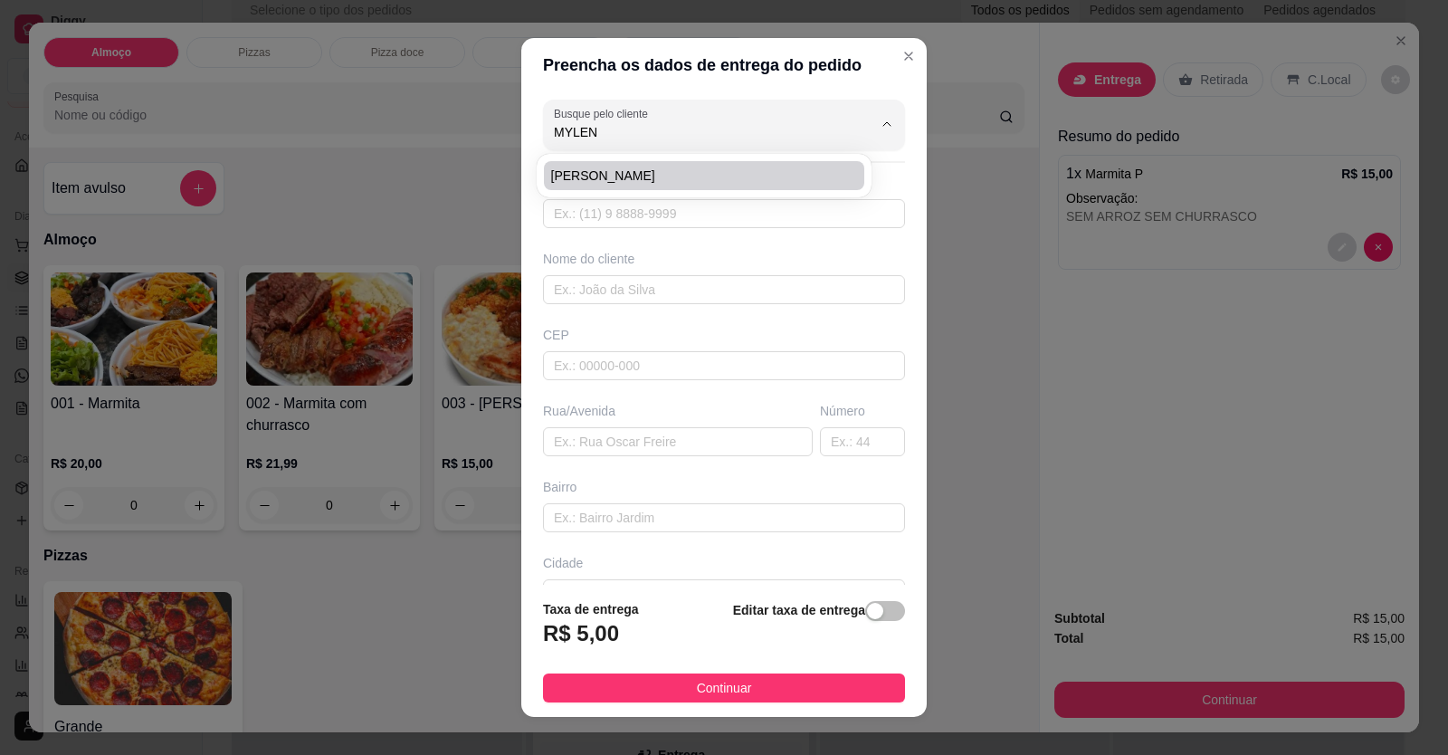
type input "FOX"
type input "CENTRO"
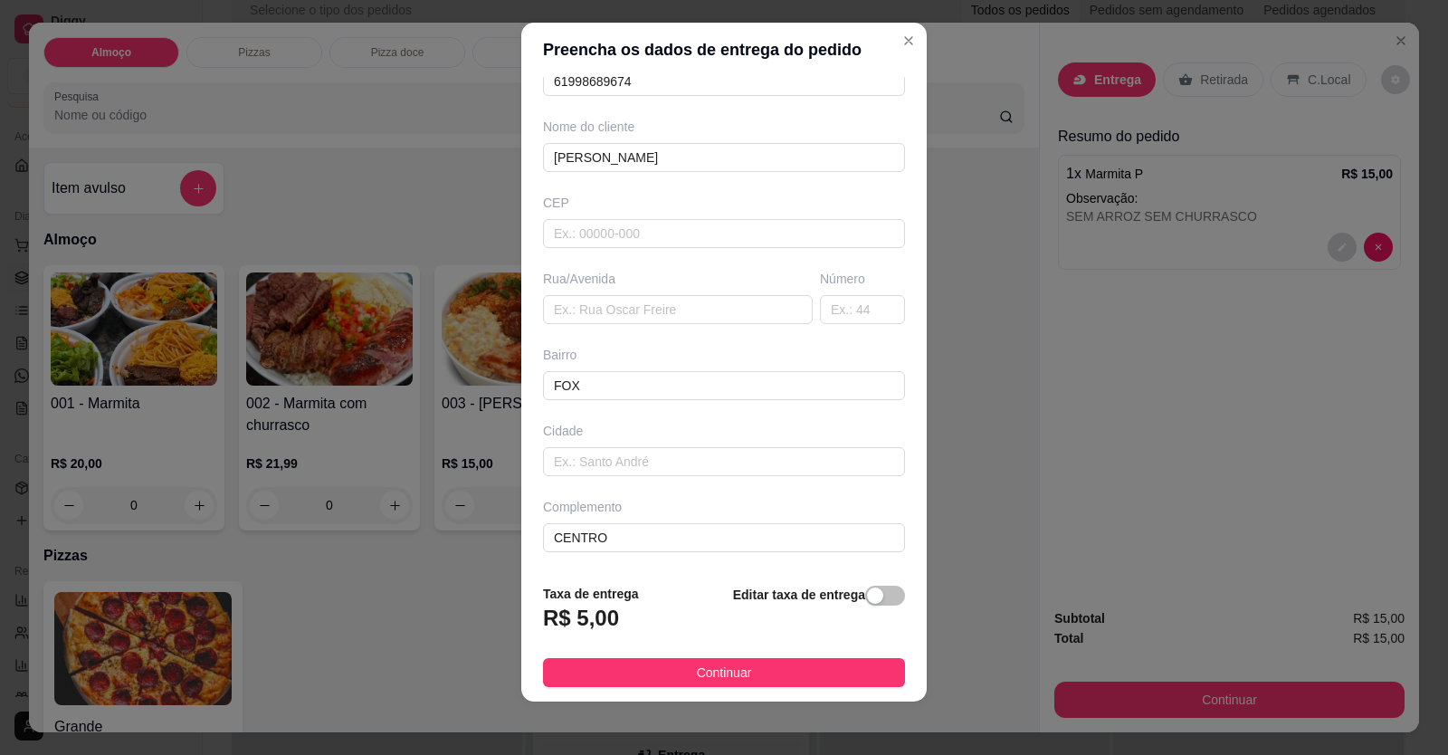
scroll to position [20, 0]
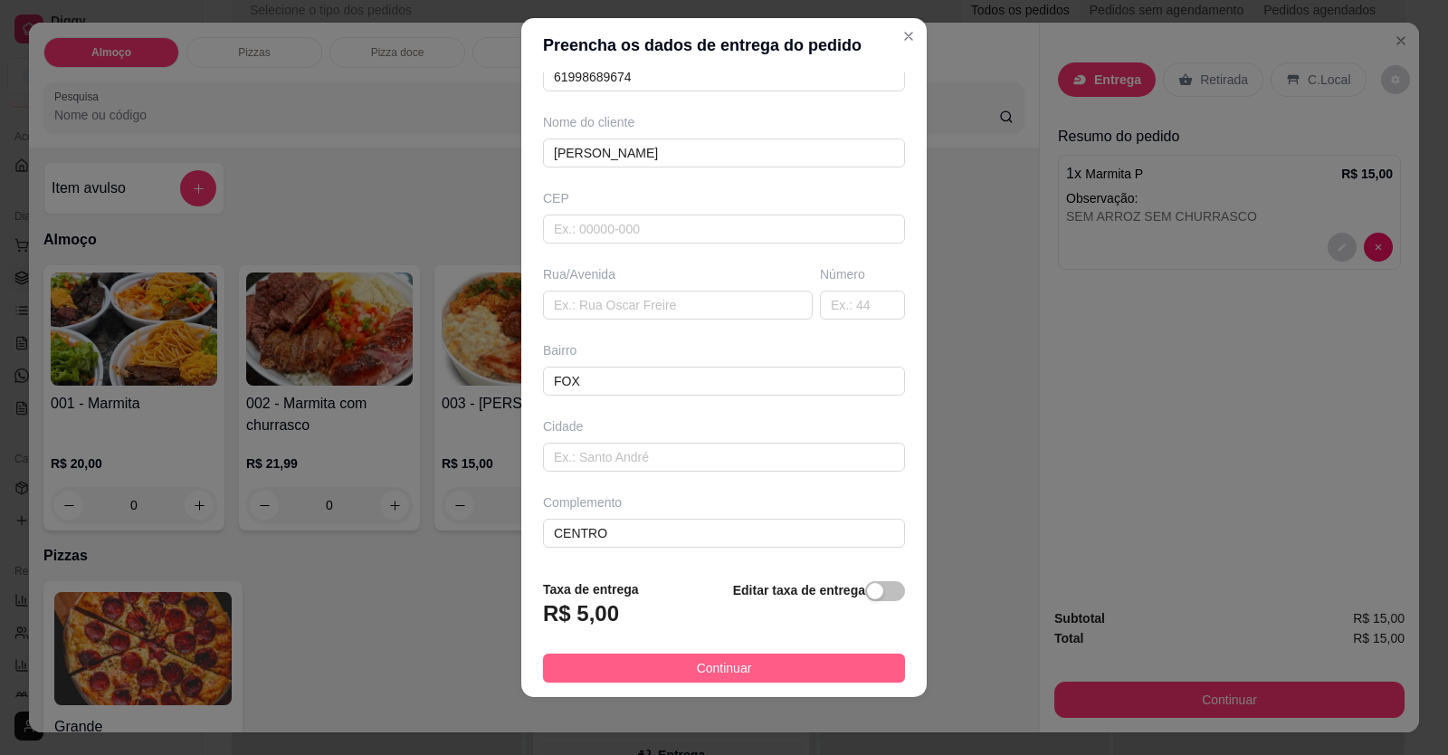
type input "[PERSON_NAME]"
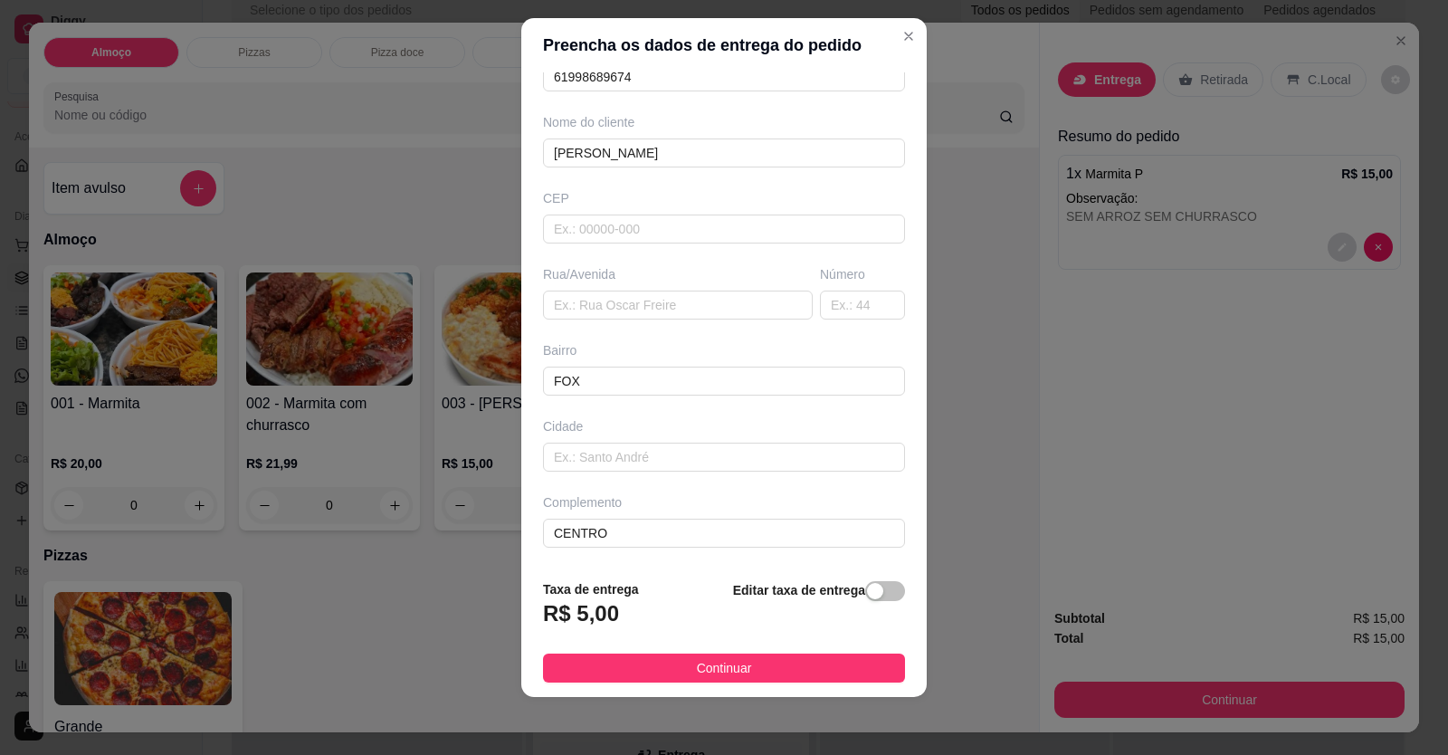
drag, startPoint x: 670, startPoint y: 663, endPoint x: 680, endPoint y: 667, distance: 10.6
click at [671, 663] on button "Continuar" at bounding box center [724, 667] width 362 height 29
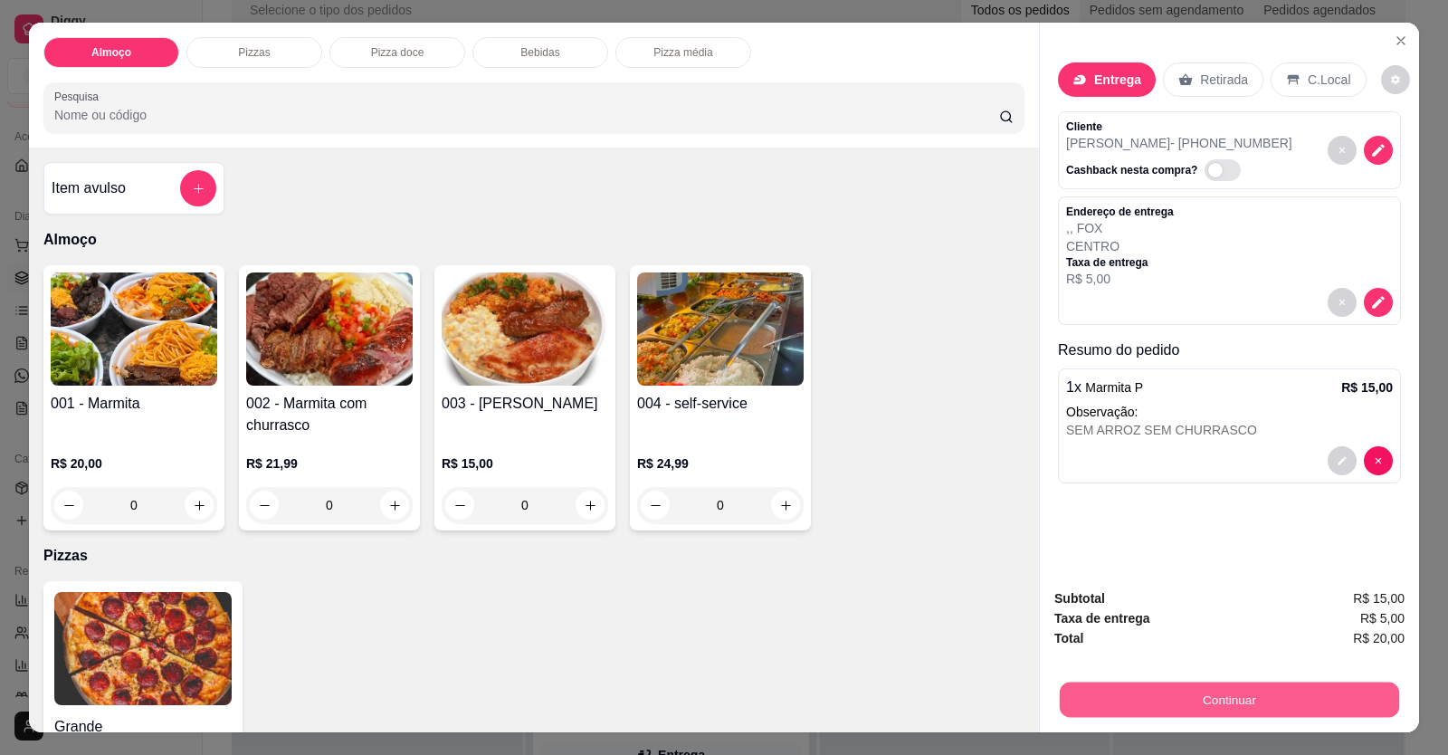
click at [1189, 694] on button "Continuar" at bounding box center [1229, 699] width 339 height 35
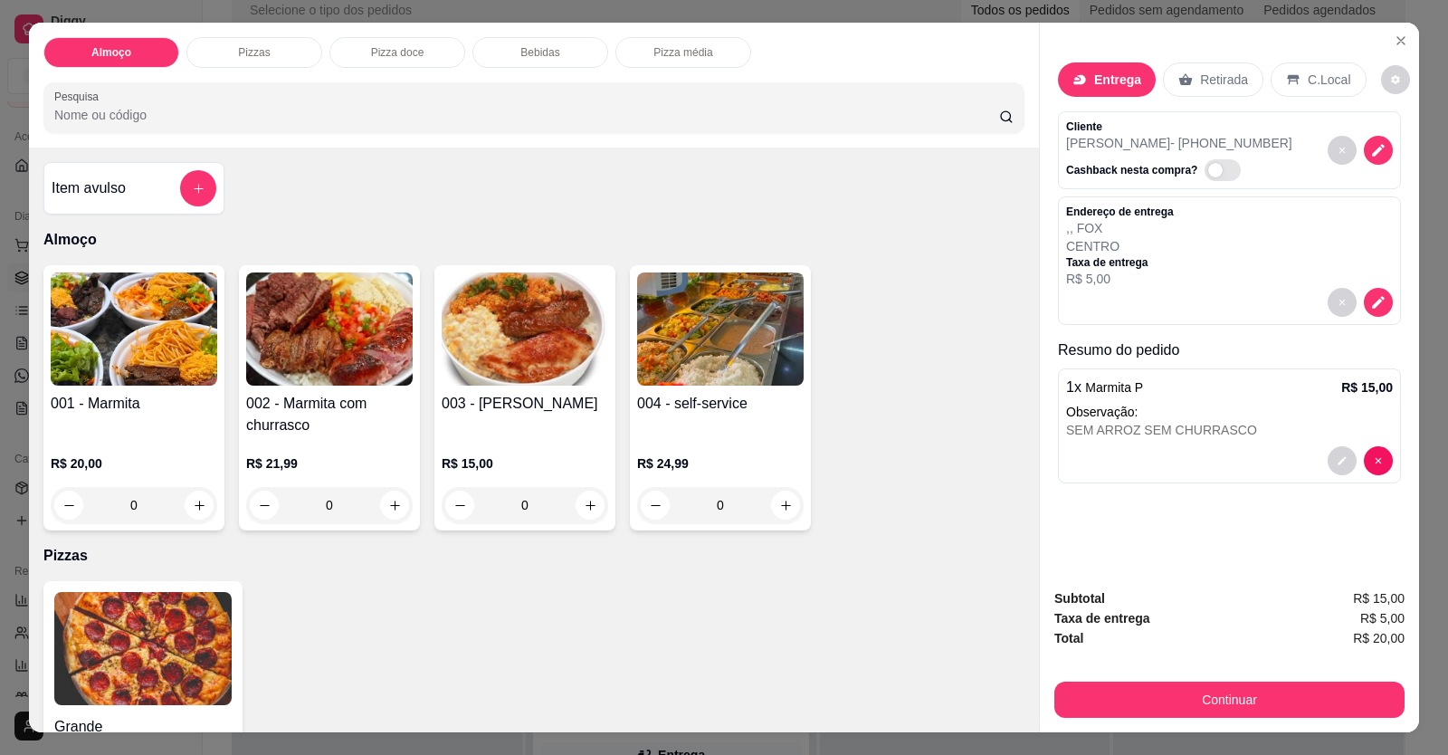
drag, startPoint x: 840, startPoint y: 304, endPoint x: 838, endPoint y: 319, distance: 15.5
click at [838, 313] on div "Débito" at bounding box center [847, 312] width 116 height 96
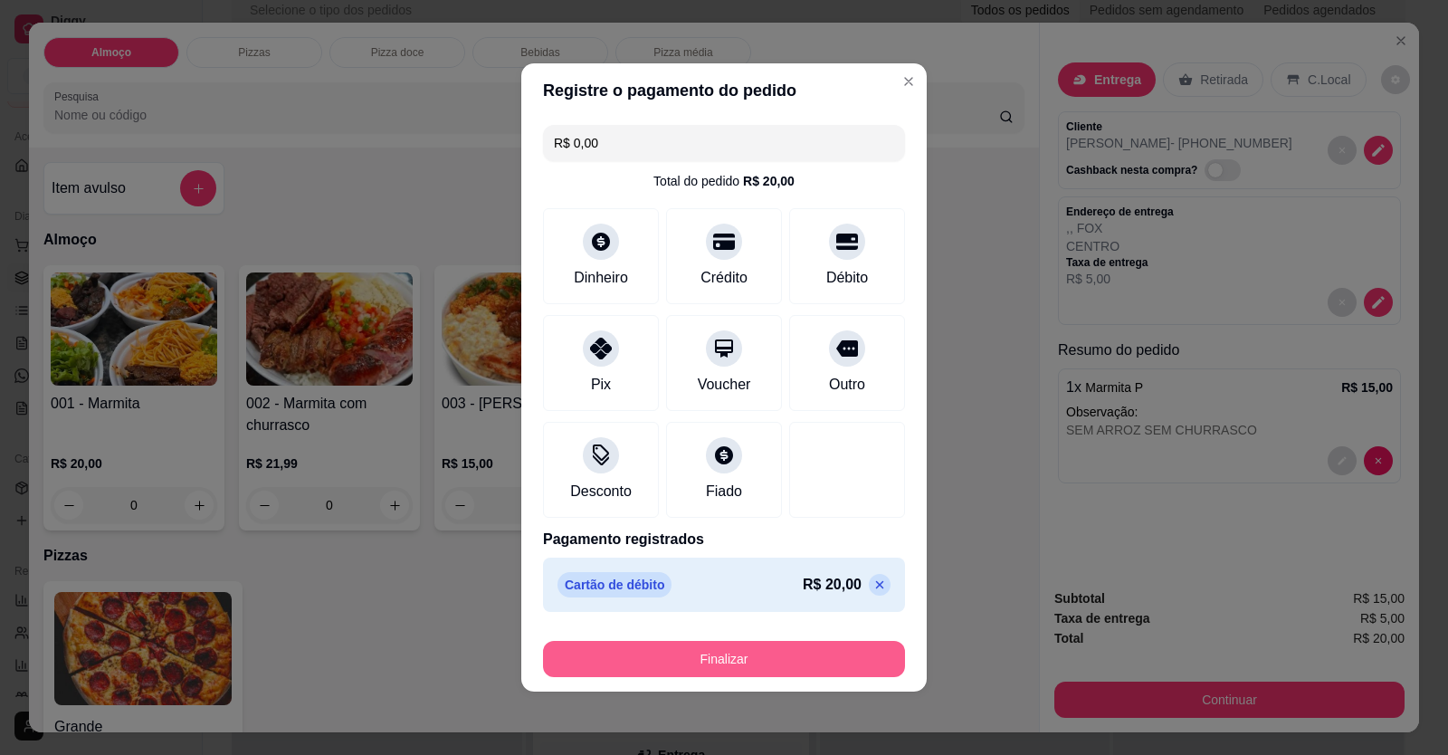
click at [813, 645] on button "Finalizar" at bounding box center [724, 659] width 362 height 36
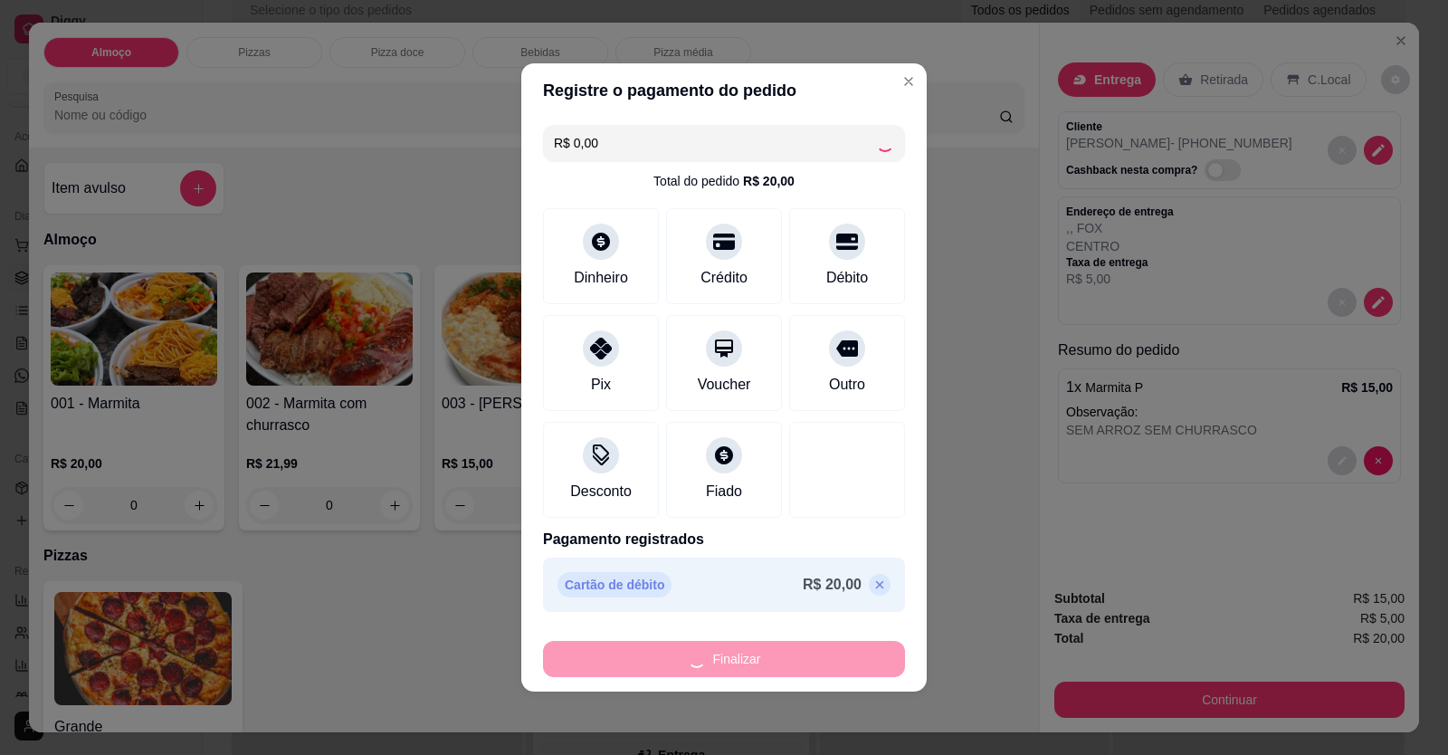
type input "-R$ 20,00"
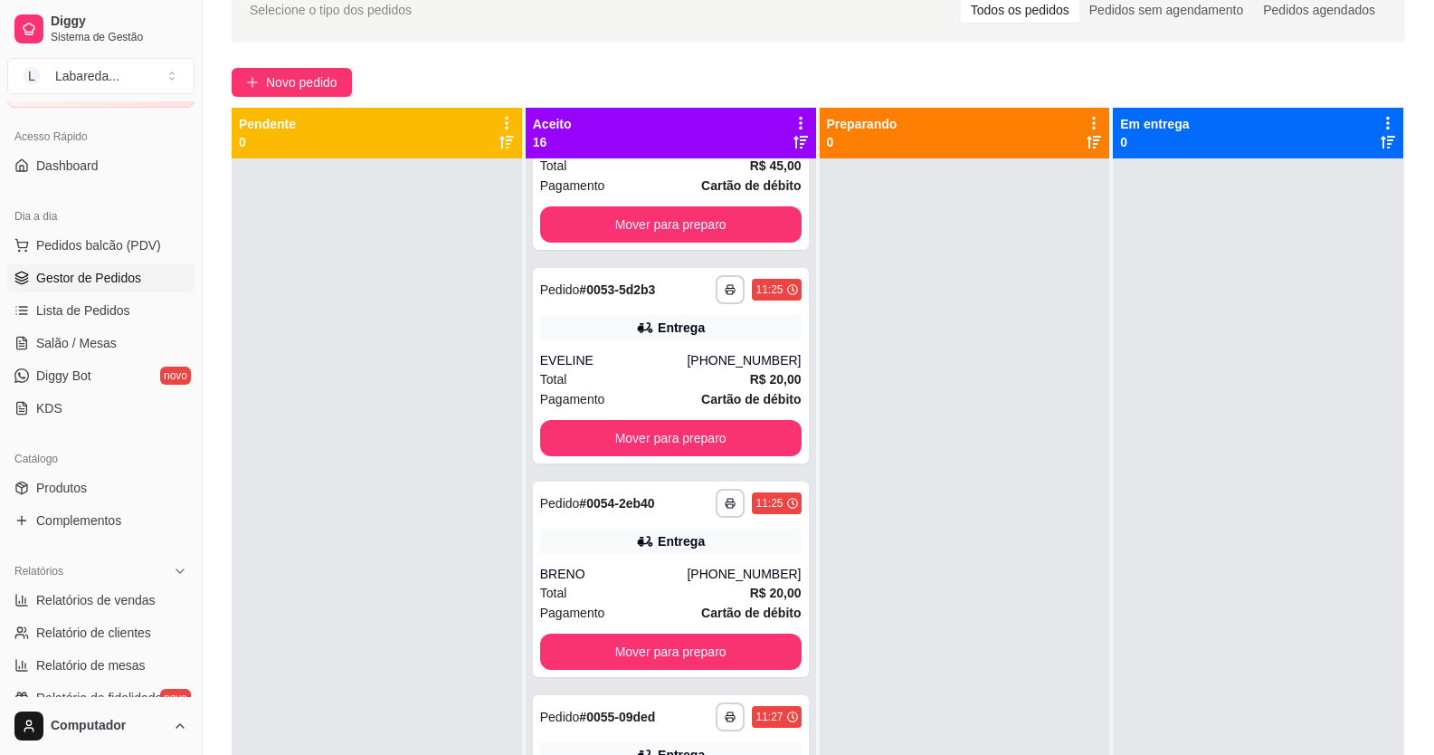
click at [290, 66] on div "**********" at bounding box center [819, 426] width 1232 height 918
click at [290, 67] on div "**********" at bounding box center [819, 426] width 1232 height 918
click at [291, 80] on span "Novo pedido" at bounding box center [301, 82] width 71 height 20
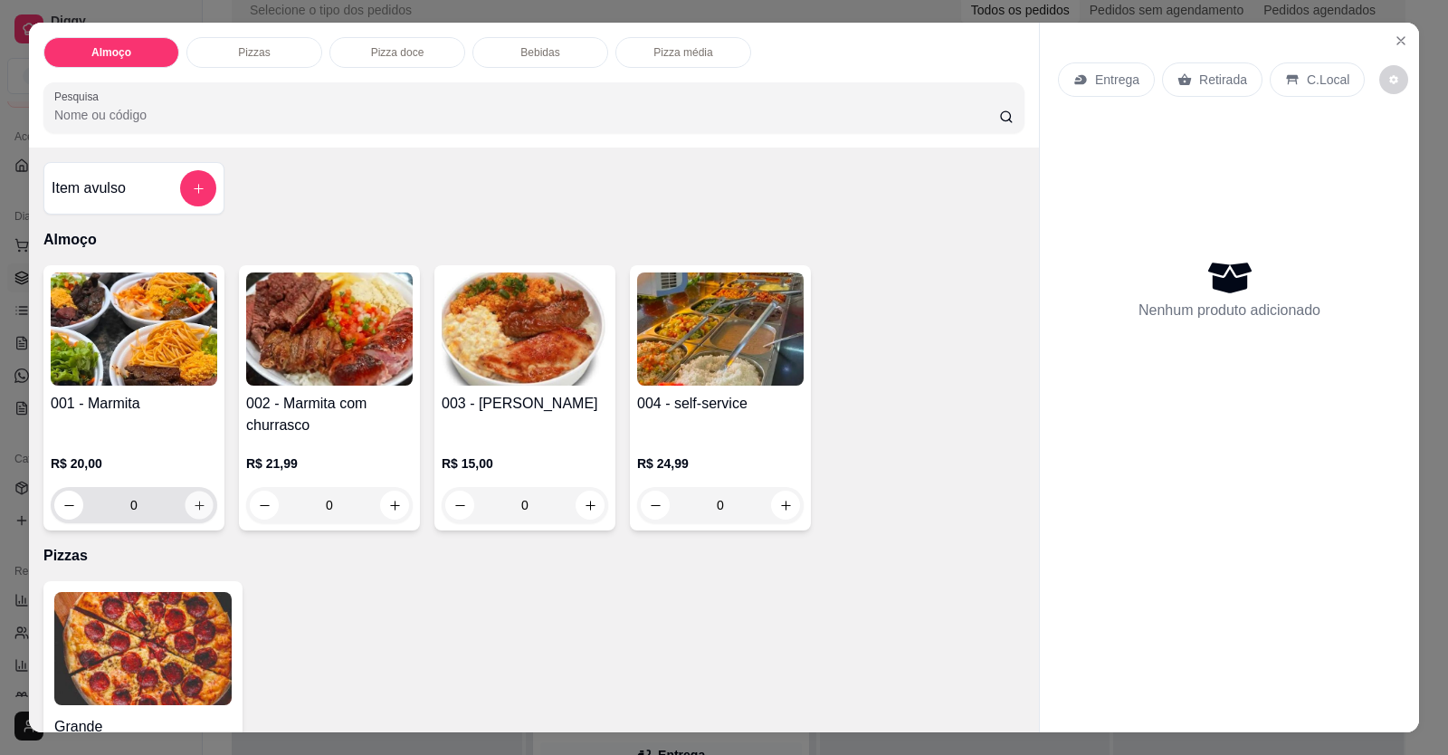
click at [193, 500] on icon "increase-product-quantity" at bounding box center [200, 506] width 14 height 14
type input "1"
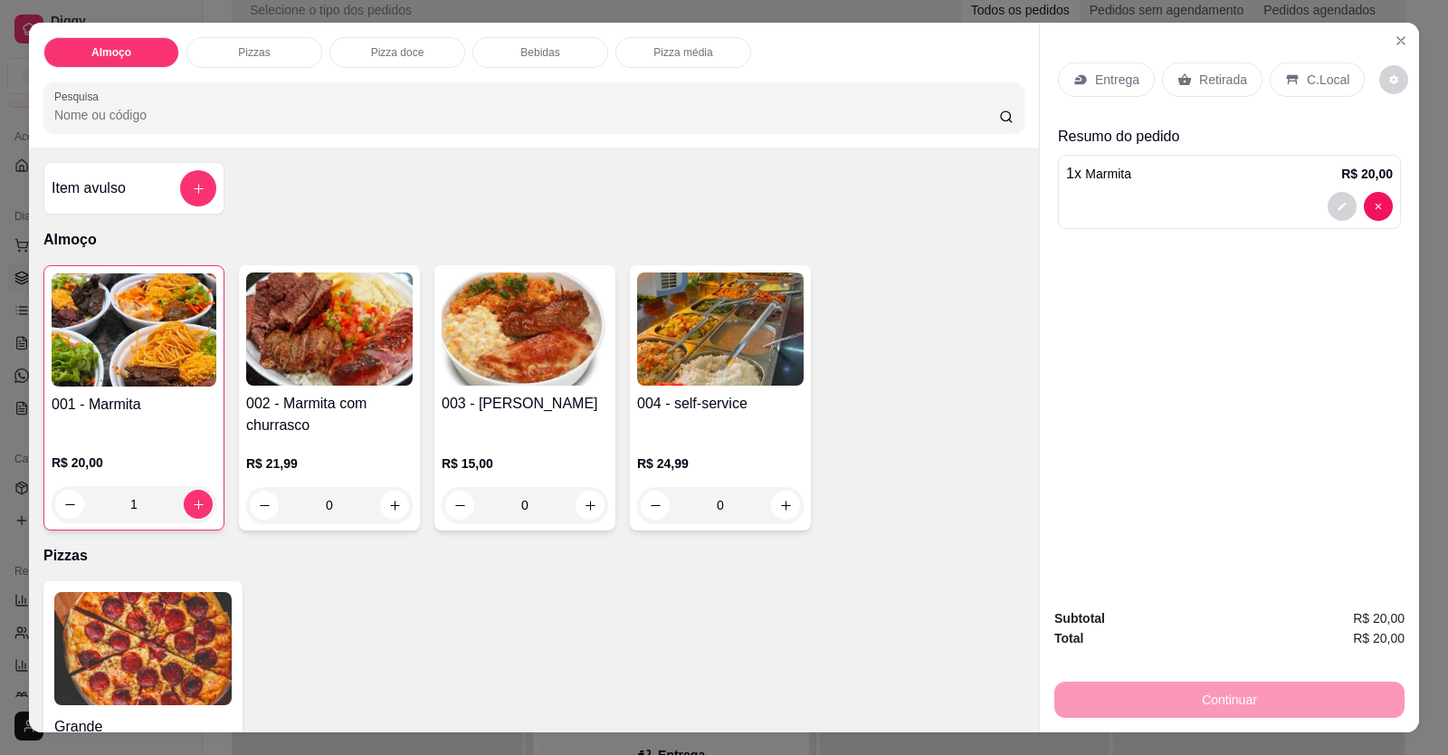
click at [1119, 206] on div at bounding box center [1229, 206] width 327 height 29
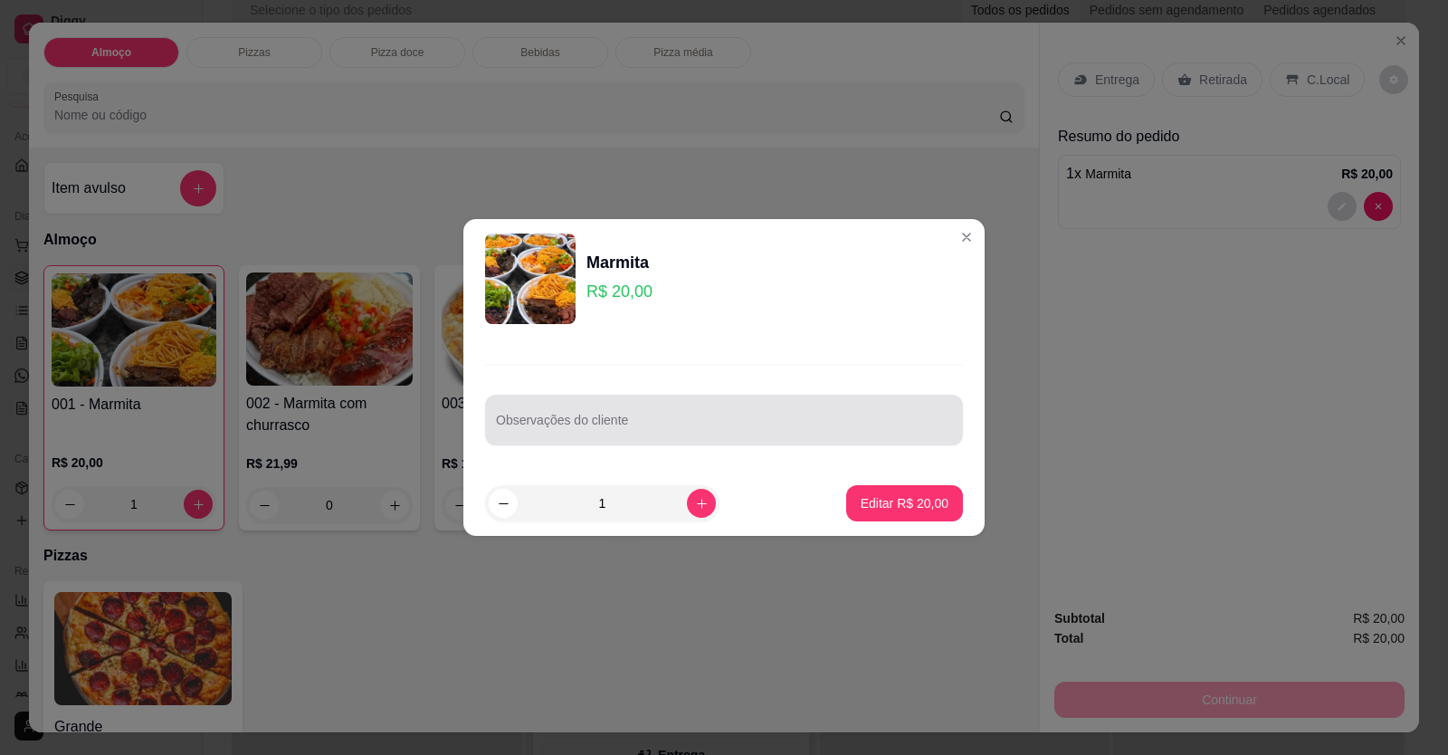
click at [753, 414] on div at bounding box center [724, 420] width 456 height 36
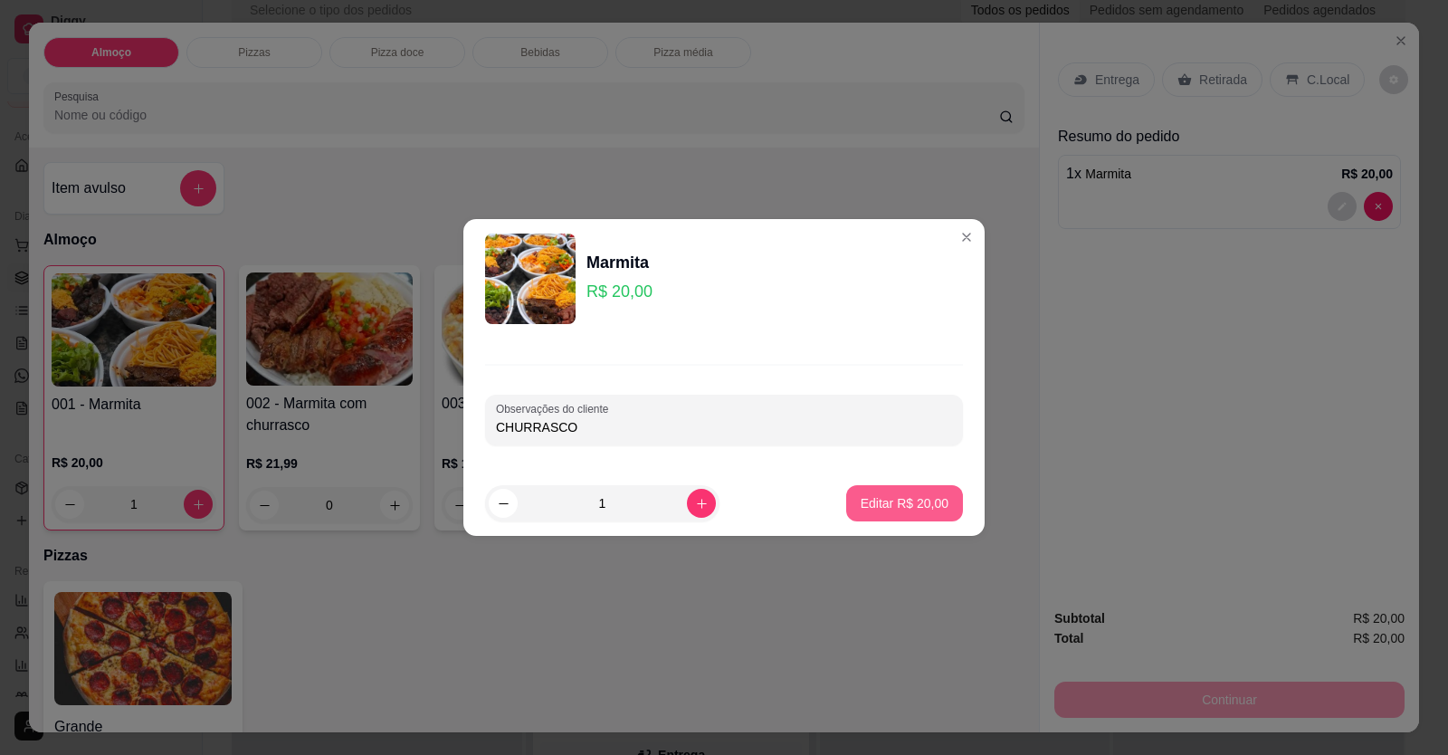
type input "CHURRASCO"
click at [889, 510] on p "Editar R$ 20,00" at bounding box center [905, 503] width 88 height 18
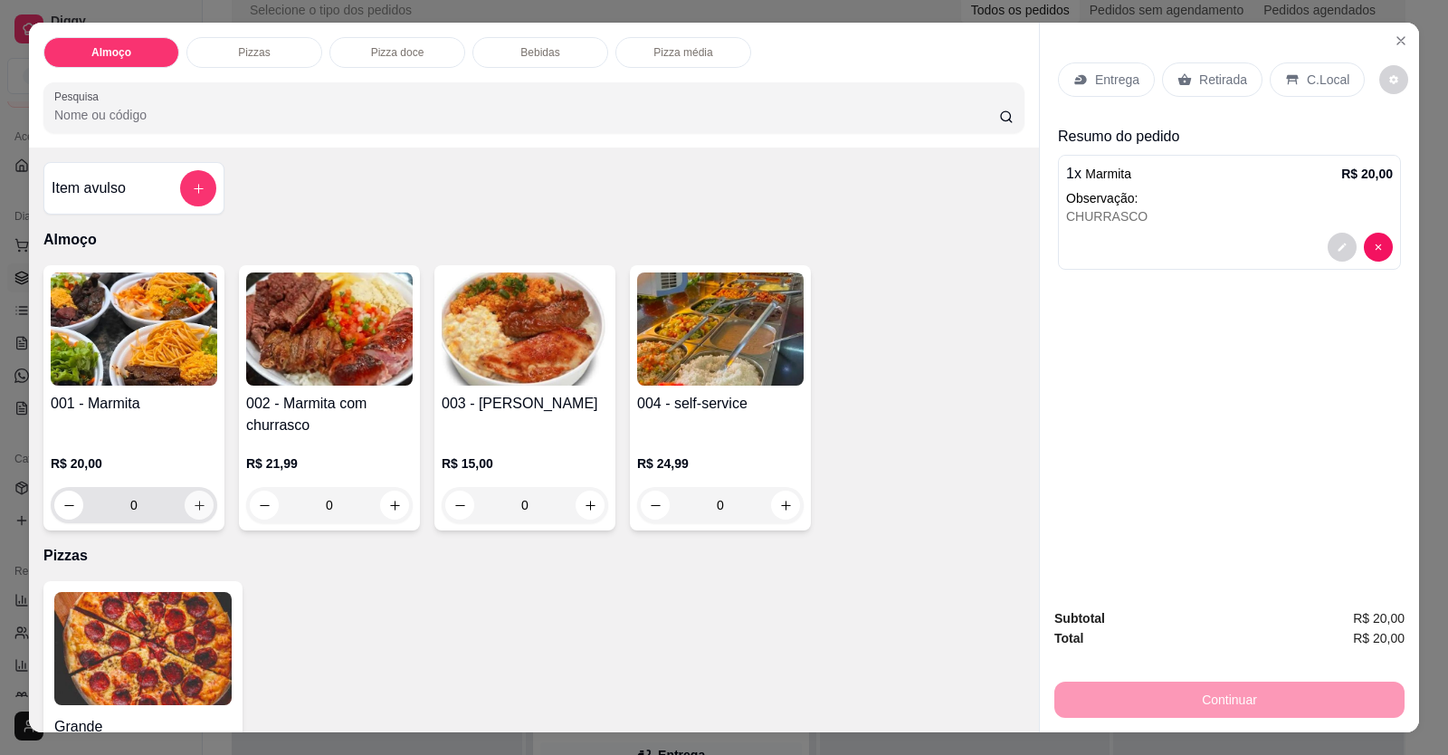
click at [187, 506] on button "increase-product-quantity" at bounding box center [199, 505] width 29 height 29
type input "1"
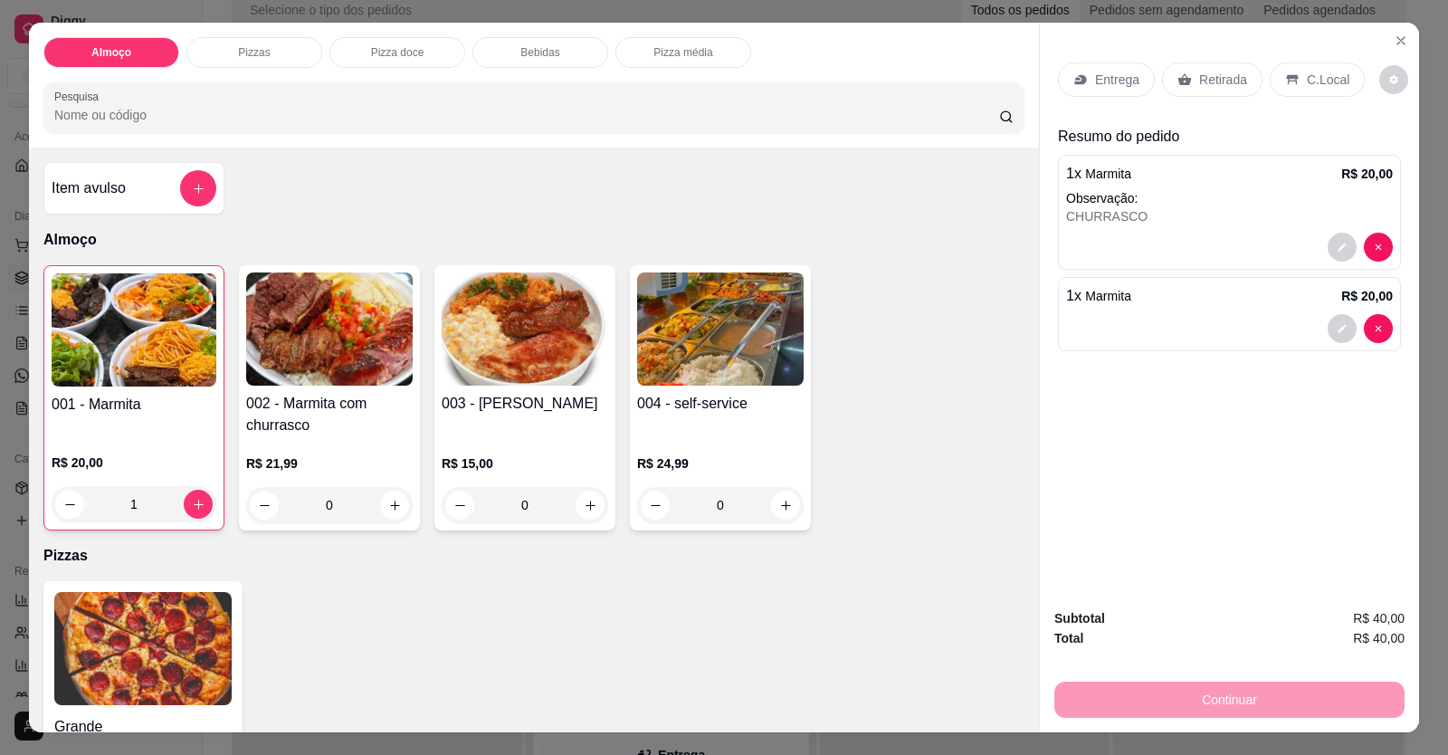
click at [1105, 327] on div at bounding box center [1229, 328] width 327 height 29
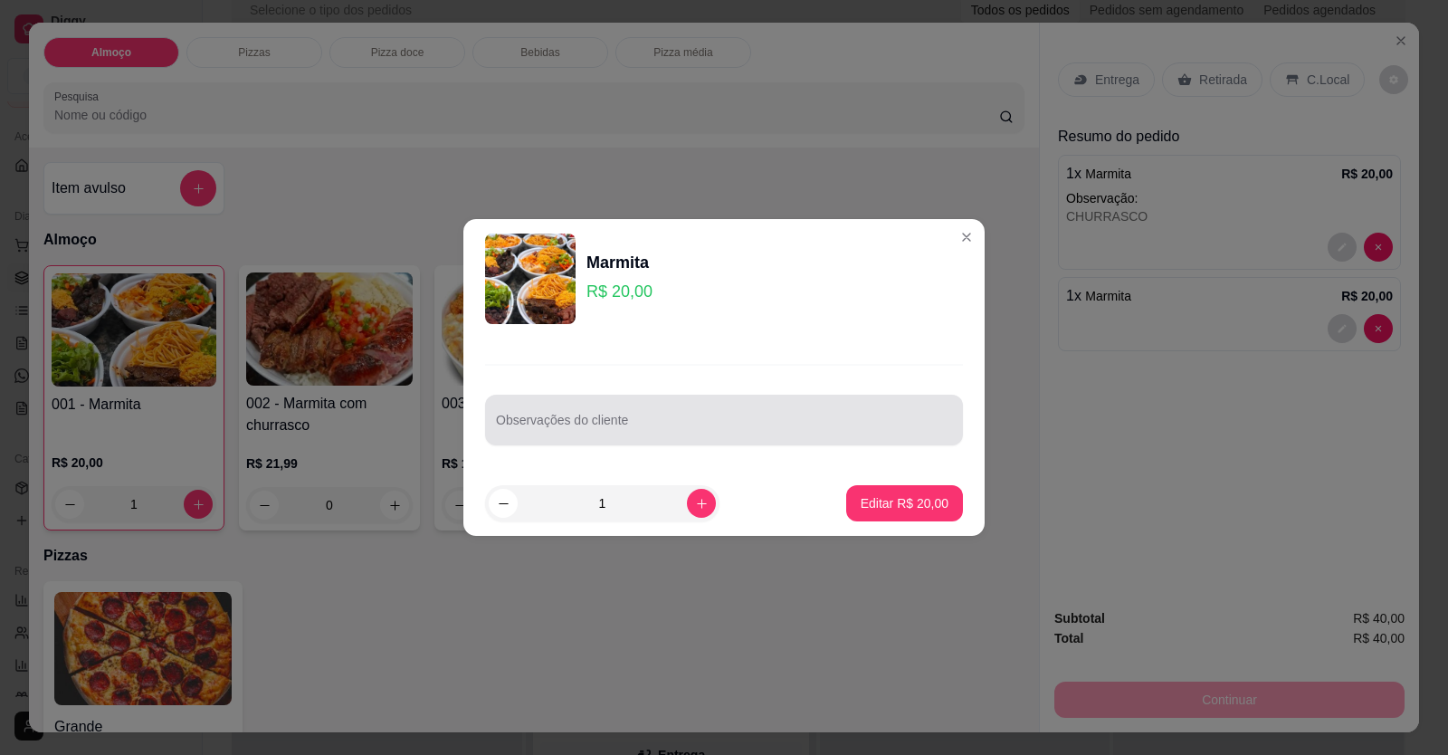
drag, startPoint x: 766, startPoint y: 421, endPoint x: 757, endPoint y: 403, distance: 19.8
click at [766, 419] on input "Observações do cliente" at bounding box center [724, 427] width 456 height 18
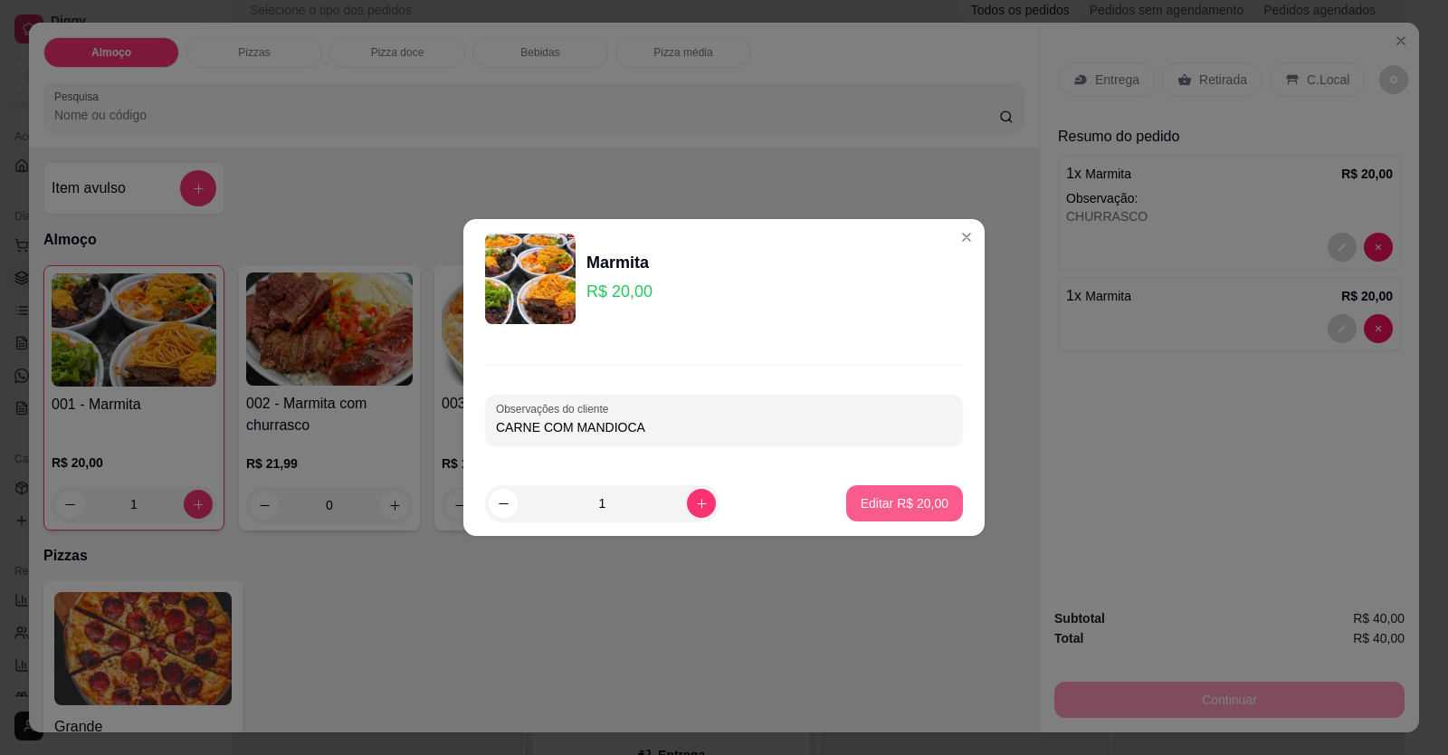
type input "CARNE COM MANDIOCA"
click at [894, 510] on p "Editar R$ 20,00" at bounding box center [905, 503] width 88 height 18
type input "0"
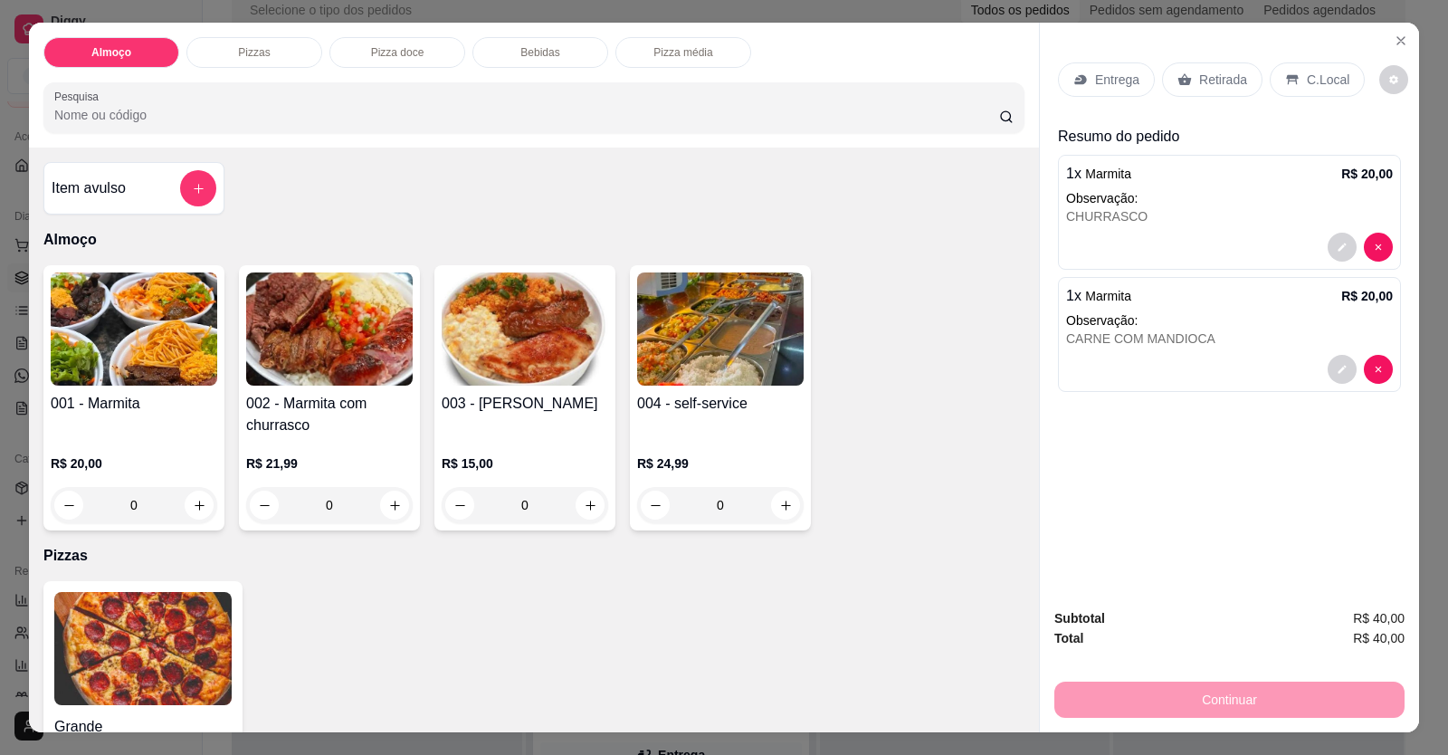
click at [1103, 67] on div "Entrega" at bounding box center [1106, 79] width 97 height 34
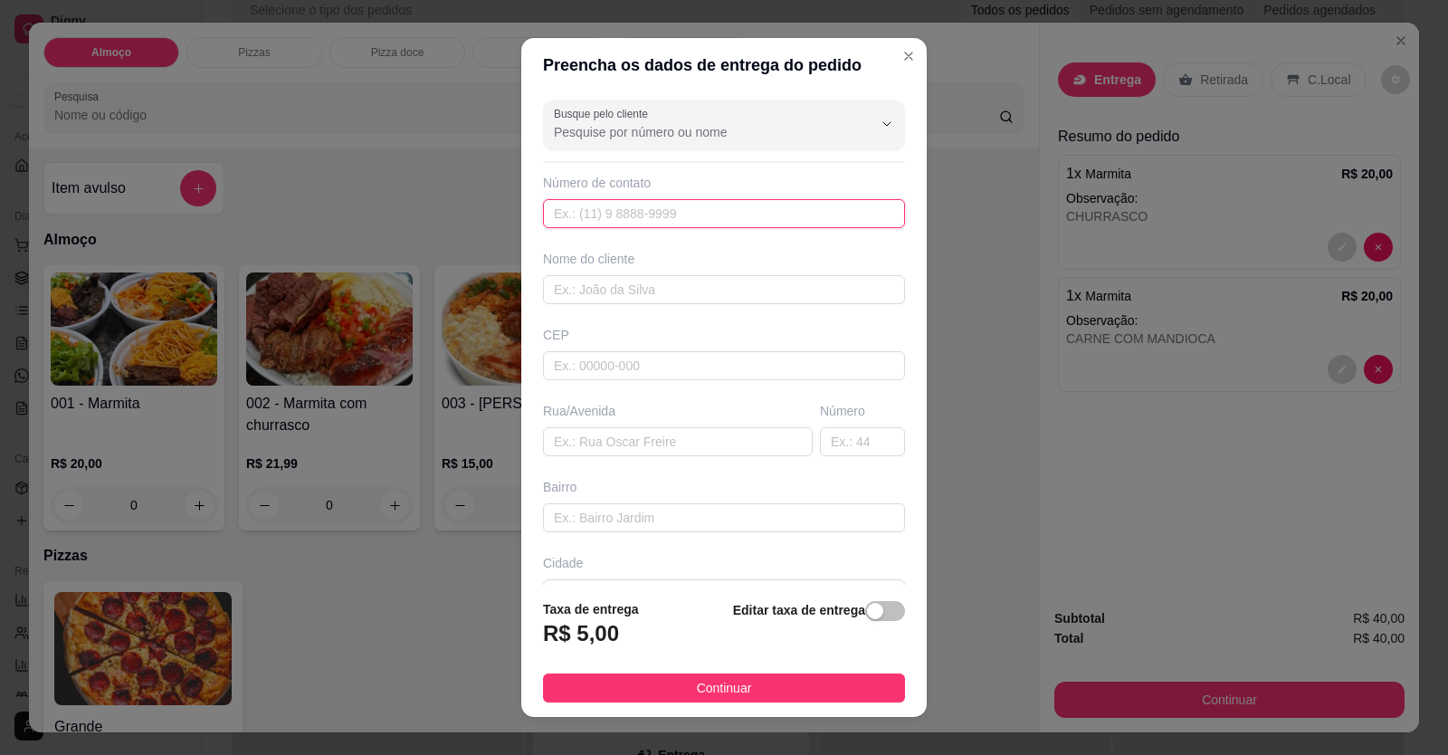
click at [634, 214] on input "text" at bounding box center [724, 213] width 362 height 29
click at [666, 218] on input "text" at bounding box center [724, 213] width 362 height 29
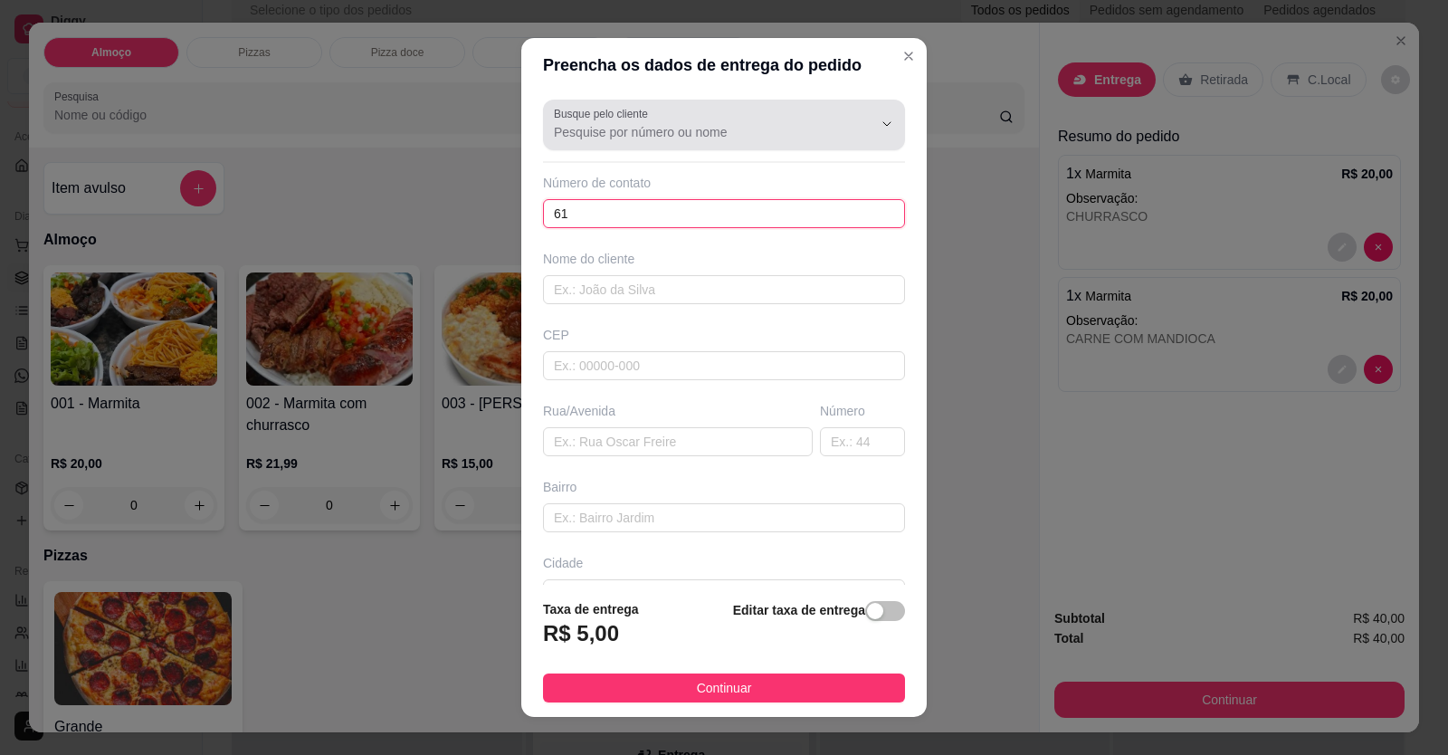
type input "61"
click at [637, 120] on div "Busque pelo cliente" at bounding box center [724, 125] width 362 height 51
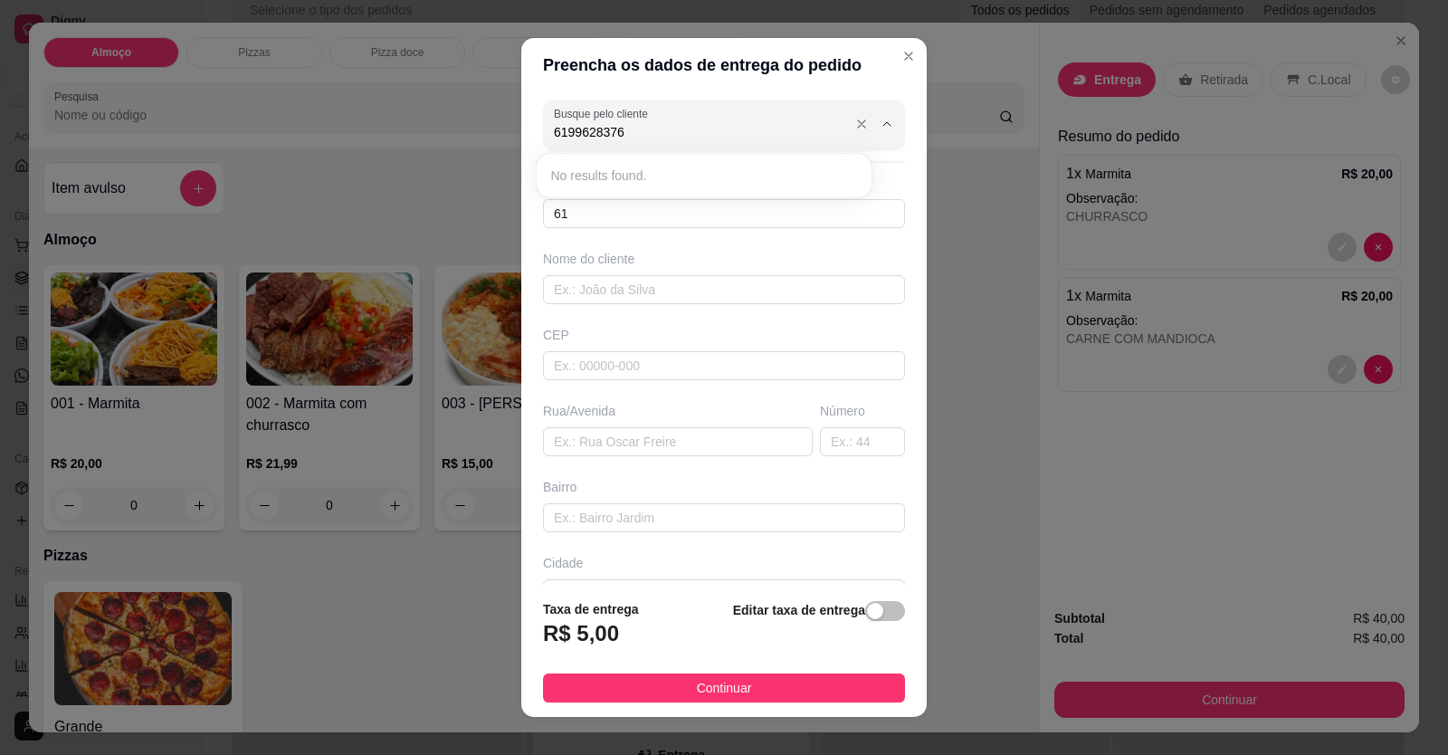
type input "61996283769"
drag, startPoint x: 625, startPoint y: 122, endPoint x: 531, endPoint y: 119, distance: 94.2
click at [525, 110] on div "Busque pelo cliente 61996283769 Número de contato 61 Nome do cliente CEP Rua/[G…" at bounding box center [723, 338] width 405 height 493
click at [654, 216] on input "61" at bounding box center [724, 213] width 362 height 29
type input "[PHONE_NUMBER]"
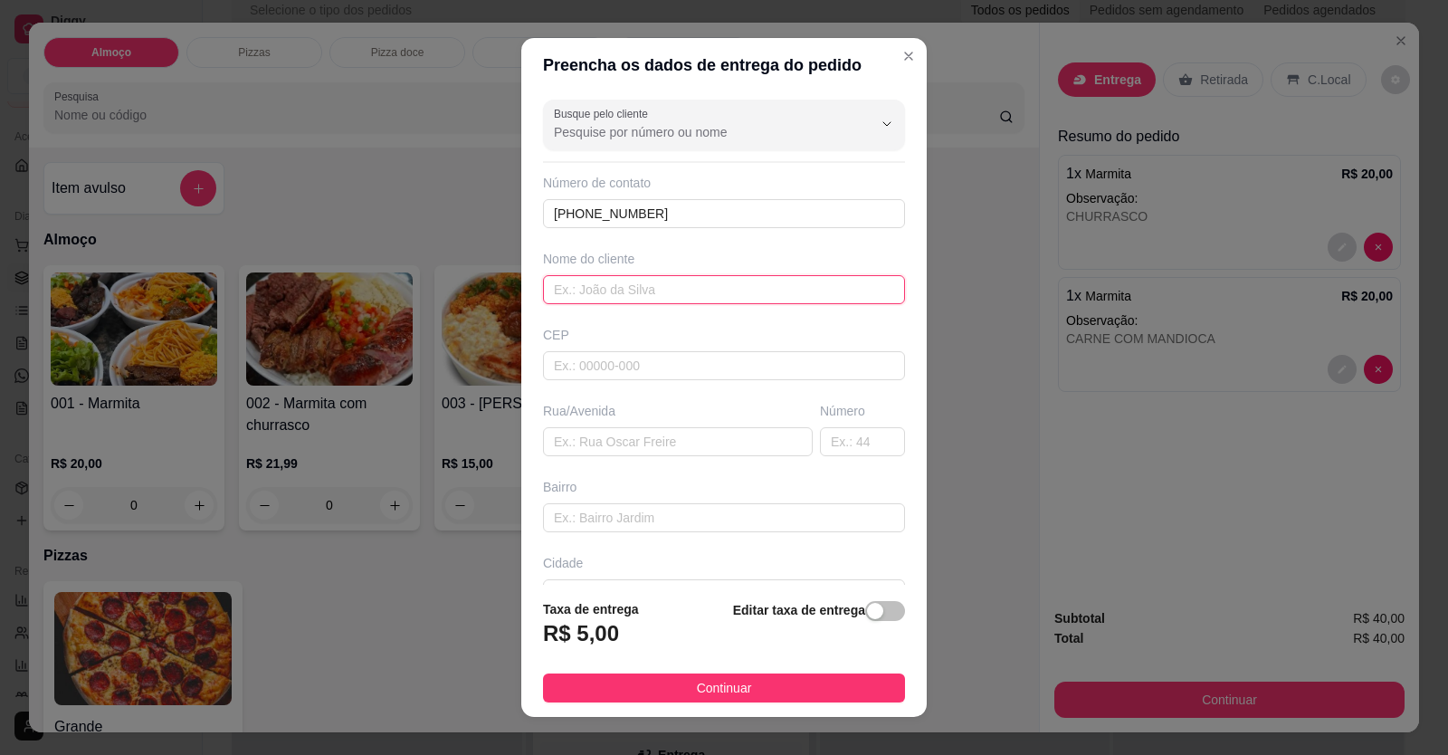
click at [681, 300] on input "text" at bounding box center [724, 289] width 362 height 29
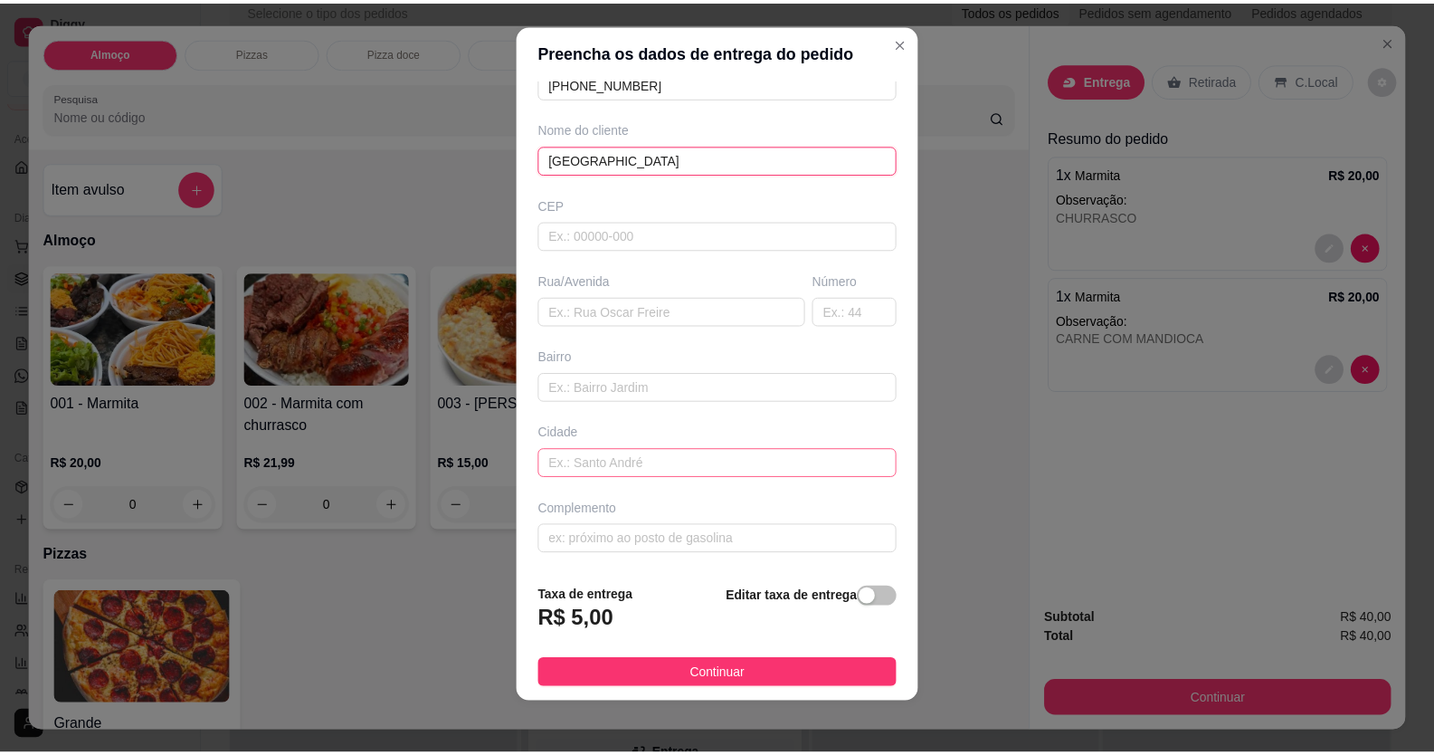
scroll to position [20, 0]
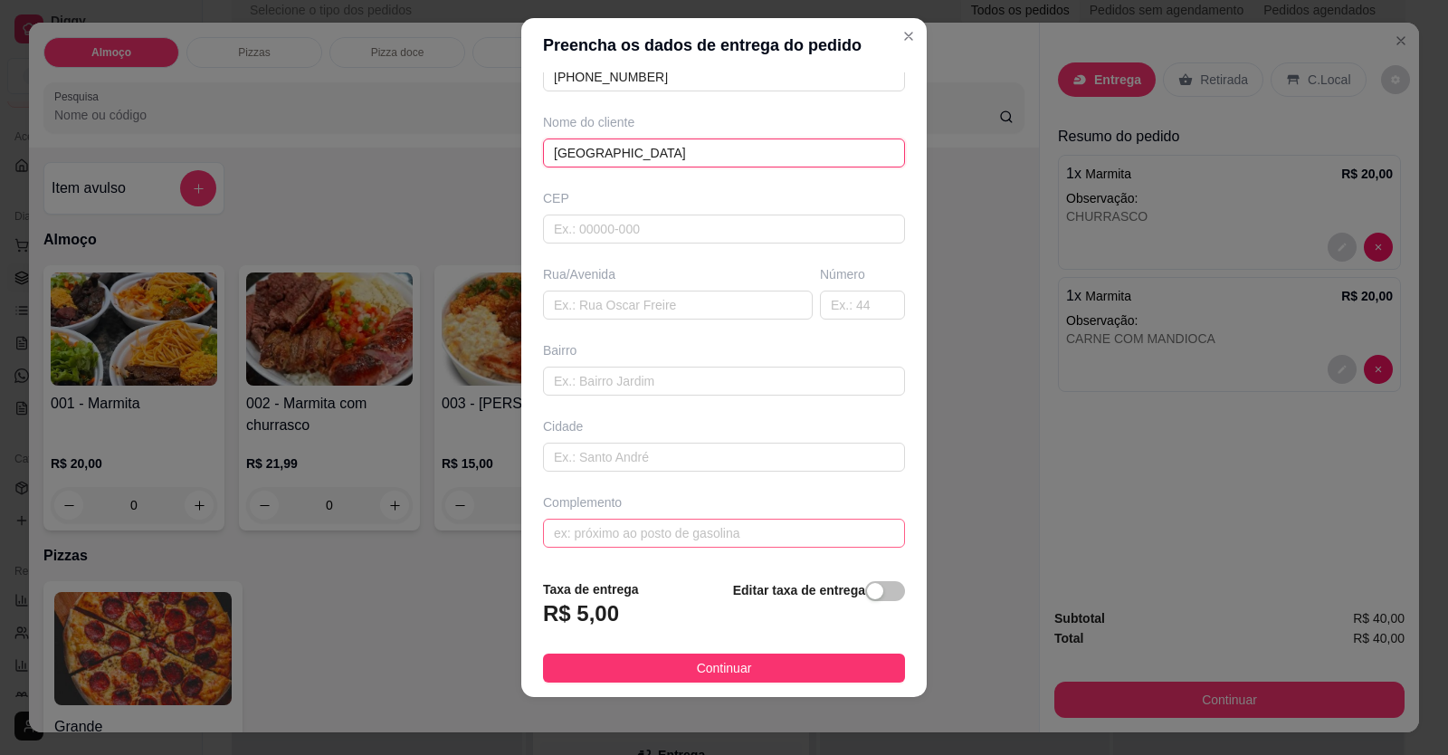
type input "[GEOGRAPHIC_DATA]"
click at [677, 530] on input "text" at bounding box center [724, 533] width 362 height 29
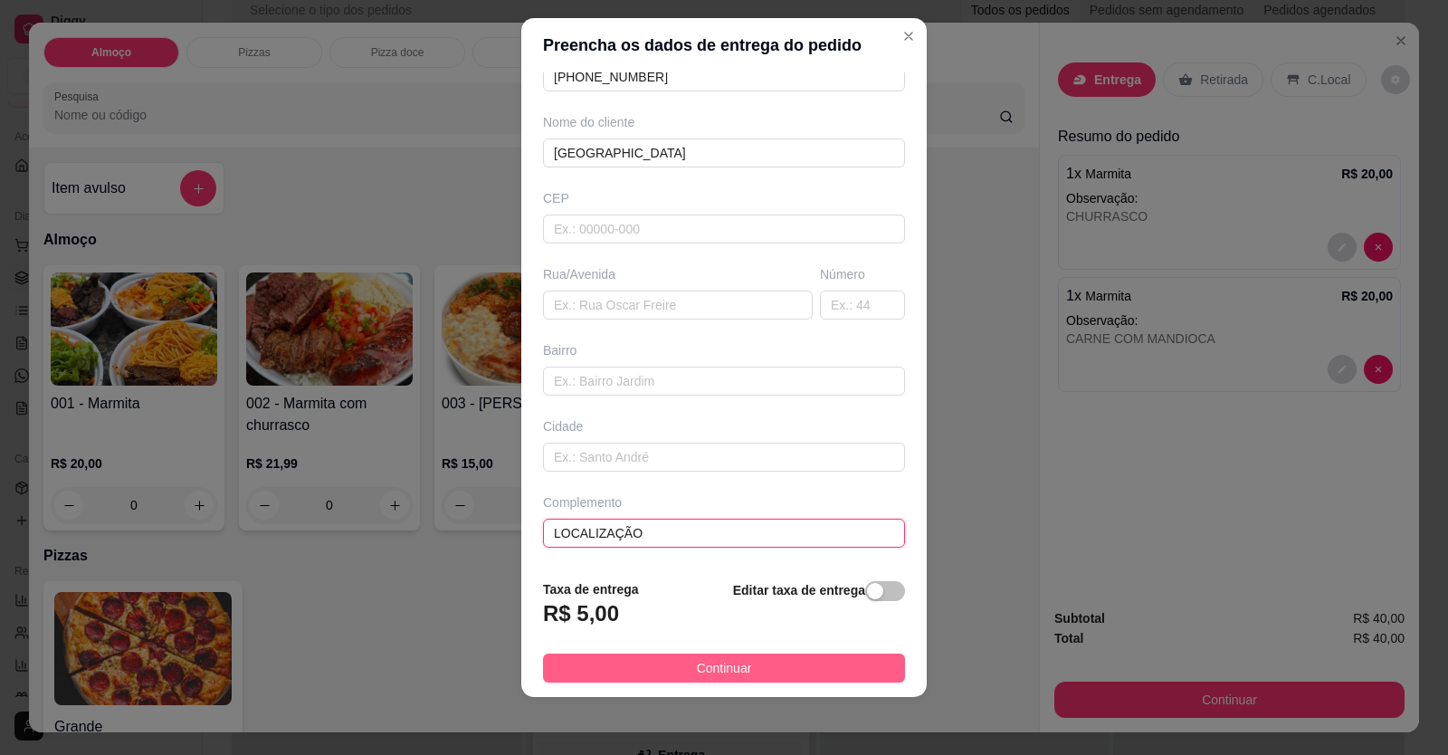
type input "LOCALIZAÇÃO"
click at [681, 665] on button "Continuar" at bounding box center [724, 667] width 362 height 29
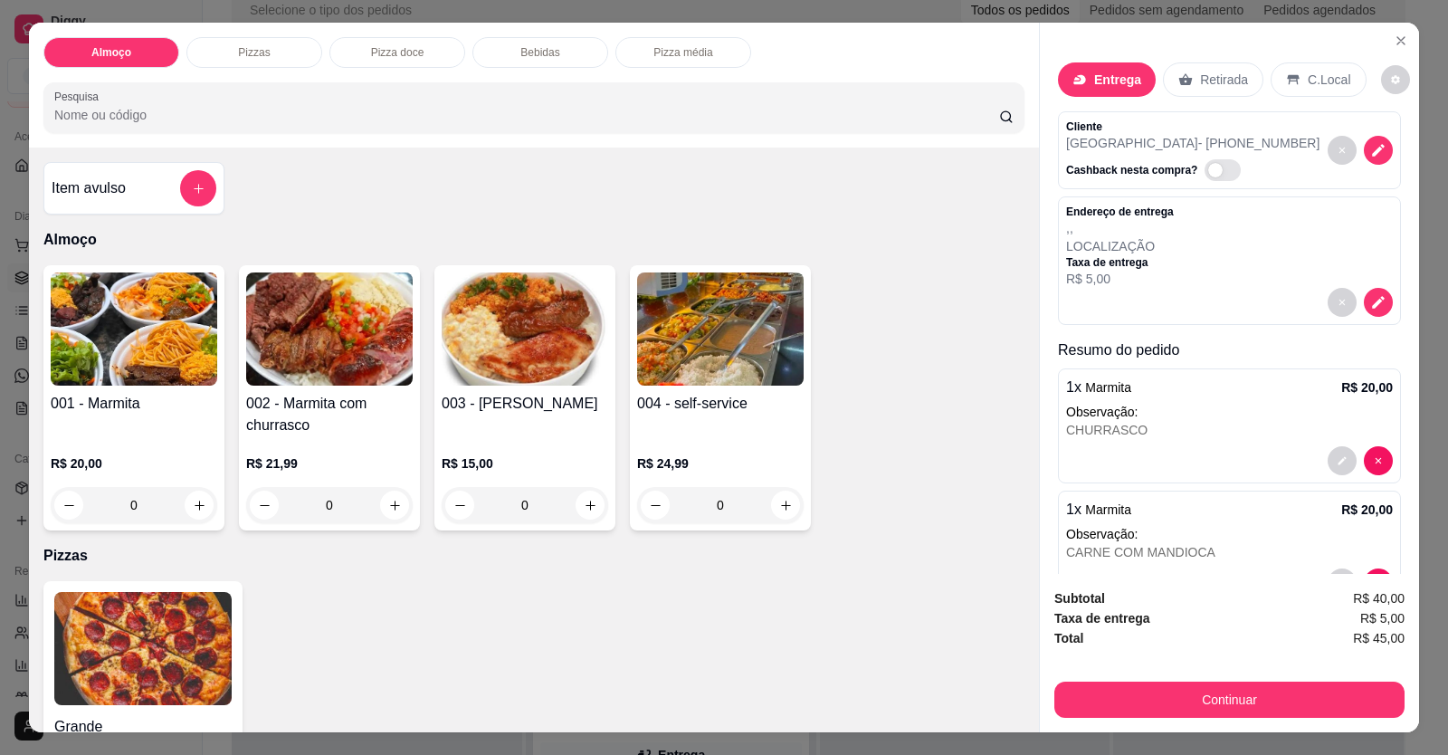
click at [1182, 444] on div "1 x Marmita R$ 20,00 Observação: CHURRASCO" at bounding box center [1229, 425] width 343 height 115
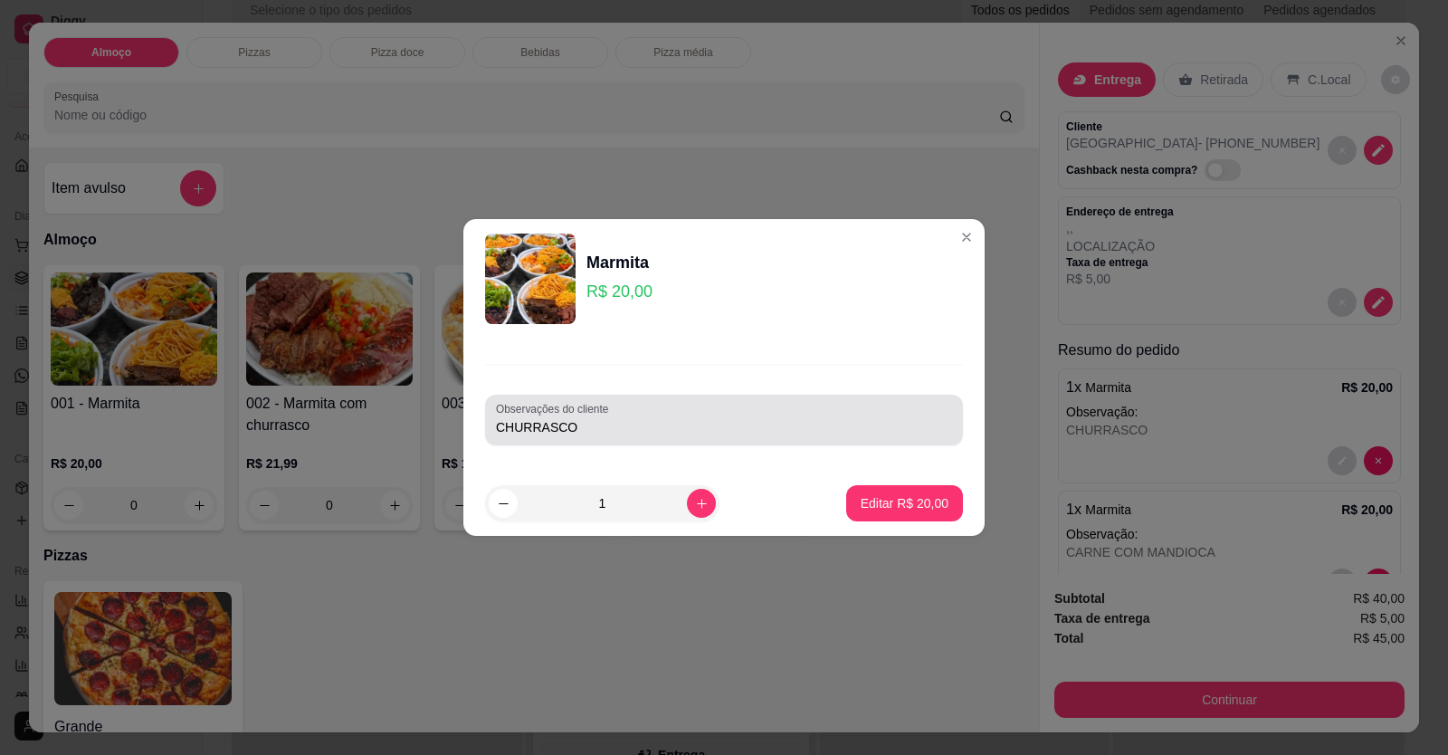
click at [745, 444] on div "Observações do cliente CHURRASCO" at bounding box center [724, 420] width 478 height 51
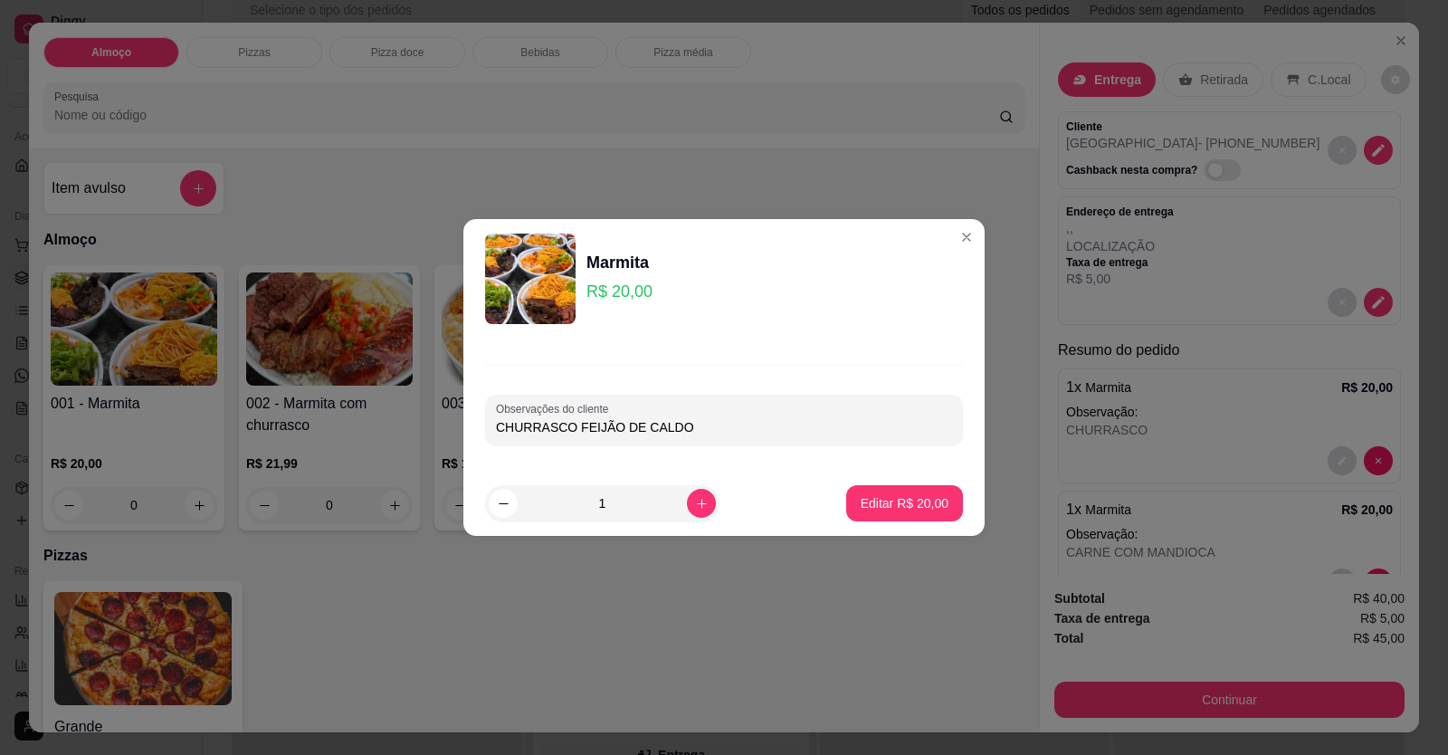
type input "CHURRASCO FEIJÃO DE CALDO"
click at [888, 486] on button "Editar R$ 20,00" at bounding box center [904, 503] width 113 height 35
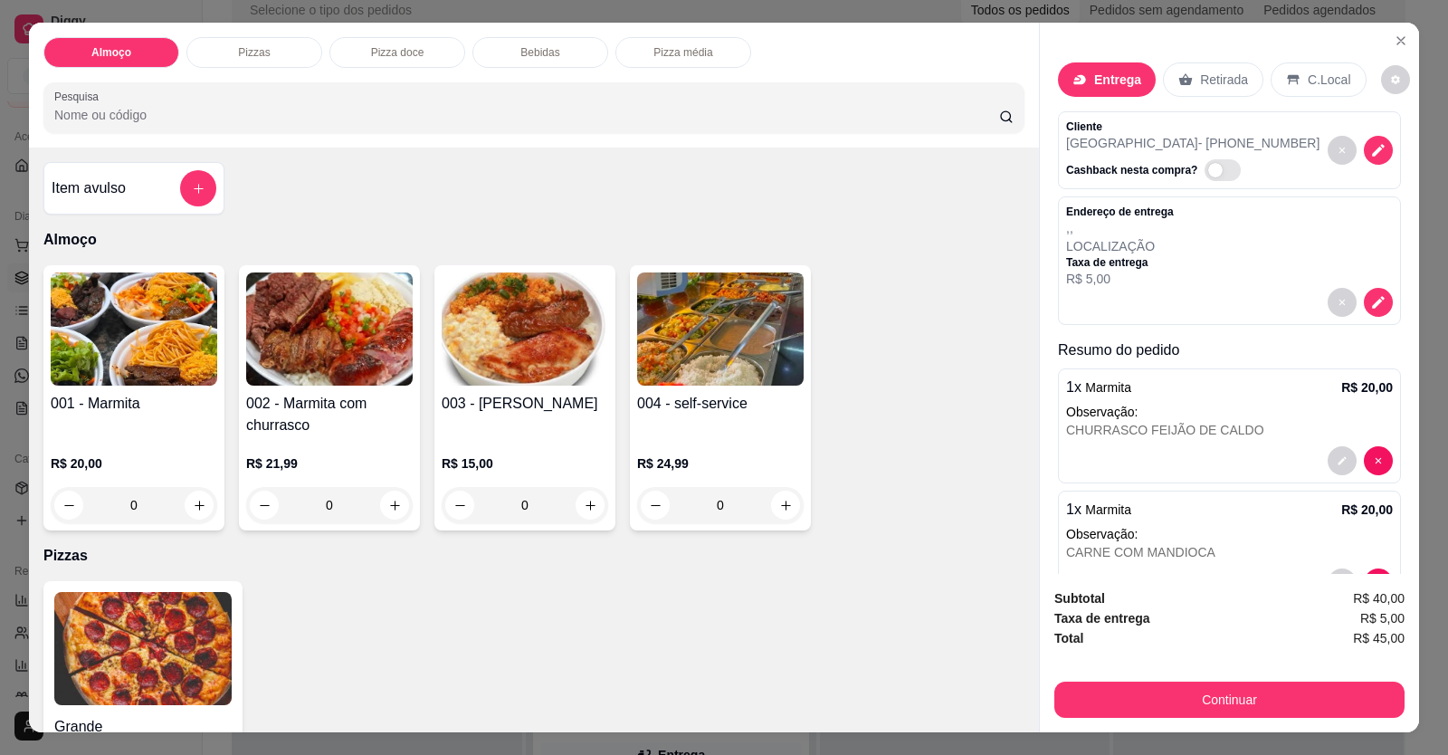
click at [1117, 560] on div "CARNE COM MANDIOCA" at bounding box center [1229, 552] width 327 height 18
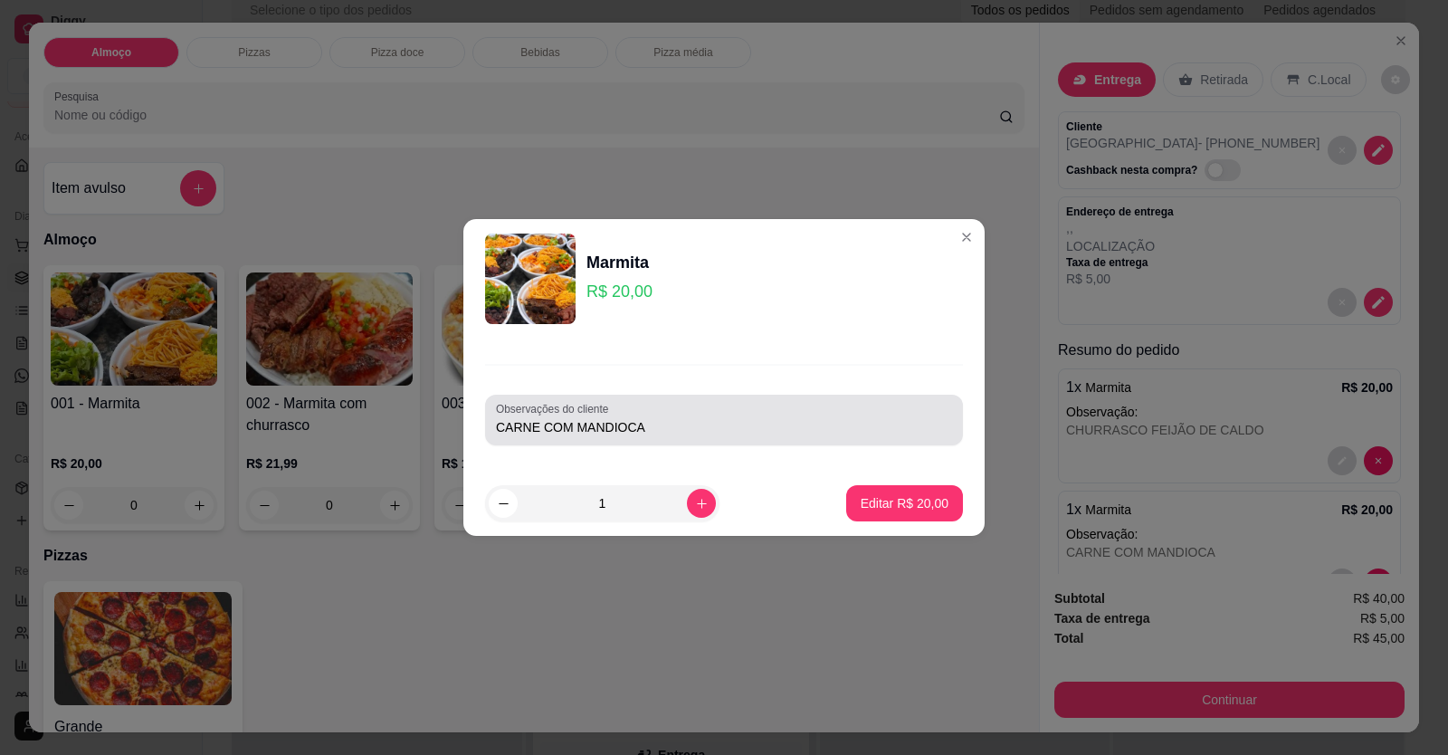
click at [739, 426] on input "CARNE COM MANDIOCA" at bounding box center [724, 427] width 456 height 18
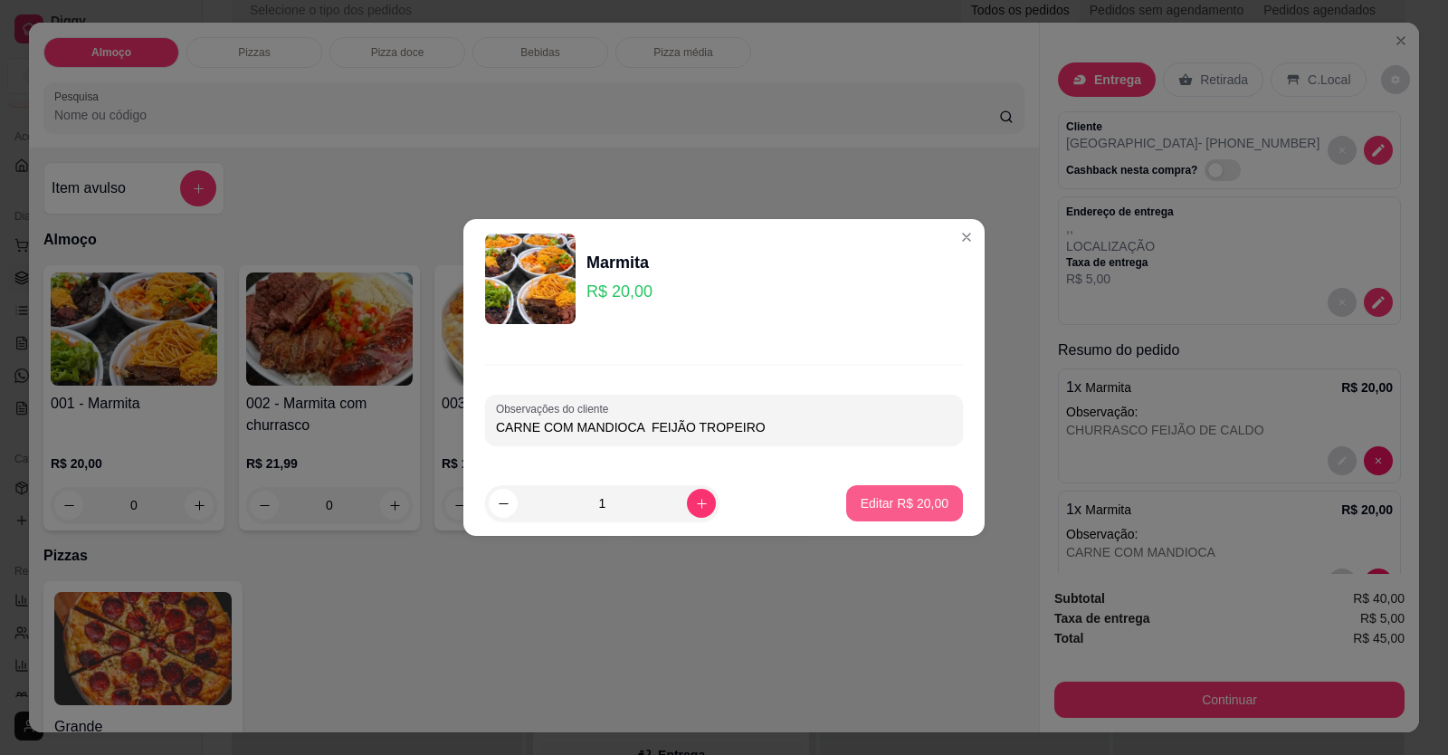
type input "CARNE COM MANDIOCA FEIJÃO TROPEIRO"
click at [877, 498] on p "Editar R$ 20,00" at bounding box center [905, 503] width 88 height 18
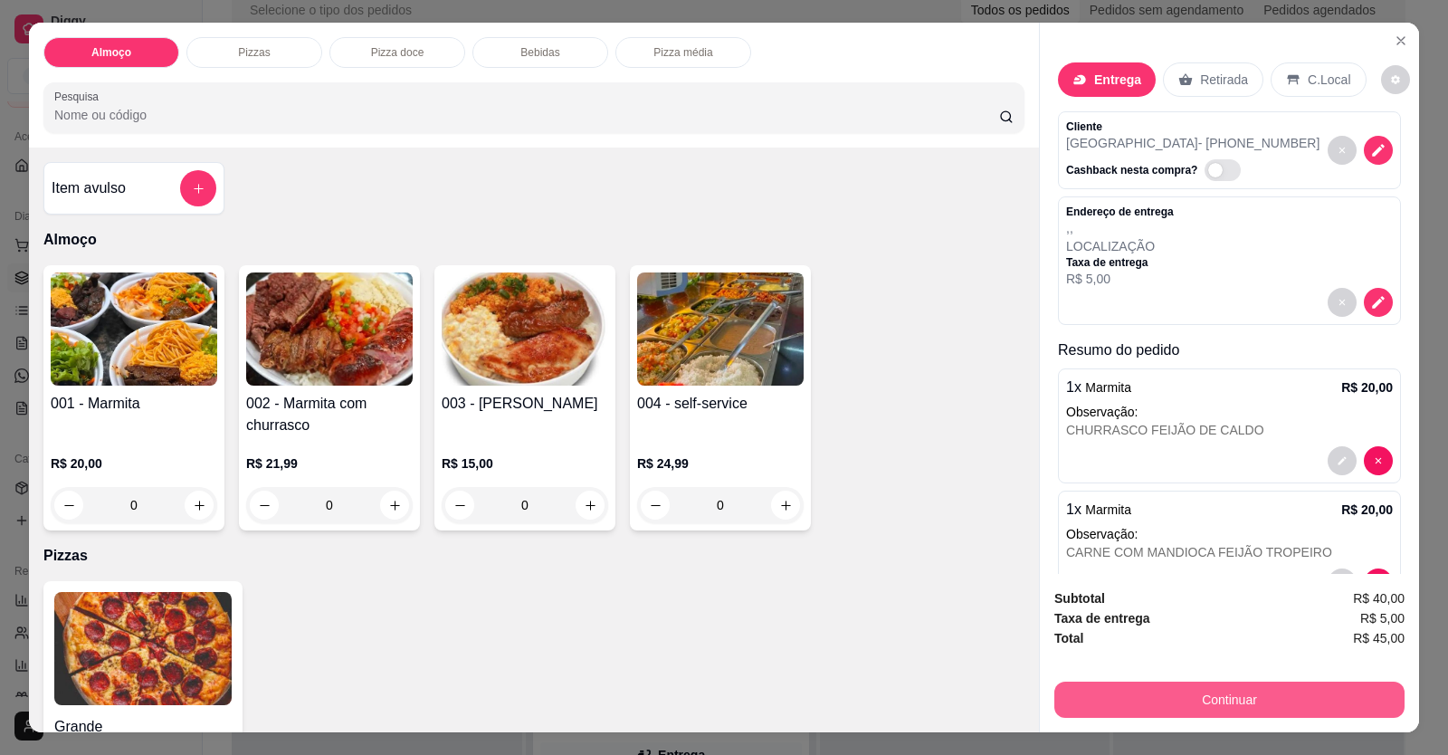
click at [1129, 692] on button "Continuar" at bounding box center [1229, 699] width 350 height 36
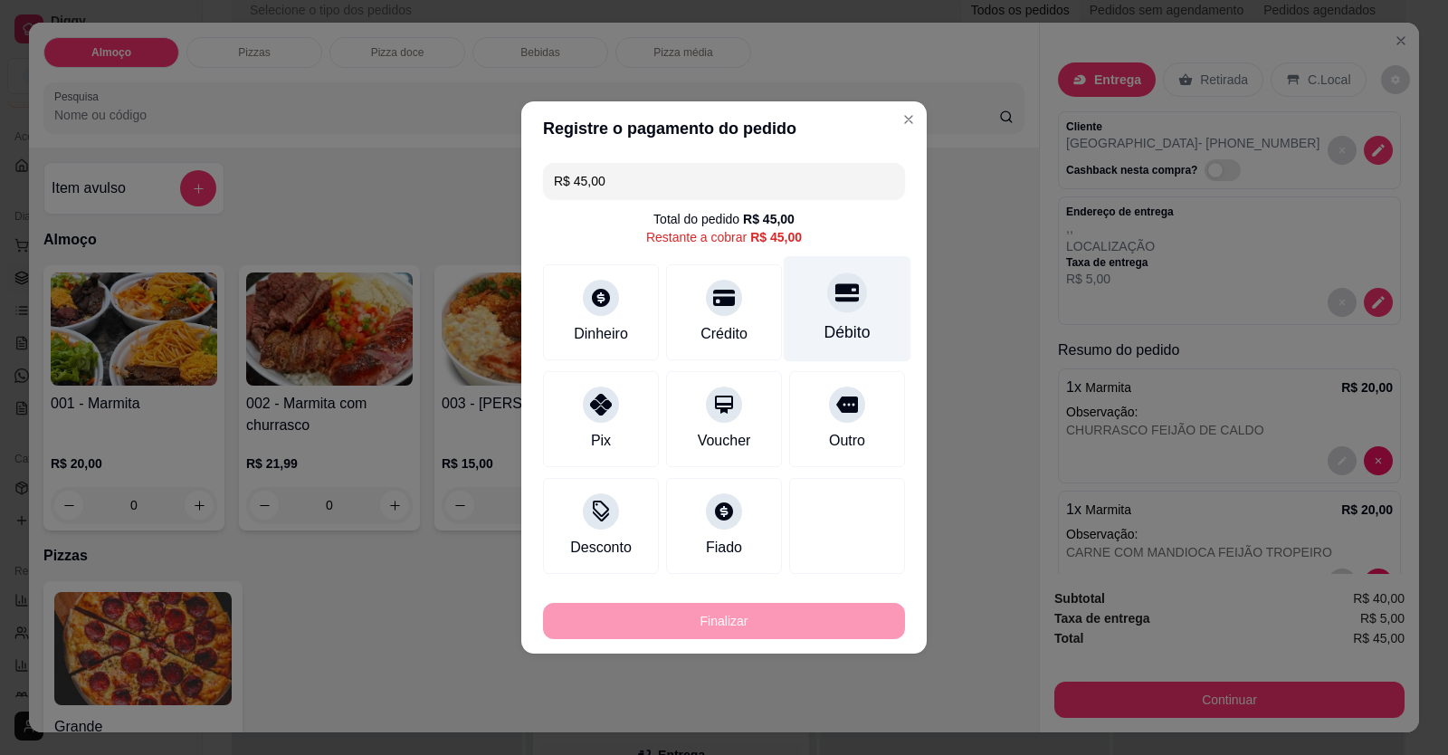
click at [831, 329] on div "Débito" at bounding box center [847, 332] width 46 height 24
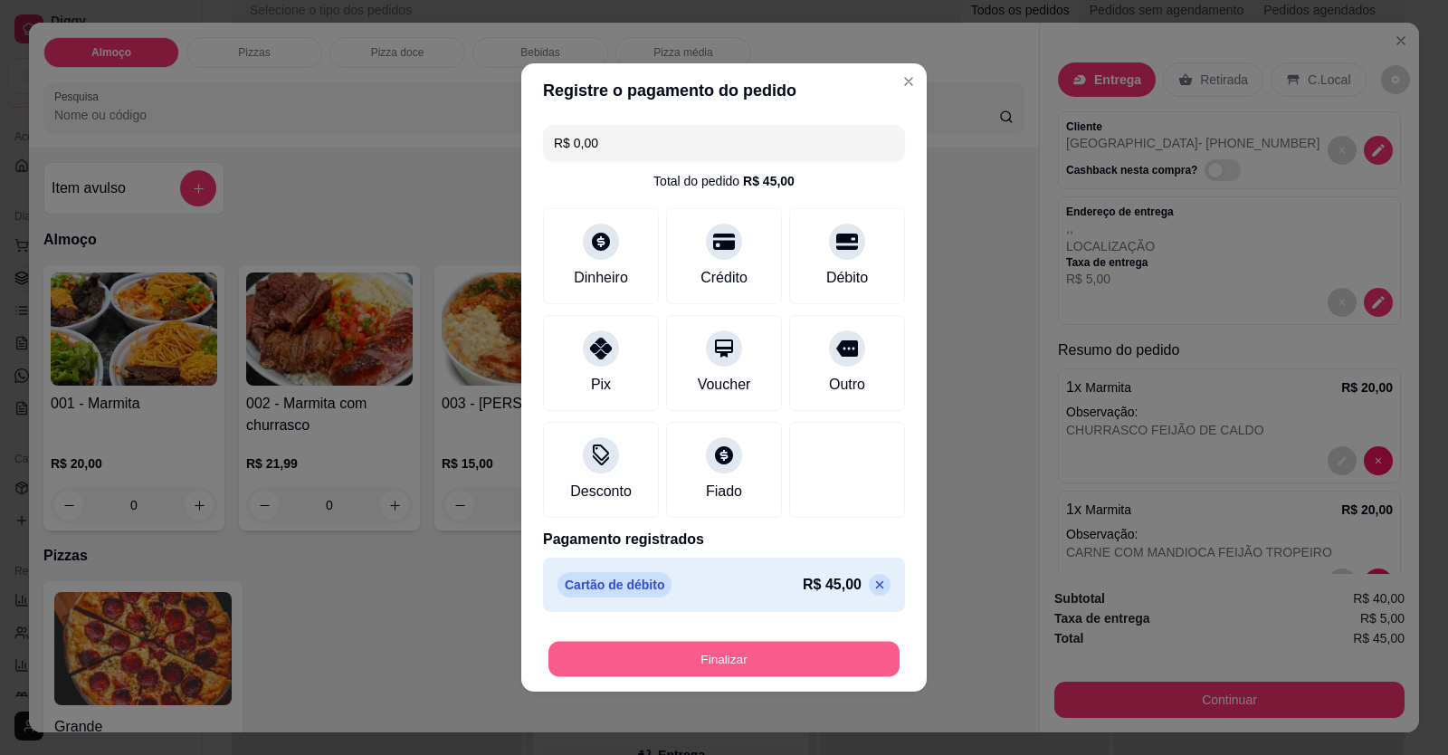
click at [761, 653] on button "Finalizar" at bounding box center [723, 659] width 351 height 35
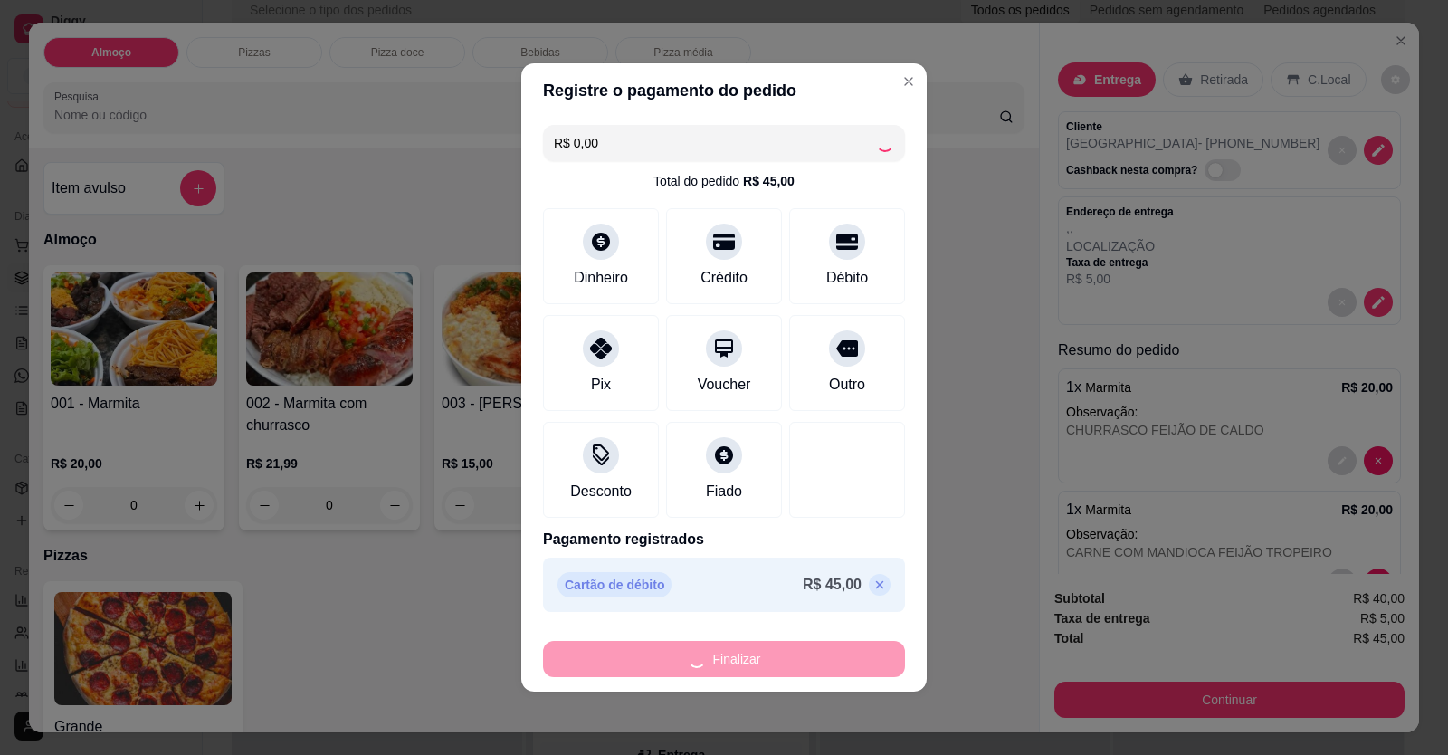
type input "-R$ 45,00"
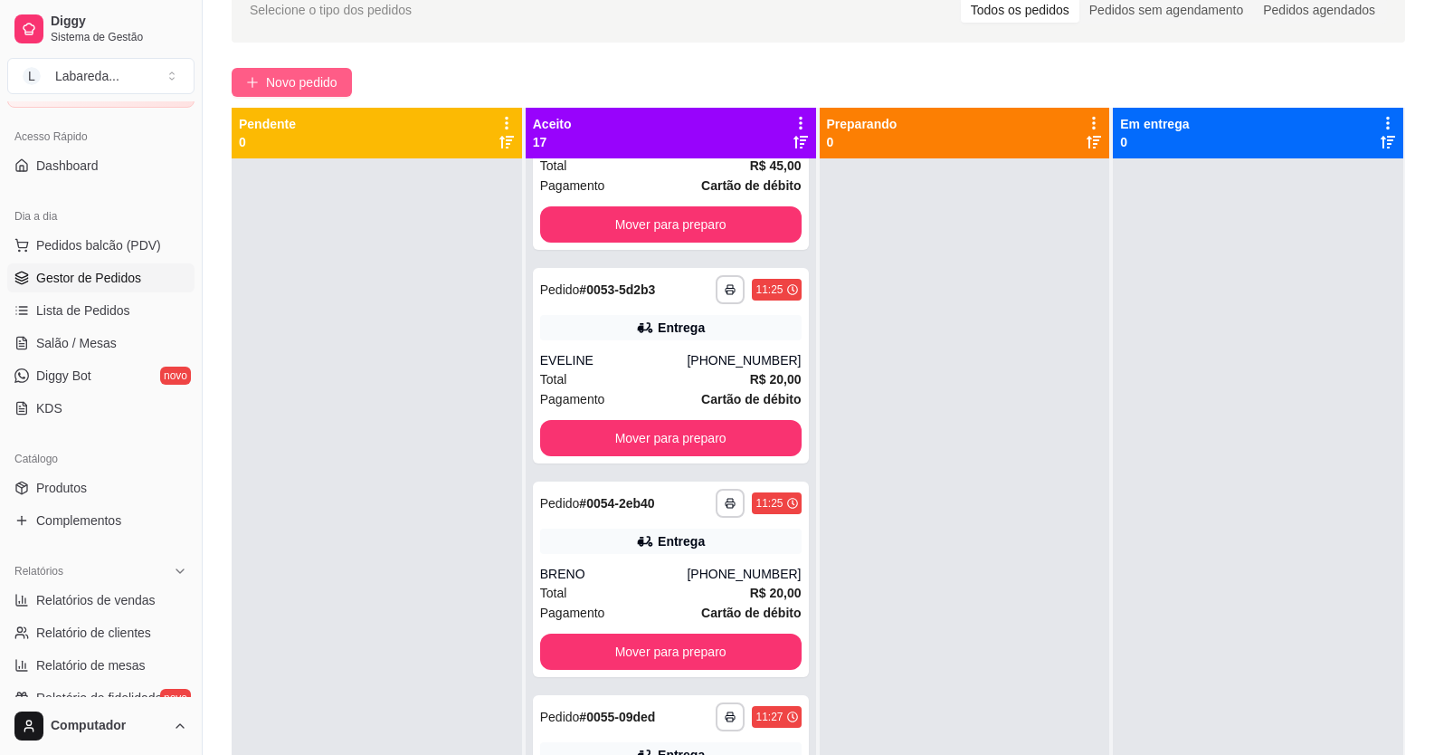
click at [321, 85] on span "Novo pedido" at bounding box center [301, 82] width 71 height 20
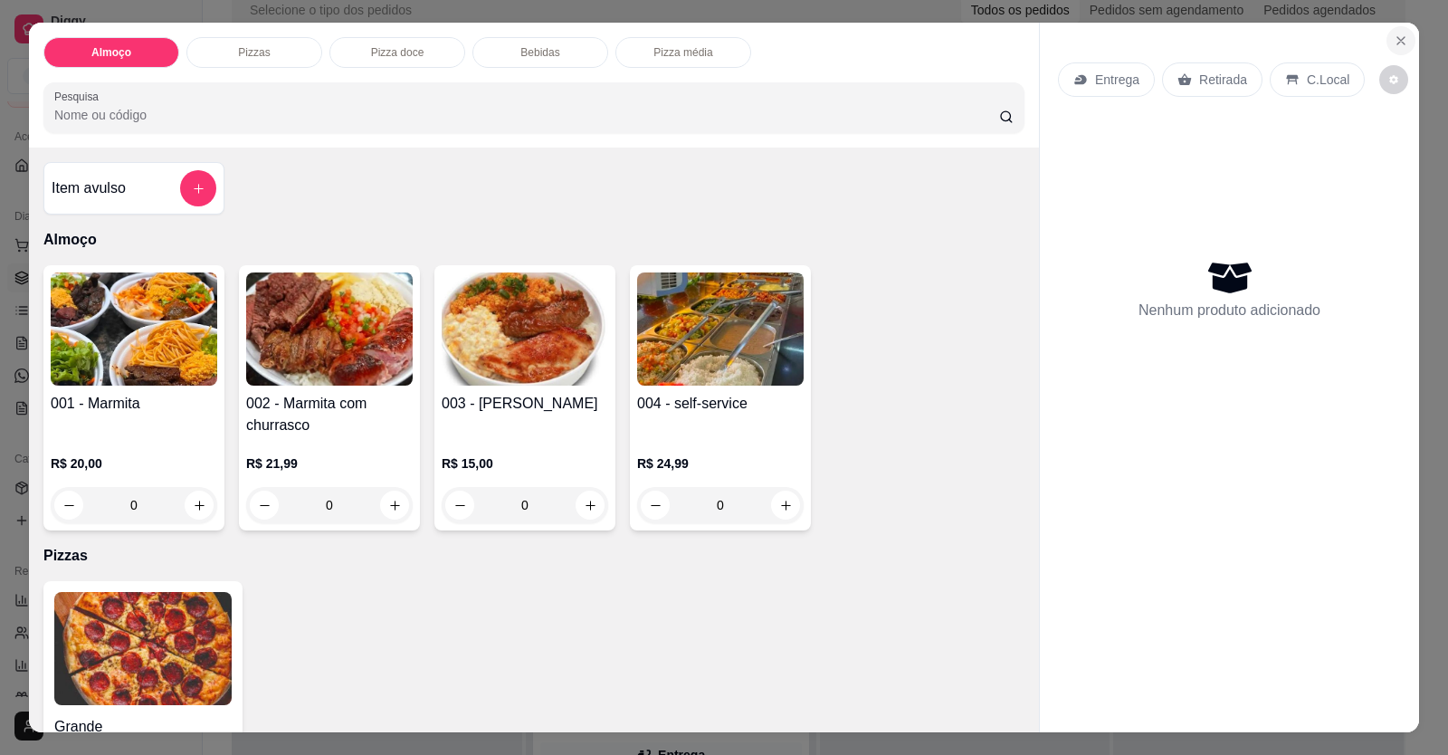
click at [1403, 46] on button "Close" at bounding box center [1400, 40] width 29 height 29
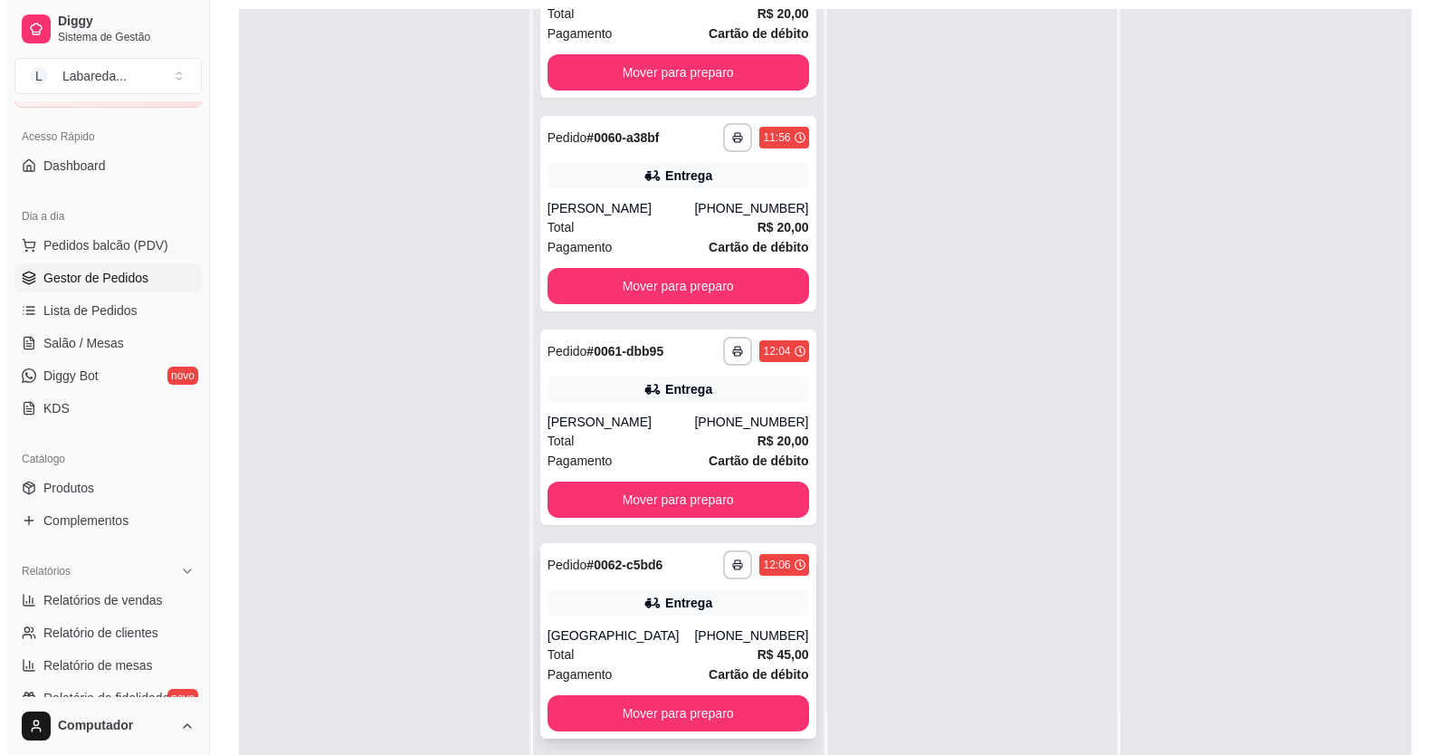
scroll to position [276, 0]
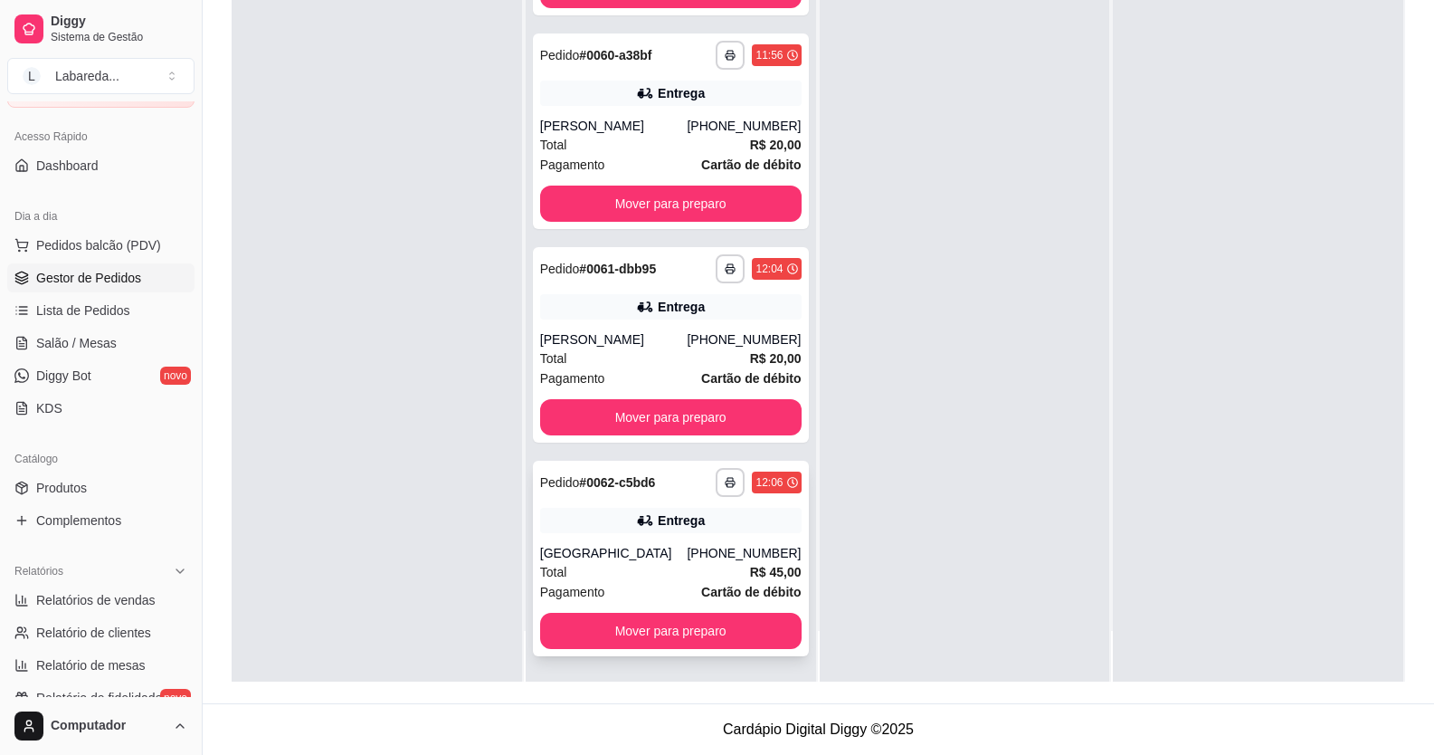
click at [605, 569] on div "Total R$ 45,00" at bounding box center [671, 572] width 262 height 20
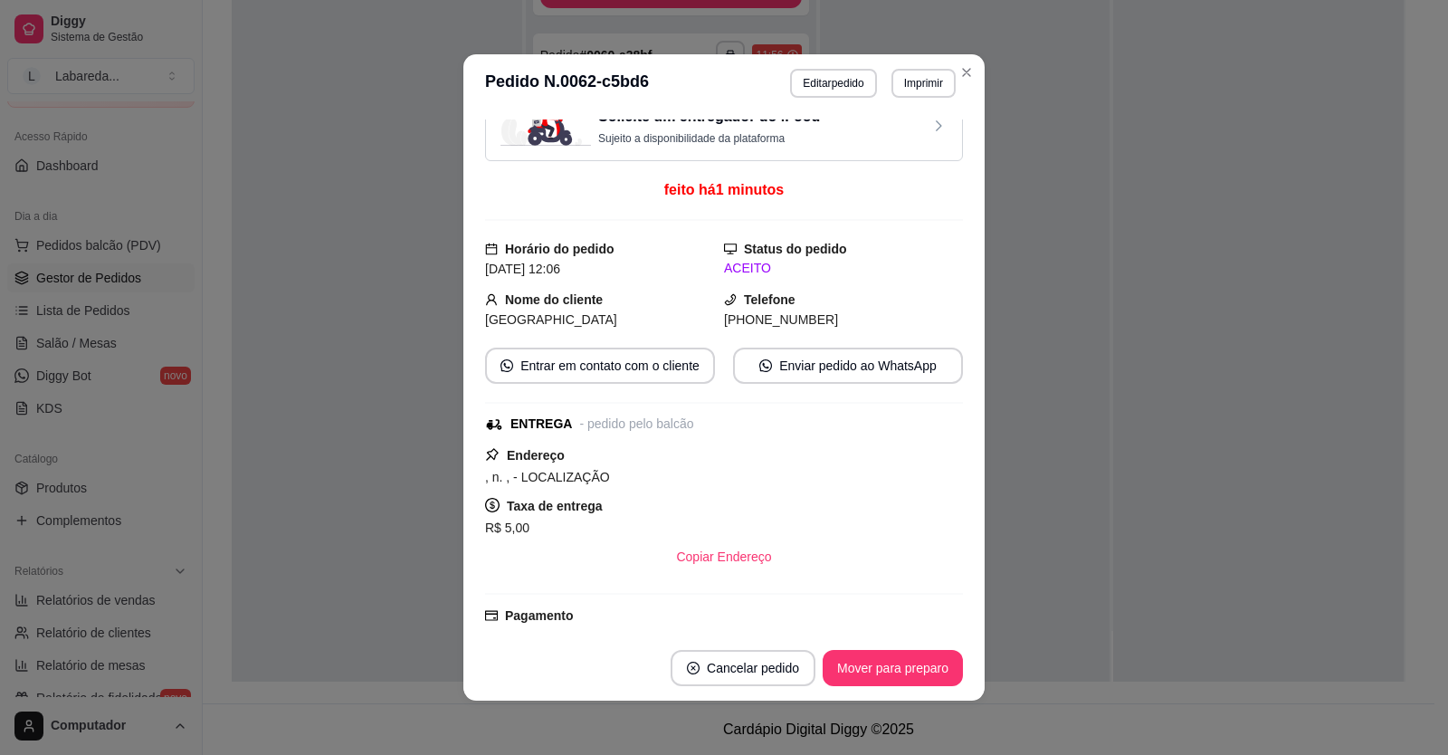
scroll to position [17, 0]
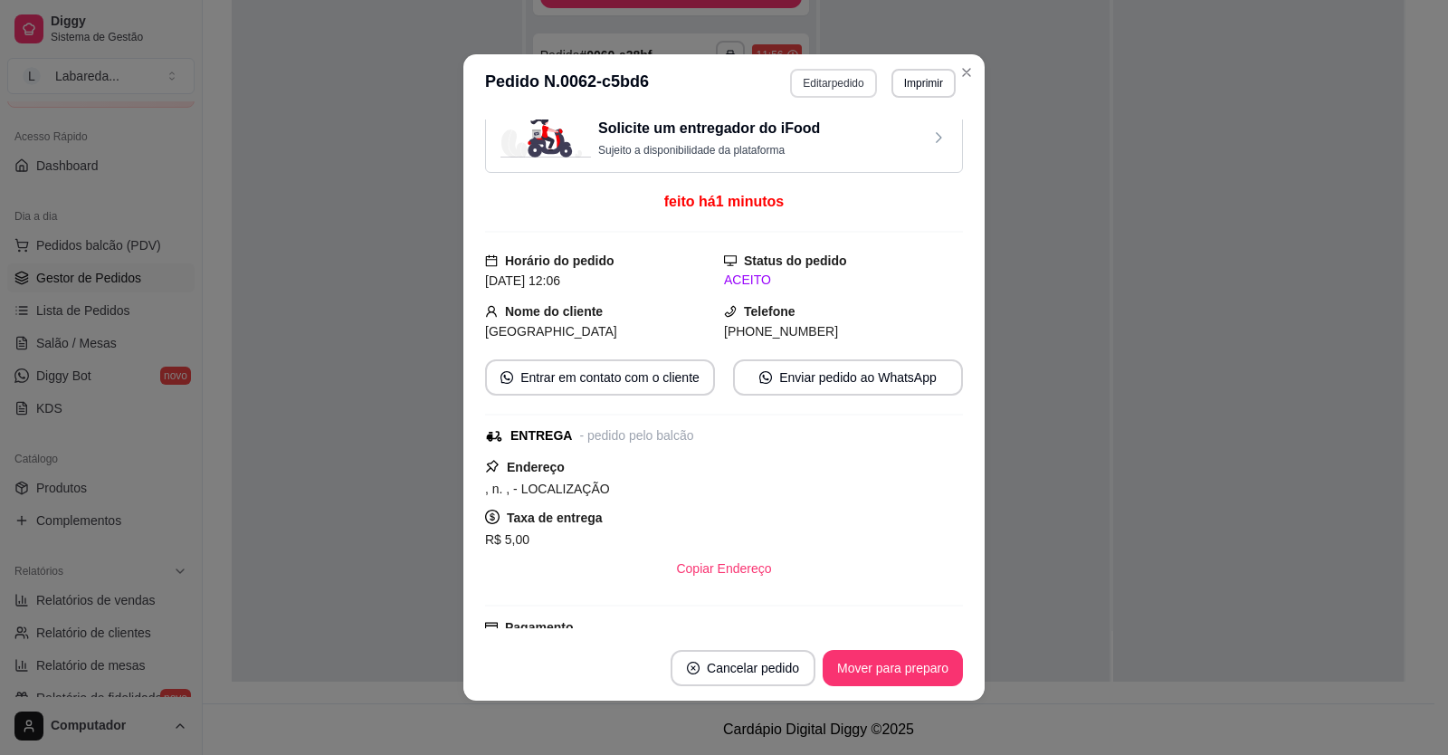
click at [834, 83] on button "Editar pedido" at bounding box center [833, 83] width 86 height 29
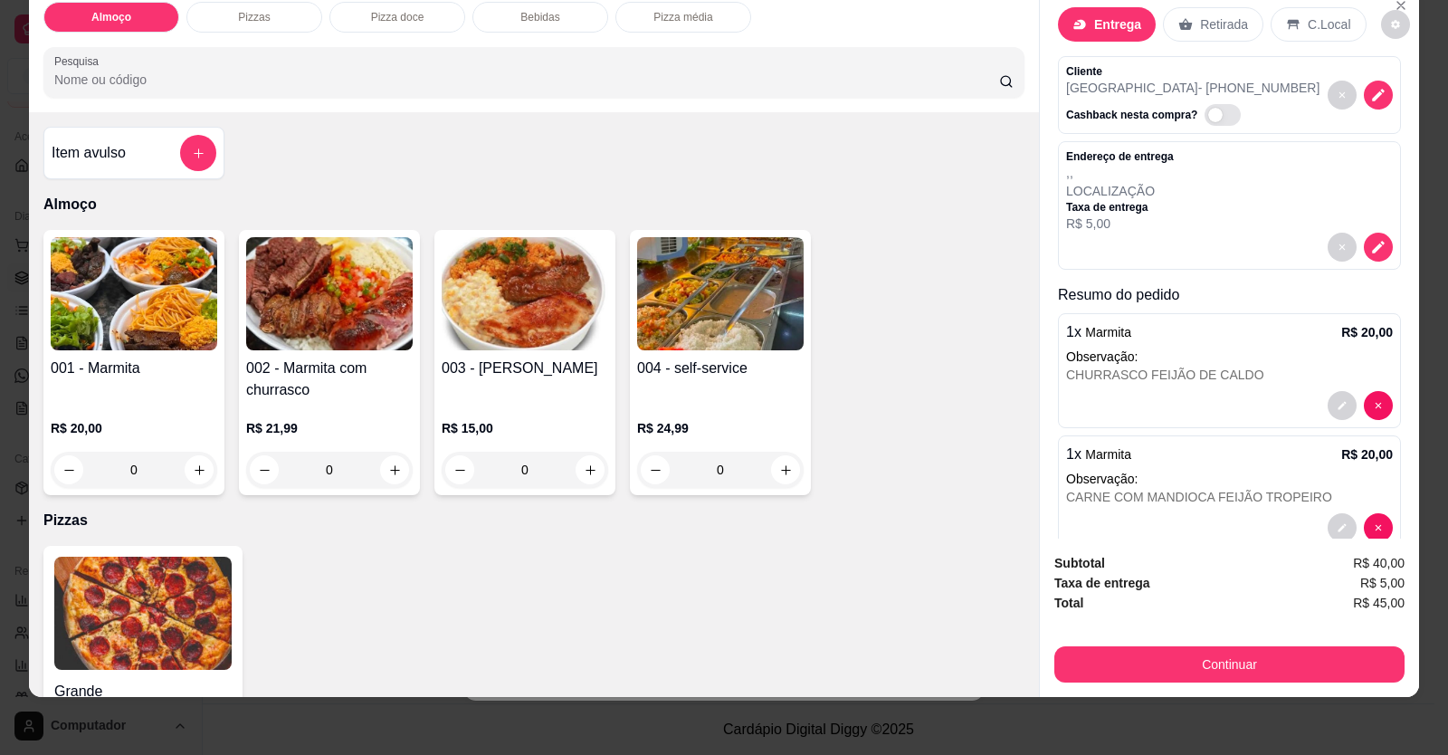
scroll to position [0, 0]
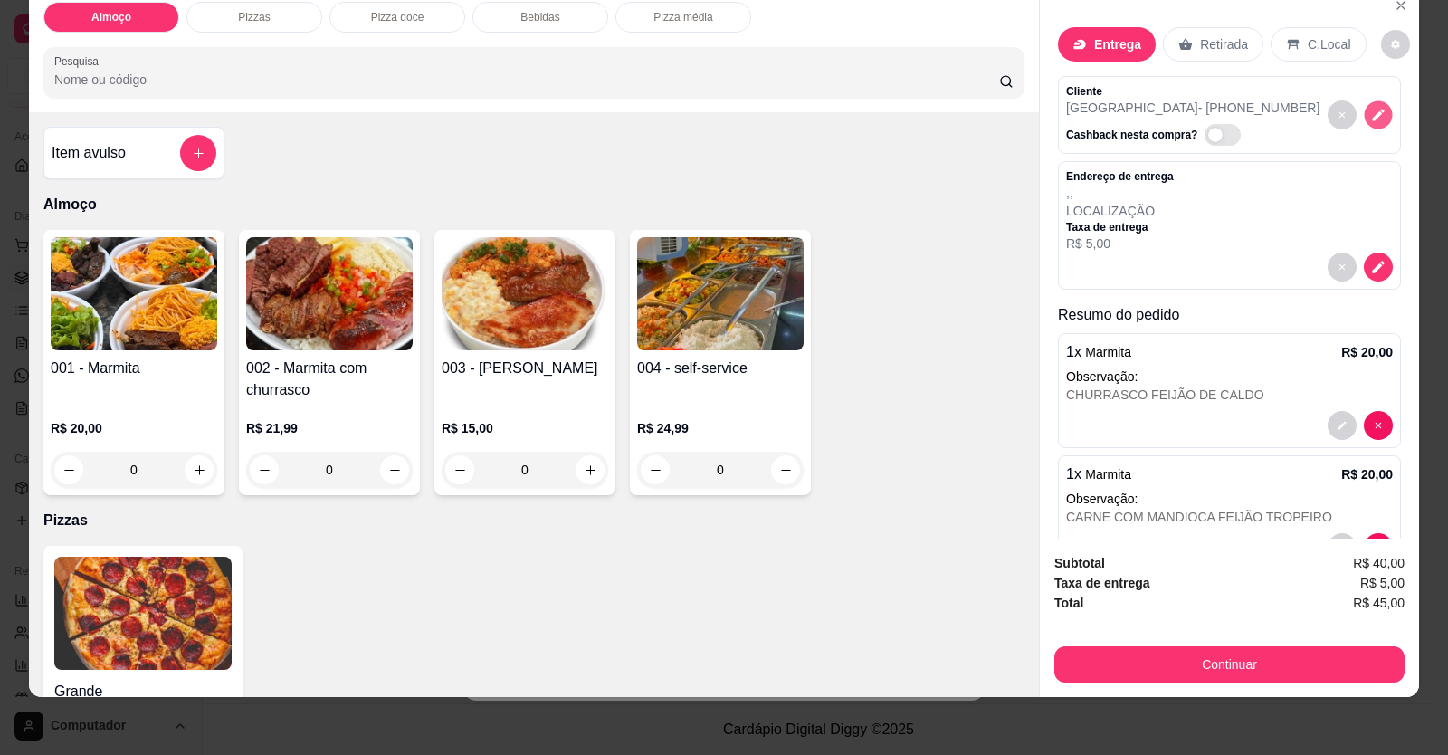
click at [1369, 117] on button "decrease-product-quantity" at bounding box center [1378, 115] width 28 height 28
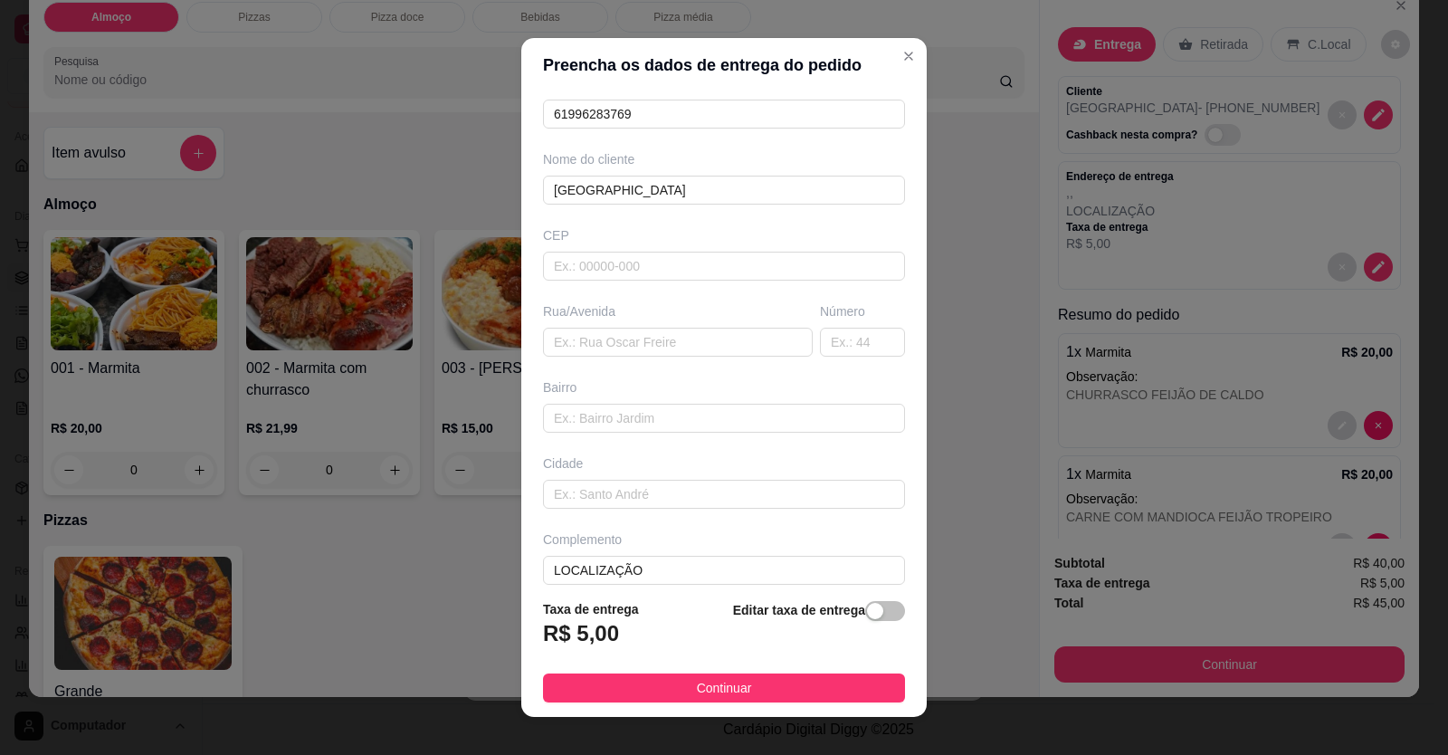
scroll to position [117, 0]
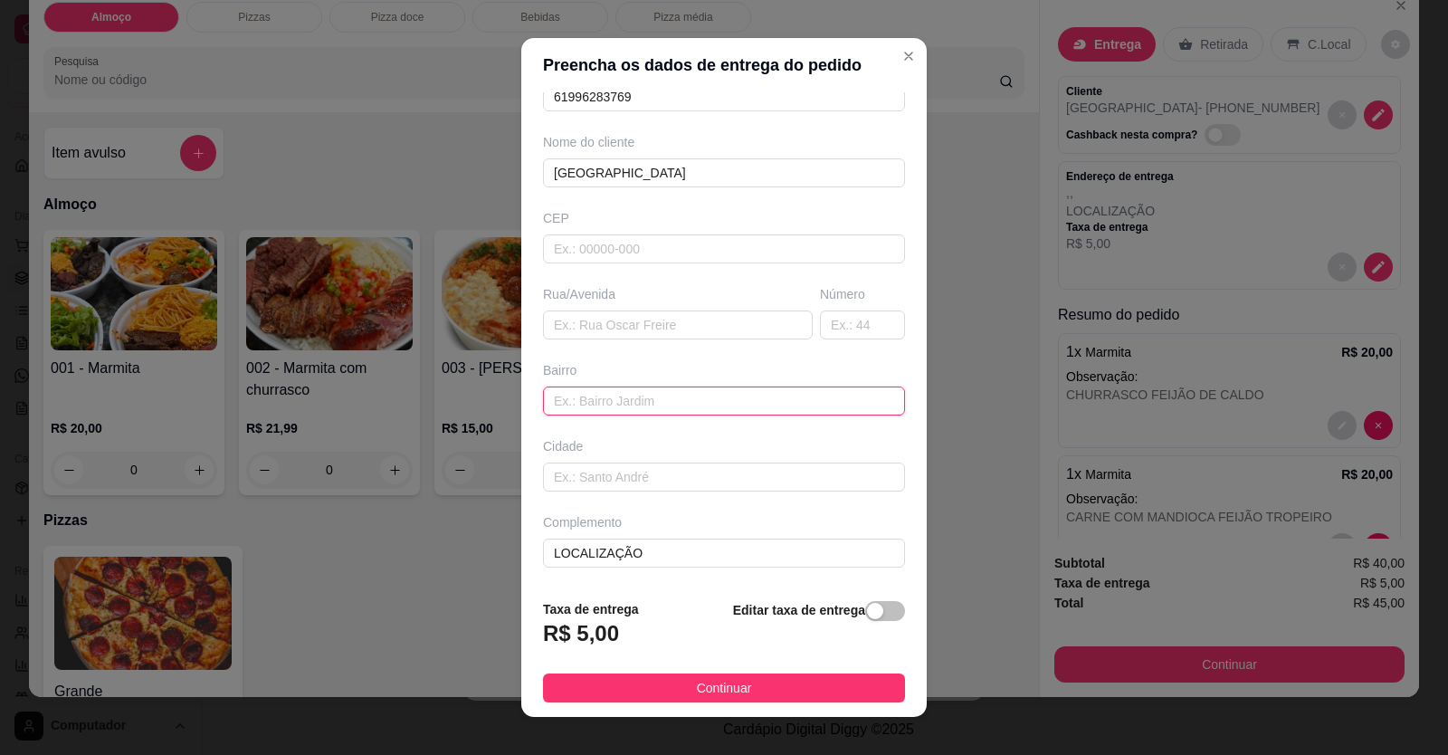
click at [567, 403] on input "text" at bounding box center [724, 400] width 362 height 29
paste input "[STREET_ADDRESS]"
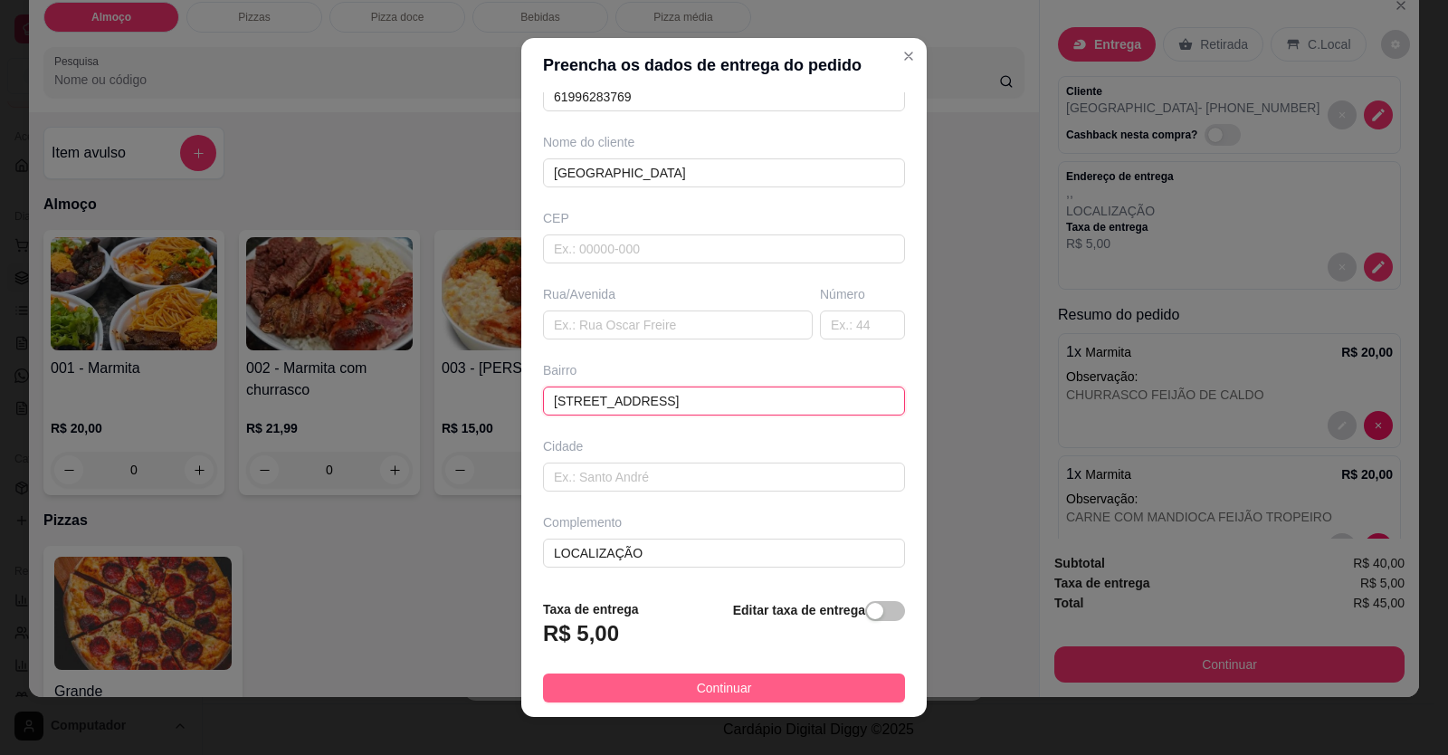
type input "[STREET_ADDRESS]"
click at [726, 690] on span "Continuar" at bounding box center [724, 688] width 55 height 20
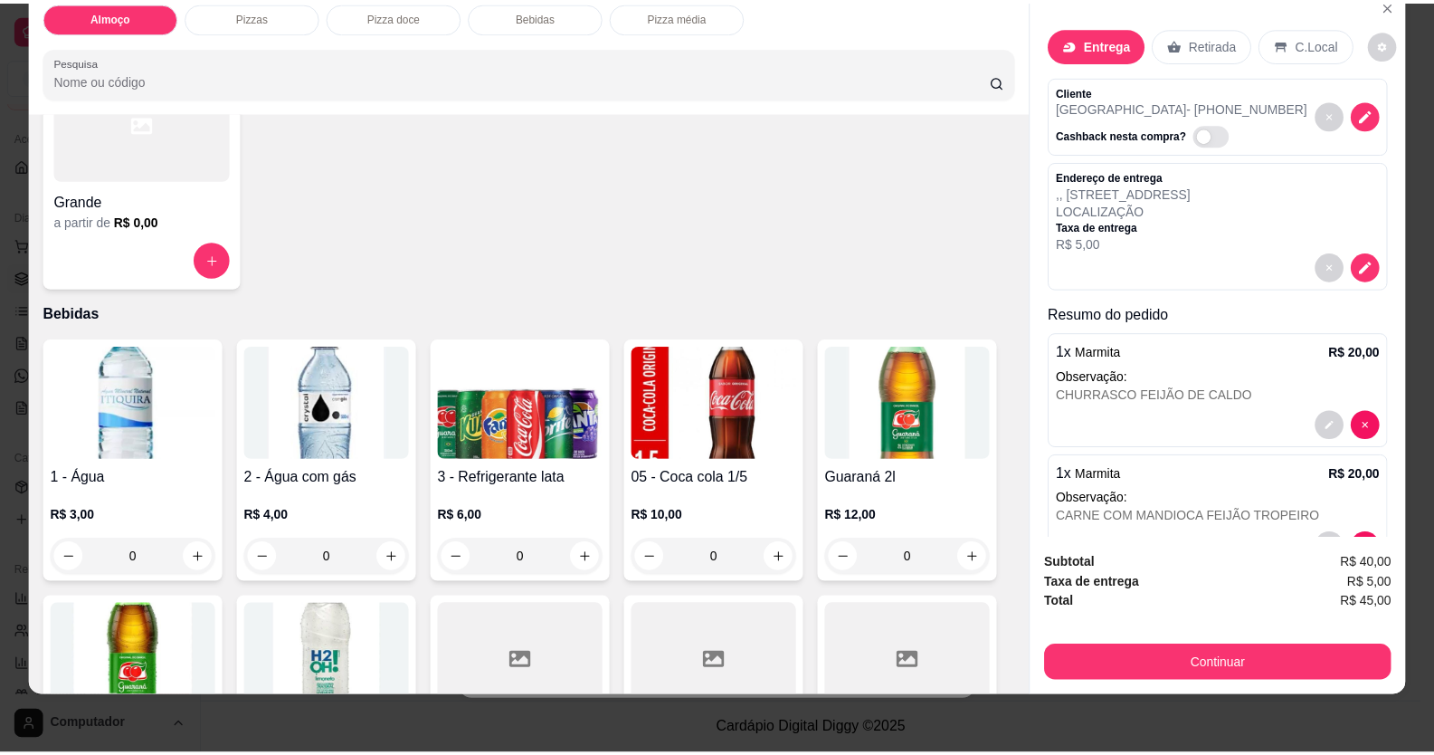
scroll to position [905, 0]
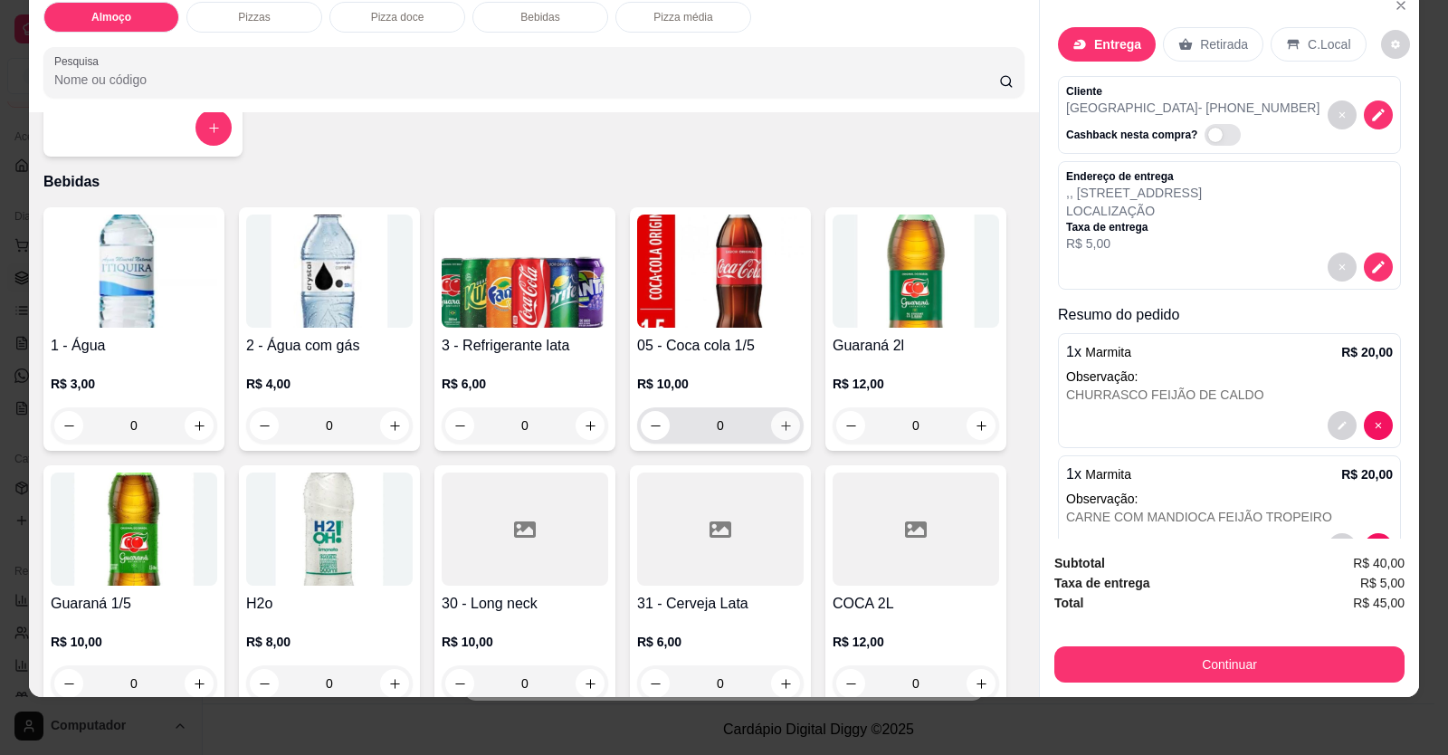
click at [780, 419] on icon "increase-product-quantity" at bounding box center [786, 426] width 14 height 14
type input "1"
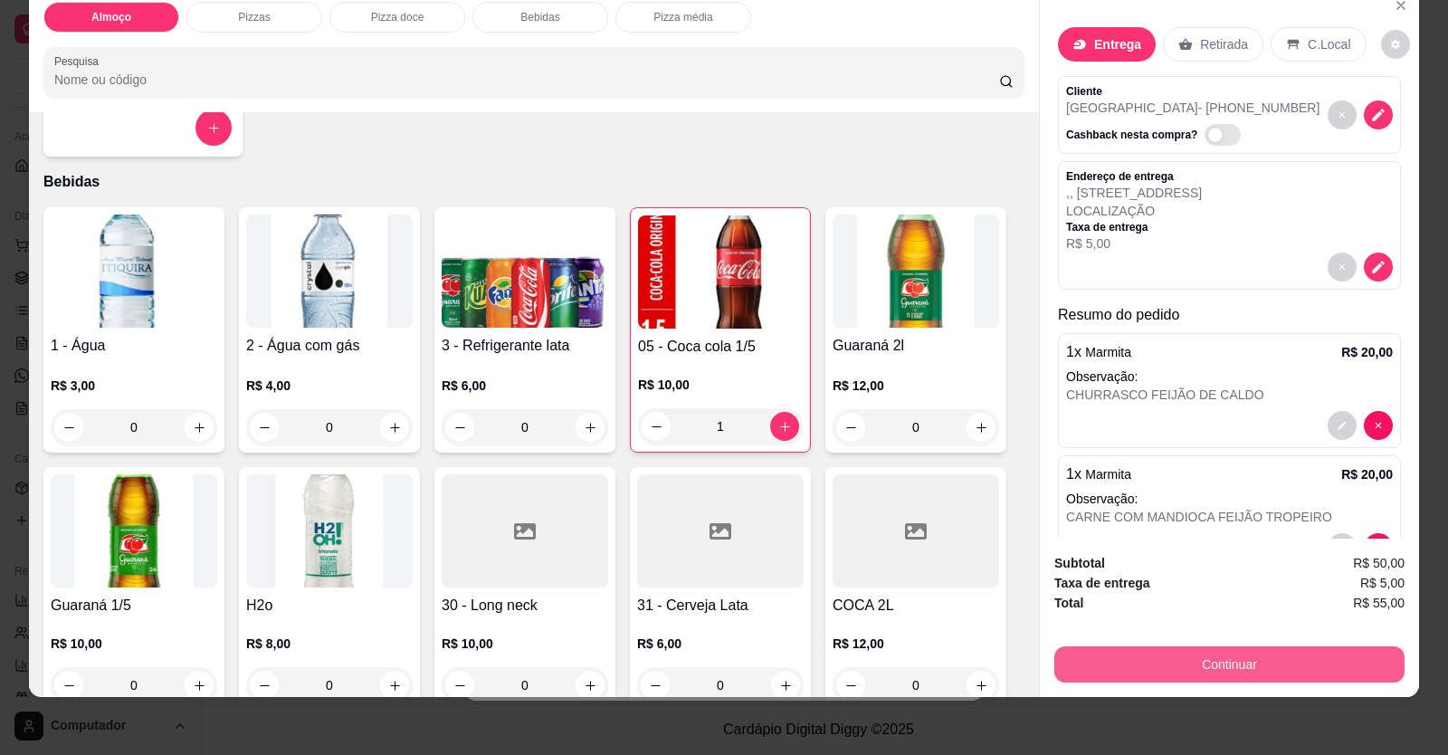
click at [1130, 660] on button "Continuar" at bounding box center [1229, 664] width 350 height 36
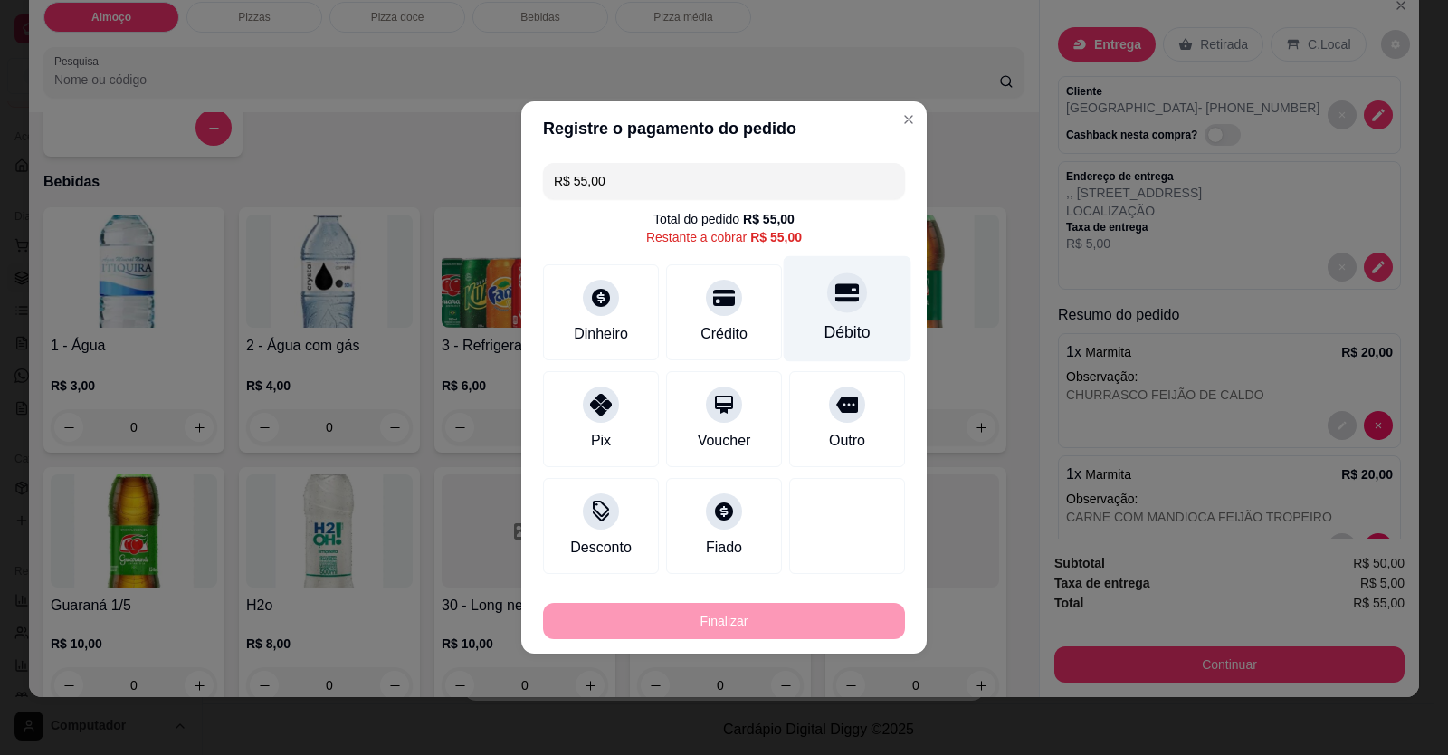
click at [825, 317] on div "Débito" at bounding box center [848, 309] width 128 height 106
type input "R$ 0,00"
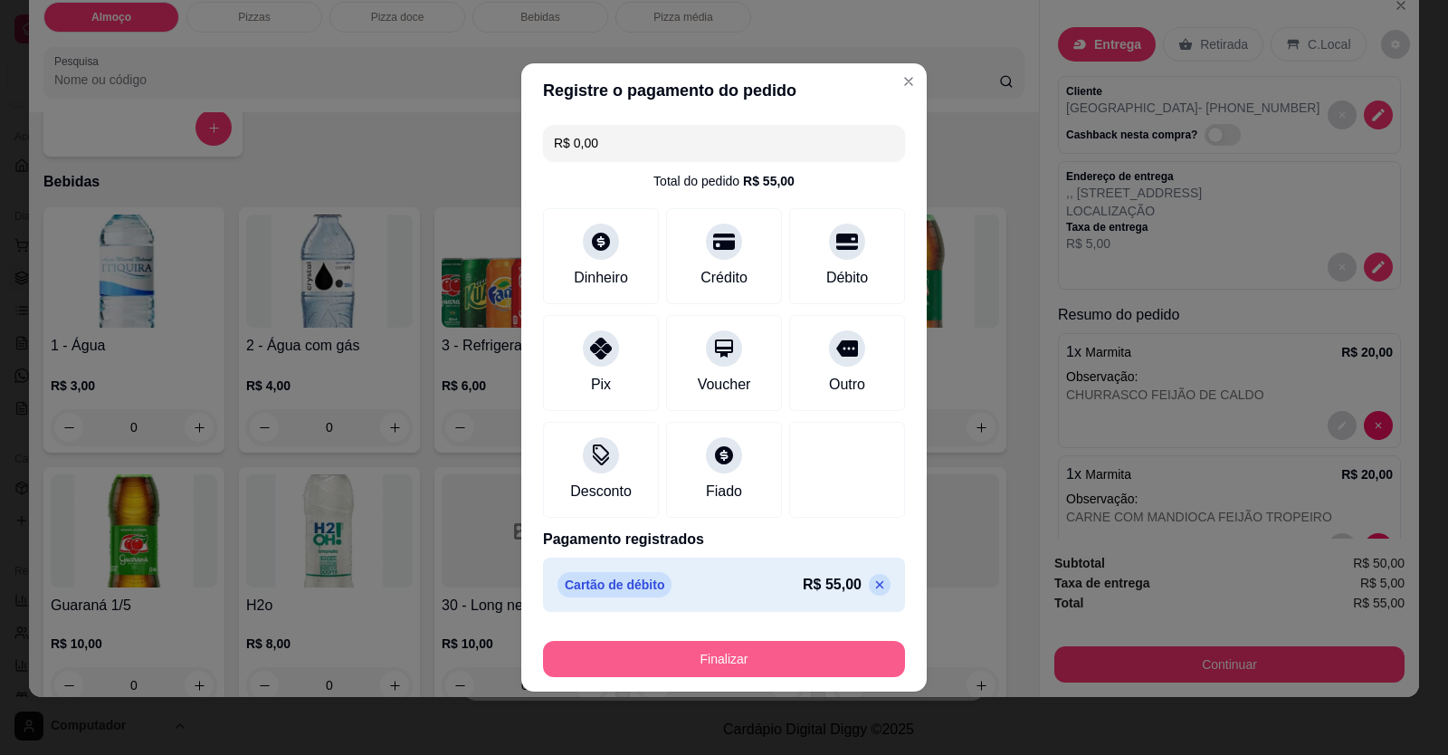
click at [752, 659] on button "Finalizar" at bounding box center [724, 659] width 362 height 36
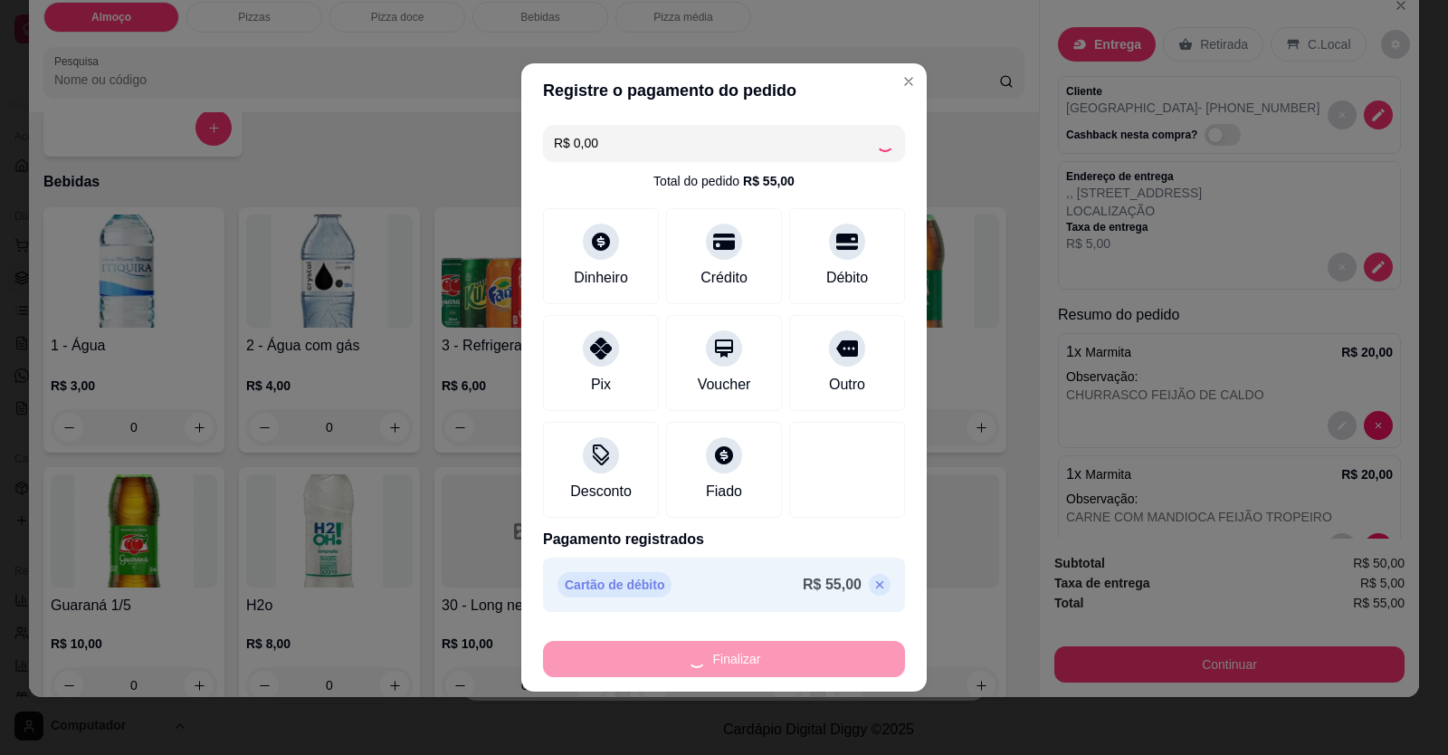
type input "0"
type input "-R$ 55,00"
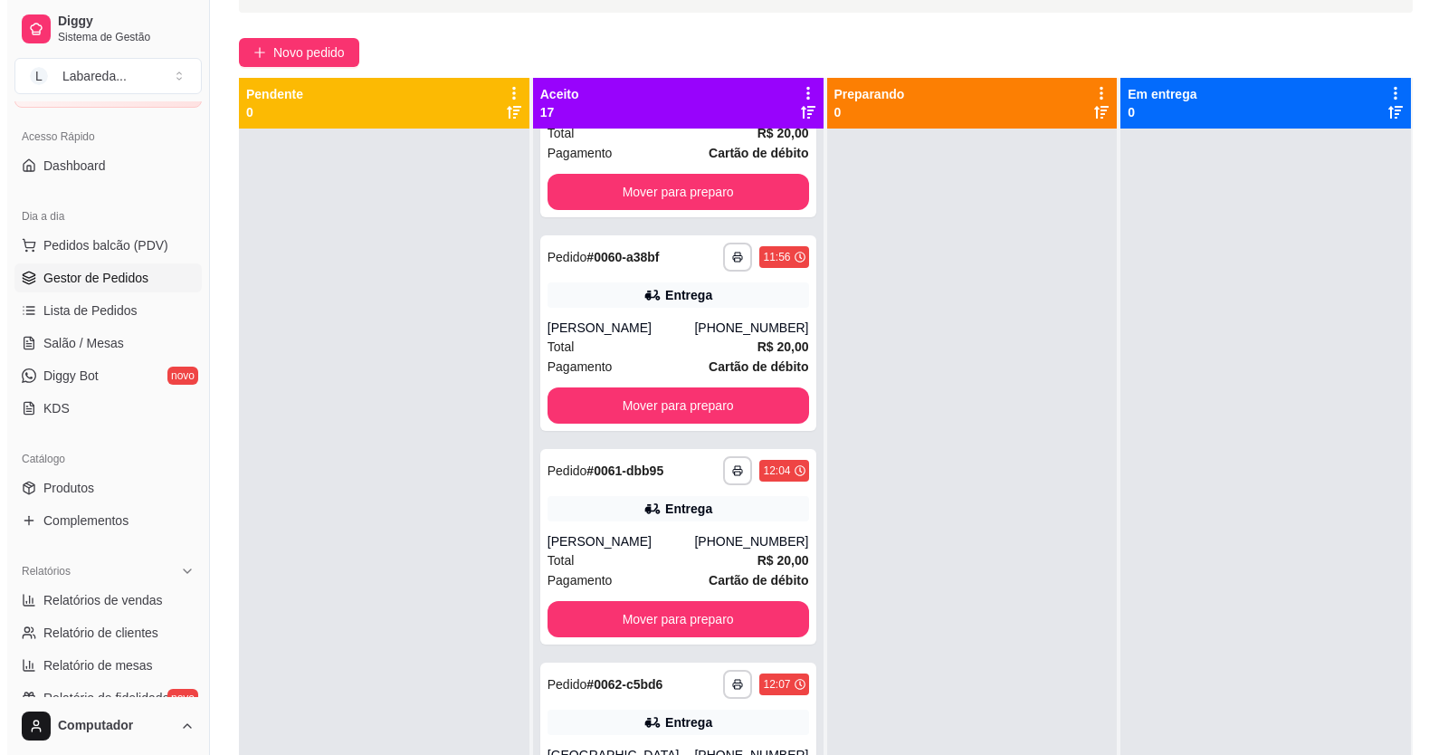
scroll to position [0, 0]
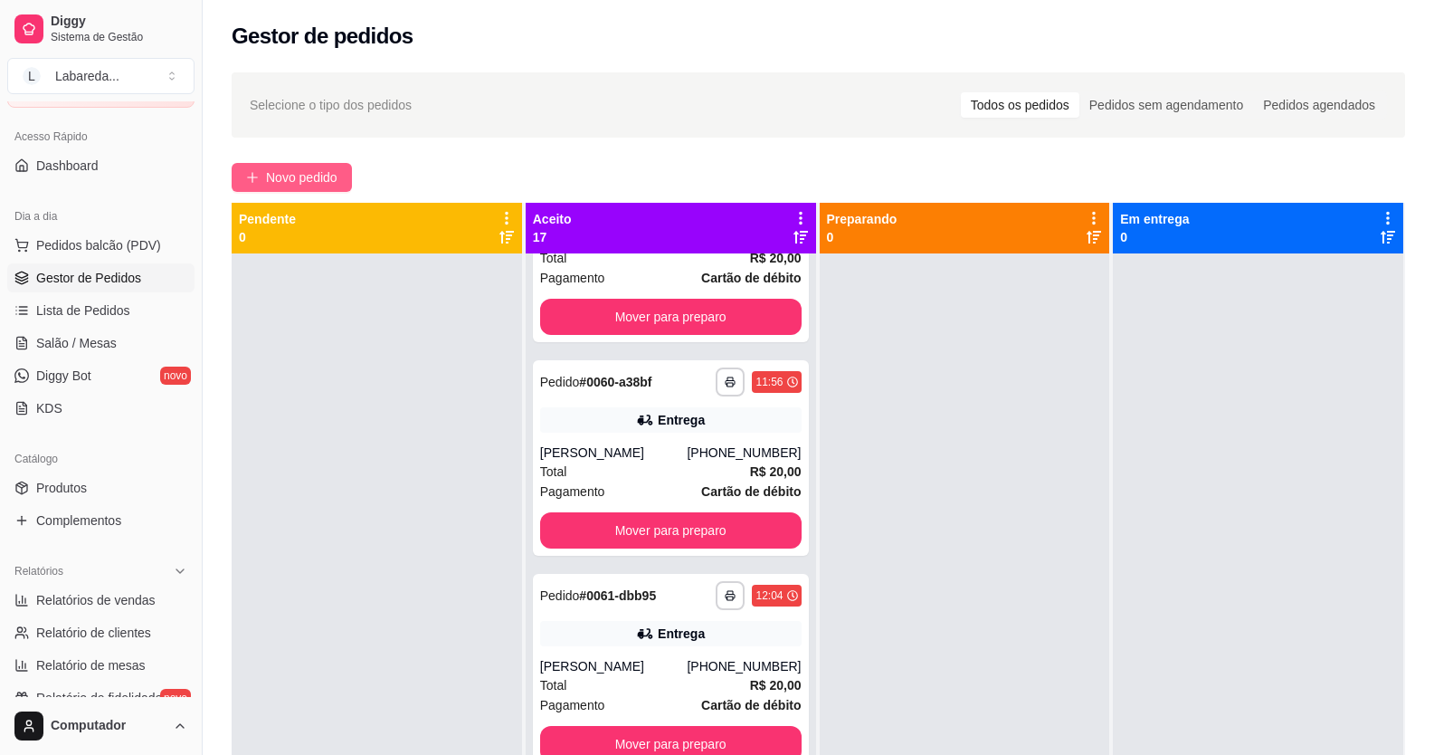
click at [299, 177] on span "Novo pedido" at bounding box center [301, 177] width 71 height 20
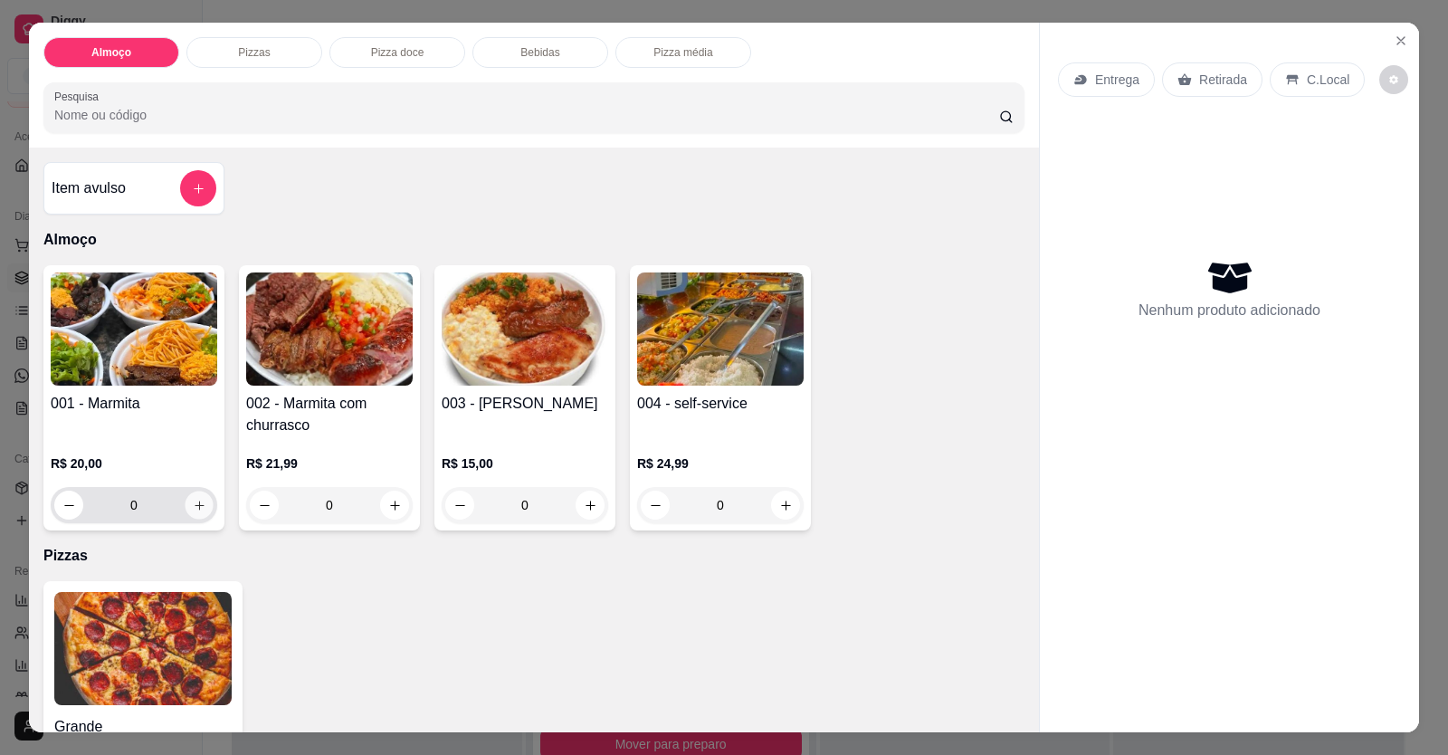
click at [195, 505] on icon "increase-product-quantity" at bounding box center [199, 504] width 9 height 9
type input "1"
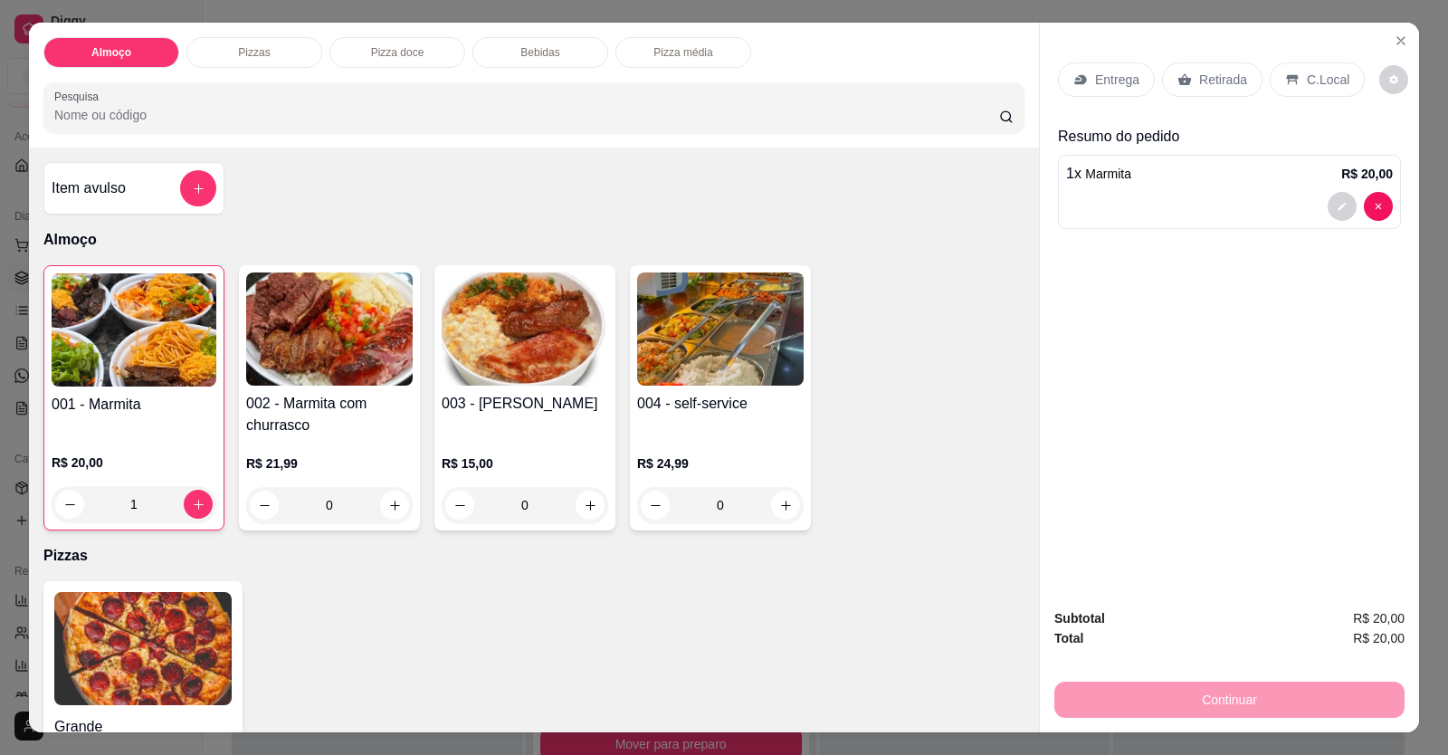
click at [1101, 88] on p "Entrega" at bounding box center [1117, 80] width 44 height 18
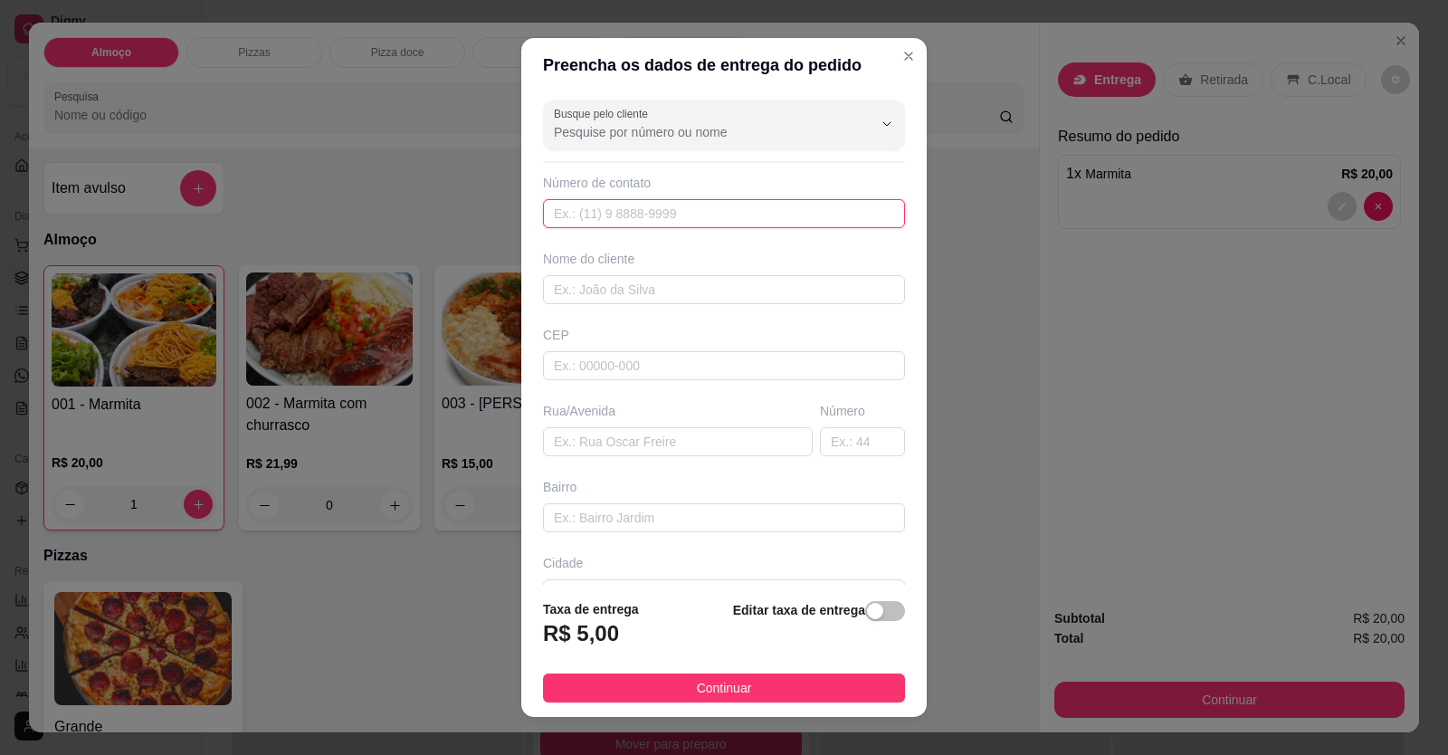
click at [642, 215] on input "text" at bounding box center [724, 213] width 362 height 29
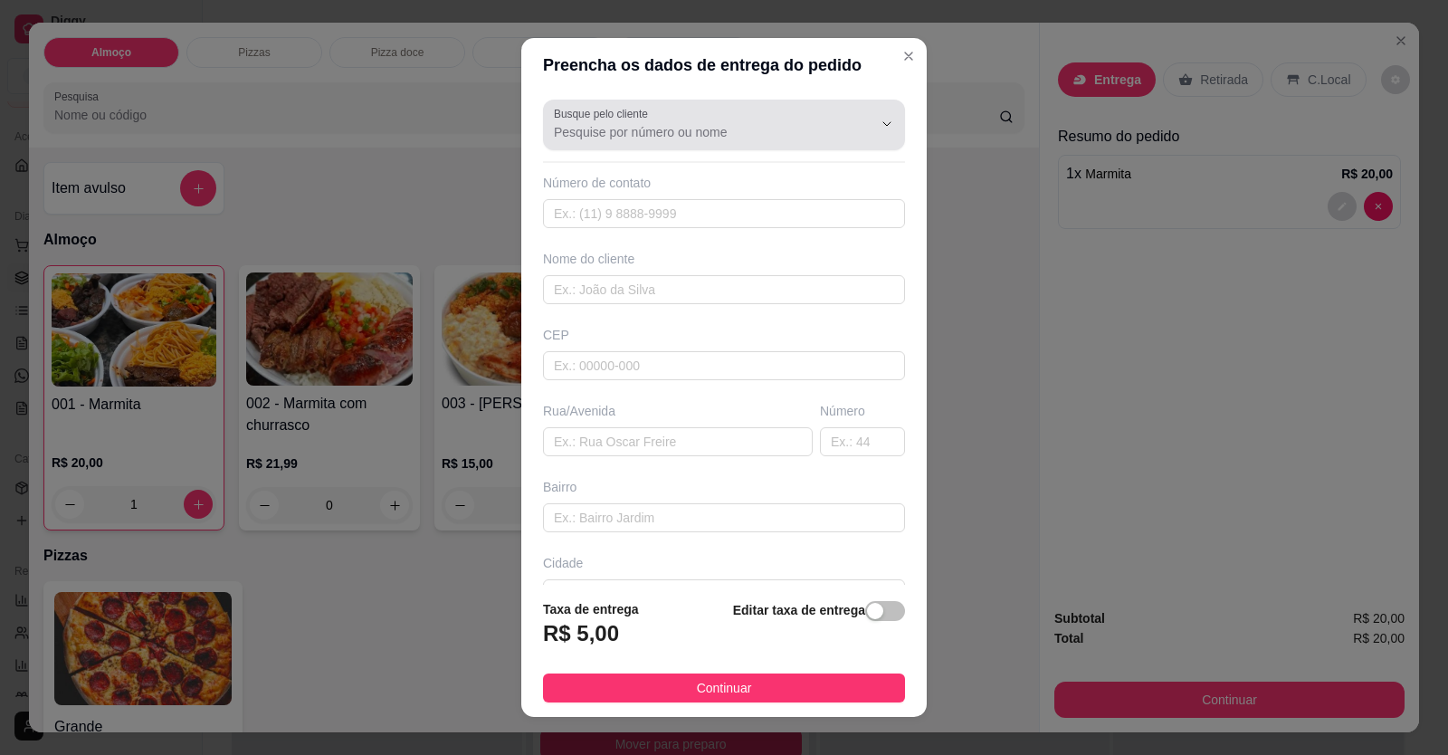
click at [656, 126] on input "Busque pelo cliente" at bounding box center [699, 132] width 290 height 18
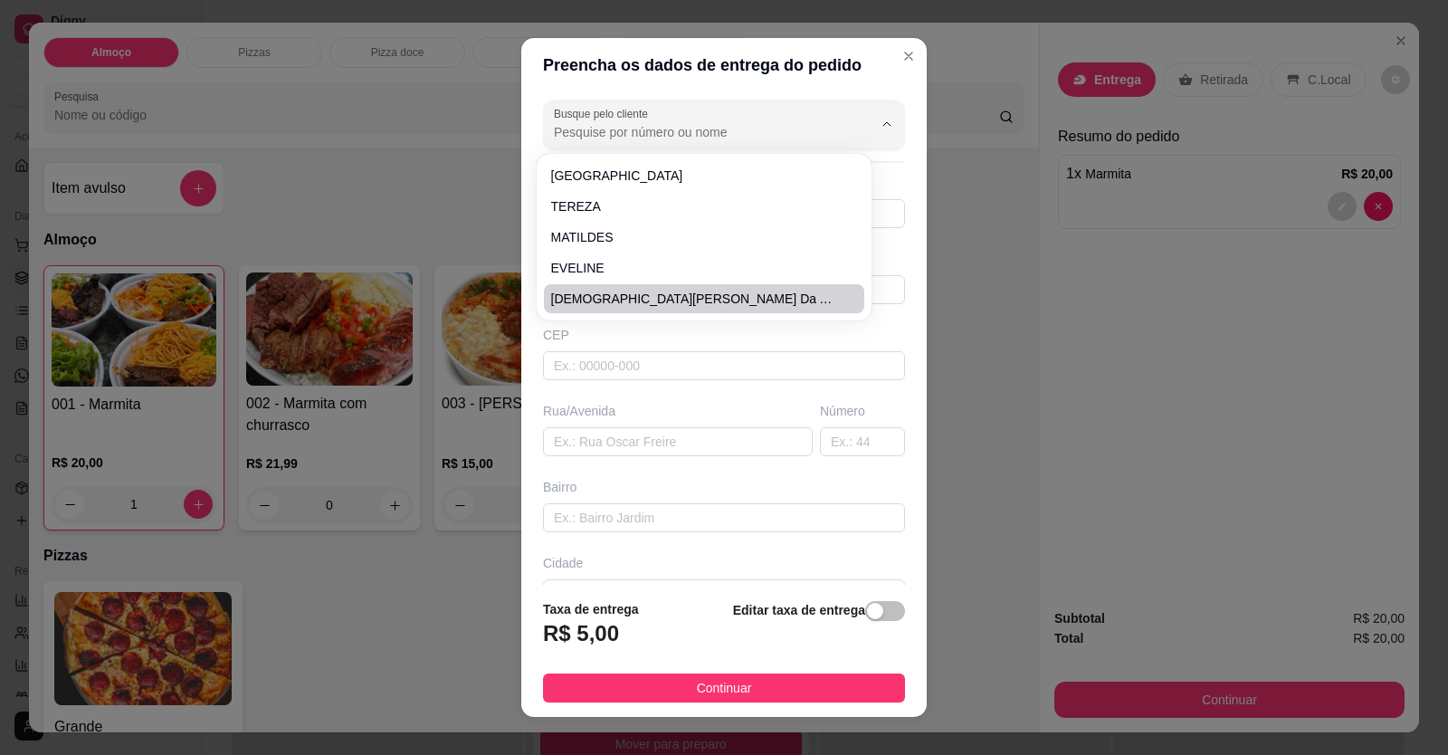
click at [470, 257] on div "Preencha os dados de entrega do pedido Busque pelo cliente Número de contato No…" at bounding box center [724, 377] width 1448 height 755
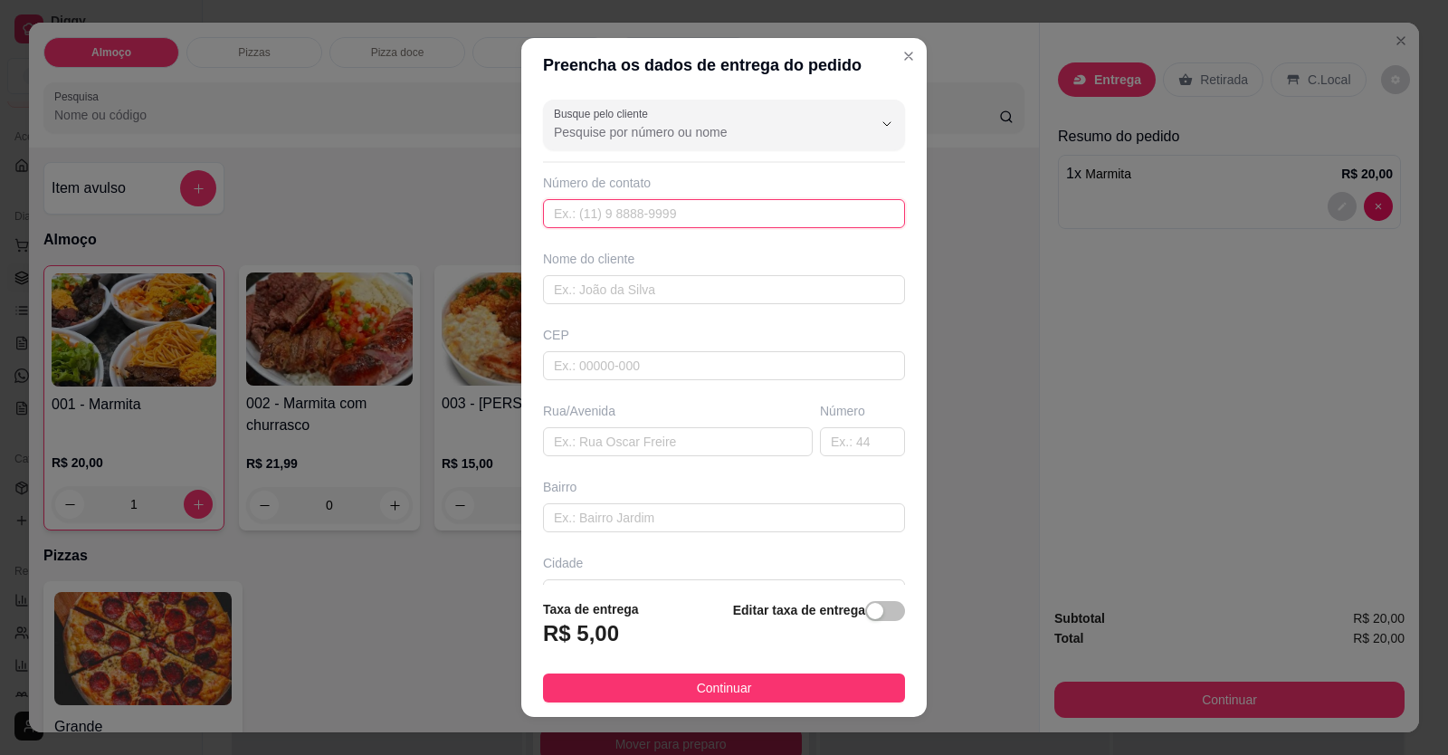
click at [573, 219] on input "text" at bounding box center [724, 213] width 362 height 29
type input "[PHONE_NUMBER]"
click at [638, 290] on input "text" at bounding box center [724, 289] width 362 height 29
type input "JANAINA"
click at [583, 441] on input "text" at bounding box center [678, 441] width 270 height 29
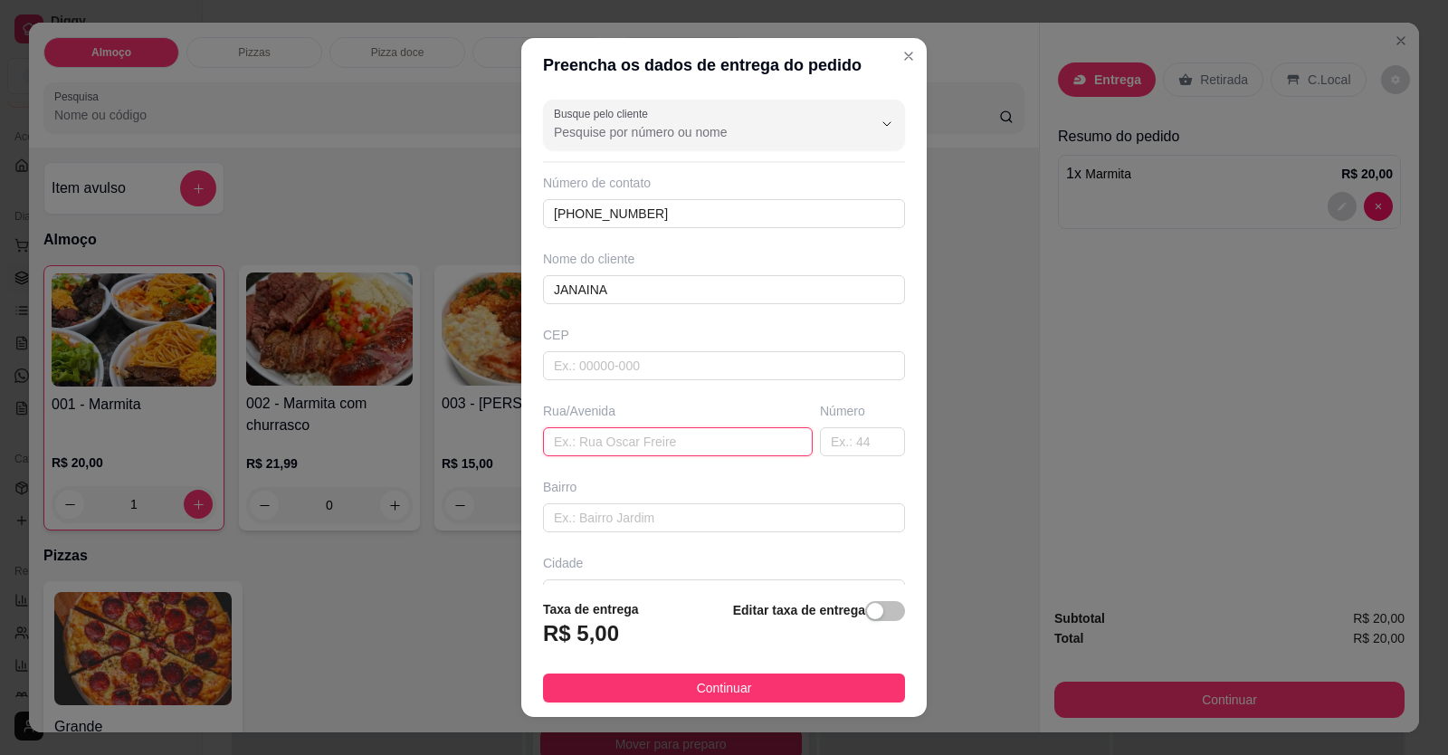
paste input "[STREET_ADDRESS]"
type input "[STREET_ADDRESS]"
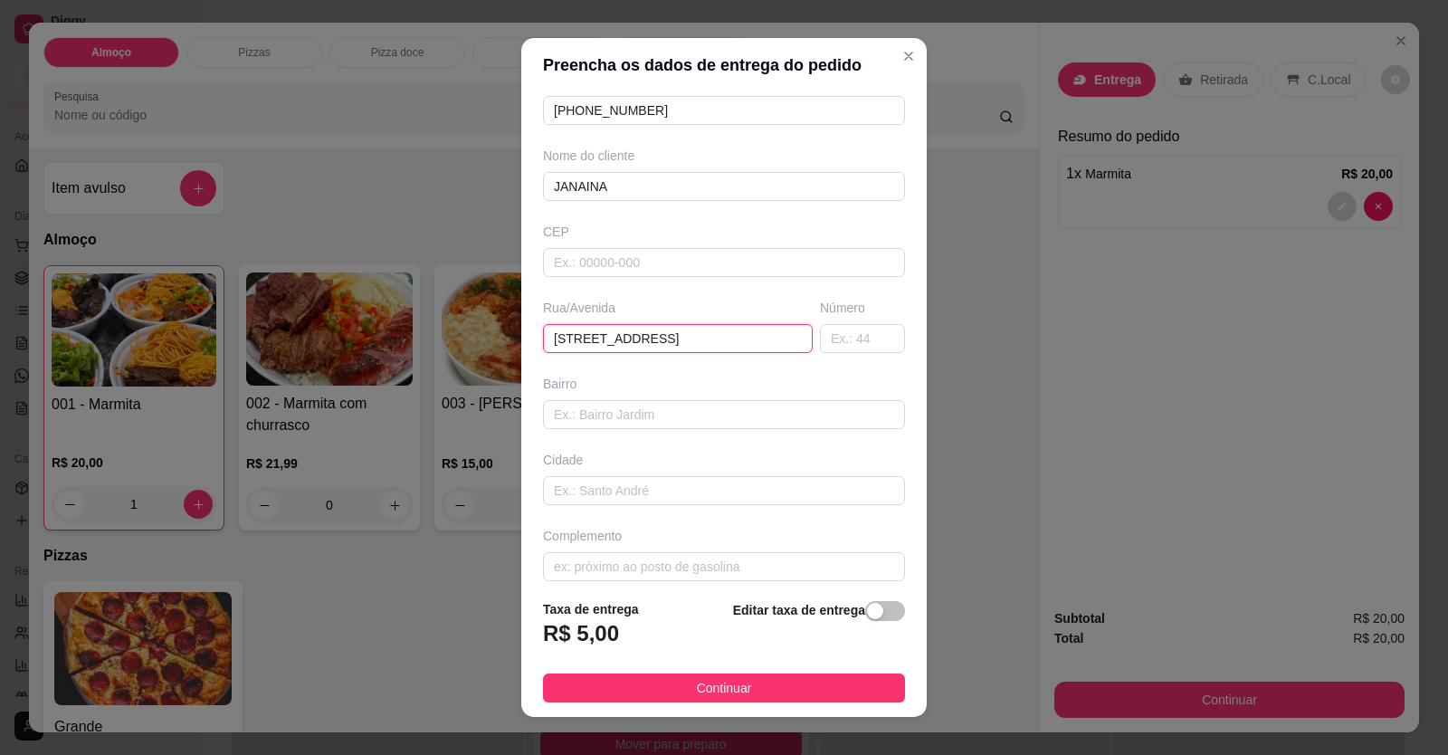
scroll to position [117, 0]
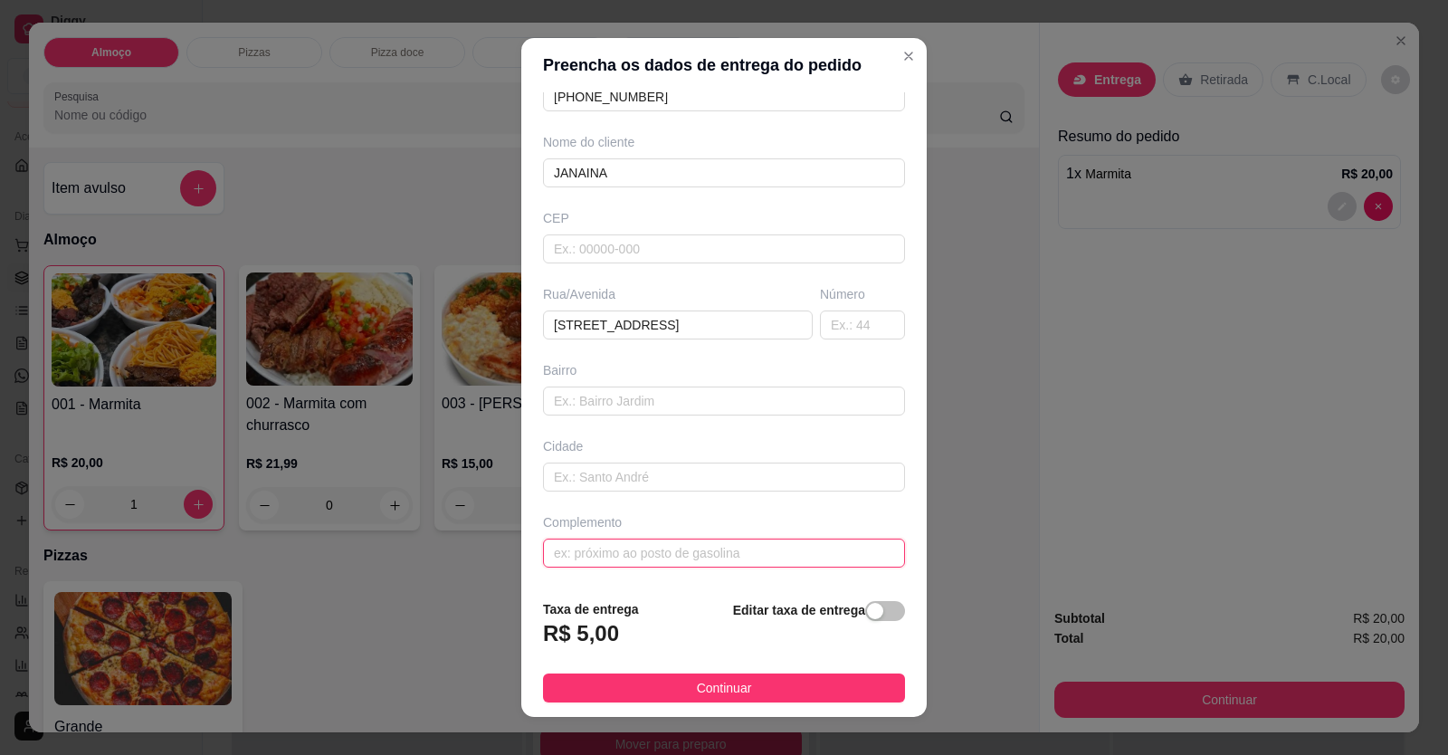
click at [618, 556] on input "text" at bounding box center [724, 552] width 362 height 29
paste input "lado do salão [PERSON_NAME]"
type input "lado do salão [PERSON_NAME]"
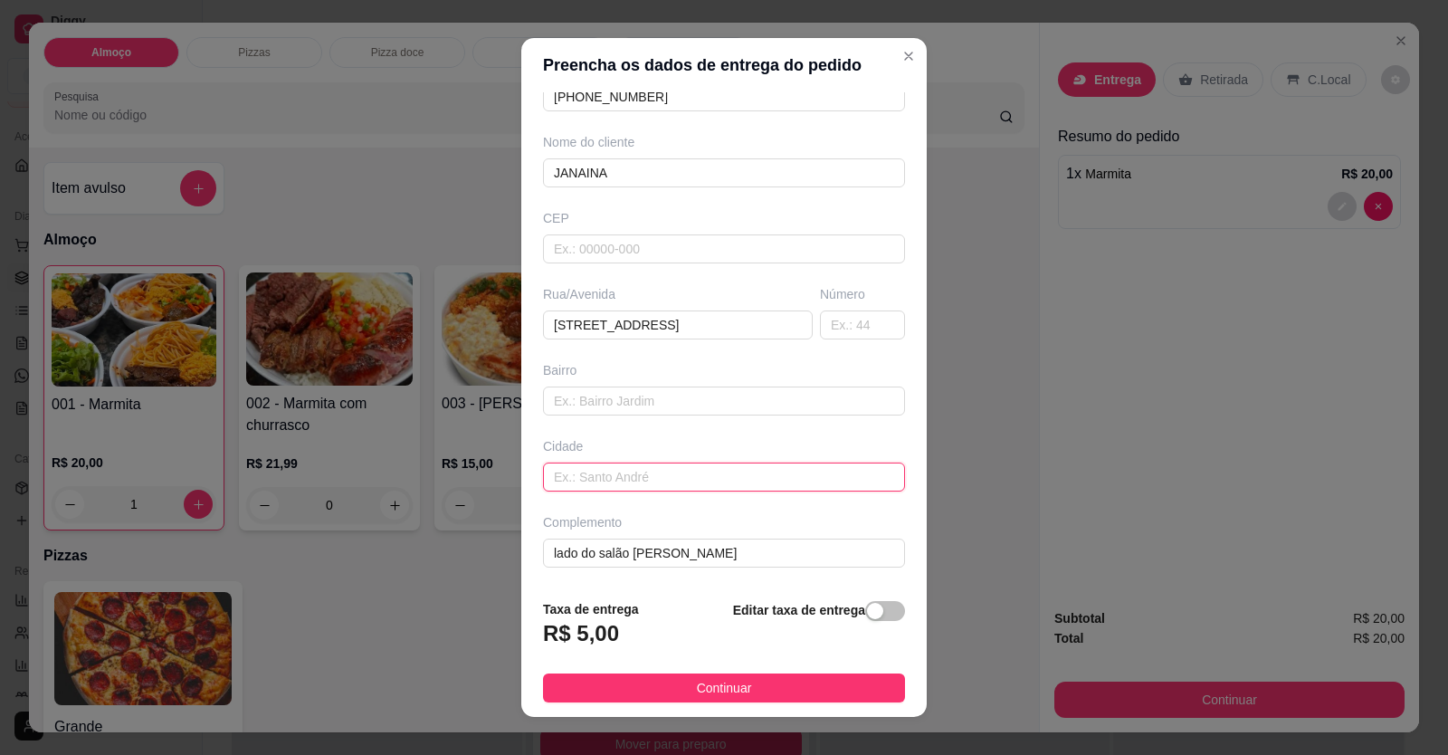
click at [626, 476] on input "text" at bounding box center [724, 476] width 362 height 29
paste input "Subindo a sorve Bruna"
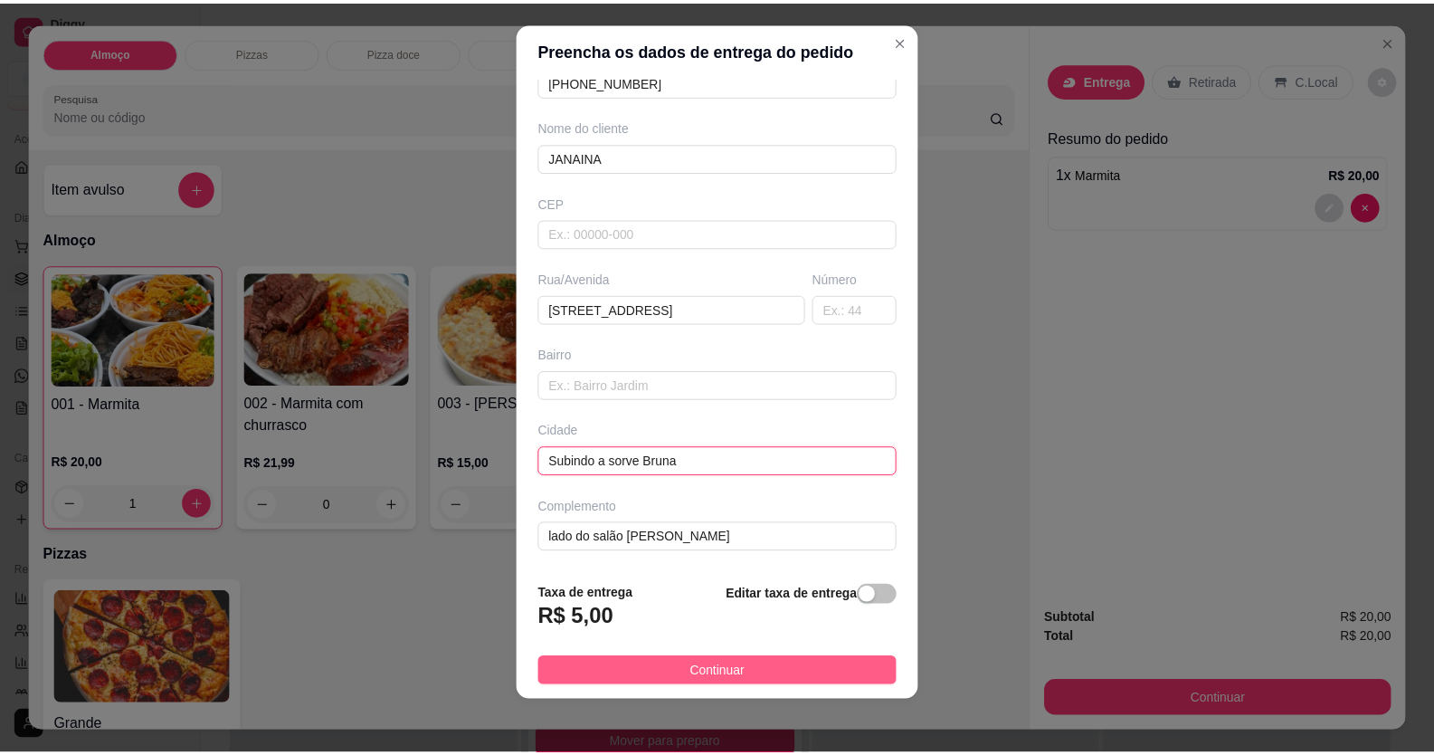
scroll to position [20, 0]
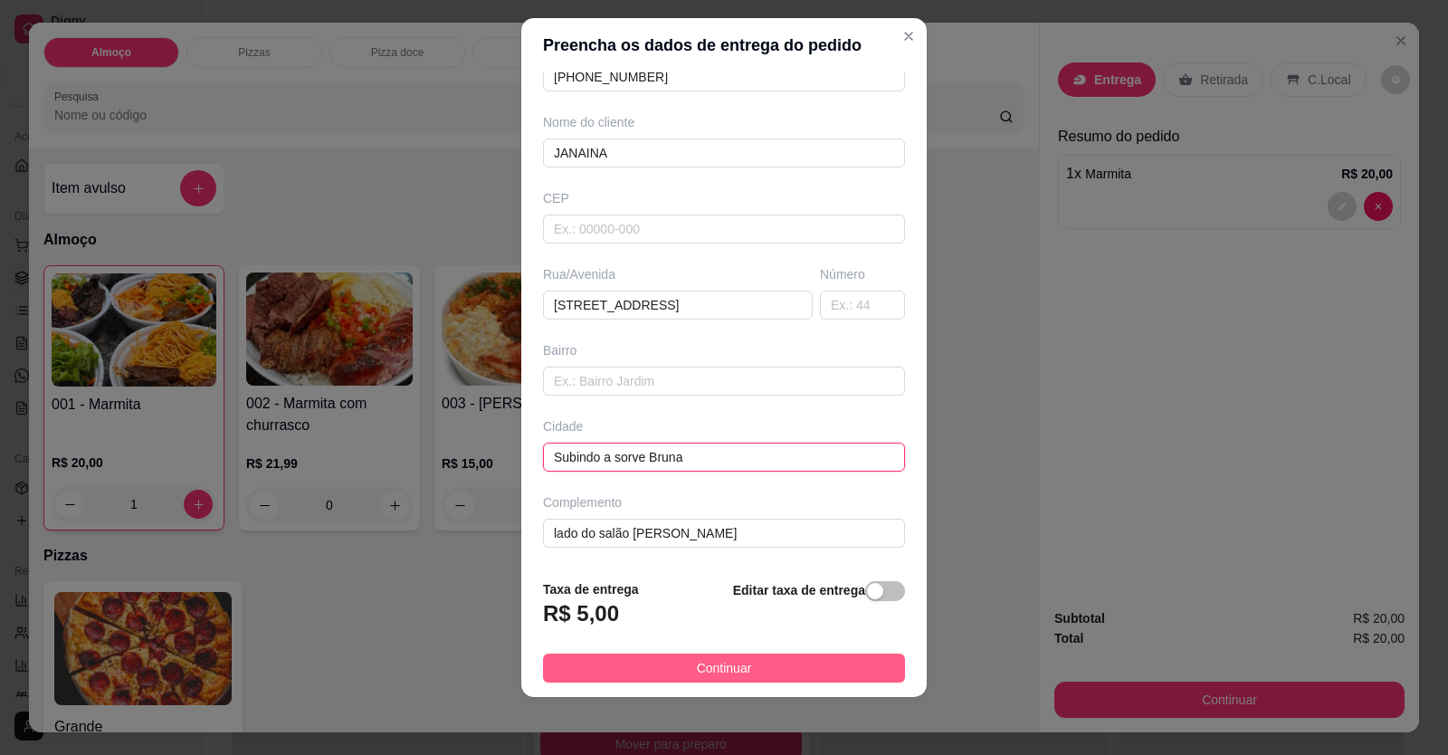
type input "Subindo a sorve Bruna"
click at [729, 673] on span "Continuar" at bounding box center [724, 668] width 55 height 20
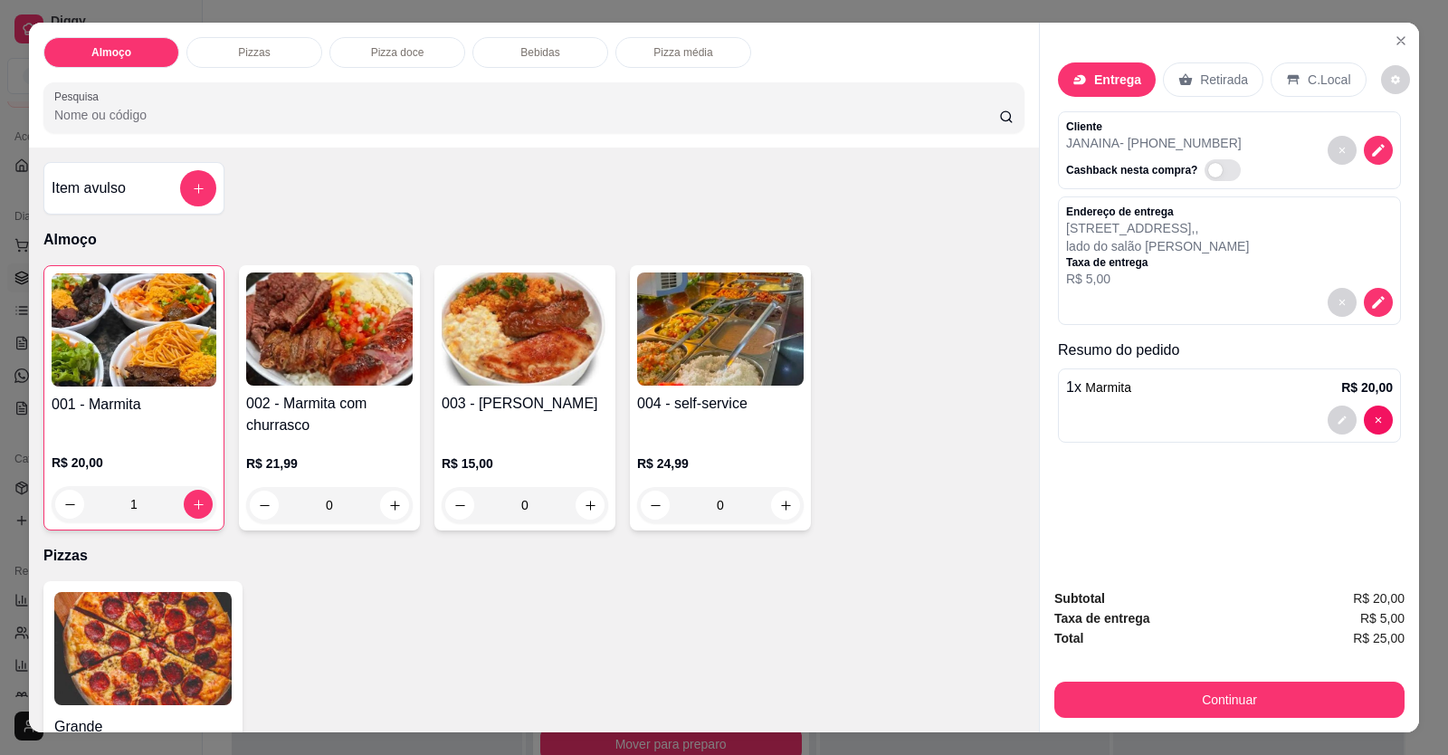
click at [1224, 410] on div at bounding box center [1229, 419] width 327 height 29
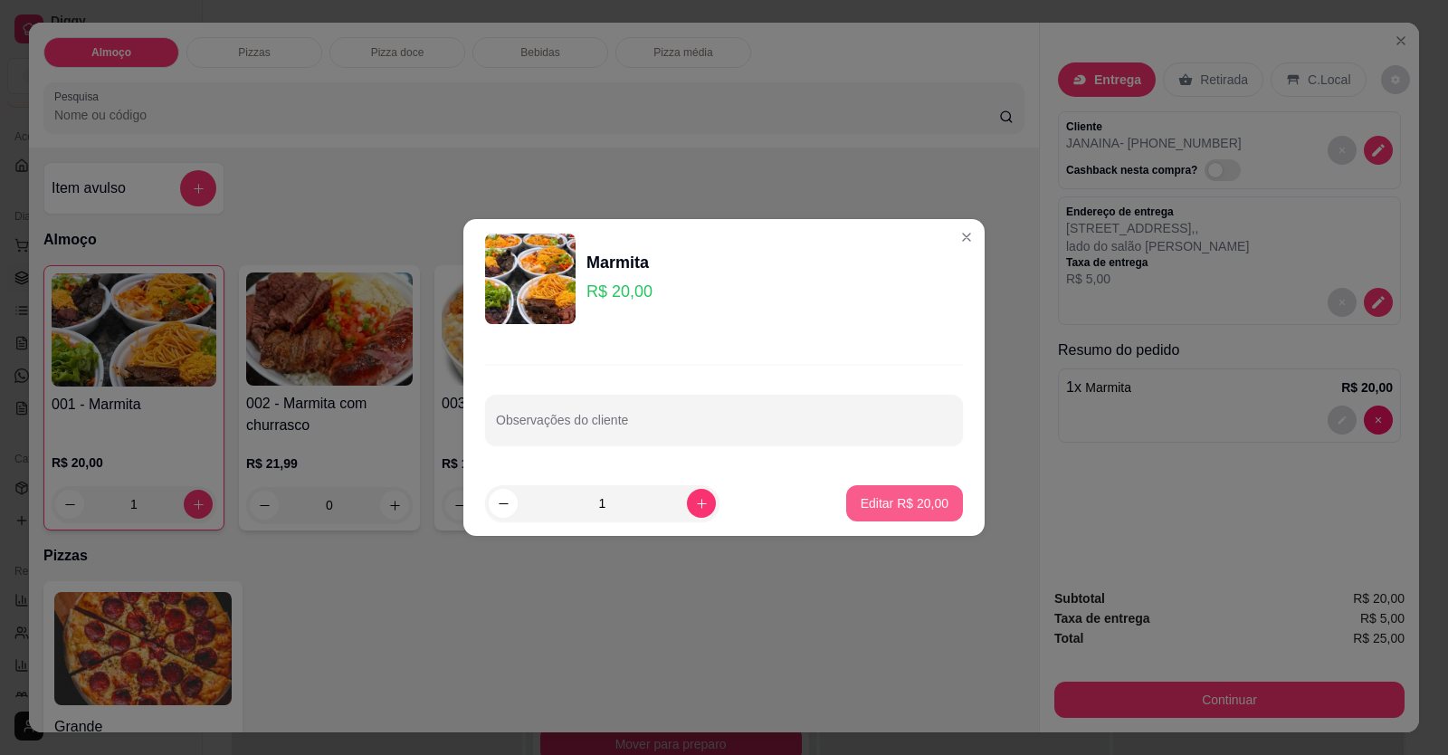
click at [892, 499] on p "Editar R$ 20,00" at bounding box center [905, 503] width 88 height 18
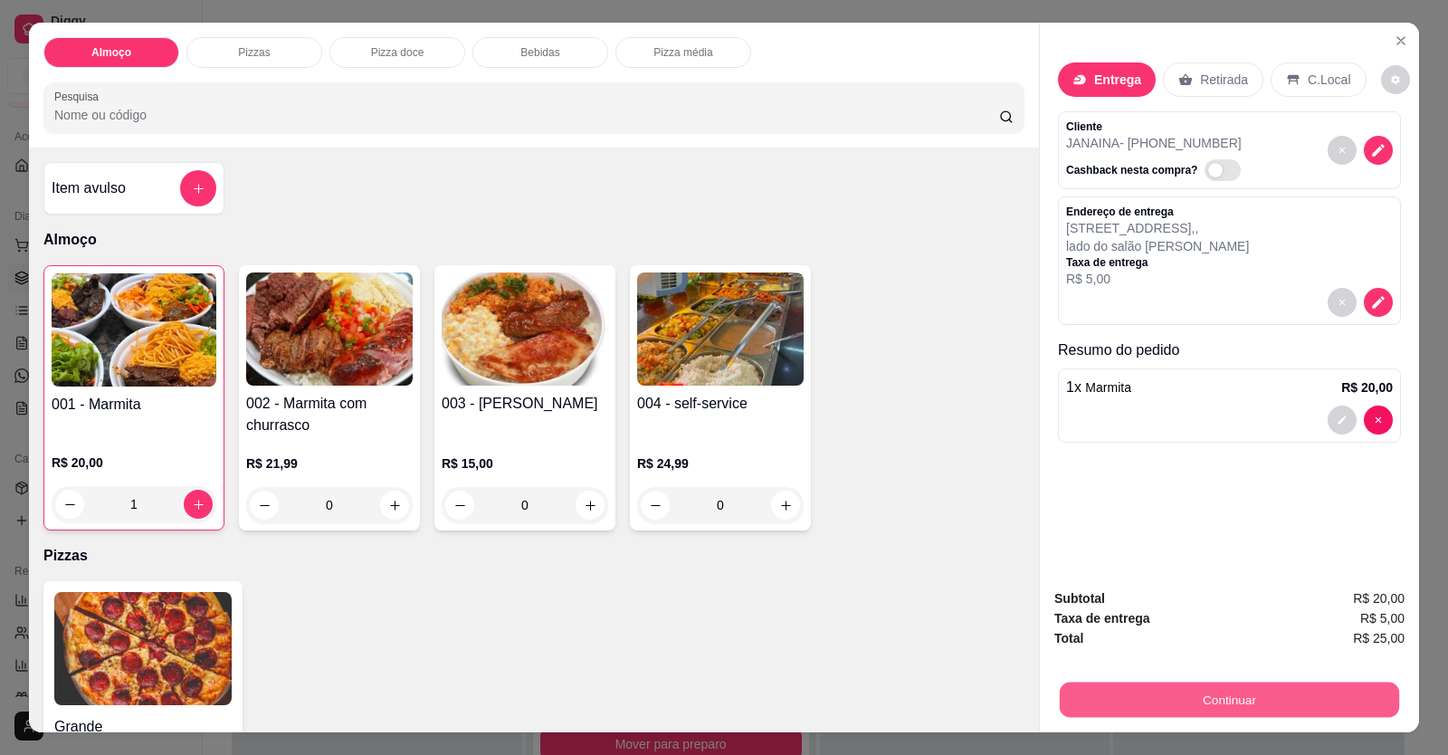
click at [1115, 687] on button "Continuar" at bounding box center [1229, 699] width 339 height 35
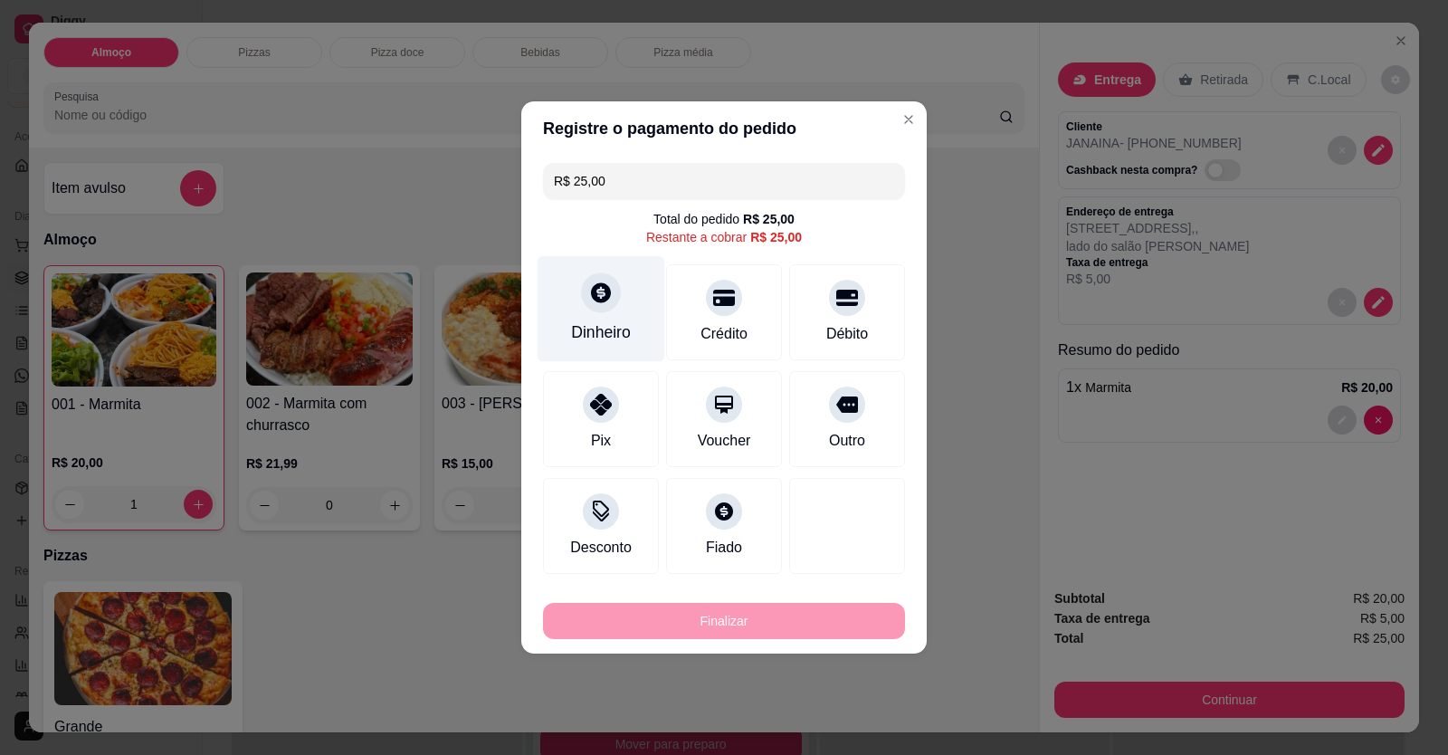
click at [606, 334] on div "Dinheiro" at bounding box center [601, 332] width 60 height 24
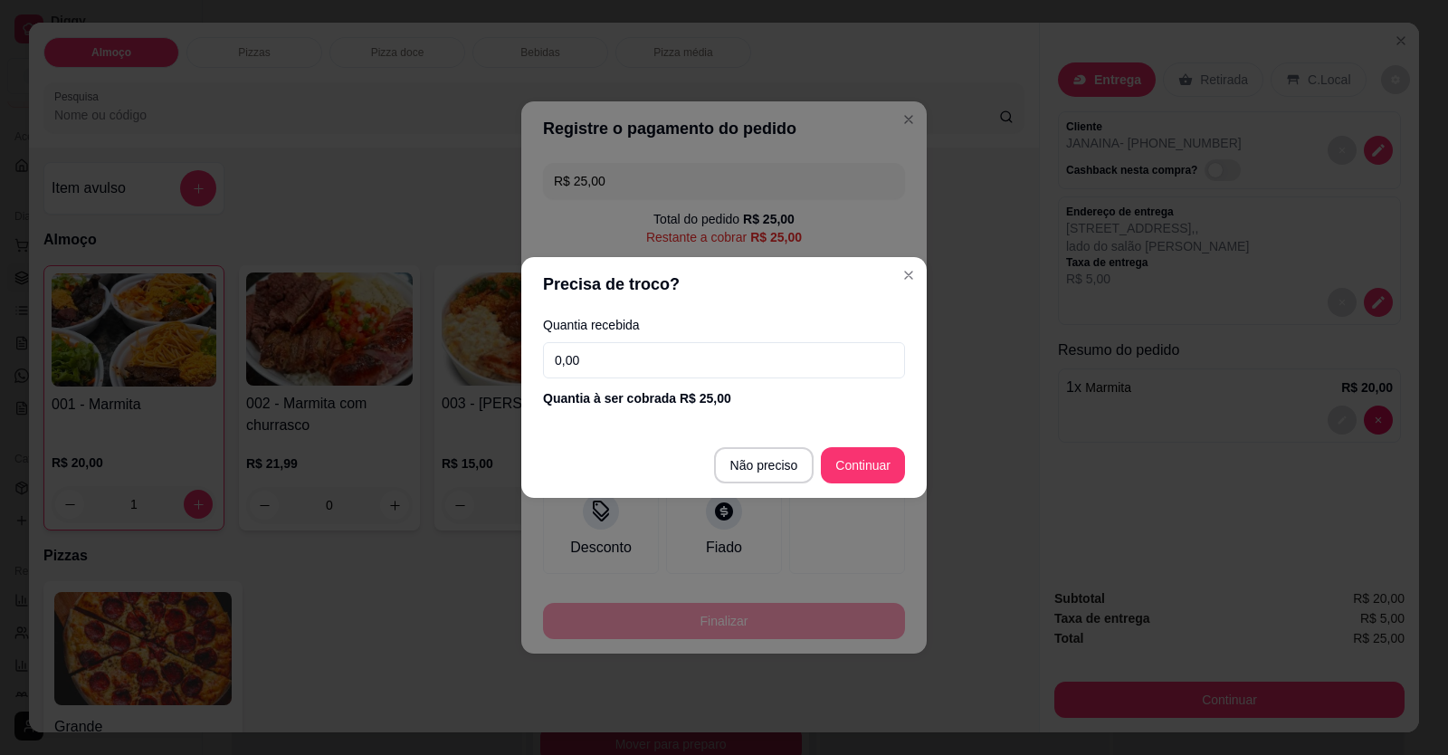
click at [717, 357] on input "0,00" at bounding box center [724, 360] width 362 height 36
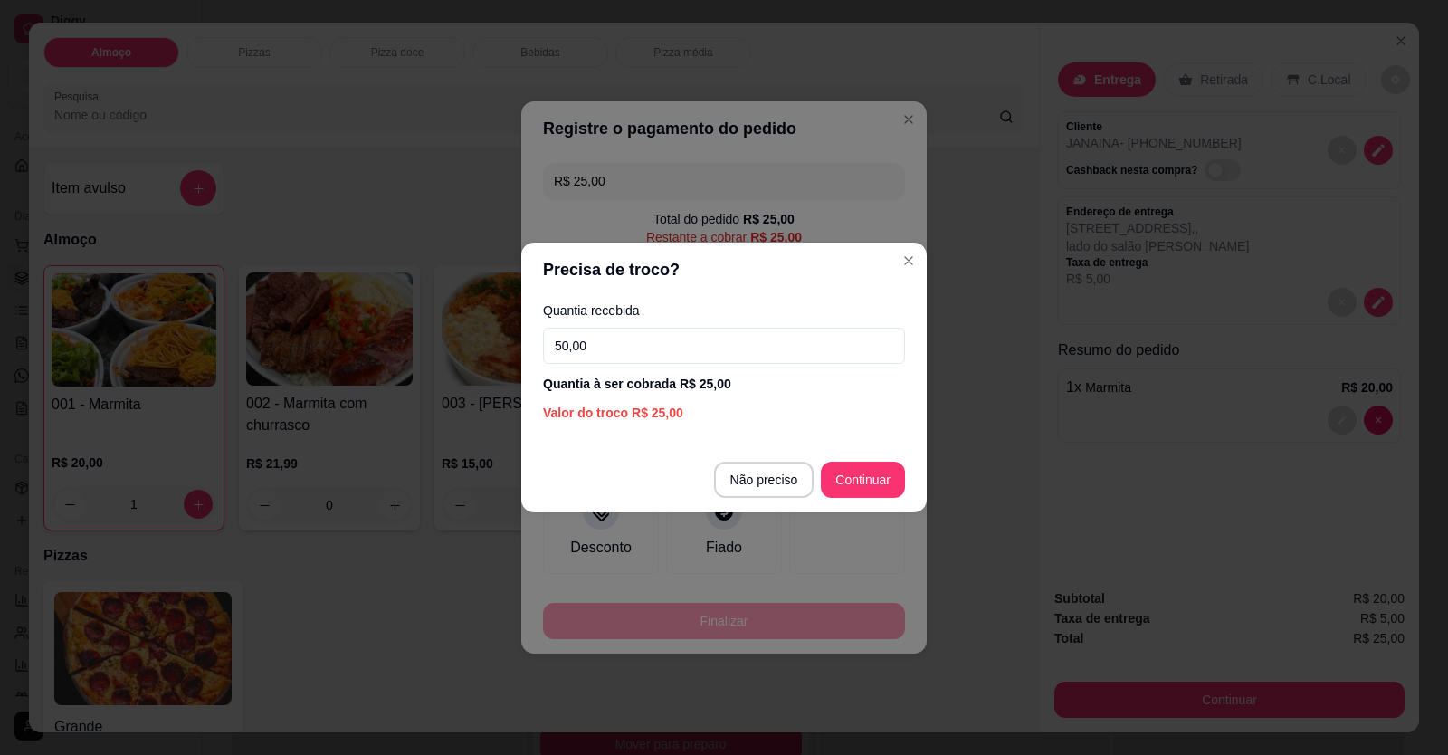
type input "50,00"
type input "R$ 0,00"
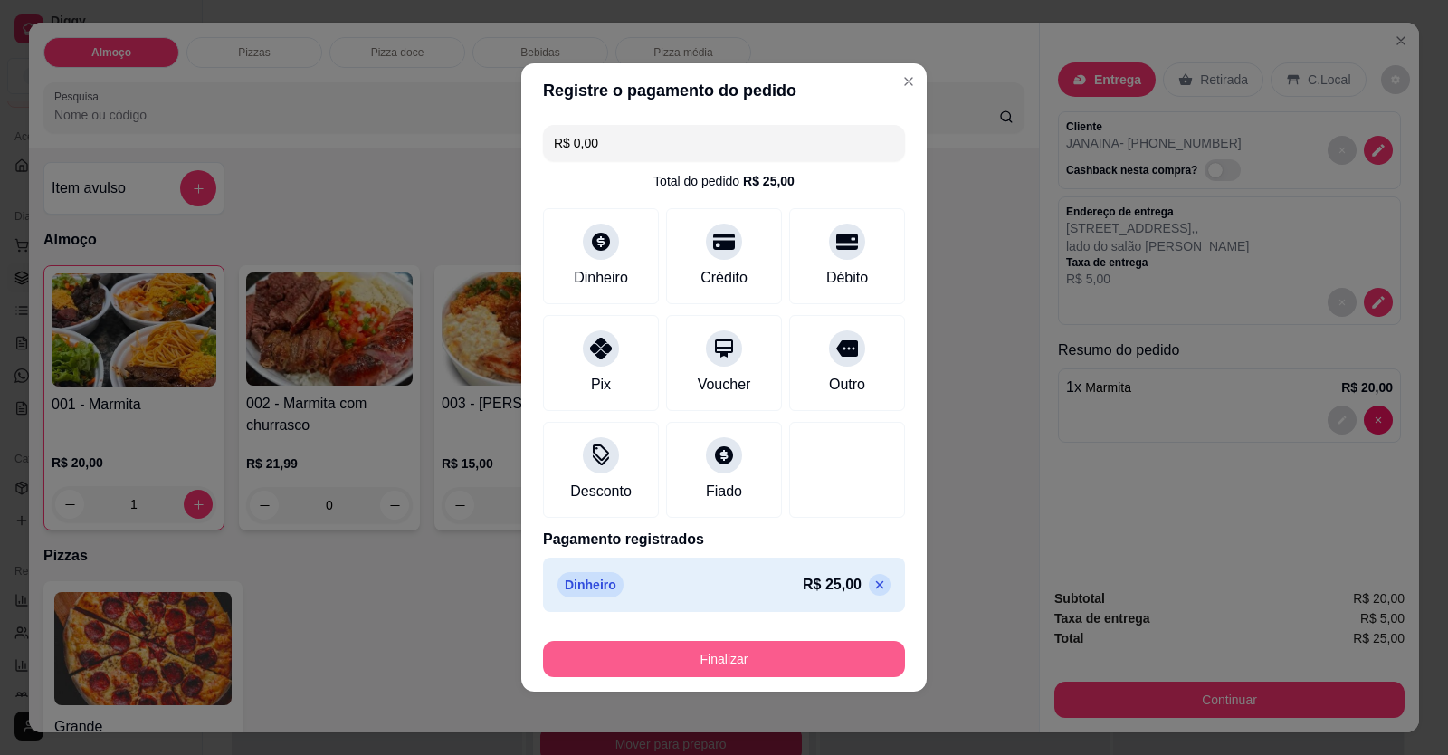
click at [827, 646] on button "Finalizar" at bounding box center [724, 659] width 362 height 36
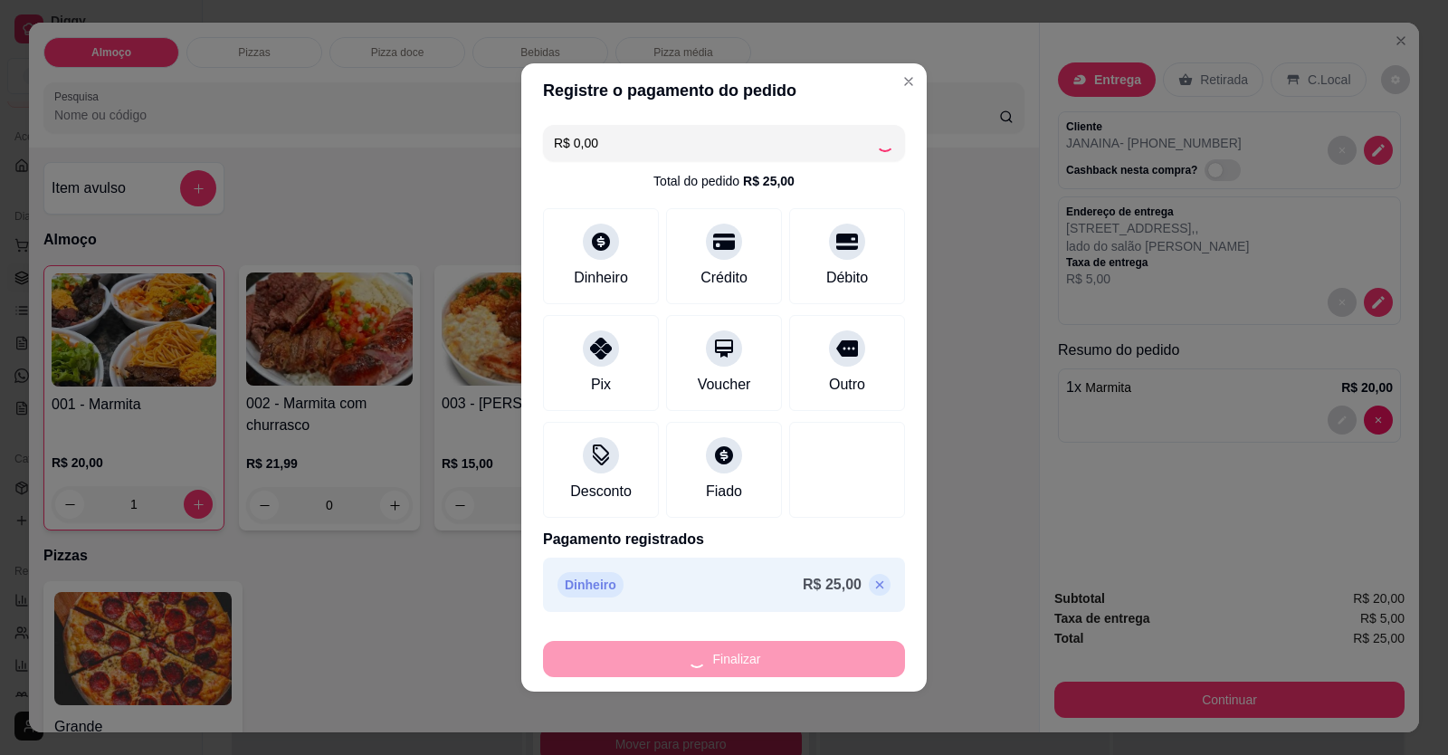
type input "0"
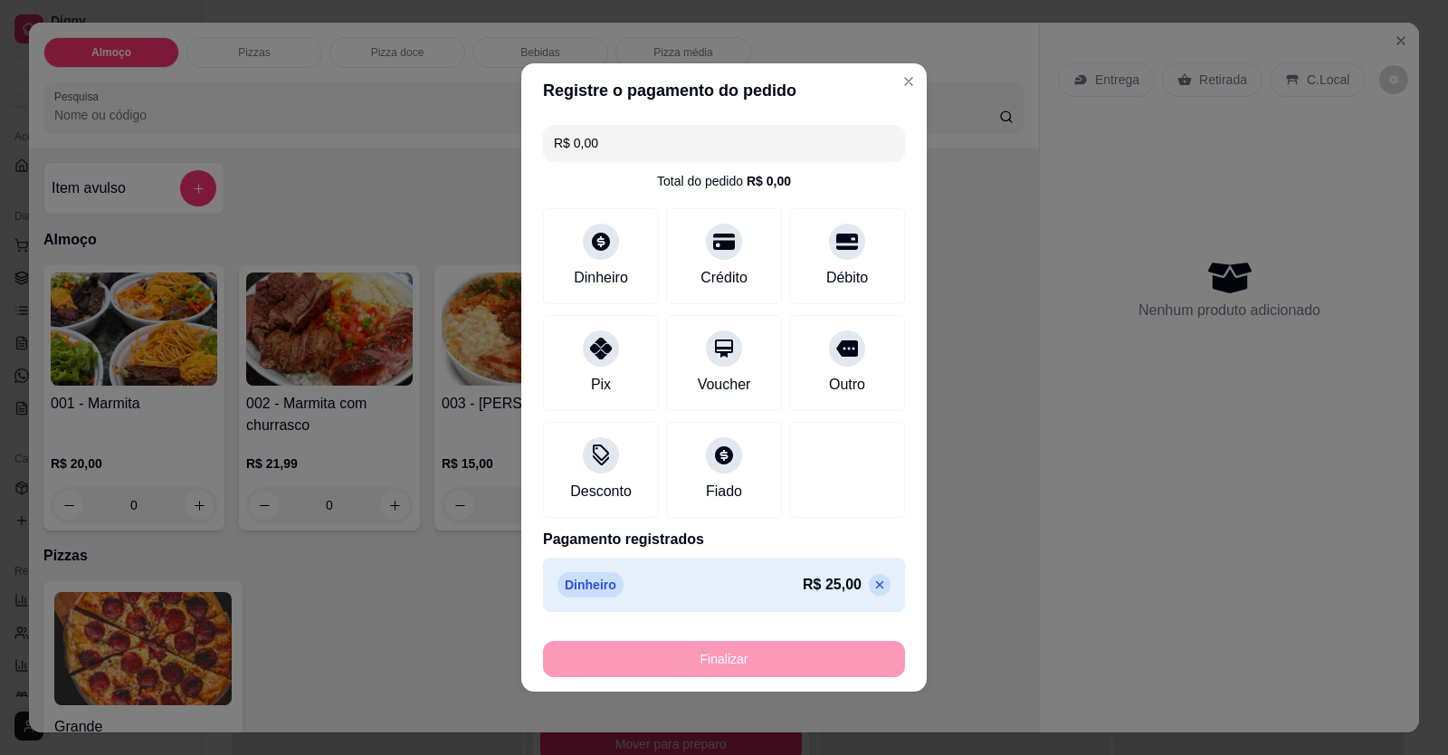
type input "-R$ 25,00"
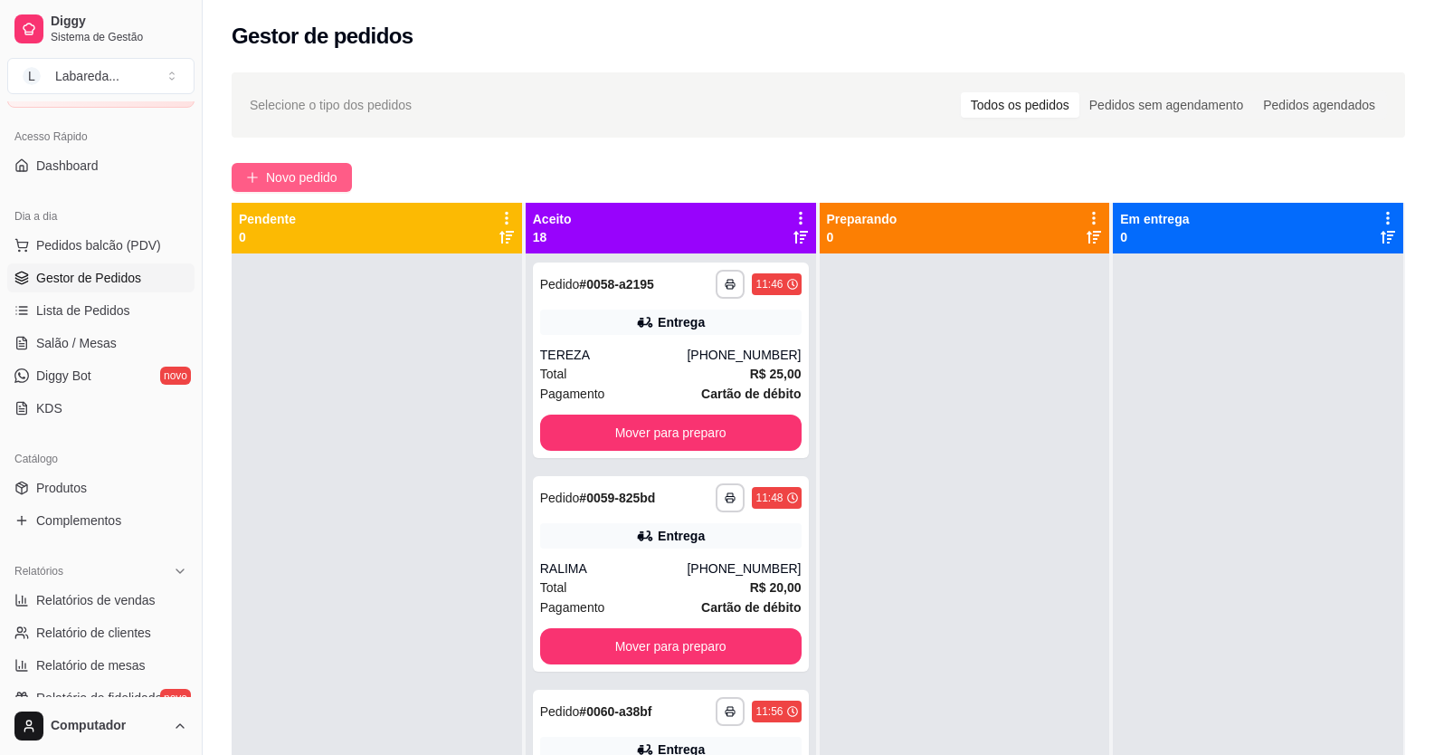
click at [343, 185] on button "Novo pedido" at bounding box center [292, 177] width 120 height 29
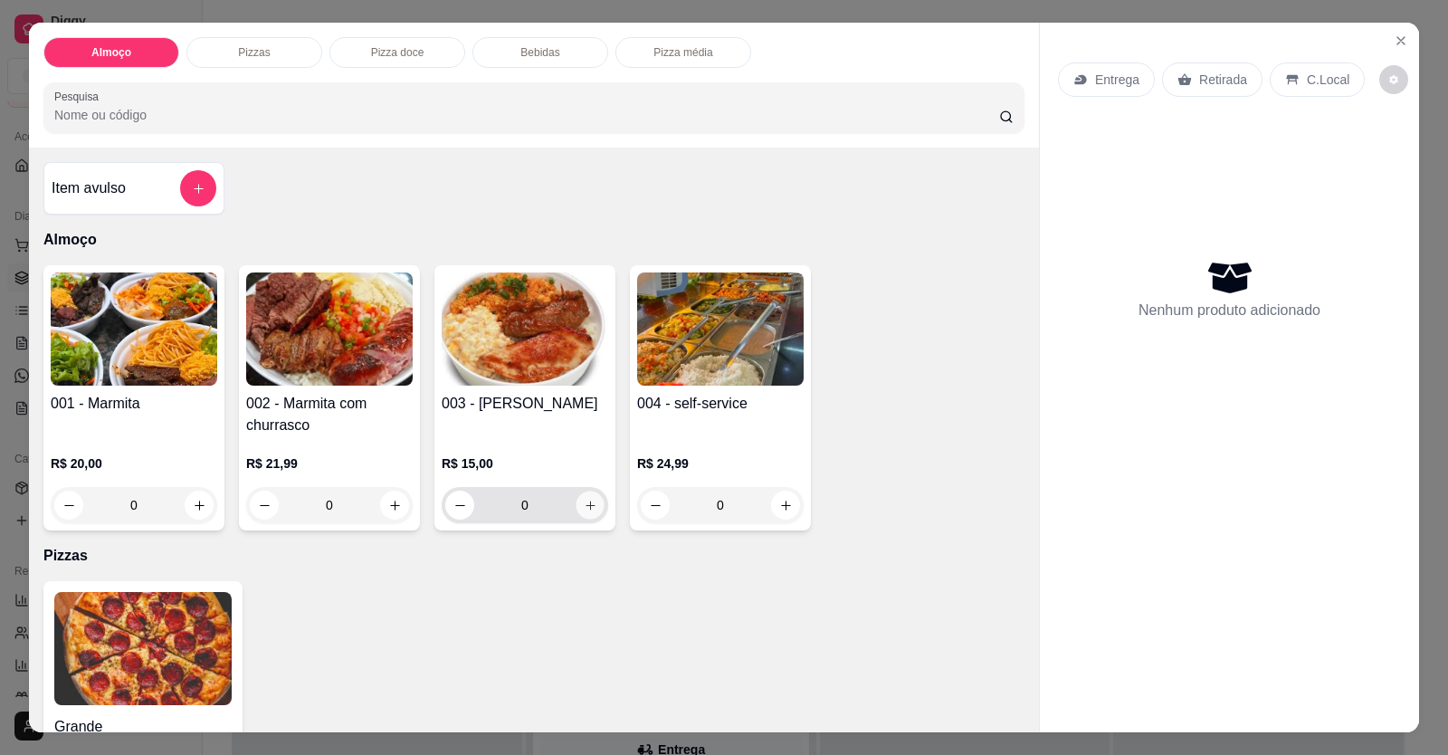
click at [582, 512] on button "increase-product-quantity" at bounding box center [590, 505] width 28 height 28
type input "1"
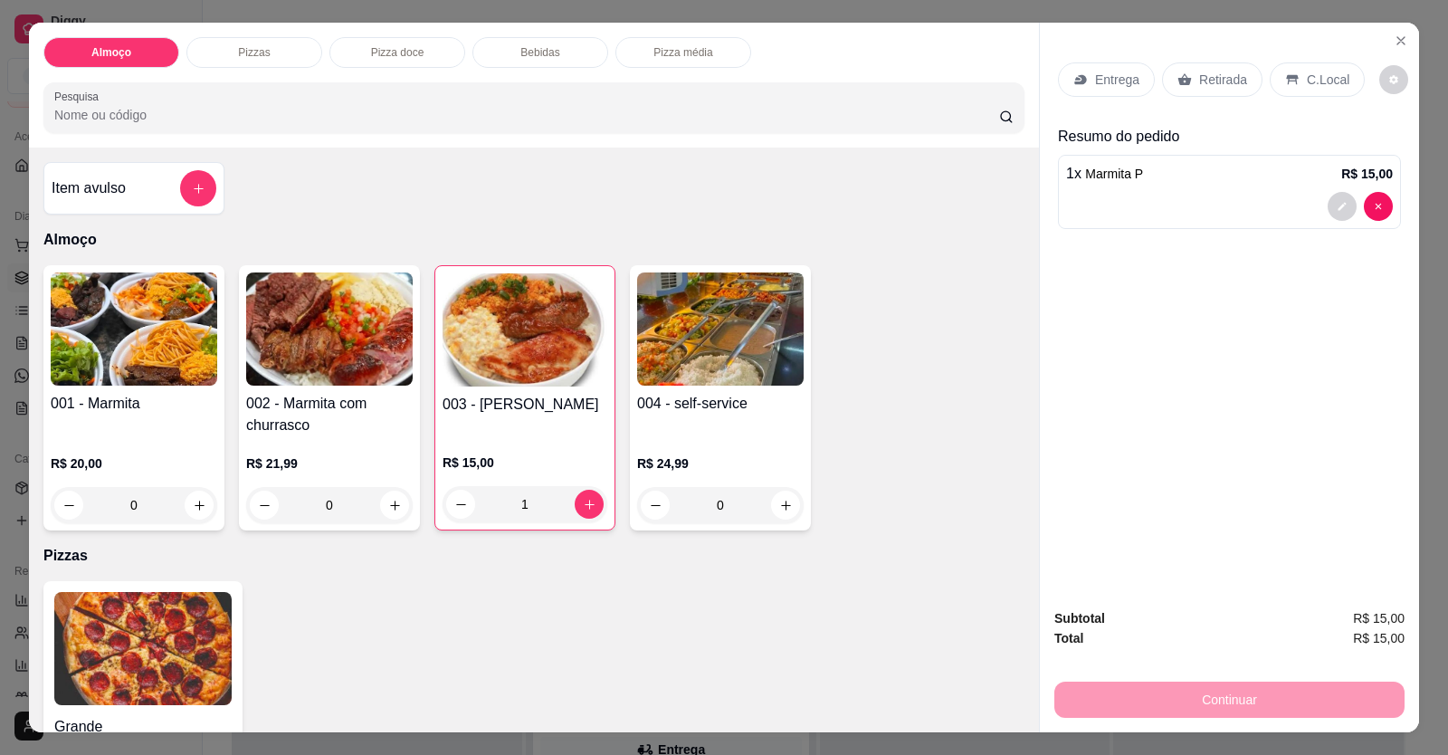
click at [1107, 82] on p "Entrega" at bounding box center [1117, 80] width 44 height 18
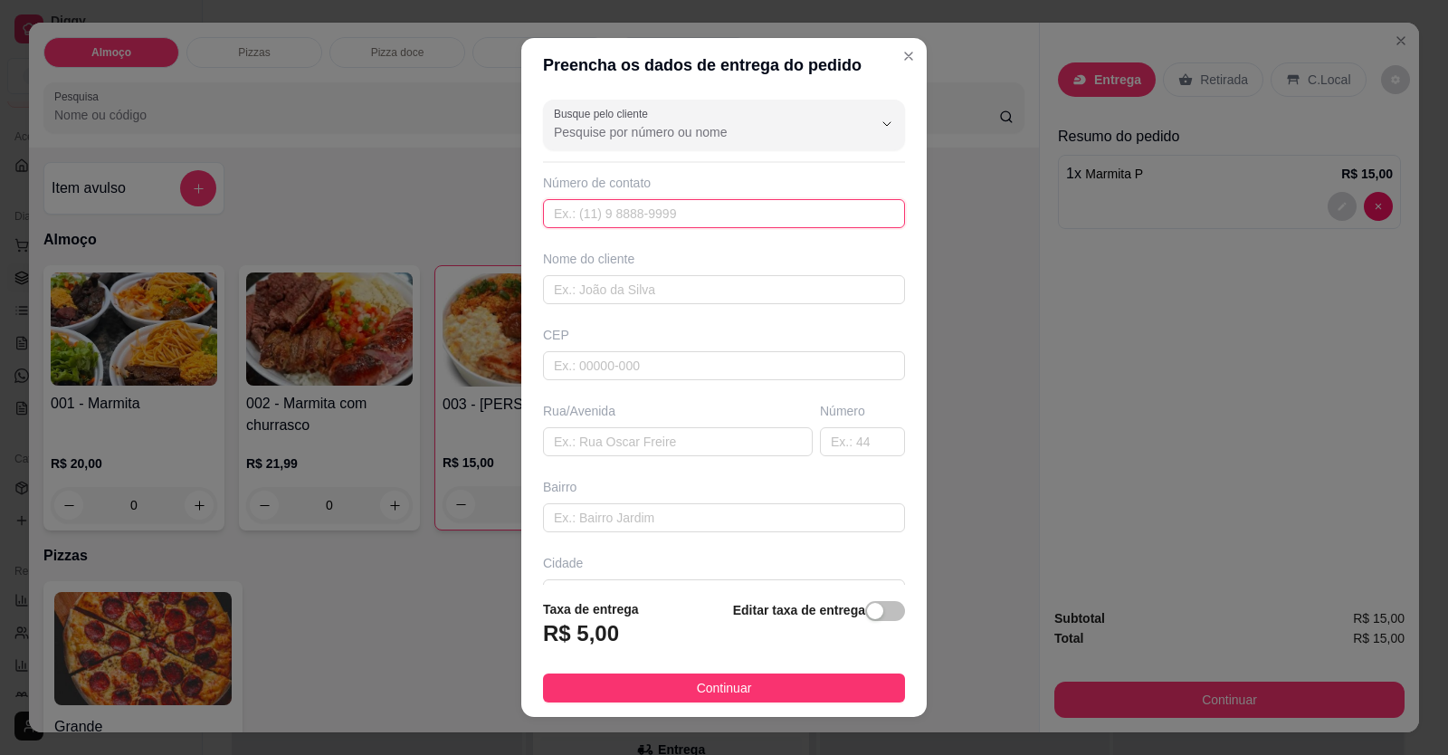
click at [669, 220] on input "text" at bounding box center [724, 213] width 362 height 29
type input "[PHONE_NUMBER]"
click at [643, 303] on input "text" at bounding box center [724, 289] width 362 height 29
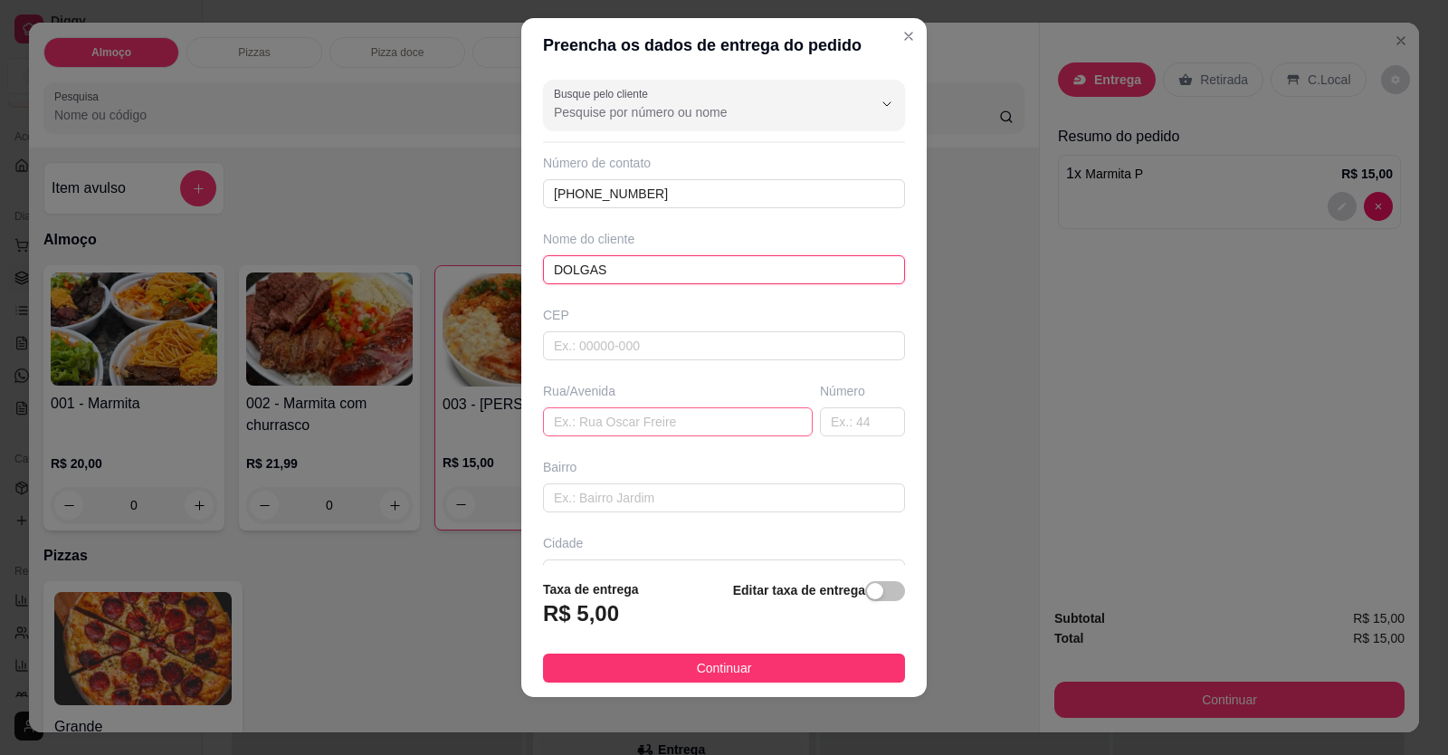
type input "DOLGAS"
click at [607, 414] on input "text" at bounding box center [678, 421] width 270 height 29
type input "GPROCEL"
click at [687, 492] on input "text" at bounding box center [724, 497] width 362 height 29
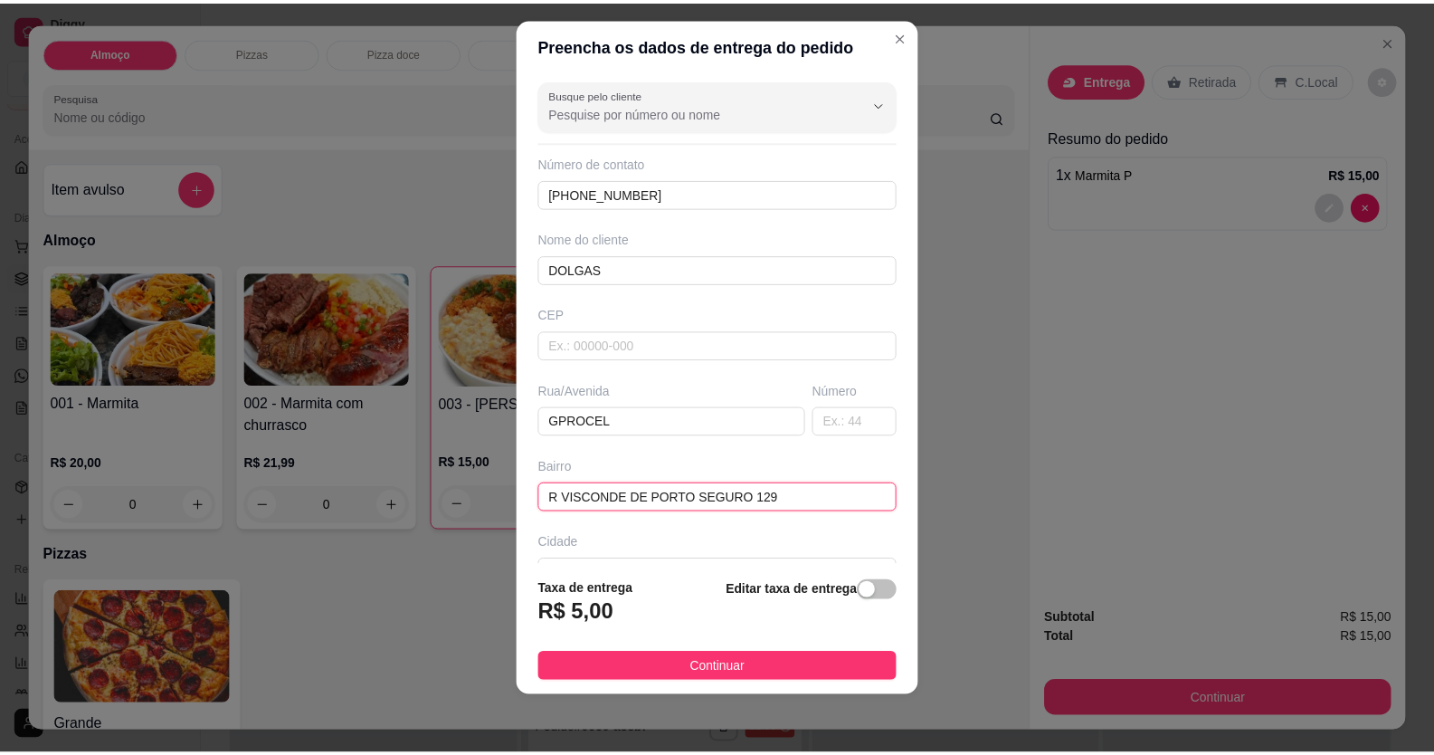
scroll to position [117, 0]
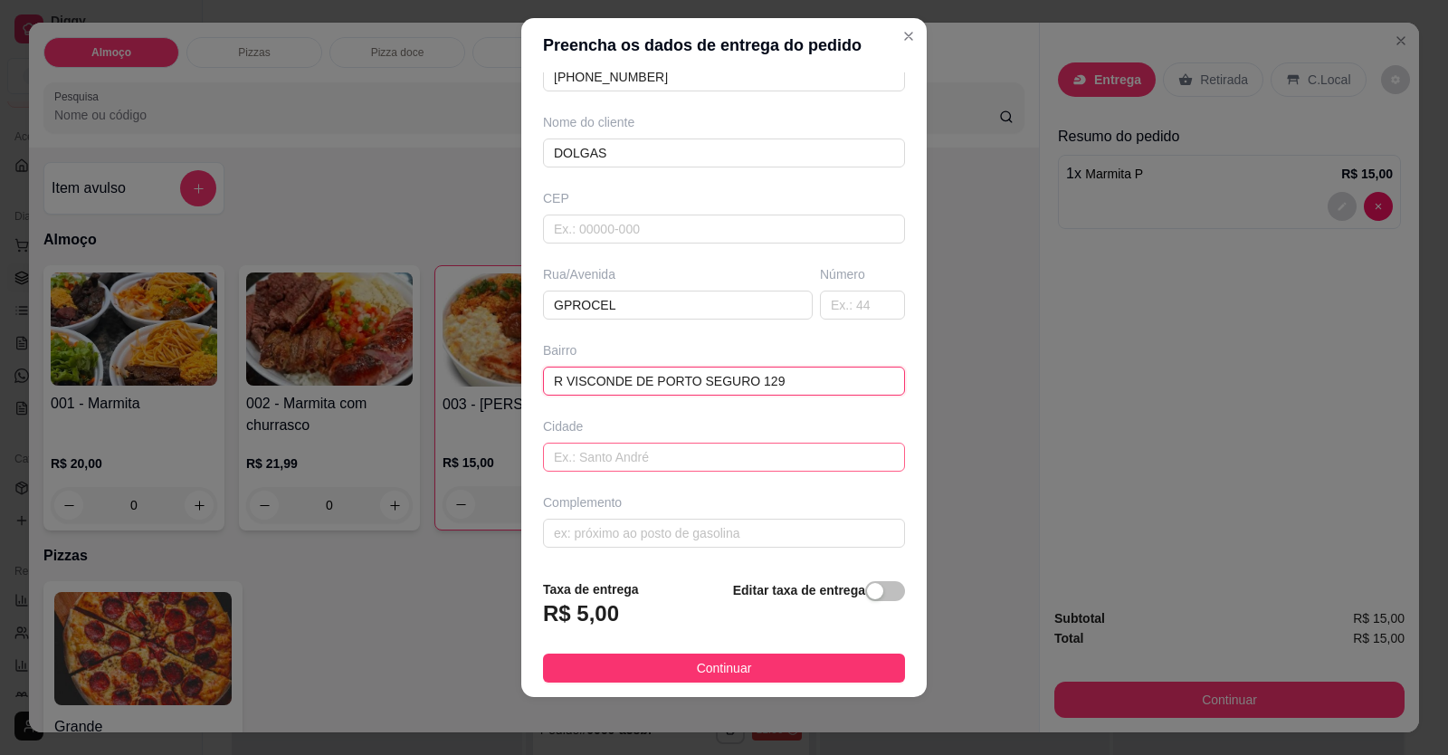
type input "R VISCONDE DE PORTO SEGURO 129"
click at [655, 464] on input "text" at bounding box center [724, 457] width 362 height 29
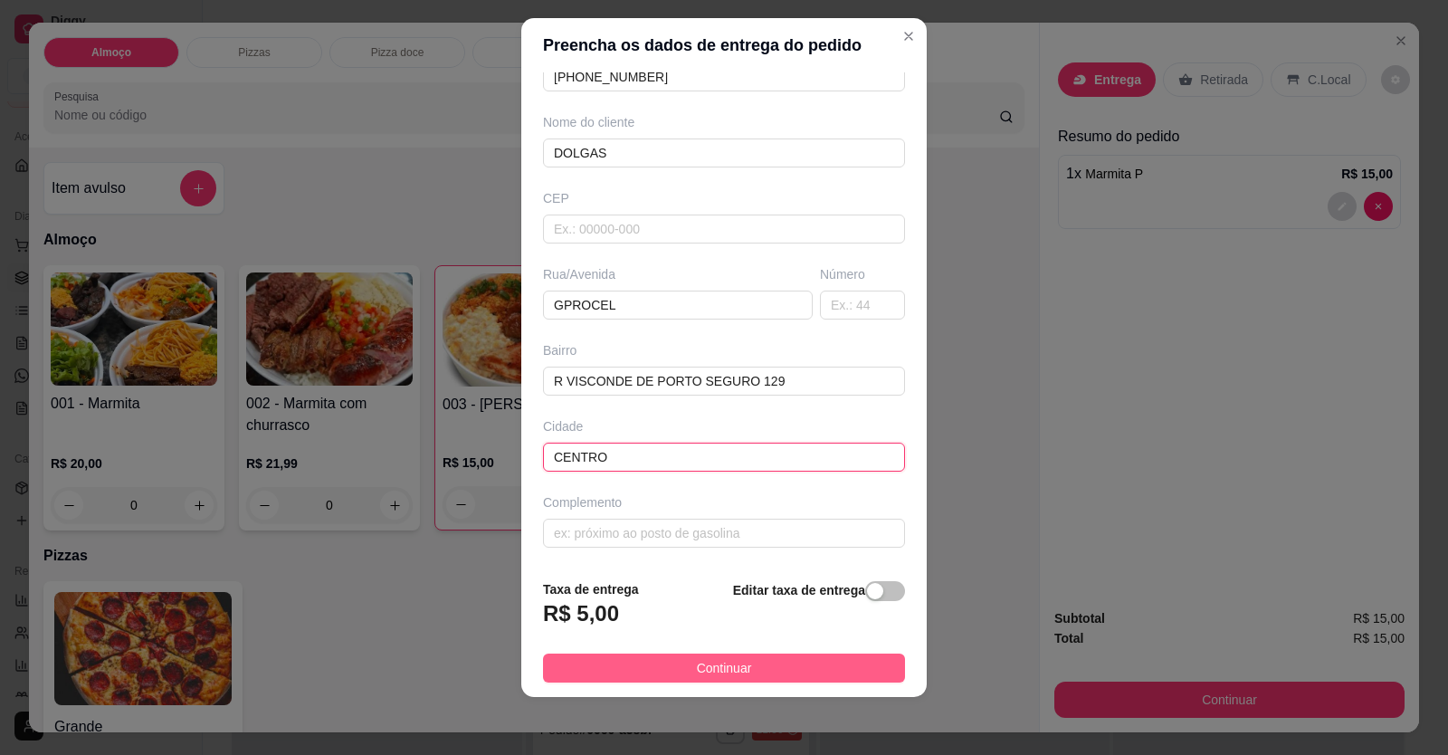
type input "CENTRO"
click at [721, 671] on span "Continuar" at bounding box center [724, 668] width 55 height 20
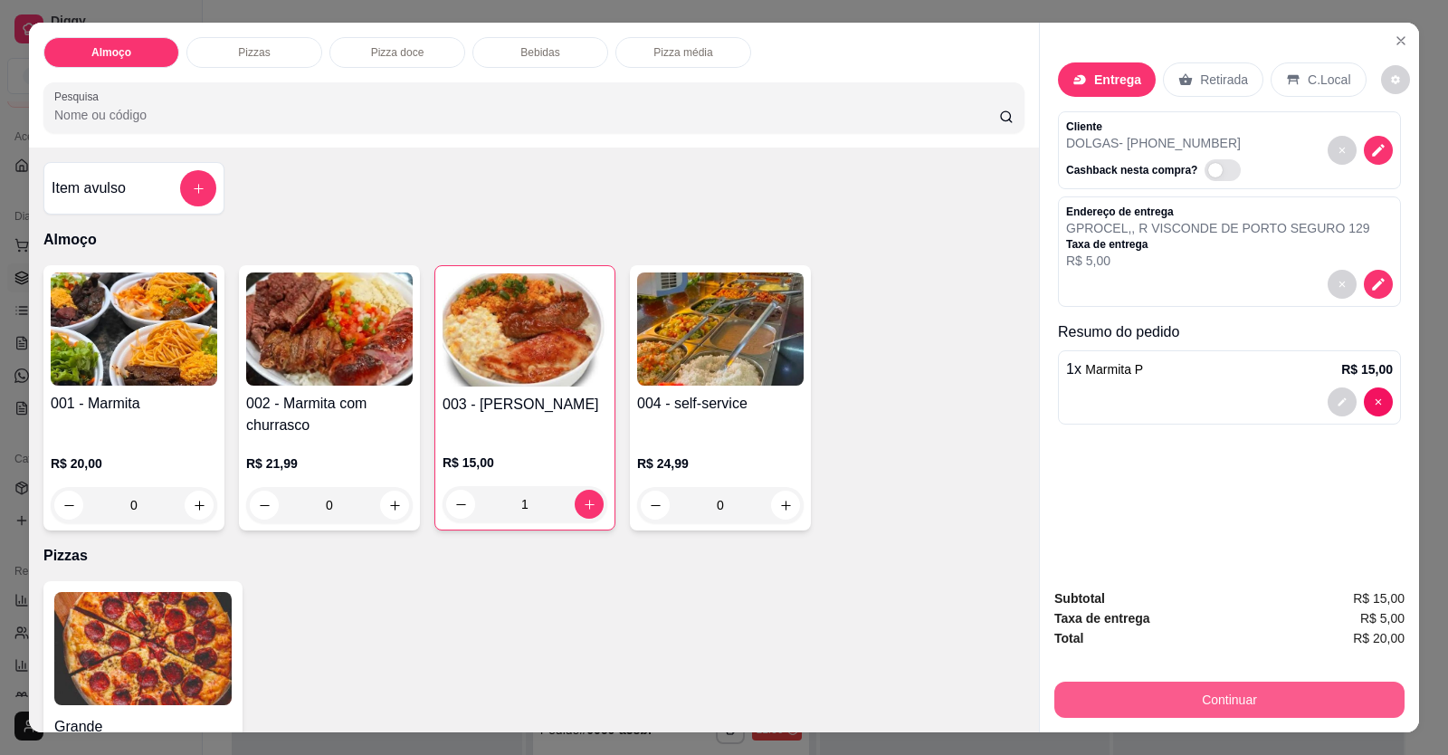
click at [1179, 711] on button "Continuar" at bounding box center [1229, 699] width 350 height 36
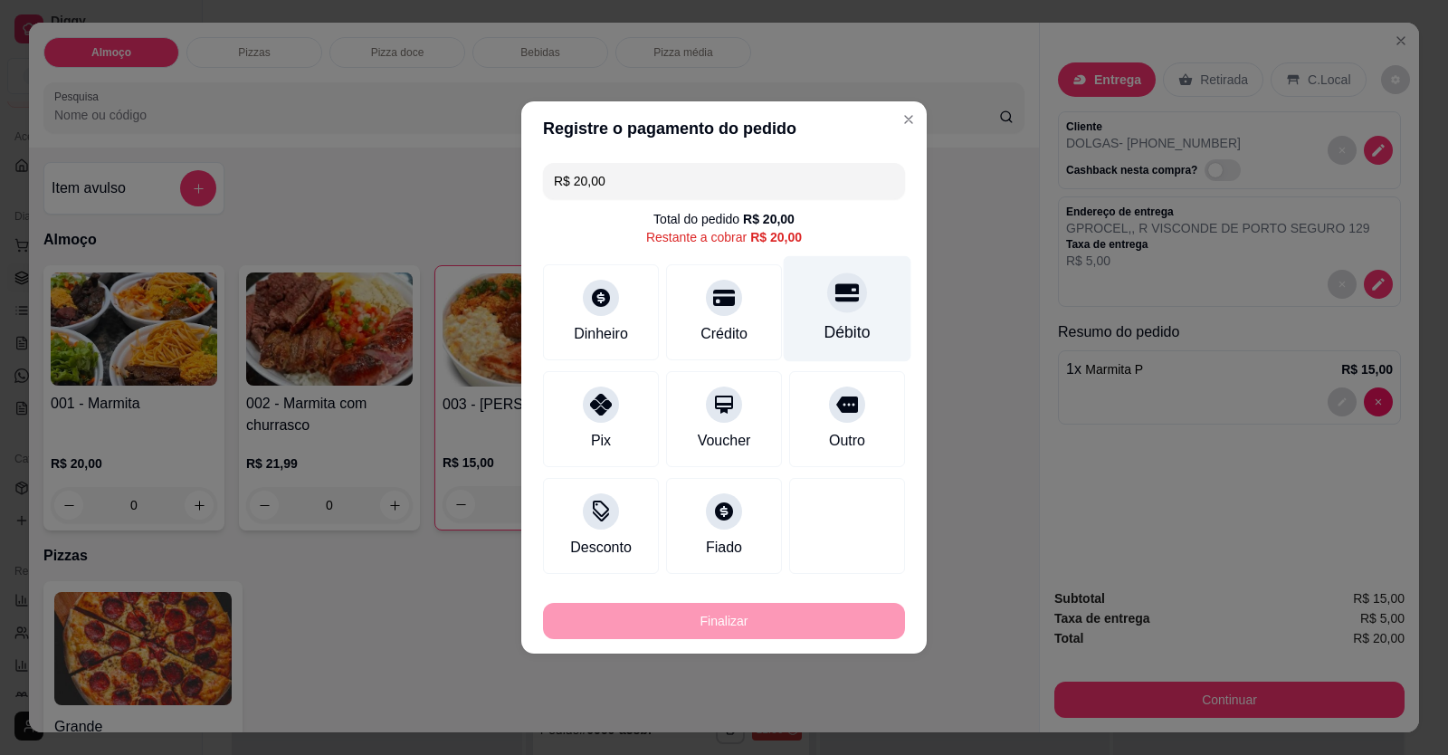
click at [849, 320] on div "Débito" at bounding box center [848, 309] width 128 height 106
type input "R$ 0,00"
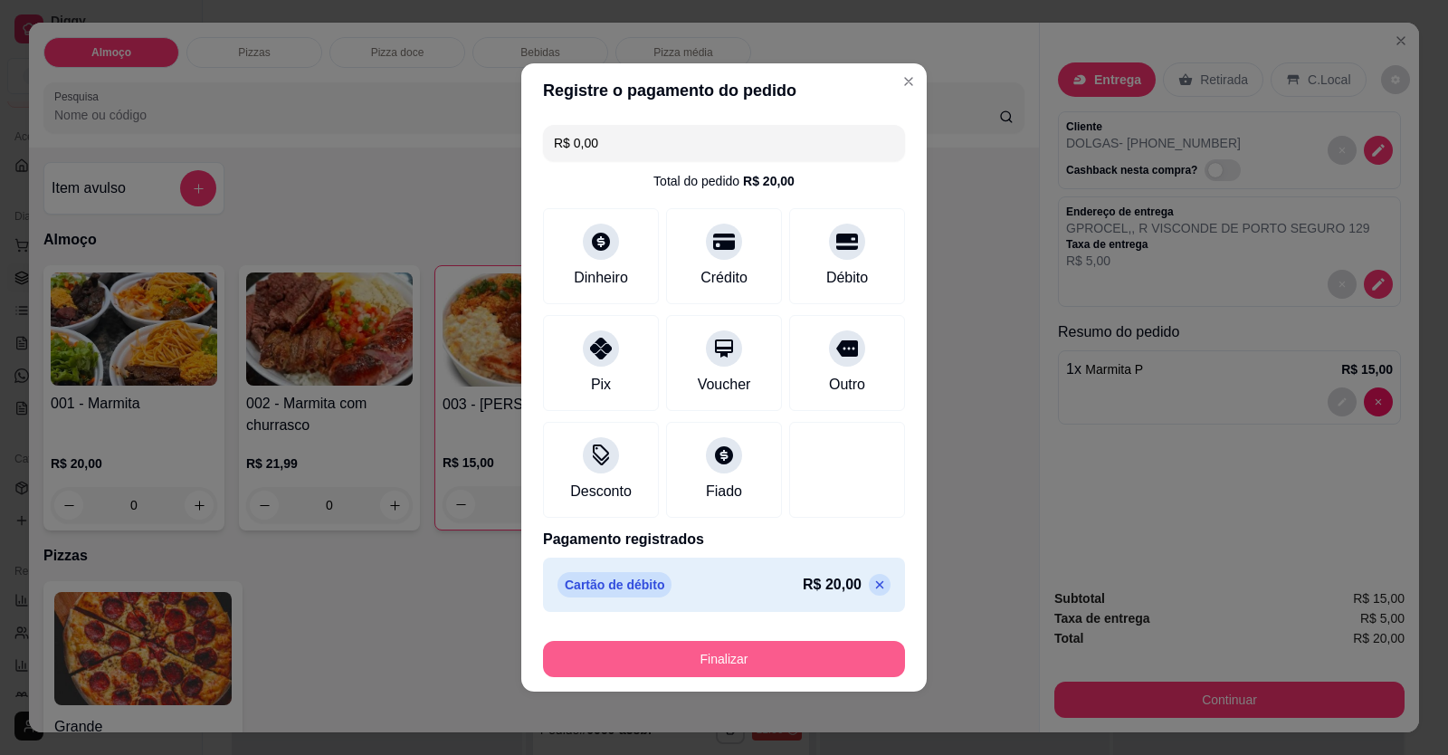
click at [805, 649] on button "Finalizar" at bounding box center [724, 659] width 362 height 36
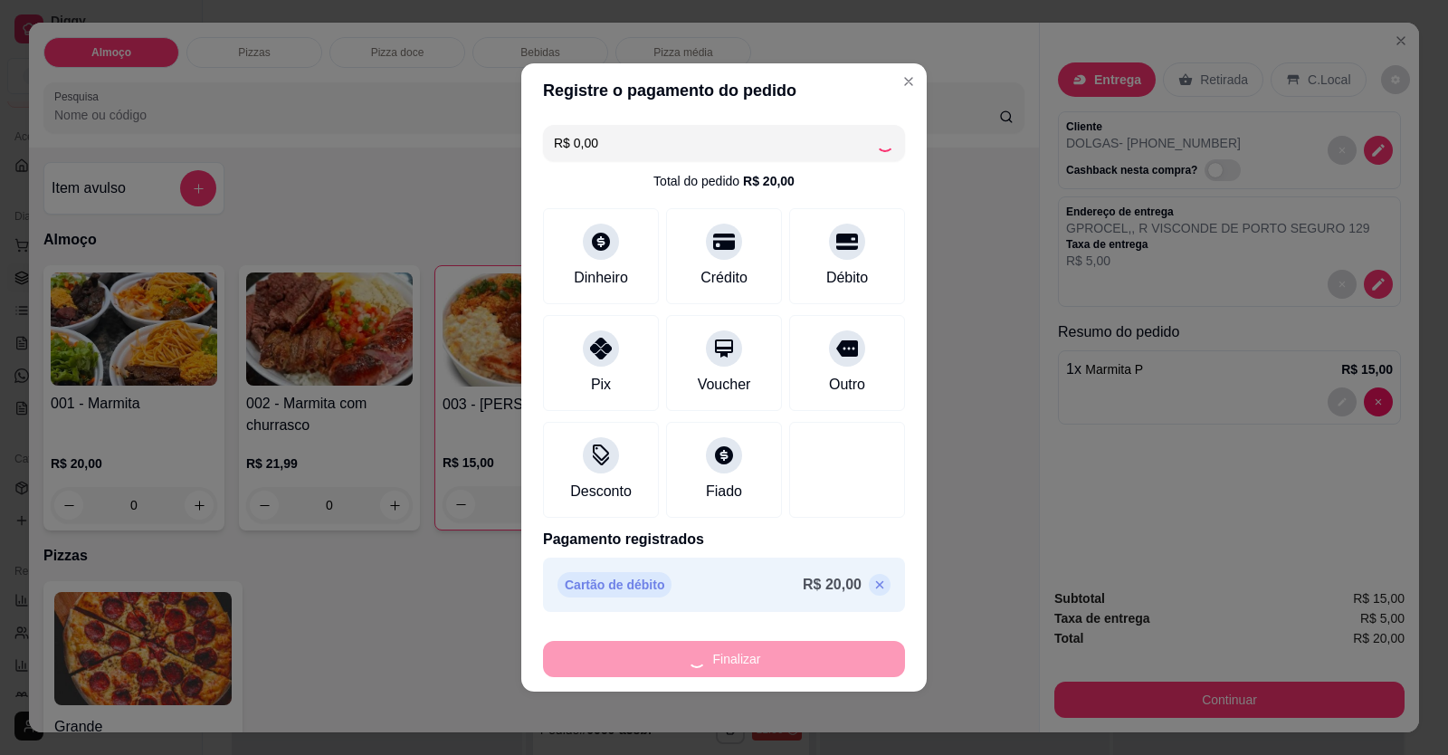
type input "0"
type input "-R$ 20,00"
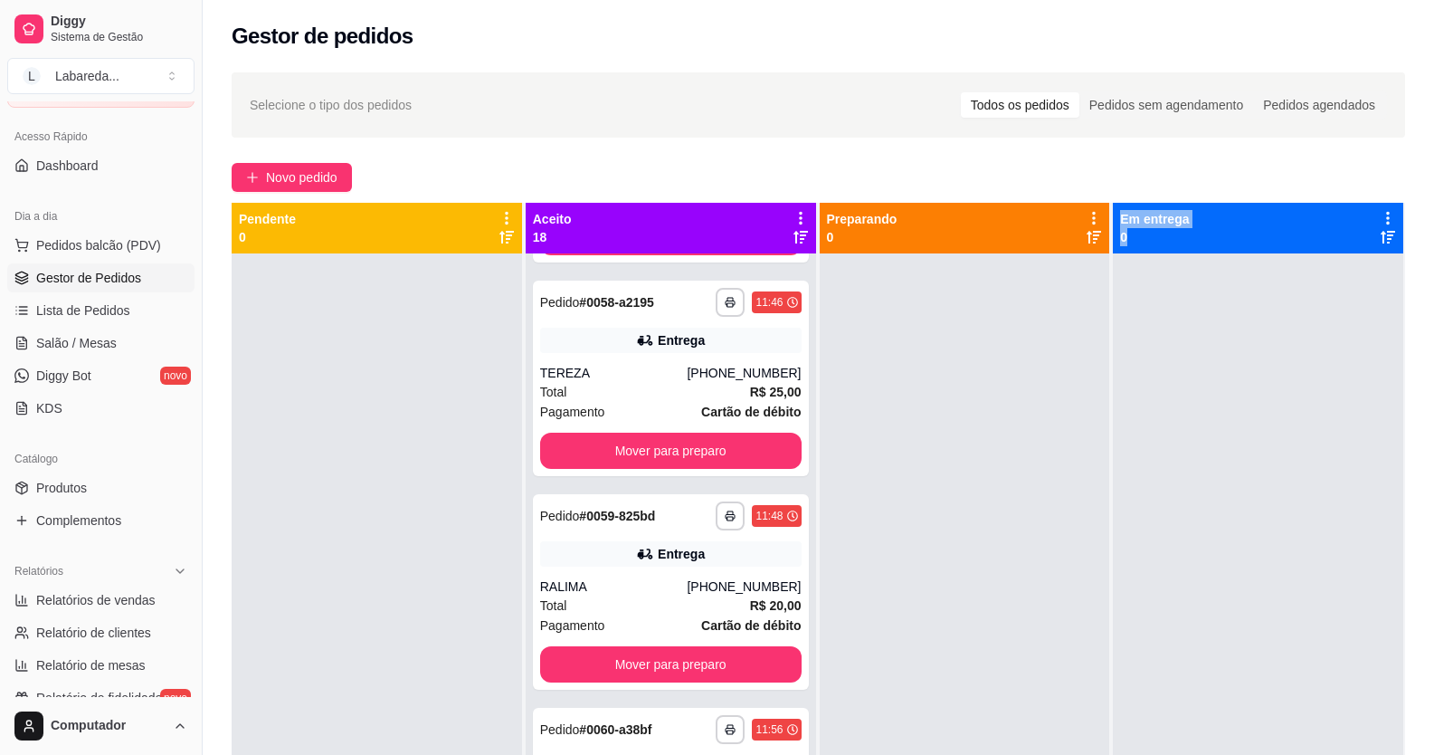
click at [1100, 544] on div "**********" at bounding box center [819, 580] width 1174 height 755
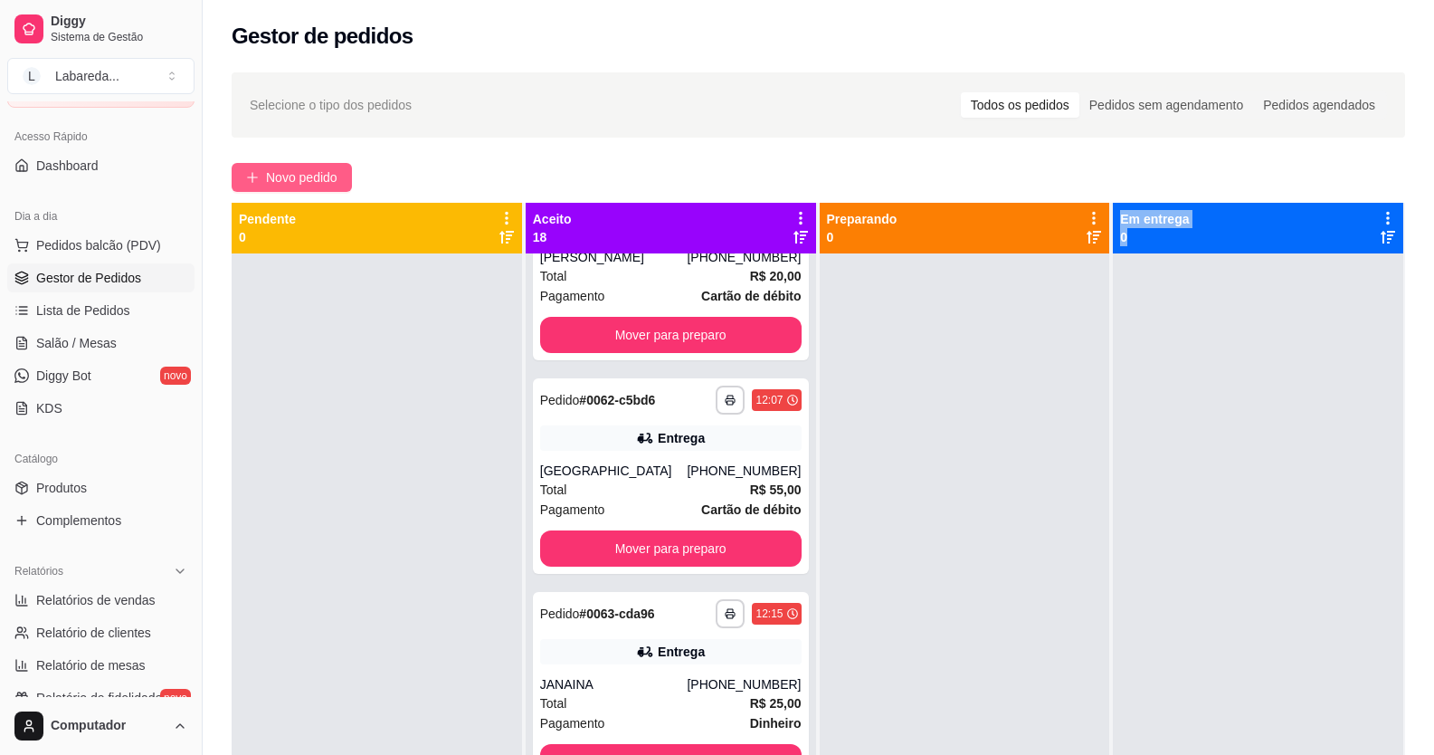
click at [331, 171] on span "Novo pedido" at bounding box center [301, 177] width 71 height 20
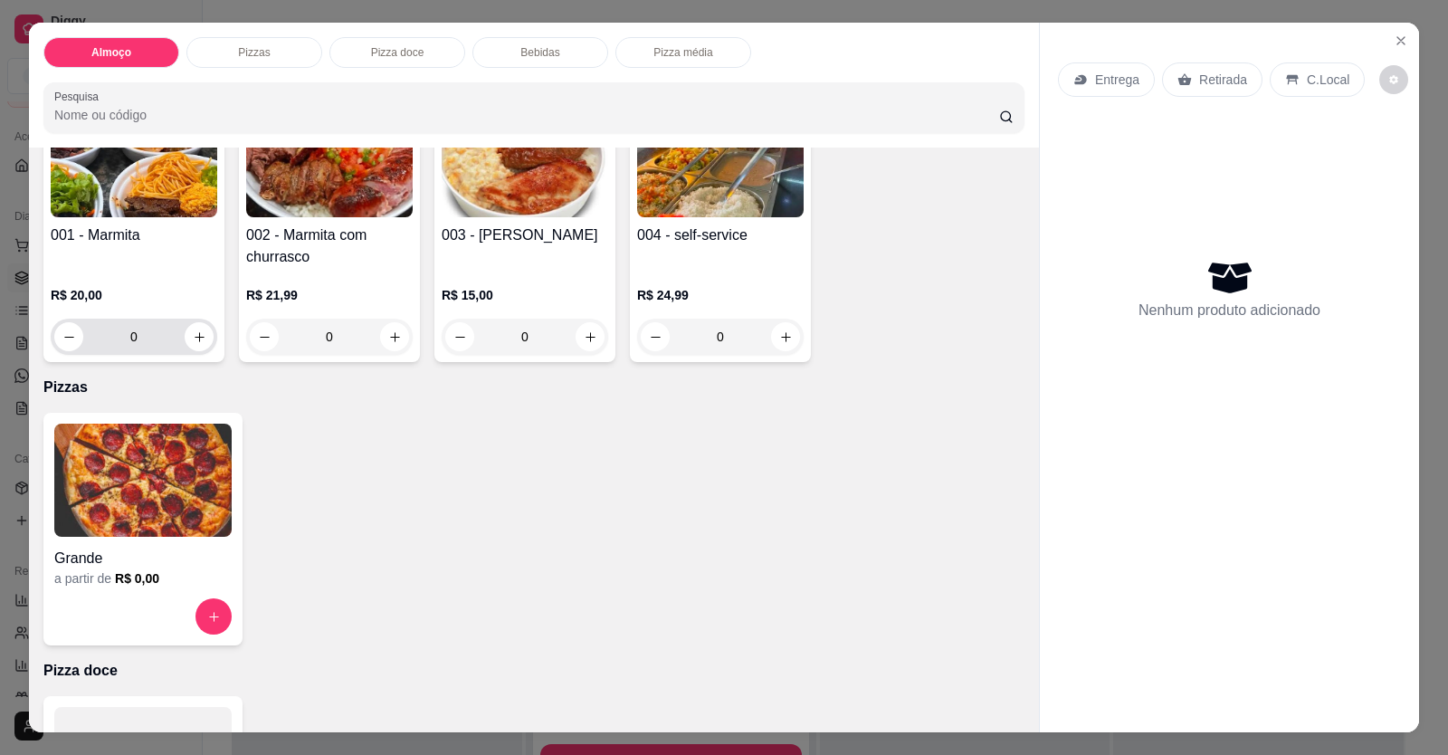
scroll to position [181, 0]
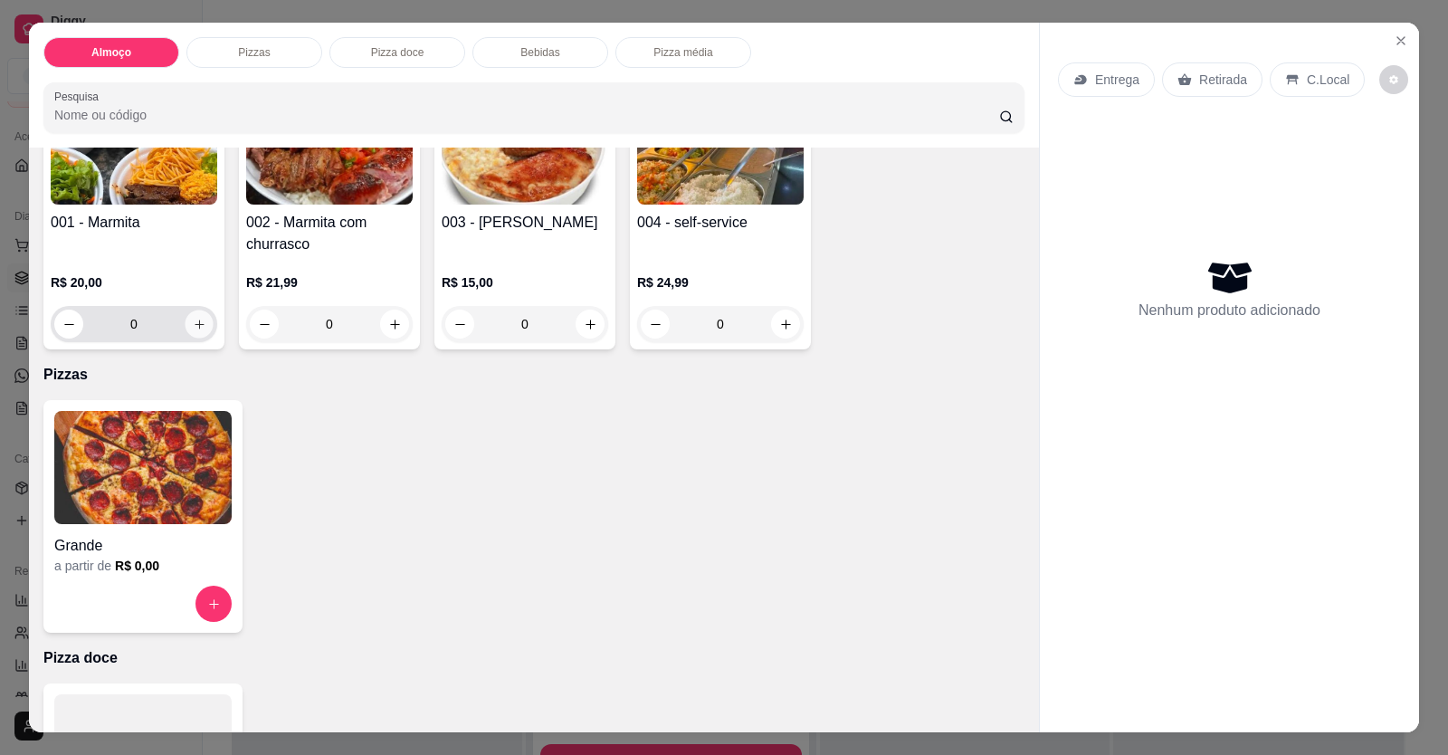
click at [193, 330] on icon "increase-product-quantity" at bounding box center [200, 325] width 14 height 14
type input "1"
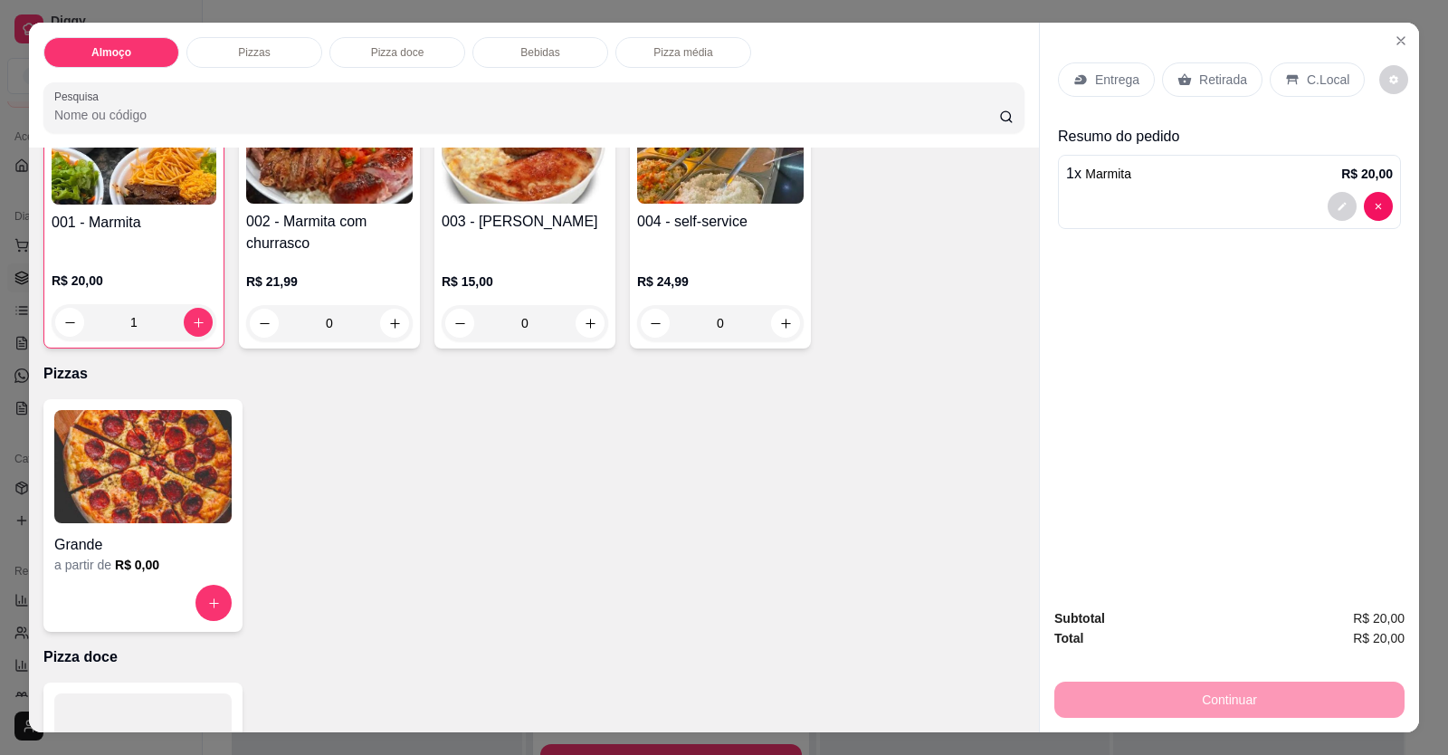
click at [1106, 76] on p "Entrega" at bounding box center [1117, 80] width 44 height 18
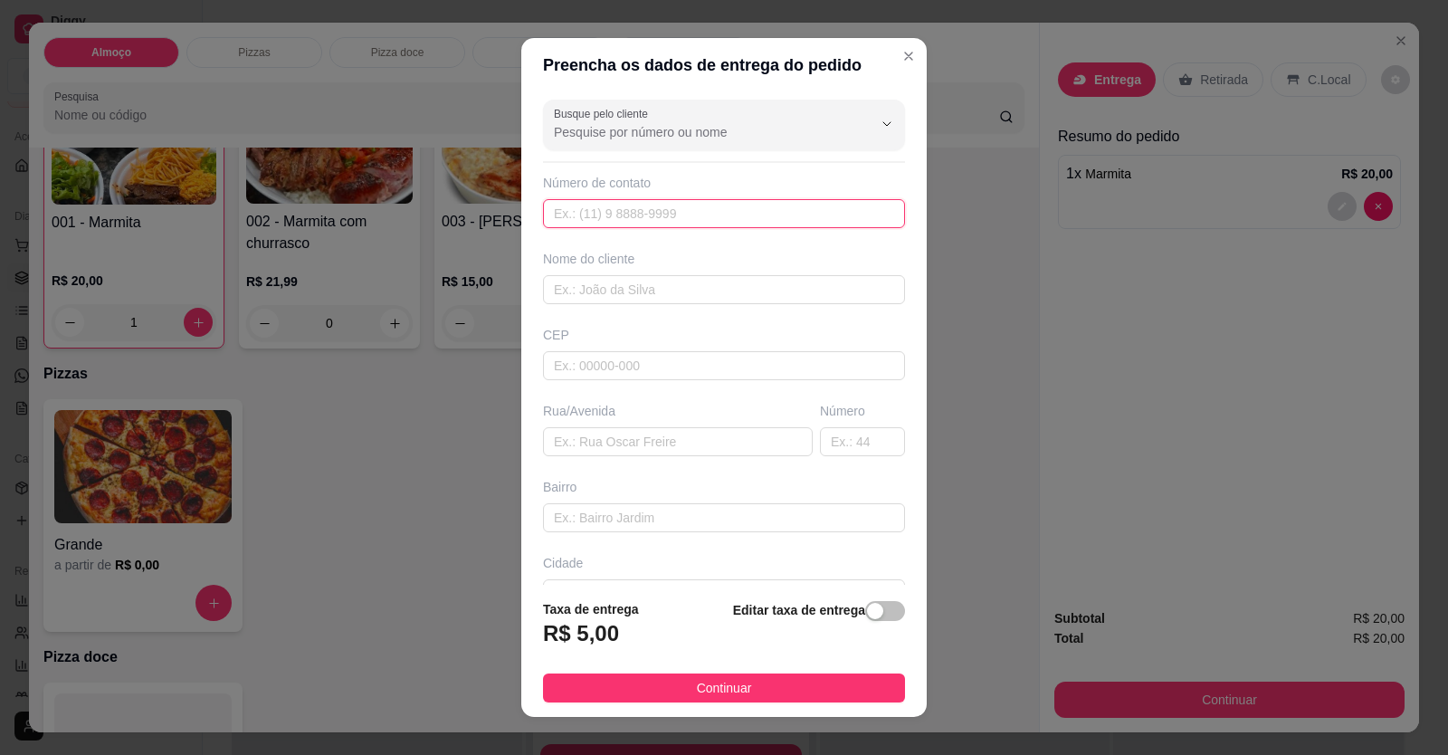
click at [745, 213] on input "text" at bounding box center [724, 213] width 362 height 29
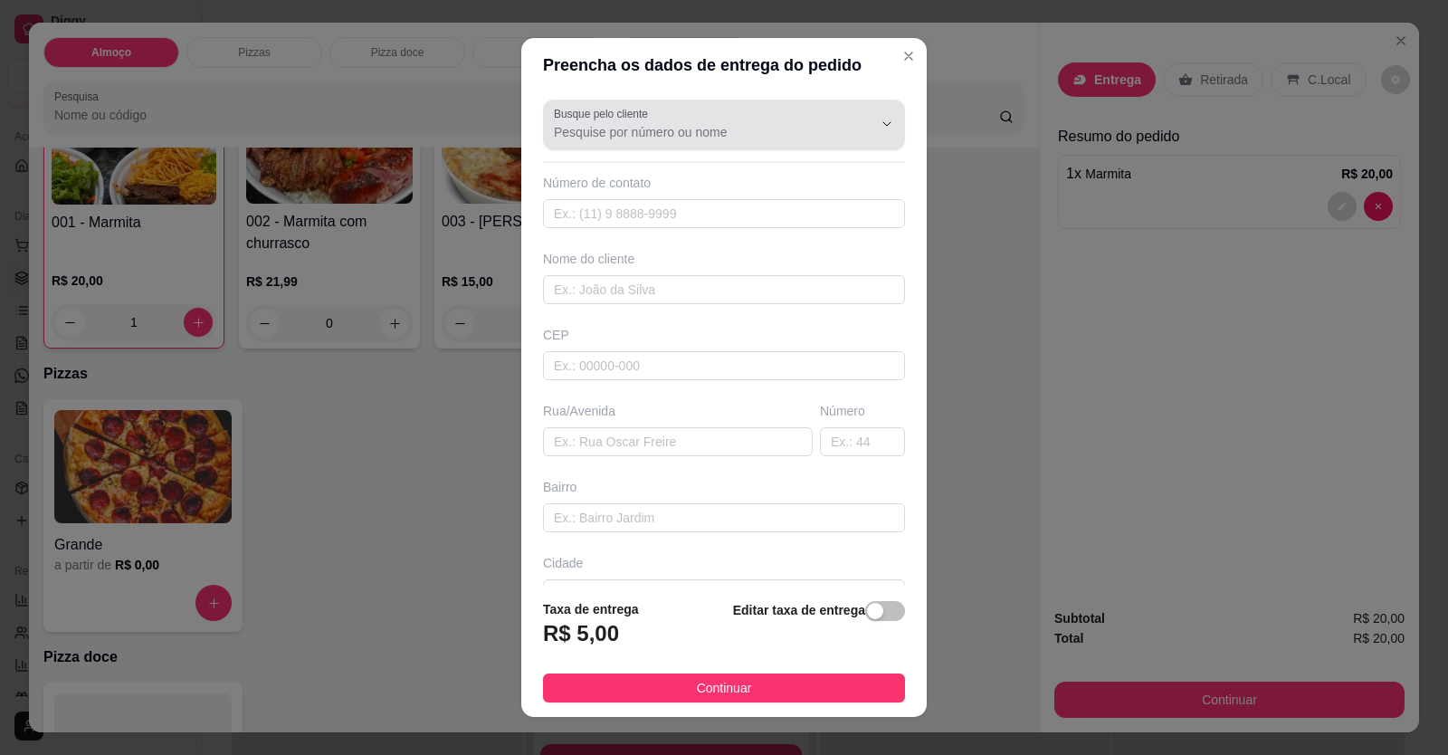
click at [618, 129] on input "Busque pelo cliente" at bounding box center [699, 132] width 290 height 18
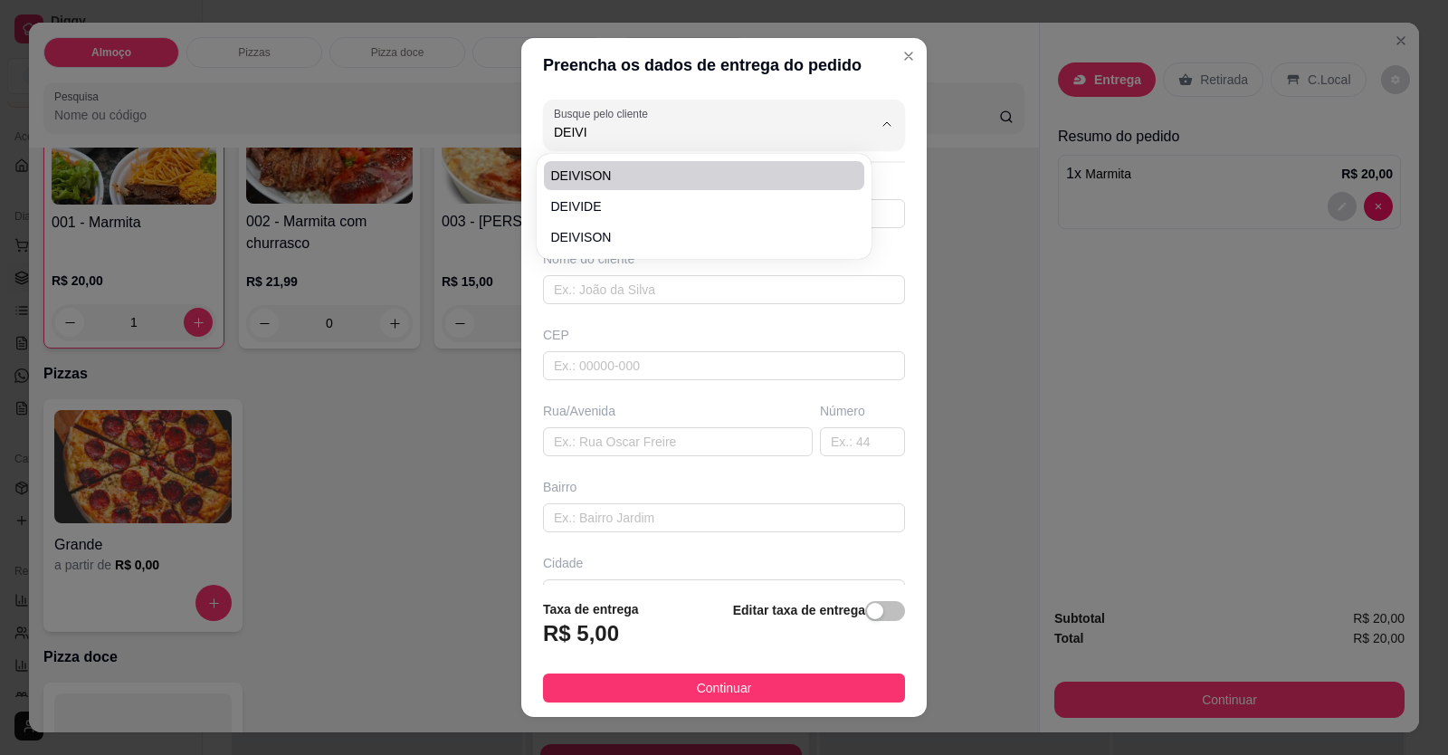
click at [608, 176] on span "DEIVISON" at bounding box center [695, 176] width 288 height 18
type input "DEIVISON"
type input "61996877206"
type input "DEIVISON"
type input "AV LAGOA FEIA"
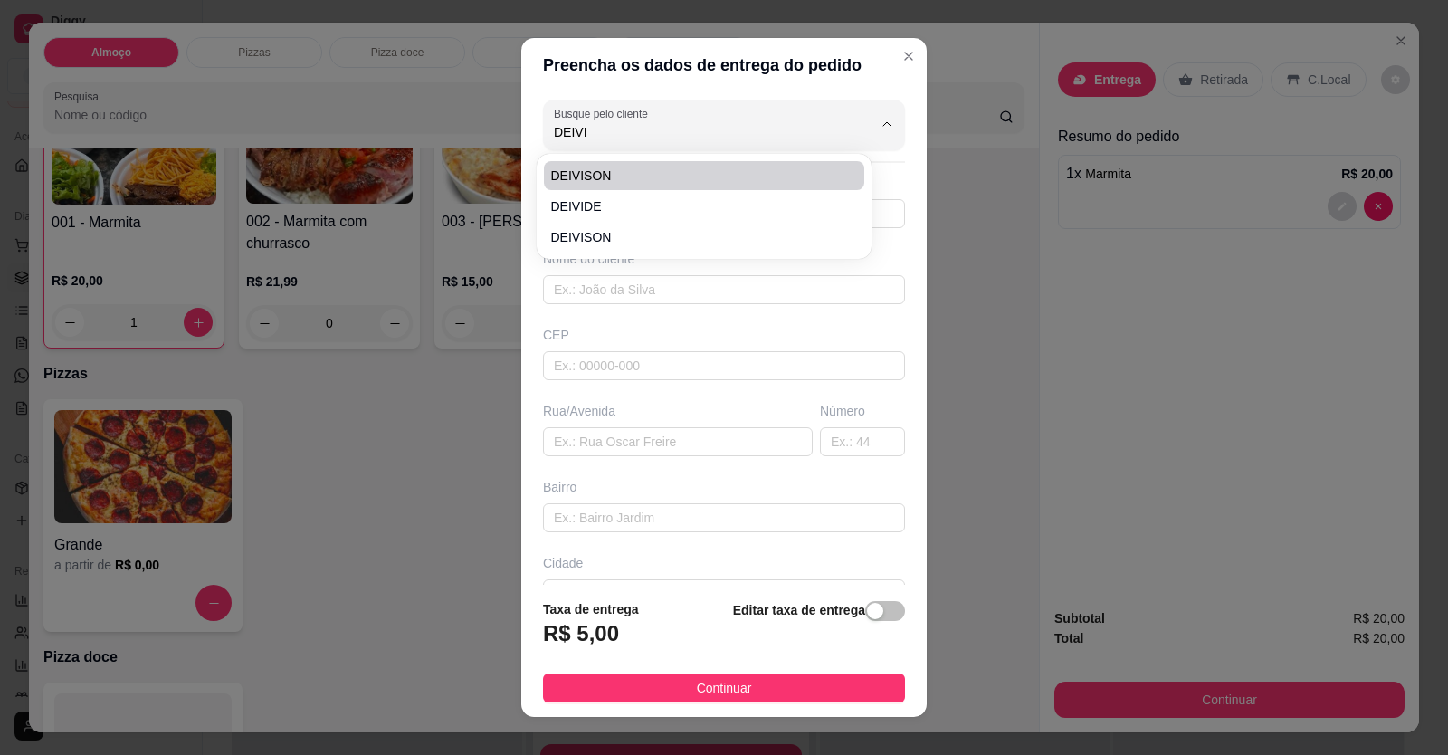
type input "FORTE AR"
type input "AO LADO DA GARRRA"
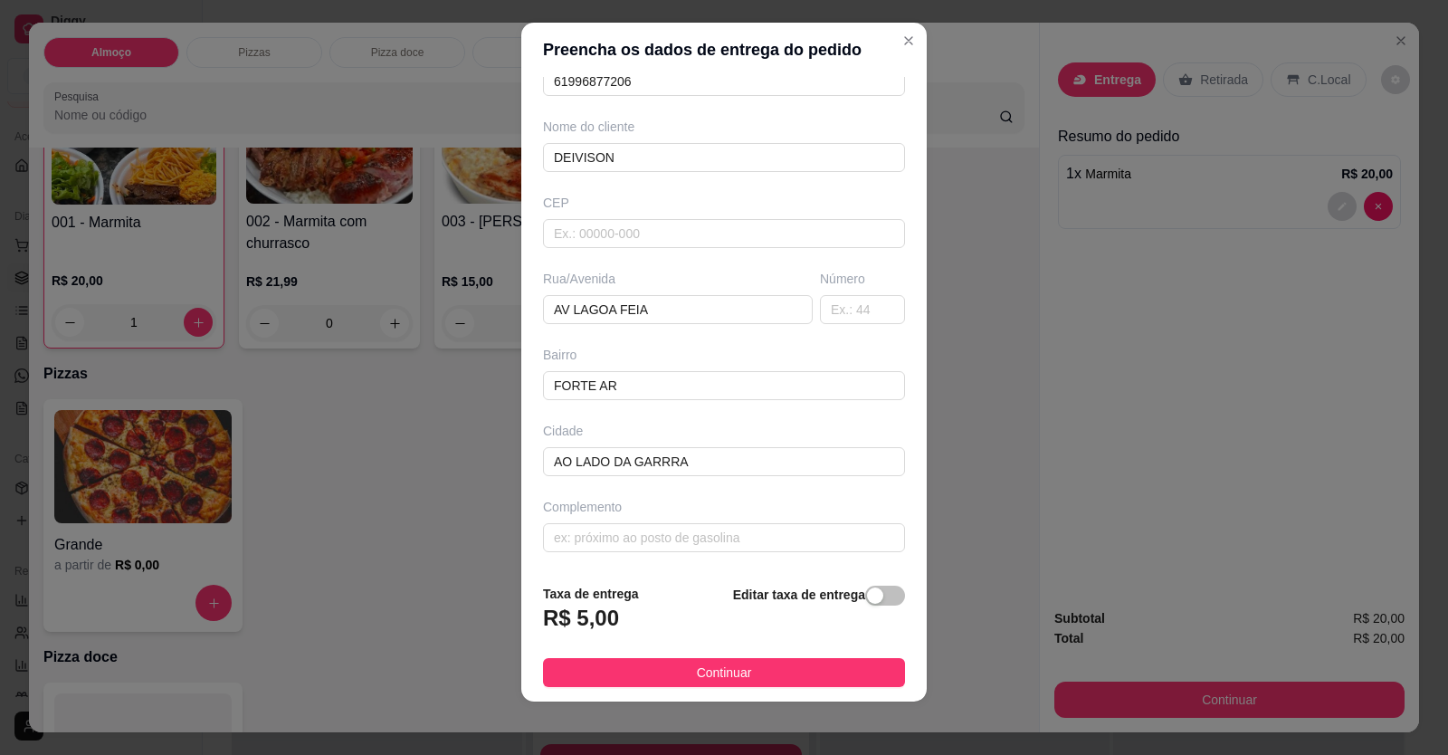
scroll to position [20, 0]
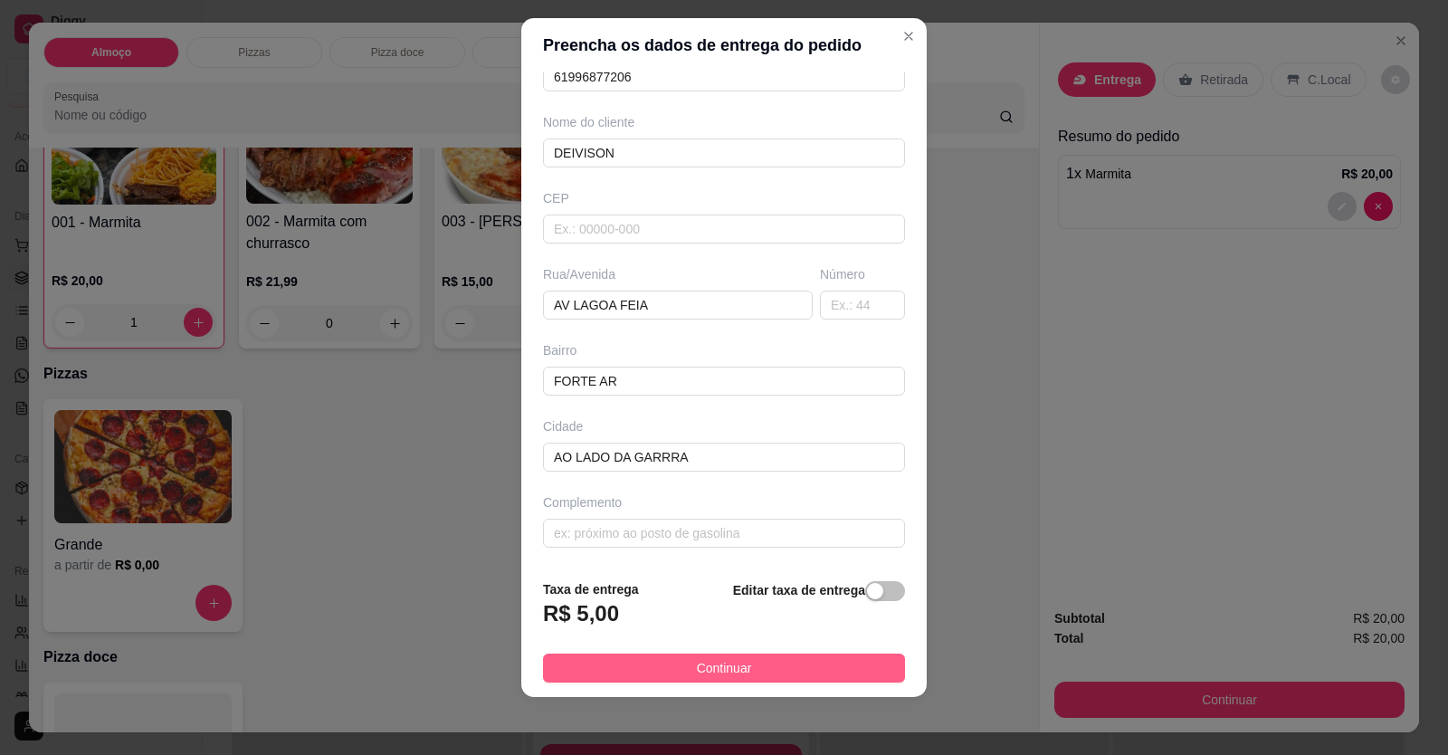
type input "DEIVISON"
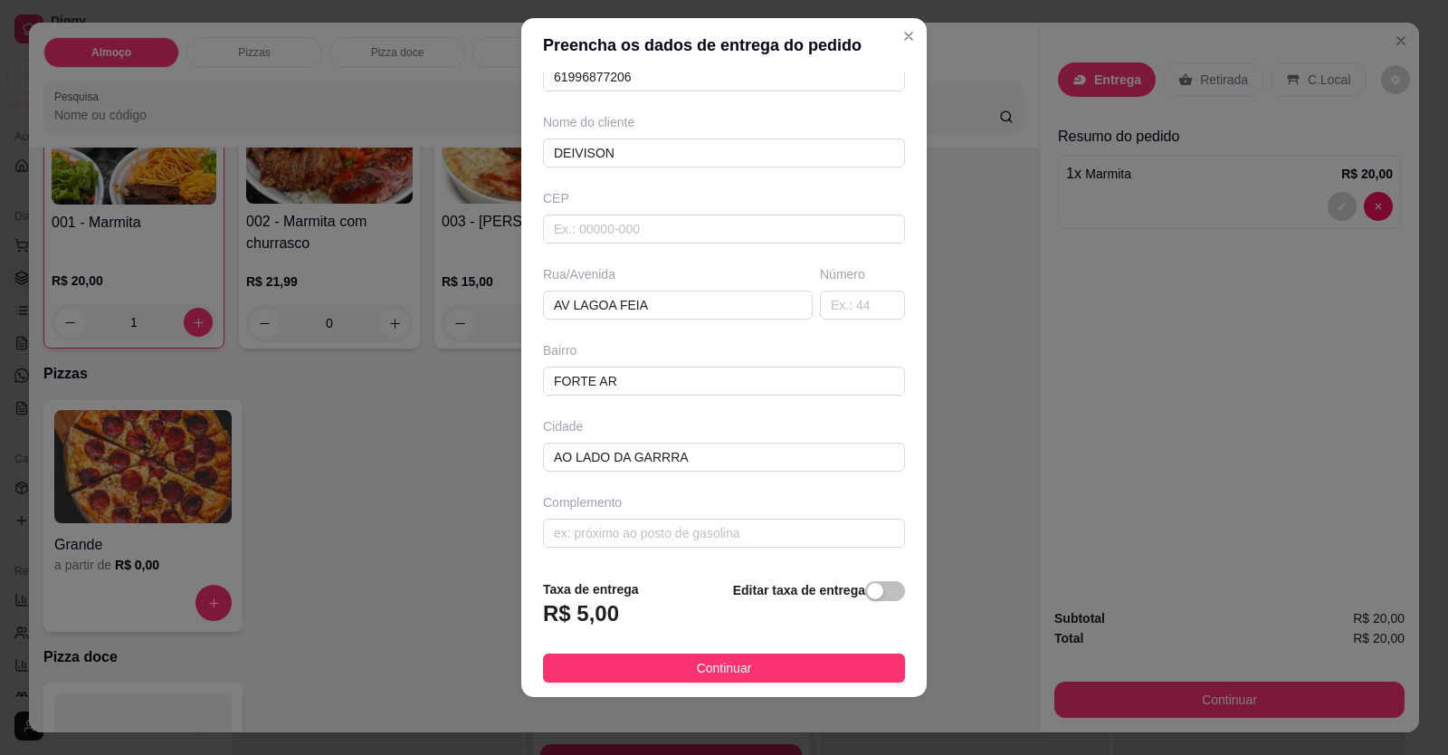
drag, startPoint x: 661, startPoint y: 680, endPoint x: 683, endPoint y: 681, distance: 22.7
click at [662, 679] on button "Continuar" at bounding box center [724, 667] width 362 height 29
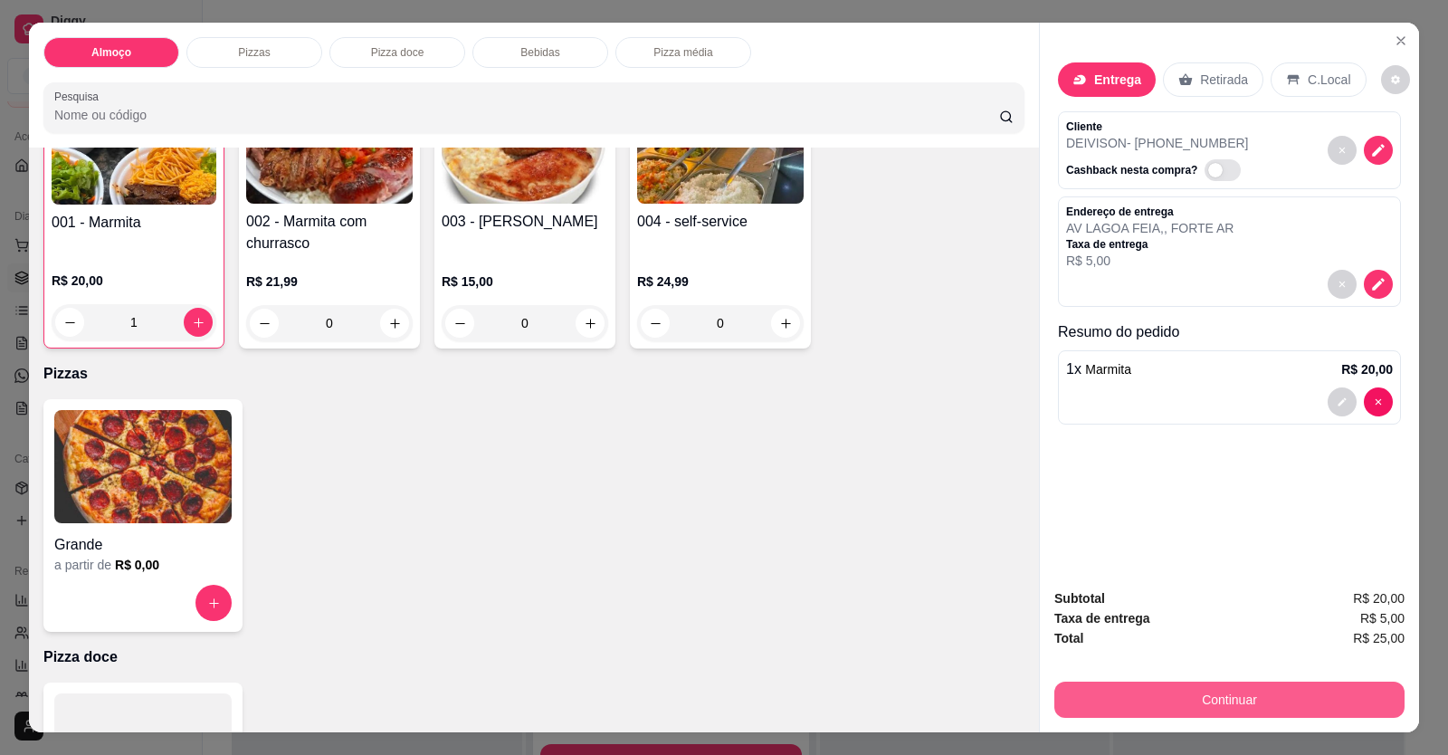
click at [1089, 693] on button "Continuar" at bounding box center [1229, 699] width 350 height 36
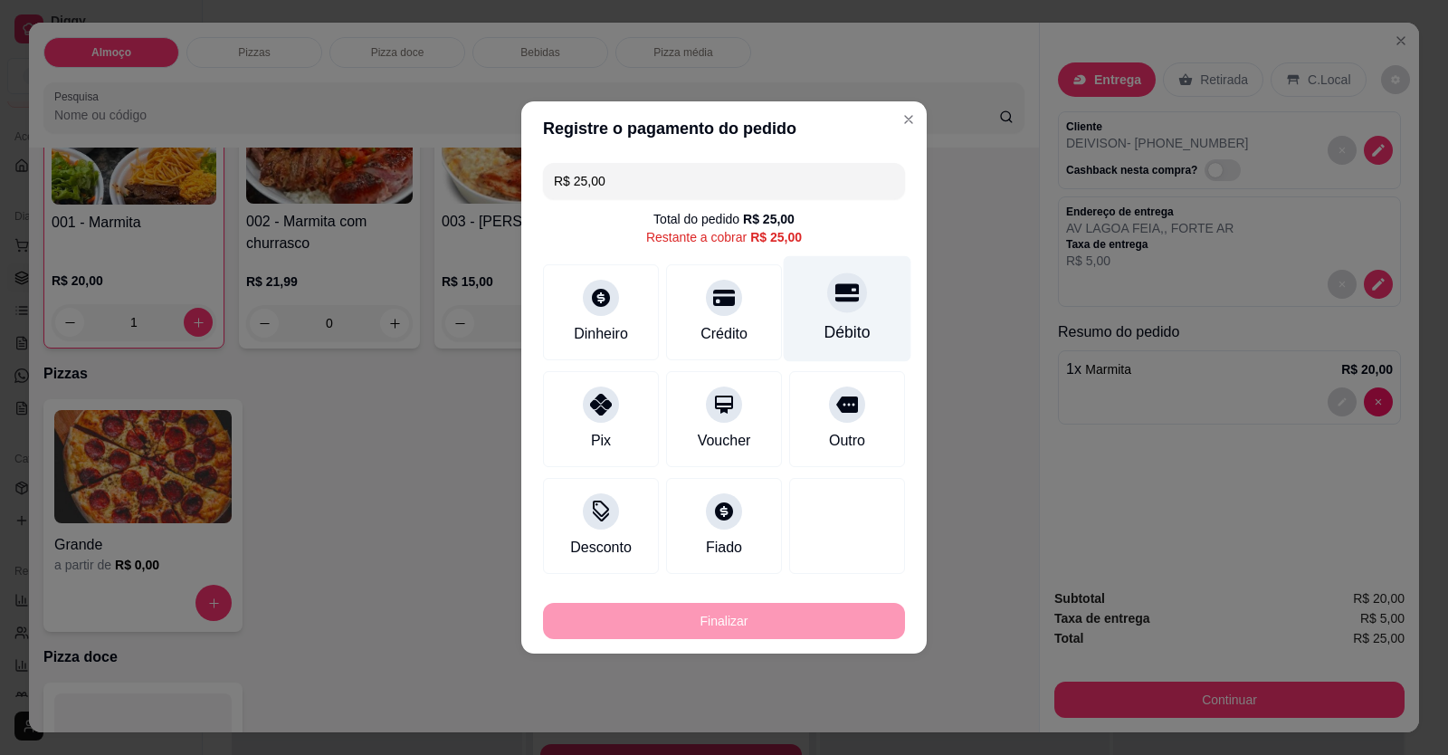
click at [833, 320] on div "Débito" at bounding box center [848, 309] width 128 height 106
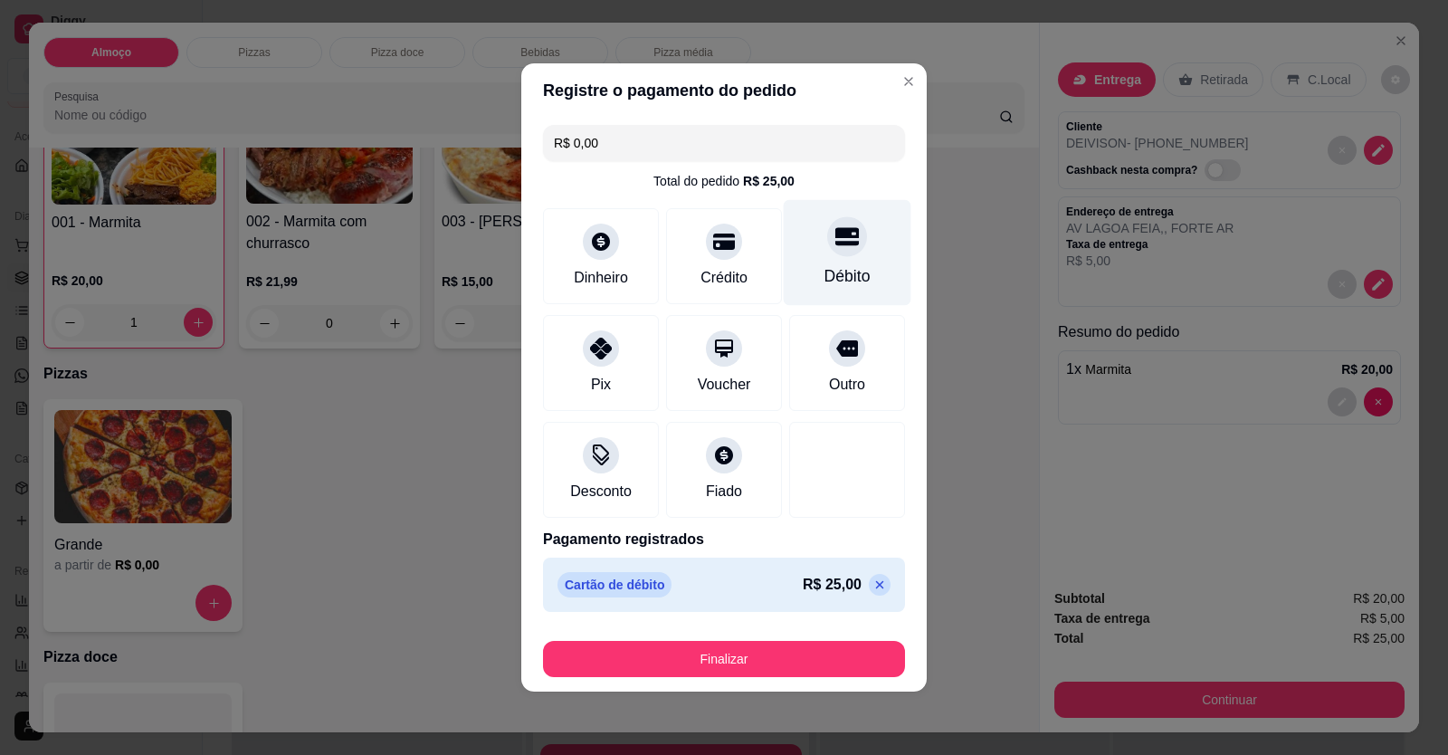
type input "R$ 0,00"
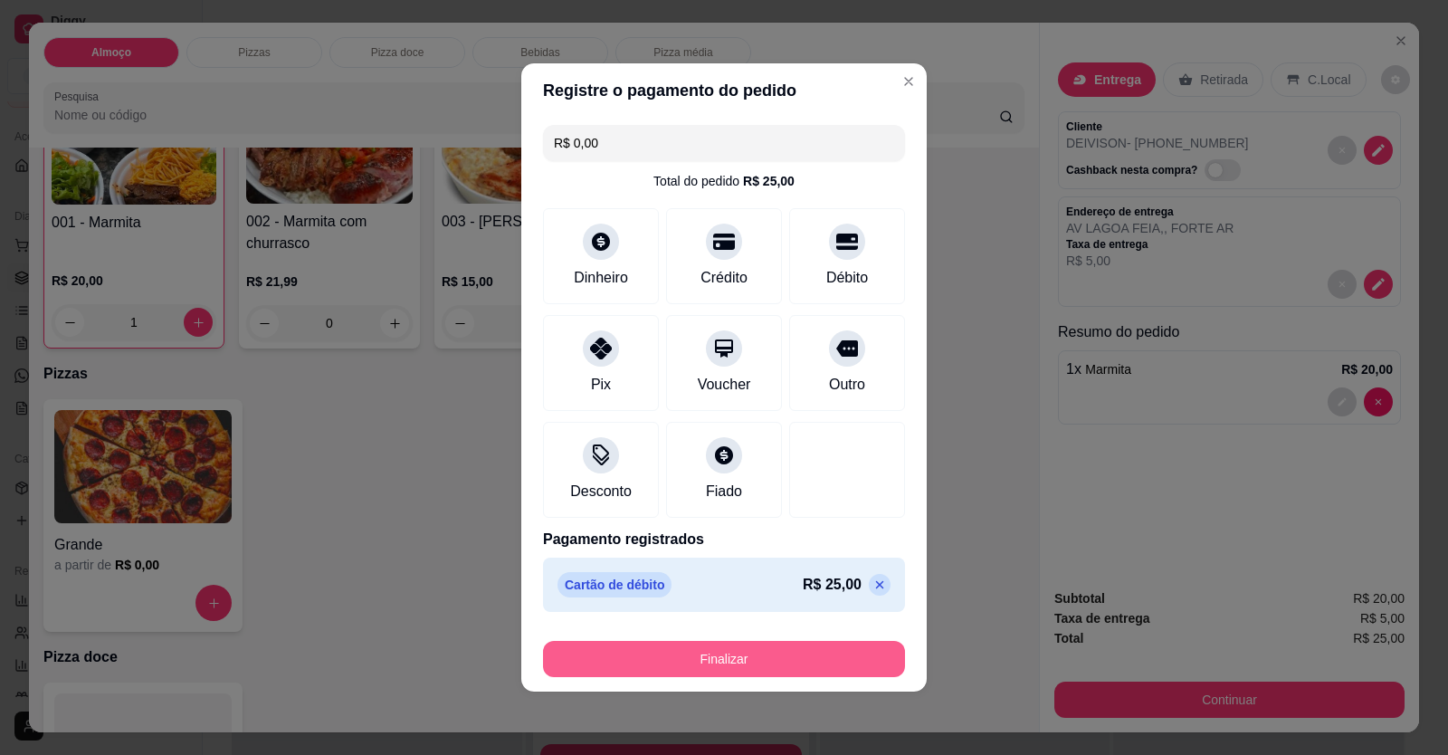
click at [780, 653] on button "Finalizar" at bounding box center [724, 659] width 362 height 36
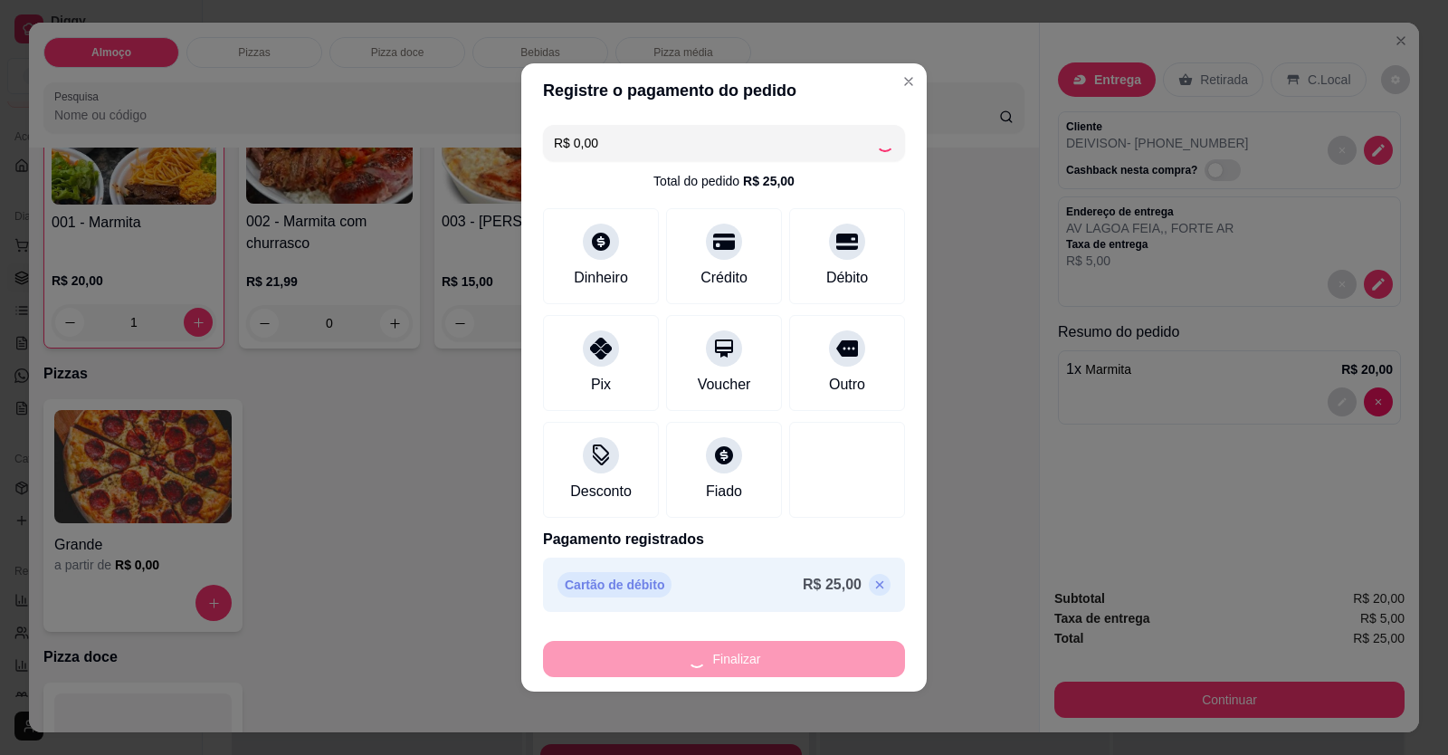
type input "0"
type input "-R$ 25,00"
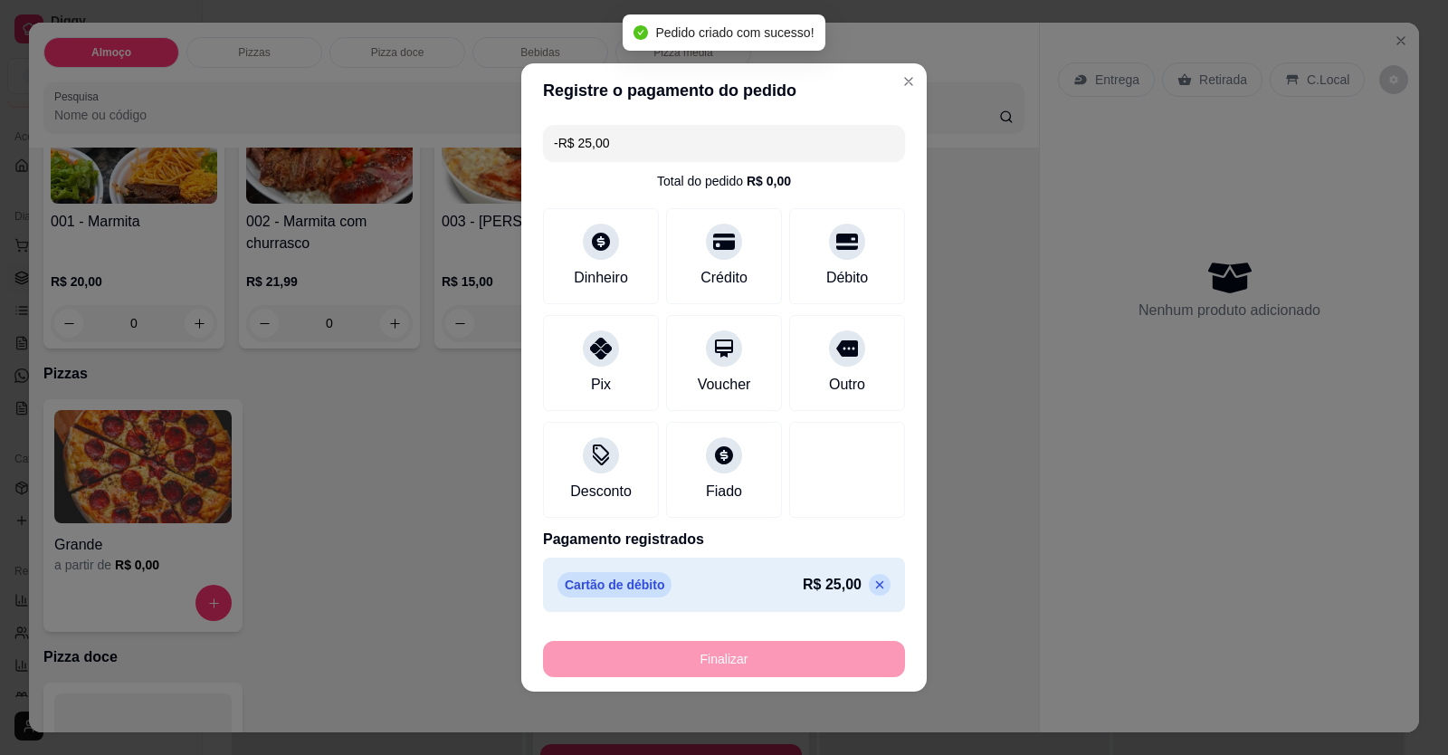
scroll to position [181, 0]
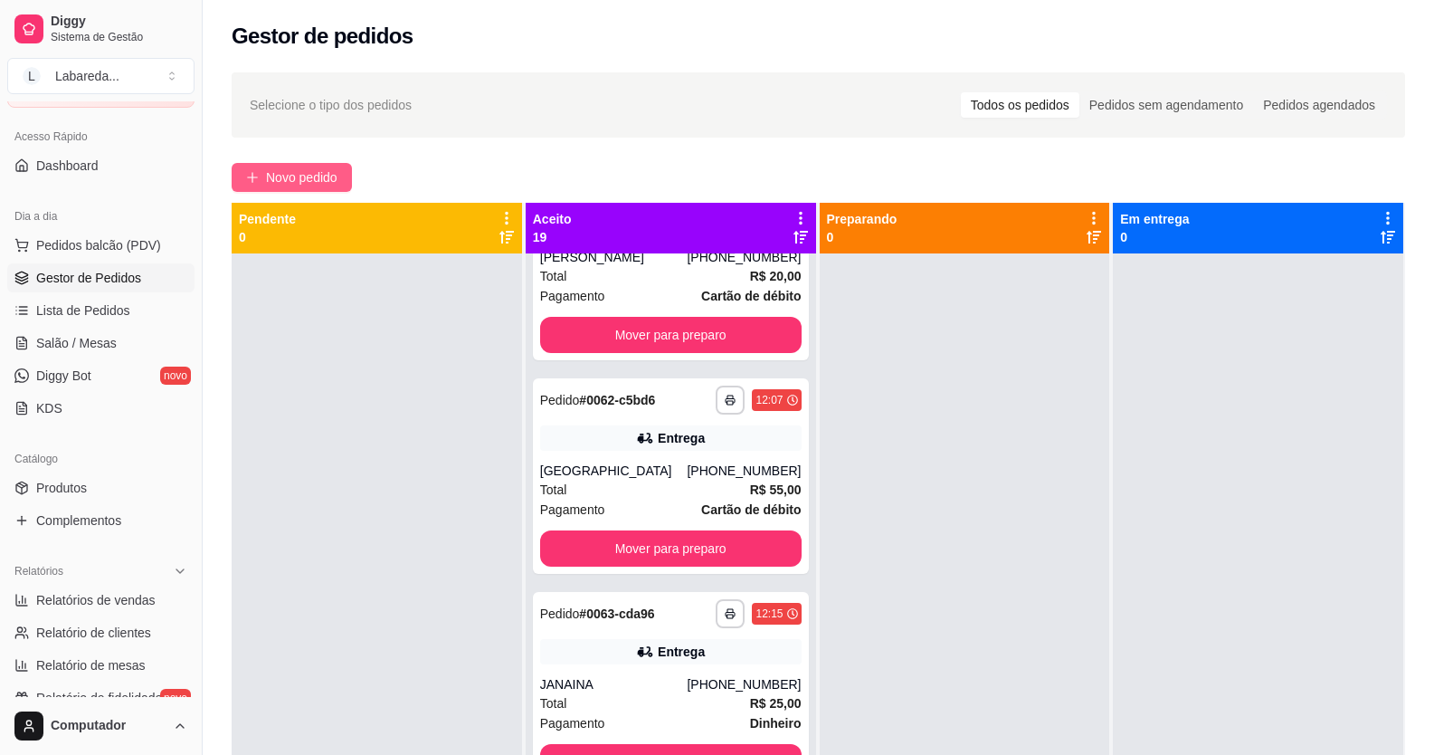
click at [322, 181] on span "Novo pedido" at bounding box center [301, 177] width 71 height 20
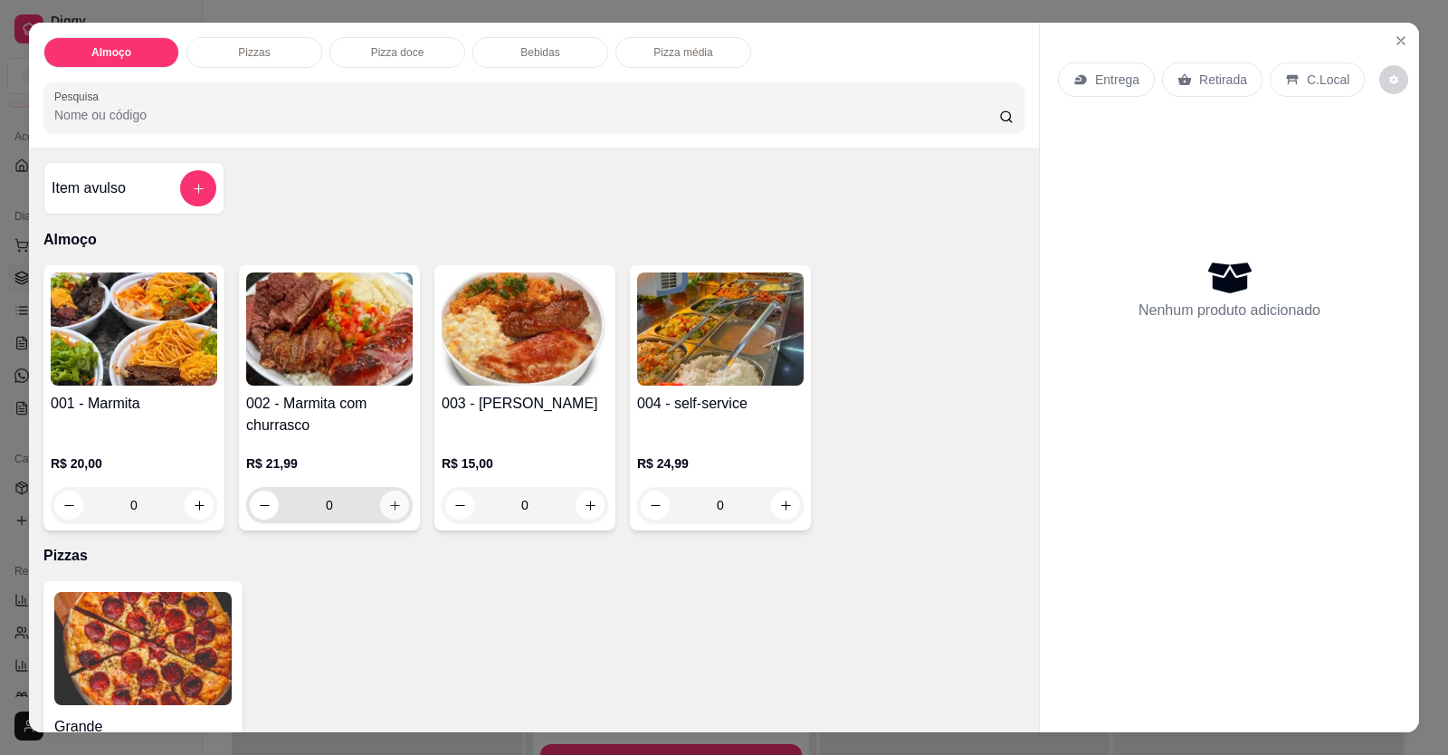
click at [400, 509] on button "increase-product-quantity" at bounding box center [394, 505] width 29 height 29
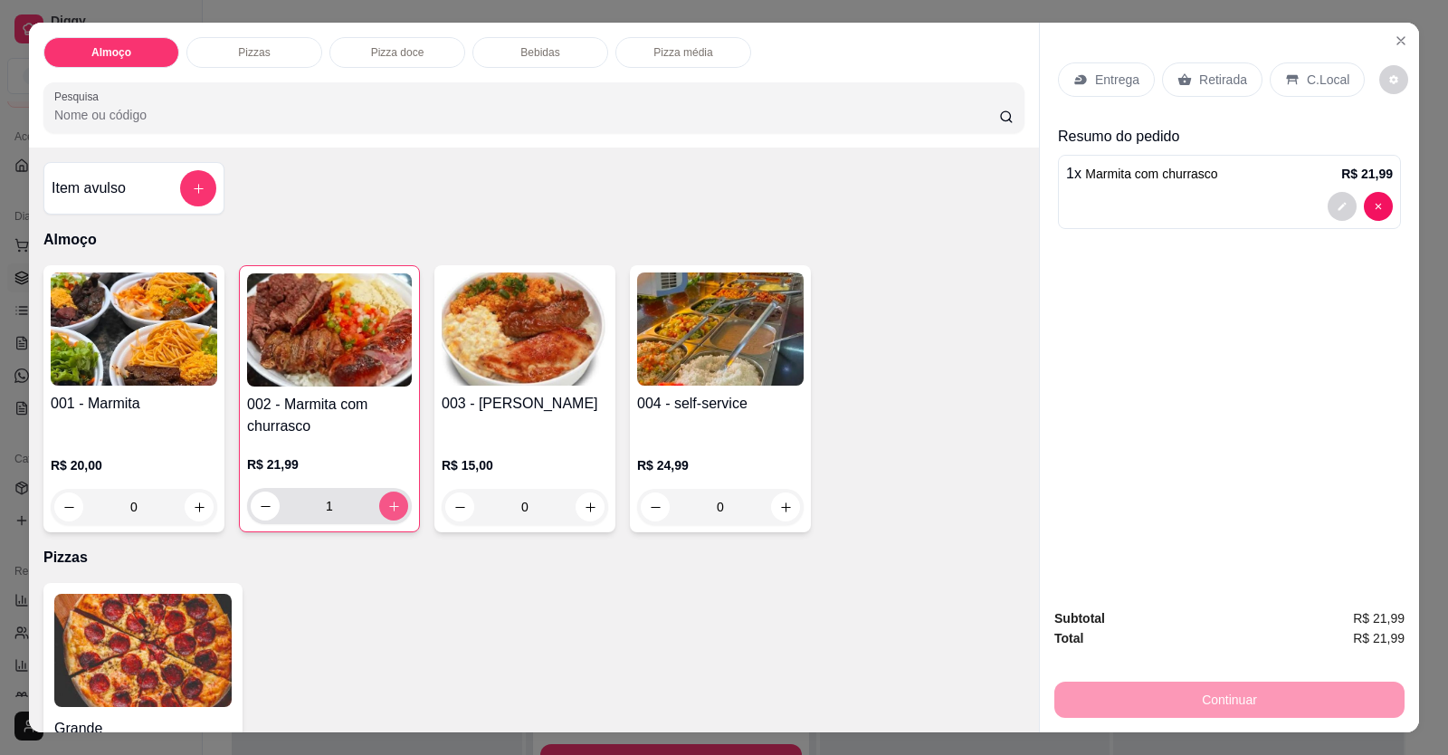
click at [396, 510] on button "increase-product-quantity" at bounding box center [393, 505] width 29 height 29
type input "3"
click at [1119, 86] on p "Entrega" at bounding box center [1117, 80] width 44 height 18
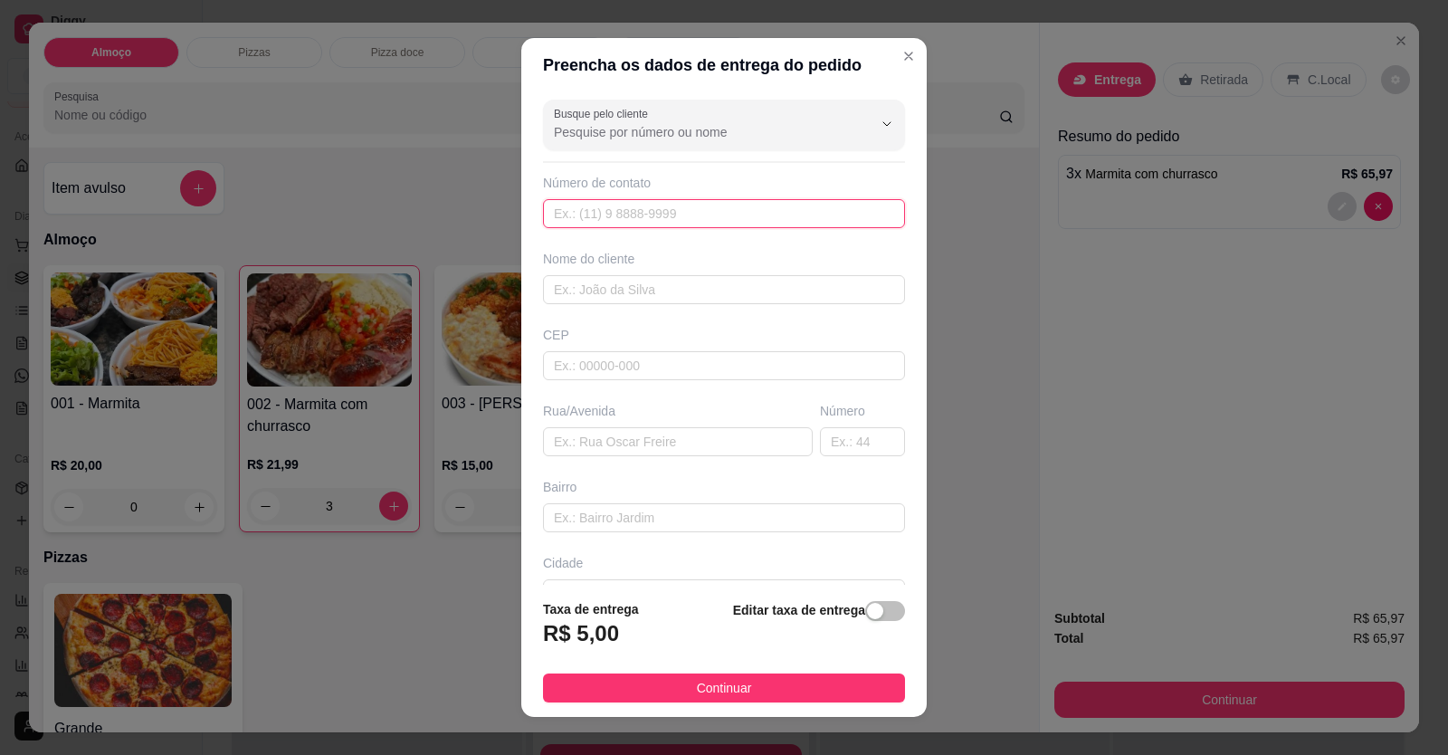
click at [663, 223] on input "text" at bounding box center [724, 213] width 362 height 29
click at [662, 128] on input "Busque pelo cliente" at bounding box center [699, 132] width 290 height 18
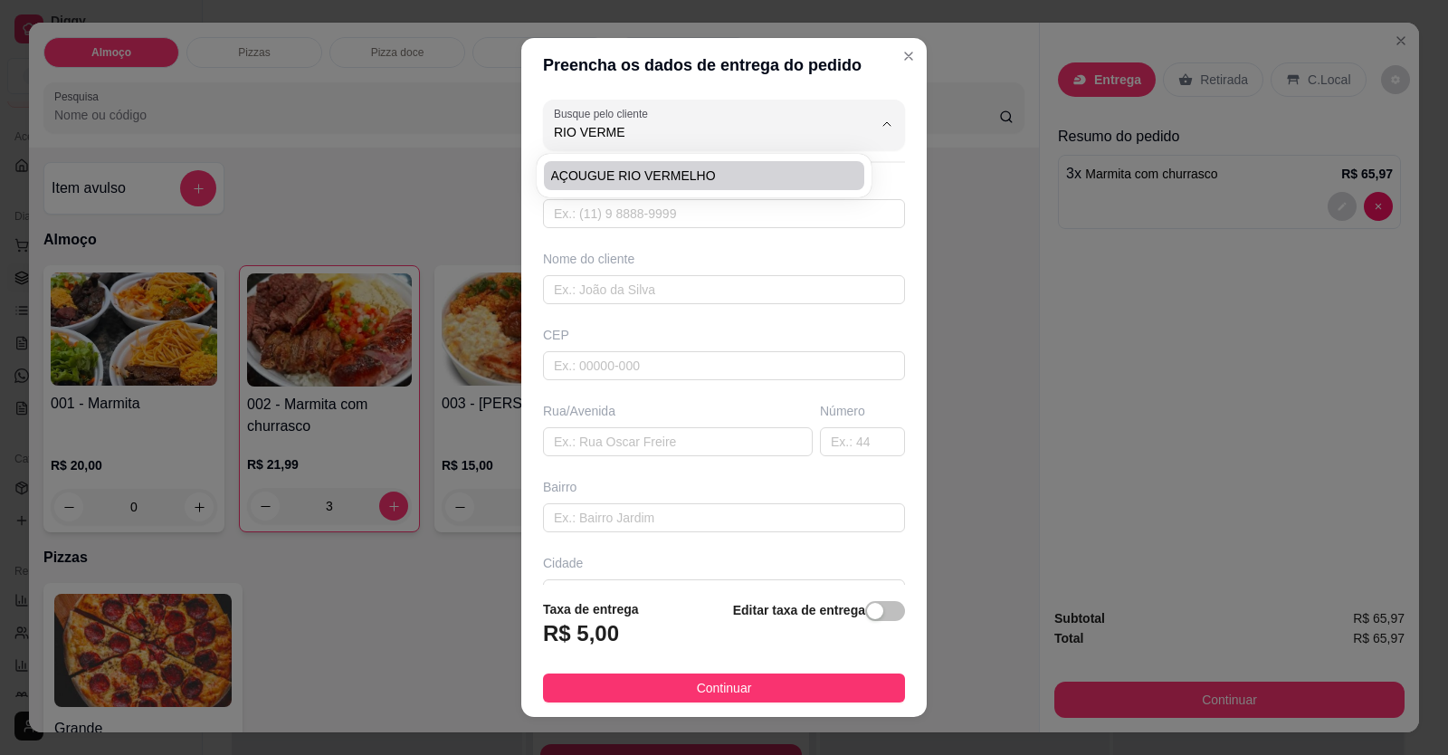
click at [678, 177] on span "AÇOUGUE RIO VERMELHO" at bounding box center [695, 176] width 288 height 18
type input "AÇOUGUE RIO VERMELHO"
type input "61996769279"
type input "AÇOUGUE RIO VERMELHO"
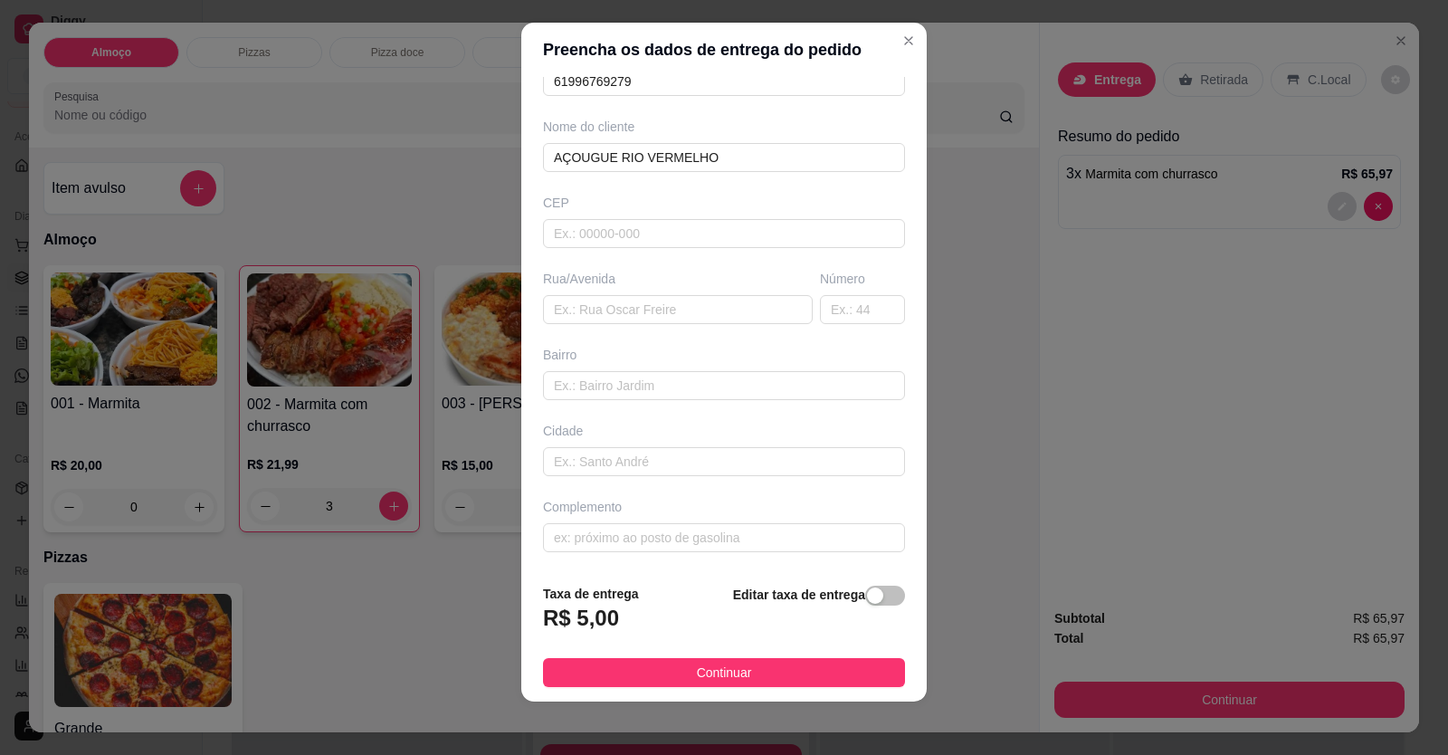
scroll to position [20, 0]
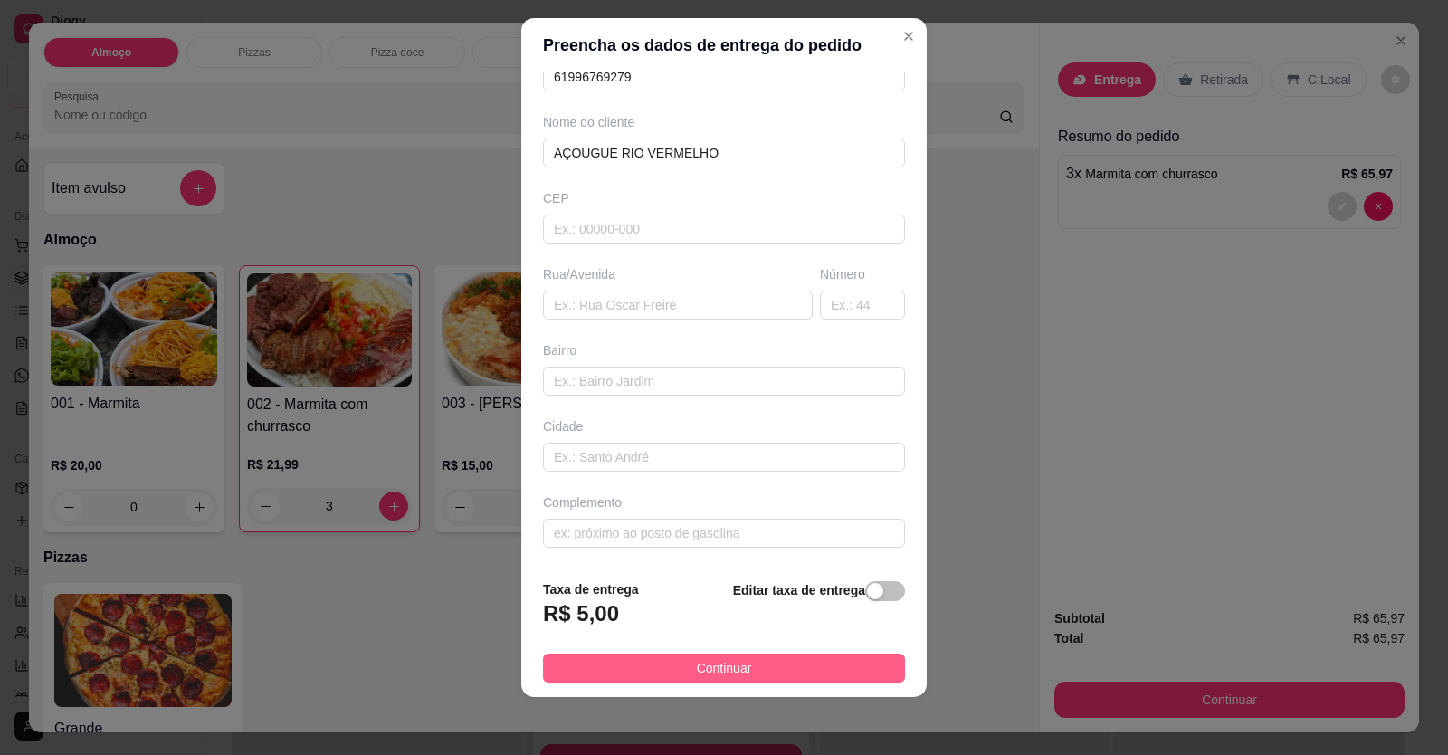
type input "AÇOUGUE RIO VERMELHO"
click at [719, 673] on span "Continuar" at bounding box center [724, 668] width 55 height 20
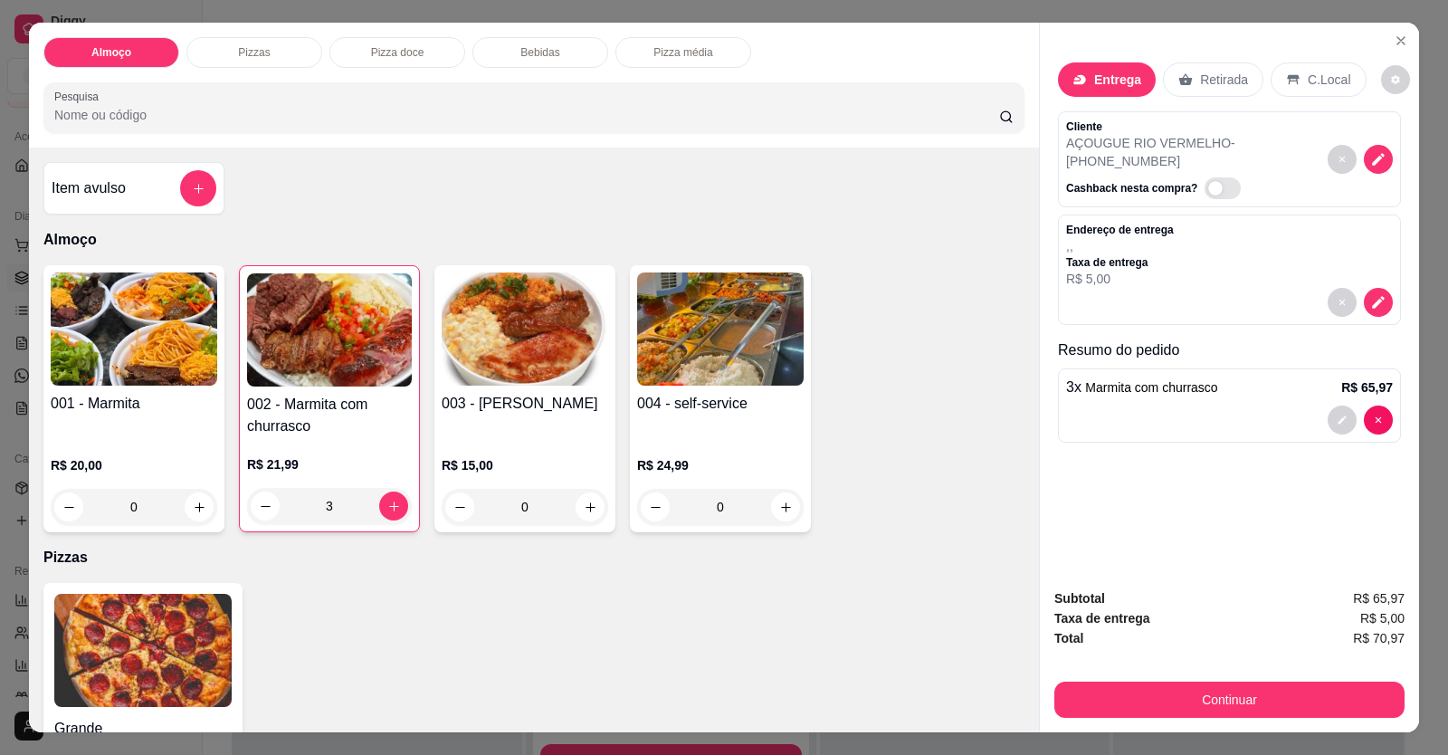
click at [1076, 708] on button "Continuar" at bounding box center [1229, 699] width 350 height 36
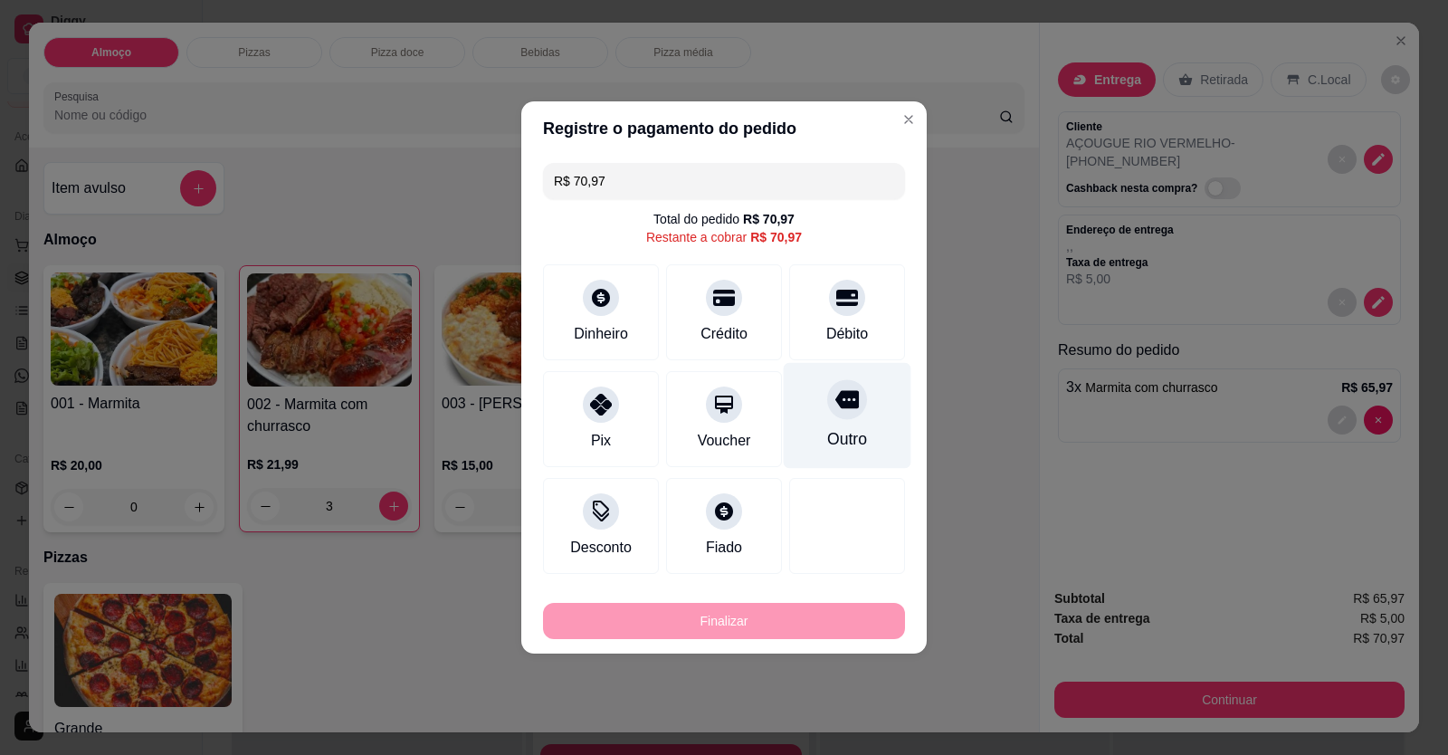
click at [840, 312] on div at bounding box center [847, 298] width 36 height 36
type input "R$ 0,00"
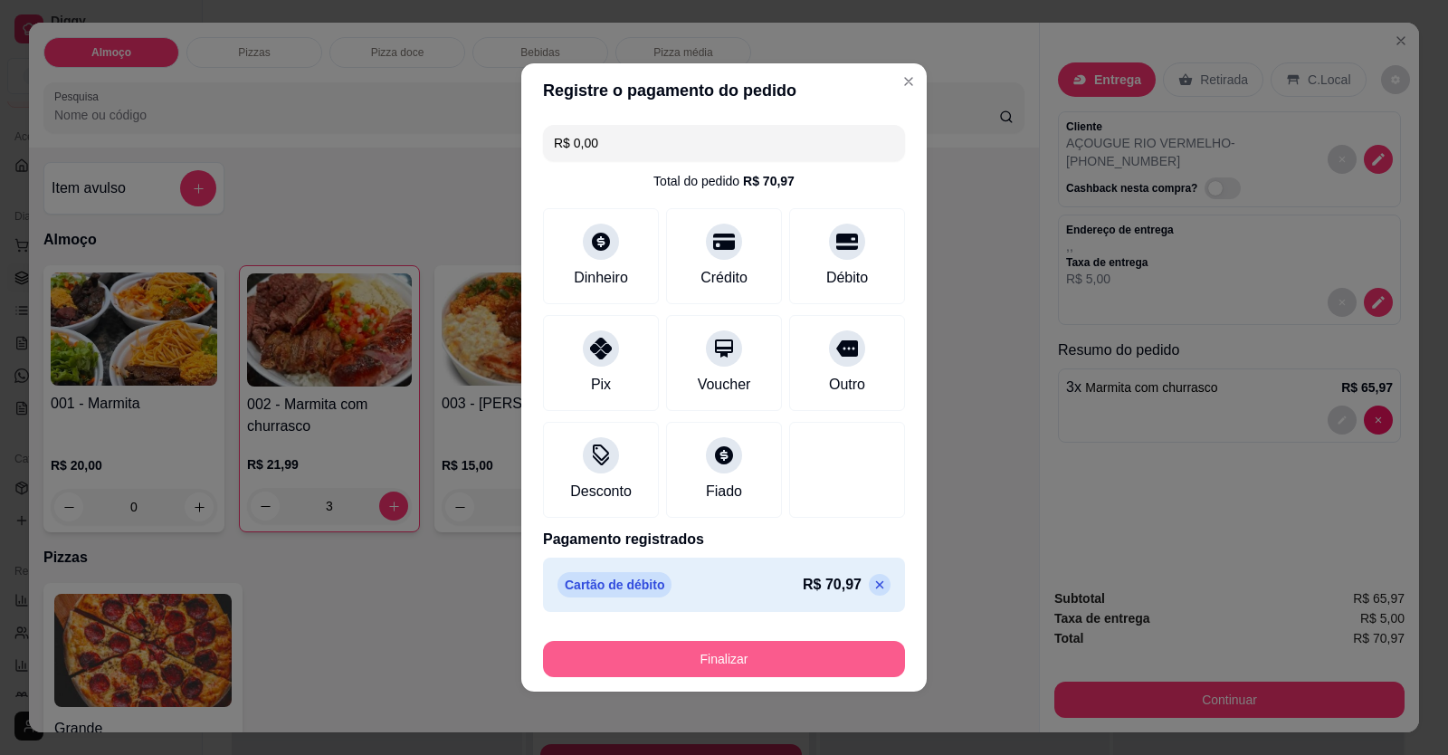
click at [802, 672] on button "Finalizar" at bounding box center [724, 659] width 362 height 36
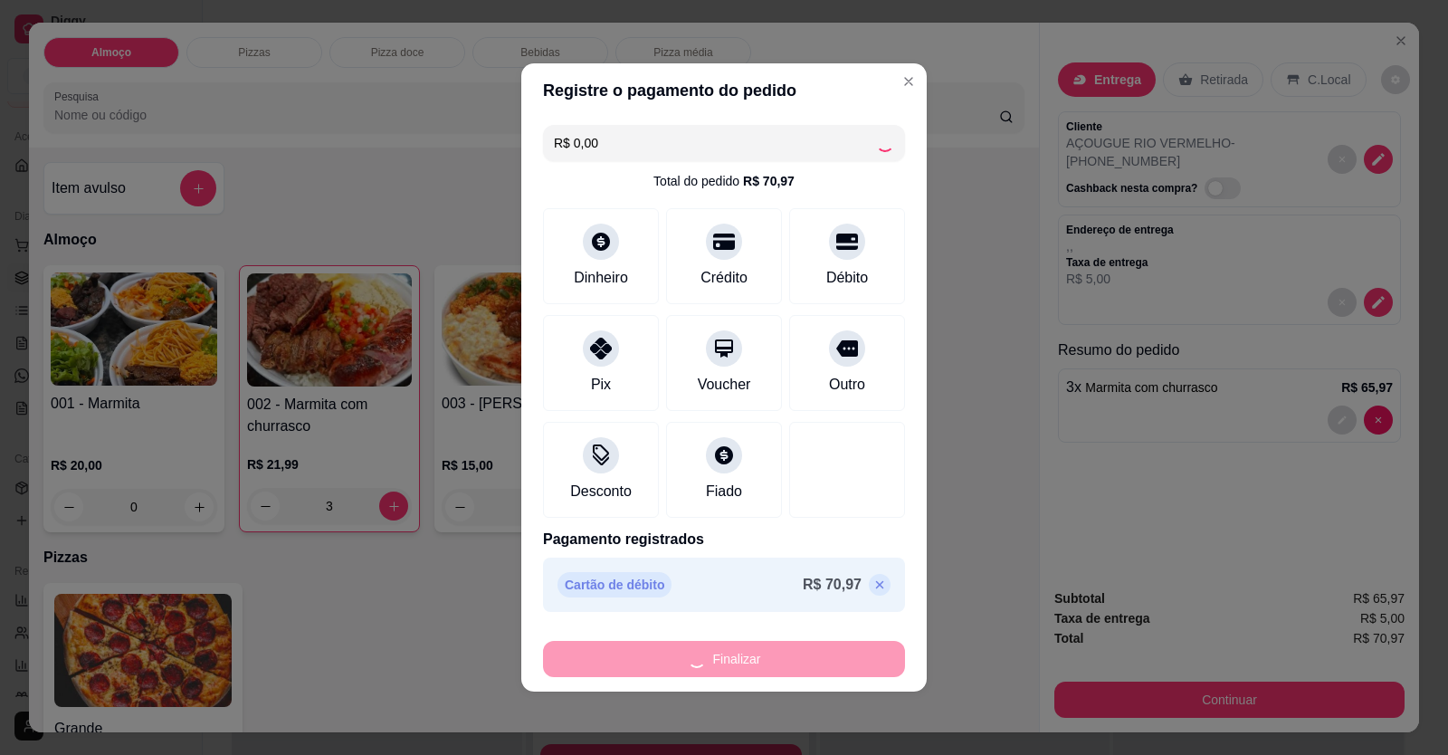
type input "0"
type input "-R$ 70,97"
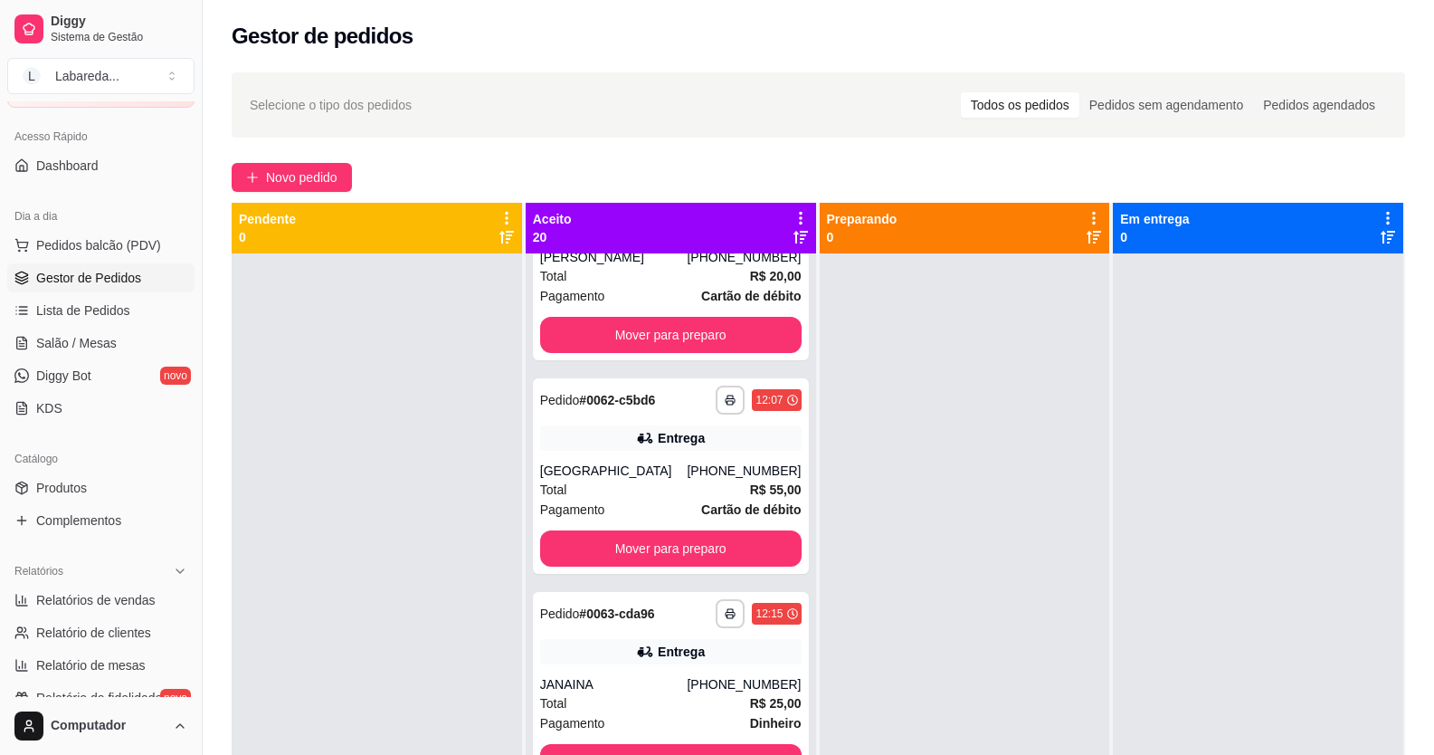
click at [327, 157] on div "**********" at bounding box center [819, 521] width 1232 height 918
click at [300, 180] on span "Novo pedido" at bounding box center [301, 177] width 71 height 20
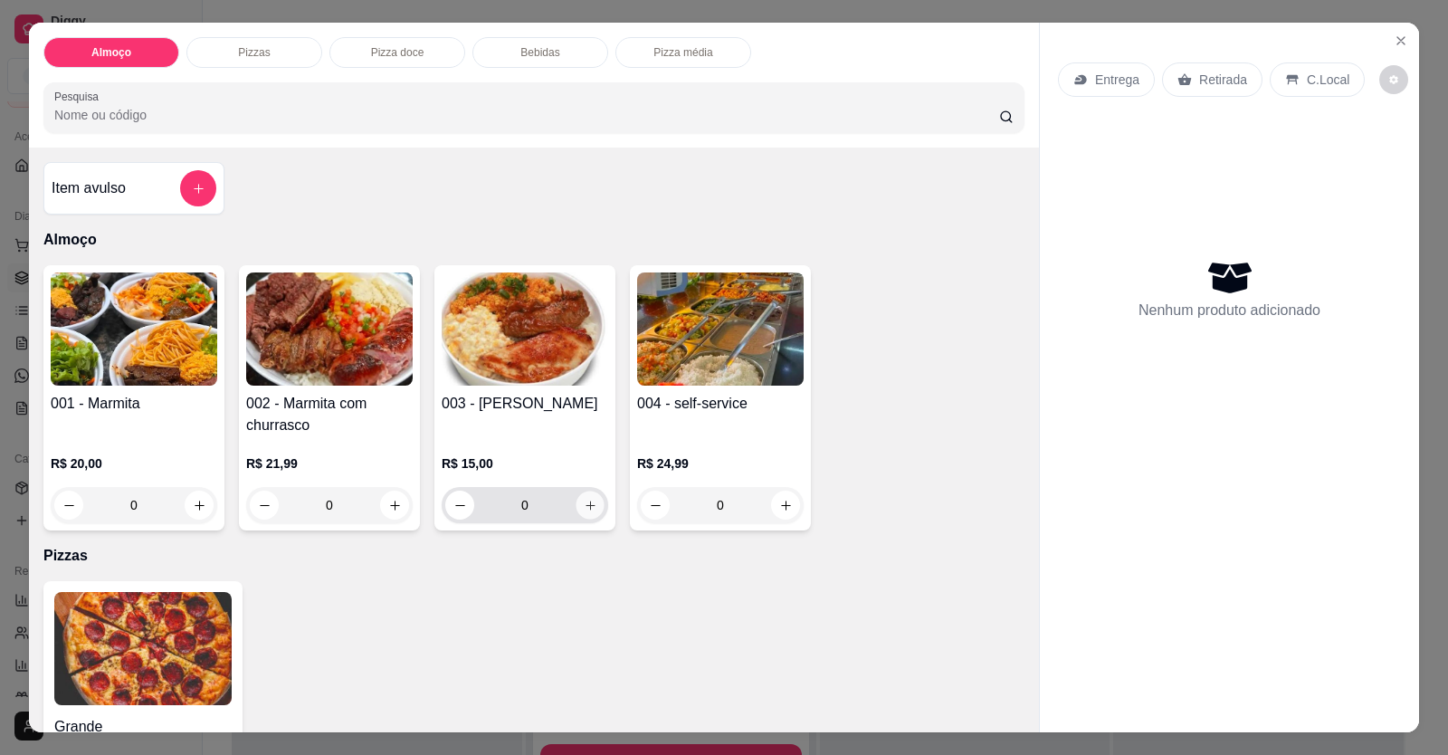
click at [585, 508] on icon "increase-product-quantity" at bounding box center [591, 506] width 14 height 14
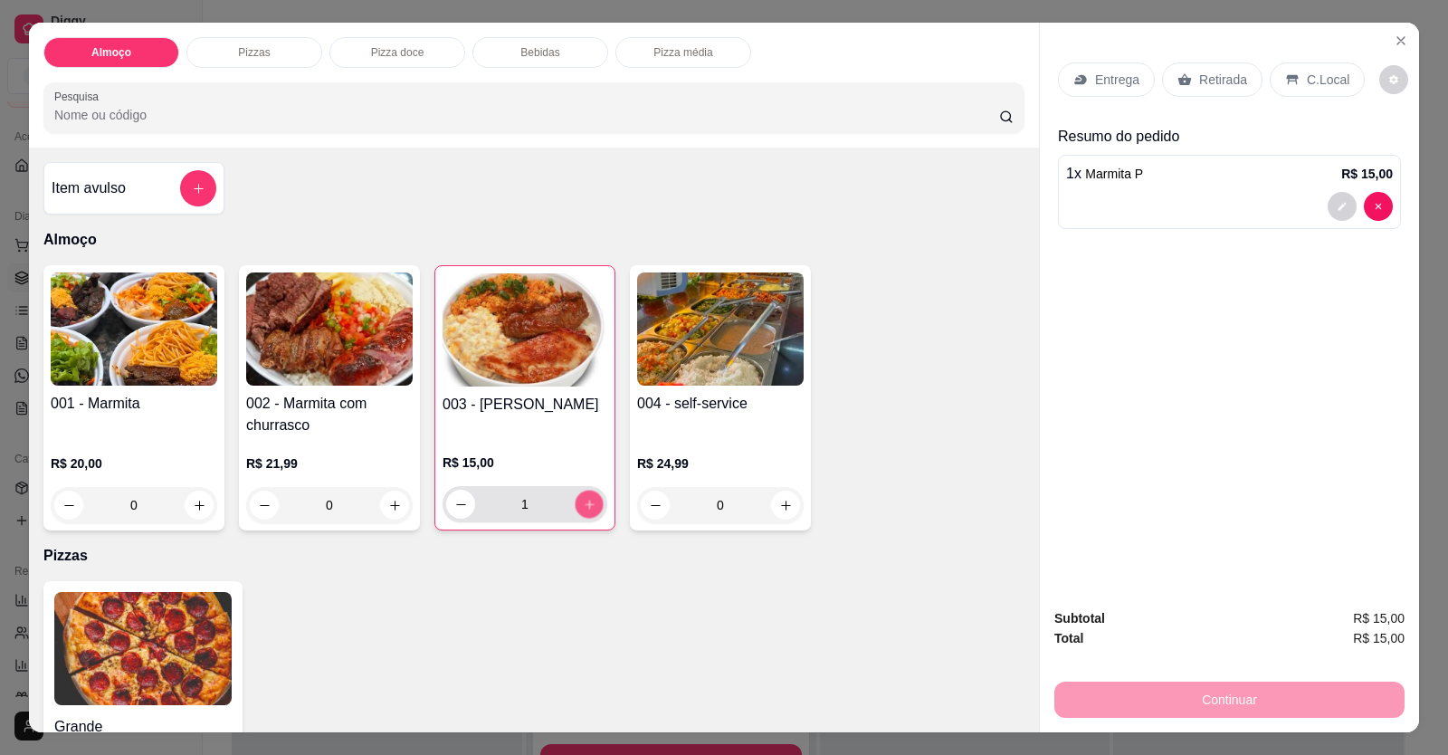
click at [585, 508] on icon "increase-product-quantity" at bounding box center [590, 505] width 14 height 14
type input "3"
click at [1172, 203] on div at bounding box center [1229, 206] width 327 height 29
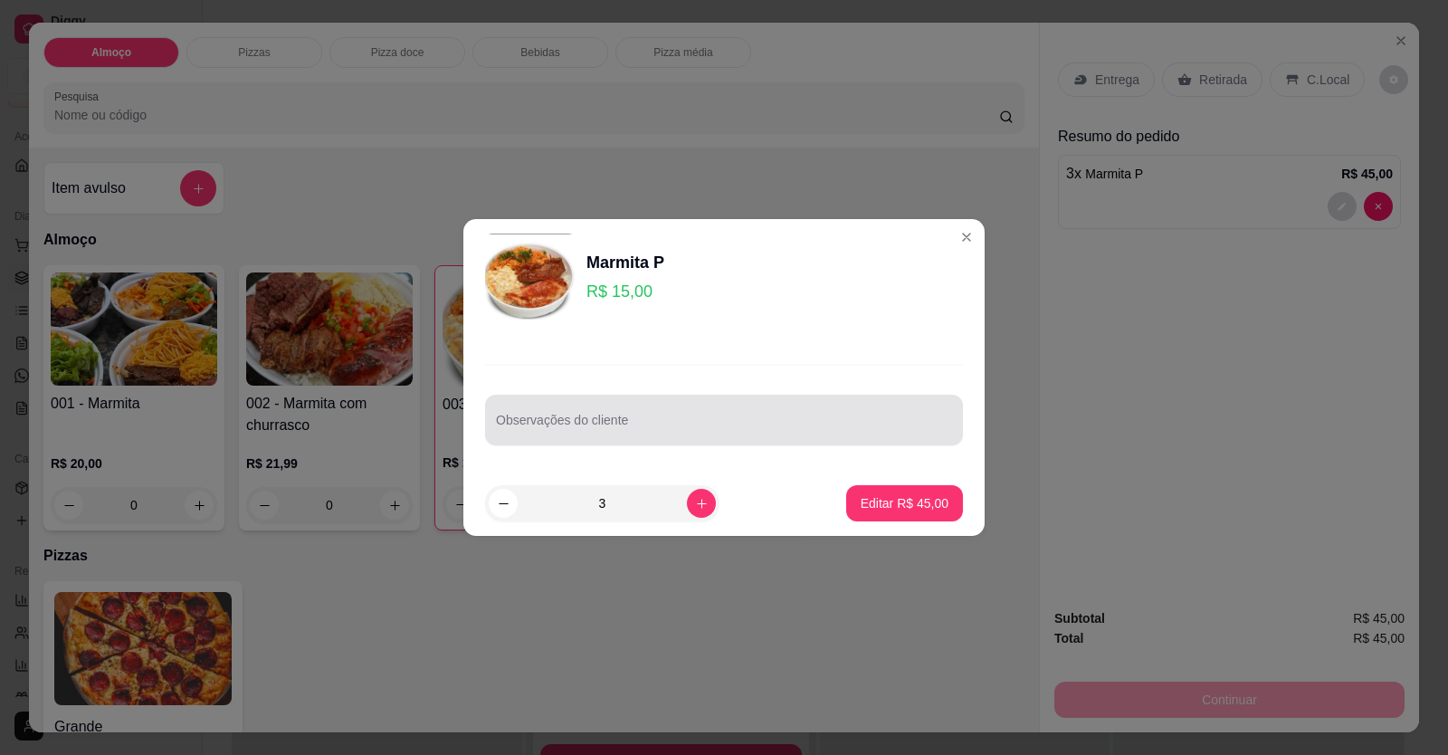
click at [656, 432] on input "Observações do cliente" at bounding box center [724, 427] width 456 height 18
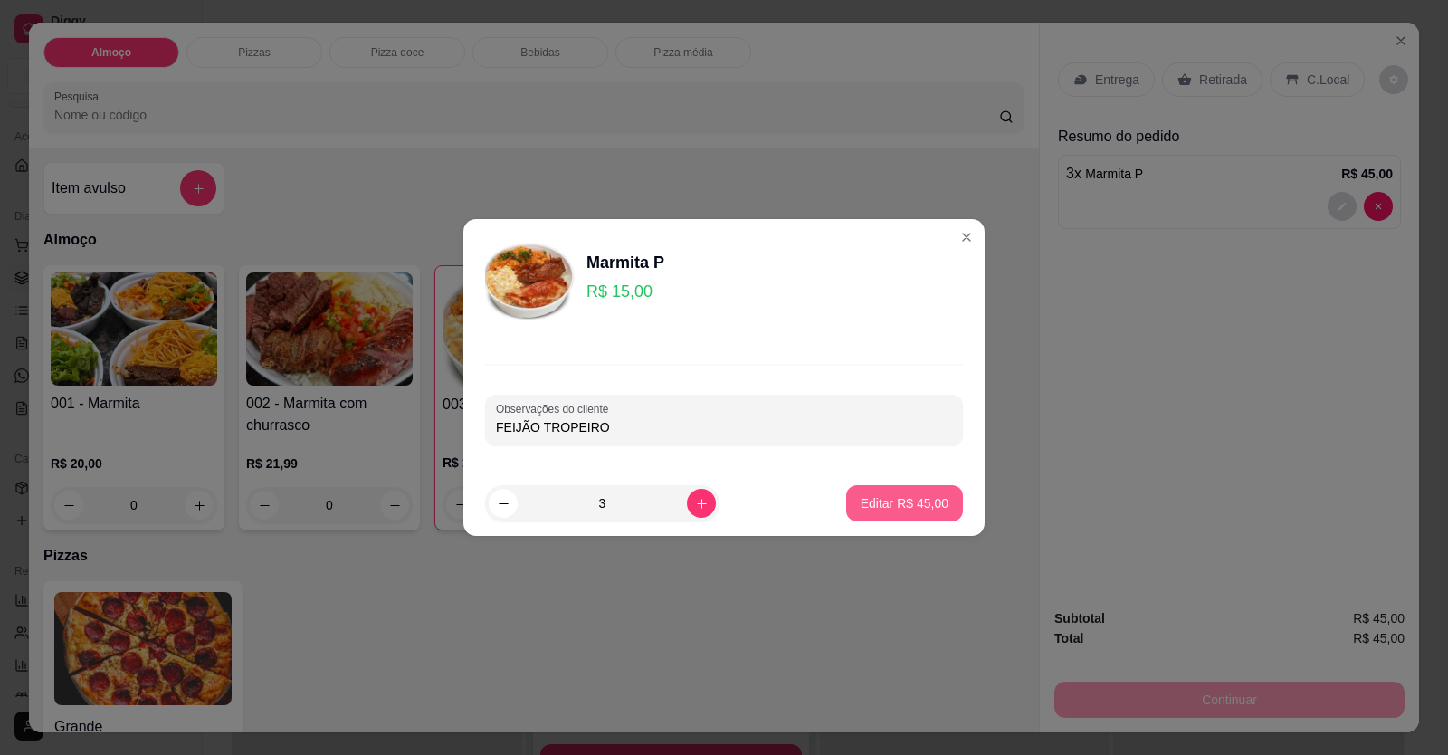
type input "FEIJÃO TROPEIRO"
click at [869, 500] on p "Editar R$ 45,00" at bounding box center [905, 503] width 88 height 18
type input "0"
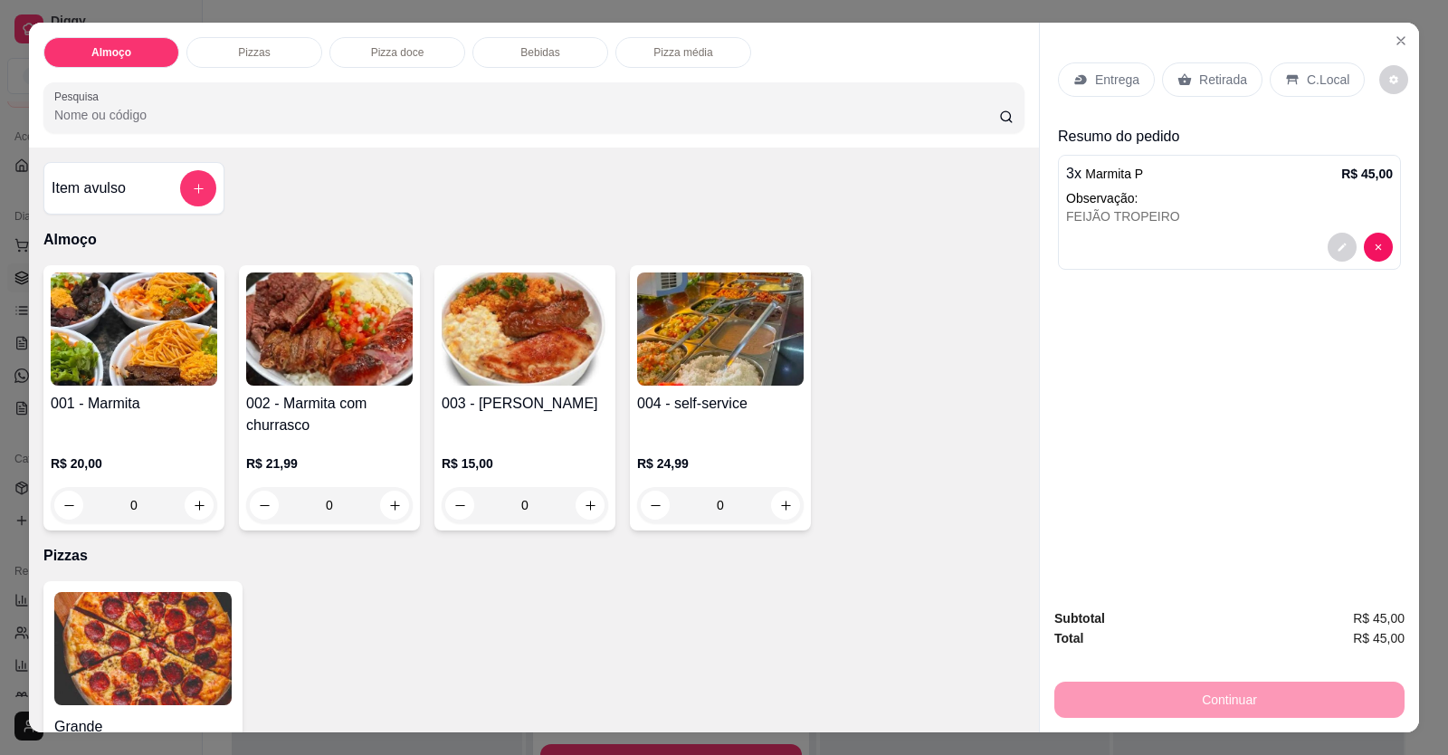
click at [1110, 81] on p "Entrega" at bounding box center [1117, 80] width 44 height 18
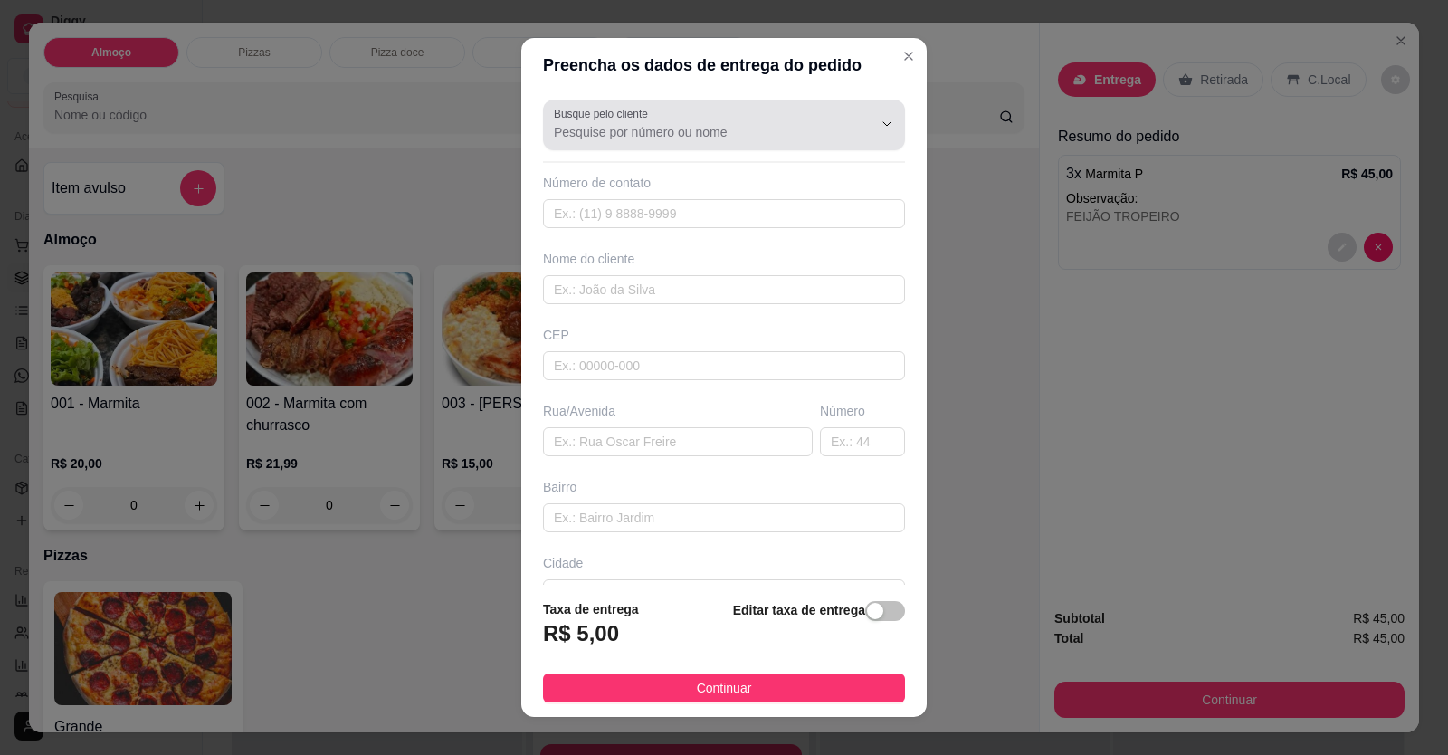
click at [779, 133] on input "Busque pelo cliente" at bounding box center [699, 132] width 290 height 18
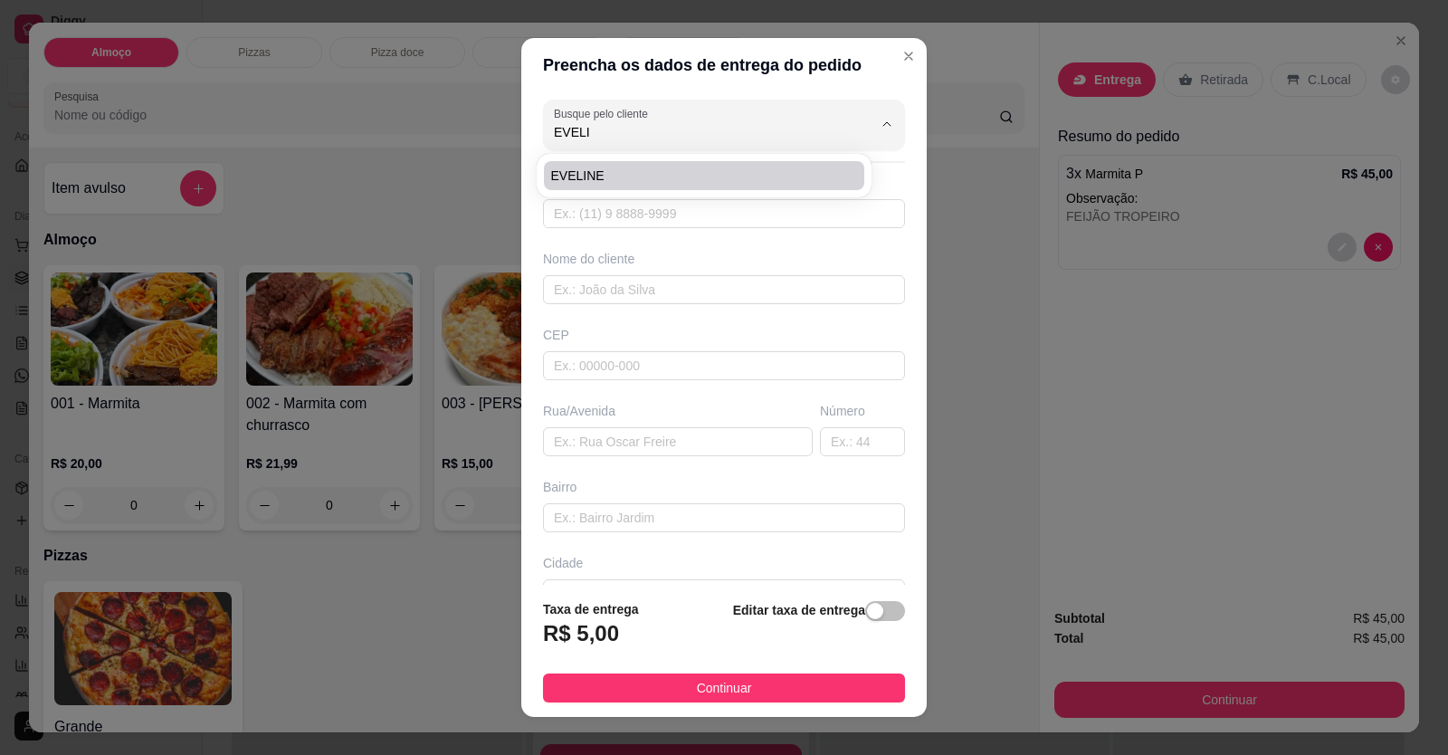
click at [777, 162] on div "EVELINE" at bounding box center [704, 175] width 335 height 43
type input "EVELINE"
type input "61984489191"
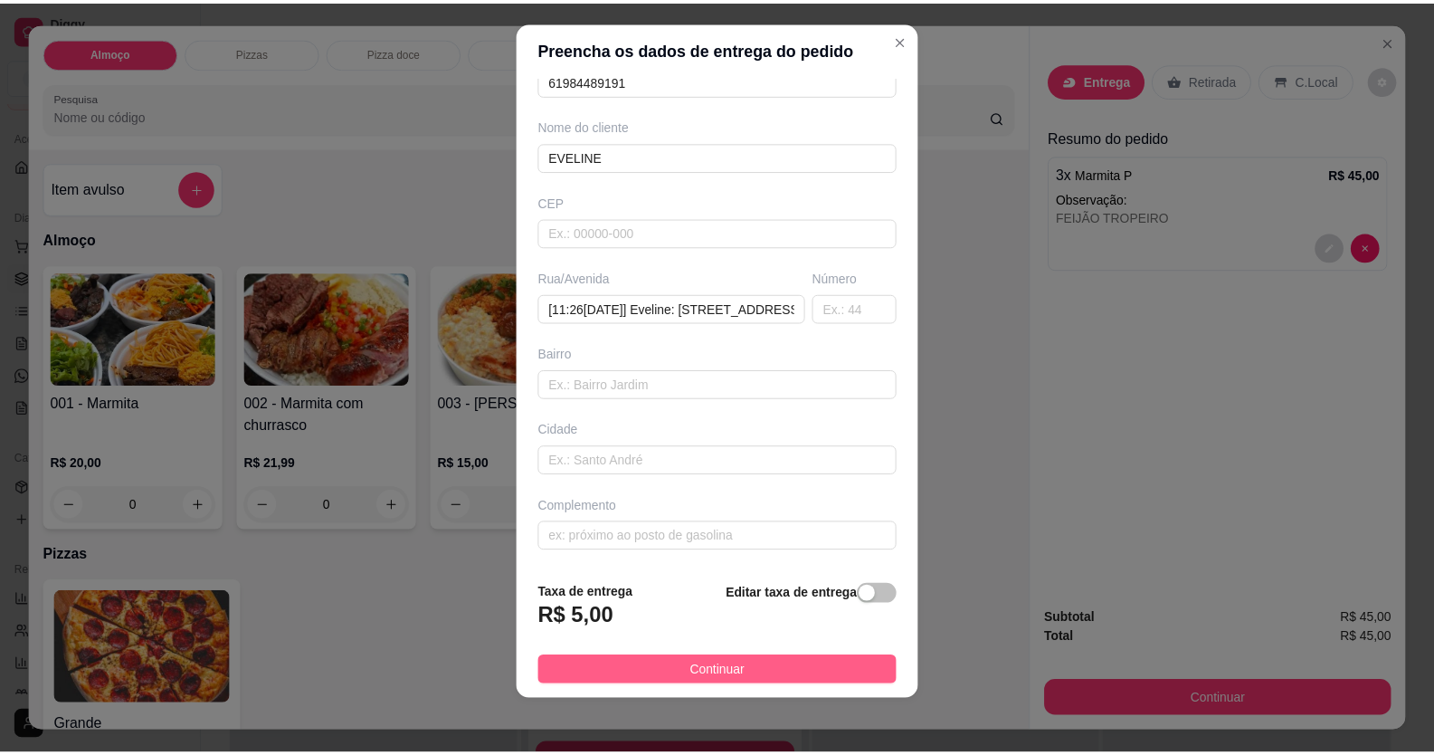
scroll to position [20, 0]
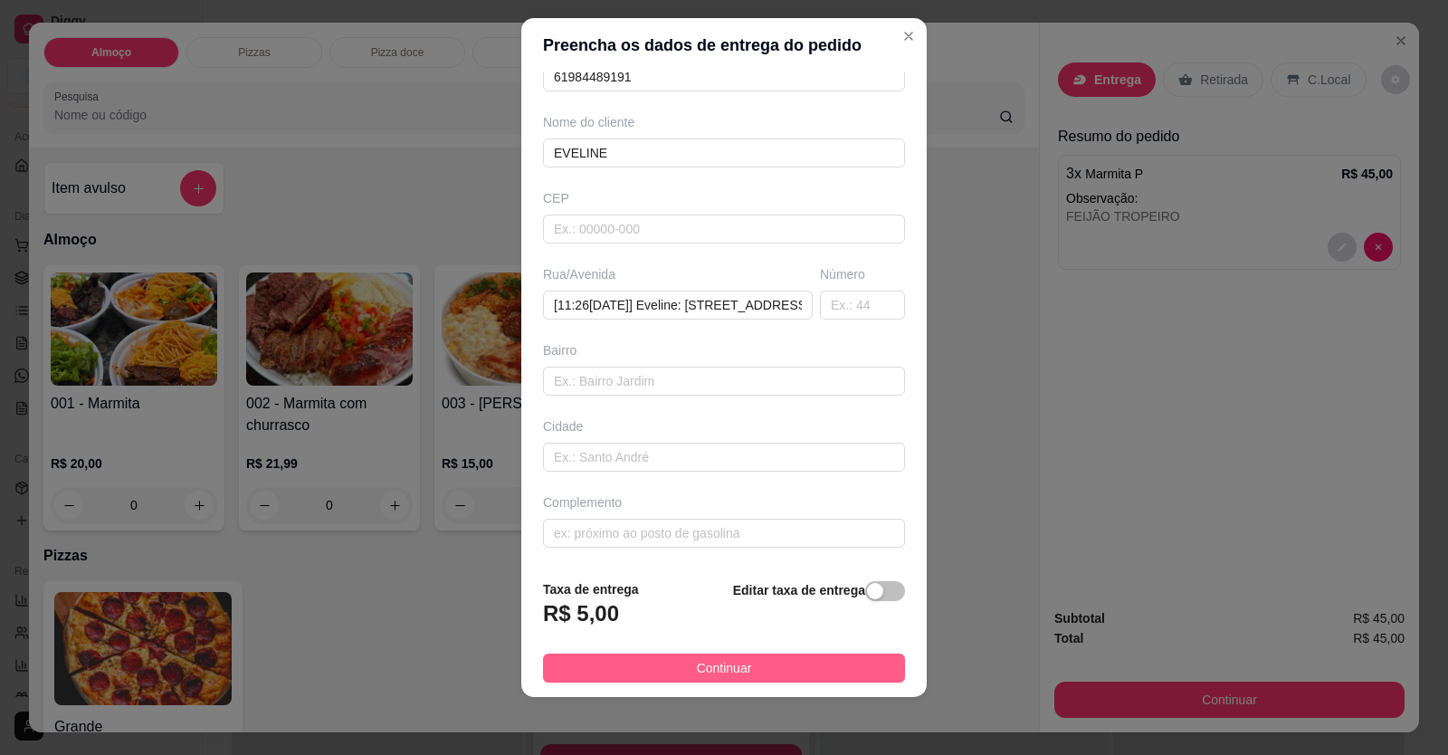
click at [651, 662] on button "Continuar" at bounding box center [724, 667] width 362 height 29
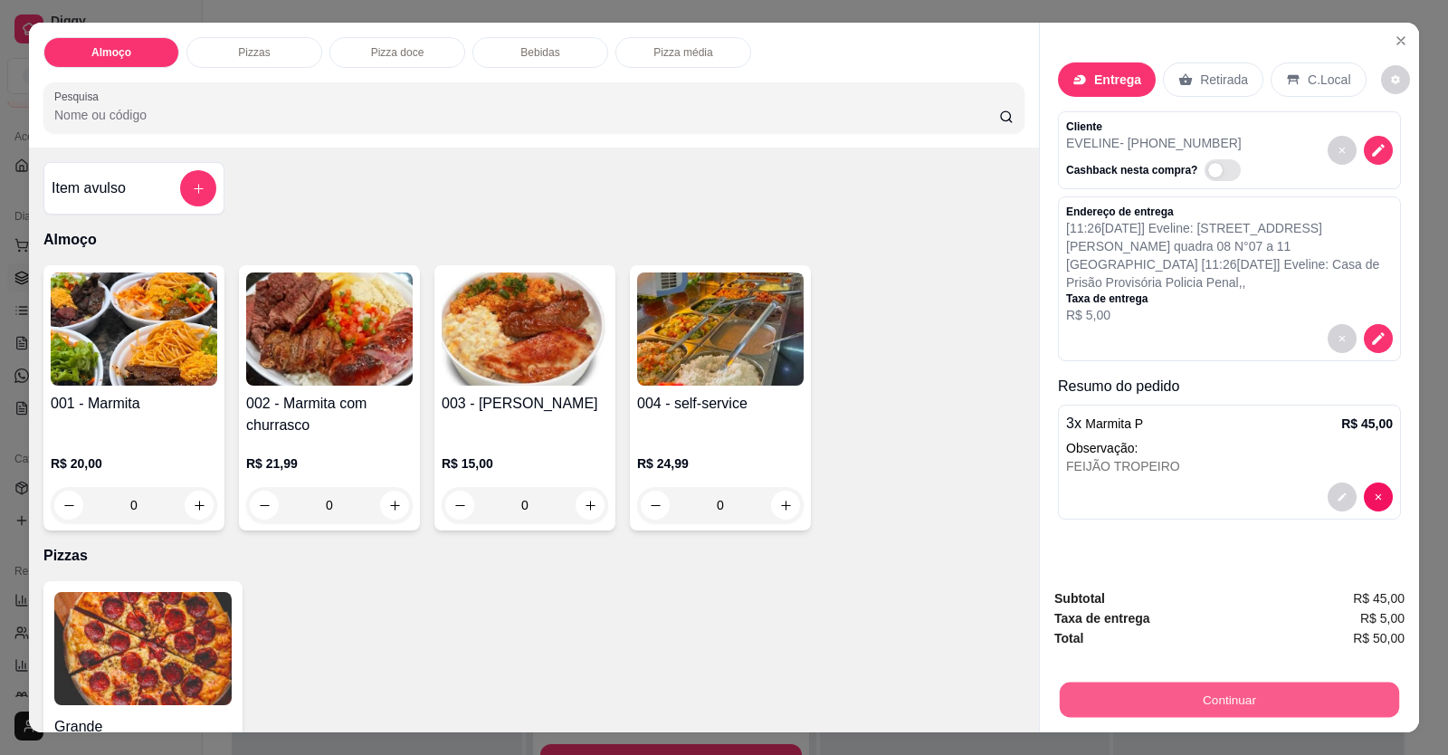
click at [1133, 701] on button "Continuar" at bounding box center [1229, 699] width 339 height 35
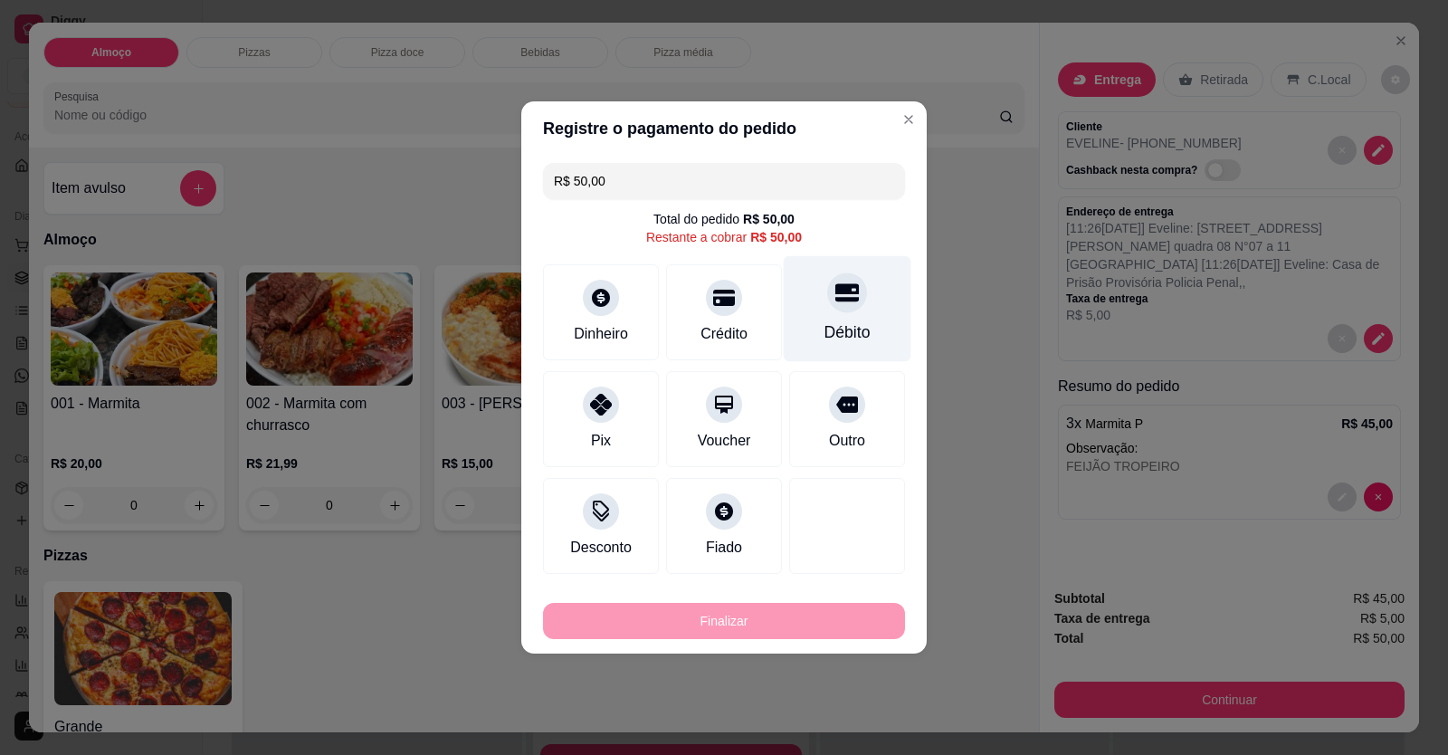
click at [840, 323] on div "Débito" at bounding box center [847, 332] width 46 height 24
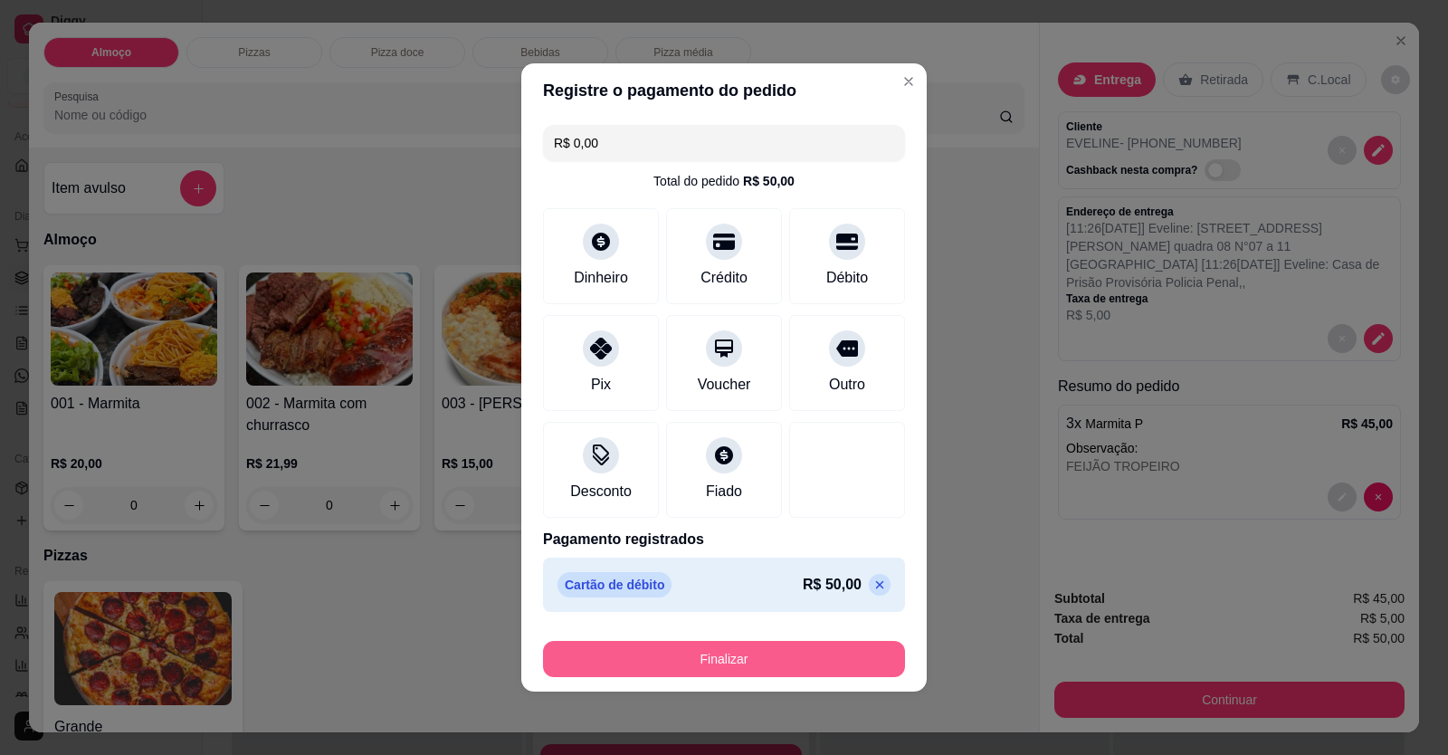
click at [811, 655] on button "Finalizar" at bounding box center [724, 659] width 362 height 36
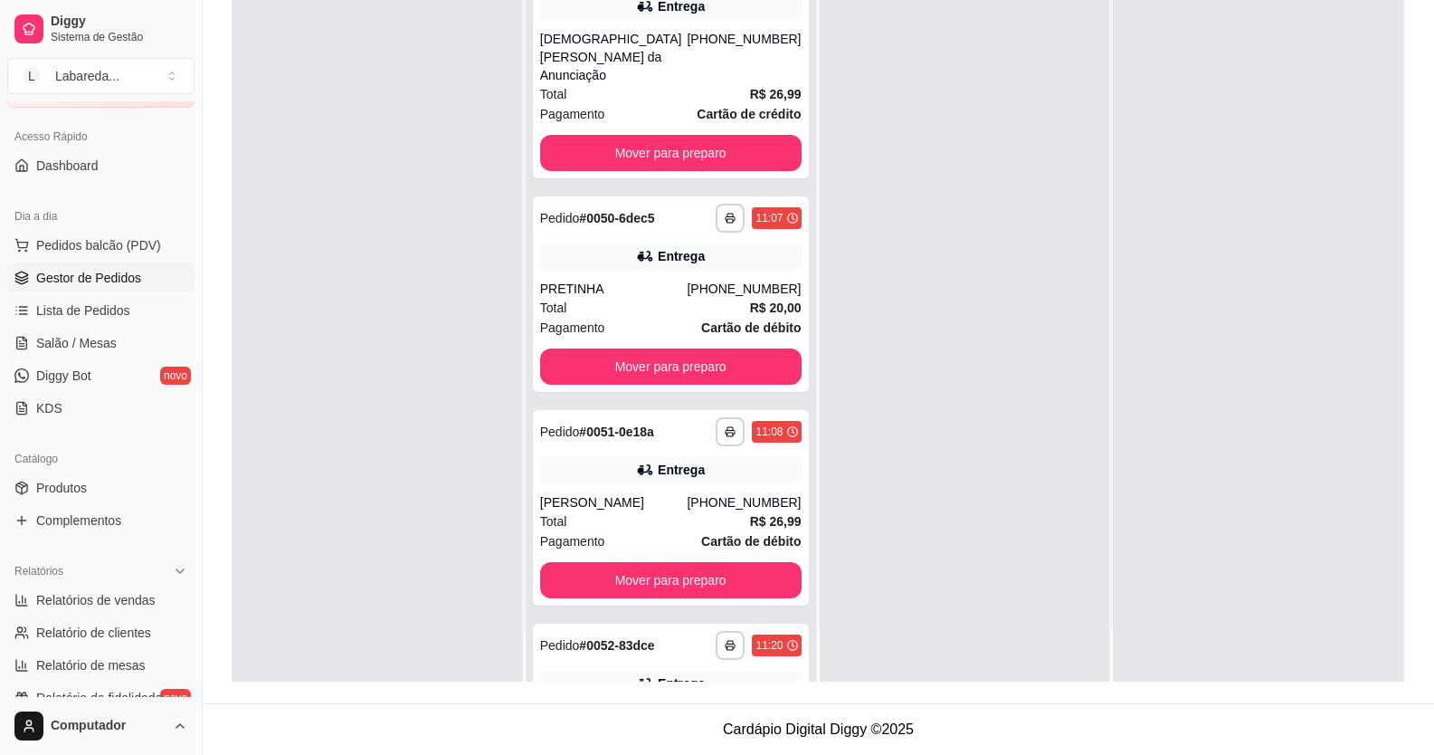
scroll to position [328, 0]
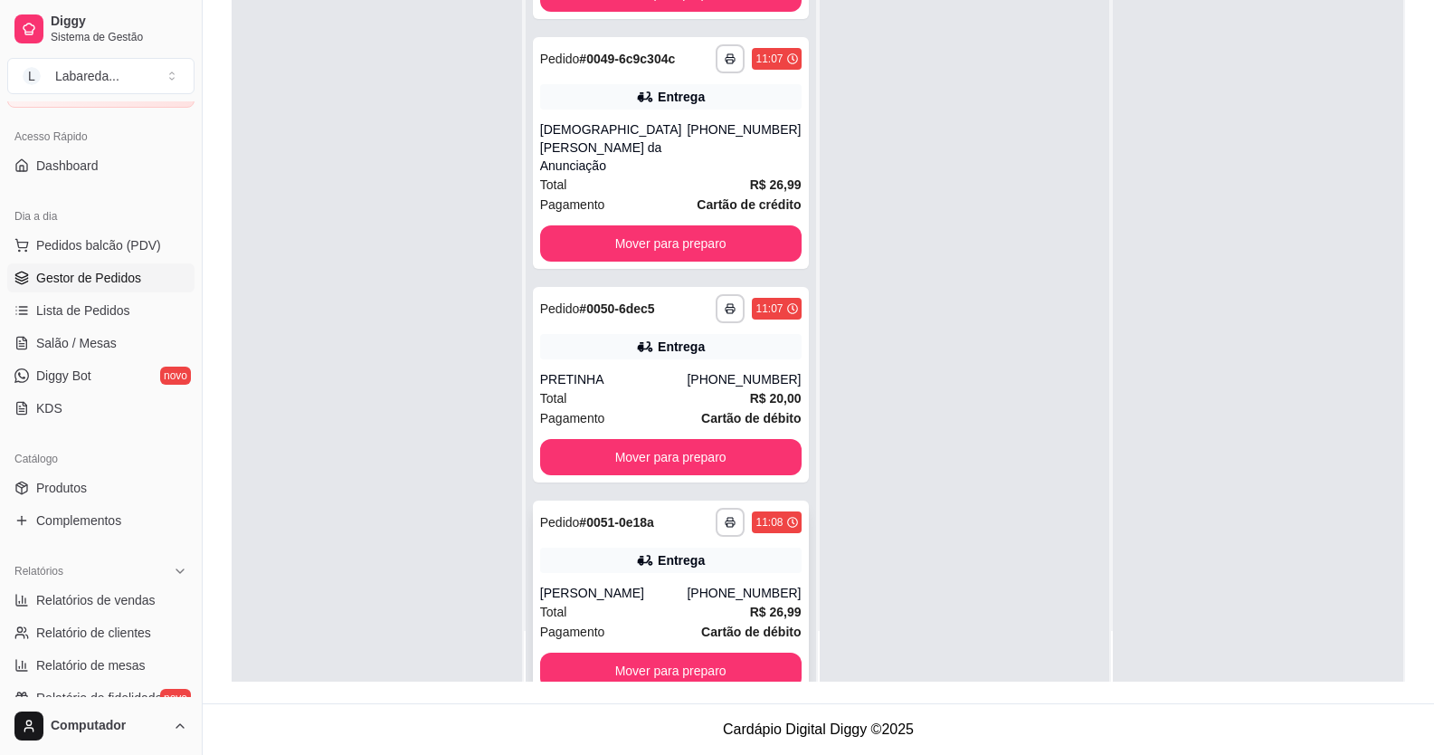
click at [606, 522] on div "**********" at bounding box center [671, 597] width 276 height 195
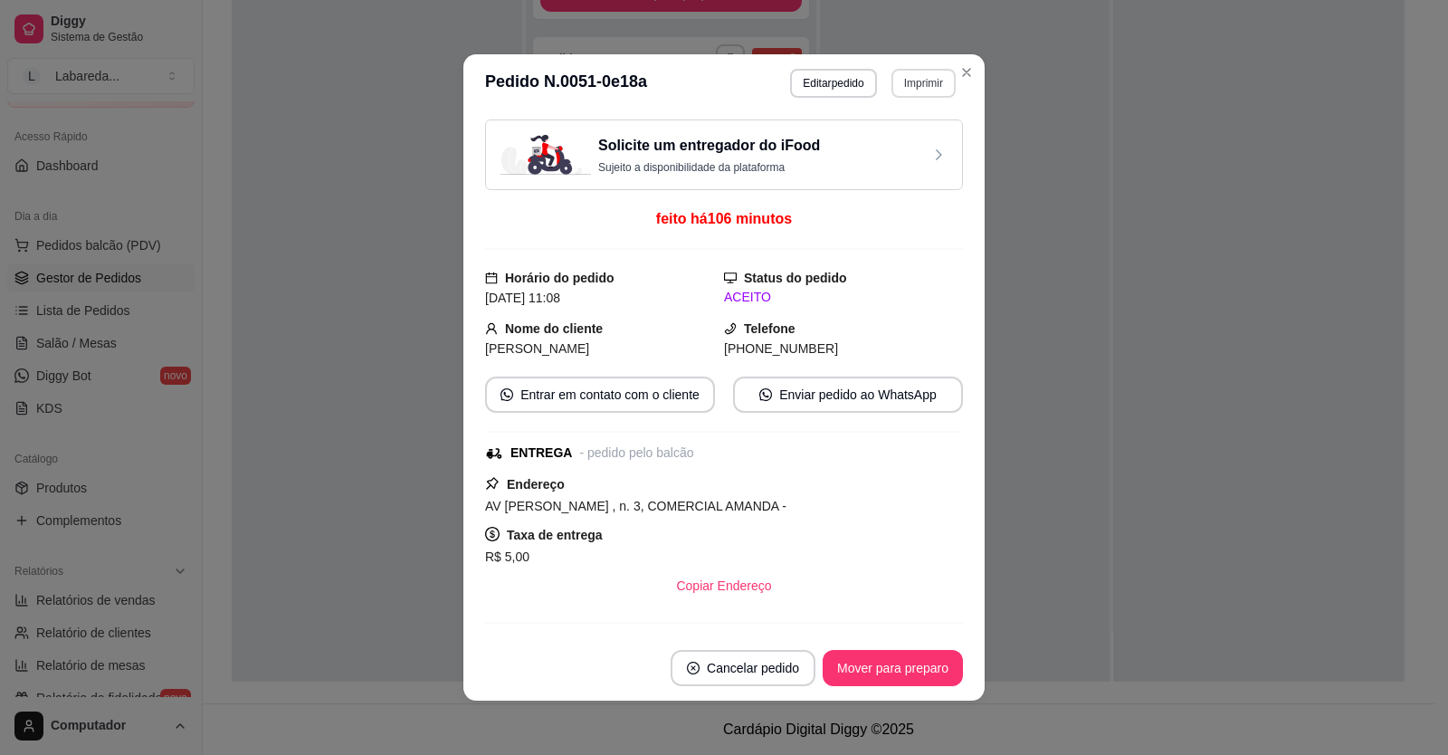
click at [910, 88] on button "Imprimir" at bounding box center [923, 83] width 64 height 29
click at [881, 131] on div "Escolha a impressora IMPRESSORA" at bounding box center [885, 134] width 149 height 62
click at [884, 151] on button "IMPRESSORA" at bounding box center [885, 146] width 127 height 28
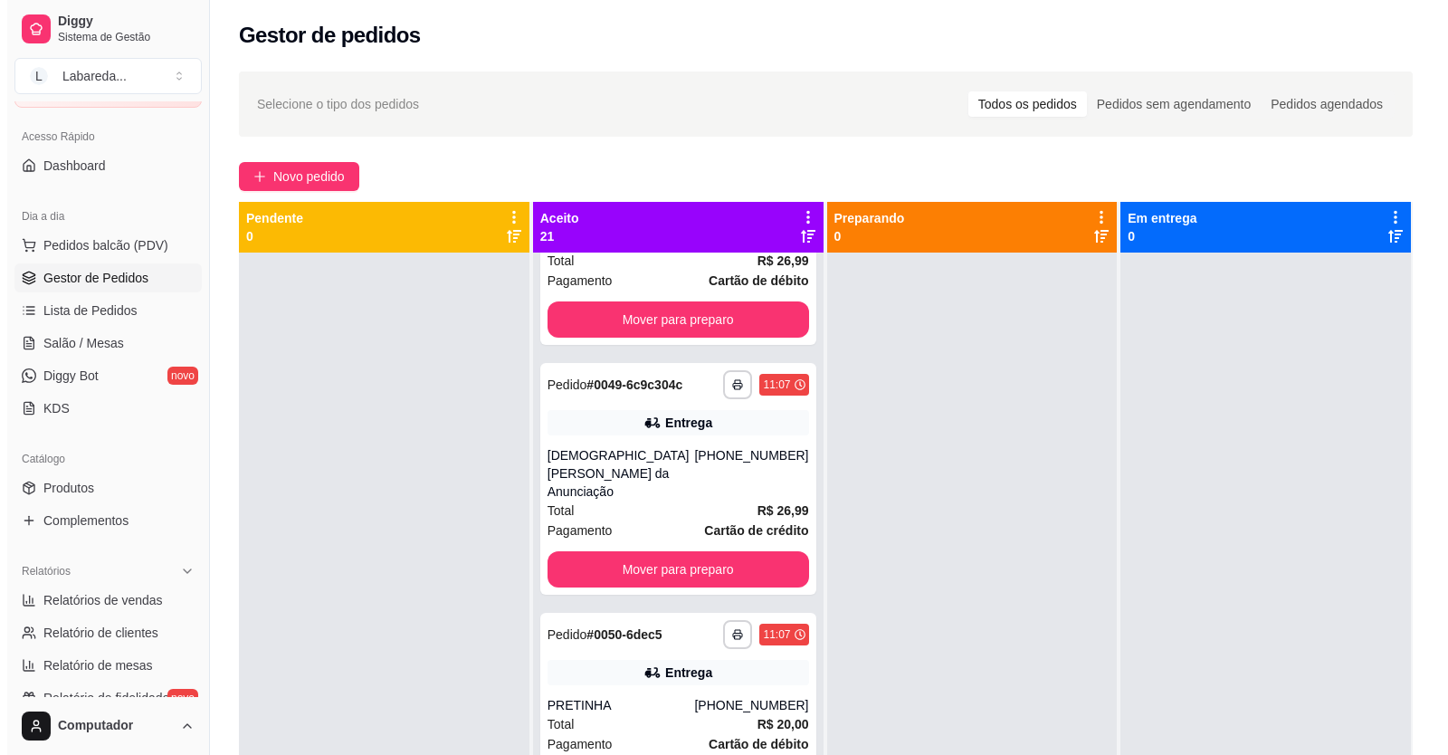
scroll to position [0, 0]
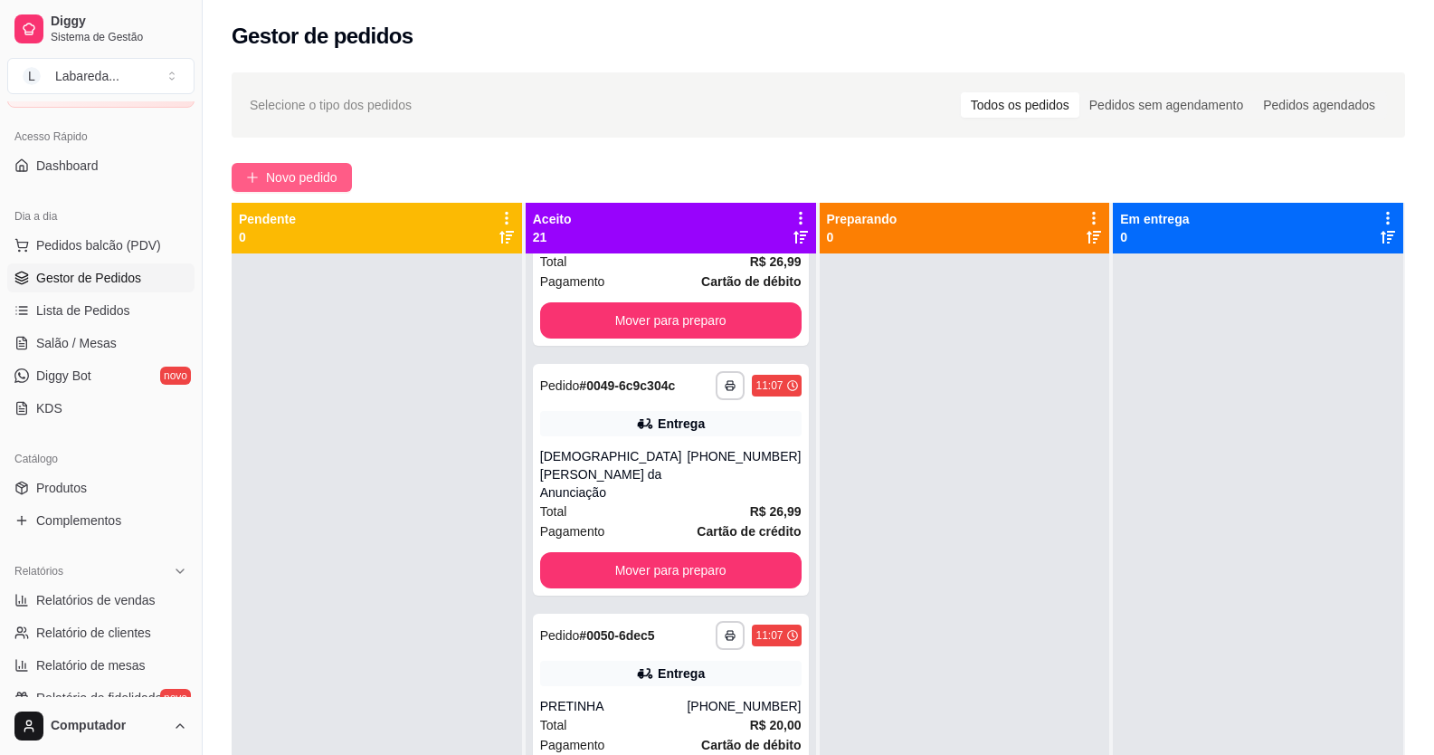
click at [296, 189] on button "Novo pedido" at bounding box center [292, 177] width 120 height 29
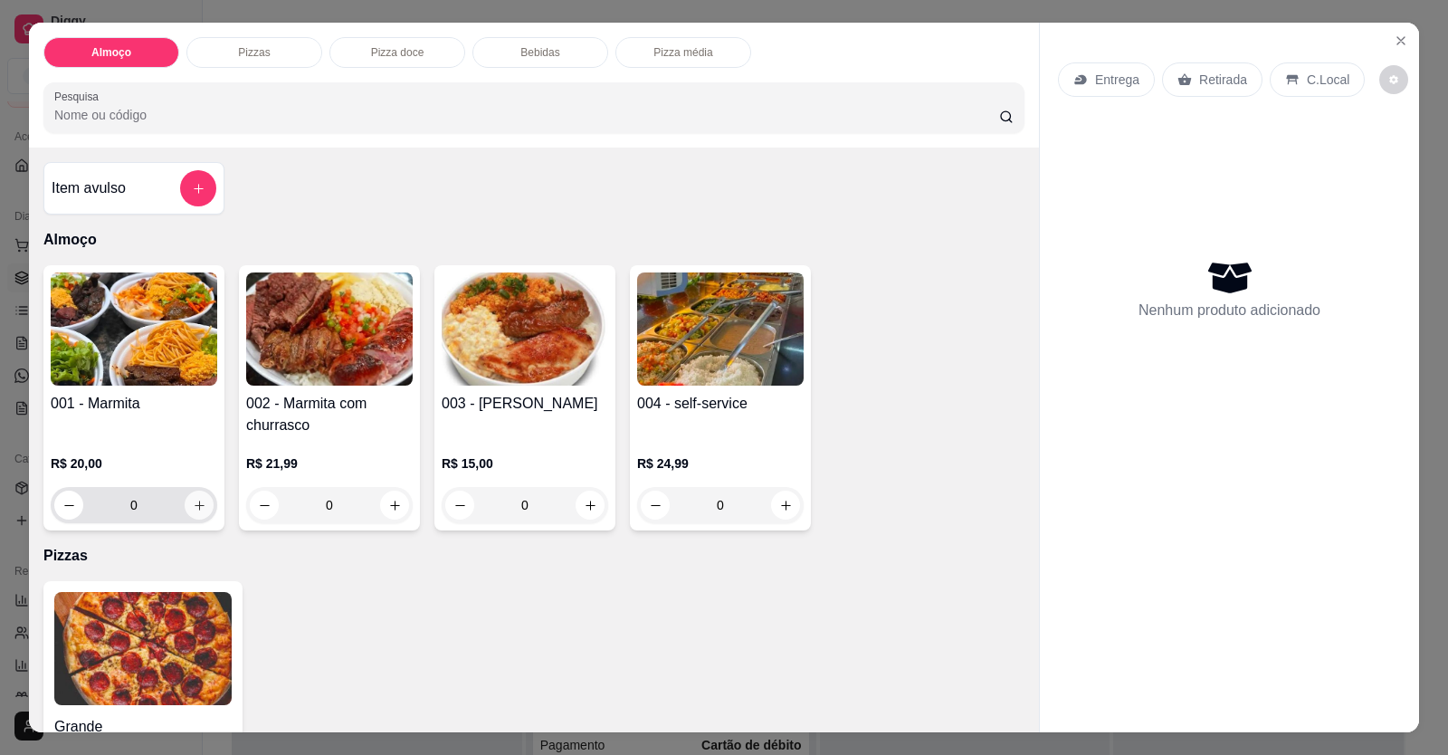
click at [197, 506] on icon "increase-product-quantity" at bounding box center [200, 506] width 14 height 14
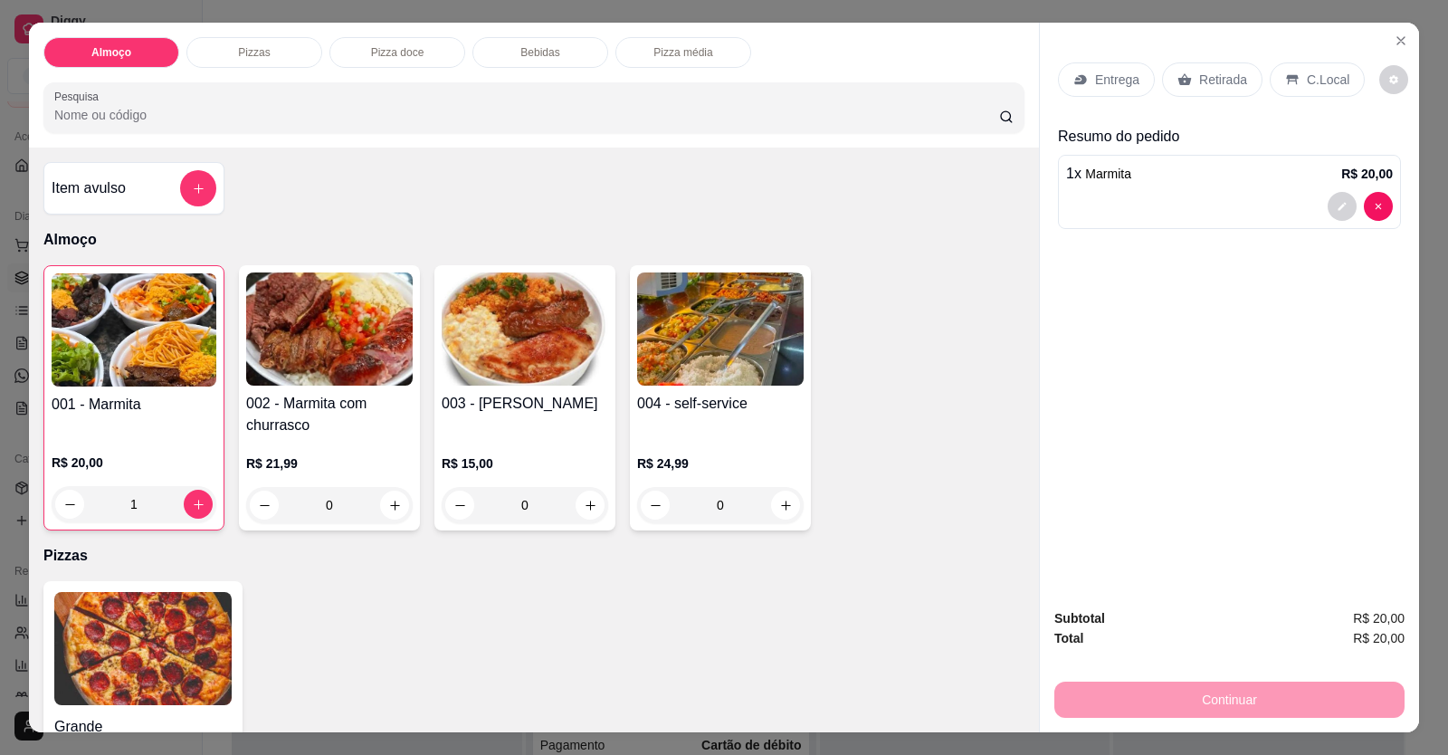
click at [1137, 193] on div "1 x Marmita R$ 20,00" at bounding box center [1229, 192] width 343 height 74
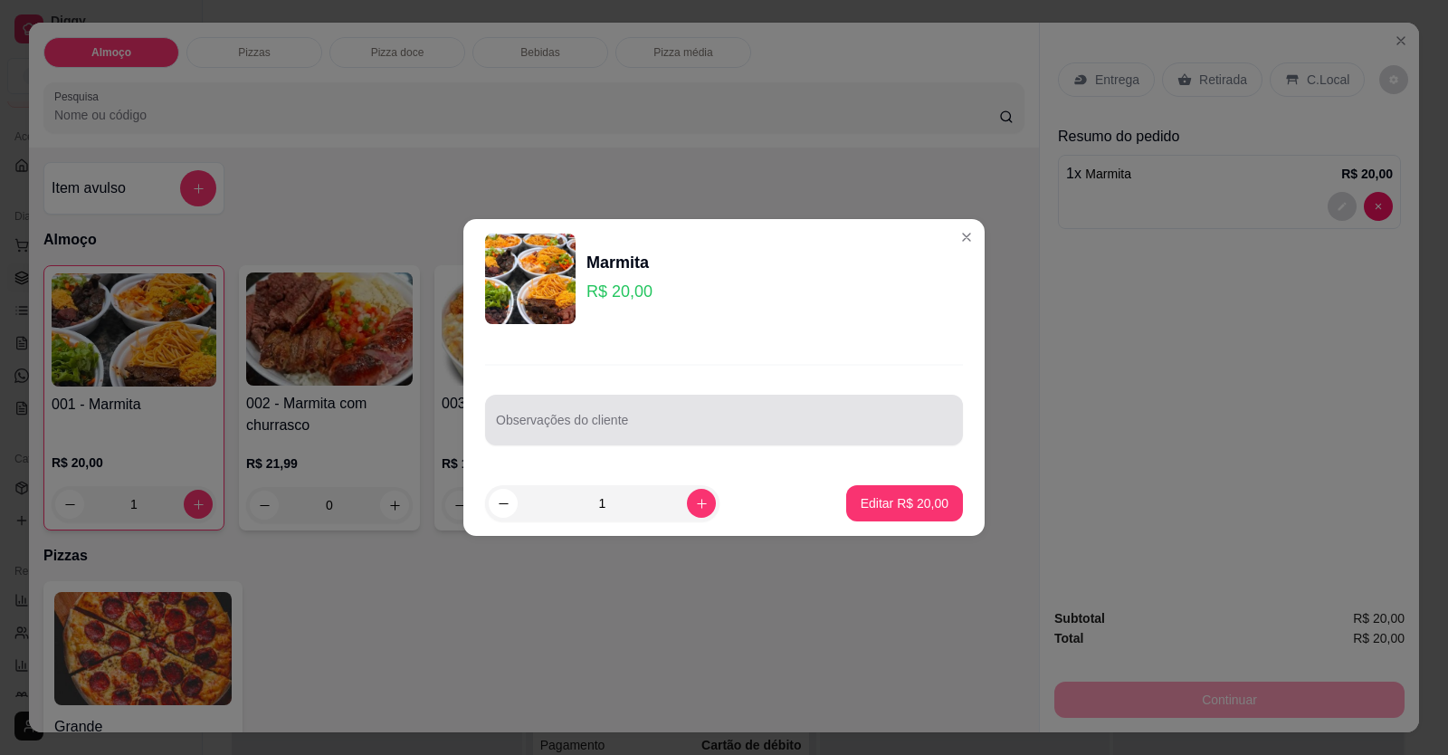
click at [545, 434] on input "Observações do cliente" at bounding box center [724, 427] width 456 height 18
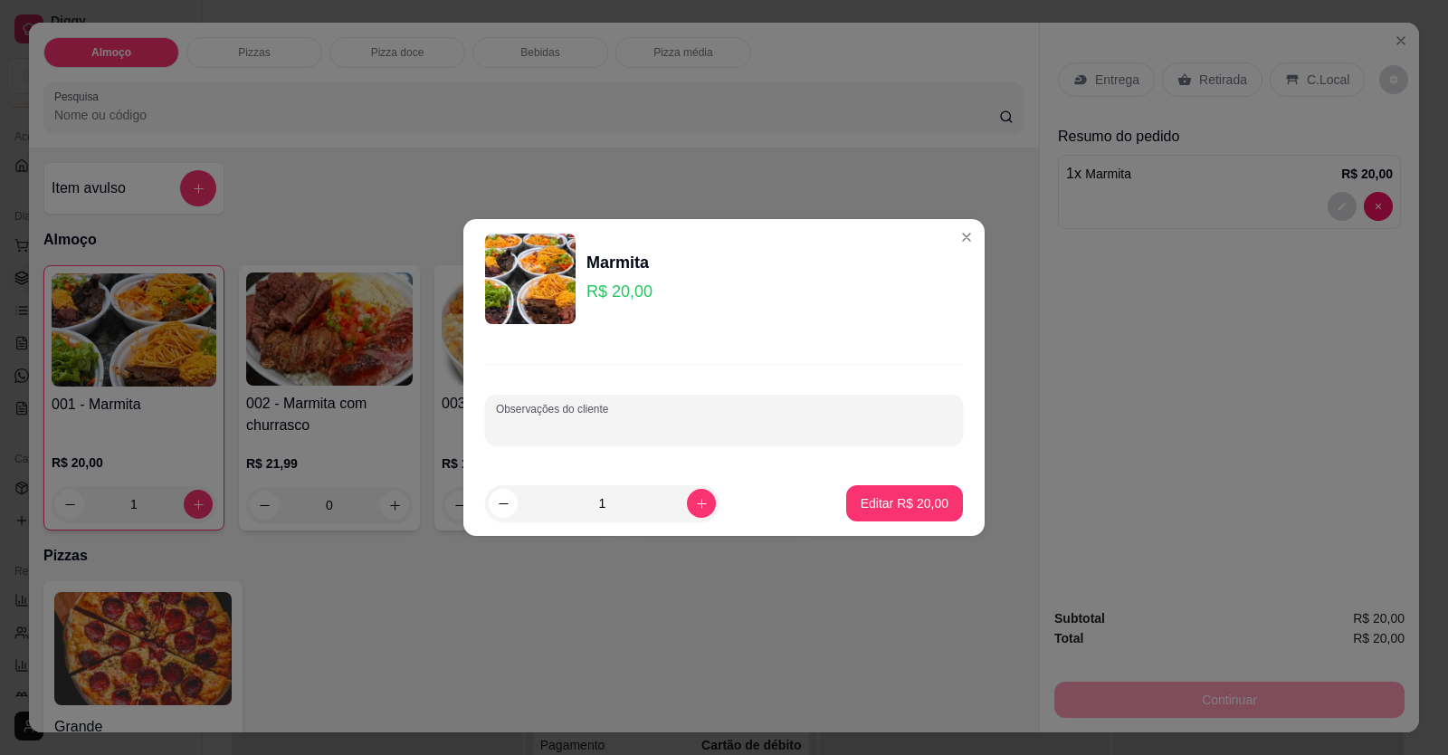
click at [593, 419] on input "Observações do cliente" at bounding box center [724, 427] width 456 height 18
paste input "Arroz , feijão tropeiro, purê , macarrão se tiver e churrasco e salada só e bat…"
click at [917, 507] on p "Editar R$ 20,00" at bounding box center [904, 502] width 85 height 17
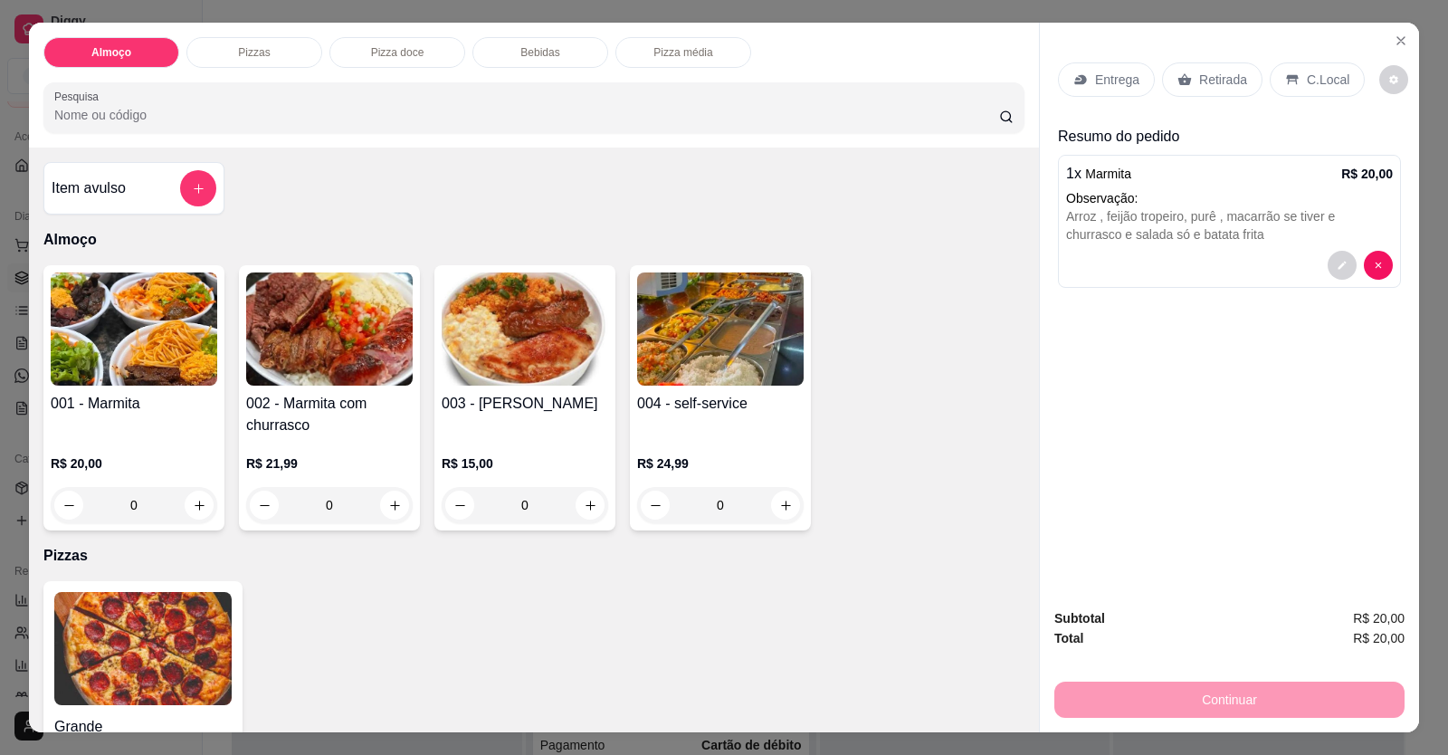
click at [1110, 81] on p "Entrega" at bounding box center [1117, 80] width 44 height 18
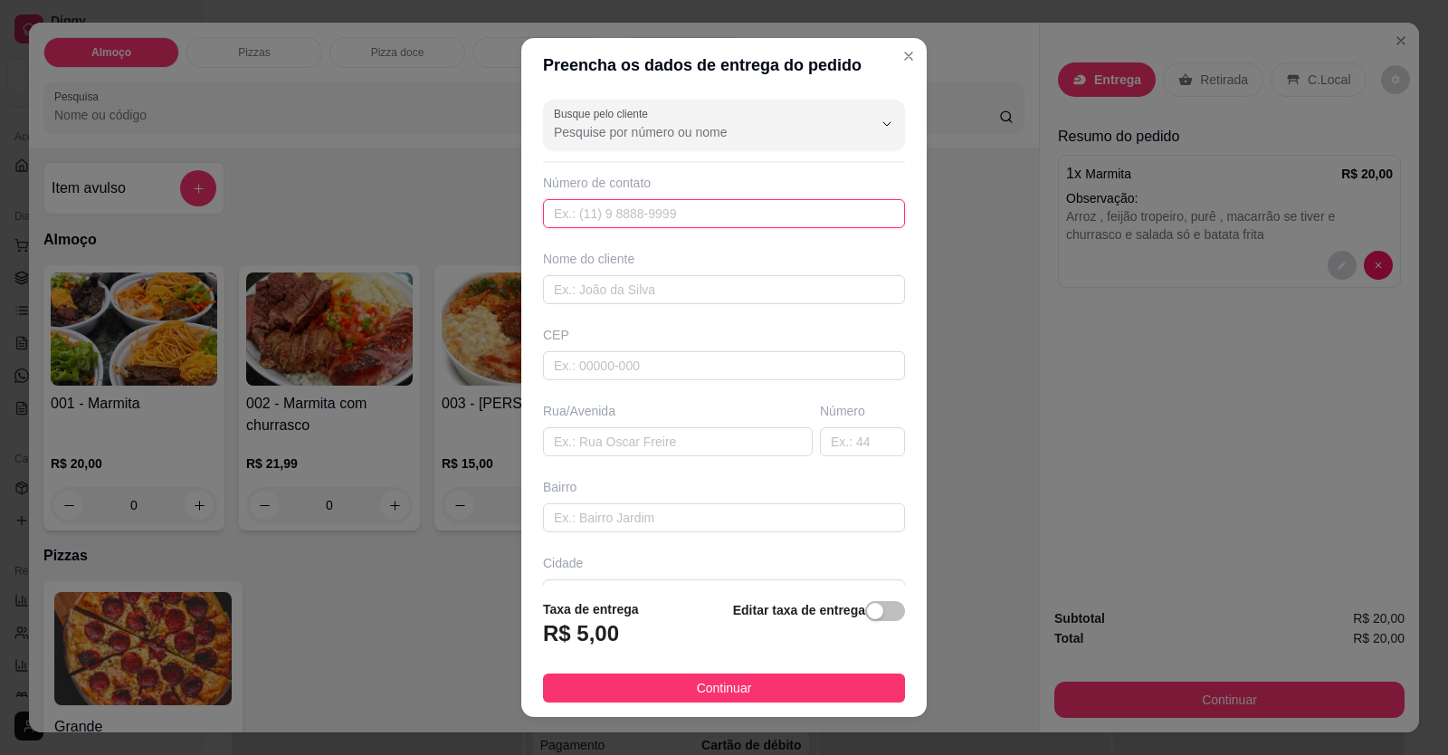
drag, startPoint x: 560, startPoint y: 220, endPoint x: 570, endPoint y: 225, distance: 11.3
click at [568, 225] on input "text" at bounding box center [724, 213] width 362 height 29
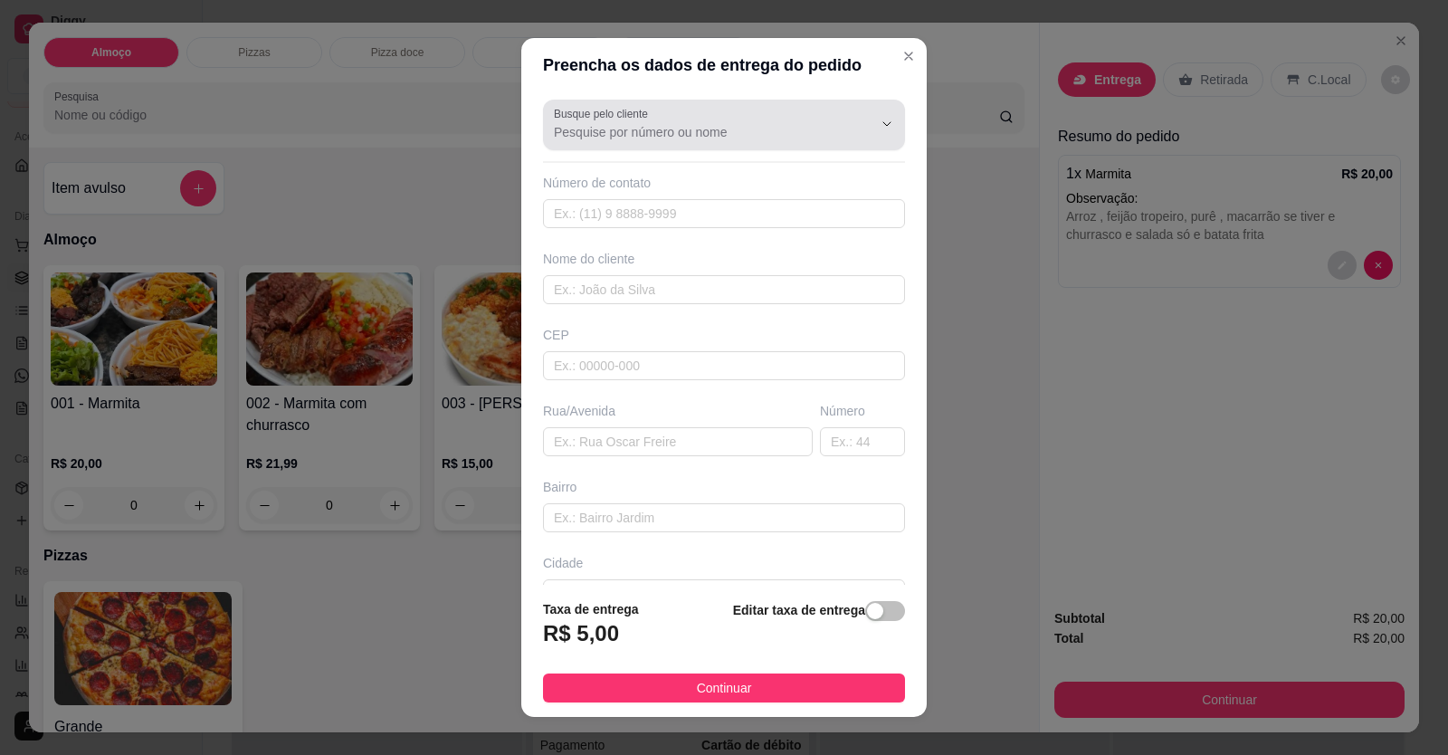
click at [569, 144] on div "Busque pelo cliente" at bounding box center [724, 125] width 362 height 51
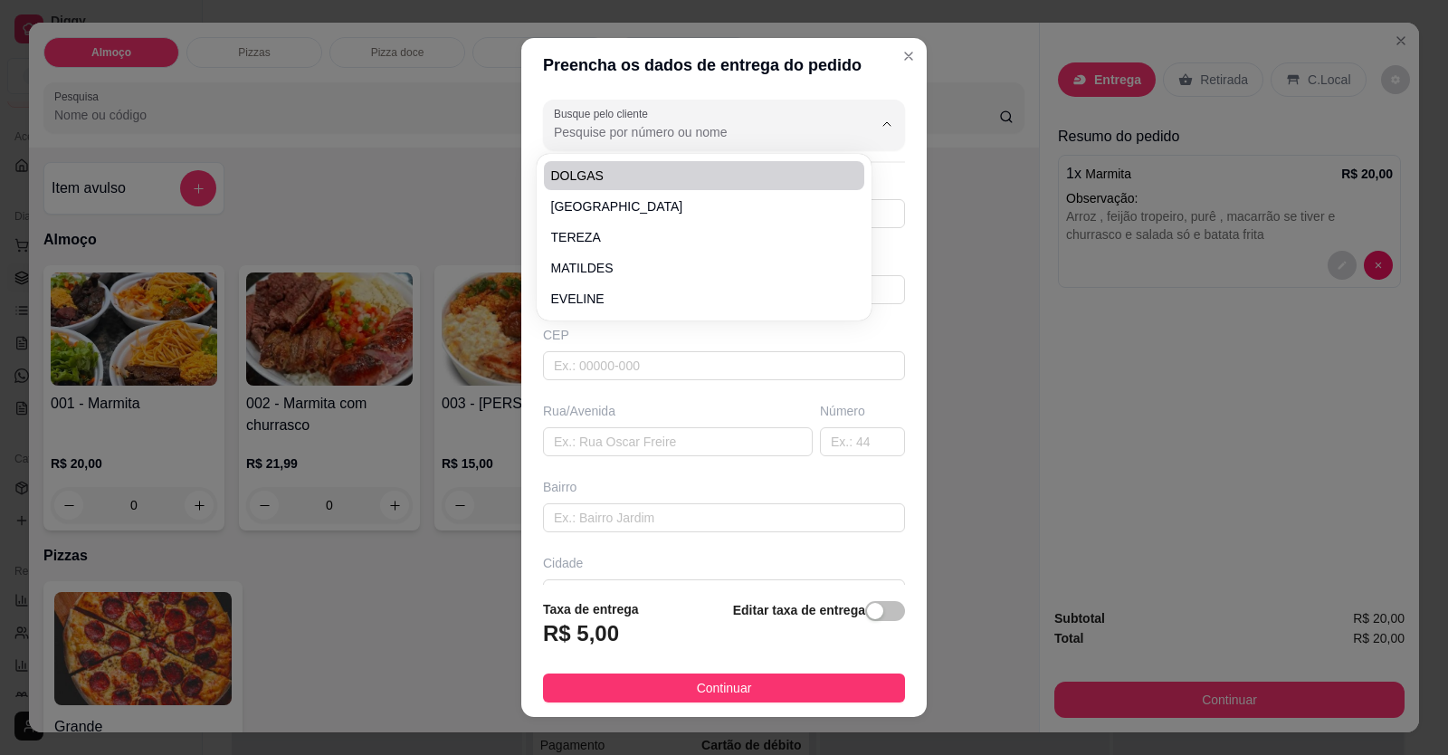
click at [630, 123] on input "Busque pelo cliente" at bounding box center [699, 132] width 290 height 18
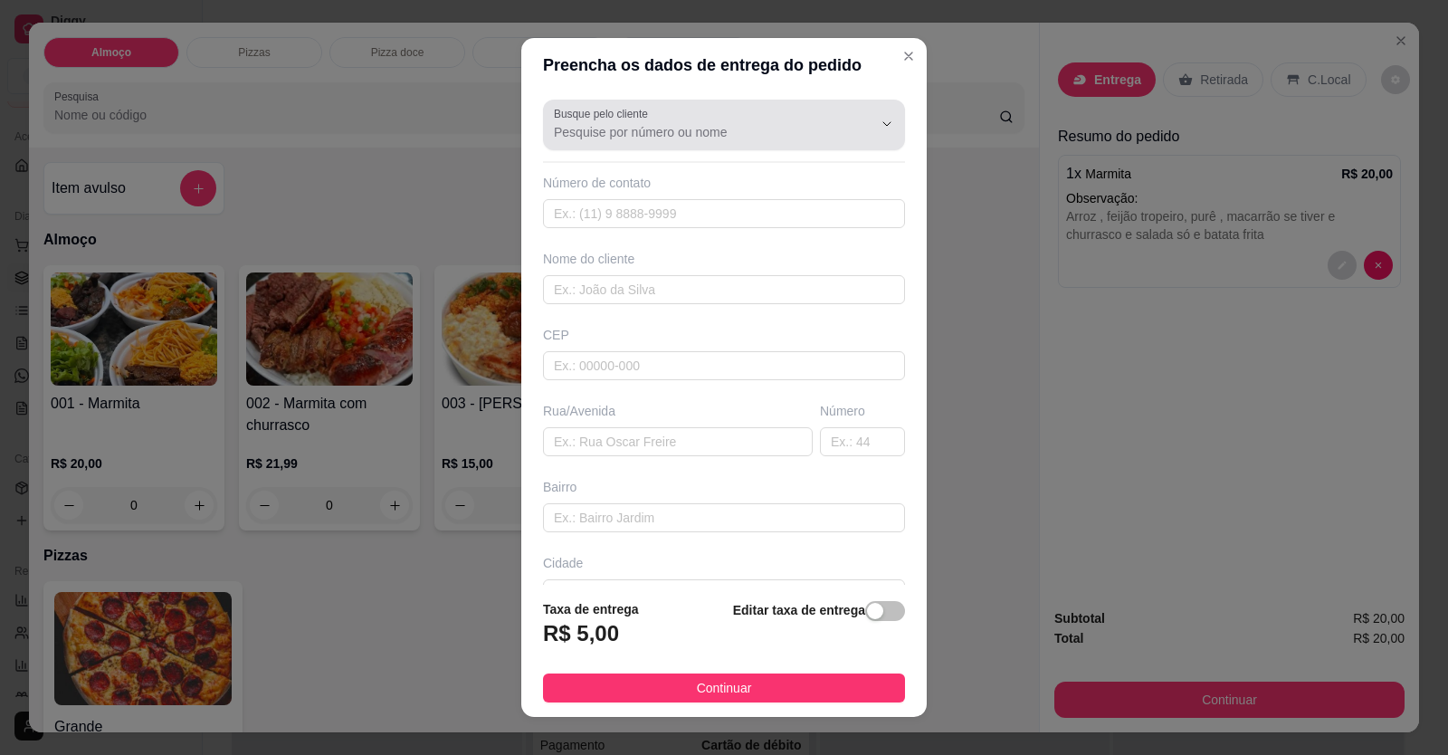
click at [592, 144] on div "Busque pelo cliente" at bounding box center [724, 125] width 362 height 51
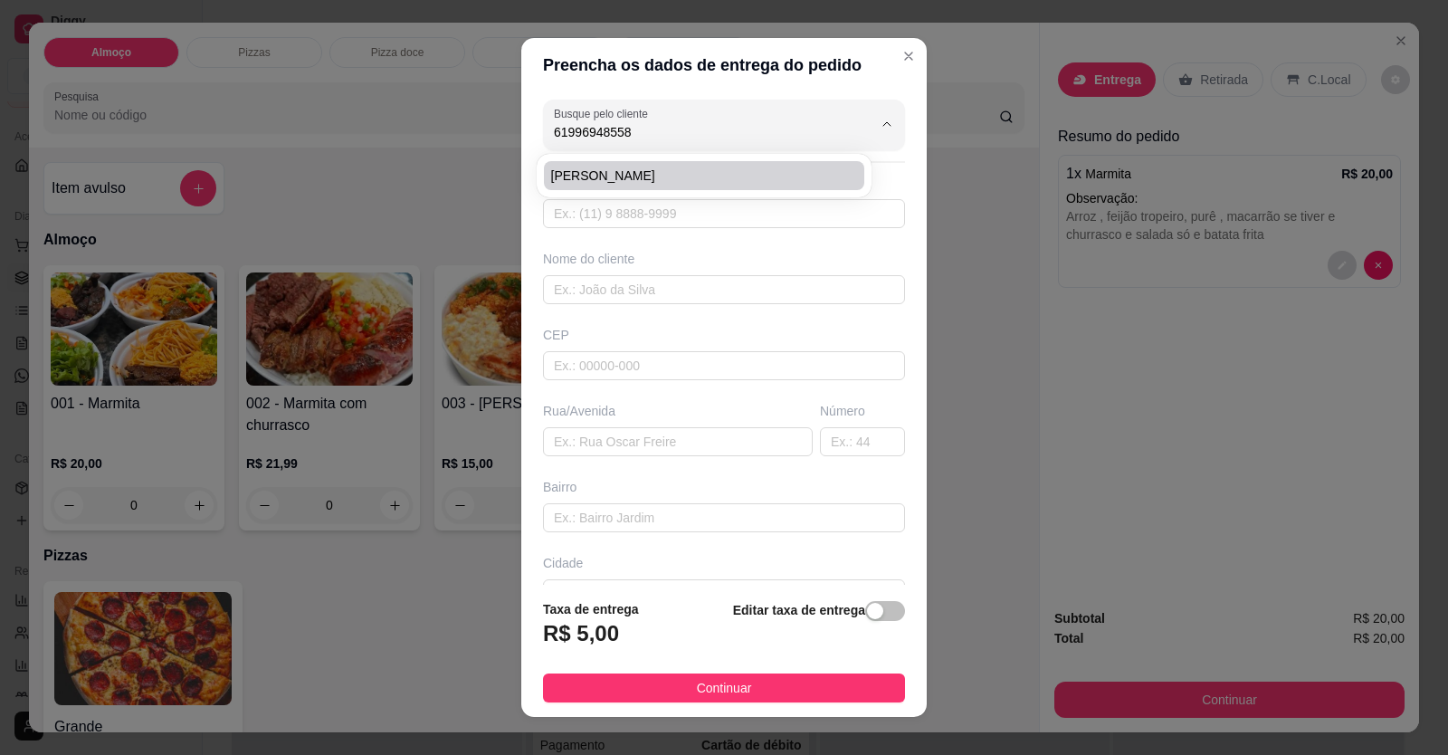
click at [616, 172] on span "[PERSON_NAME]" at bounding box center [695, 176] width 288 height 18
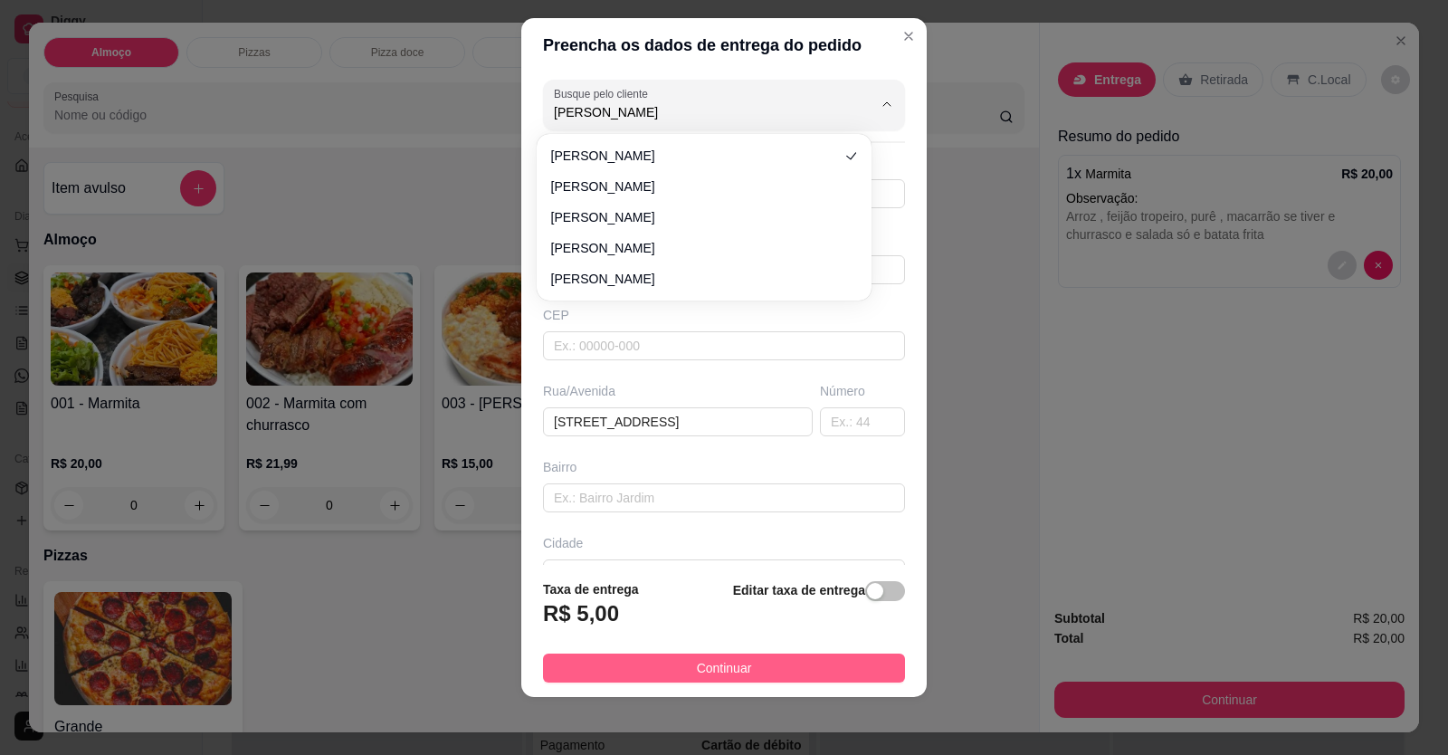
click at [669, 667] on button "Continuar" at bounding box center [724, 667] width 362 height 29
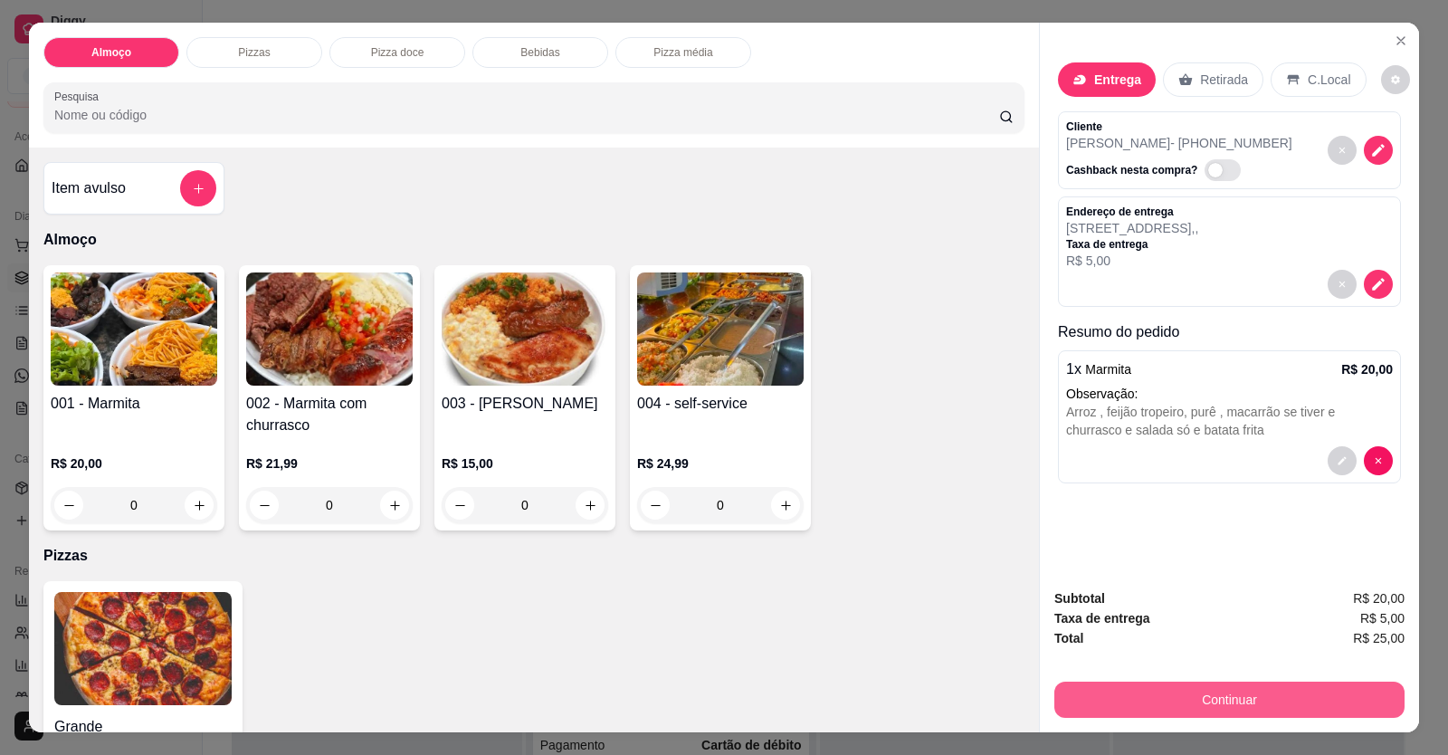
click at [1138, 706] on button "Continuar" at bounding box center [1229, 699] width 350 height 36
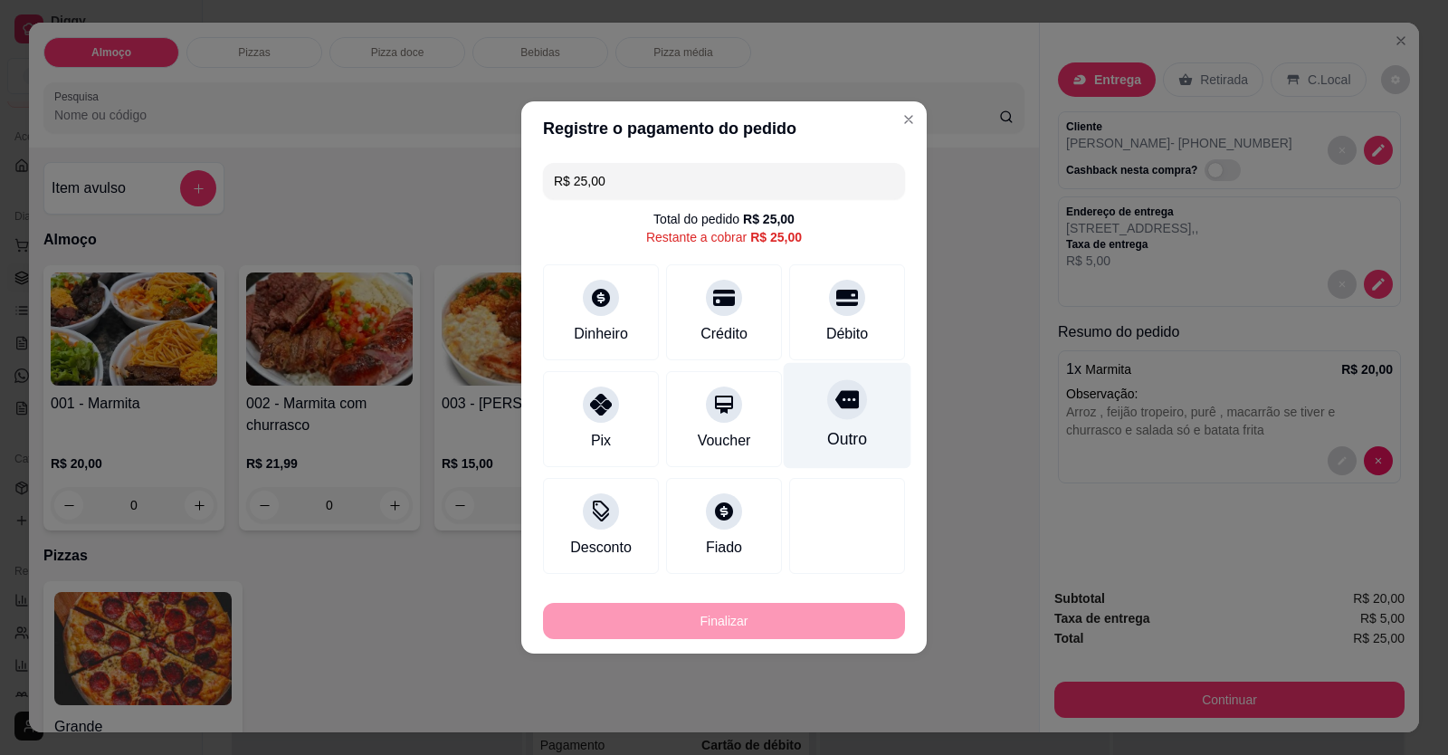
click at [834, 318] on div "Débito" at bounding box center [847, 312] width 116 height 96
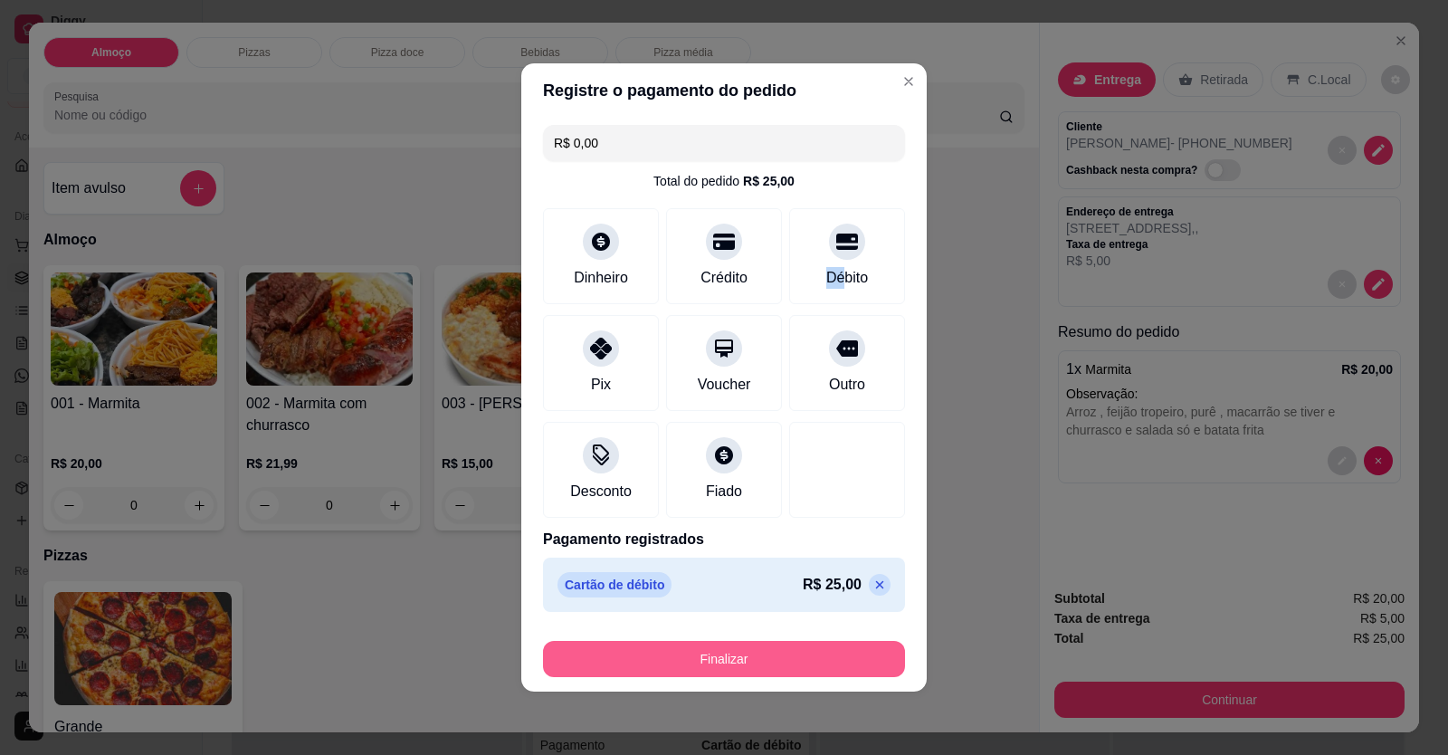
click at [786, 662] on button "Finalizar" at bounding box center [724, 659] width 362 height 36
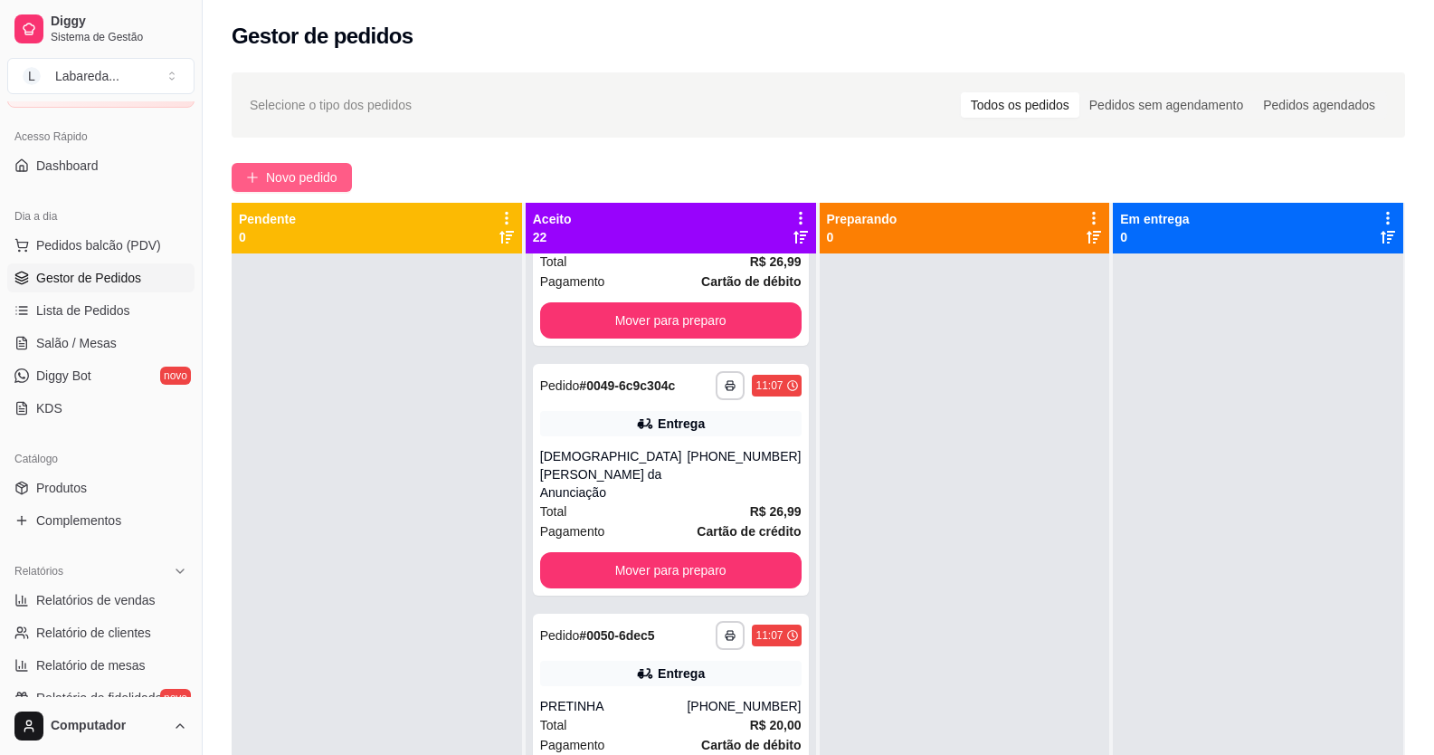
click at [296, 183] on span "Novo pedido" at bounding box center [301, 177] width 71 height 20
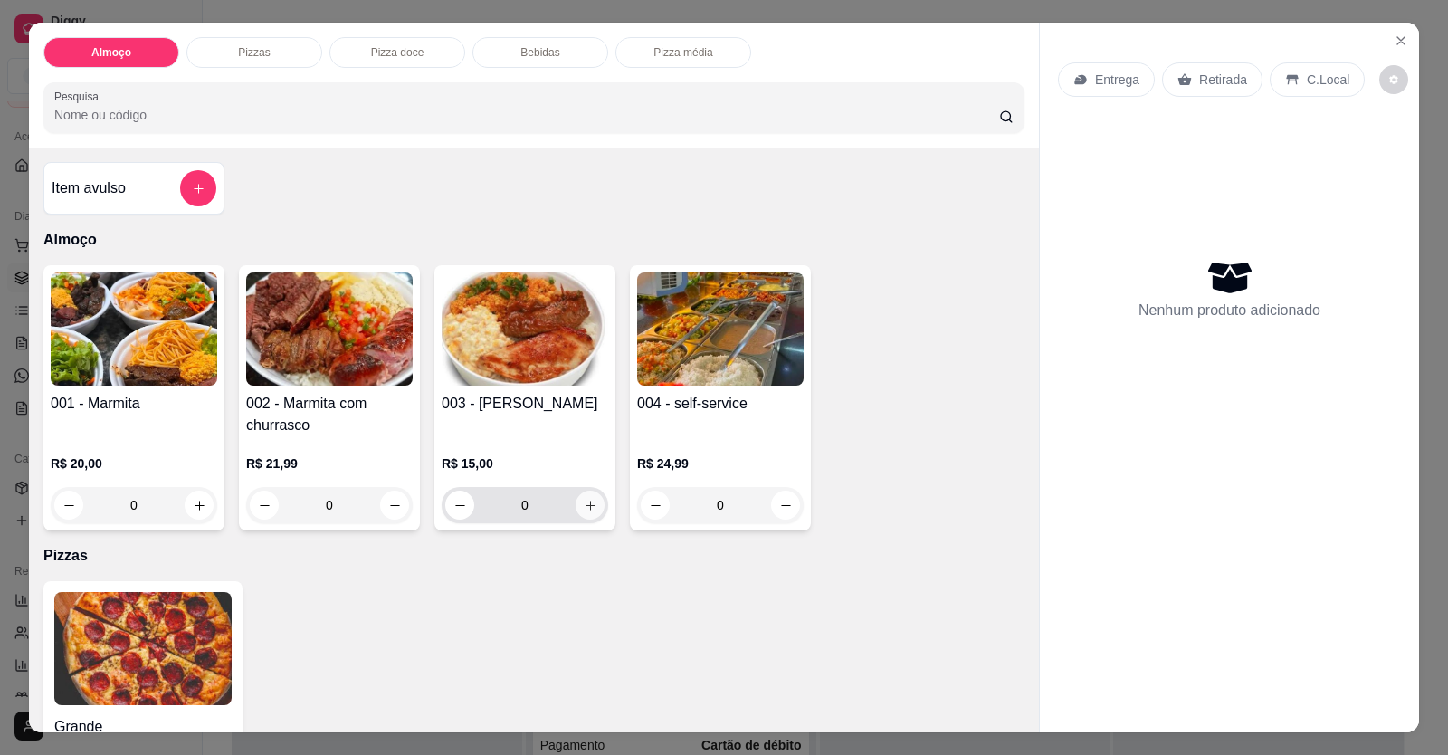
click at [584, 506] on icon "increase-product-quantity" at bounding box center [591, 506] width 14 height 14
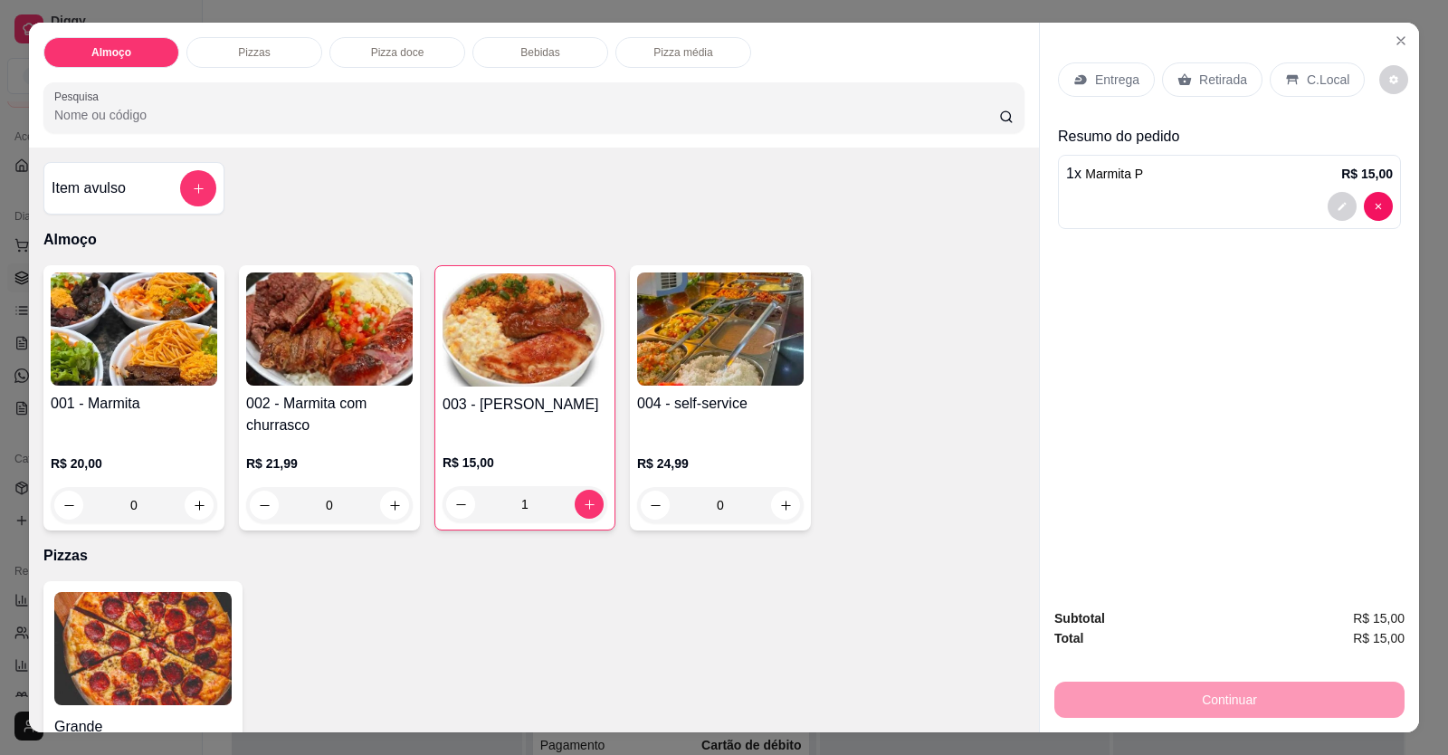
click at [1110, 83] on p "Entrega" at bounding box center [1117, 80] width 44 height 18
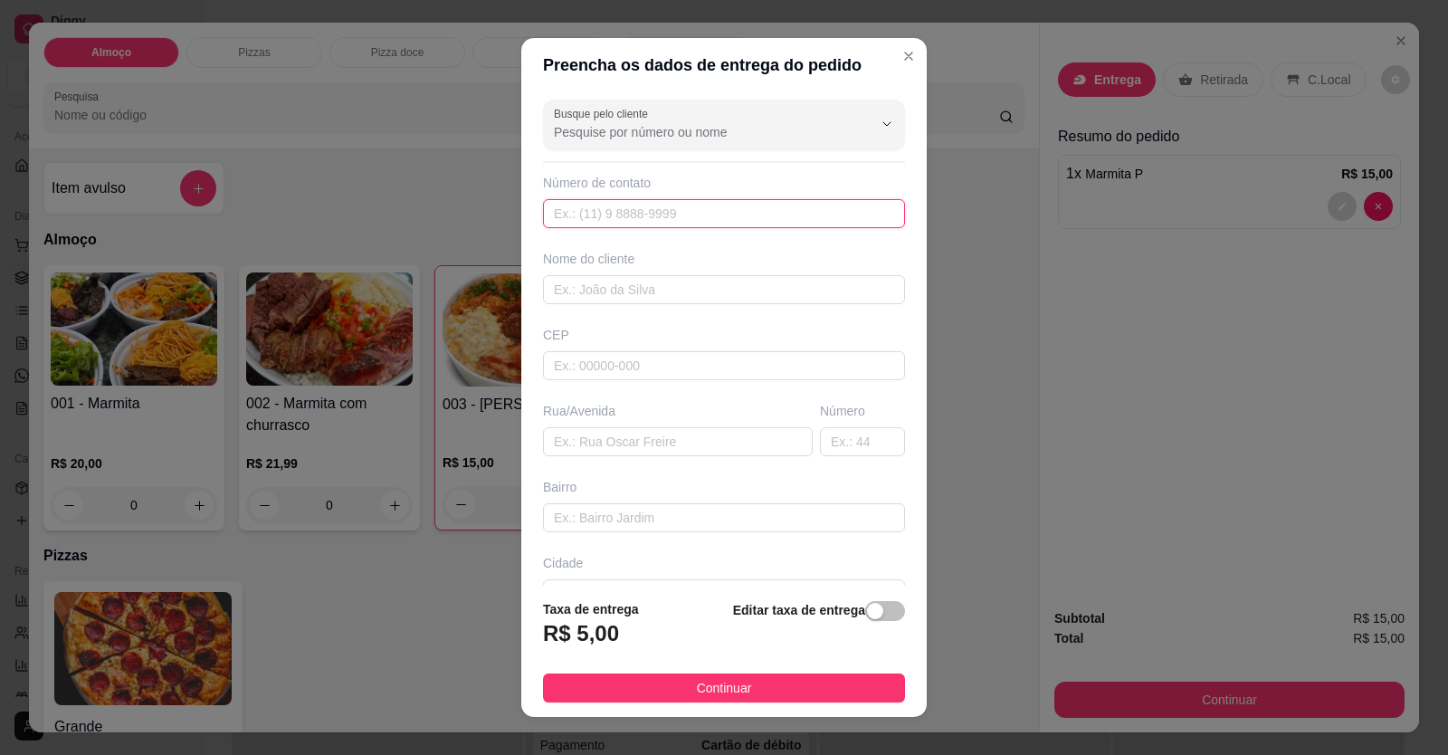
click at [646, 211] on input "text" at bounding box center [724, 213] width 362 height 29
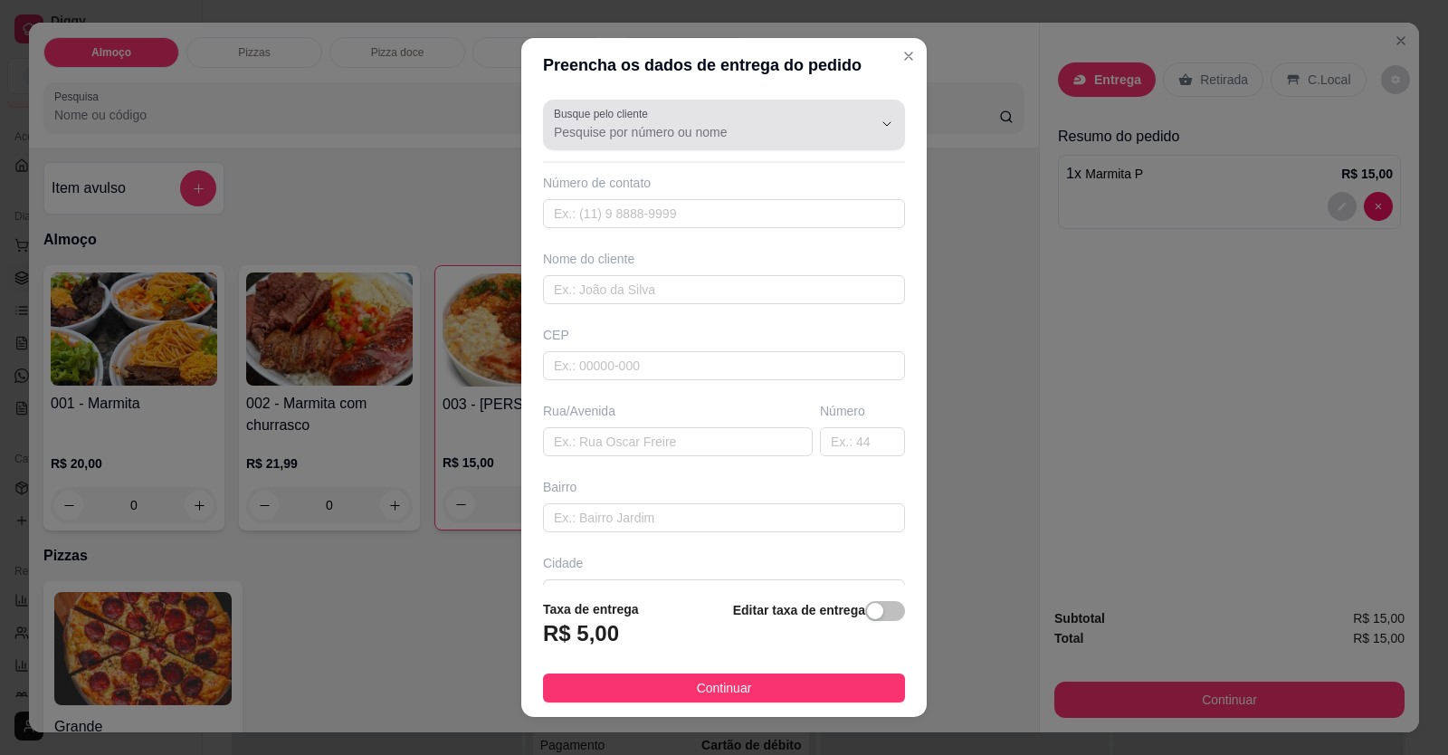
click at [711, 146] on div "Busque pelo cliente" at bounding box center [724, 125] width 362 height 51
click at [740, 136] on input "PAULIMHA" at bounding box center [699, 132] width 290 height 18
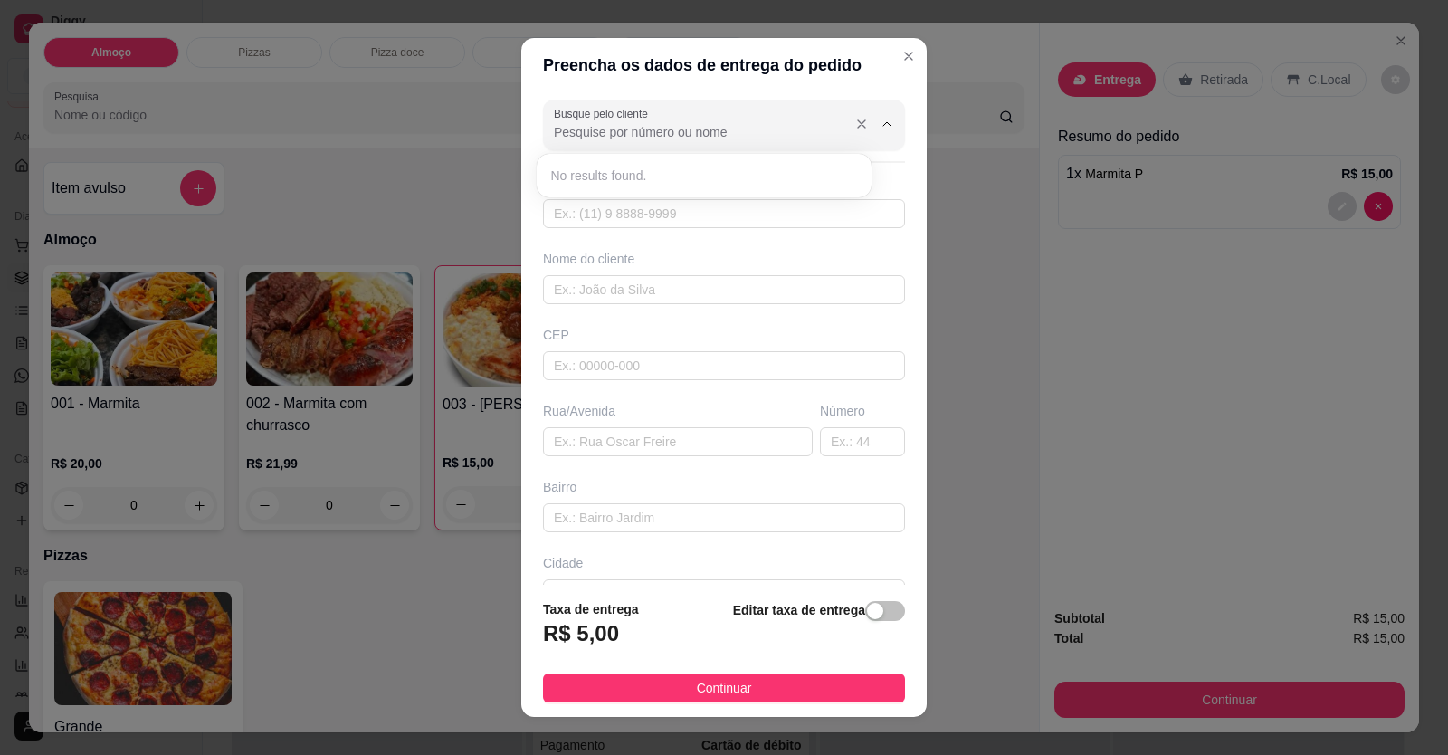
click at [650, 142] on div at bounding box center [724, 125] width 340 height 36
click at [643, 140] on input "Busque pelo cliente" at bounding box center [699, 132] width 290 height 18
click at [615, 138] on input "PAULINHA" at bounding box center [699, 132] width 290 height 18
click at [678, 218] on input "text" at bounding box center [724, 213] width 362 height 29
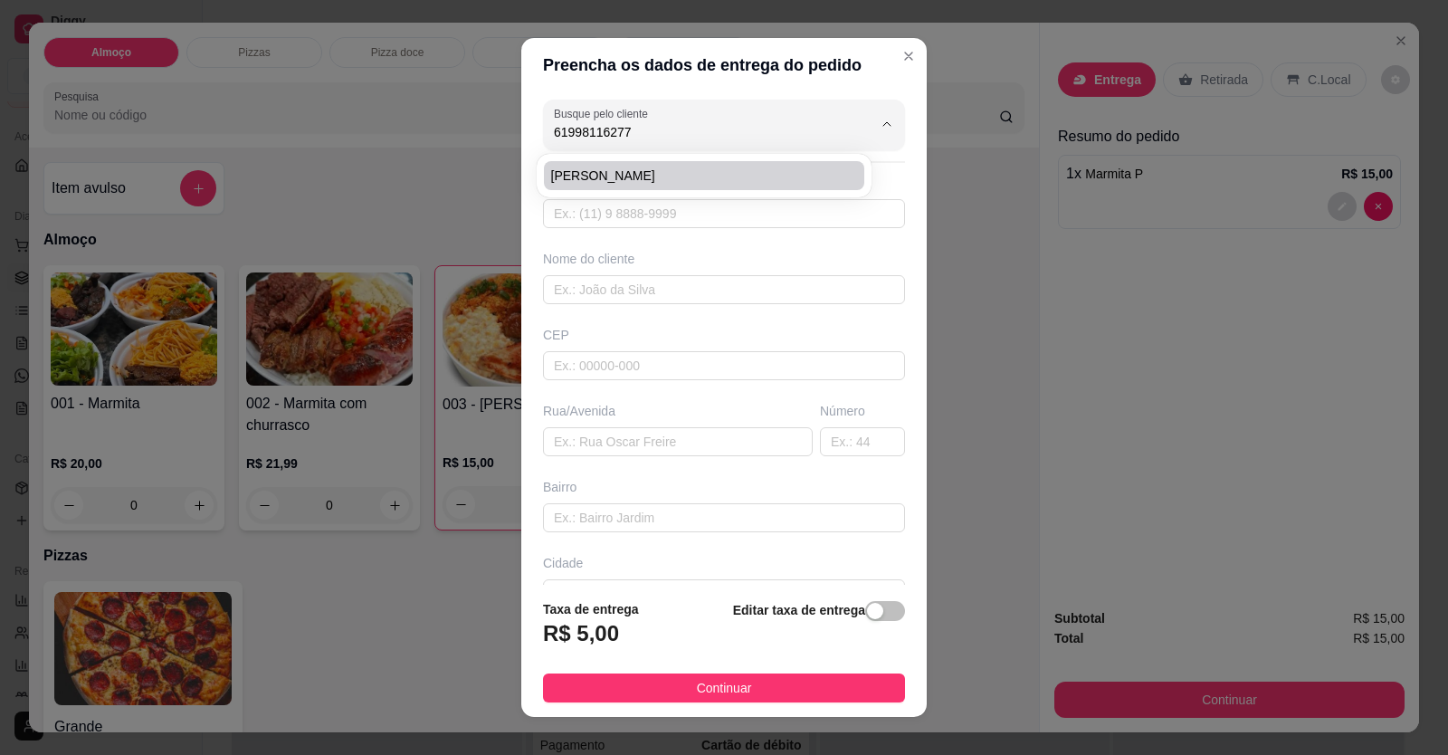
click at [663, 165] on li "[PERSON_NAME]" at bounding box center [704, 175] width 320 height 29
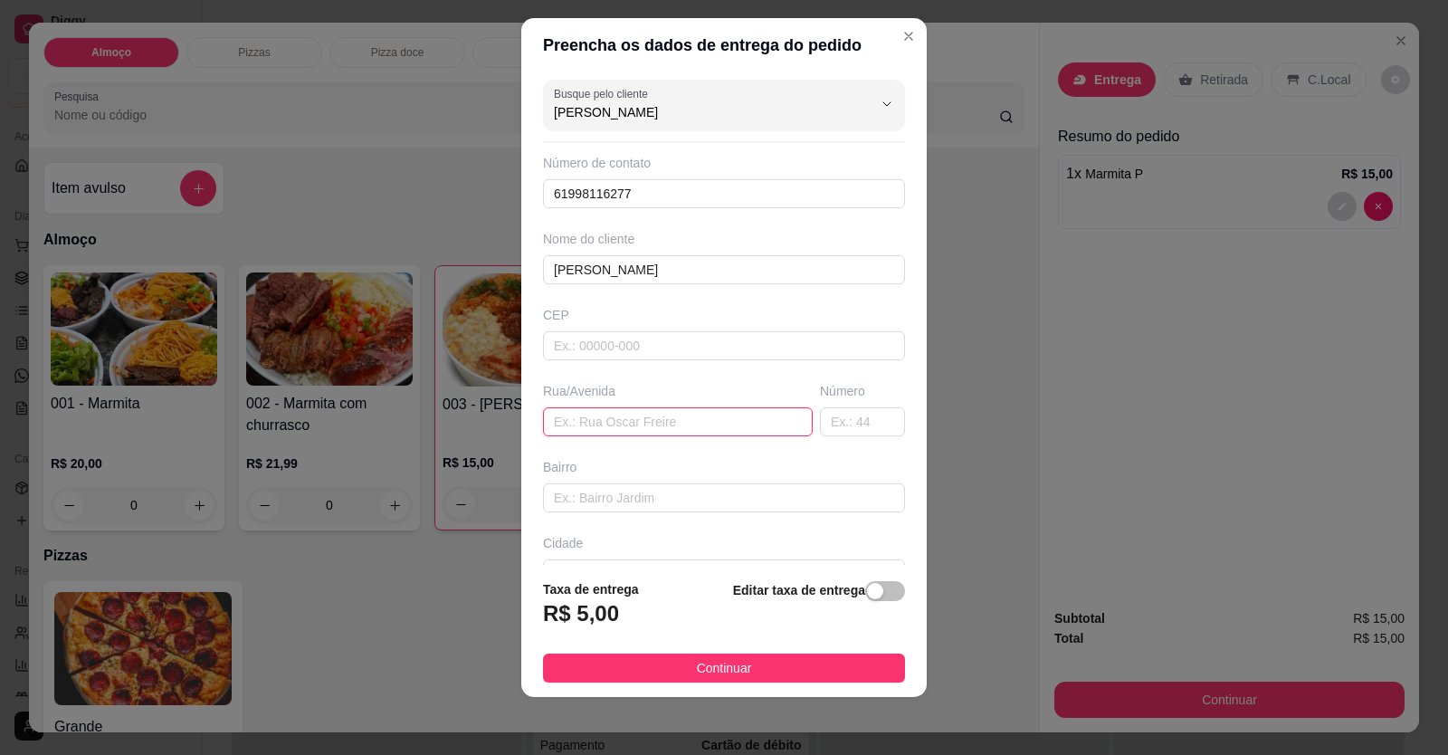
click at [587, 418] on input "text" at bounding box center [678, 421] width 270 height 29
click at [834, 414] on input "text" at bounding box center [862, 421] width 85 height 29
click at [602, 507] on input "text" at bounding box center [724, 497] width 362 height 29
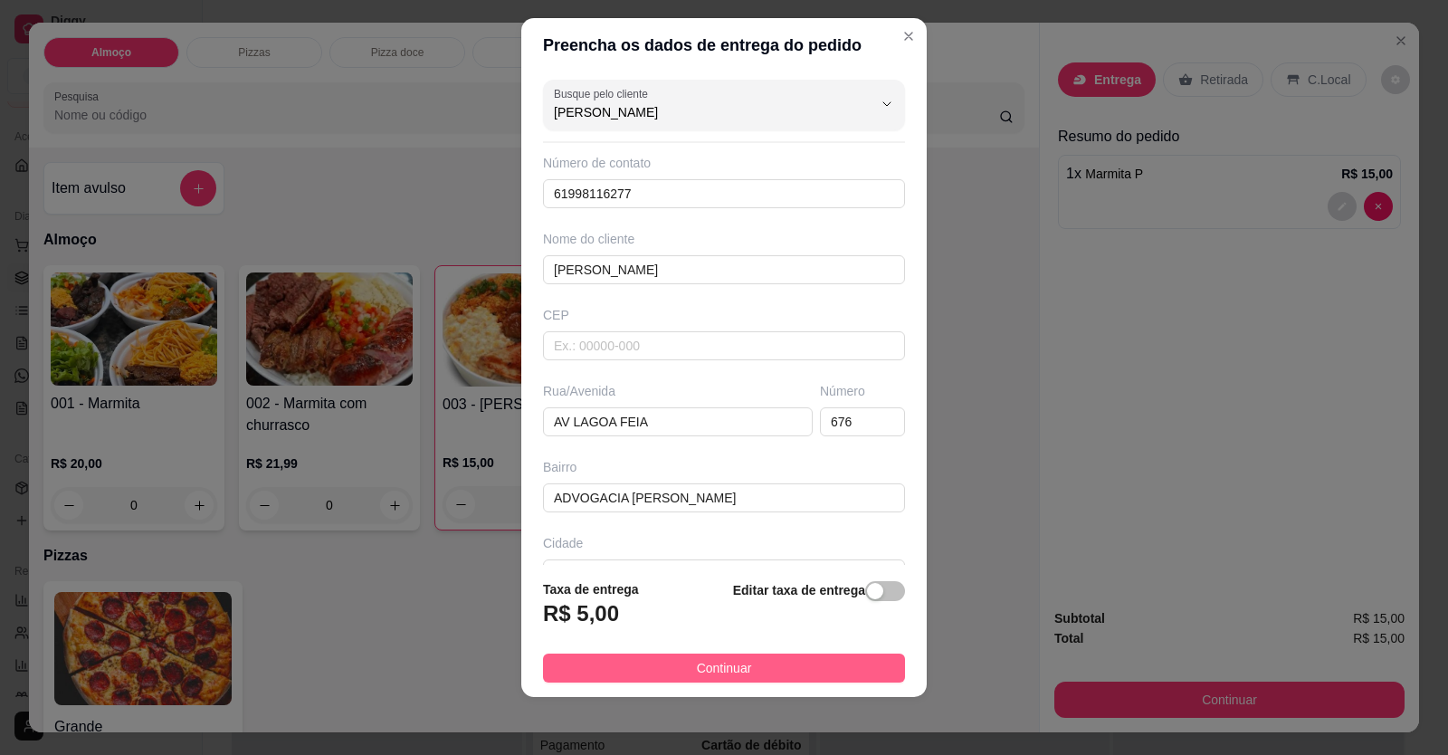
click at [697, 669] on span "Continuar" at bounding box center [724, 668] width 55 height 20
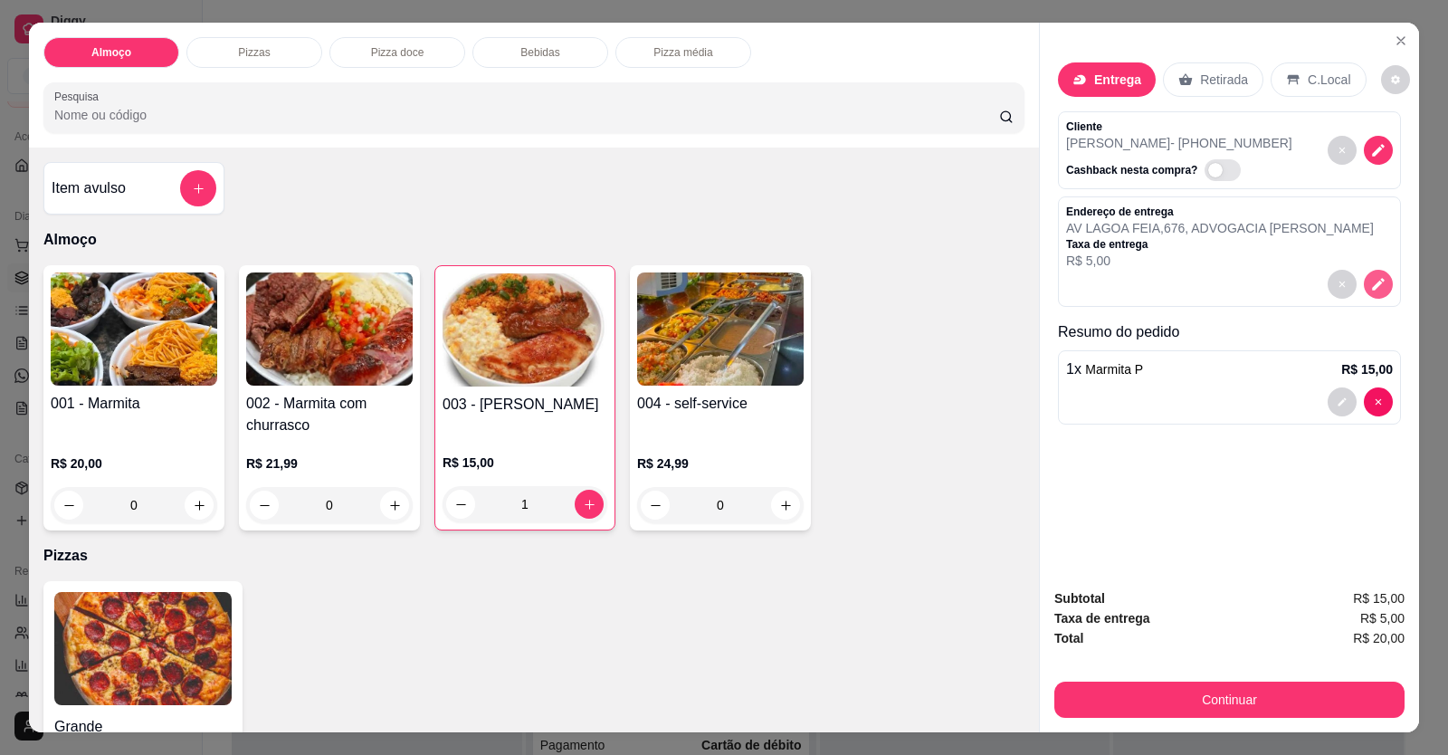
click at [1376, 291] on icon "decrease-product-quantity" at bounding box center [1378, 284] width 16 height 16
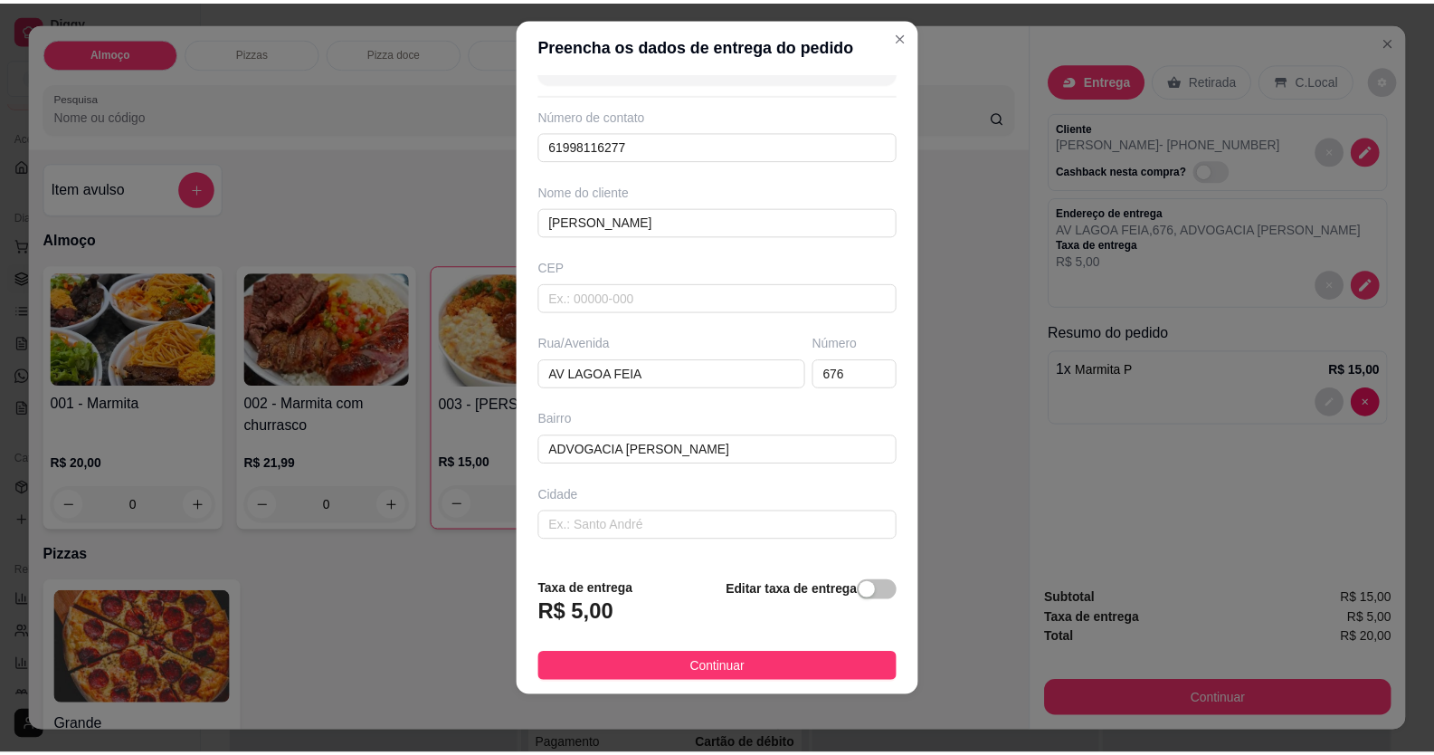
scroll to position [117, 0]
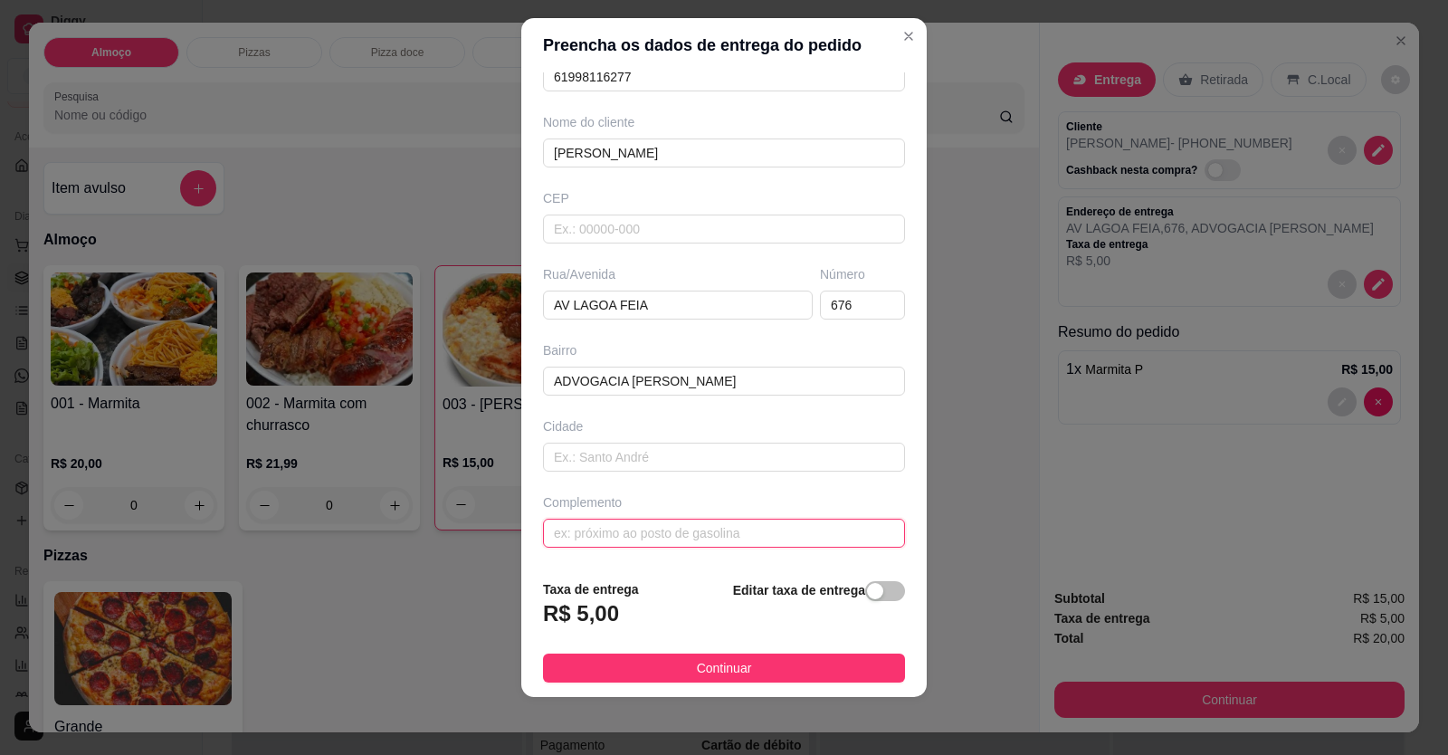
click at [653, 536] on input "text" at bounding box center [724, 533] width 362 height 29
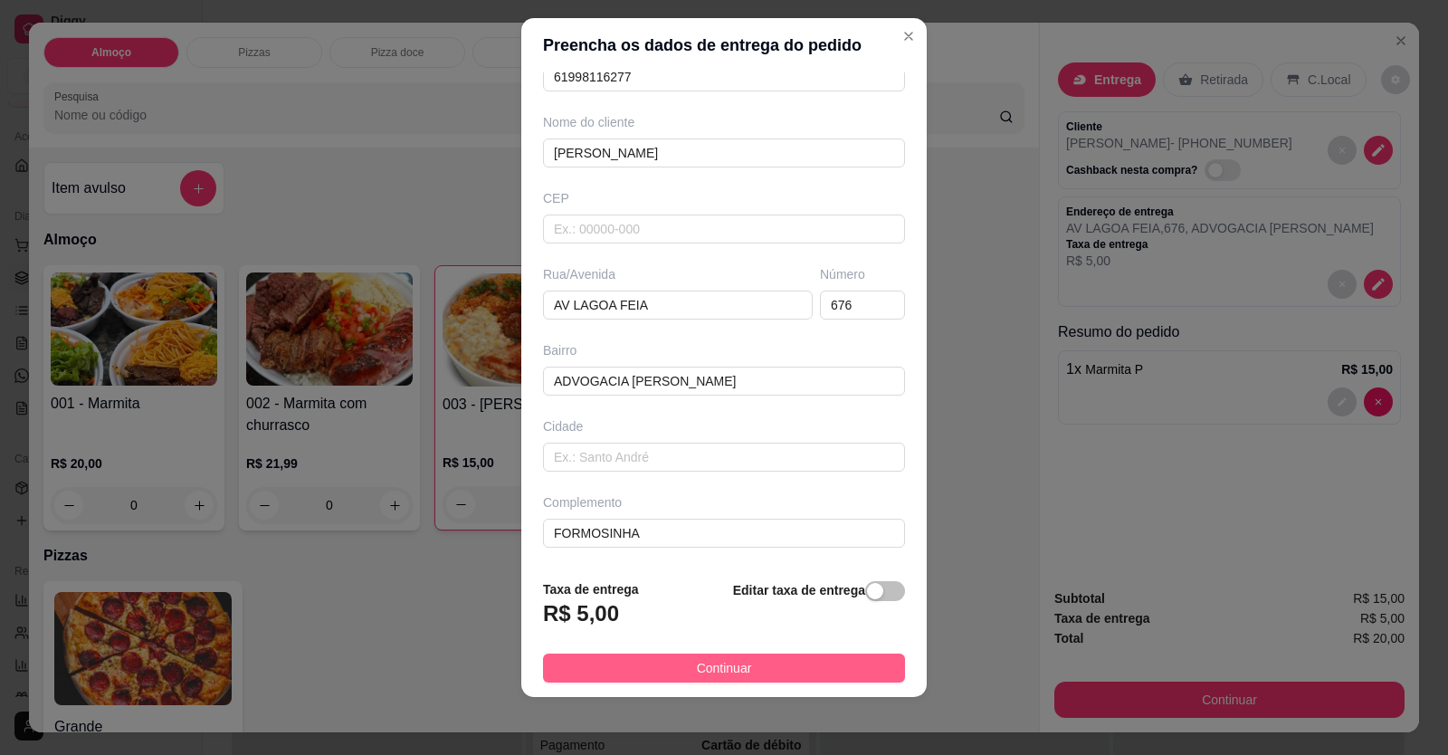
click at [758, 675] on button "Continuar" at bounding box center [724, 667] width 362 height 29
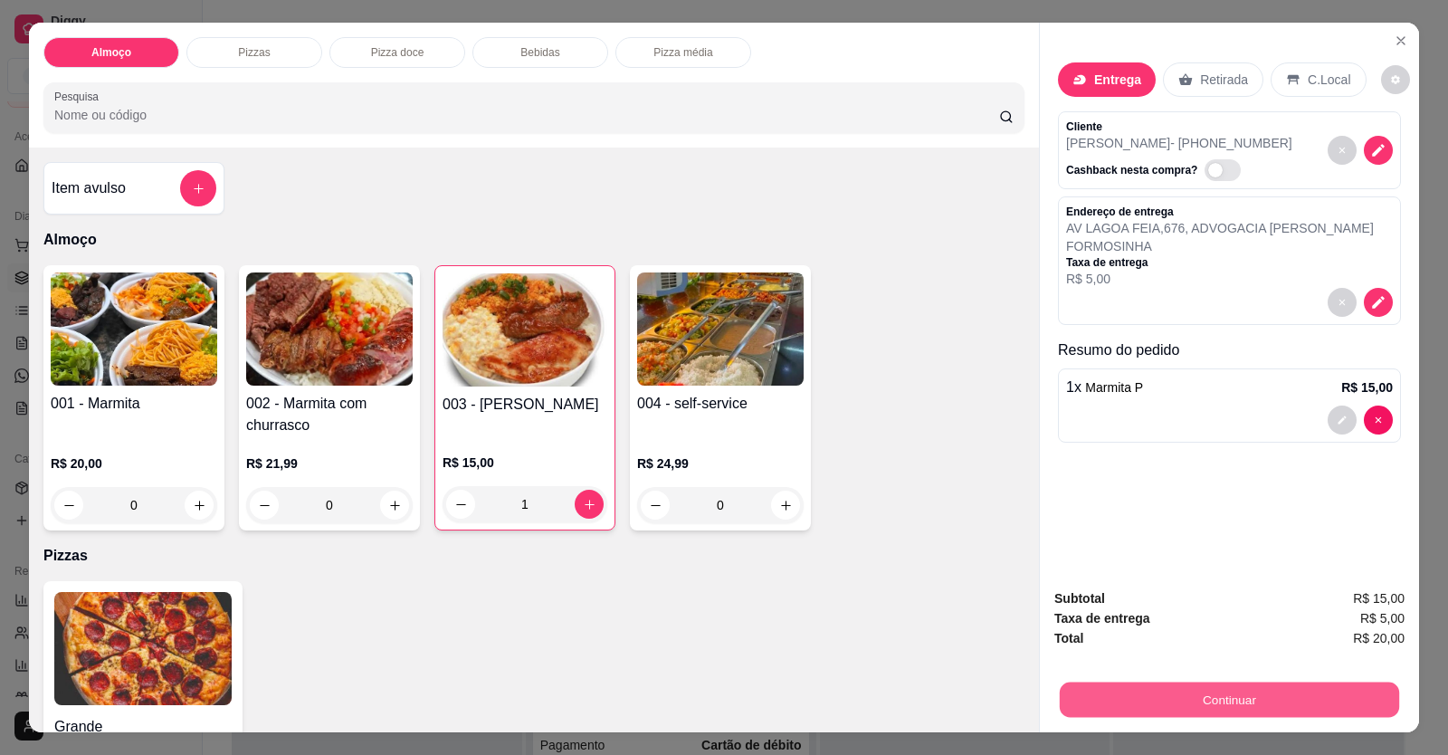
click at [1060, 692] on button "Continuar" at bounding box center [1229, 699] width 339 height 35
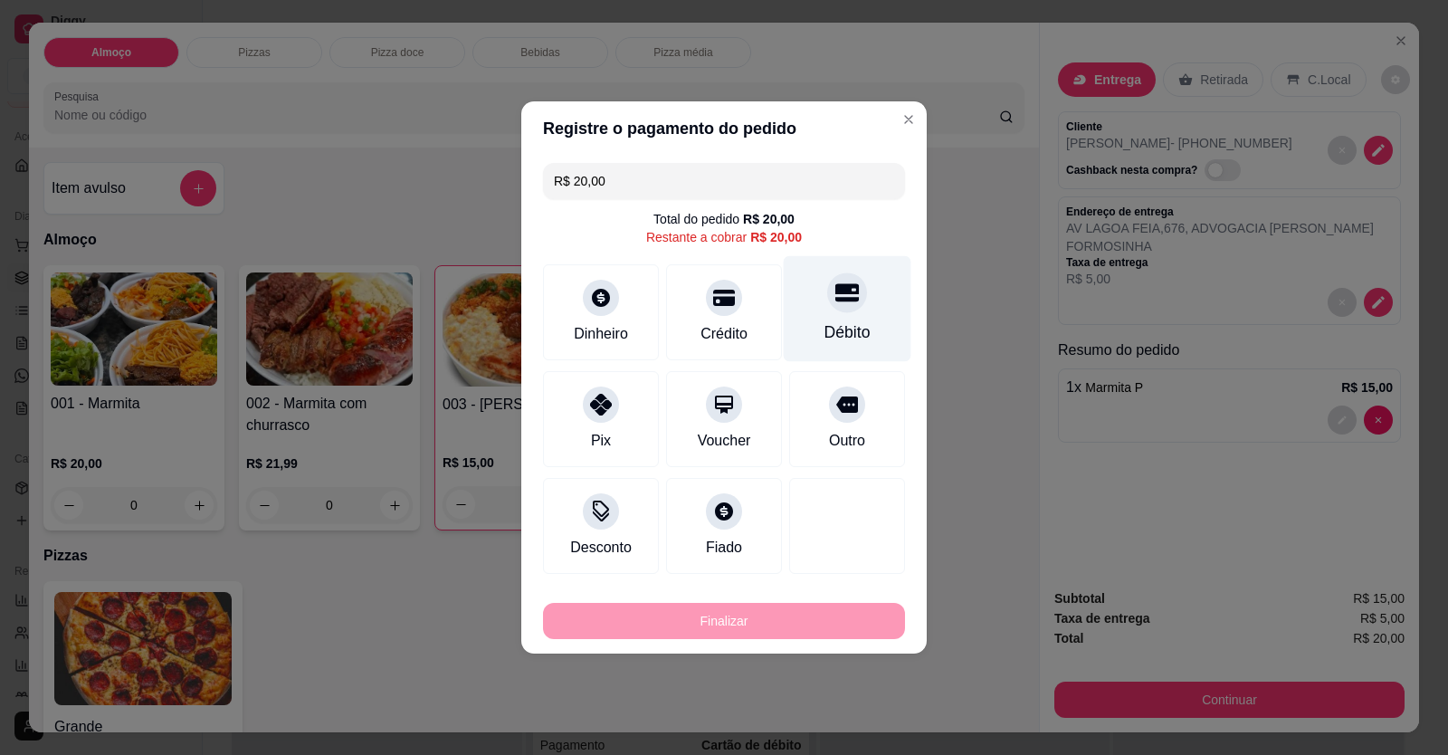
click at [842, 316] on div "Débito" at bounding box center [848, 309] width 128 height 106
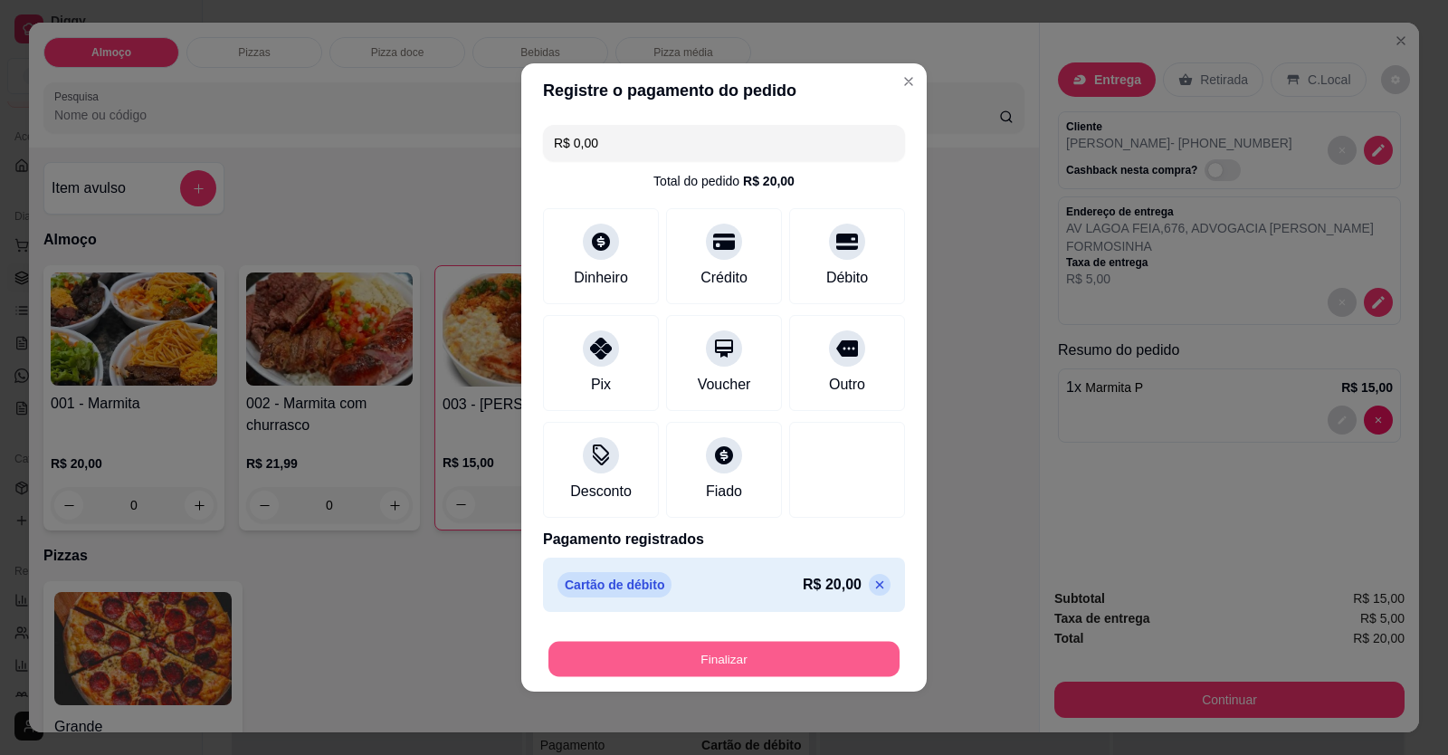
click at [759, 654] on button "Finalizar" at bounding box center [723, 659] width 351 height 35
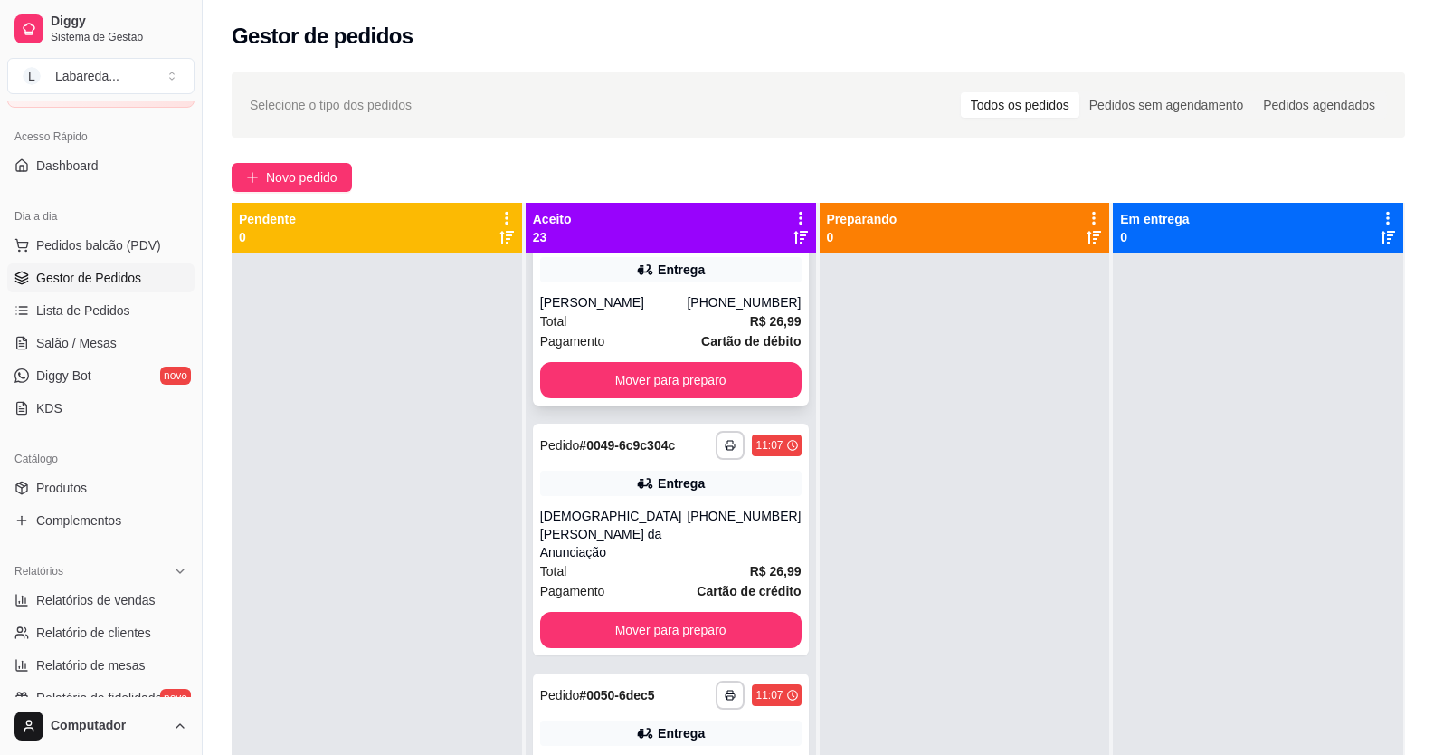
scroll to position [237, 0]
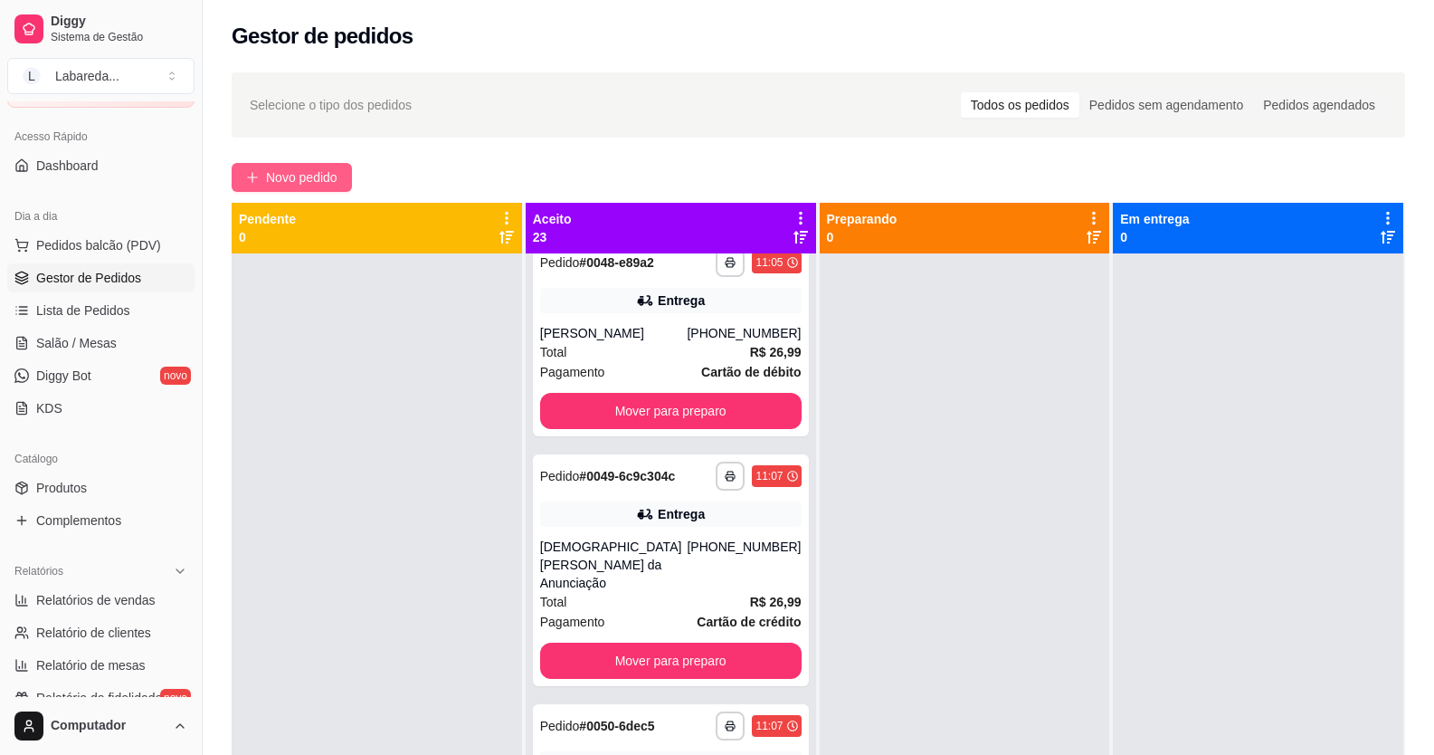
click at [347, 189] on button "Novo pedido" at bounding box center [292, 177] width 120 height 29
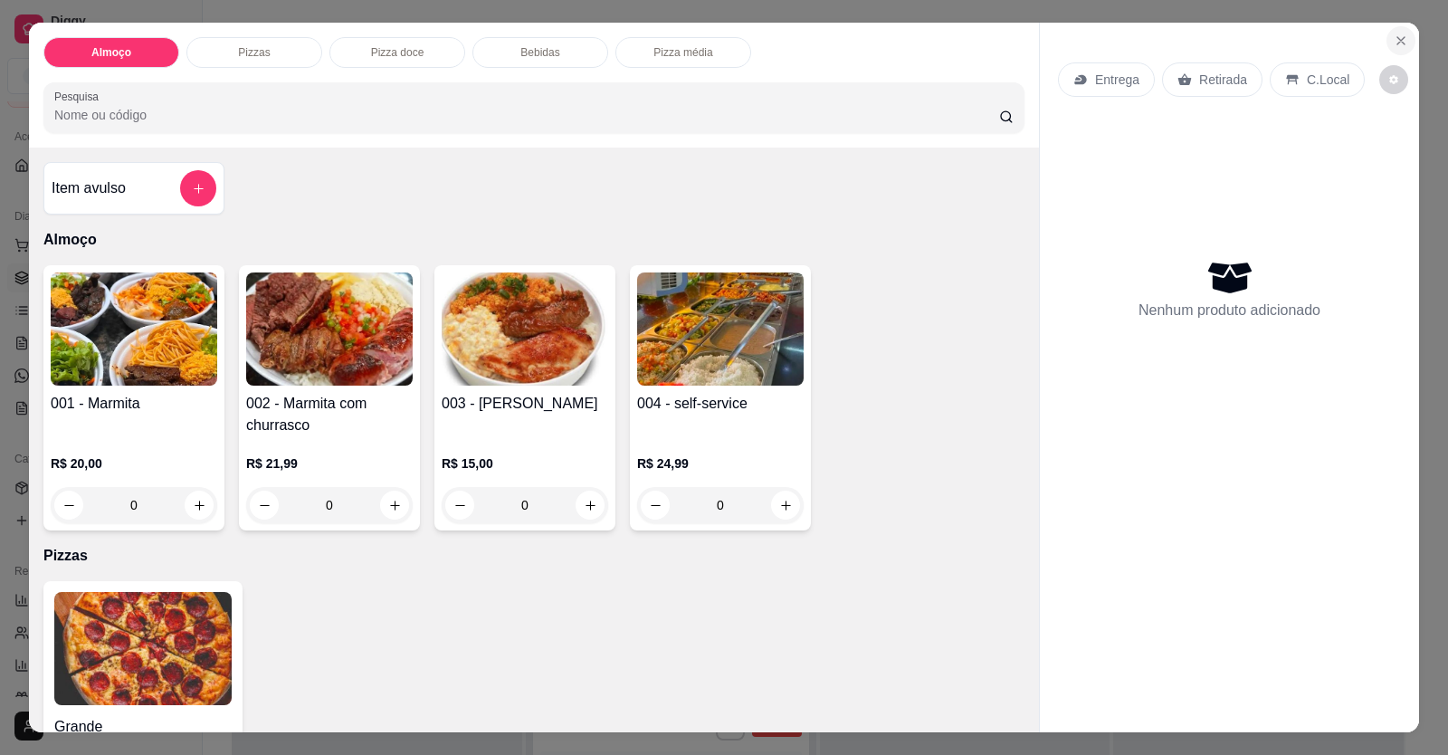
drag, startPoint x: 1398, startPoint y: 55, endPoint x: 1385, endPoint y: 42, distance: 19.2
click at [1398, 54] on section "Almoço Pizzas Pizza doce Bebidas Pizza média Pesquisa Item avulso Almoço 001 - …" at bounding box center [724, 378] width 1390 height 710
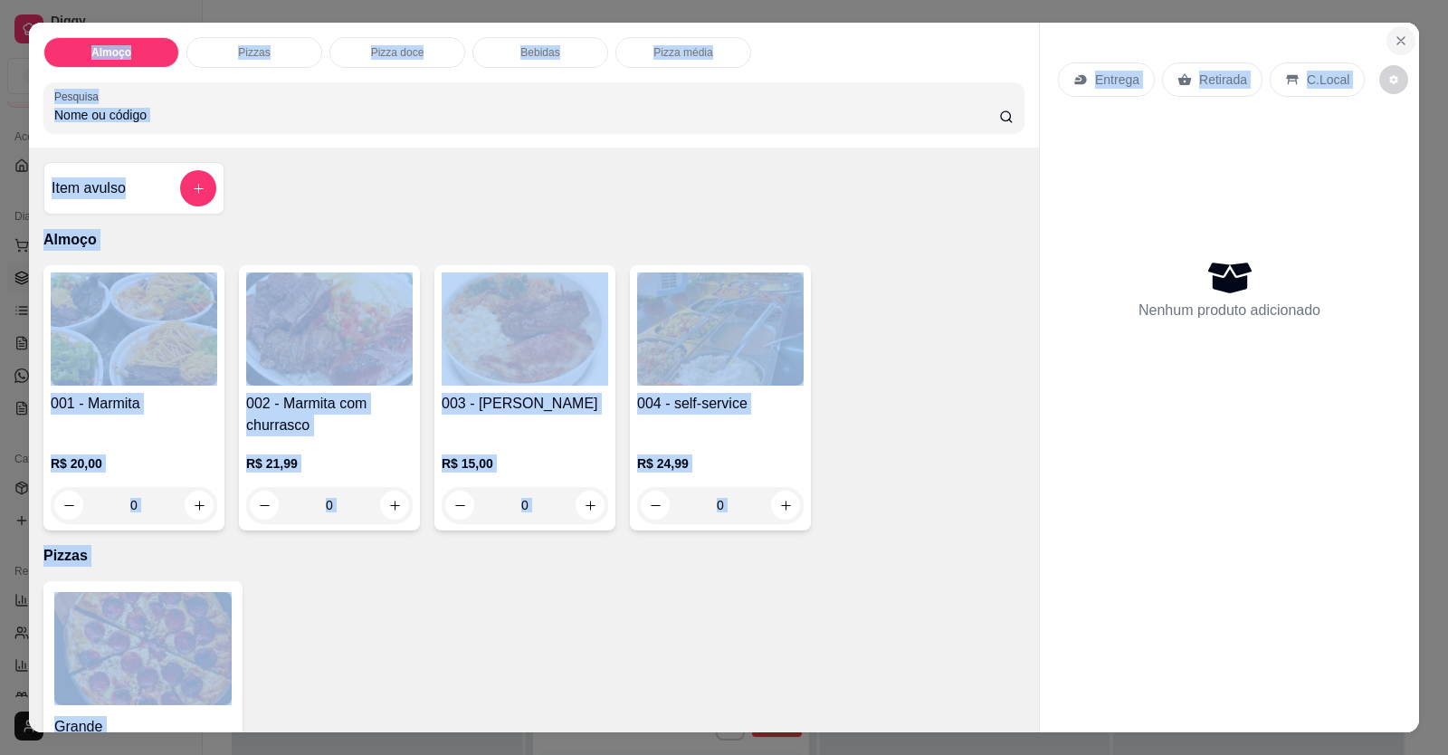
click at [1394, 42] on icon "Close" at bounding box center [1401, 40] width 14 height 14
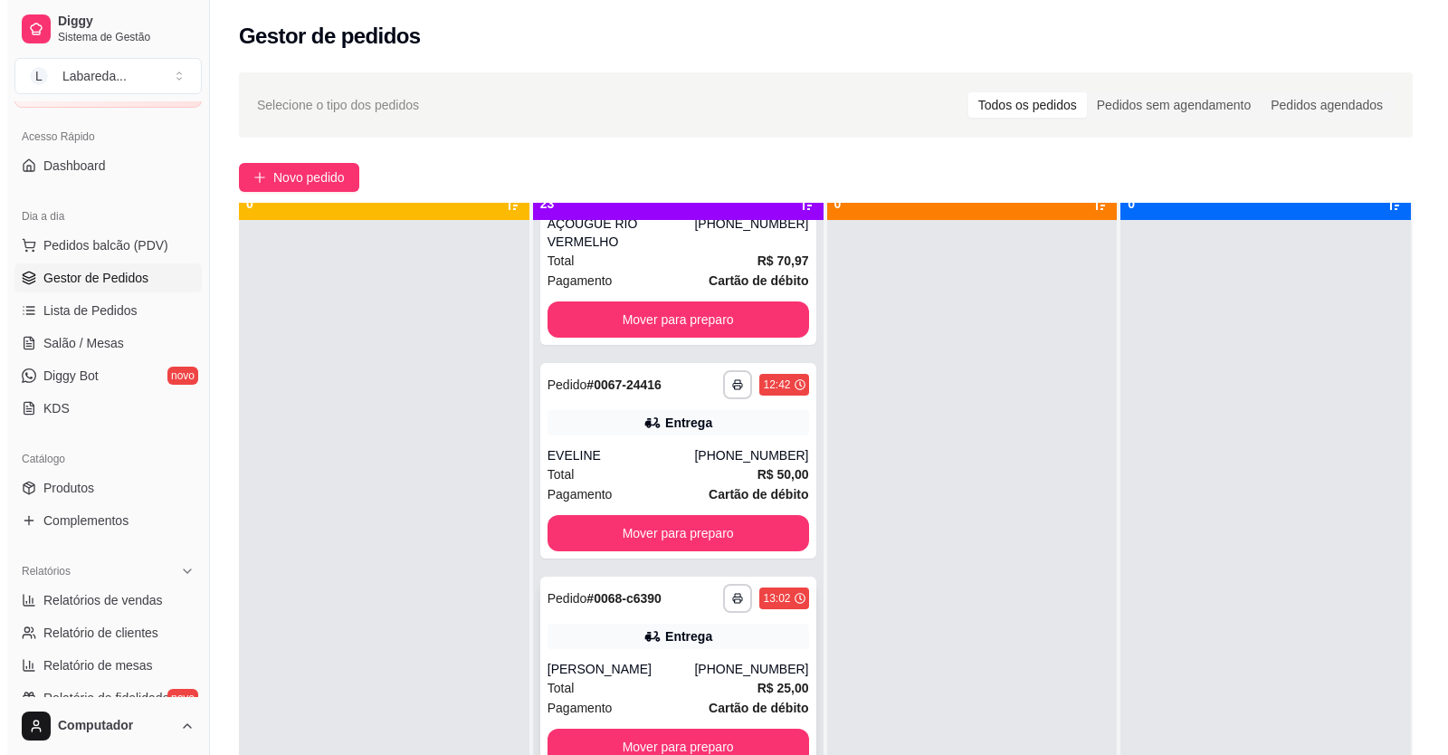
scroll to position [51, 0]
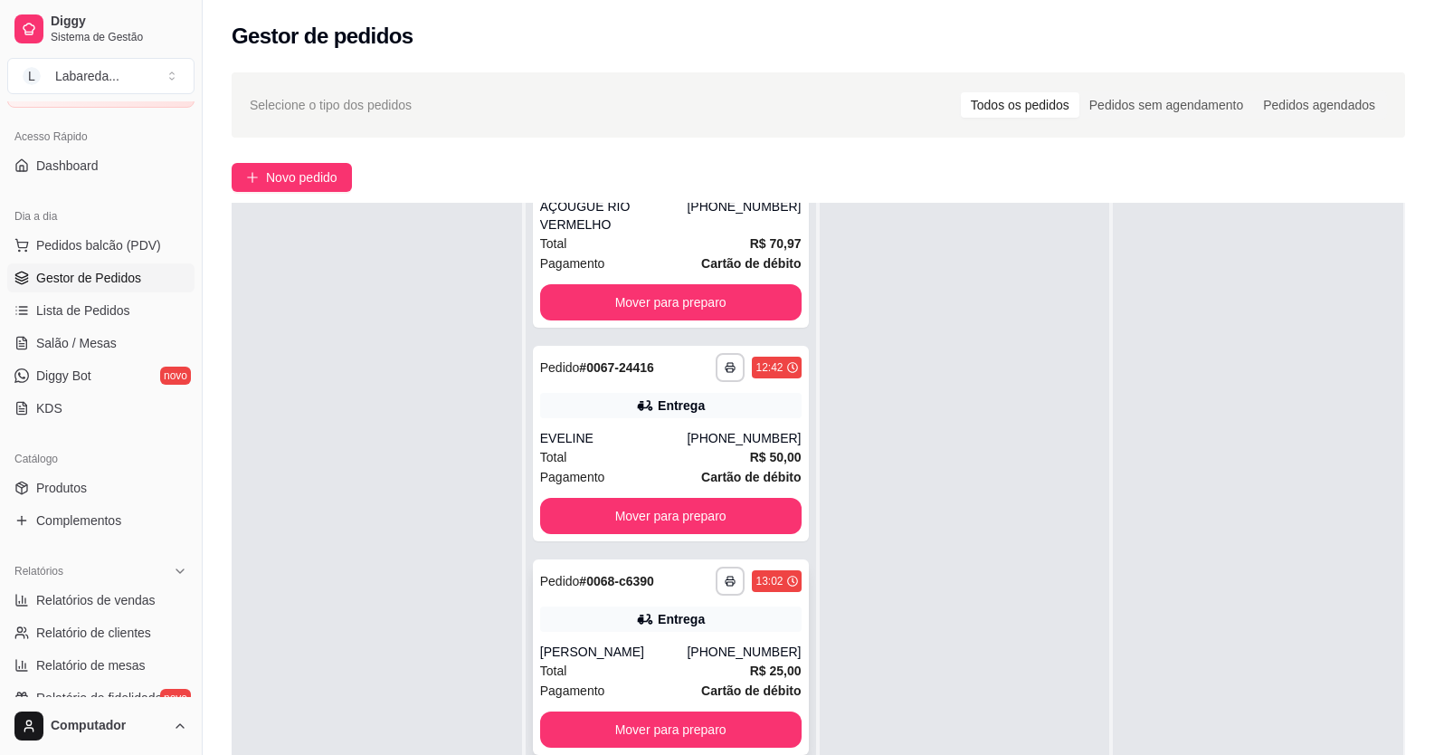
click at [621, 643] on div "[PERSON_NAME]" at bounding box center [614, 652] width 148 height 18
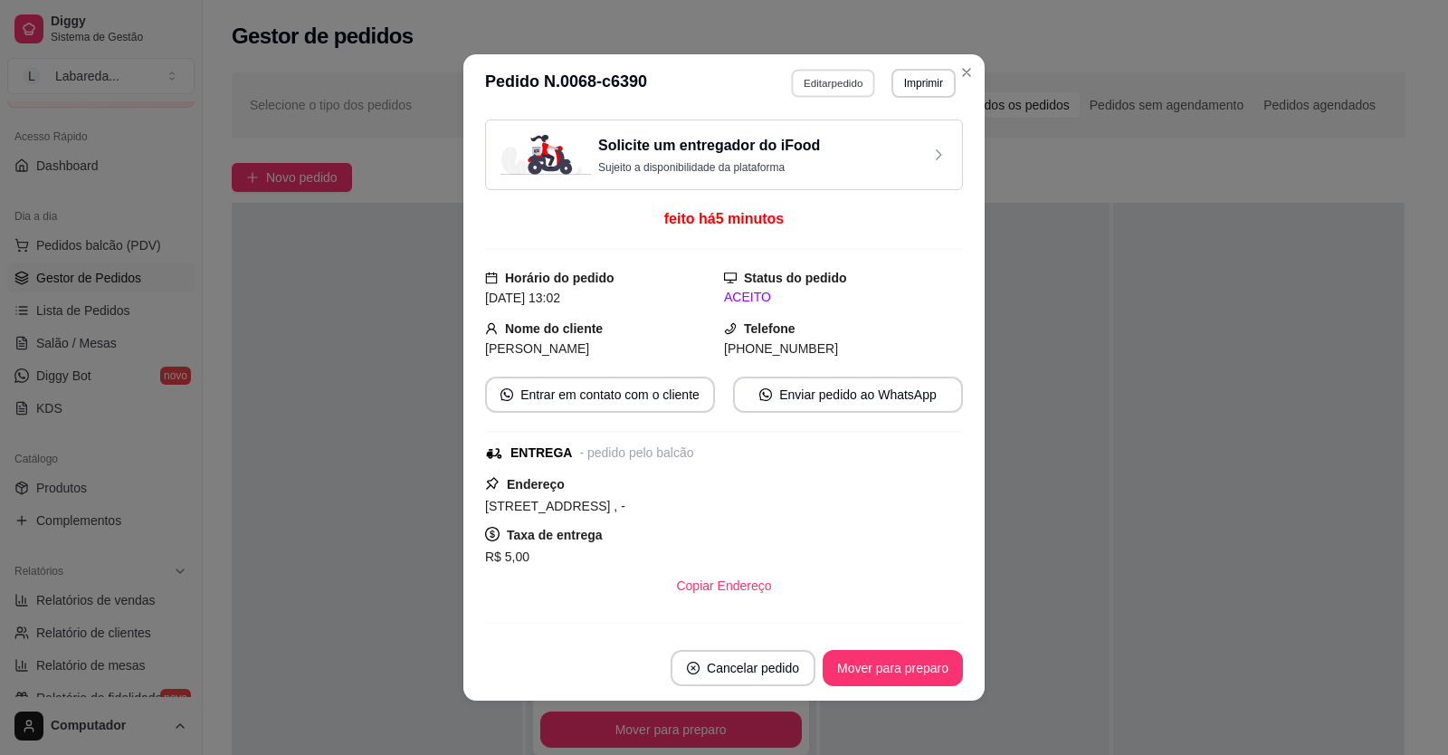
click at [831, 79] on button "Editar pedido" at bounding box center [834, 83] width 84 height 28
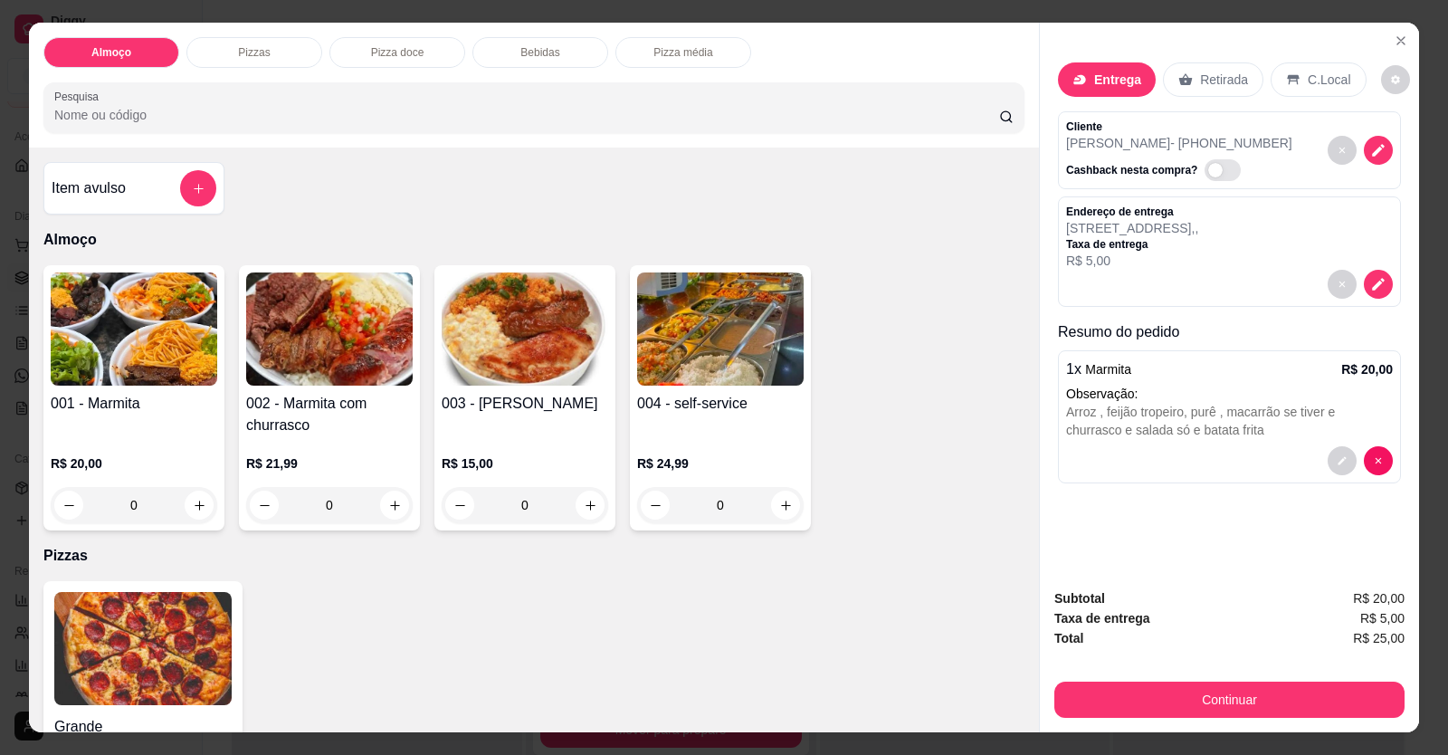
drag, startPoint x: 1267, startPoint y: 270, endPoint x: 1277, endPoint y: 272, distance: 10.3
click at [1198, 270] on p "R$ 5,00" at bounding box center [1132, 261] width 132 height 18
click at [1370, 291] on icon "decrease-product-quantity" at bounding box center [1377, 283] width 15 height 15
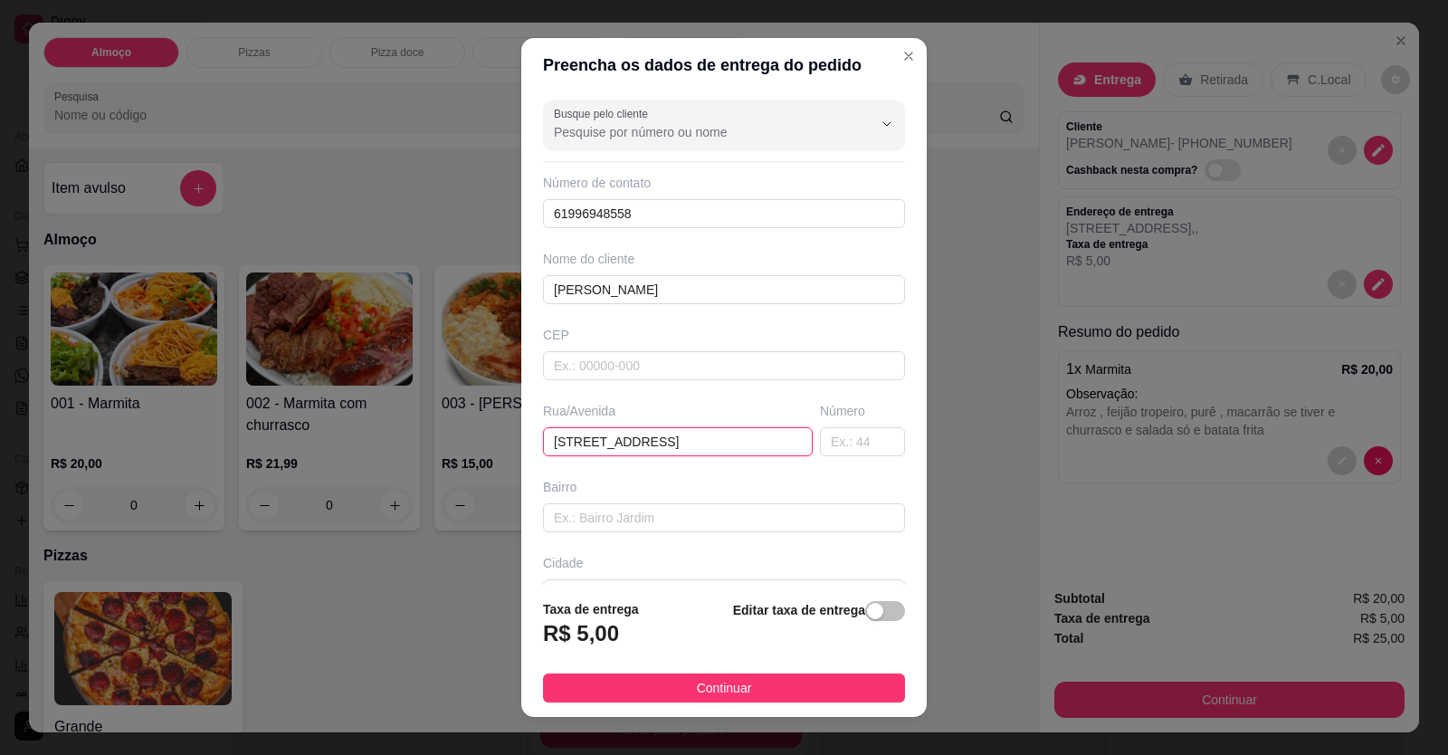
scroll to position [0, 0]
drag, startPoint x: 784, startPoint y: 439, endPoint x: 447, endPoint y: 445, distance: 336.7
click at [447, 445] on div "Preencha os dados de entrega do pedido Busque pelo cliente Número de contato 61…" at bounding box center [724, 377] width 1448 height 755
drag, startPoint x: 541, startPoint y: 440, endPoint x: 415, endPoint y: 438, distance: 125.8
click at [415, 438] on div "Preencha os dados de entrega do pedido Busque pelo cliente Número de contato 61…" at bounding box center [724, 377] width 1448 height 755
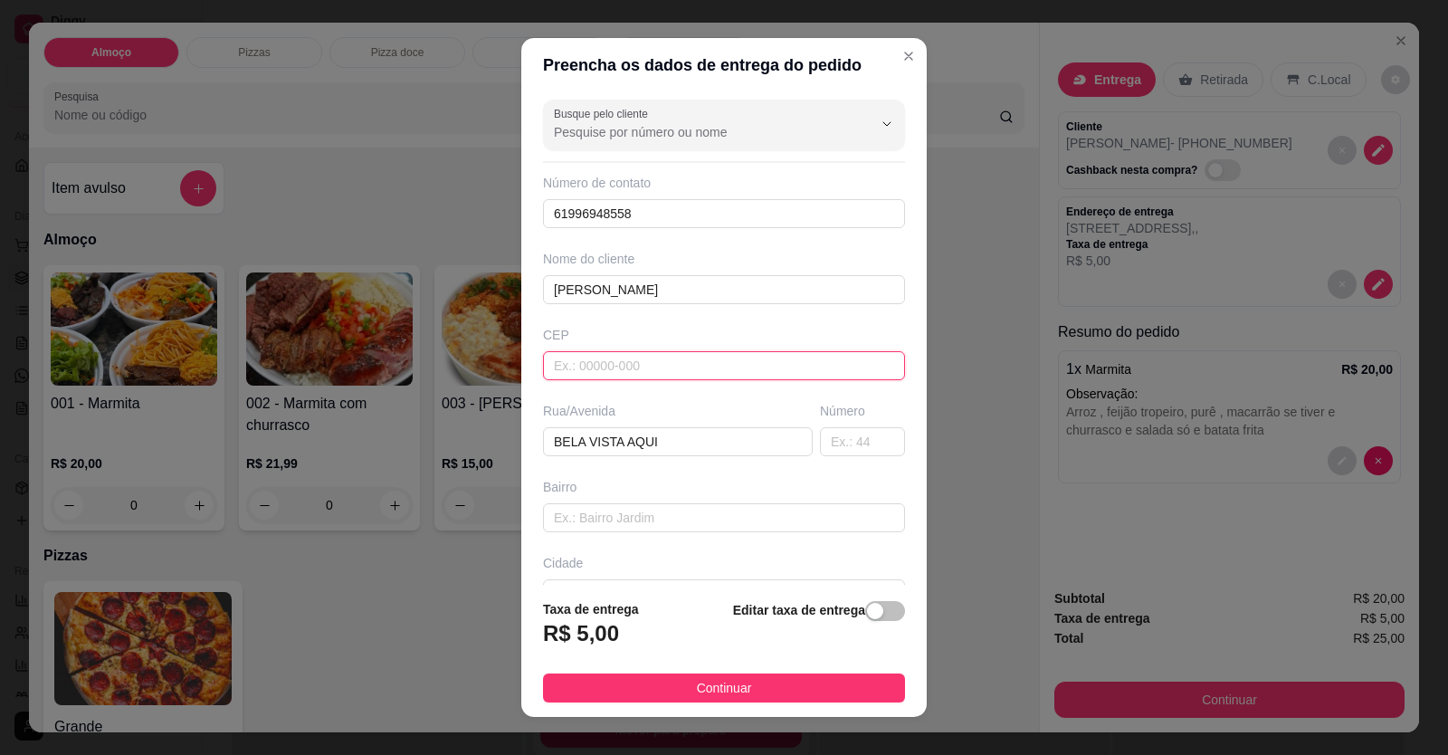
click at [561, 368] on input "text" at bounding box center [724, 365] width 362 height 29
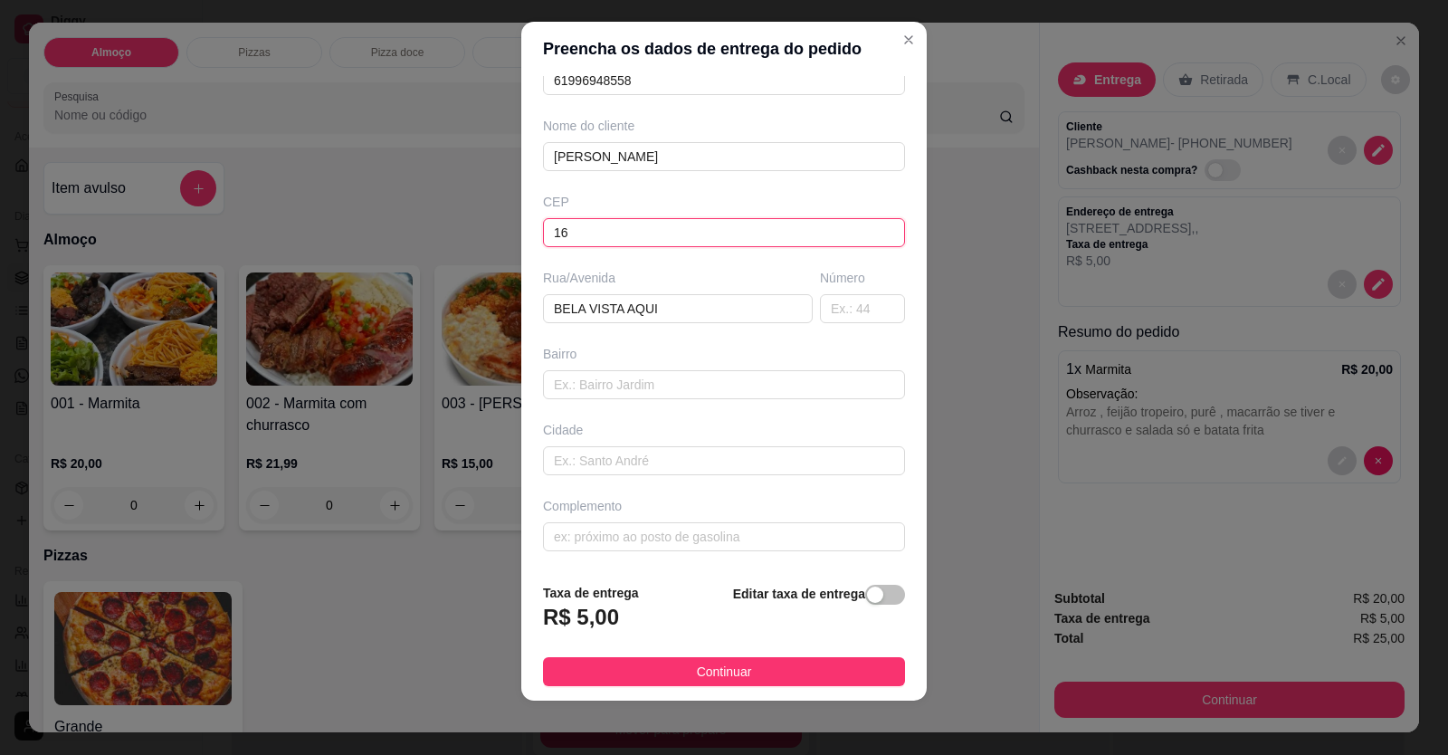
scroll to position [20, 0]
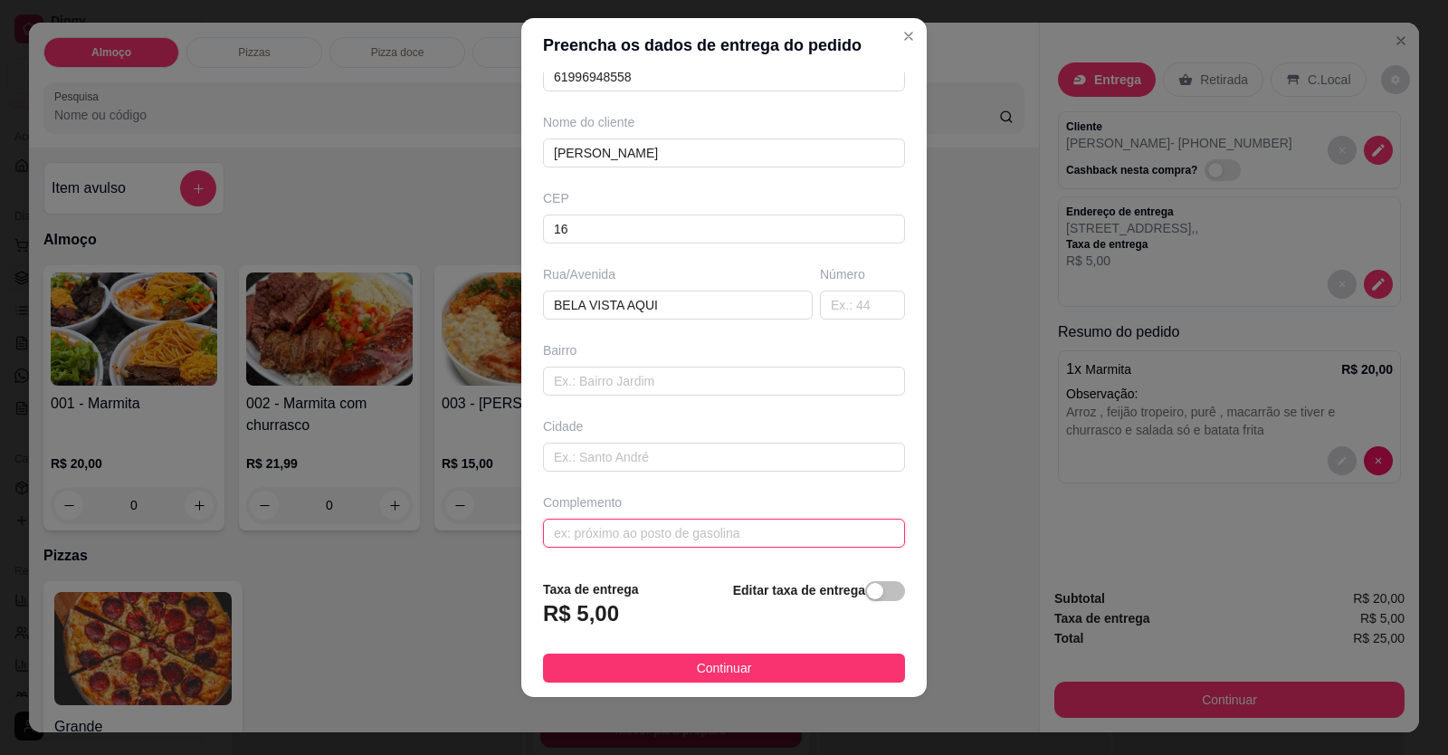
drag, startPoint x: 636, startPoint y: 519, endPoint x: 639, endPoint y: 533, distance: 13.8
click at [636, 524] on input "text" at bounding box center [724, 533] width 362 height 29
click at [674, 672] on button "Continuar" at bounding box center [724, 667] width 362 height 29
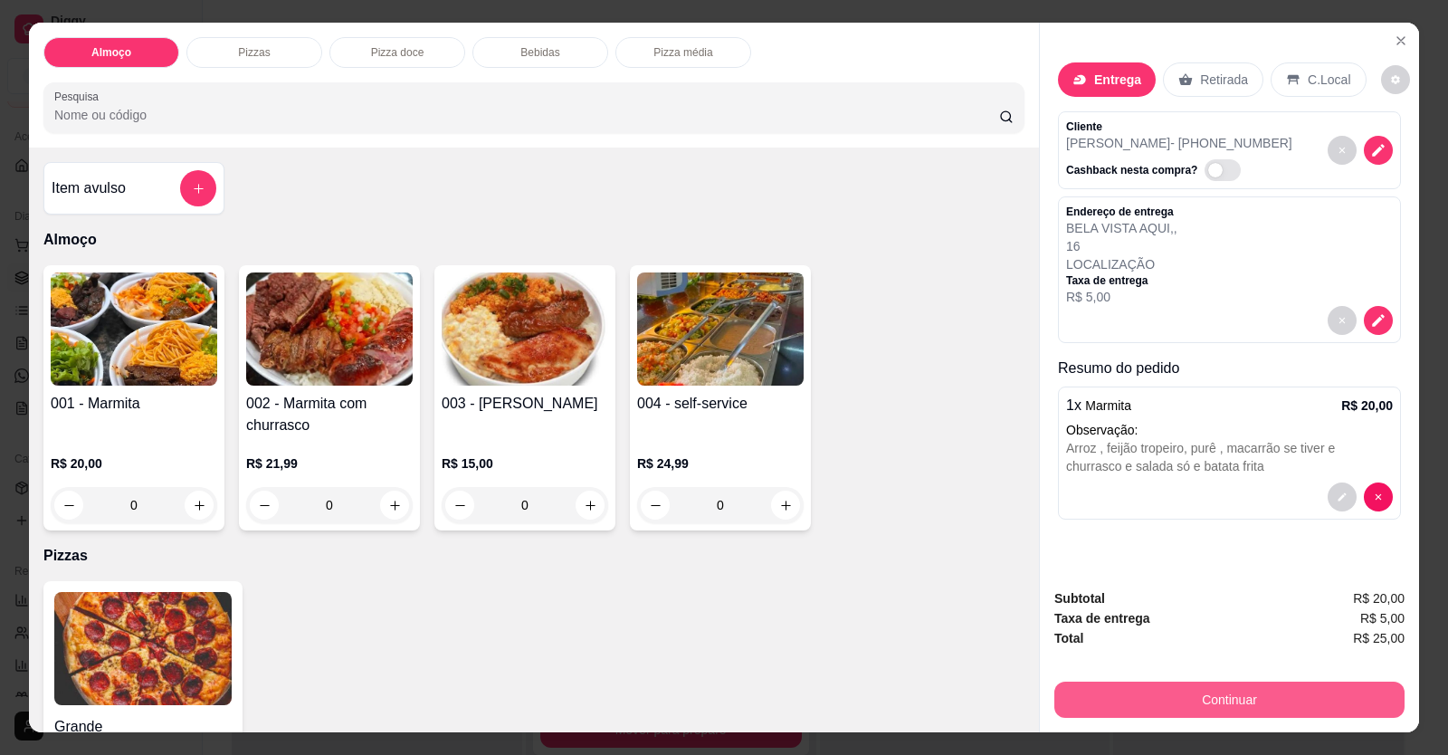
click at [1117, 702] on button "Continuar" at bounding box center [1229, 699] width 350 height 36
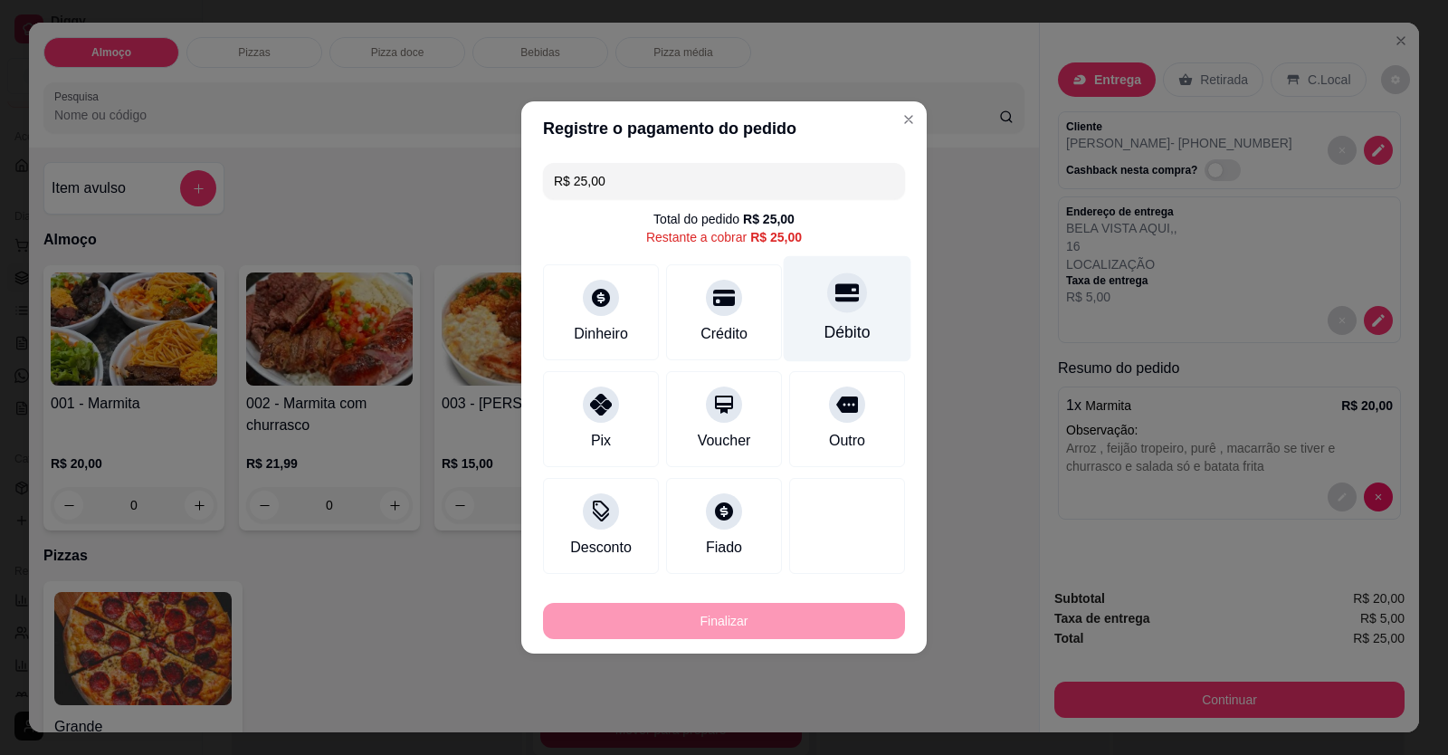
click at [835, 299] on icon at bounding box center [847, 293] width 24 height 18
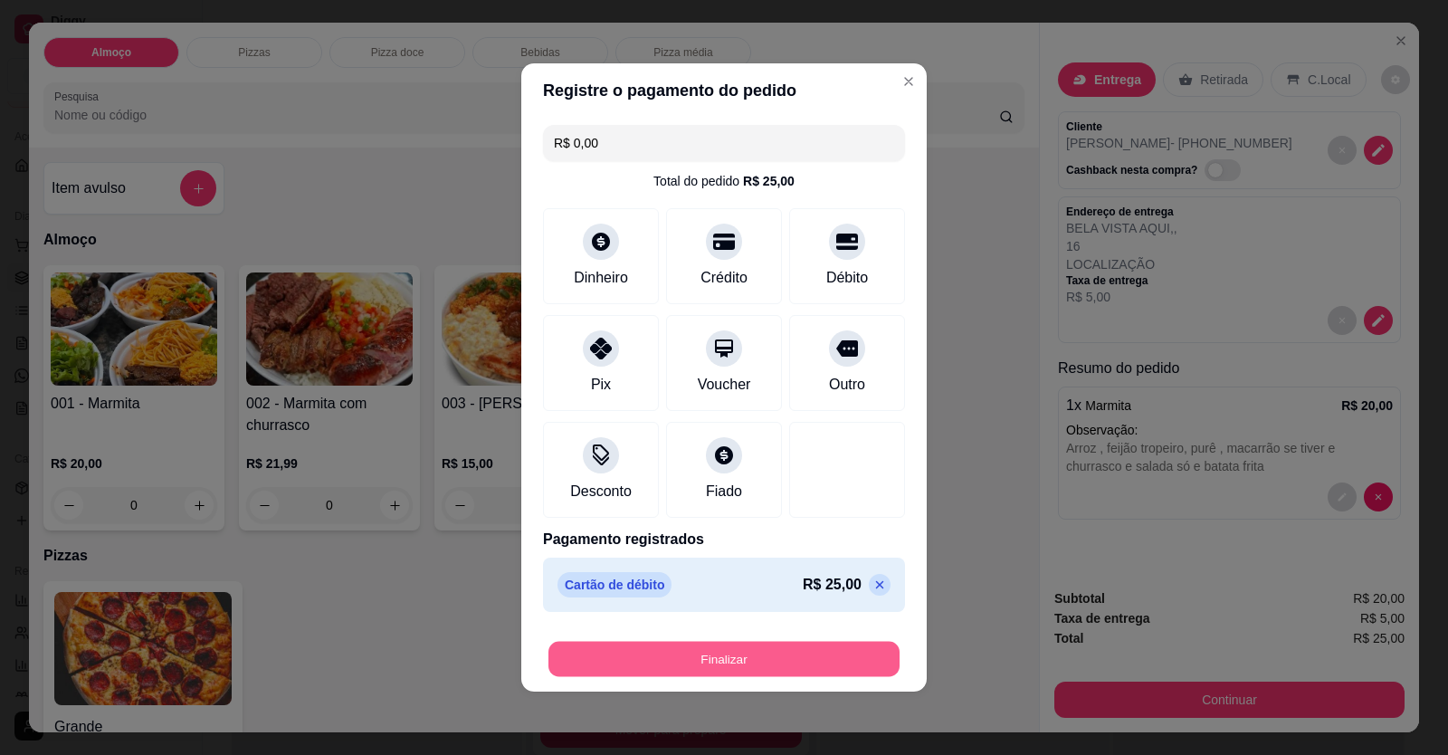
click at [773, 649] on button "Finalizar" at bounding box center [723, 659] width 351 height 35
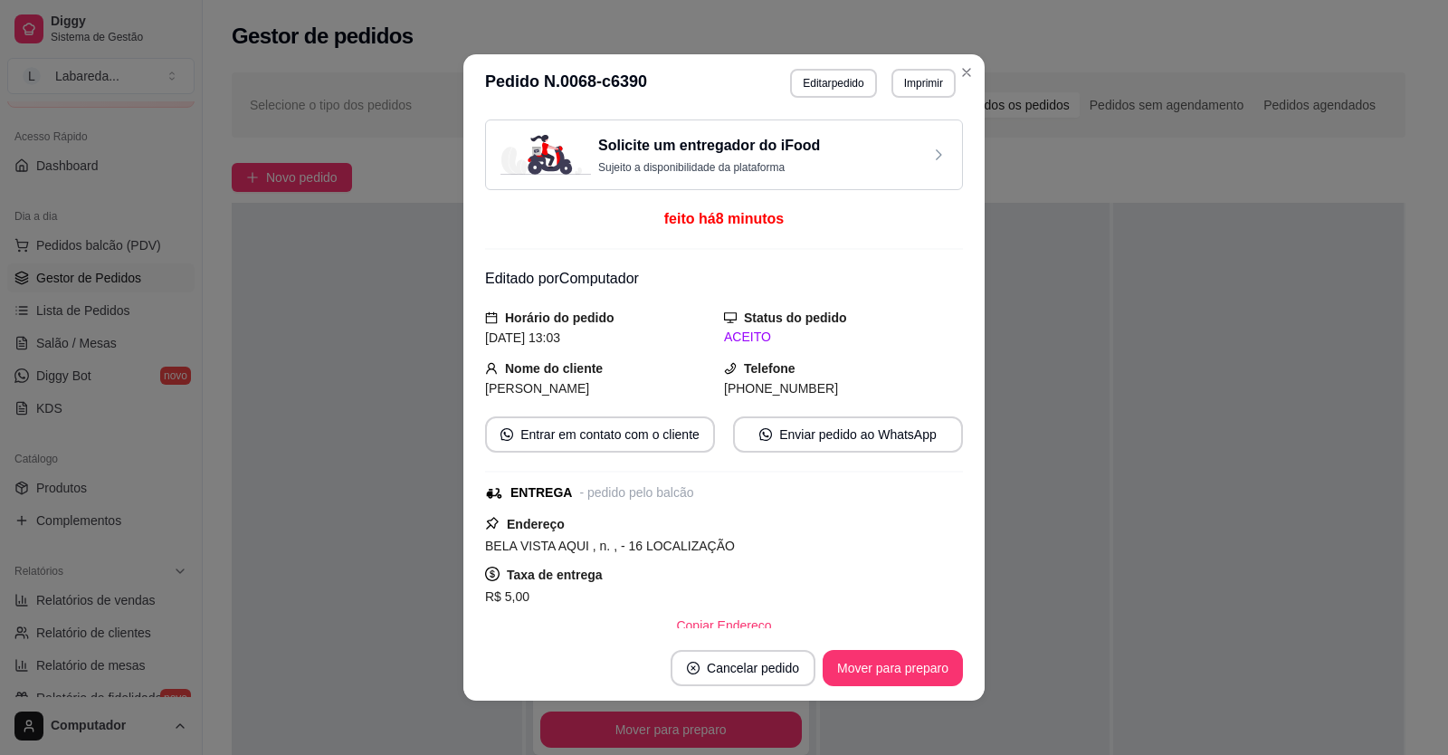
click at [976, 65] on header "**********" at bounding box center [723, 83] width 521 height 58
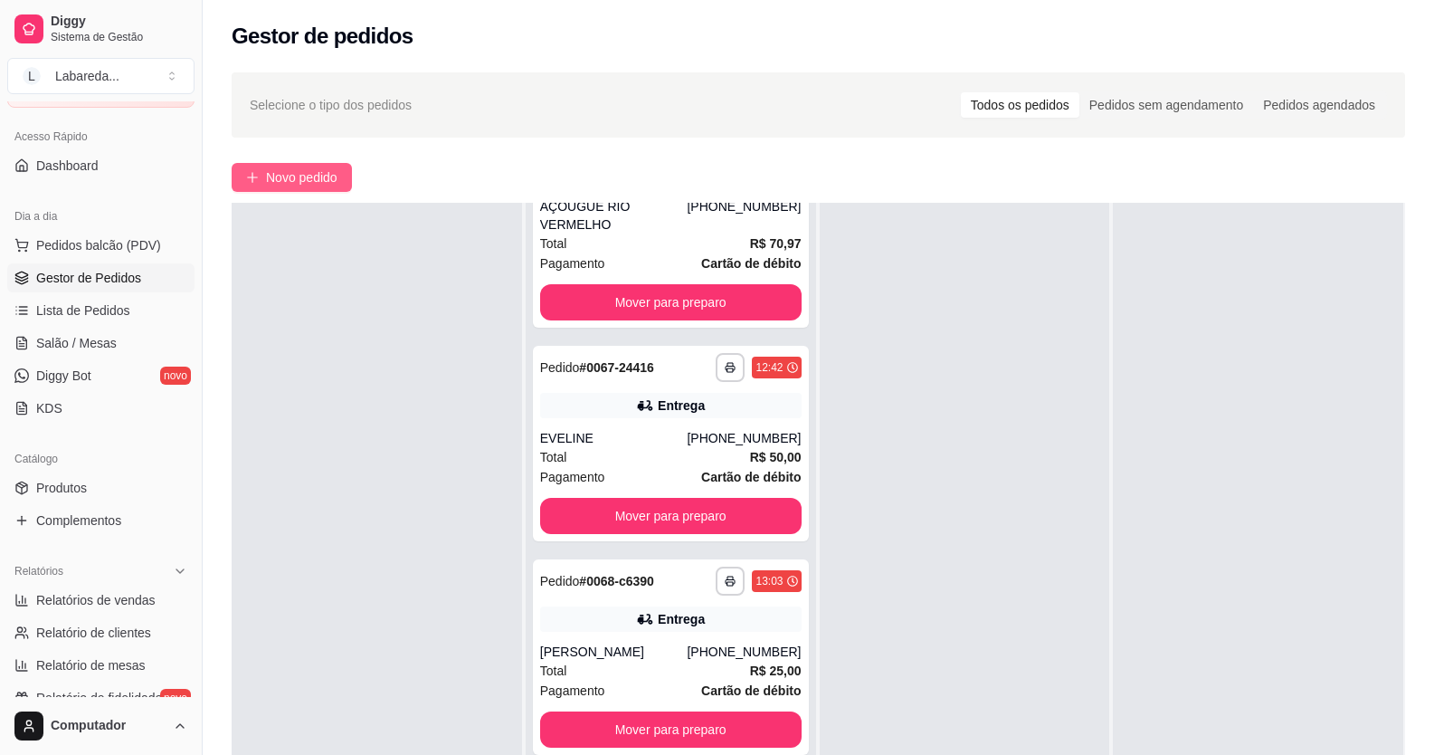
click at [281, 179] on span "Novo pedido" at bounding box center [301, 177] width 71 height 20
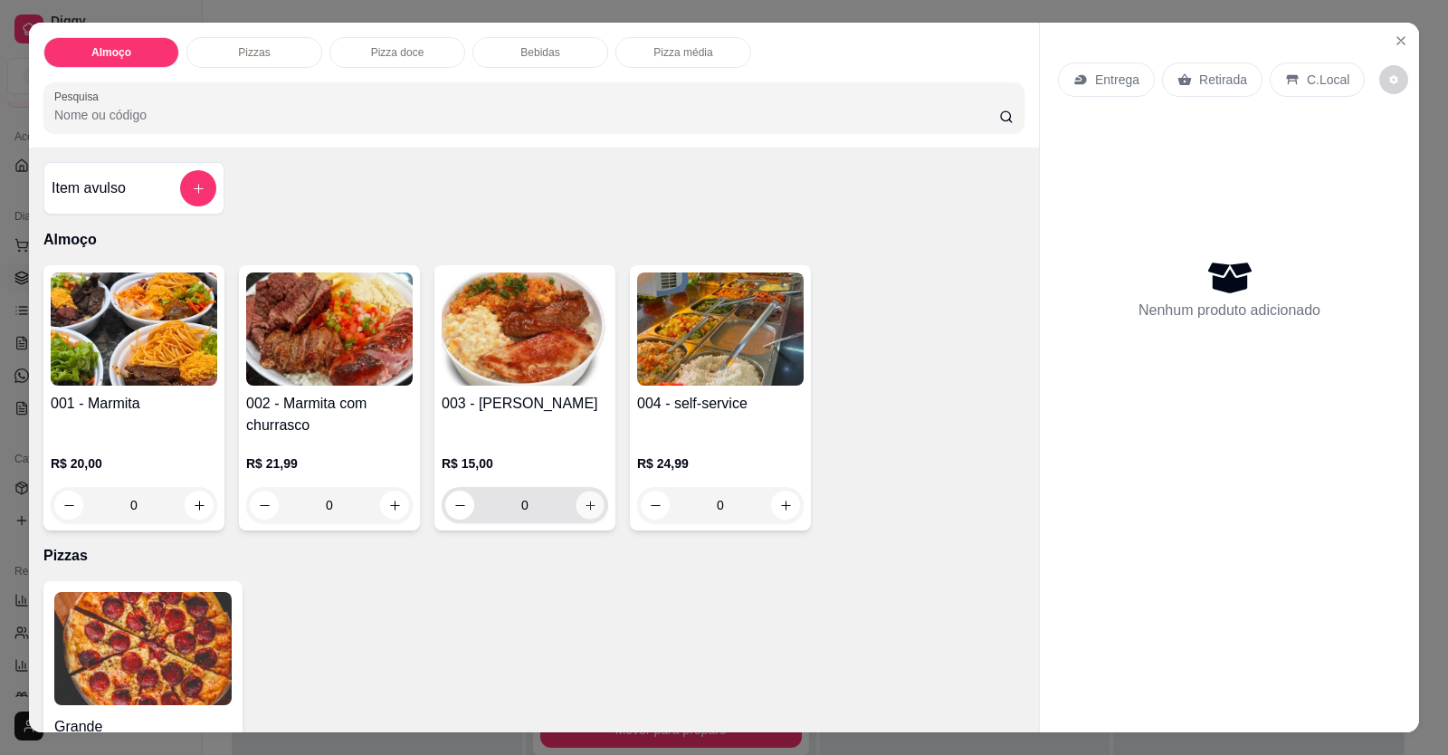
click at [579, 514] on button "increase-product-quantity" at bounding box center [590, 505] width 28 height 28
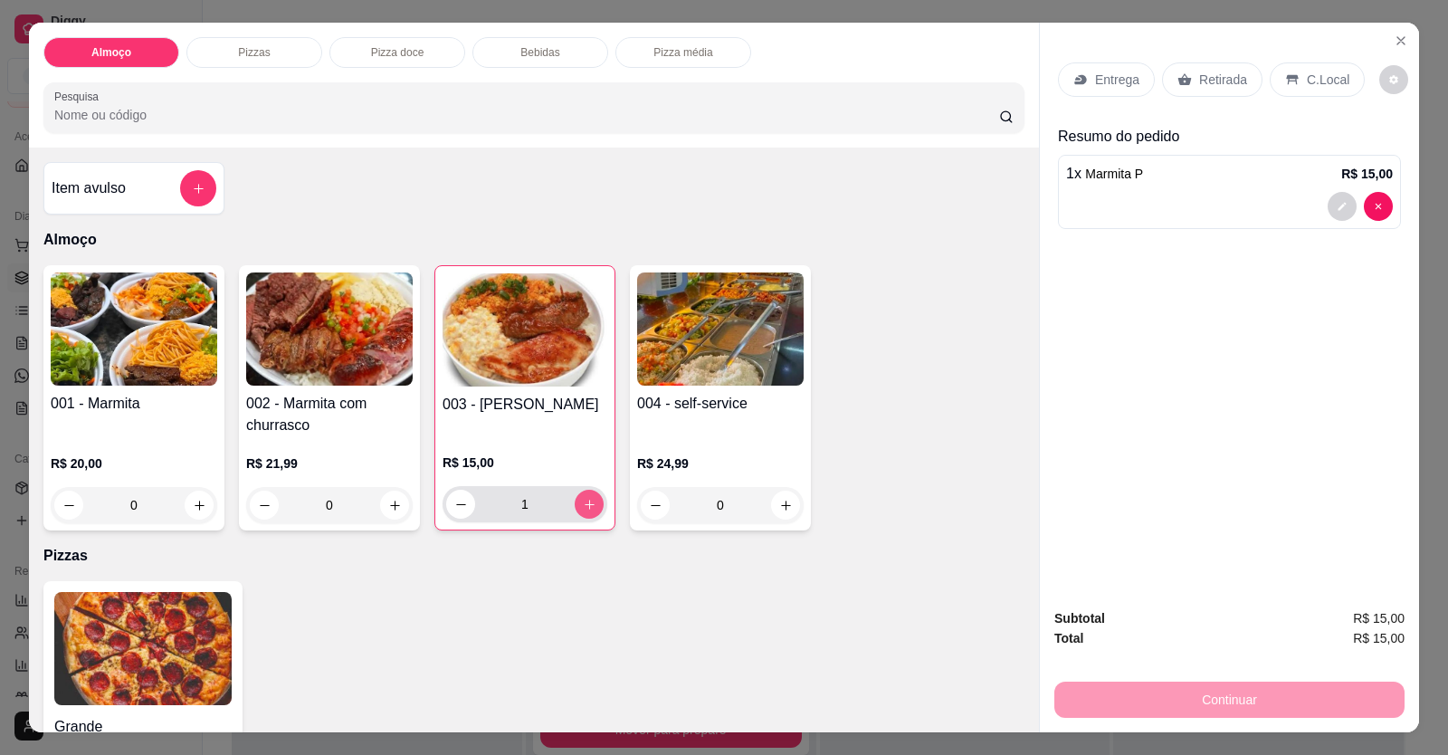
click at [580, 513] on button "increase-product-quantity" at bounding box center [589, 504] width 29 height 29
click at [1116, 78] on p "Entrega" at bounding box center [1117, 80] width 44 height 18
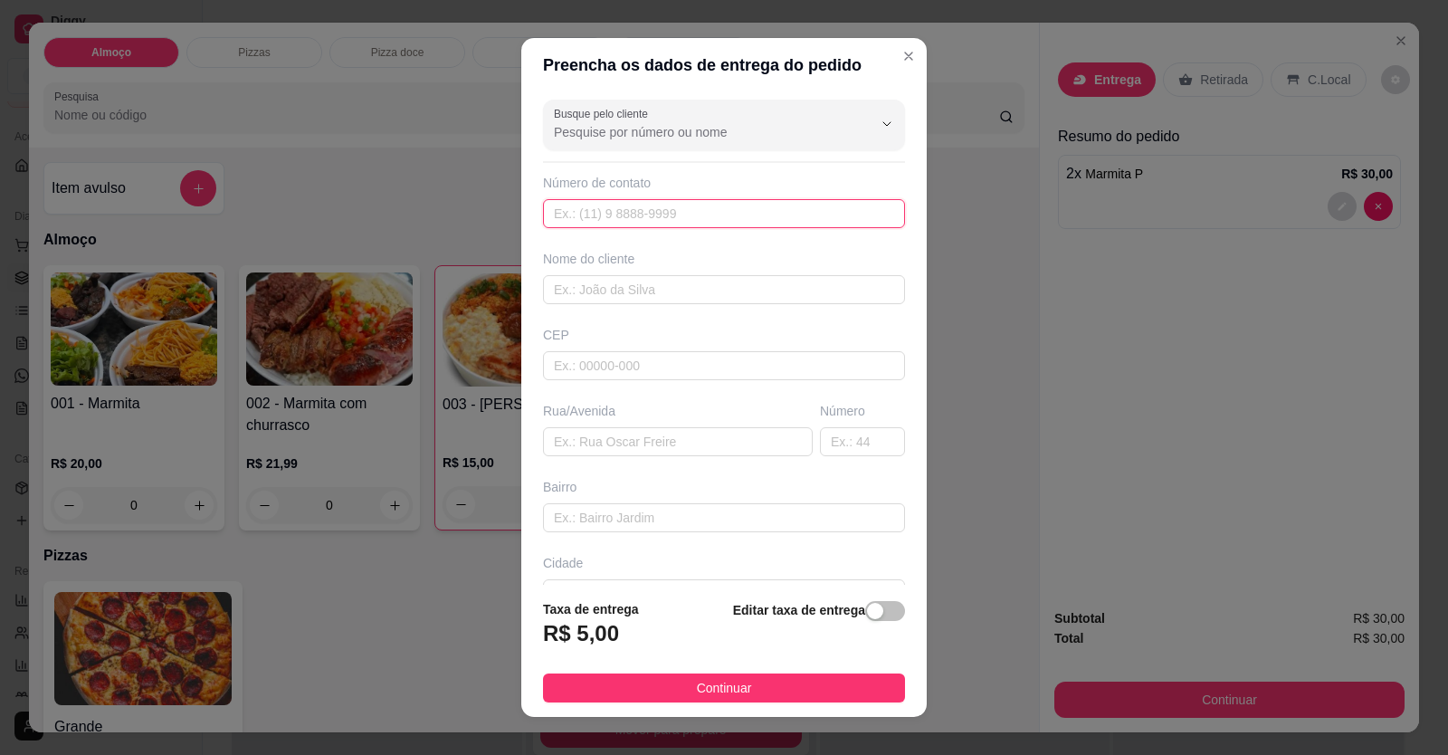
click at [679, 214] on input "text" at bounding box center [724, 213] width 362 height 29
click at [615, 304] on div "Busque pelo cliente Número de contato [PHONE_NUMBER] Nome do cliente CEP Rua/[G…" at bounding box center [723, 338] width 405 height 493
drag, startPoint x: 615, startPoint y: 304, endPoint x: 614, endPoint y: 292, distance: 11.9
click at [615, 301] on div "Busque pelo cliente Número de contato [PHONE_NUMBER] Nome do cliente CEP Rua/[G…" at bounding box center [723, 338] width 405 height 493
click at [614, 292] on input "text" at bounding box center [724, 289] width 362 height 29
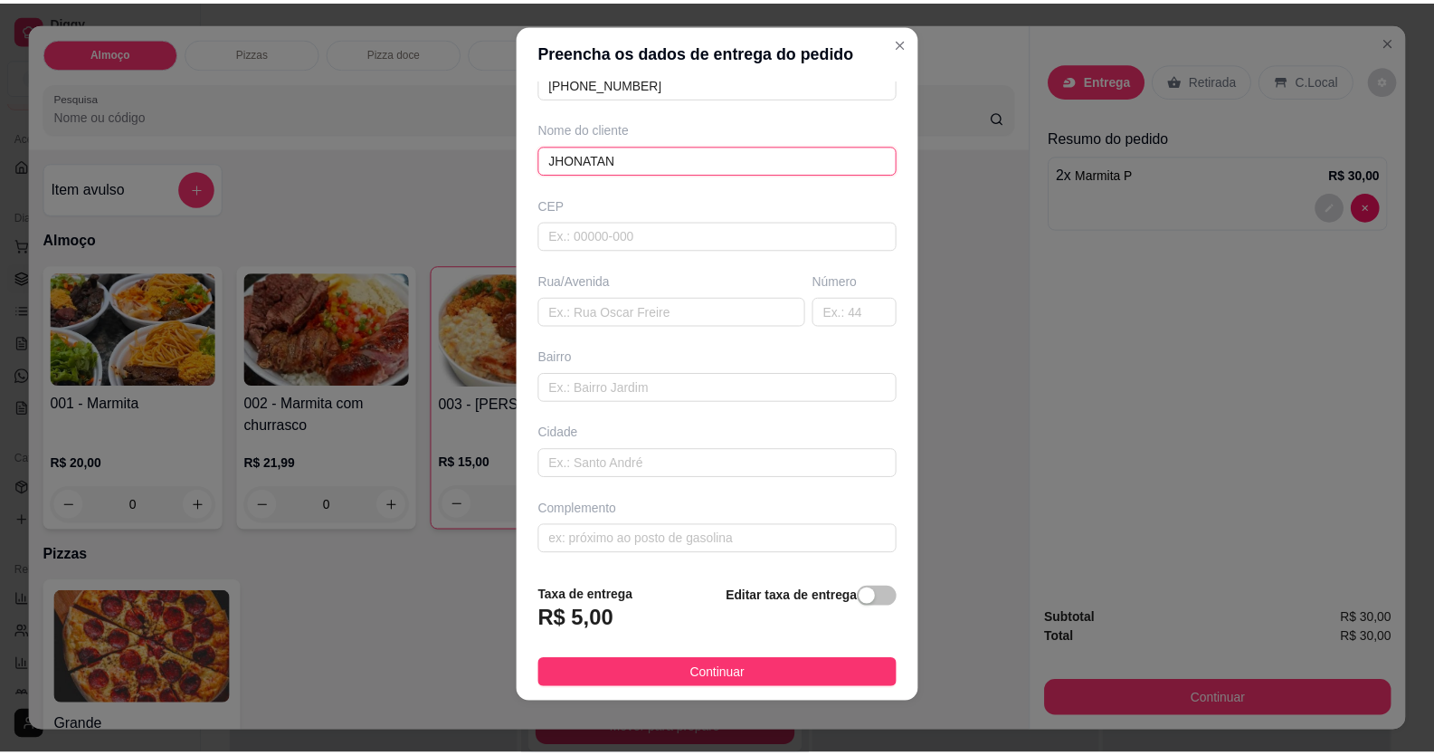
scroll to position [20, 0]
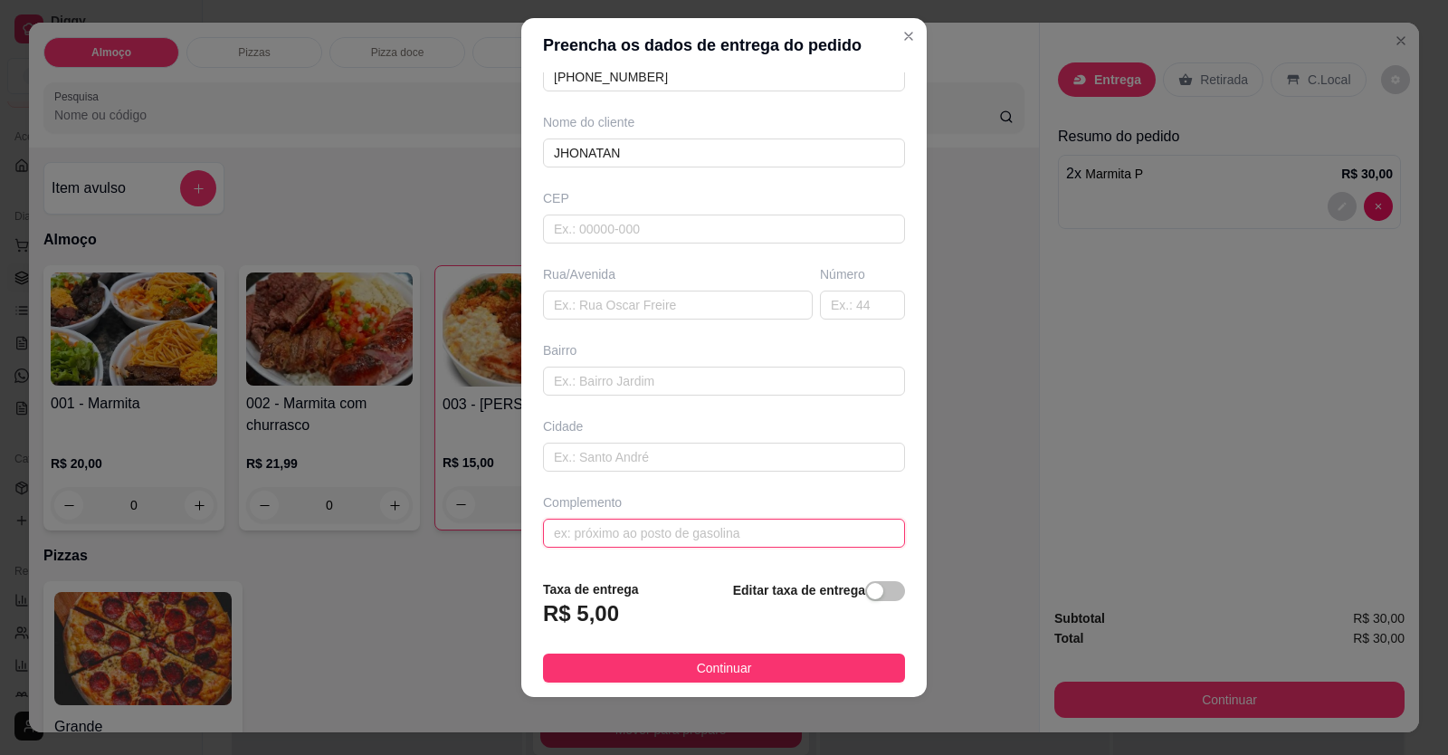
click at [588, 538] on input "text" at bounding box center [724, 533] width 362 height 29
drag, startPoint x: 696, startPoint y: 673, endPoint x: 822, endPoint y: 665, distance: 126.1
click at [697, 673] on span "Continuar" at bounding box center [724, 668] width 55 height 20
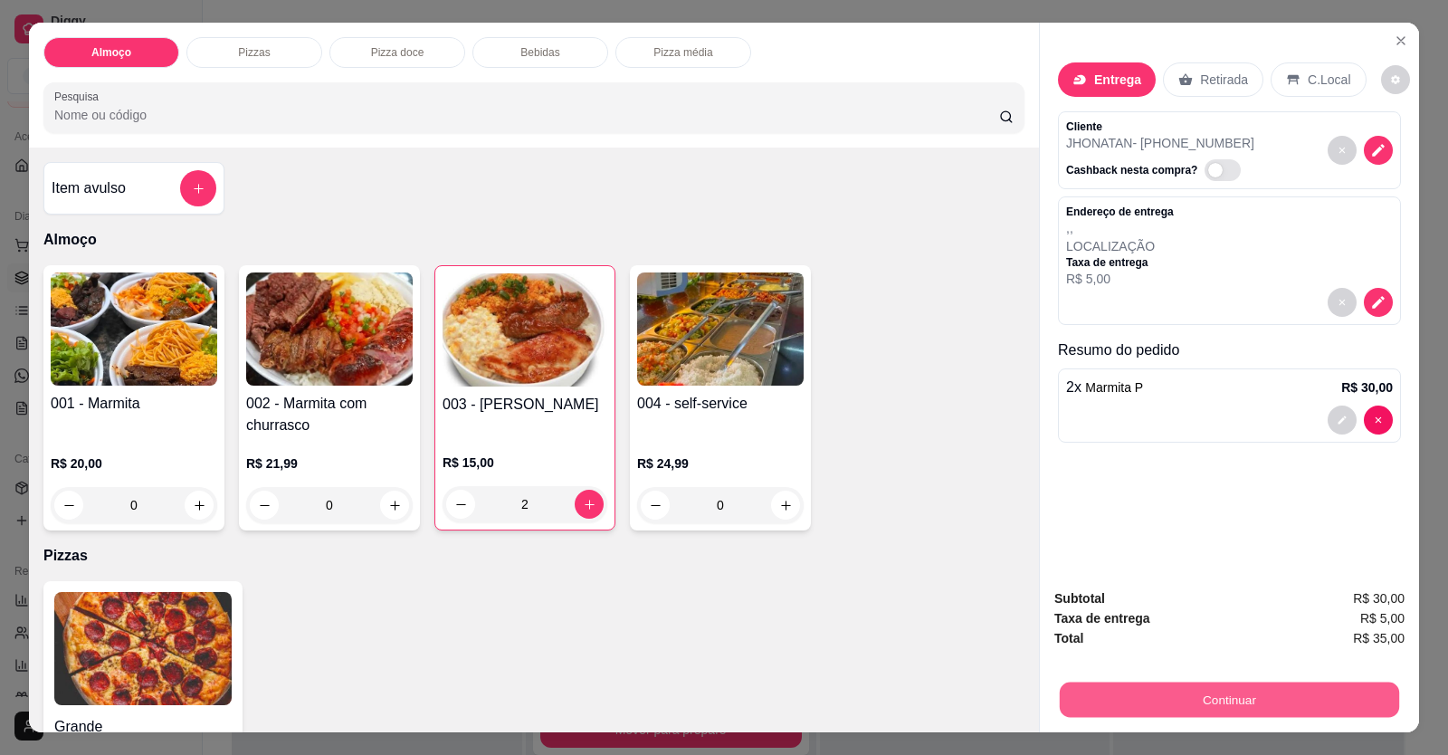
click at [1068, 696] on button "Continuar" at bounding box center [1229, 699] width 339 height 35
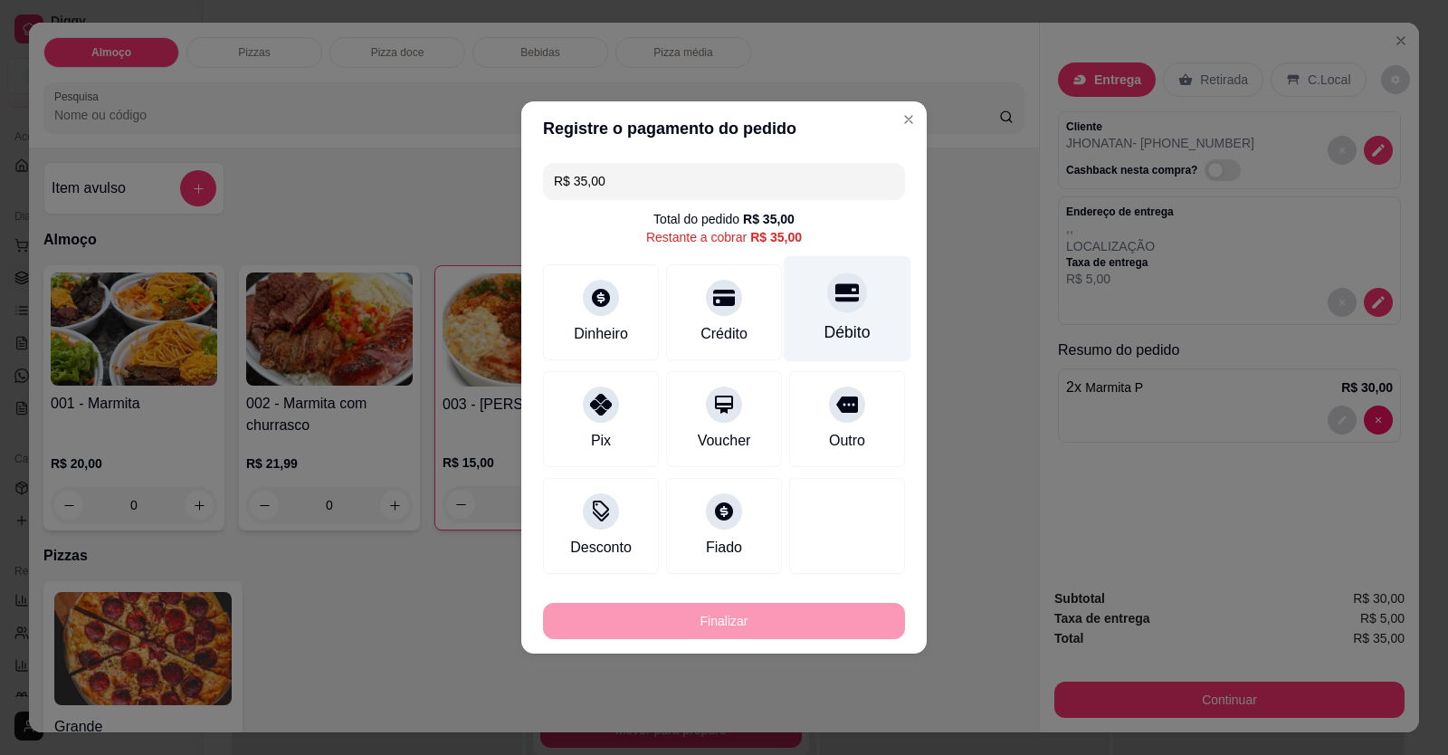
click at [841, 321] on div "Débito" at bounding box center [847, 332] width 46 height 24
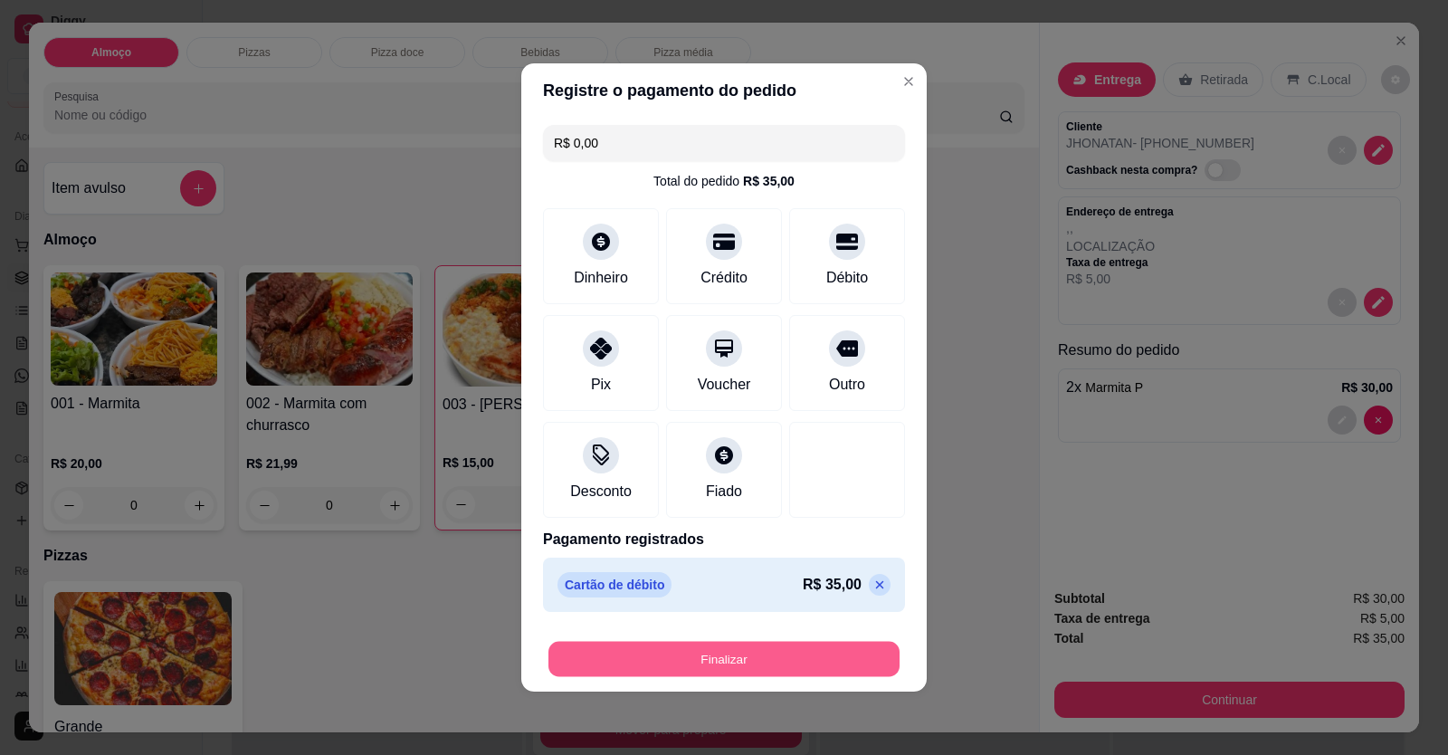
click at [798, 647] on button "Finalizar" at bounding box center [723, 659] width 351 height 35
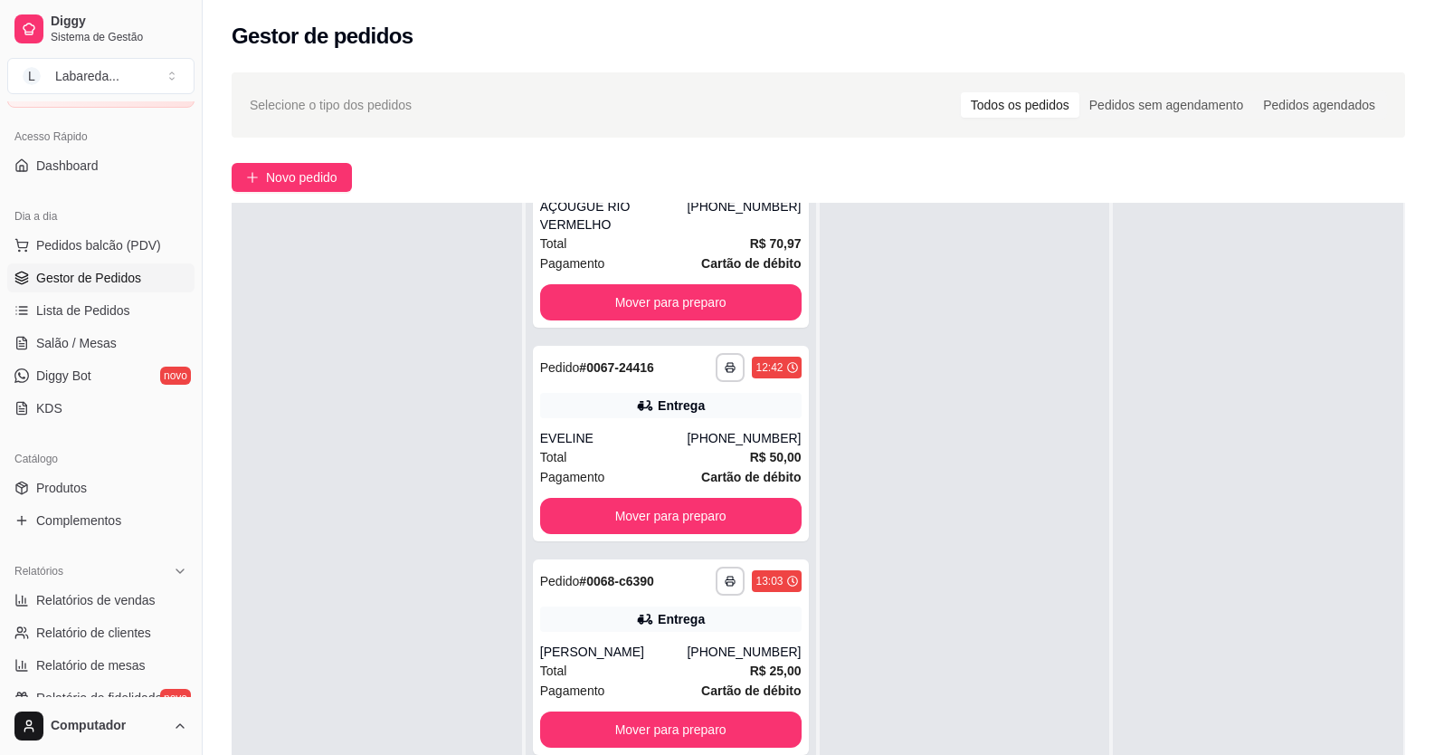
click at [672, 753] on div "**********" at bounding box center [671, 580] width 291 height 755
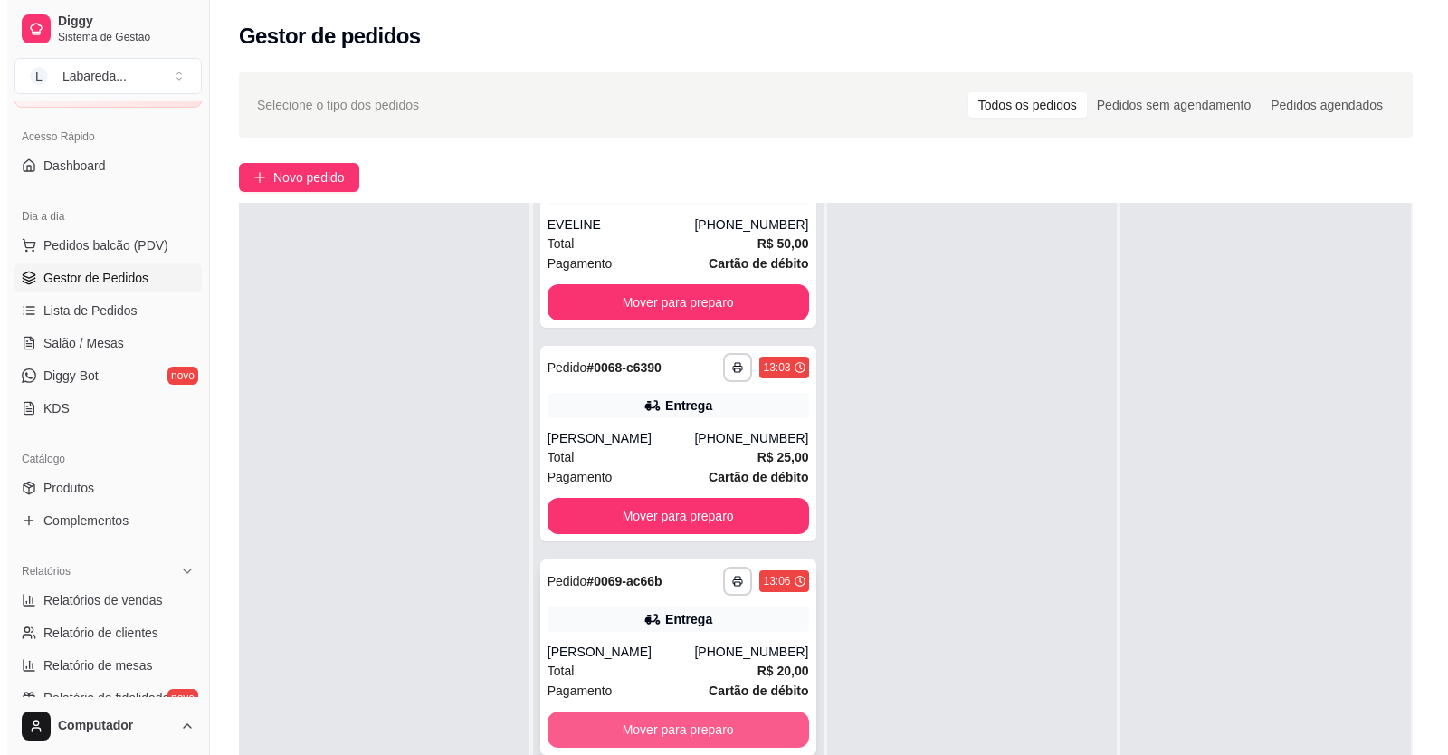
scroll to position [276, 0]
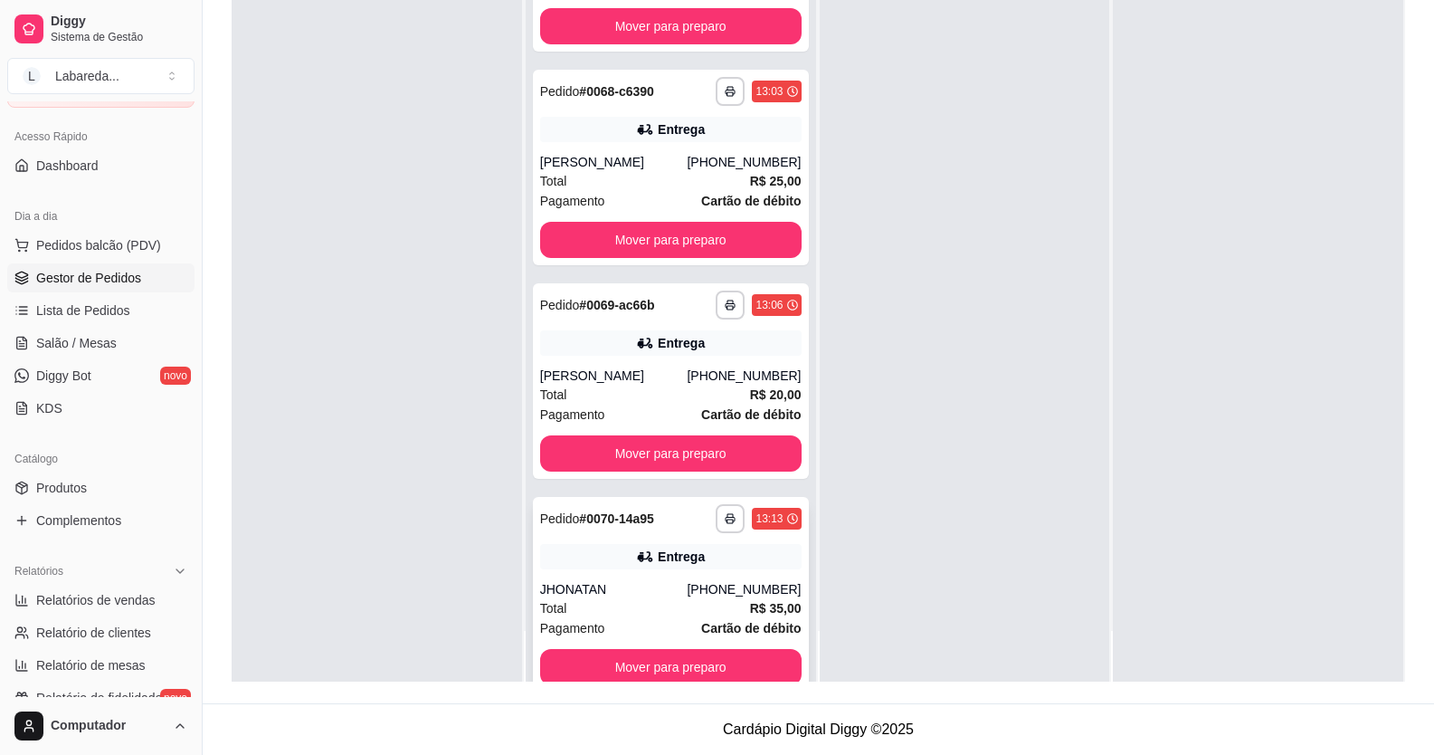
click at [590, 544] on div "Entrega" at bounding box center [671, 556] width 262 height 25
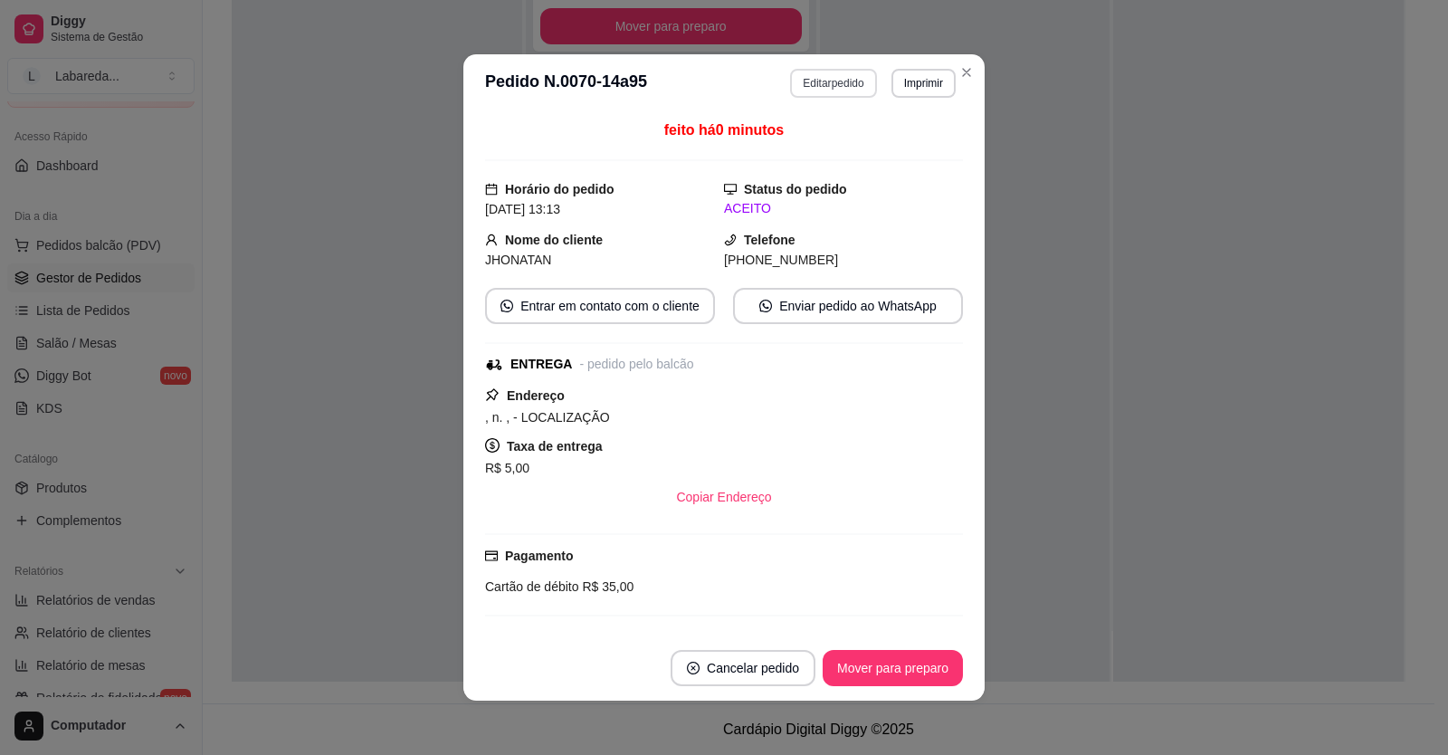
click at [821, 85] on button "Editar pedido" at bounding box center [833, 83] width 86 height 29
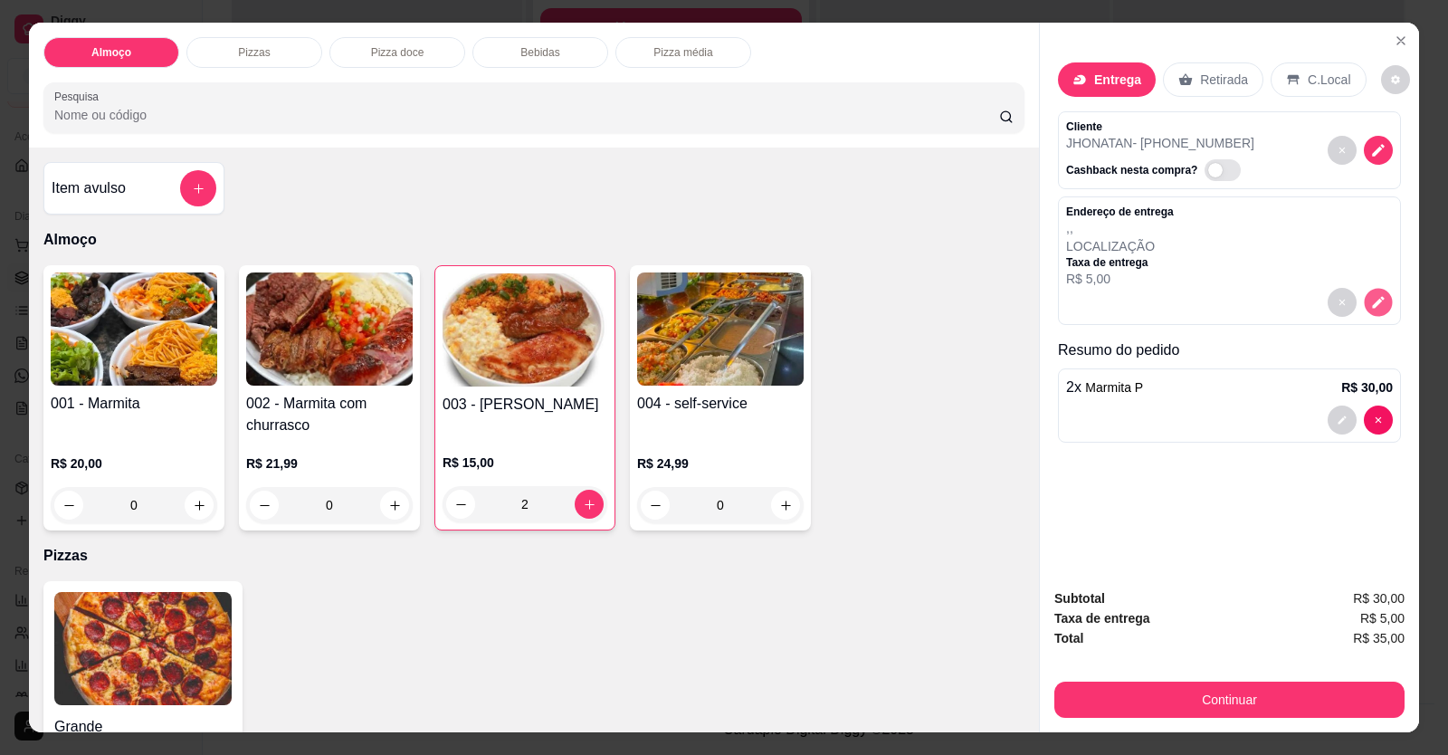
click at [1369, 292] on button "decrease-product-quantity" at bounding box center [1378, 303] width 28 height 28
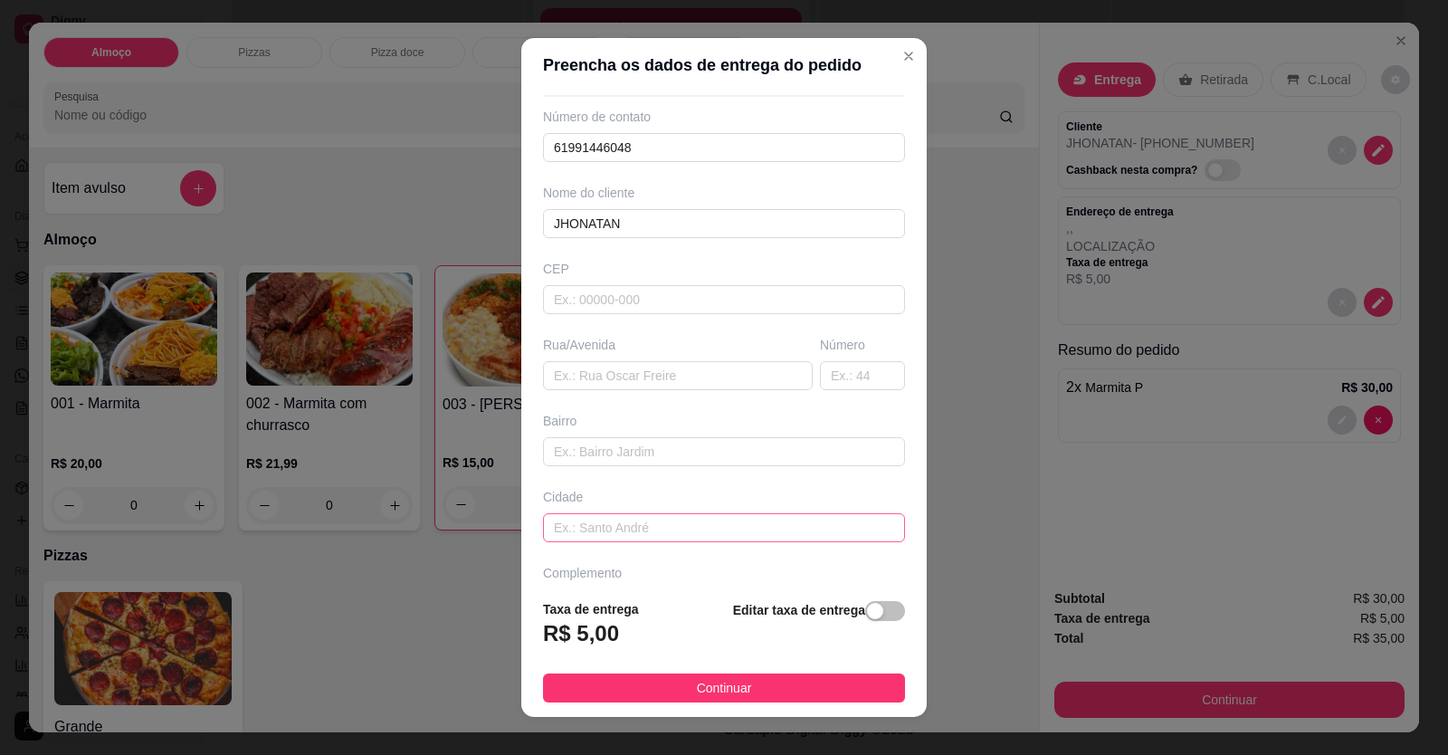
scroll to position [117, 0]
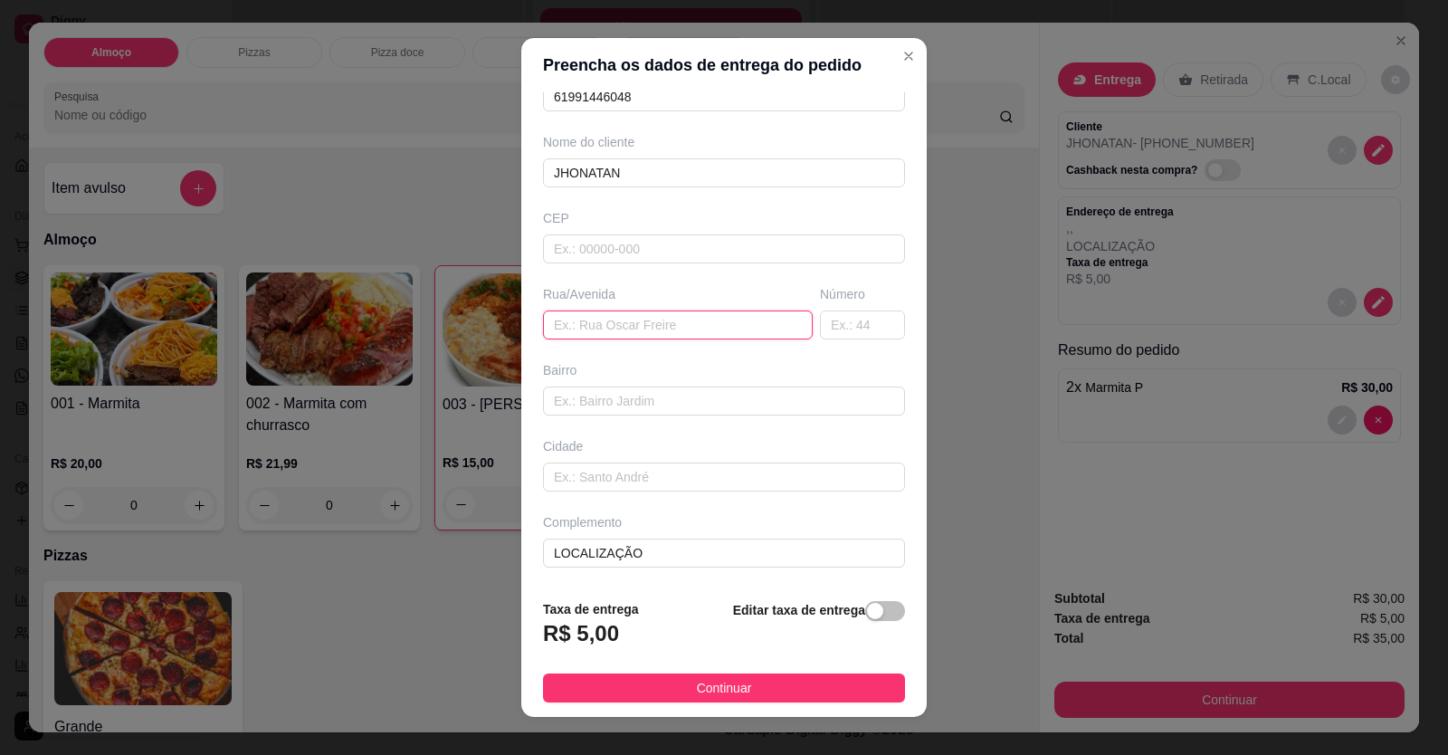
click at [559, 322] on input "text" at bounding box center [678, 324] width 270 height 29
paste input "Endereço para entrega: Via 3 - Condomínio vila das orquídeas Q:69 bloco G apto …"
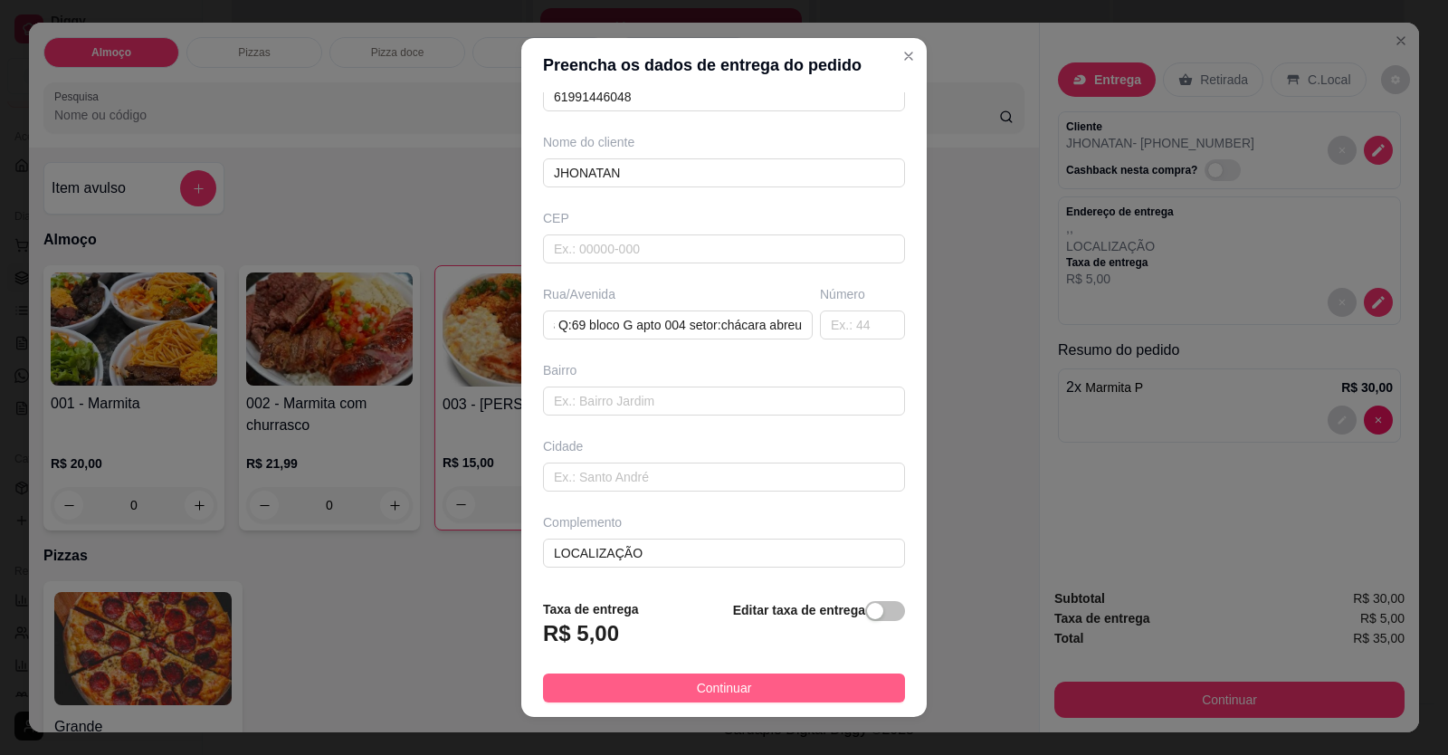
click at [699, 684] on span "Continuar" at bounding box center [724, 688] width 55 height 20
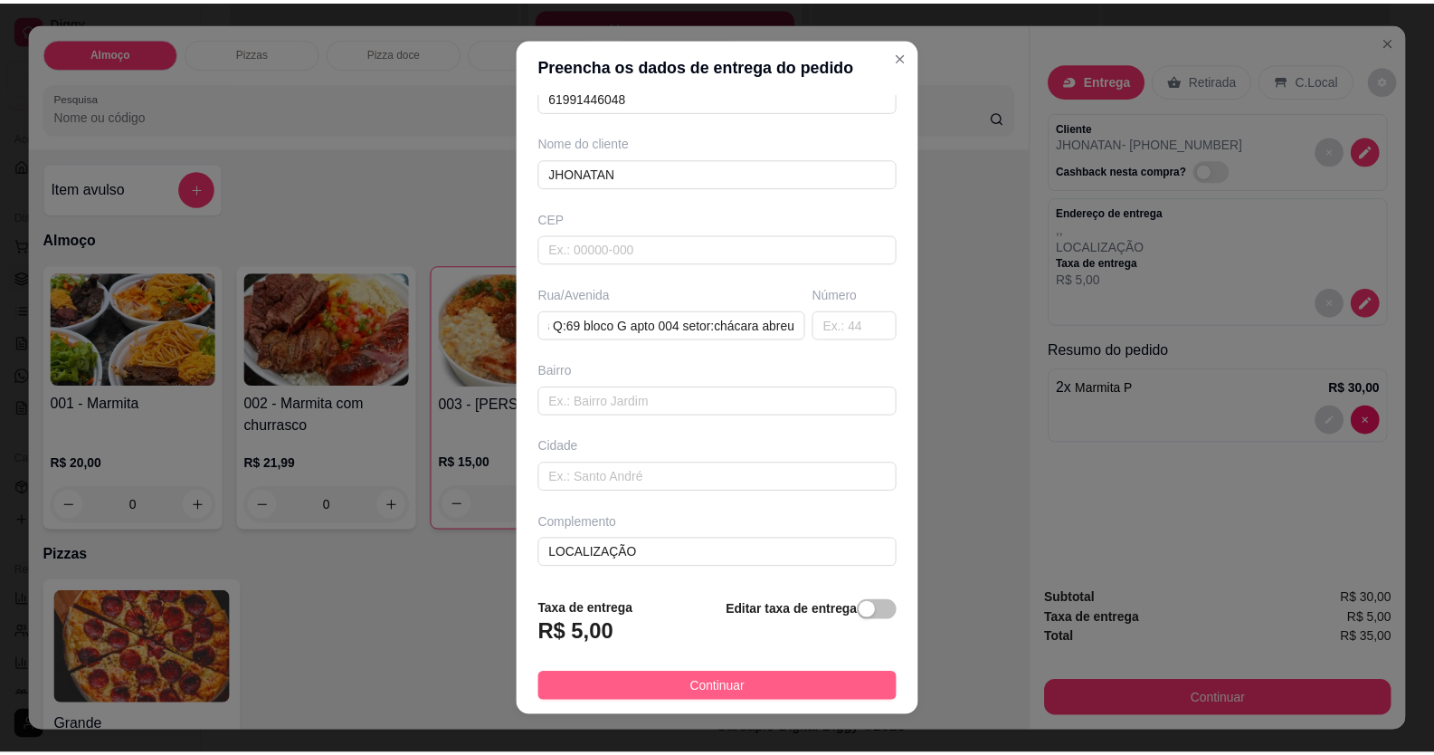
scroll to position [0, 0]
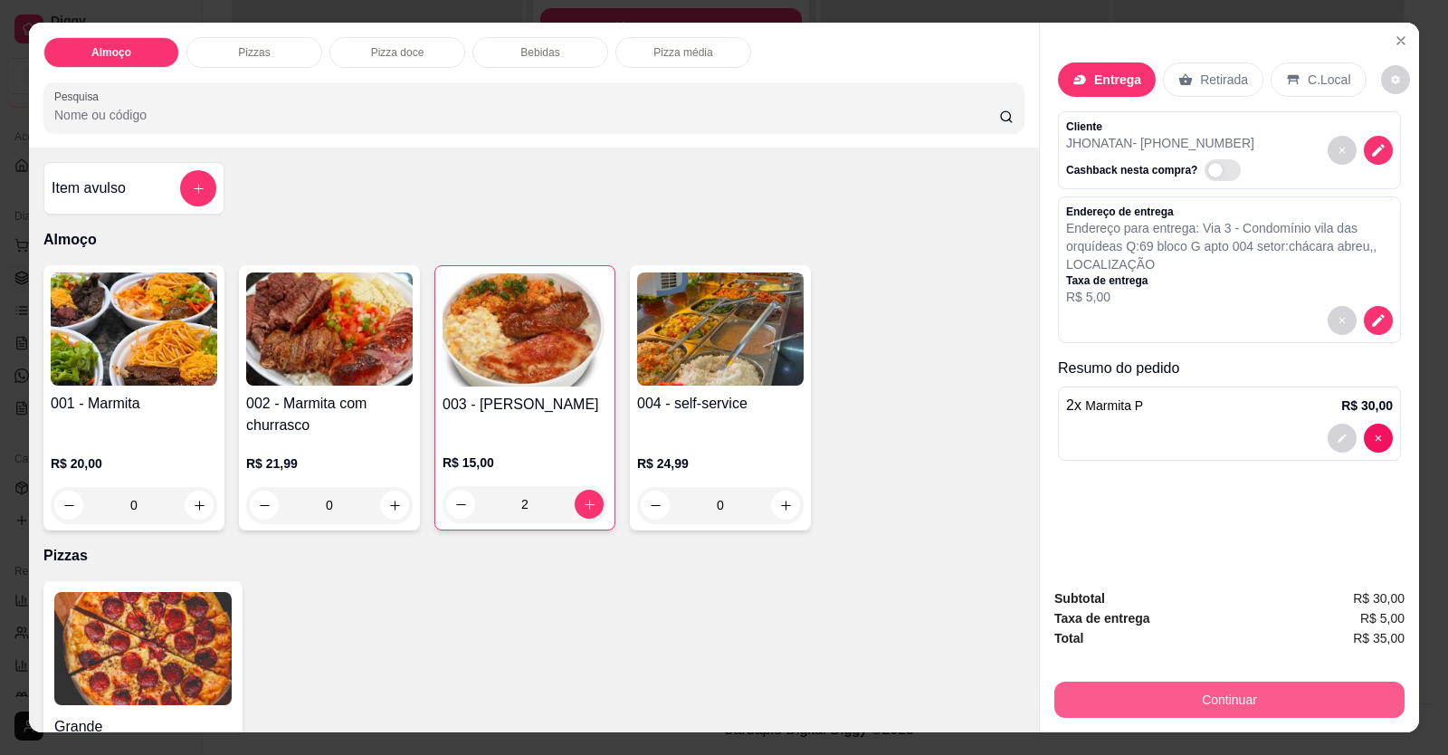
click at [1073, 691] on button "Continuar" at bounding box center [1229, 699] width 350 height 36
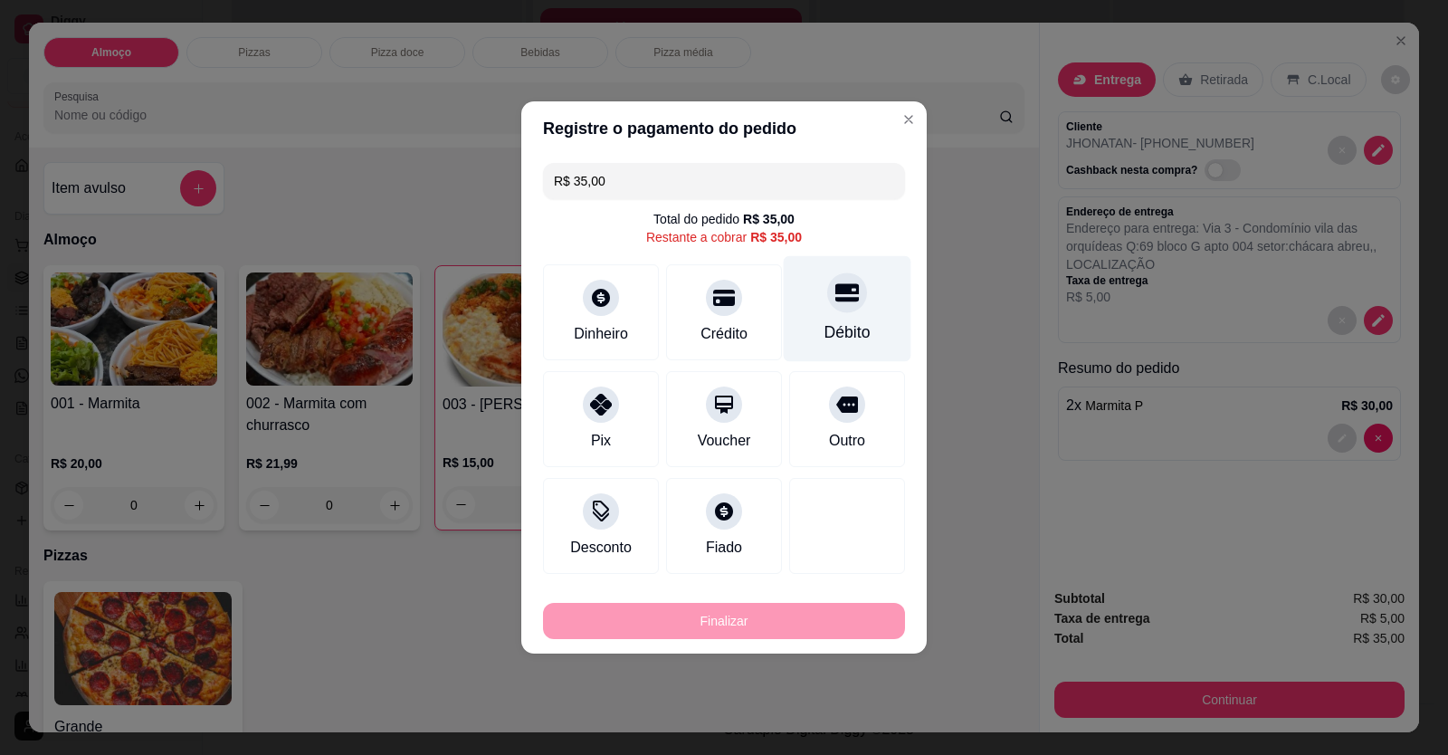
click at [831, 329] on div "Débito" at bounding box center [847, 332] width 46 height 24
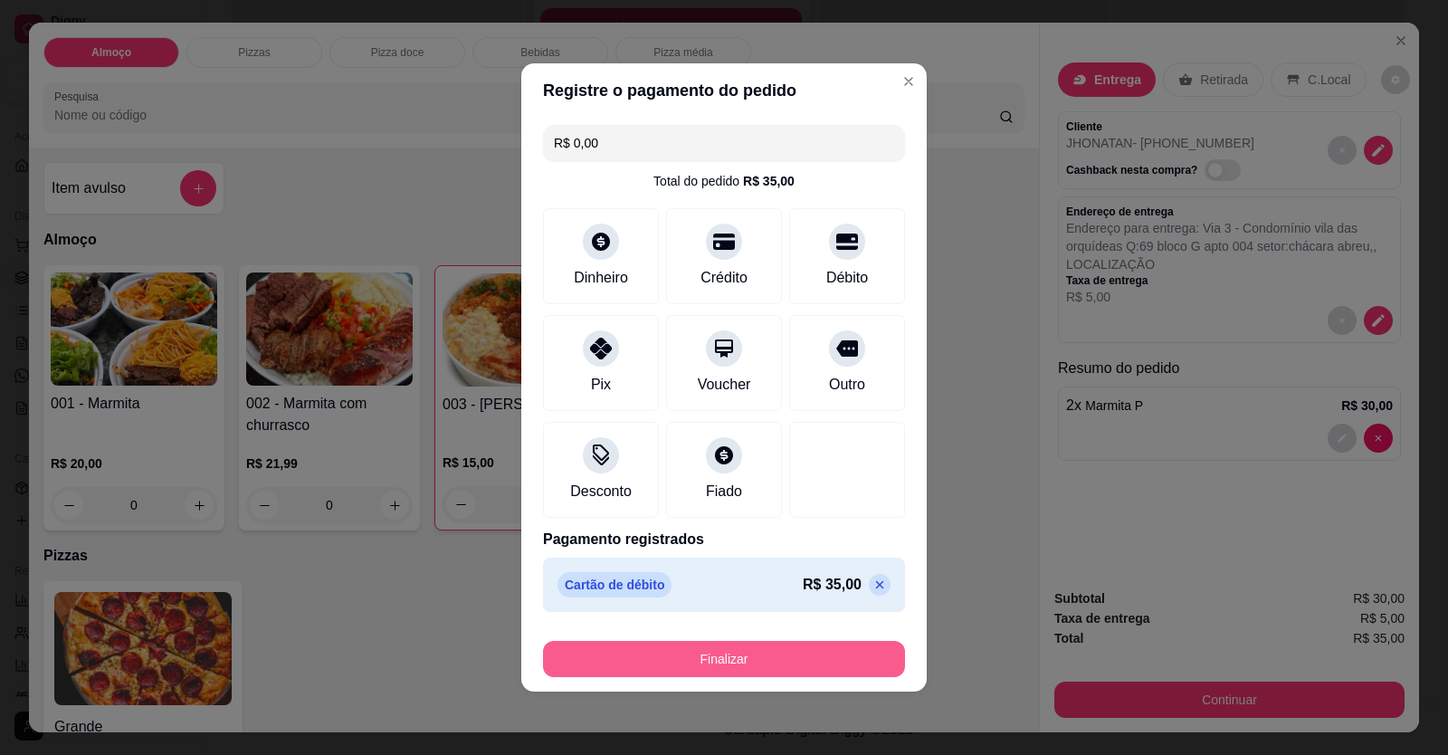
click at [757, 668] on button "Finalizar" at bounding box center [724, 659] width 362 height 36
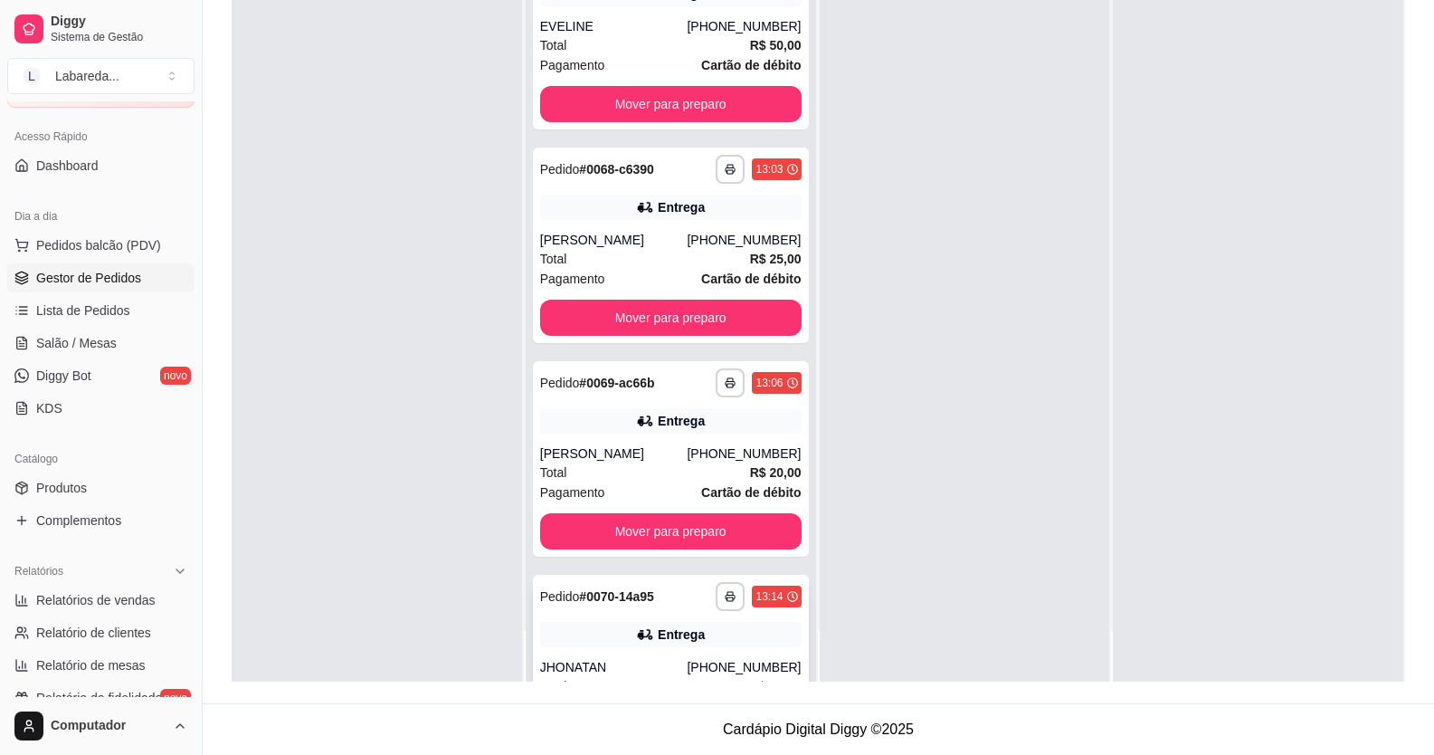
scroll to position [4226, 0]
